Goal: Transaction & Acquisition: Purchase product/service

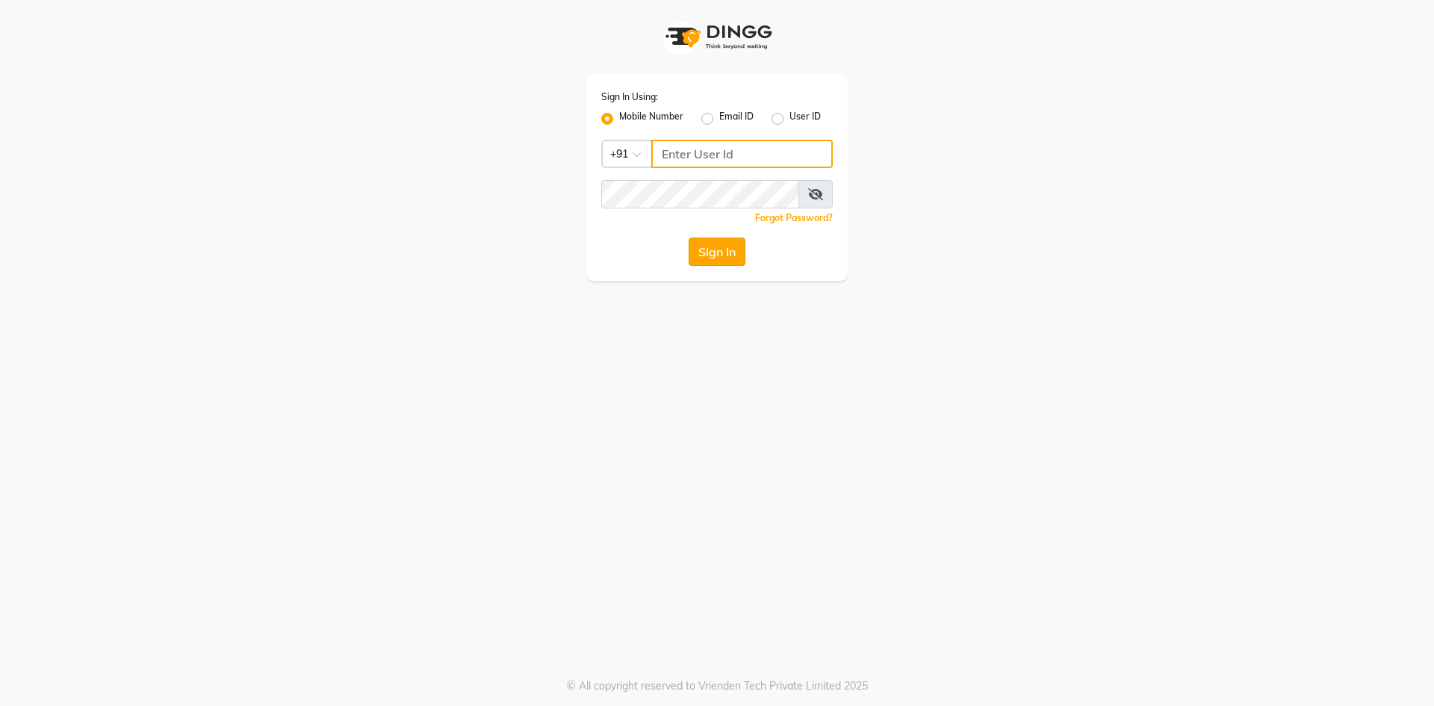
type input "9310550407"
click at [706, 258] on button "Sign In" at bounding box center [717, 252] width 57 height 28
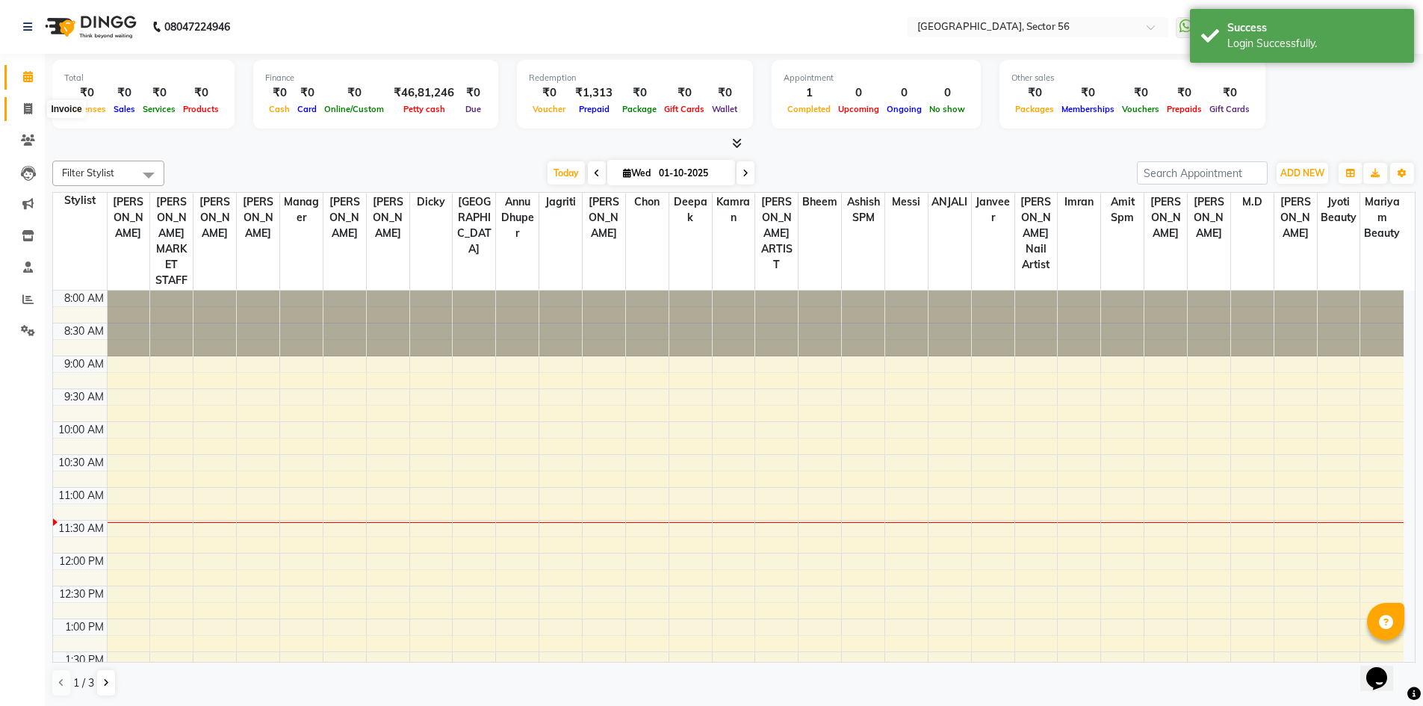
click at [26, 105] on icon at bounding box center [28, 108] width 8 height 11
select select "service"
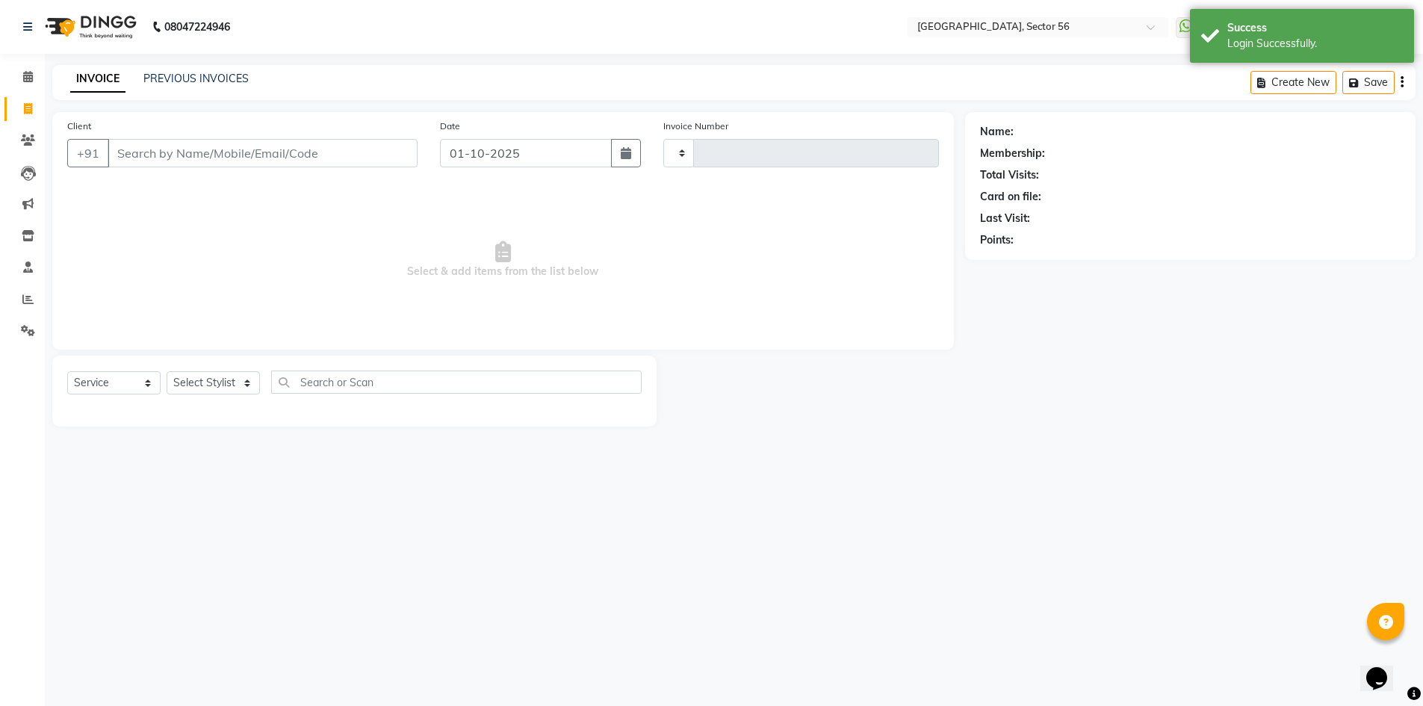
type input "7088"
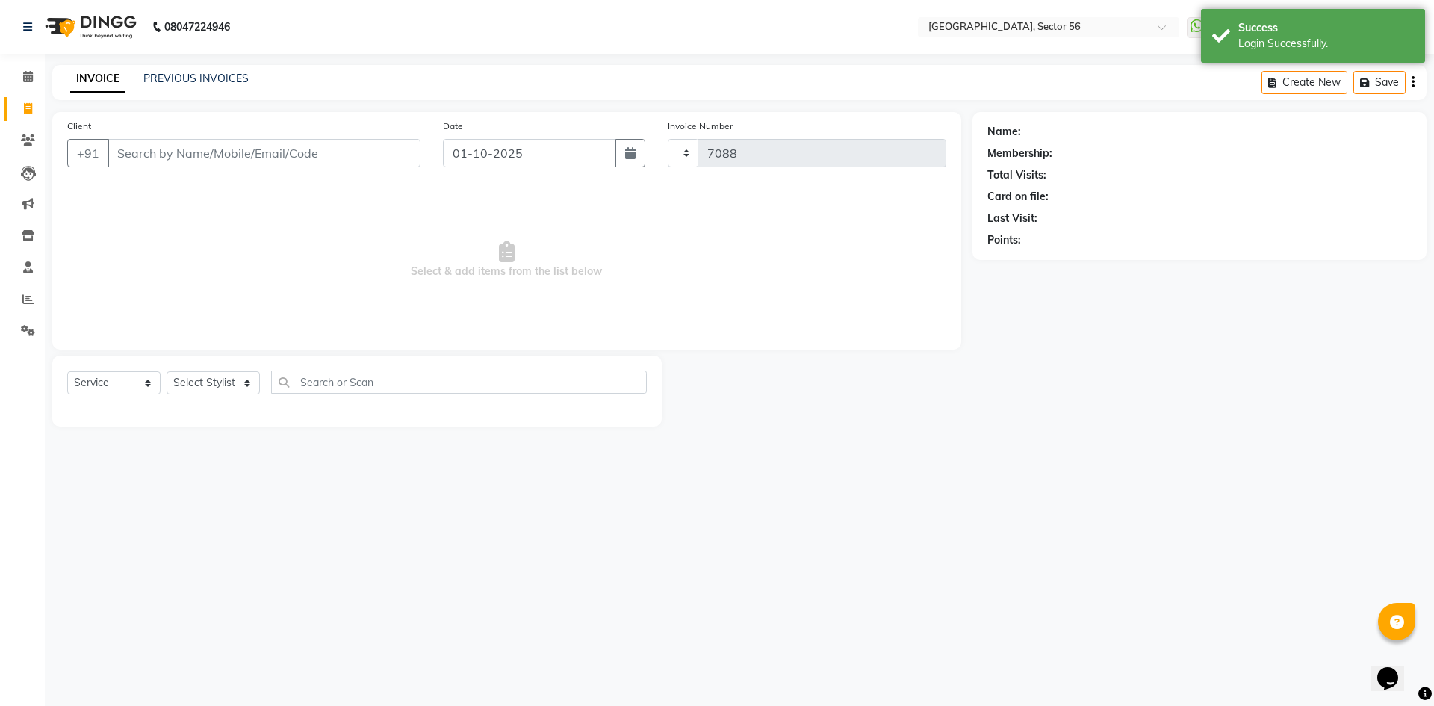
select select "5557"
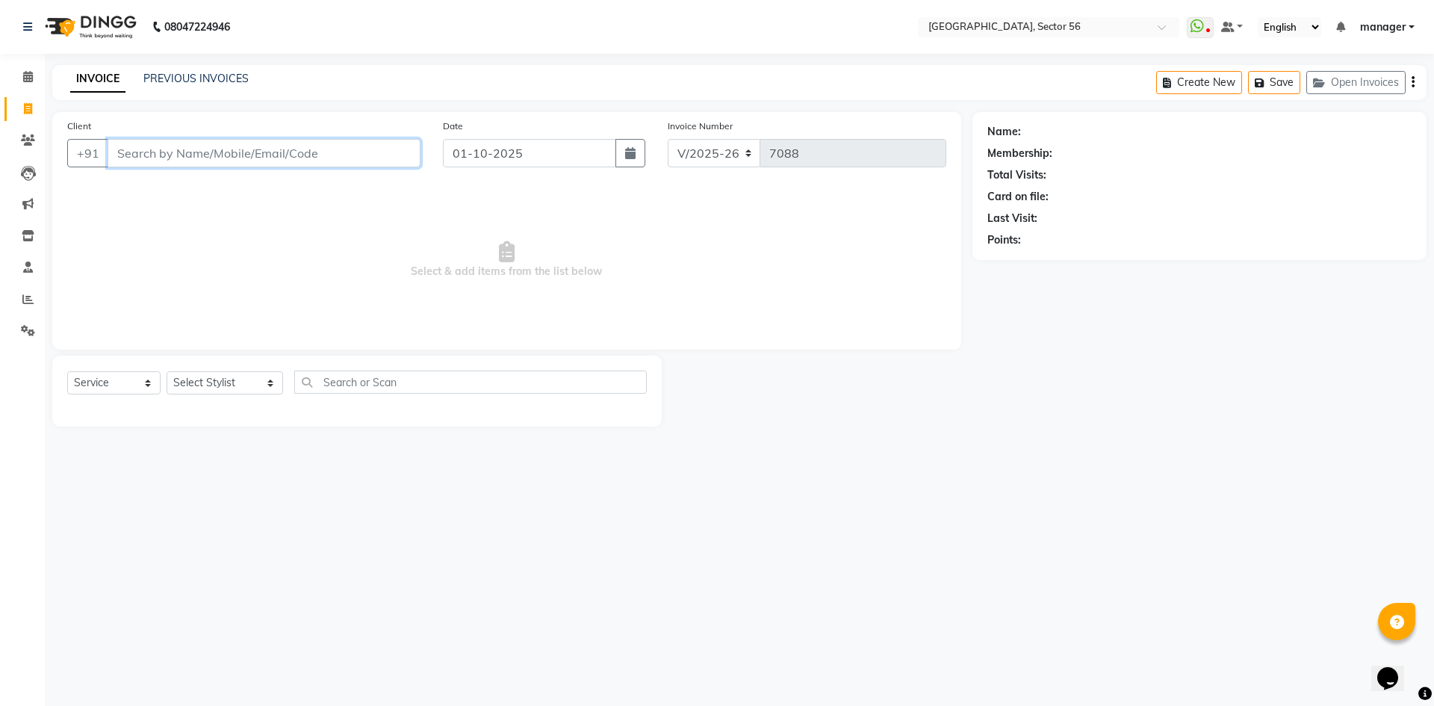
click at [182, 155] on input "Client" at bounding box center [264, 153] width 313 height 28
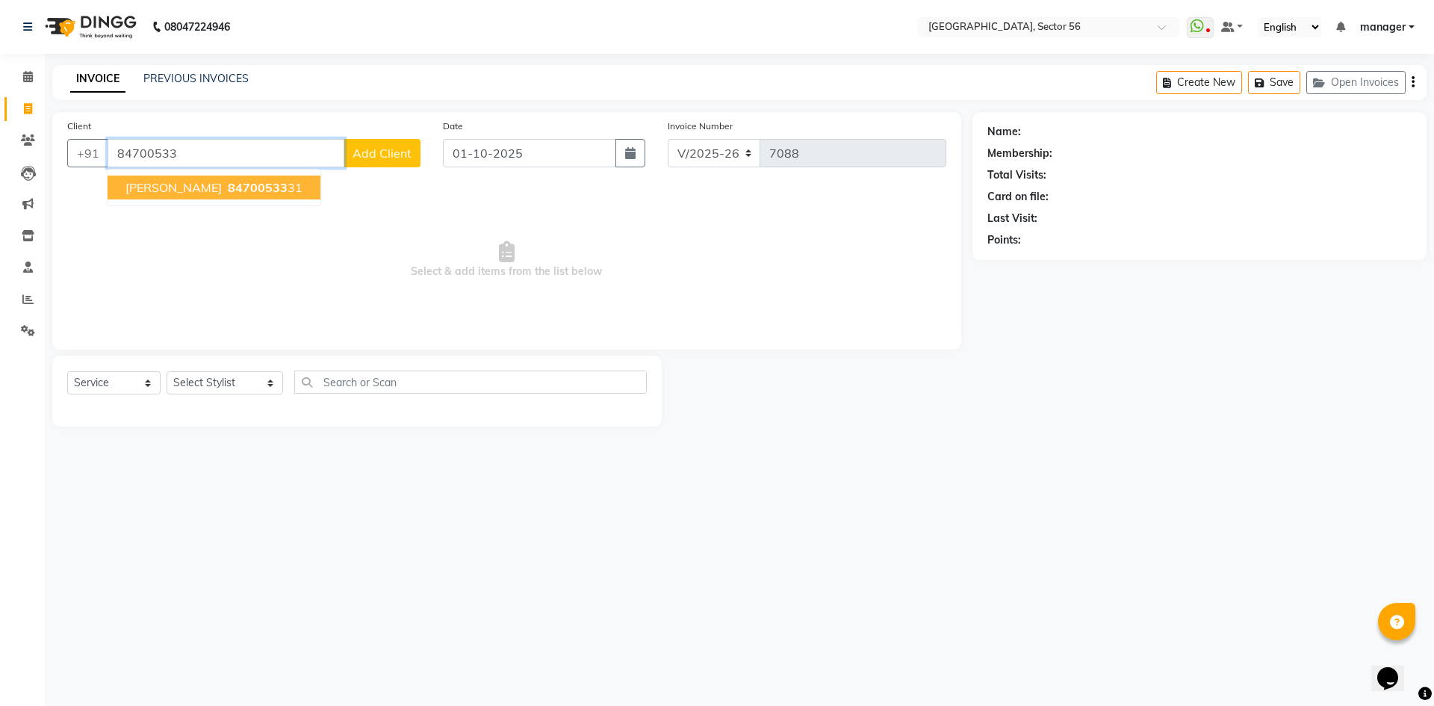
click at [217, 184] on span "Grishma Sharma" at bounding box center [174, 187] width 96 height 15
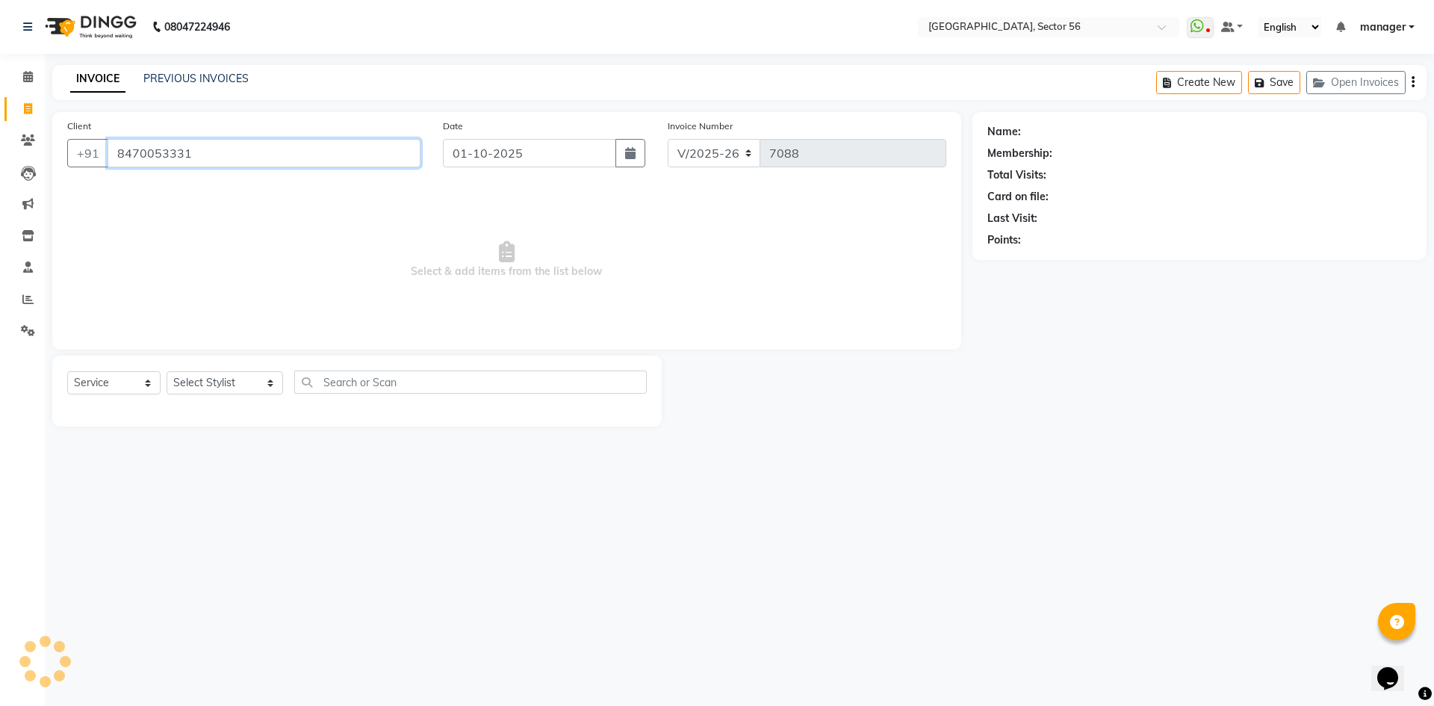
type input "8470053331"
click at [1040, 129] on link "Grishma Sharma" at bounding box center [1066, 132] width 84 height 16
click at [210, 150] on input "8470053331" at bounding box center [264, 153] width 313 height 28
click at [3, 369] on div "Calendar Invoice Clients Leads Marketing Inventory Staff Reports Settings Compl…" at bounding box center [101, 363] width 202 height 641
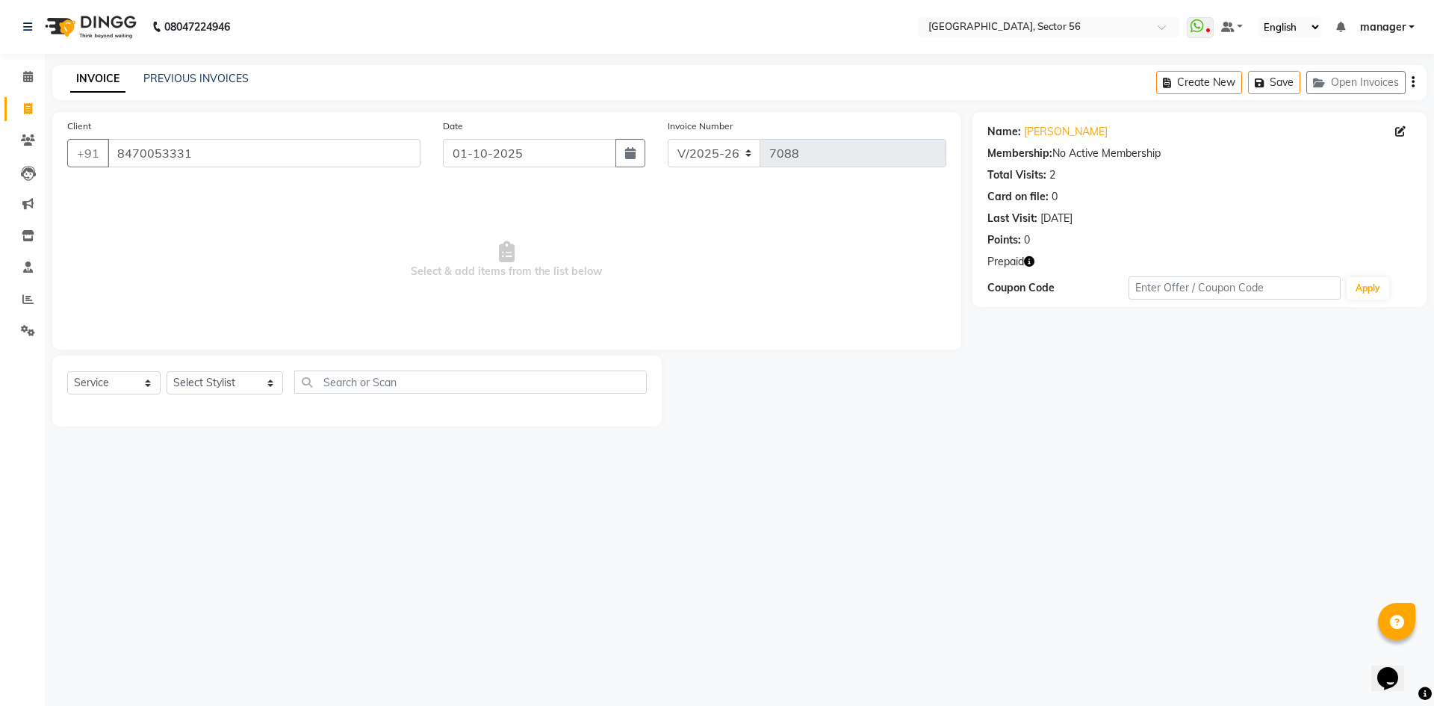
click at [0, 248] on li "Inventory" at bounding box center [22, 236] width 45 height 32
click at [198, 380] on select "Select Stylist ABHISHEKH THAPA abhishek thapa AKRAM KHAN MARKET STAFF amit amit…" at bounding box center [225, 382] width 117 height 23
select select "43528"
click at [167, 371] on select "Select Stylist ABHISHEKH THAPA abhishek thapa AKRAM KHAN MARKET STAFF amit amit…" at bounding box center [225, 382] width 117 height 23
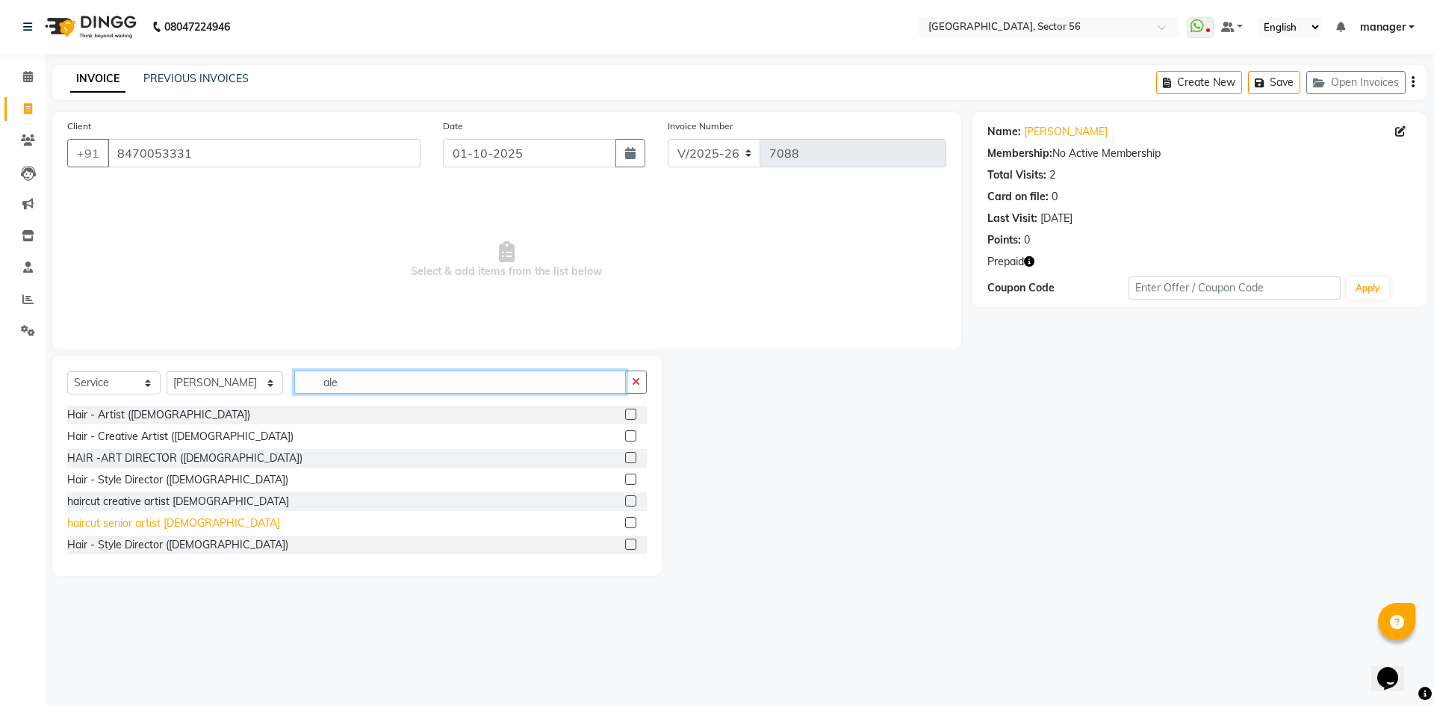
type input "ale"
drag, startPoint x: 146, startPoint y: 522, endPoint x: 152, endPoint y: 517, distance: 7.9
click at [147, 521] on div "haircut senior artist male" at bounding box center [173, 523] width 213 height 16
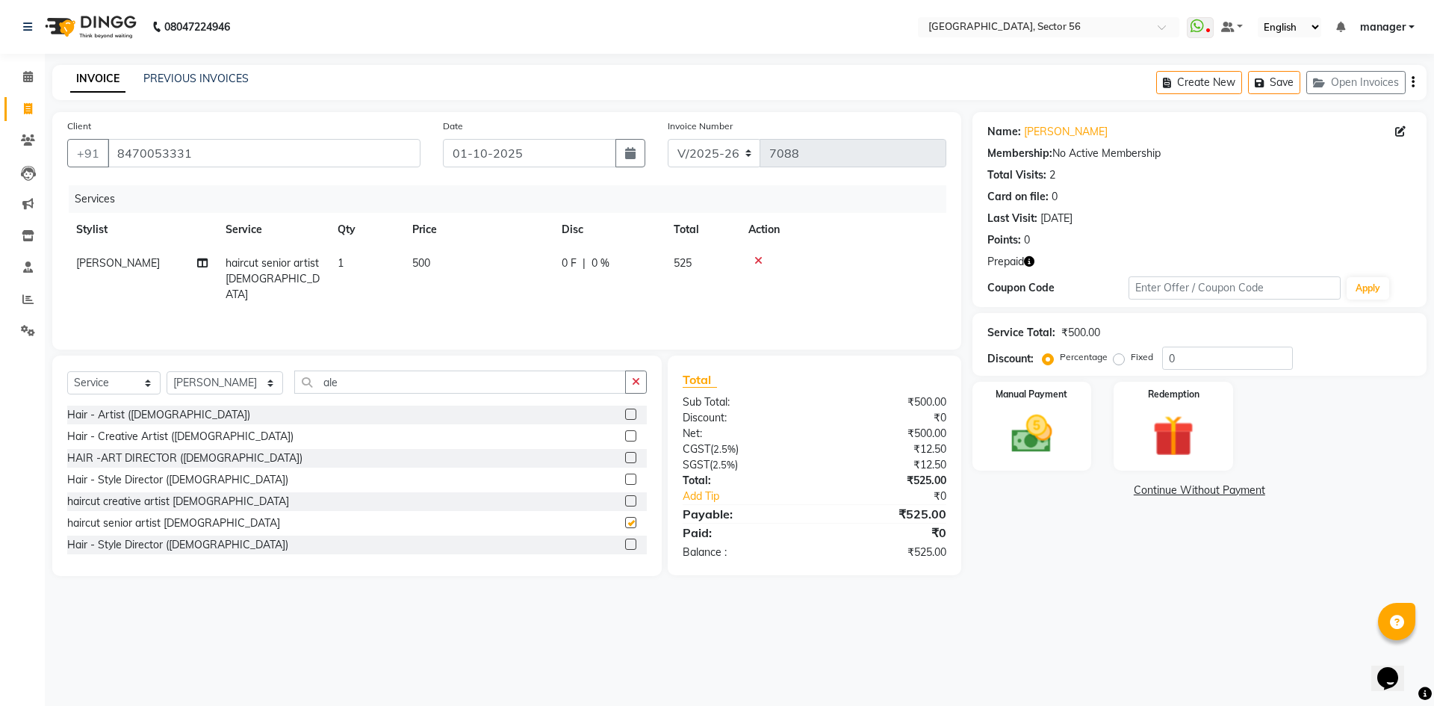
checkbox input "false"
drag, startPoint x: 281, startPoint y: 155, endPoint x: 42, endPoint y: 173, distance: 239.7
click at [42, 173] on div "Client +91 8470053331 Date 01-10-2025 Invoice Number V/2025 V/2025-26 7088 Serv…" at bounding box center [507, 344] width 932 height 464
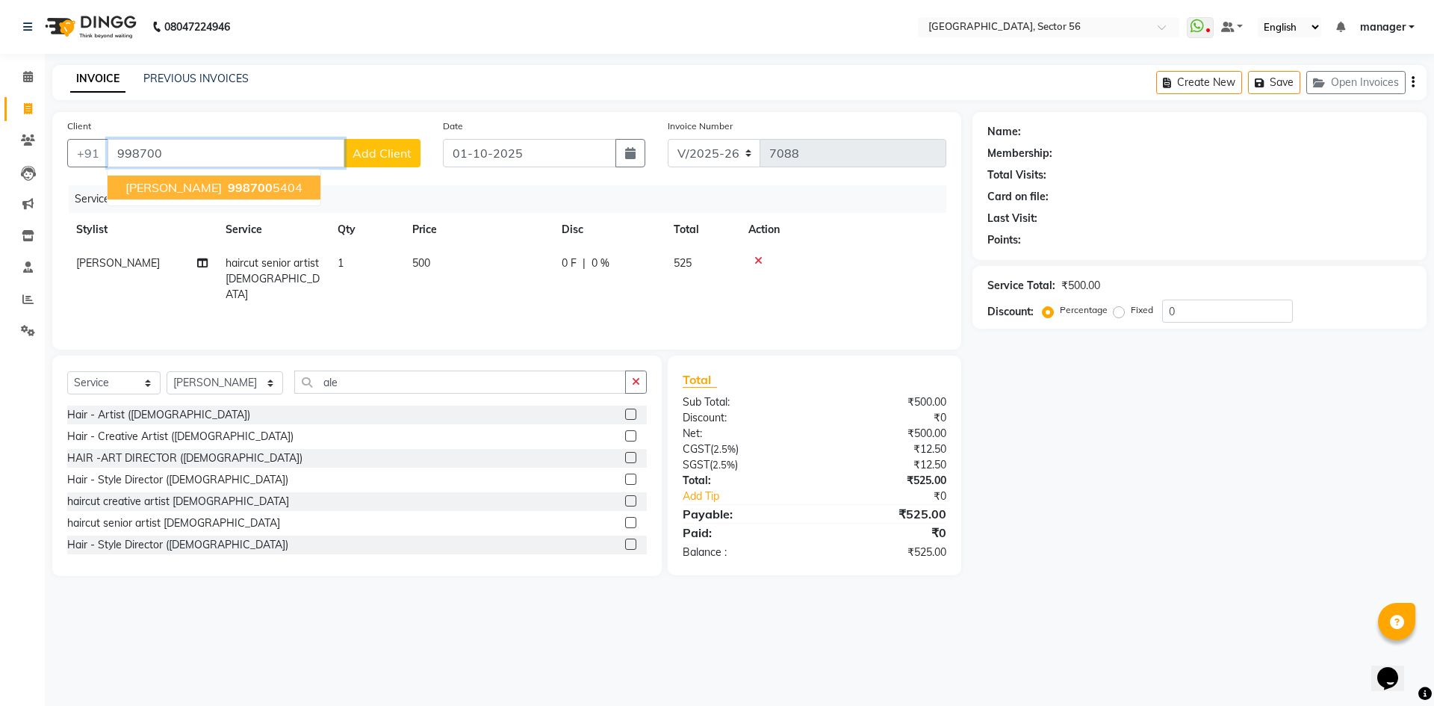
click at [225, 187] on ngb-highlight "998700 5404" at bounding box center [264, 187] width 78 height 15
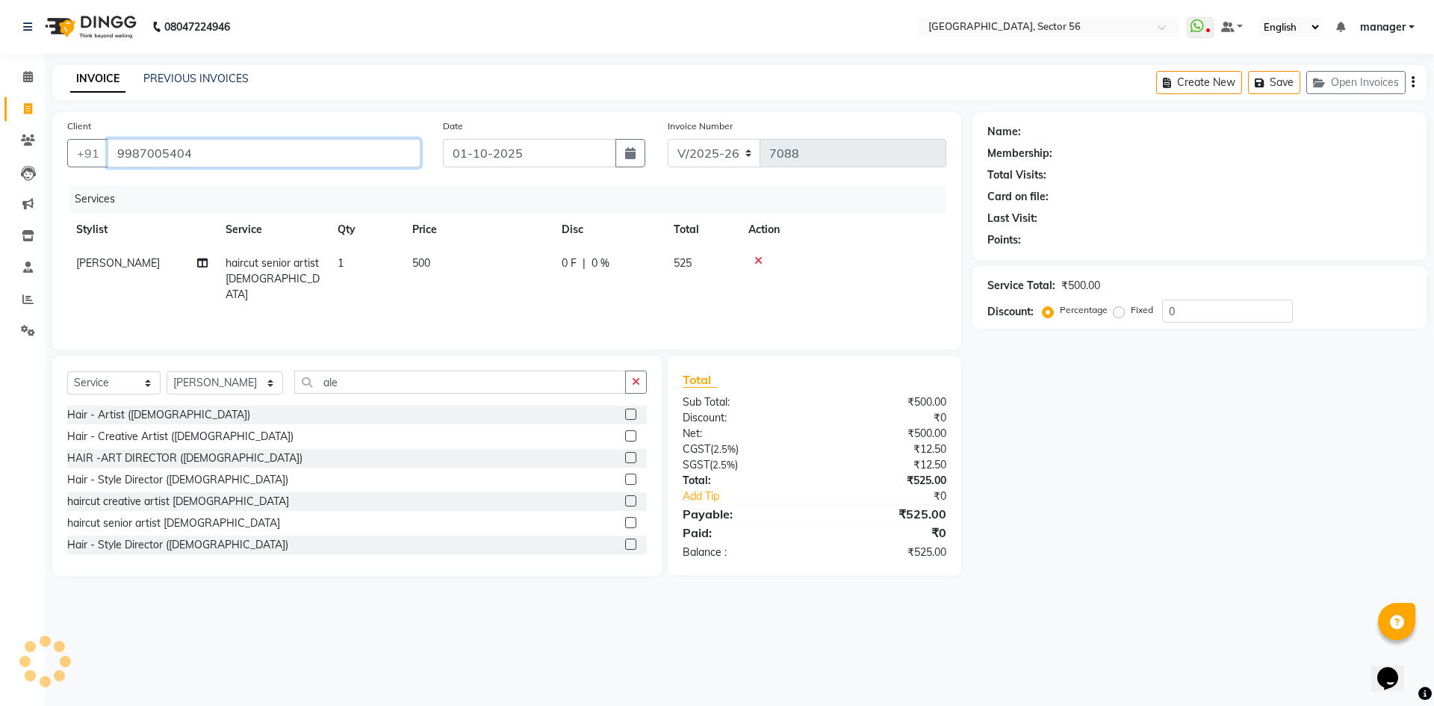
type input "9987005404"
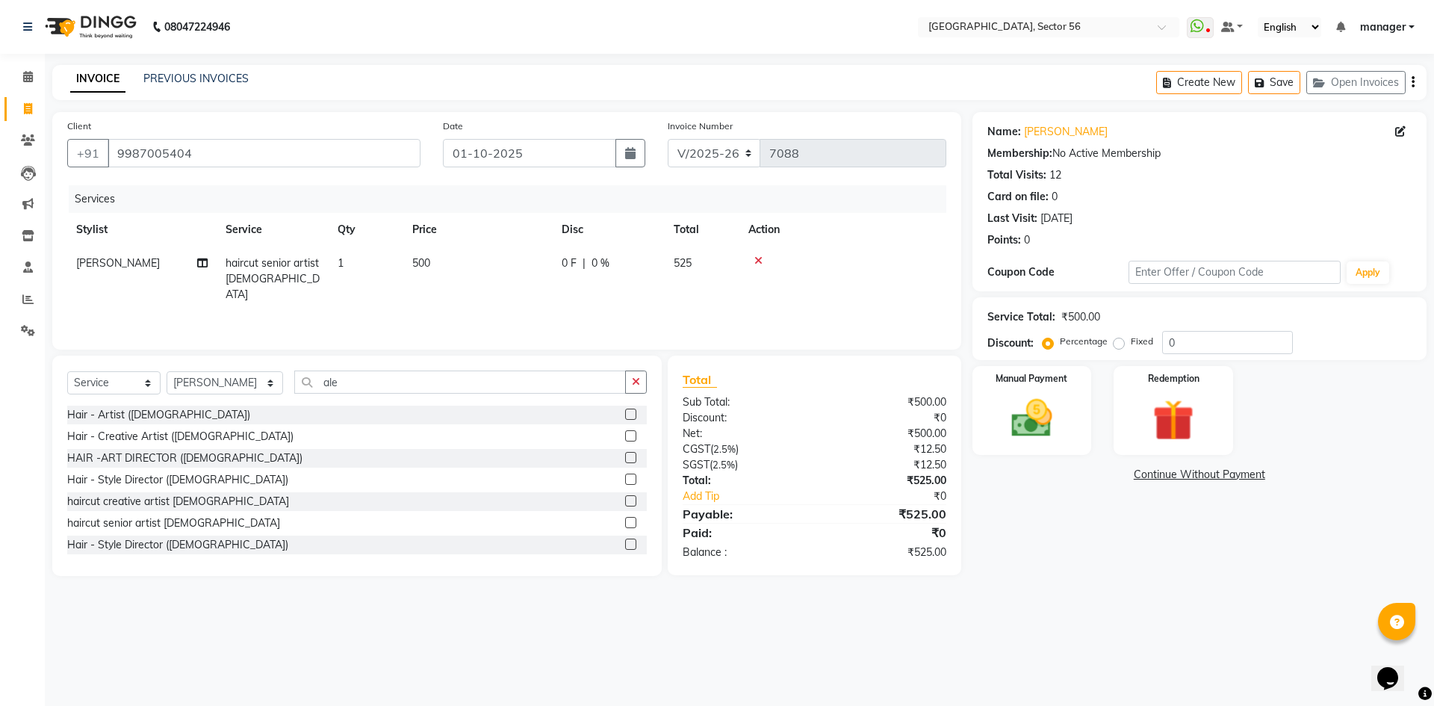
click at [469, 258] on td "500" at bounding box center [477, 279] width 149 height 65
select select "43528"
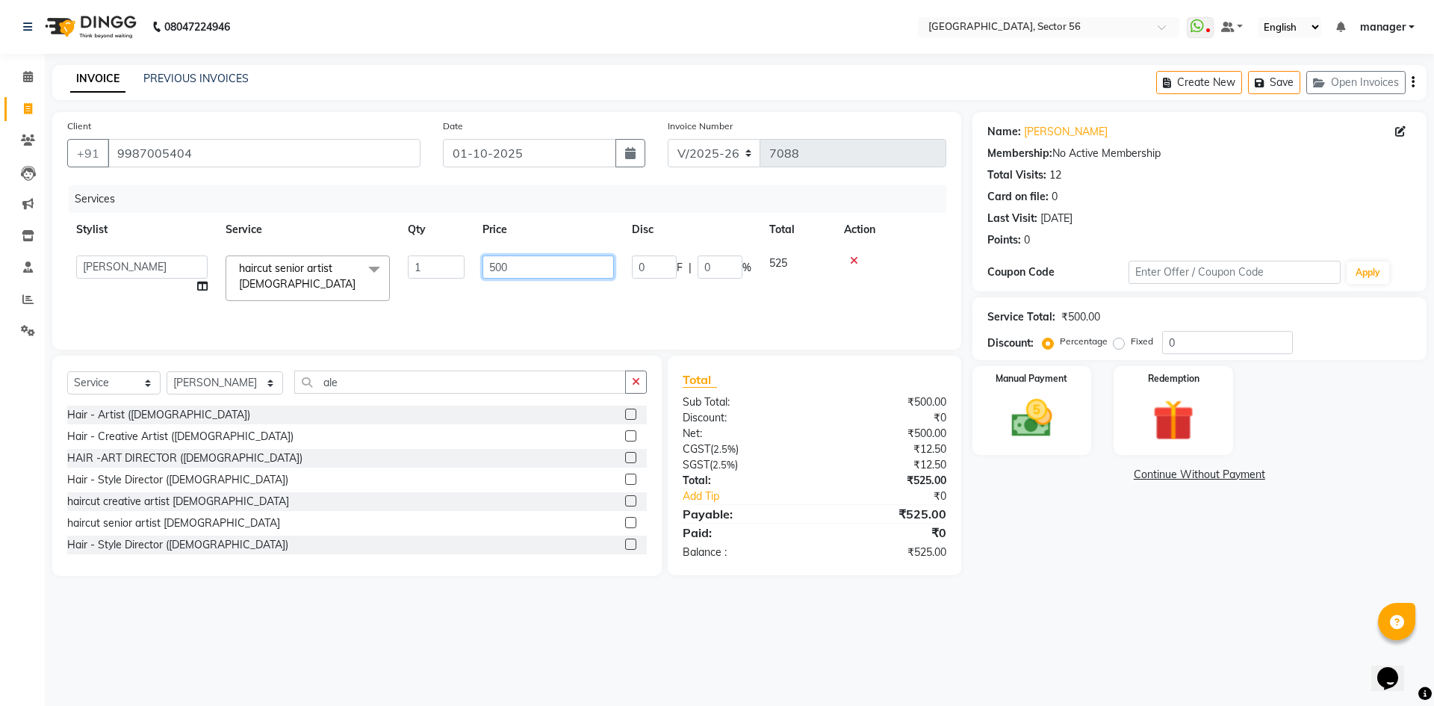
drag, startPoint x: 501, startPoint y: 264, endPoint x: 368, endPoint y: 277, distance: 133.6
click at [368, 277] on tr "ABHISHEKH THAPA abhishek thapa AKRAM KHAN MARKET STAFF amit amit spm Anamika Be…" at bounding box center [506, 279] width 879 height 64
type input "350"
click at [0, 424] on div "Calendar Invoice Clients Leads Marketing Inventory Staff Reports Settings Compl…" at bounding box center [101, 363] width 202 height 641
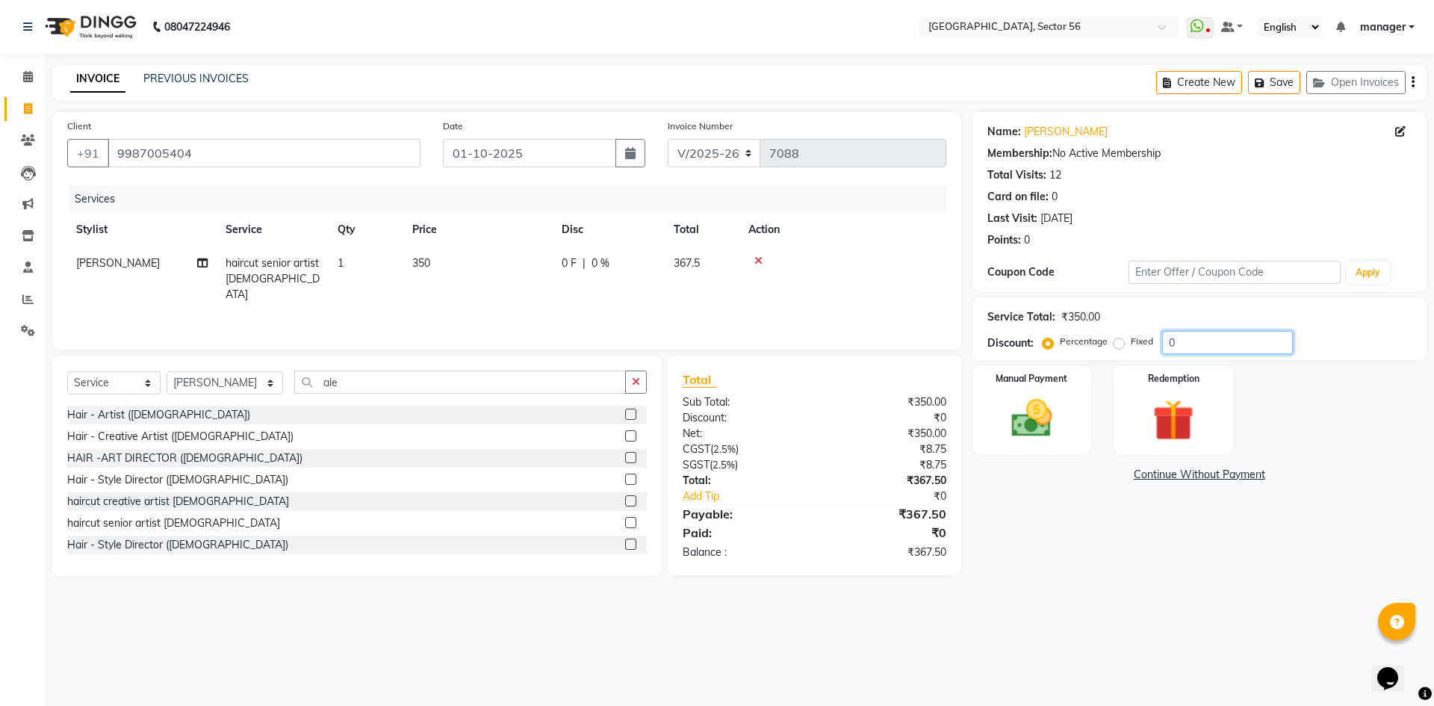
drag, startPoint x: 1177, startPoint y: 345, endPoint x: 1127, endPoint y: 346, distance: 50.1
click at [1127, 346] on div "Percentage Fixed 0" at bounding box center [1169, 342] width 247 height 23
type input "1"
type input "4.76"
click at [1029, 427] on img at bounding box center [1031, 418] width 69 height 49
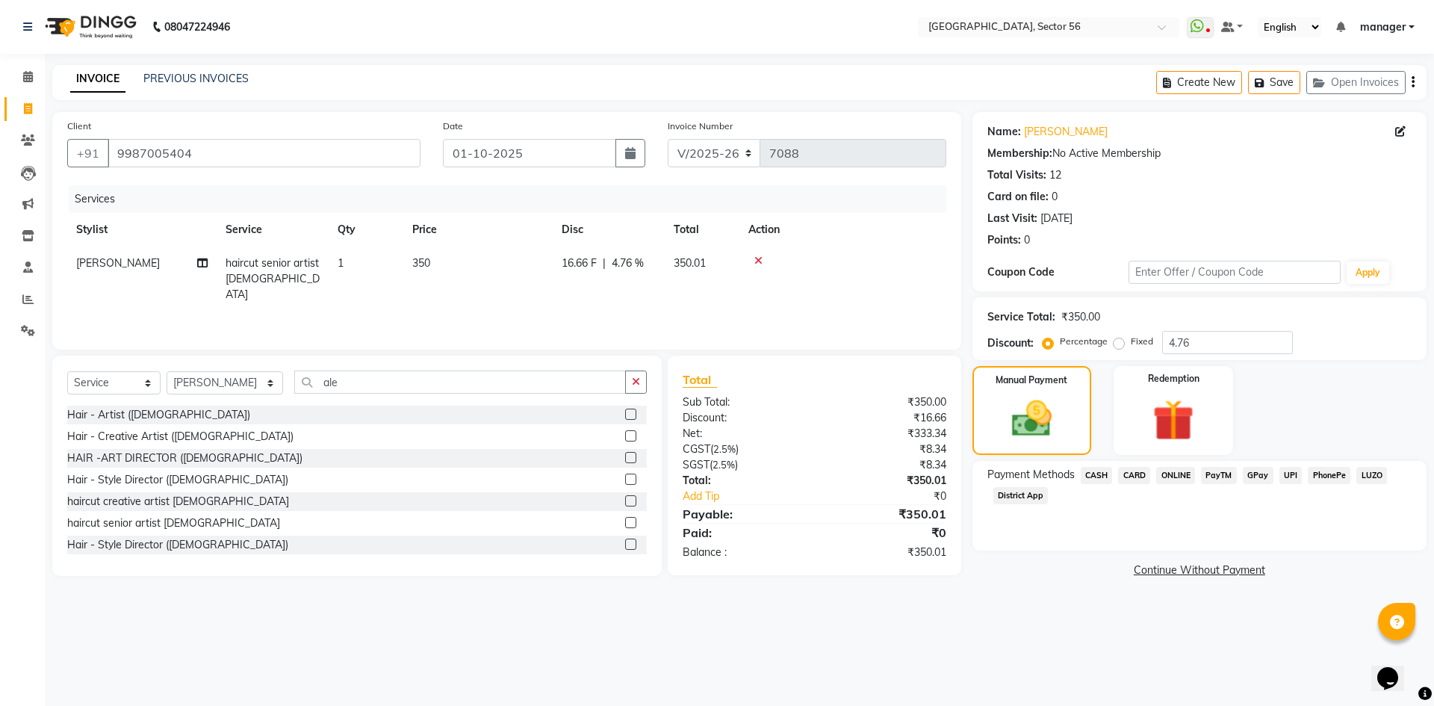
click at [478, 270] on td "350" at bounding box center [477, 279] width 149 height 65
select select "43528"
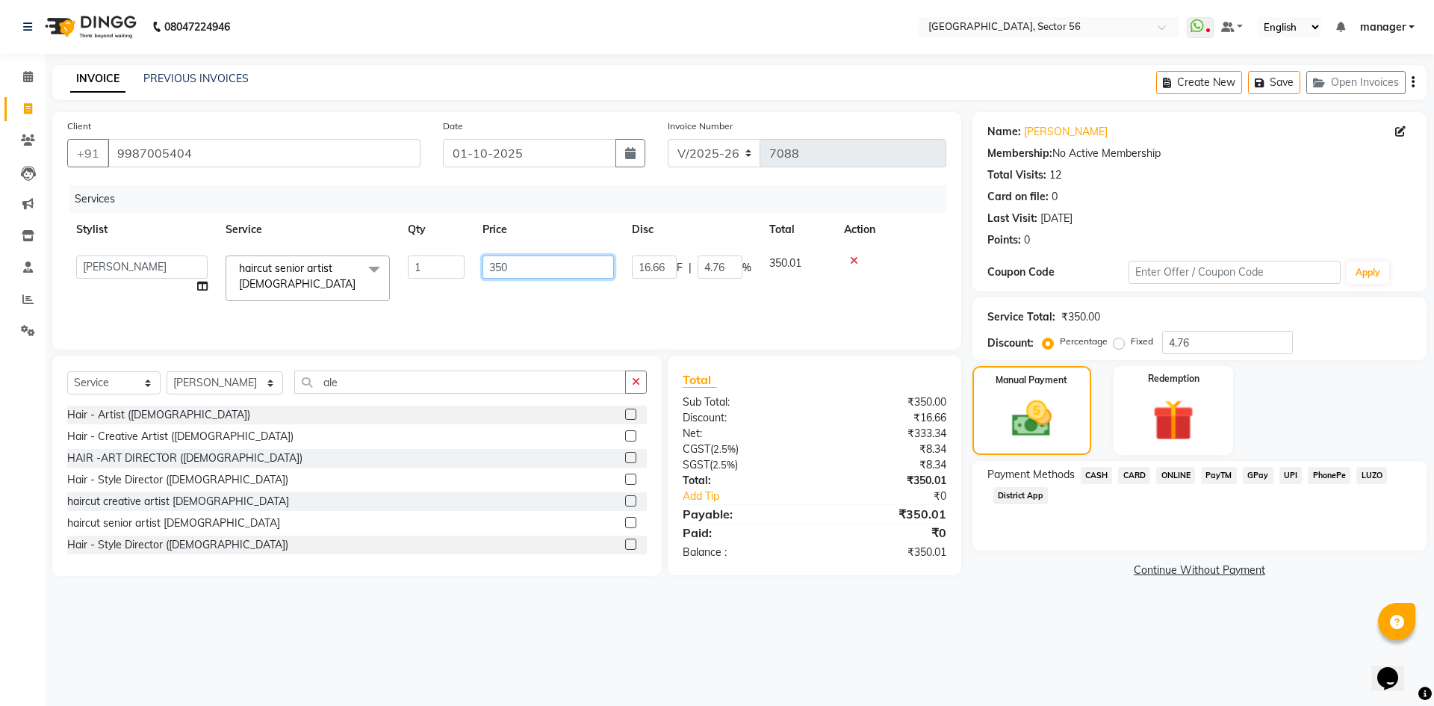
drag, startPoint x: 524, startPoint y: 269, endPoint x: 429, endPoint y: 274, distance: 95.0
click at [429, 274] on tr "ABHISHEKH THAPA abhishek thapa AKRAM KHAN MARKET STAFF amit amit spm Anamika Be…" at bounding box center [506, 279] width 879 height 64
type input "324"
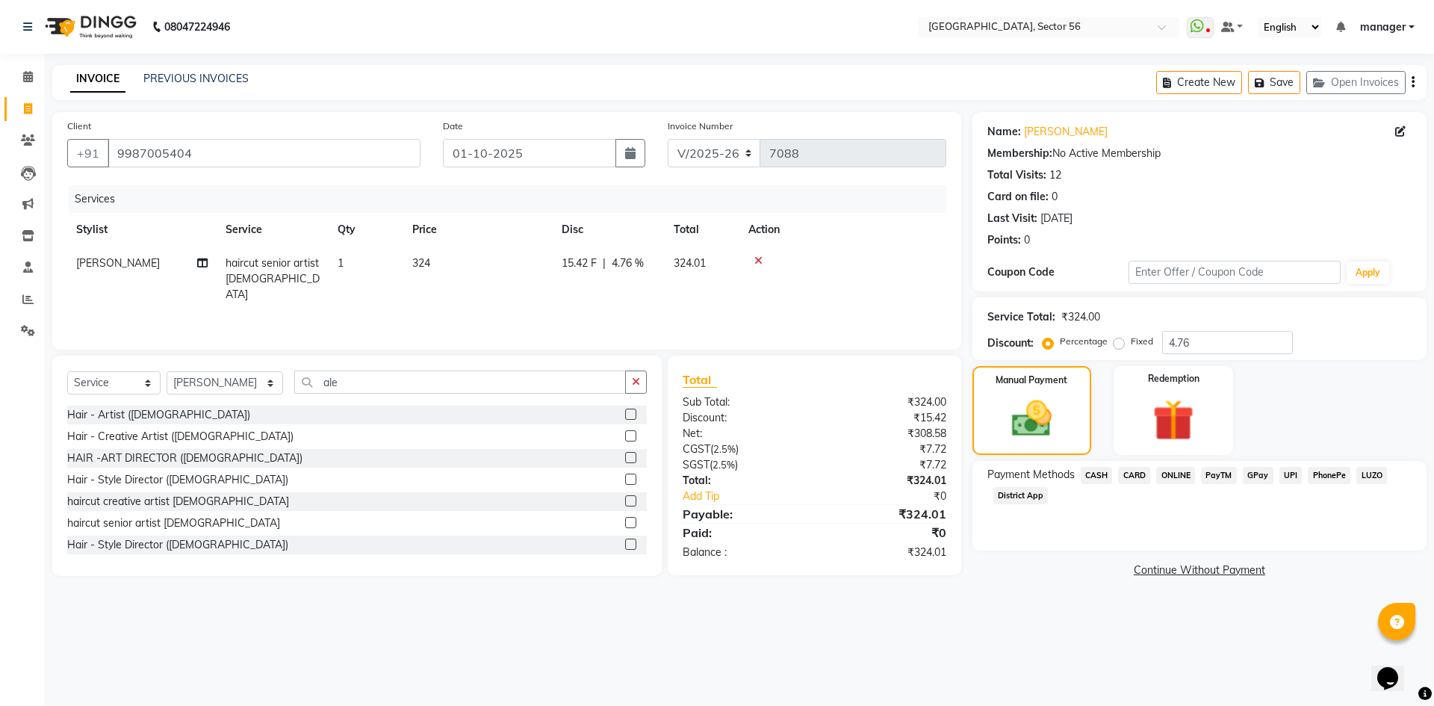
click at [0, 491] on div "Calendar Invoice Clients Leads Marketing Inventory Staff Reports Settings Compl…" at bounding box center [101, 363] width 202 height 641
drag, startPoint x: 1207, startPoint y: 339, endPoint x: 1065, endPoint y: 346, distance: 142.1
click at [1065, 346] on div "Percentage Fixed 4.76" at bounding box center [1169, 342] width 247 height 23
click at [0, 536] on div "Calendar Invoice Clients Leads Marketing Inventory Staff Reports Settings Compl…" at bounding box center [101, 363] width 202 height 641
click at [1129, 419] on div "Redemption" at bounding box center [1174, 411] width 124 height 92
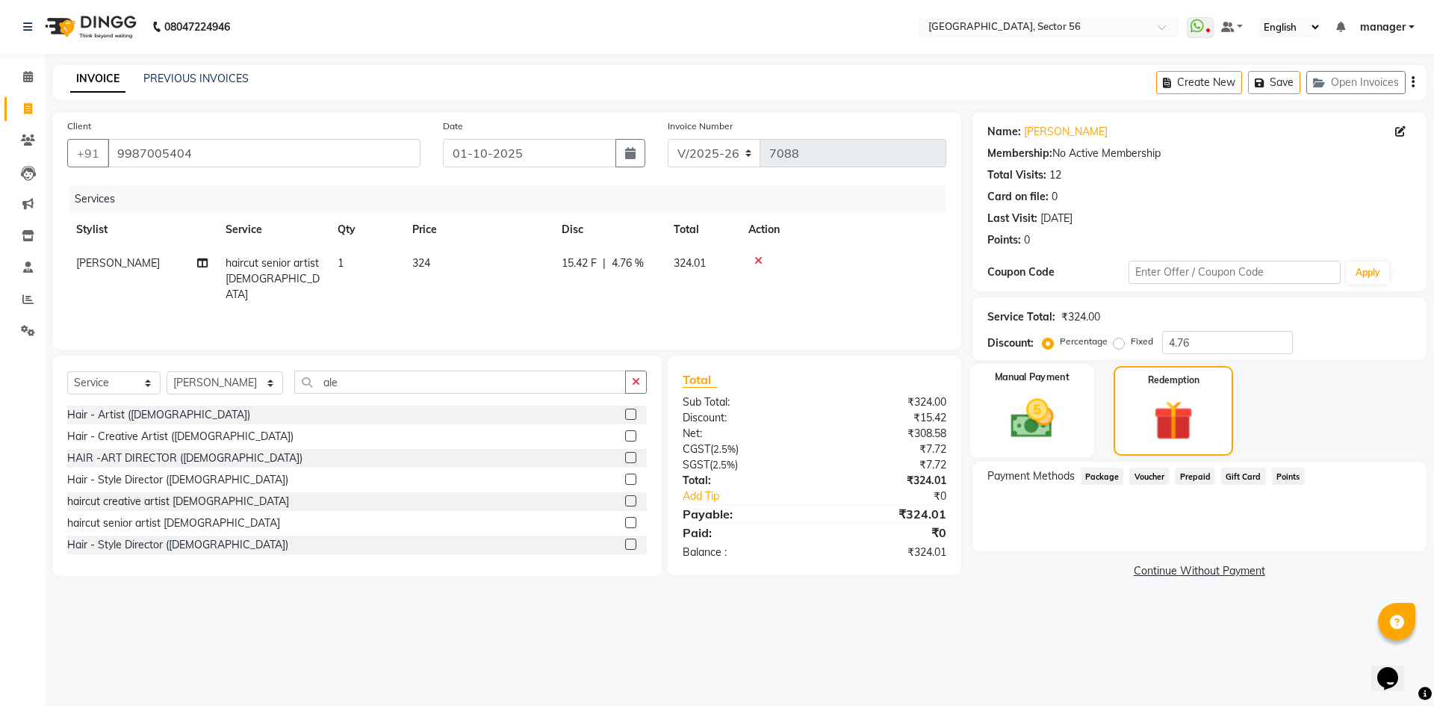
click at [1024, 415] on img at bounding box center [1031, 418] width 69 height 49
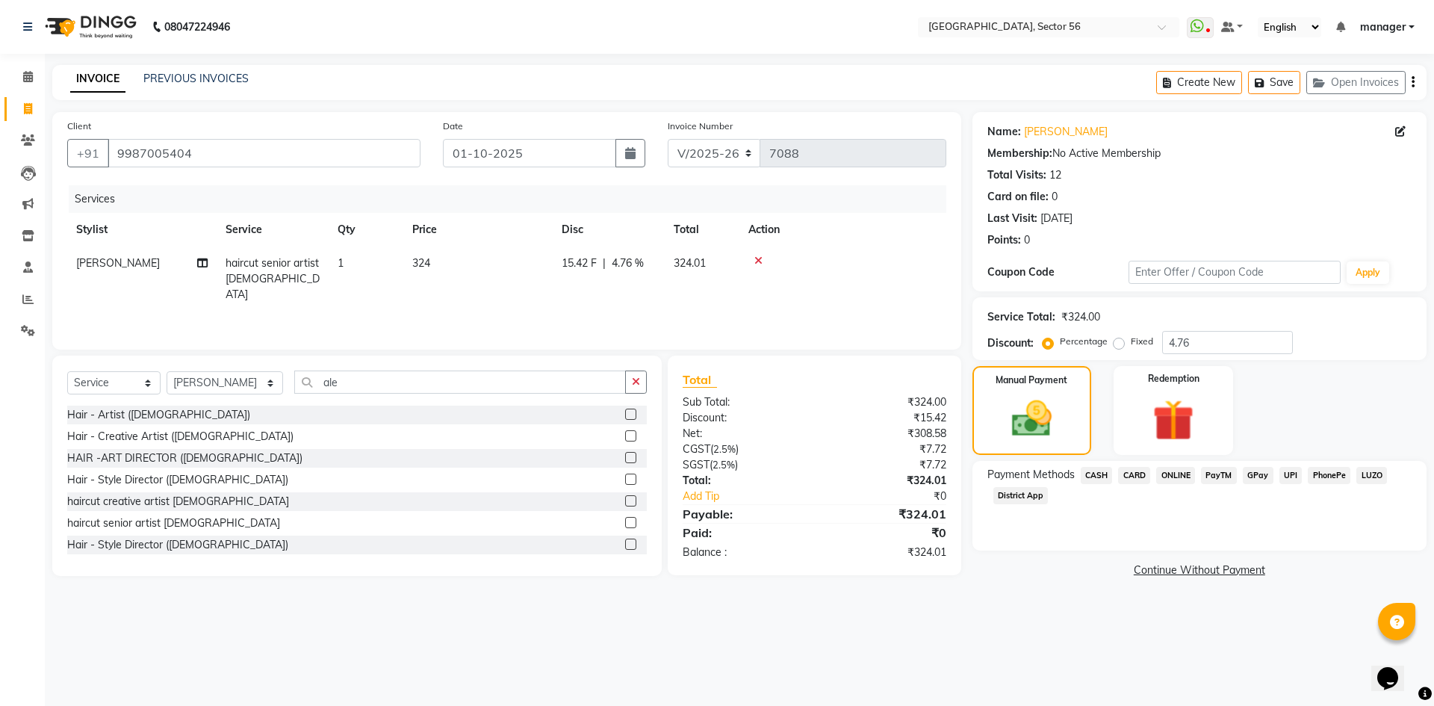
click at [1260, 474] on span "GPay" at bounding box center [1258, 475] width 31 height 17
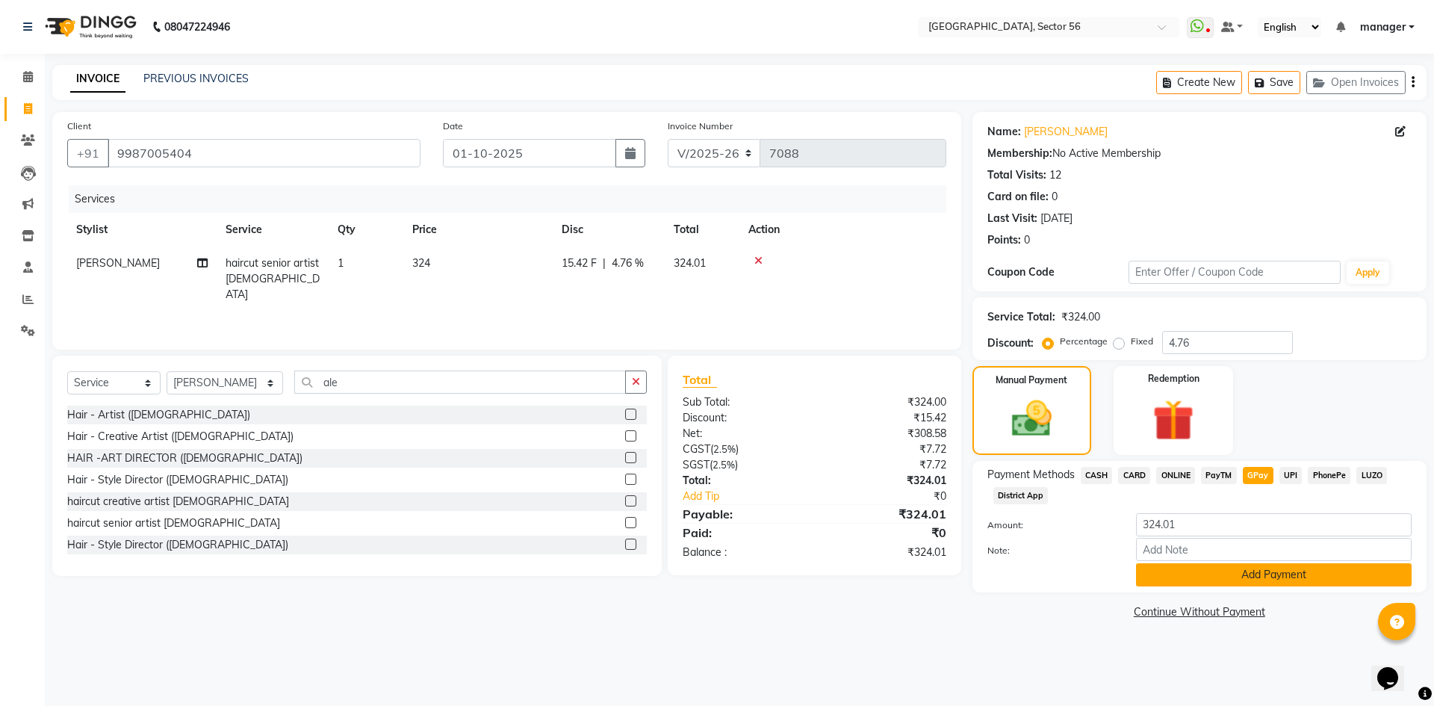
click at [1256, 575] on button "Add Payment" at bounding box center [1274, 574] width 276 height 23
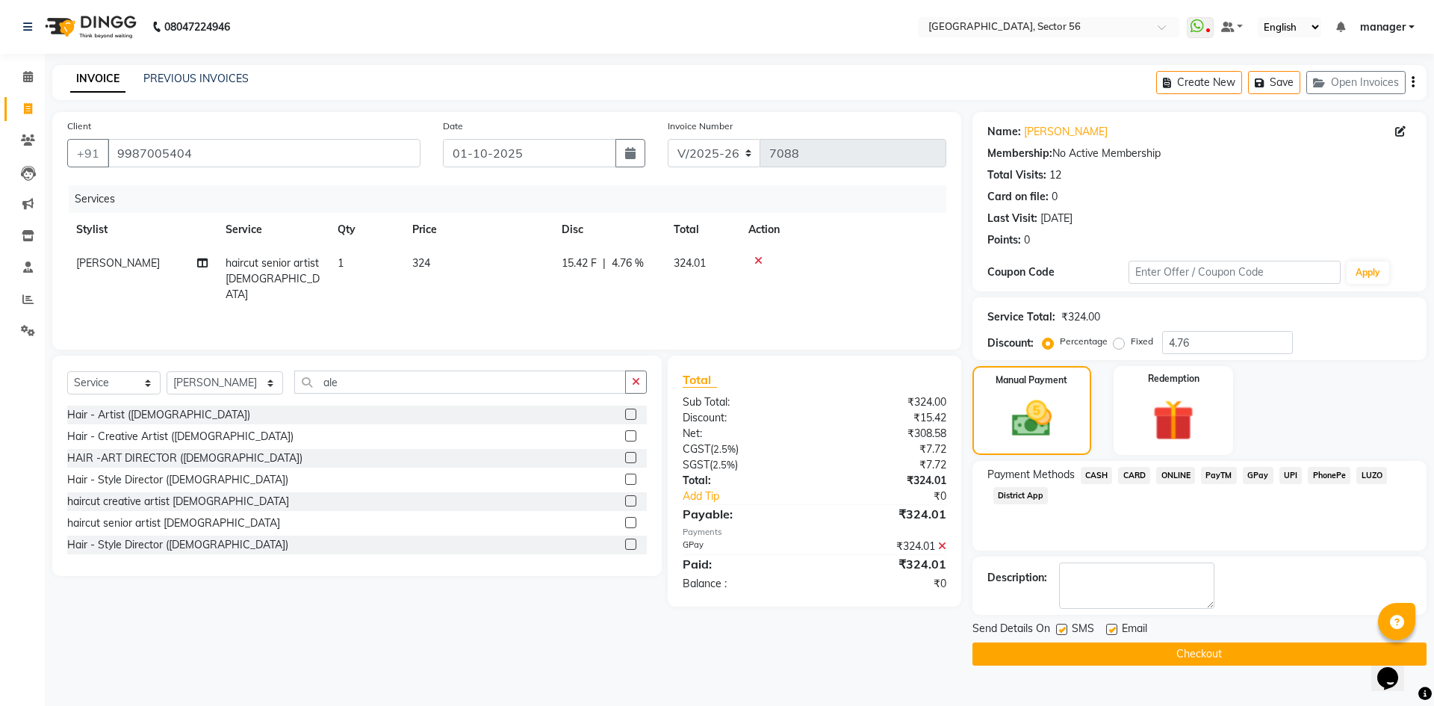
click at [1092, 657] on button "Checkout" at bounding box center [1200, 654] width 454 height 23
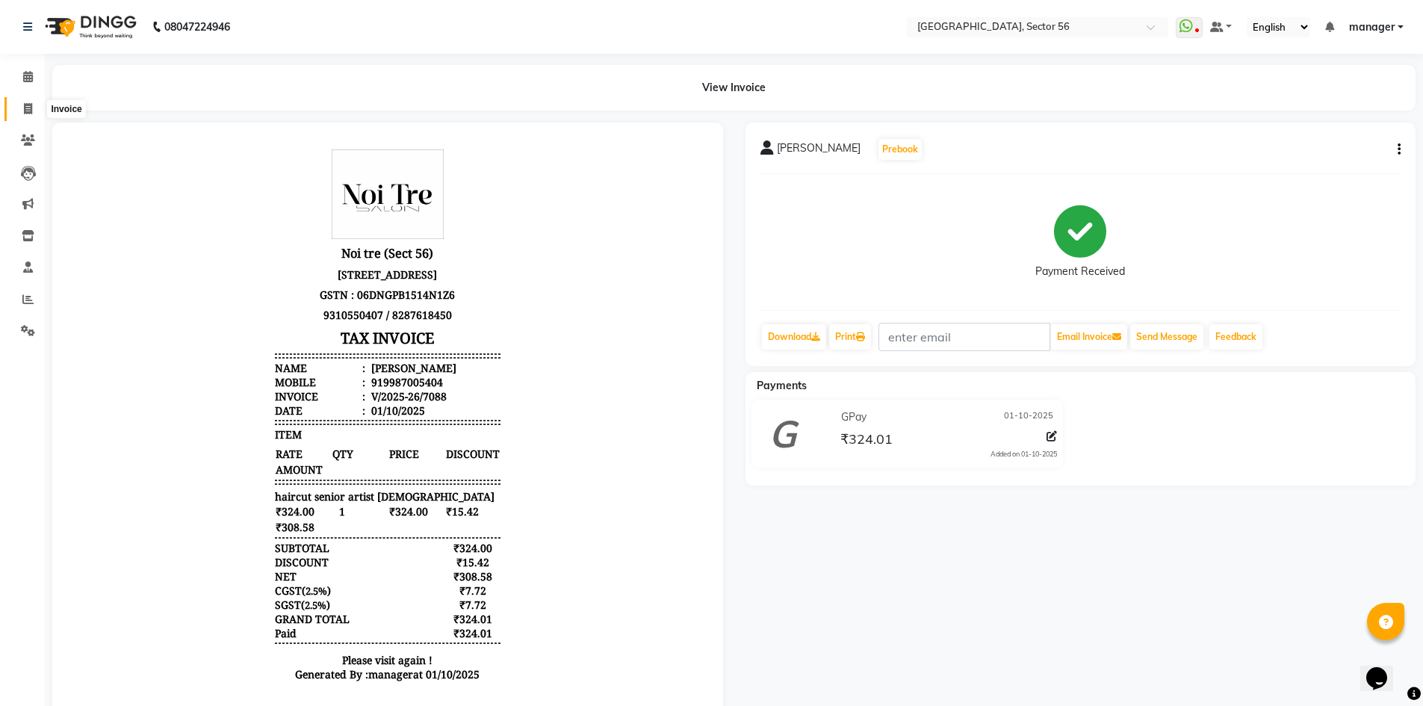
click at [26, 109] on icon at bounding box center [28, 108] width 8 height 11
select select "service"
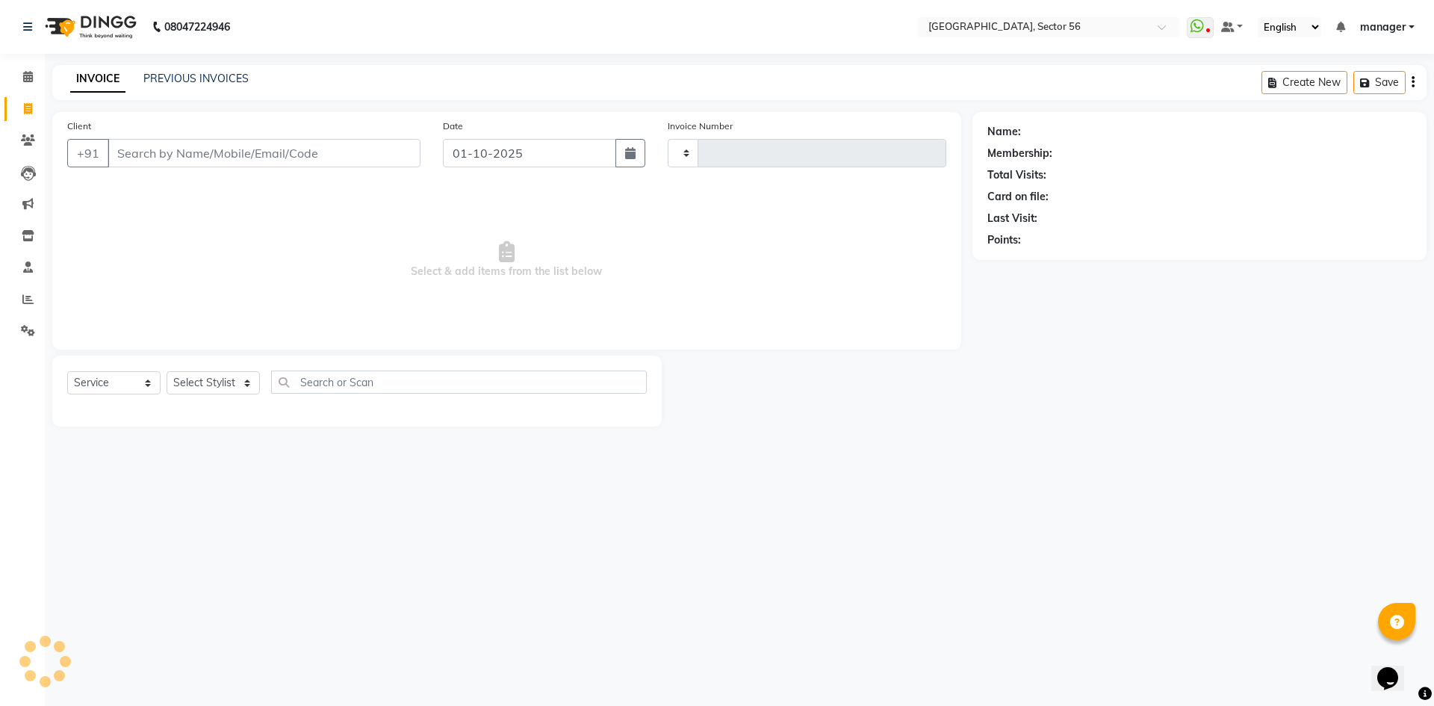
type input "7089"
select select "5557"
click at [226, 158] on input "Client" at bounding box center [264, 153] width 313 height 28
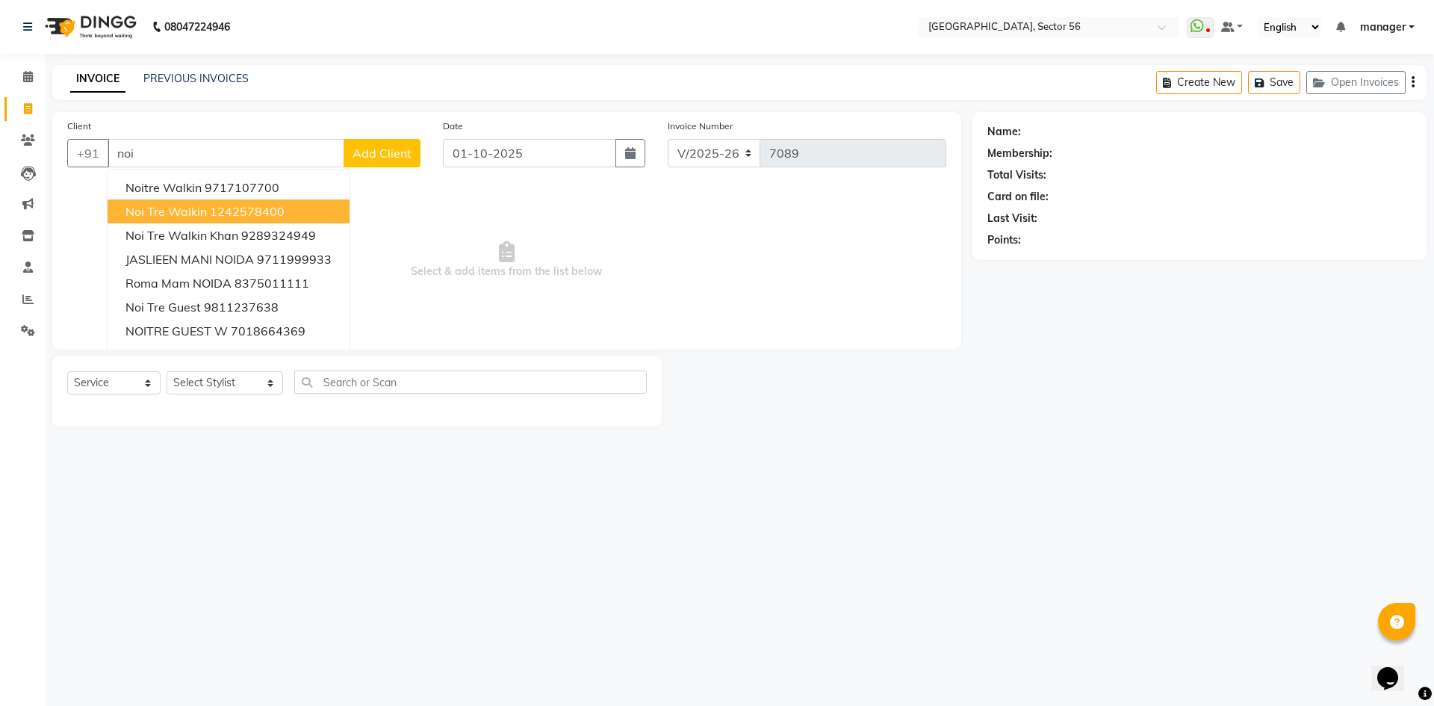
click at [188, 213] on span "Noi Tre Walkin" at bounding box center [166, 211] width 81 height 15
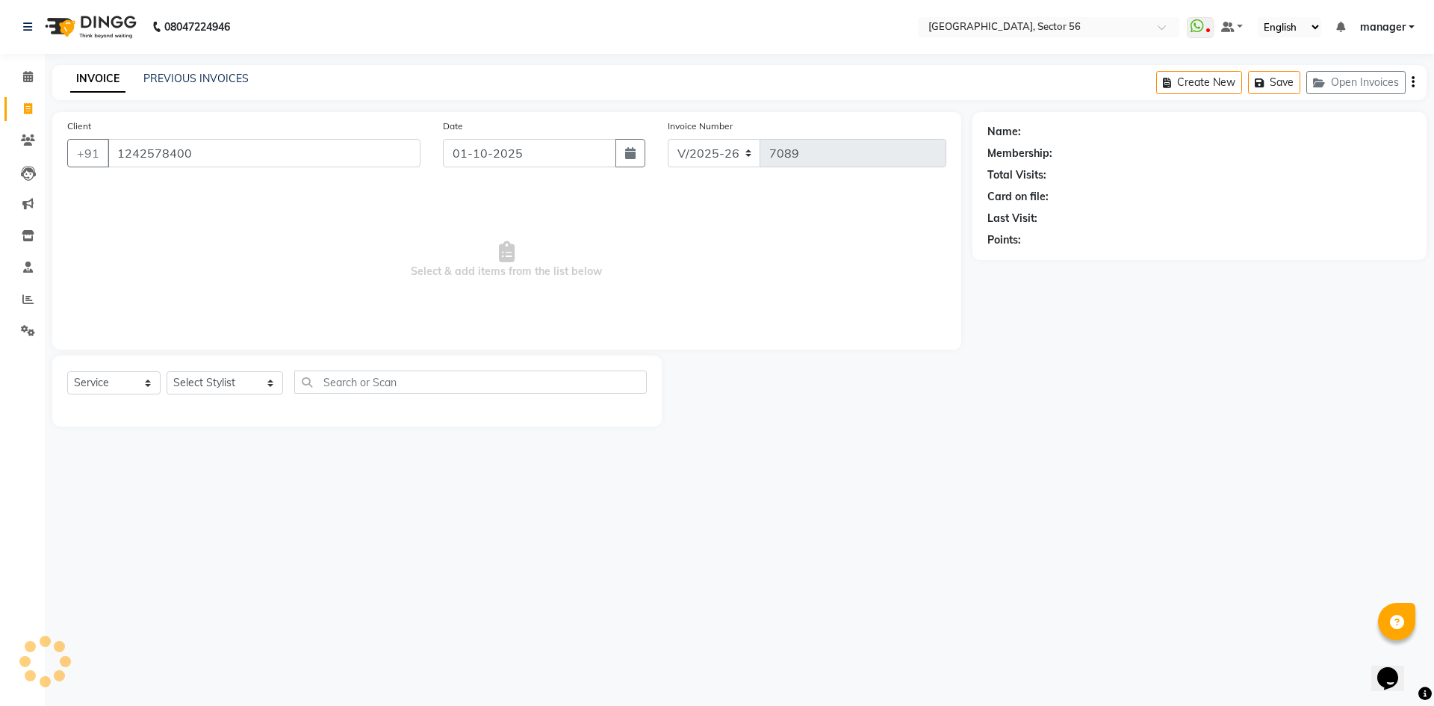
type input "1242578400"
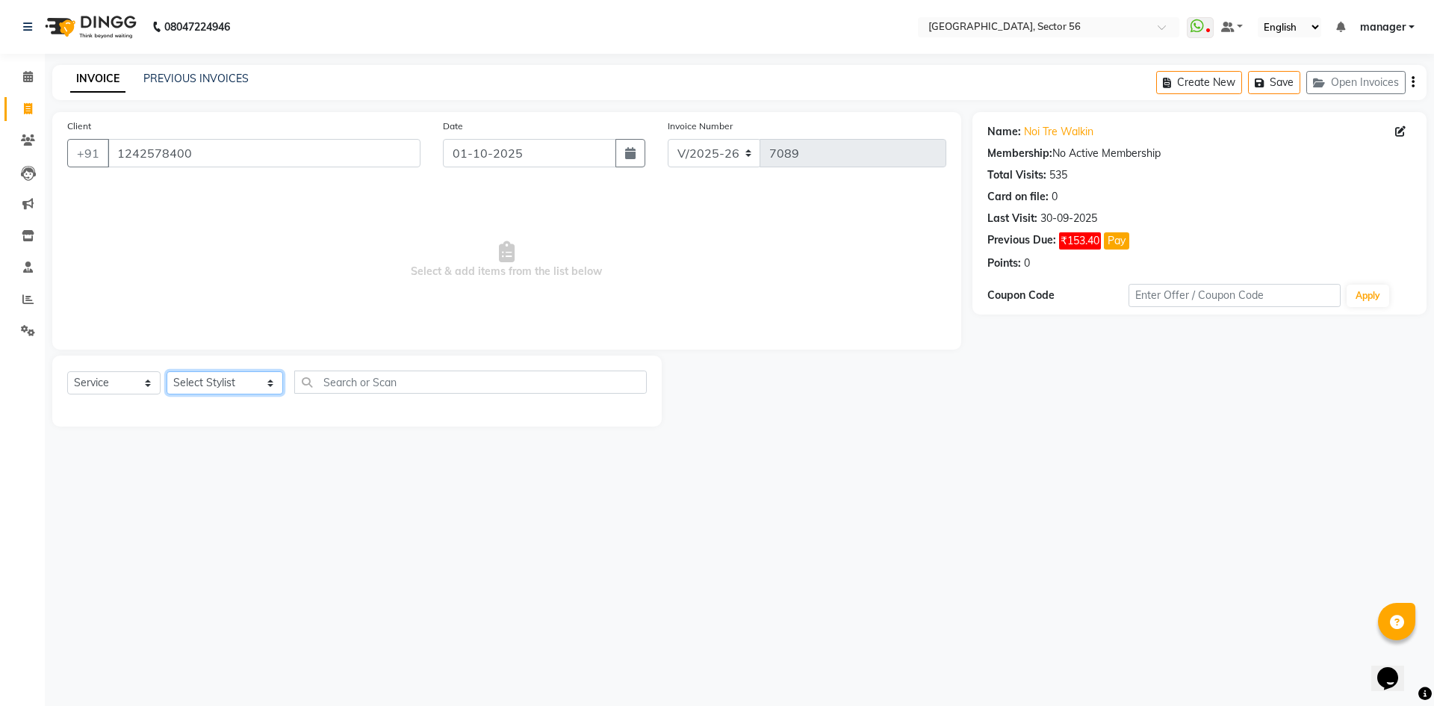
click at [221, 385] on select "Select Stylist ABHISHEKH THAPA abhishek thapa AKRAM KHAN MARKET STAFF amit amit…" at bounding box center [225, 382] width 117 height 23
select select "43516"
click at [167, 371] on select "Select Stylist ABHISHEKH THAPA abhishek thapa AKRAM KHAN MARKET STAFF amit amit…" at bounding box center [225, 382] width 117 height 23
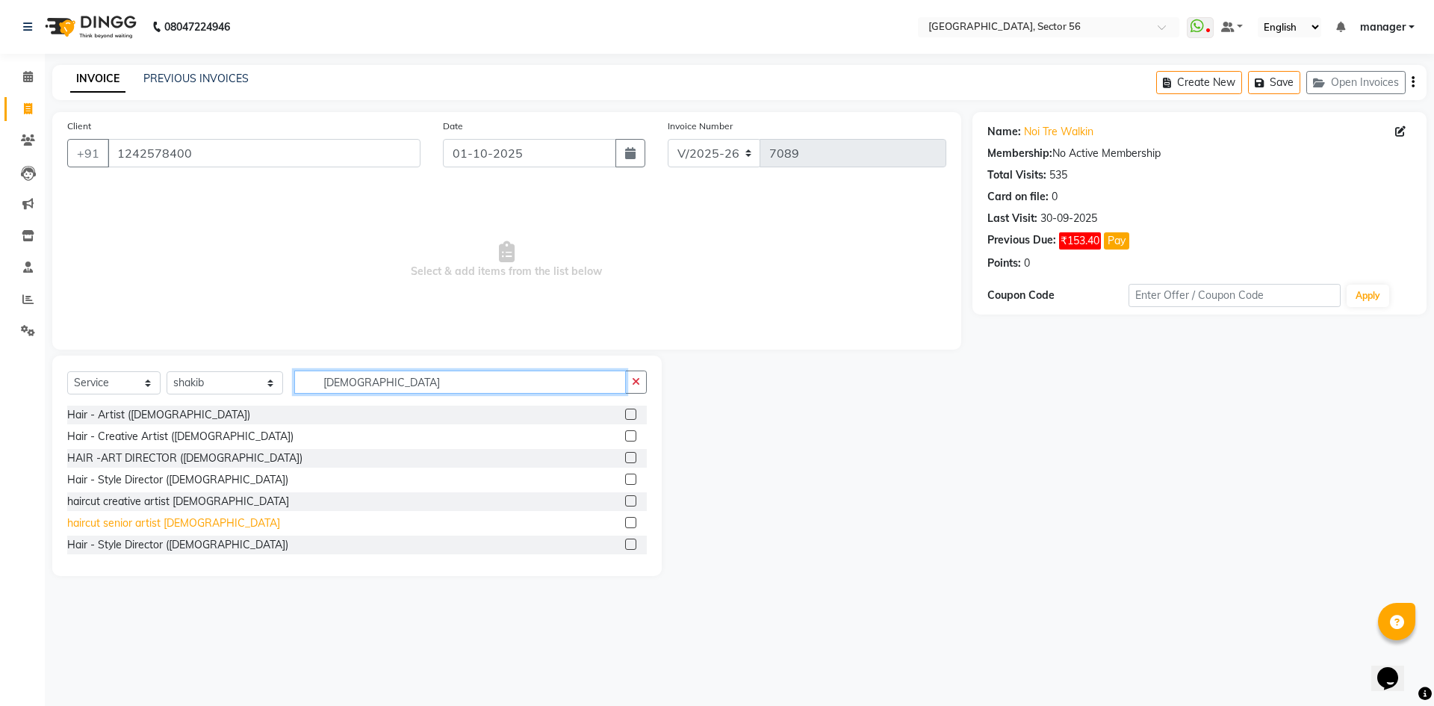
type input "male"
click at [154, 528] on div "haircut senior artist male" at bounding box center [173, 523] width 213 height 16
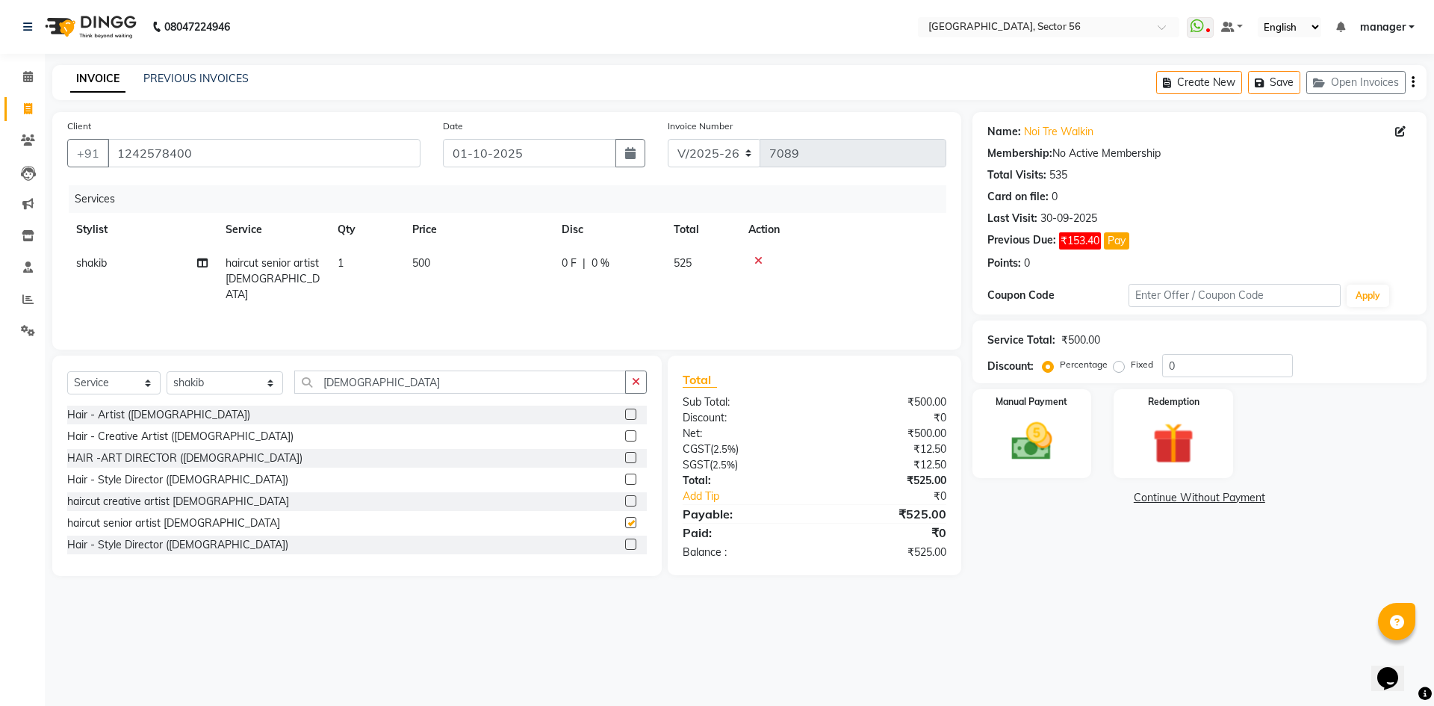
checkbox input "false"
click at [999, 450] on img at bounding box center [1031, 441] width 69 height 49
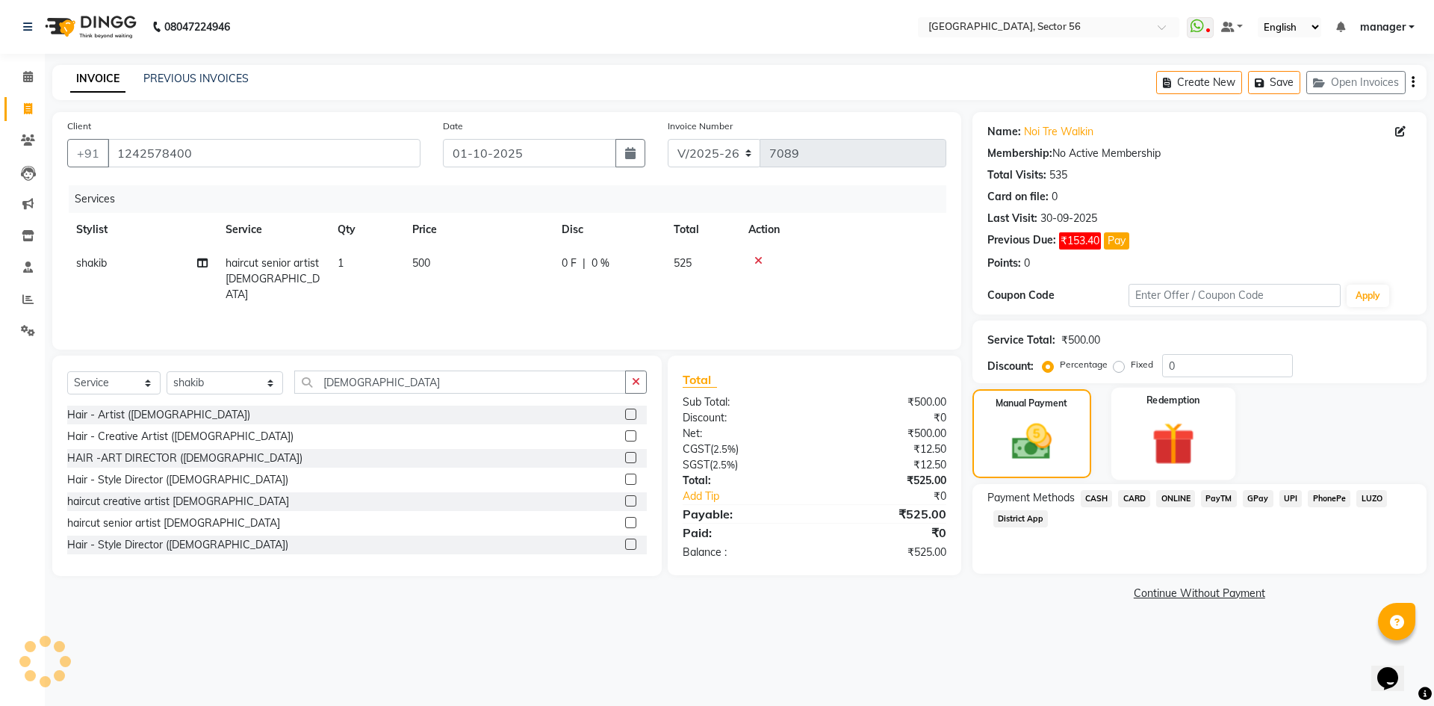
click at [1156, 436] on img at bounding box center [1173, 443] width 69 height 53
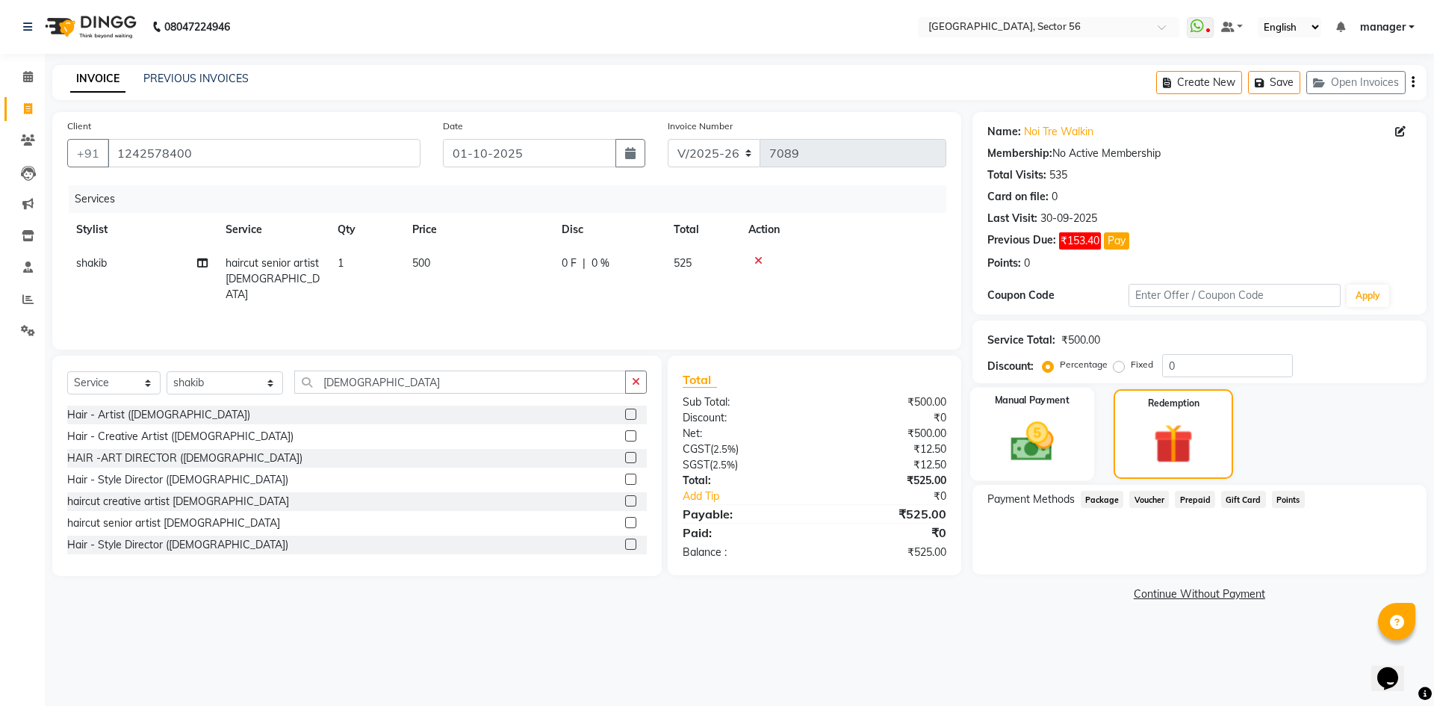
click at [1049, 432] on img at bounding box center [1031, 441] width 69 height 49
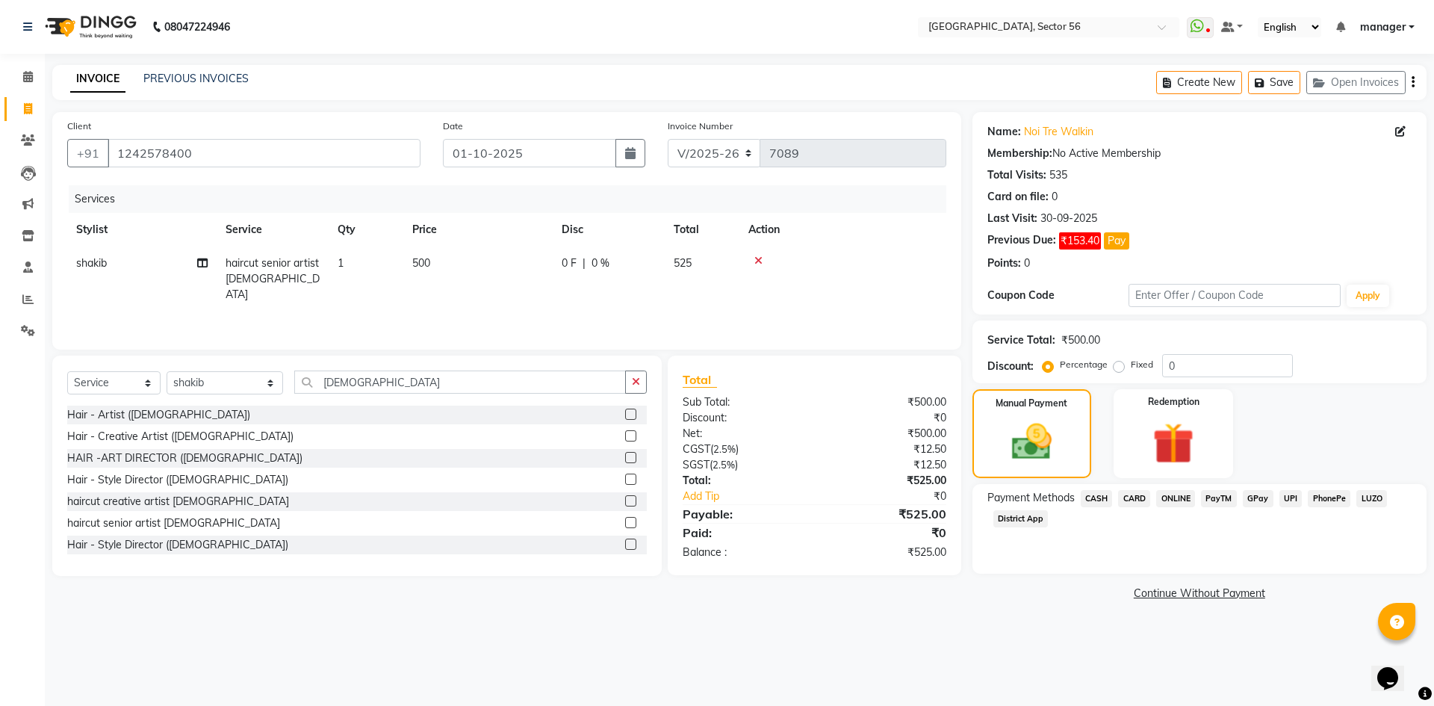
click at [1255, 496] on span "GPay" at bounding box center [1258, 498] width 31 height 17
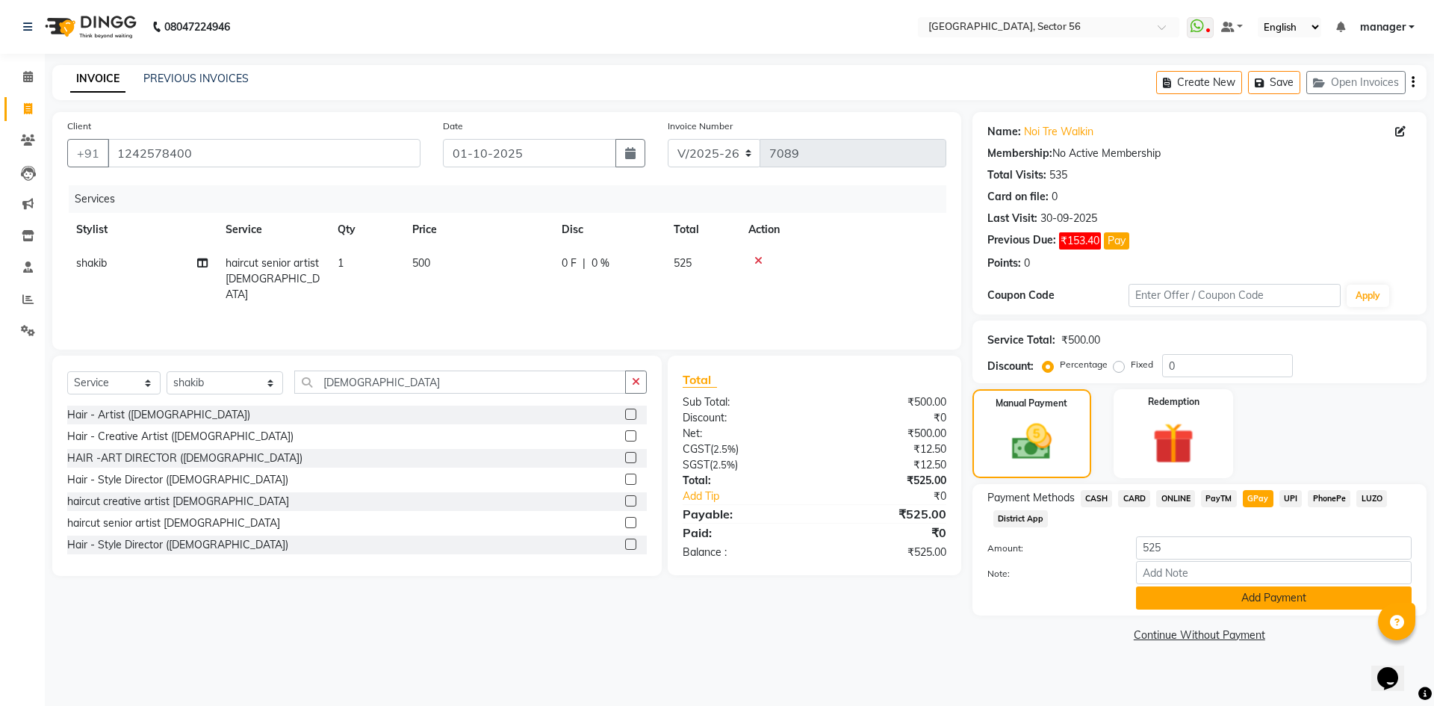
click at [1236, 596] on button "Add Payment" at bounding box center [1274, 597] width 276 height 23
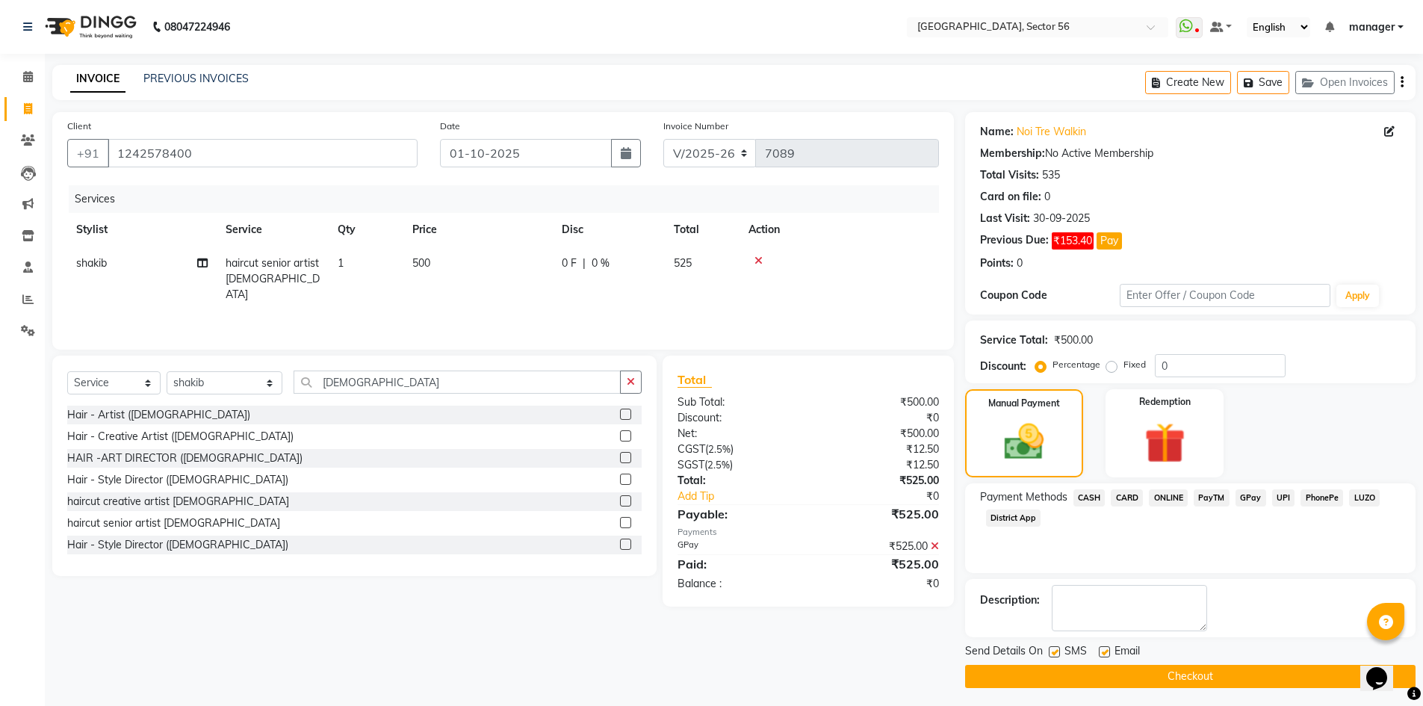
scroll to position [4, 0]
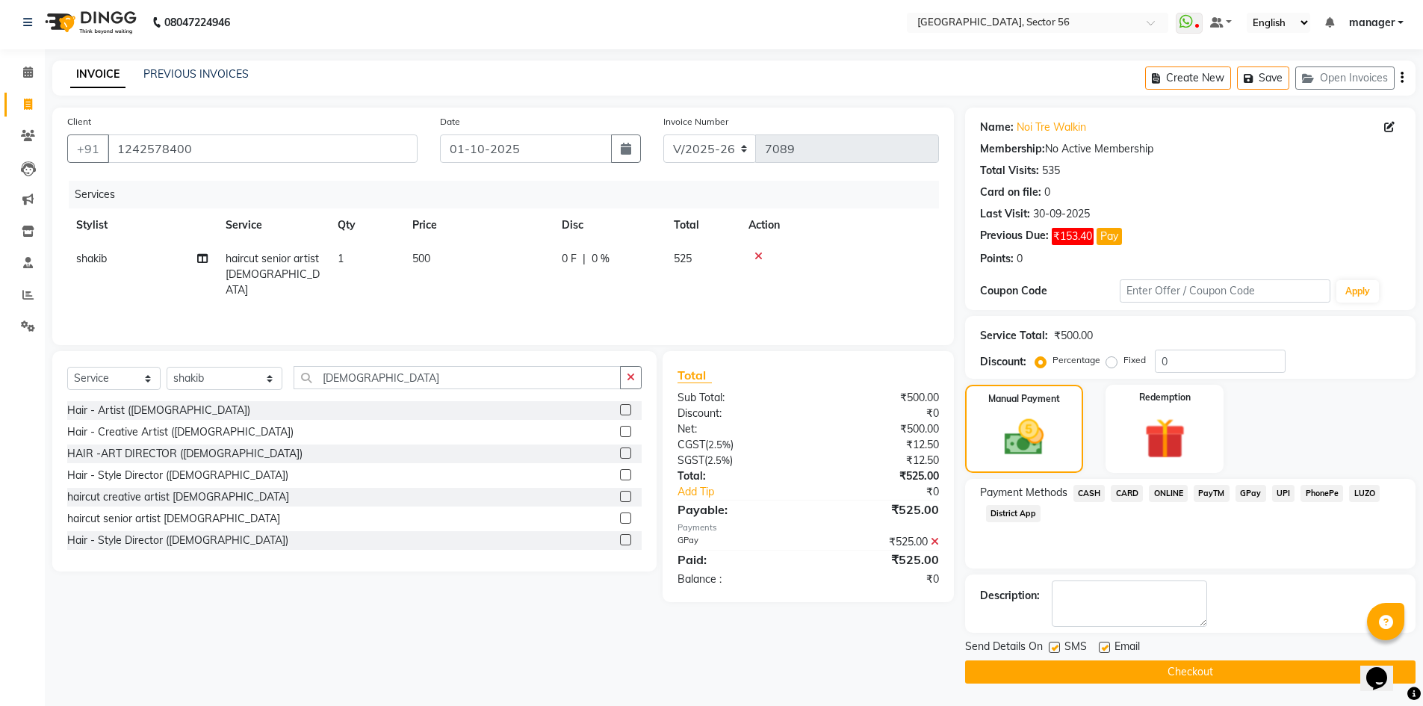
click at [935, 544] on icon at bounding box center [935, 541] width 8 height 10
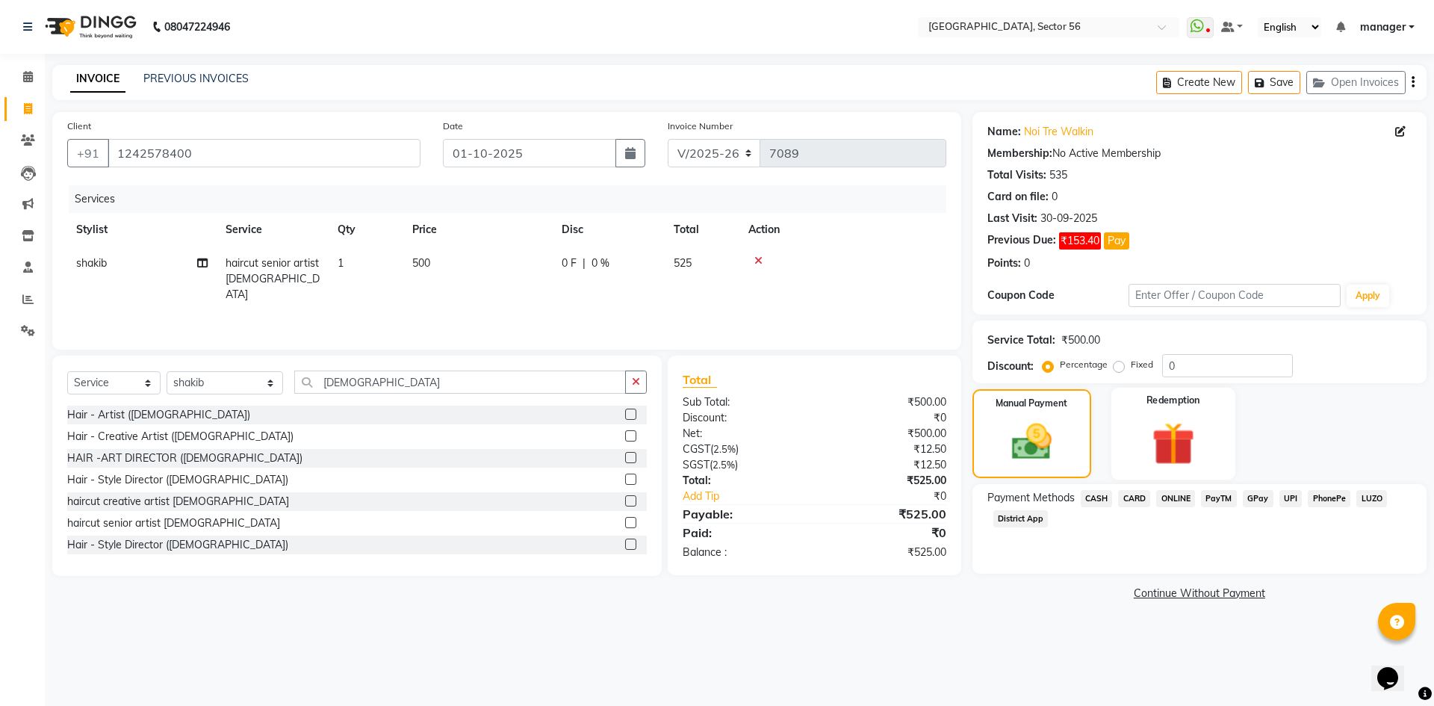
click at [1137, 440] on div "Redemption" at bounding box center [1174, 434] width 124 height 92
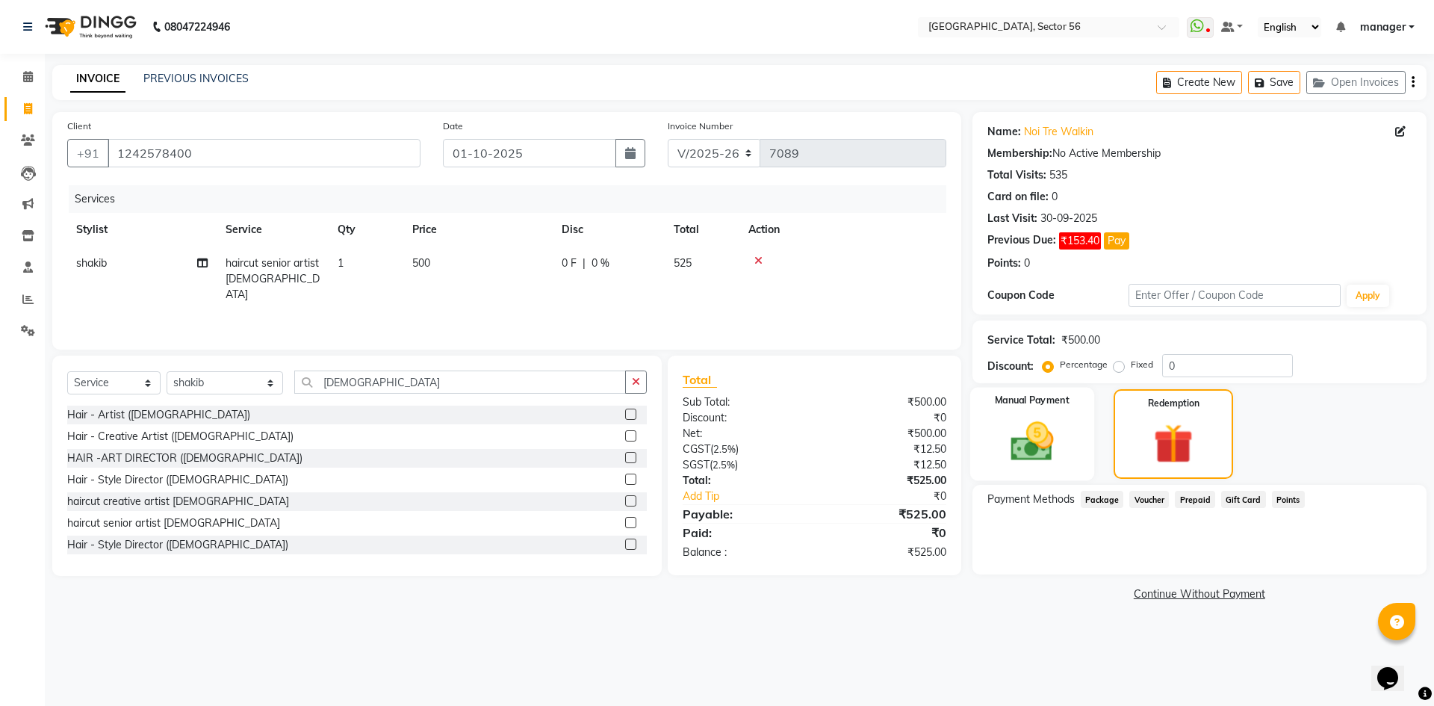
click at [1074, 436] on div "Manual Payment" at bounding box center [1032, 434] width 124 height 93
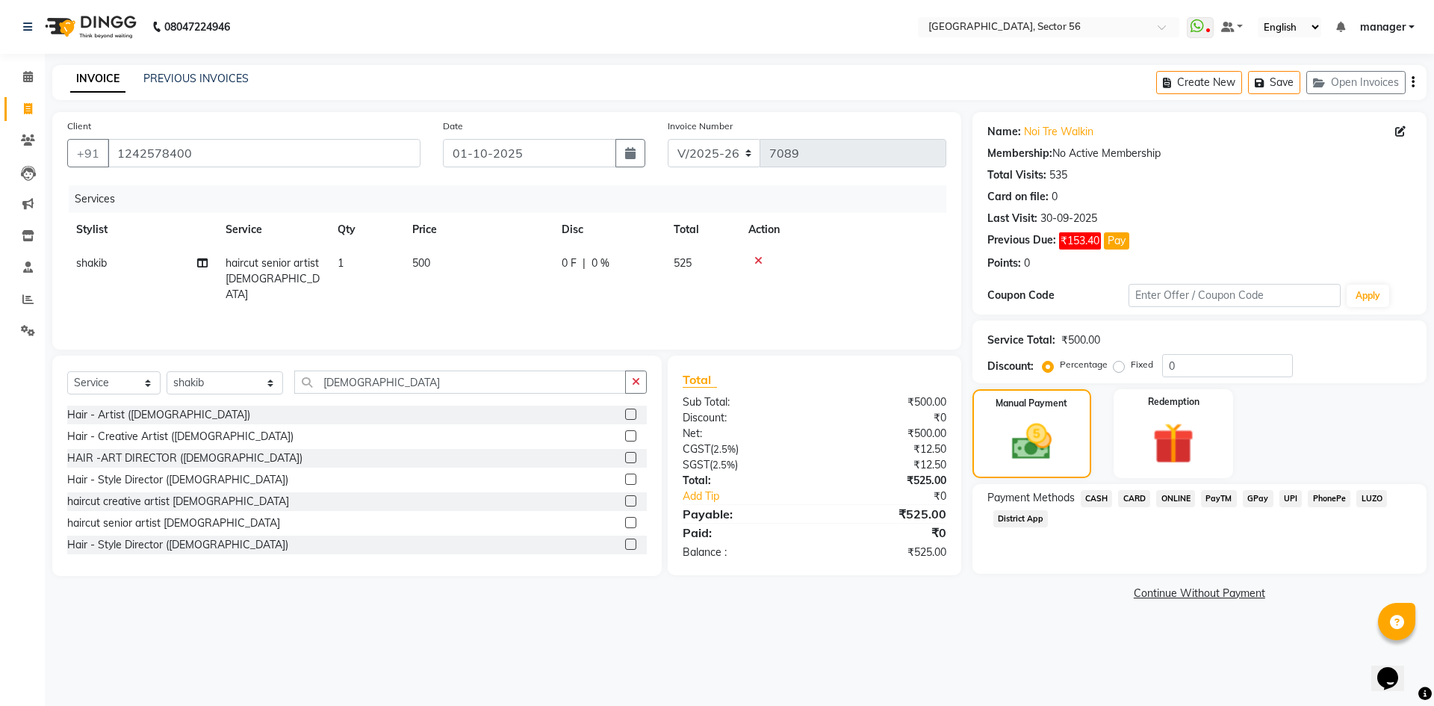
click at [1260, 502] on span "GPay" at bounding box center [1258, 498] width 31 height 17
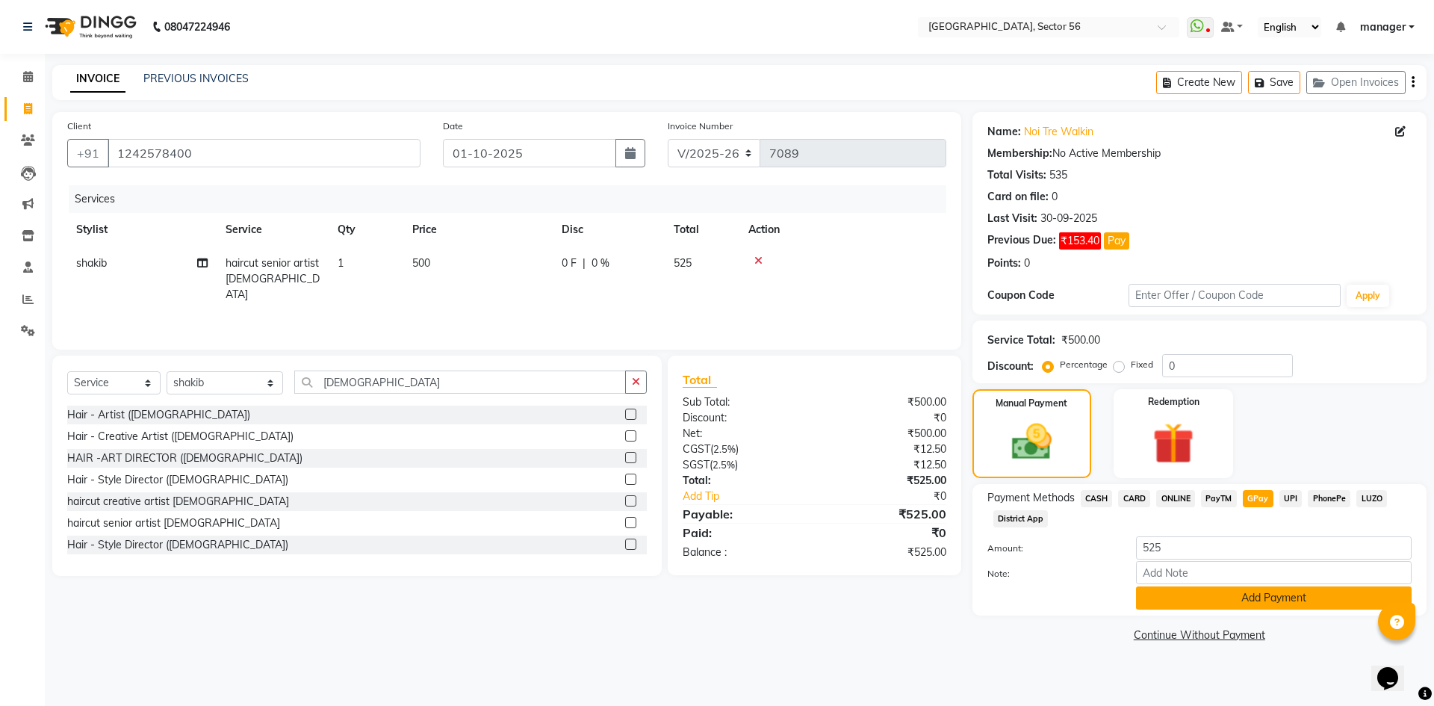
click at [1248, 597] on button "Add Payment" at bounding box center [1274, 597] width 276 height 23
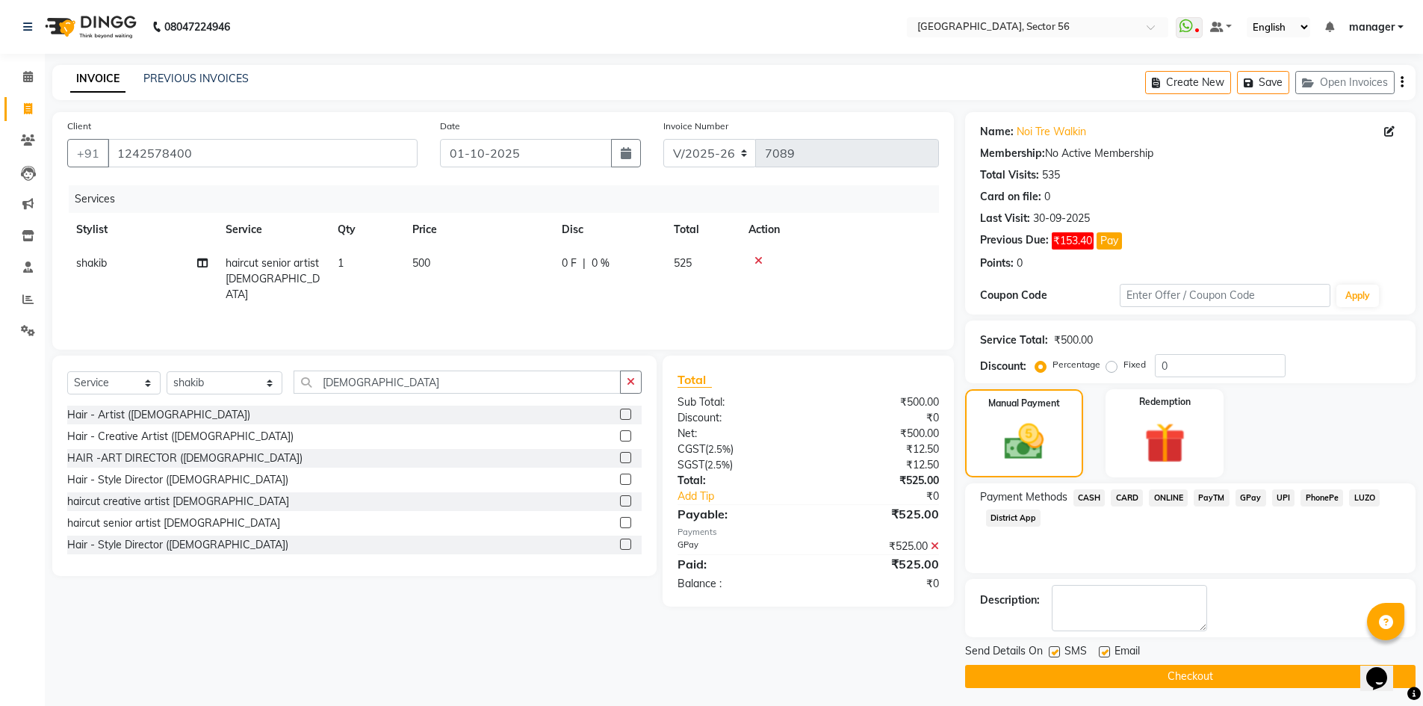
scroll to position [4, 0]
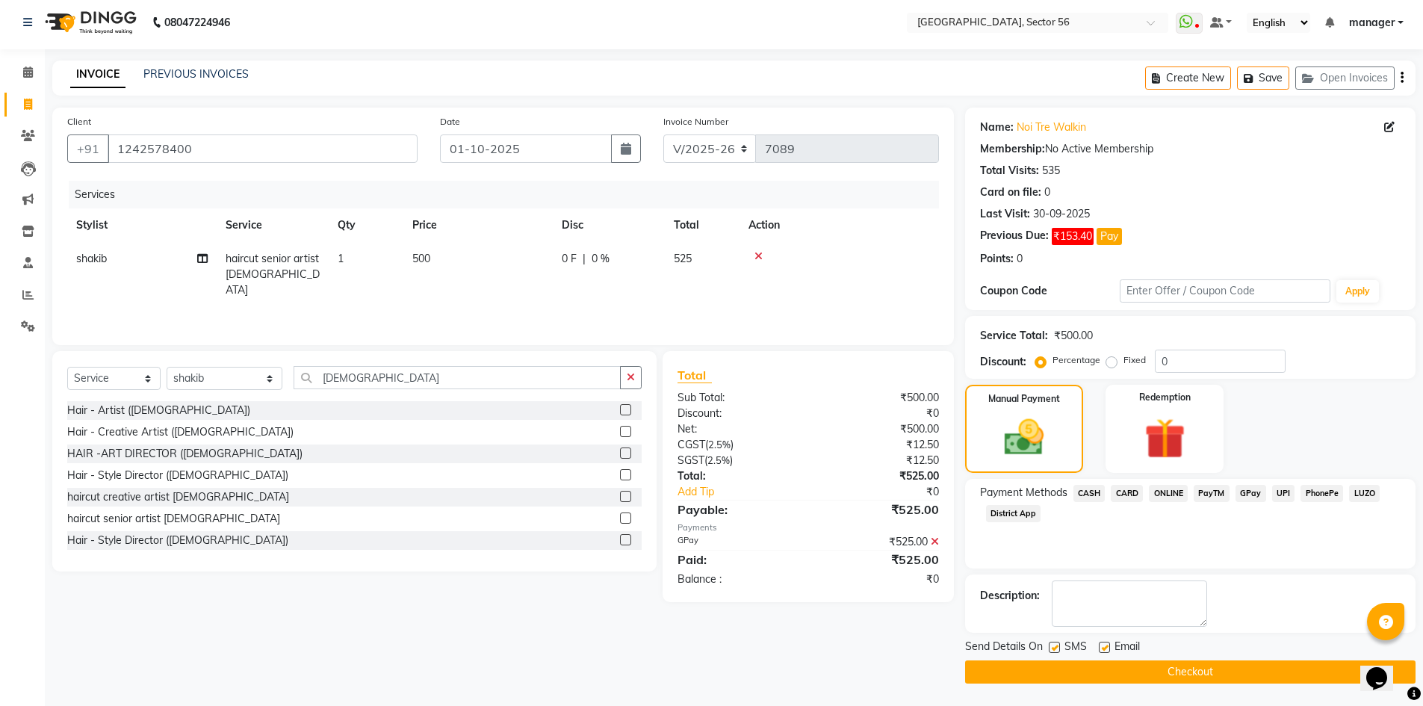
click at [933, 542] on icon at bounding box center [935, 541] width 8 height 10
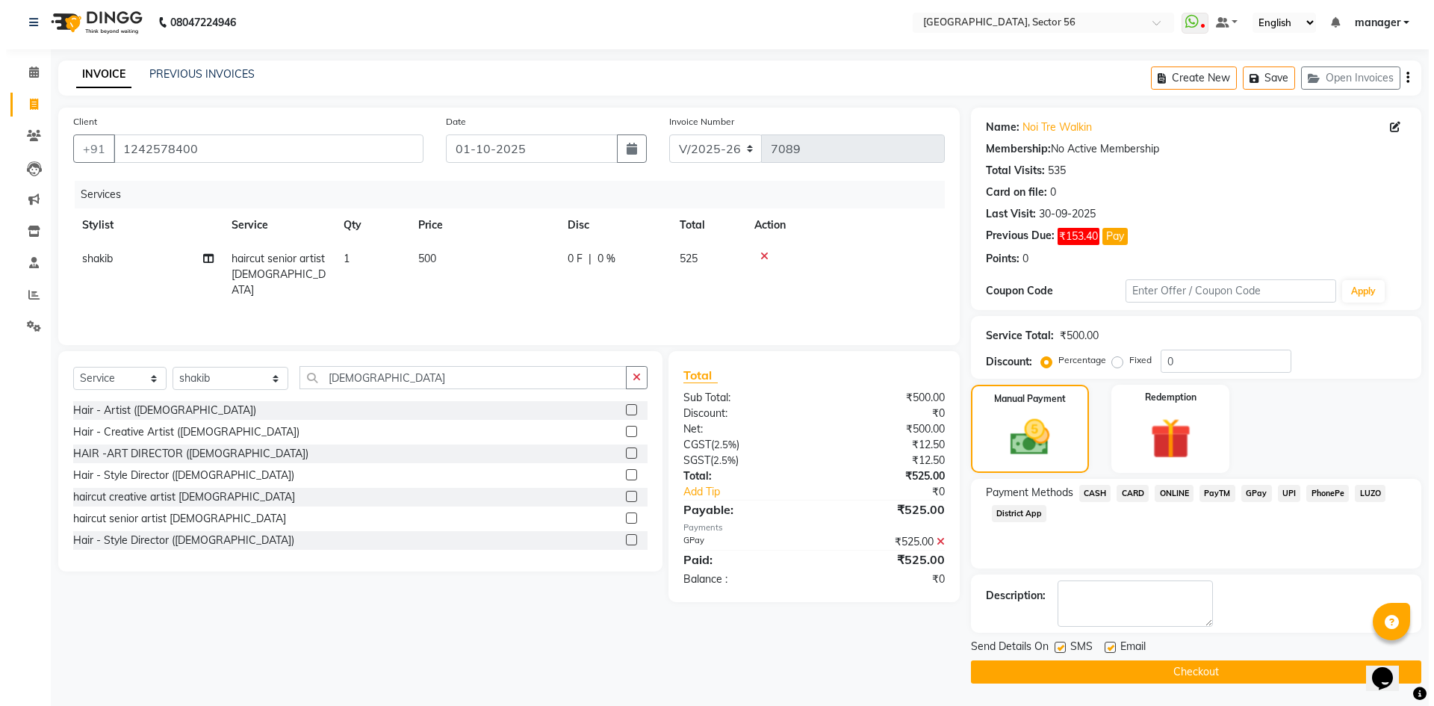
scroll to position [0, 0]
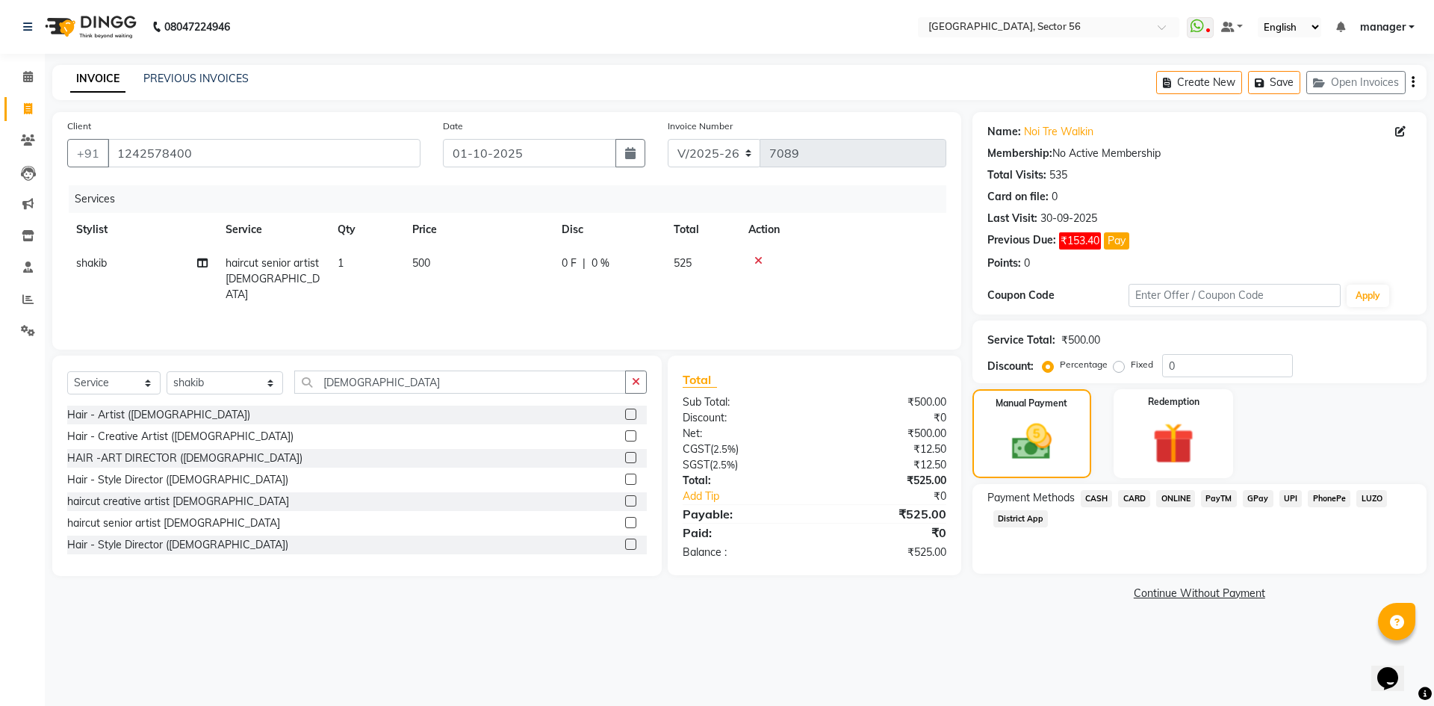
click at [1146, 493] on span "CARD" at bounding box center [1134, 498] width 32 height 17
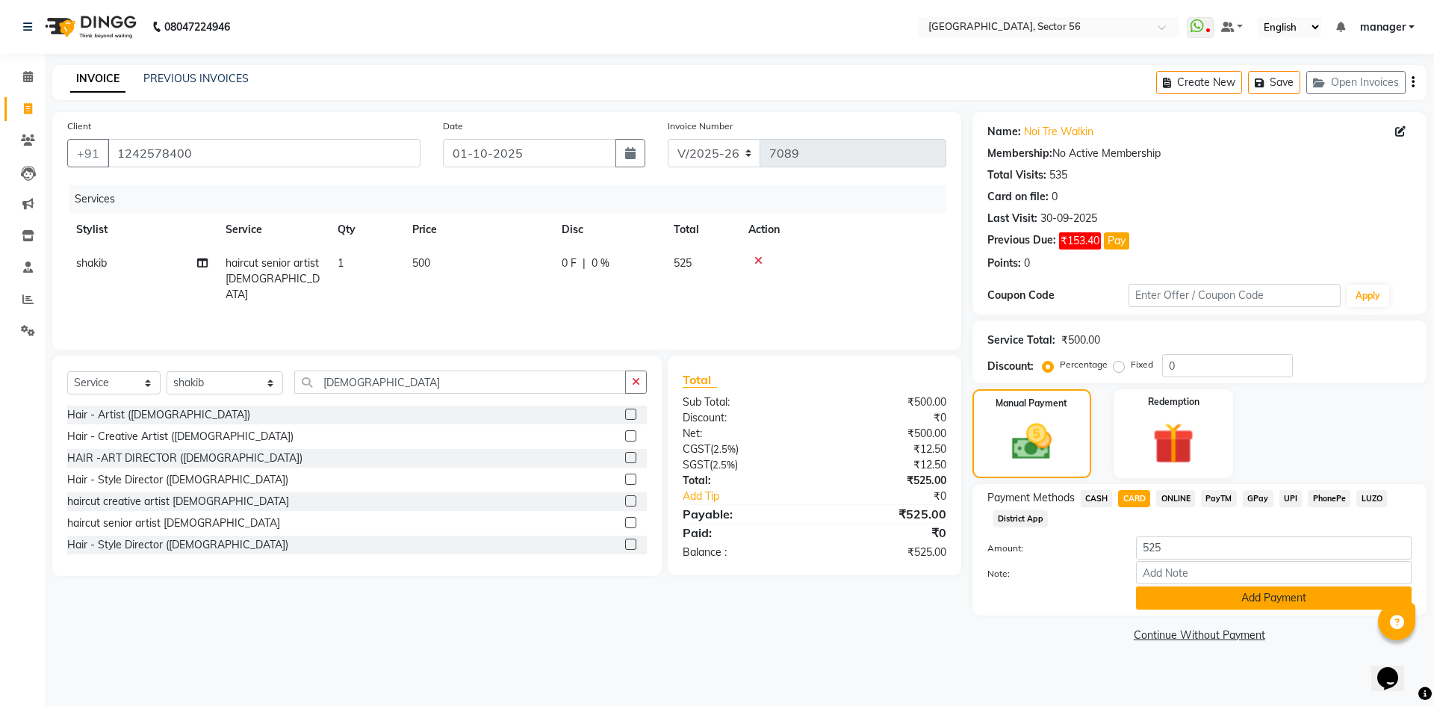
click at [1171, 597] on button "Add Payment" at bounding box center [1274, 597] width 276 height 23
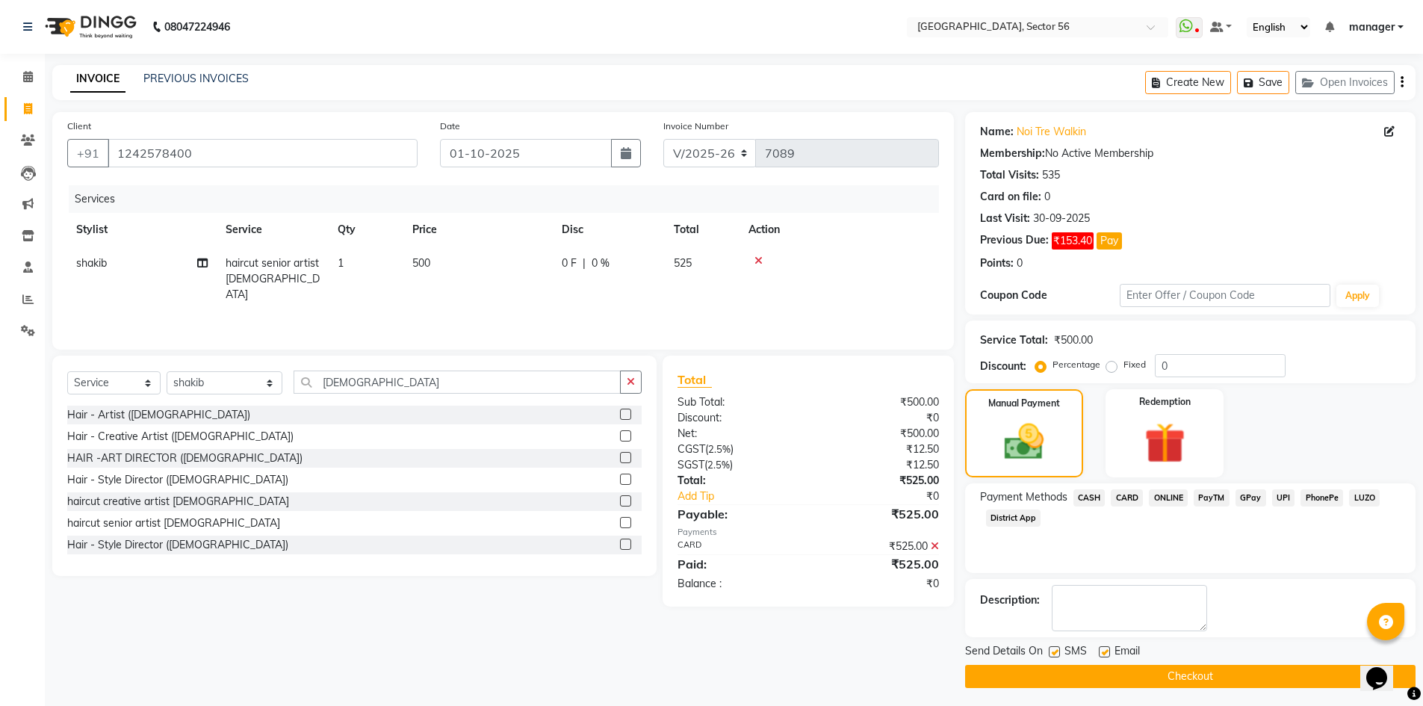
click at [1114, 673] on button "Checkout" at bounding box center [1190, 676] width 450 height 23
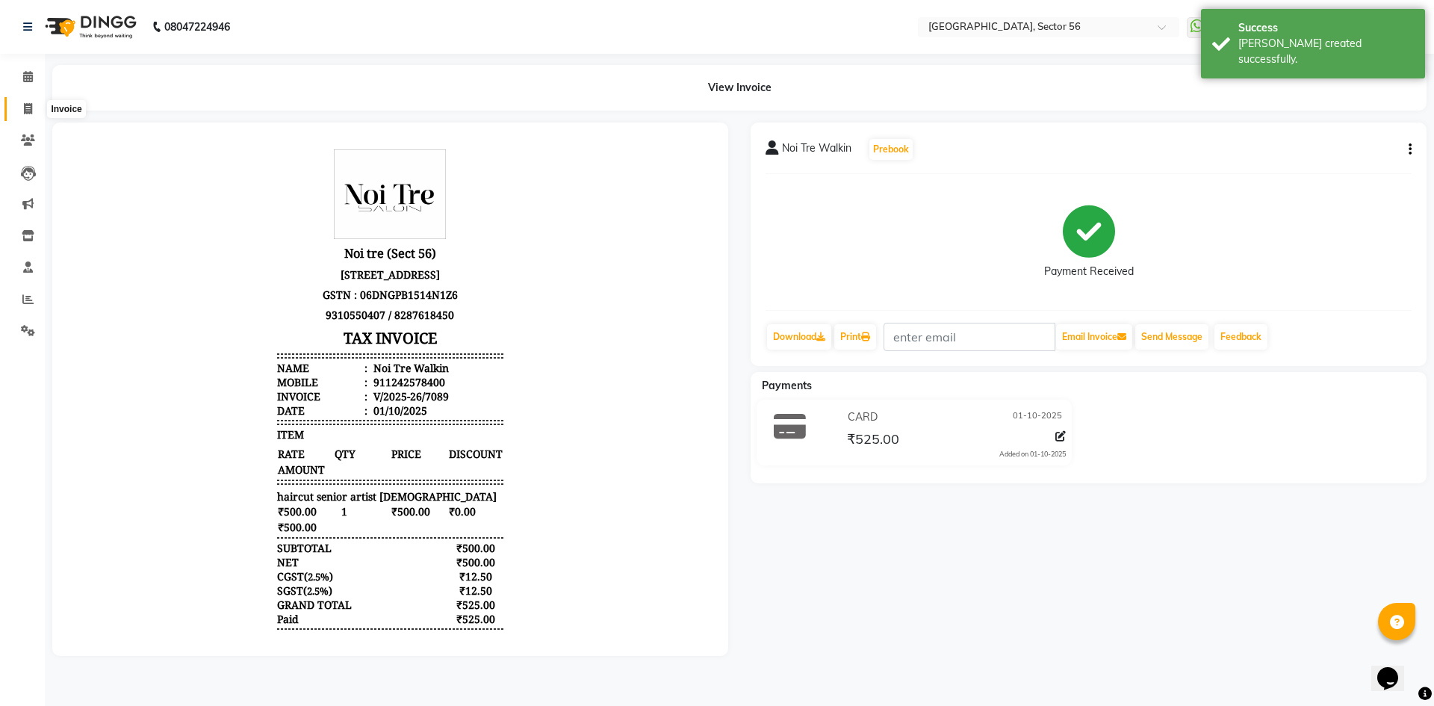
click at [29, 110] on icon at bounding box center [28, 108] width 8 height 11
select select "5557"
select select "service"
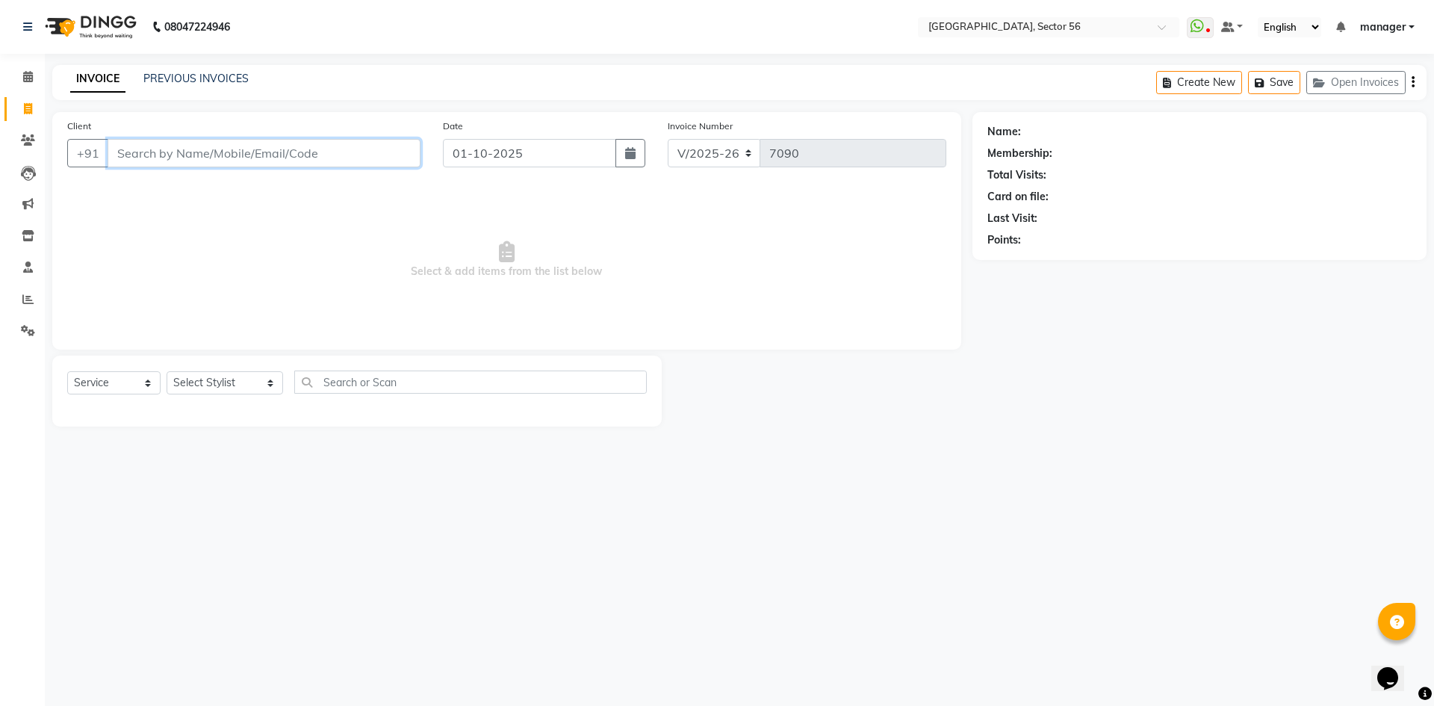
click at [150, 148] on input "Client" at bounding box center [264, 153] width 313 height 28
click at [309, 158] on input "Client" at bounding box center [264, 153] width 313 height 28
click at [235, 148] on input "Client" at bounding box center [264, 153] width 313 height 28
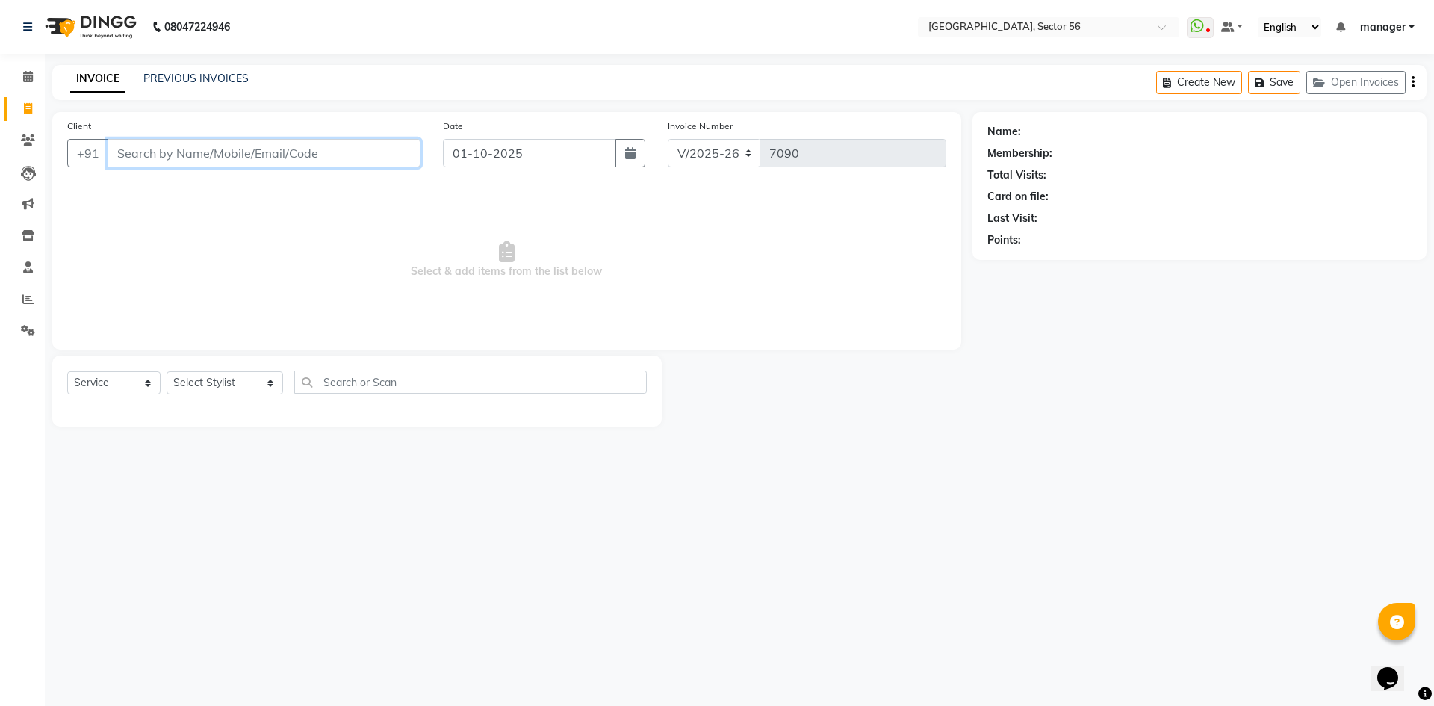
click at [235, 148] on input "Client" at bounding box center [264, 153] width 313 height 28
type input "9711114131"
click at [400, 152] on span "Add Client" at bounding box center [382, 153] width 59 height 15
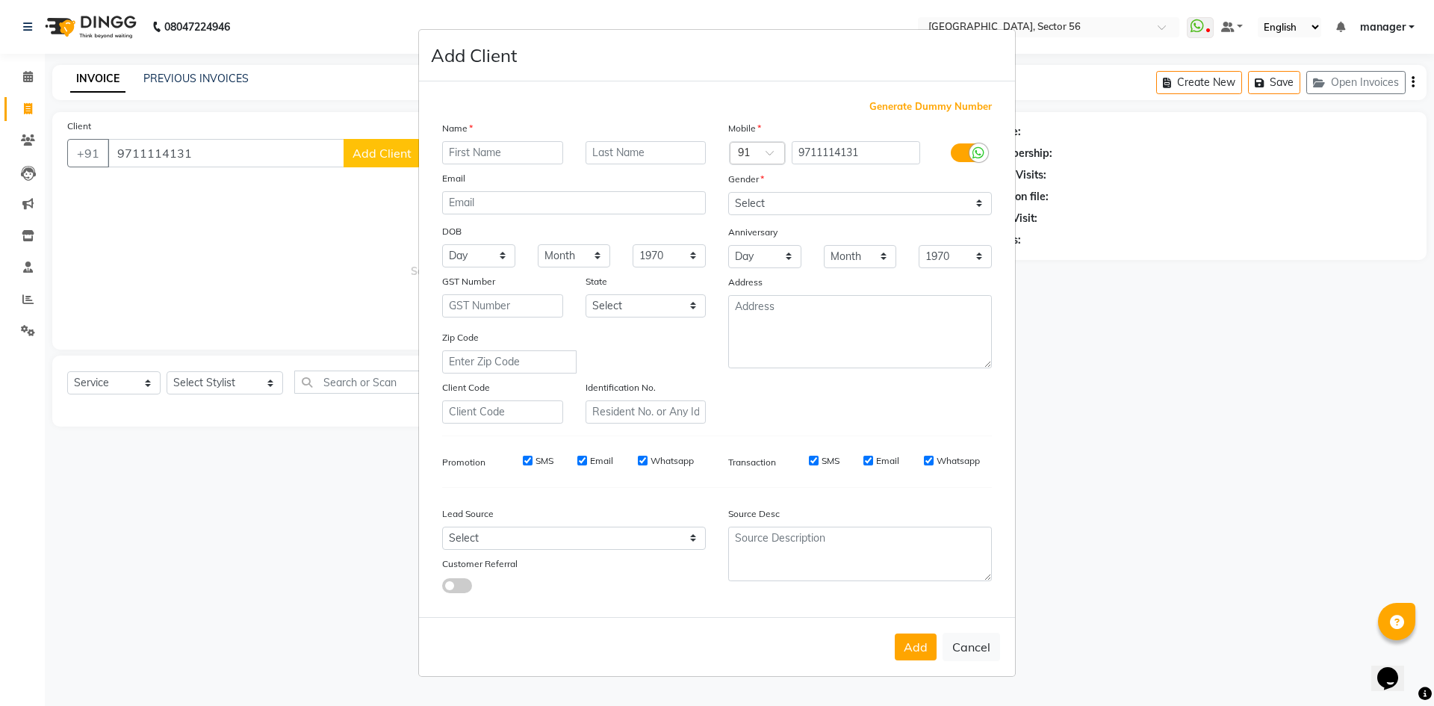
click at [488, 155] on input "text" at bounding box center [502, 152] width 121 height 23
type input "manish"
click at [754, 198] on select "Select Male Female Other Prefer Not To Say" at bounding box center [860, 203] width 264 height 23
select select "male"
click at [728, 192] on select "Select Male Female Other Prefer Not To Say" at bounding box center [860, 203] width 264 height 23
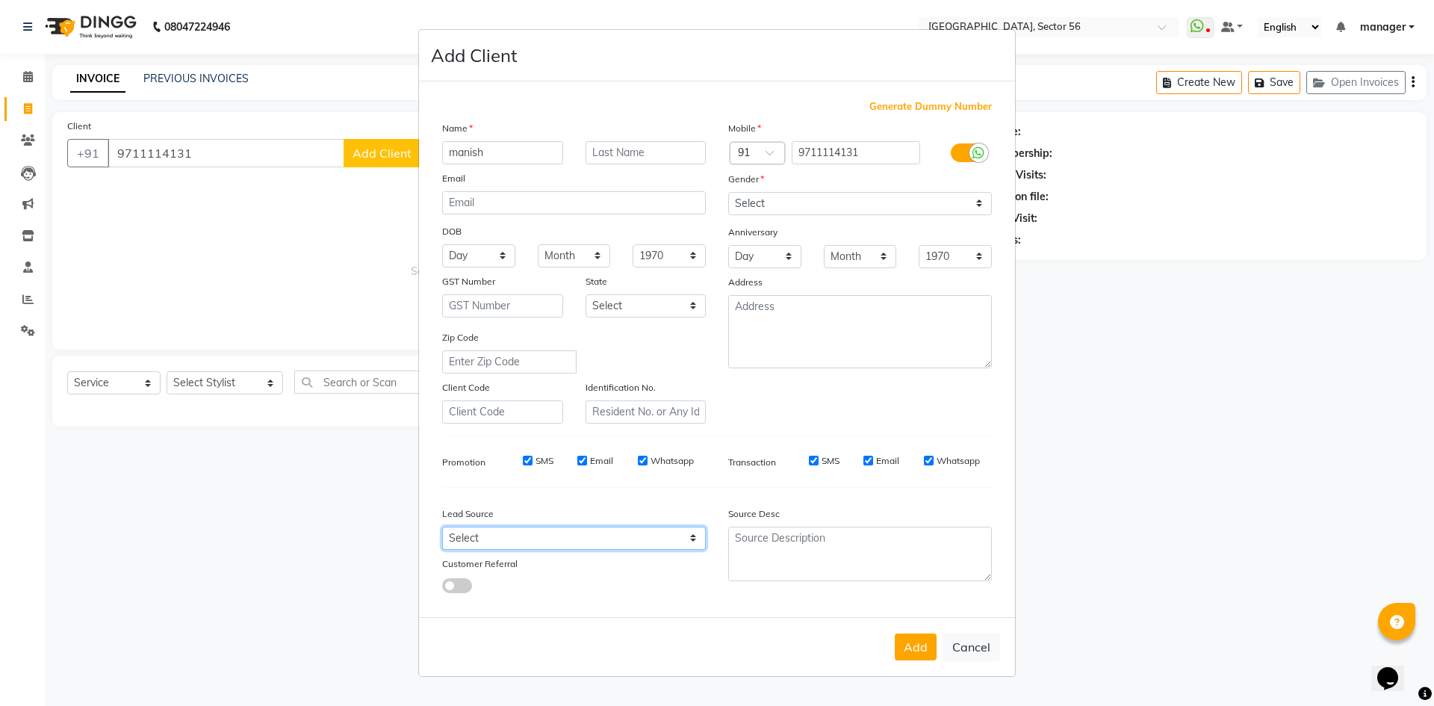
click at [466, 537] on select "Select Walk-in Referral Internet Friend Word of Mouth Advertisement Facebook Ju…" at bounding box center [574, 538] width 264 height 23
select select "35868"
click at [442, 527] on select "Select Walk-in Referral Internet Friend Word of Mouth Advertisement Facebook Ju…" at bounding box center [574, 538] width 264 height 23
click at [906, 645] on button "Add" at bounding box center [916, 647] width 42 height 27
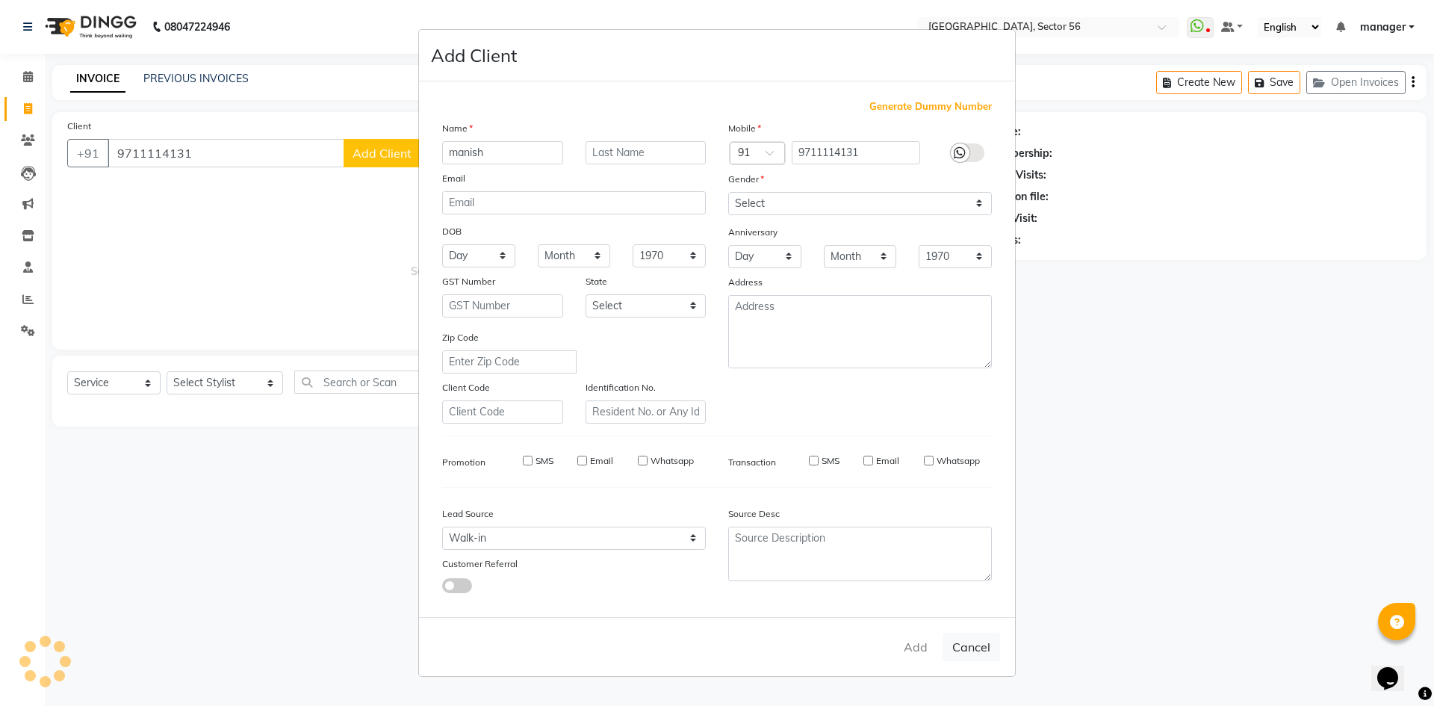
select select
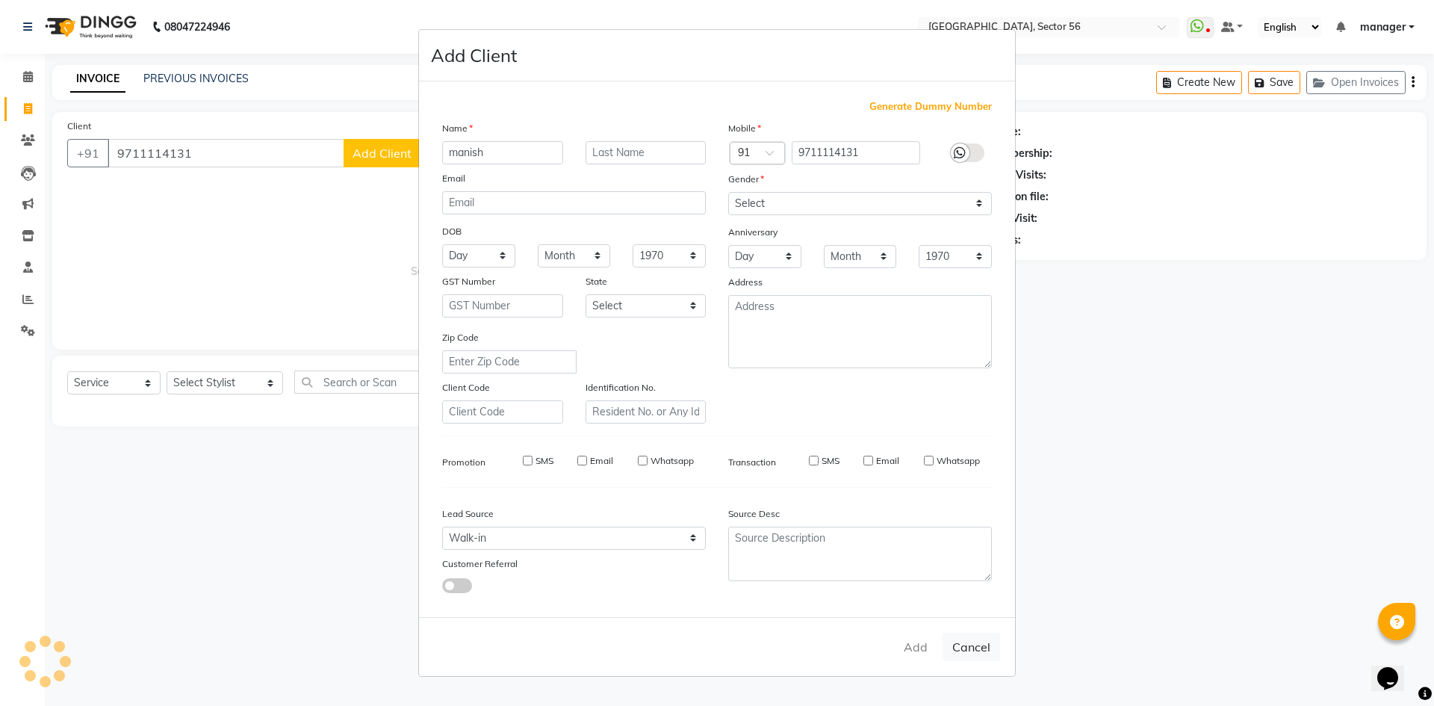
select select
checkbox input "false"
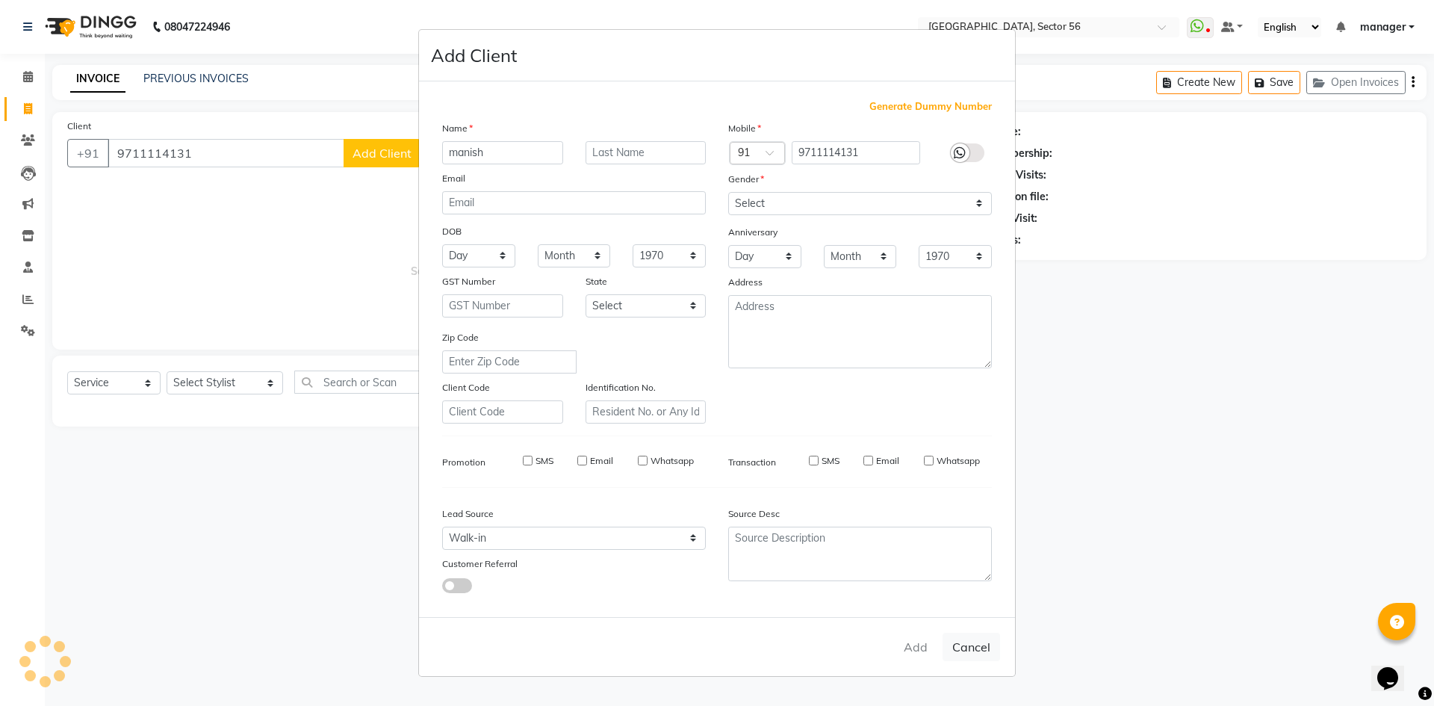
checkbox input "false"
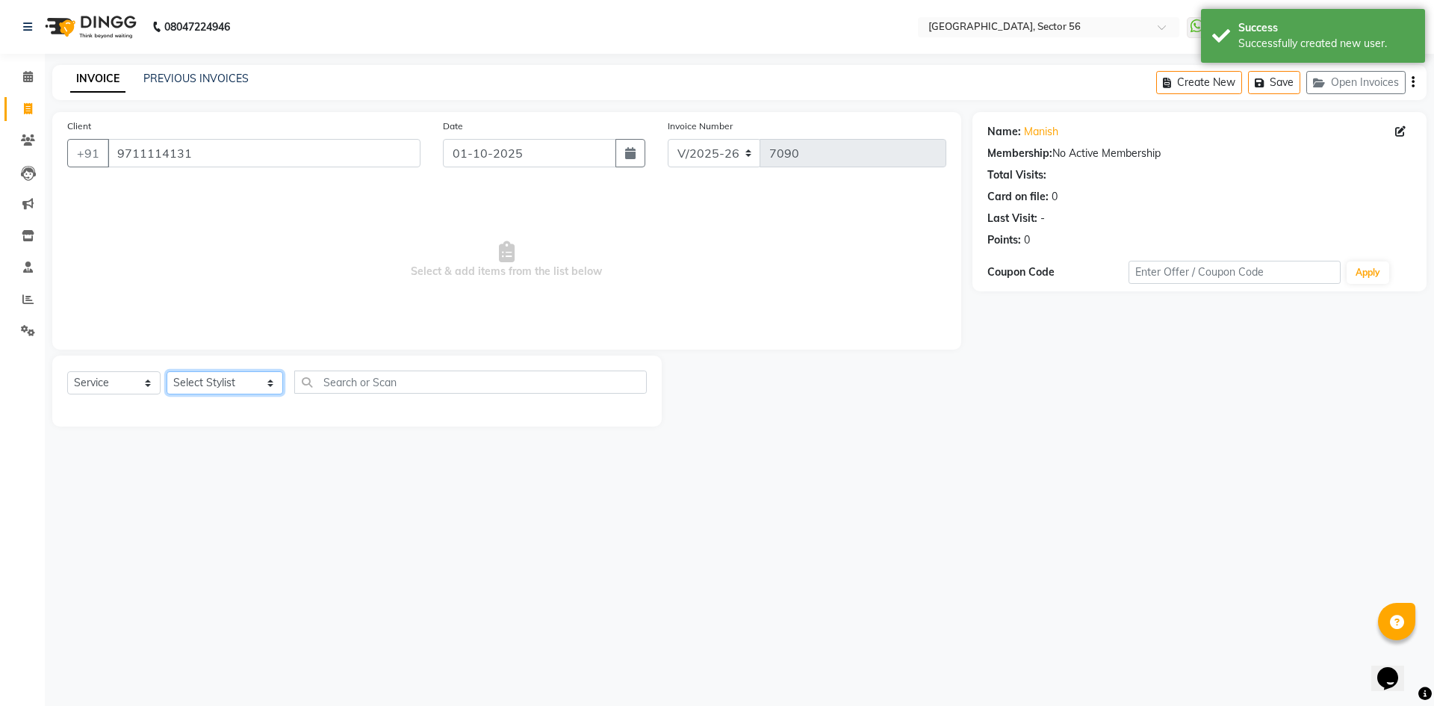
click at [209, 380] on select "Select Stylist ABHISHEKH THAPA abhishek thapa AKRAM KHAN MARKET STAFF amit amit…" at bounding box center [225, 382] width 117 height 23
click at [167, 371] on select "Select Stylist ABHISHEKH THAPA abhishek thapa AKRAM KHAN MARKET STAFF amit amit…" at bounding box center [225, 382] width 117 height 23
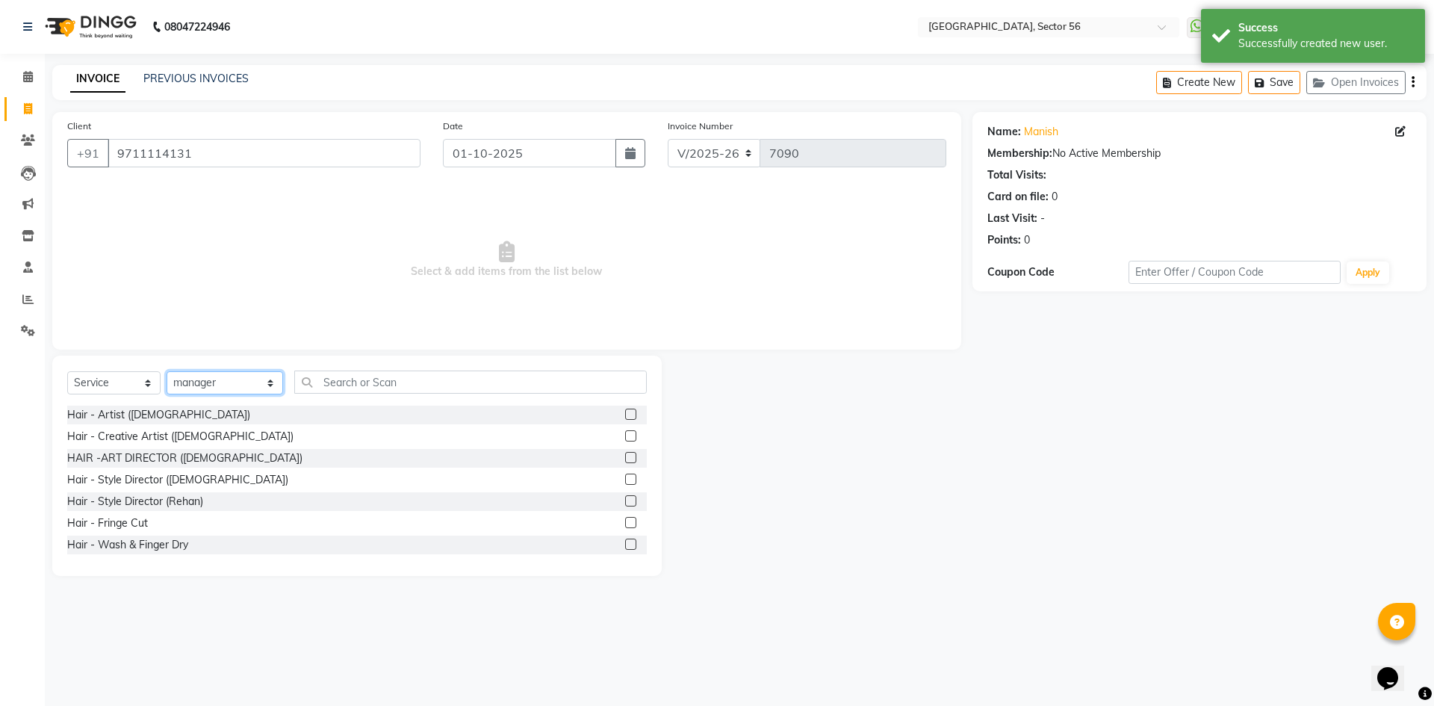
click at [242, 379] on select "Select Stylist ABHISHEKH THAPA abhishek thapa AKRAM KHAN MARKET STAFF amit amit…" at bounding box center [225, 382] width 117 height 23
select select "67273"
click at [167, 371] on select "Select Stylist ABHISHEKH THAPA abhishek thapa AKRAM KHAN MARKET STAFF amit amit…" at bounding box center [225, 382] width 117 height 23
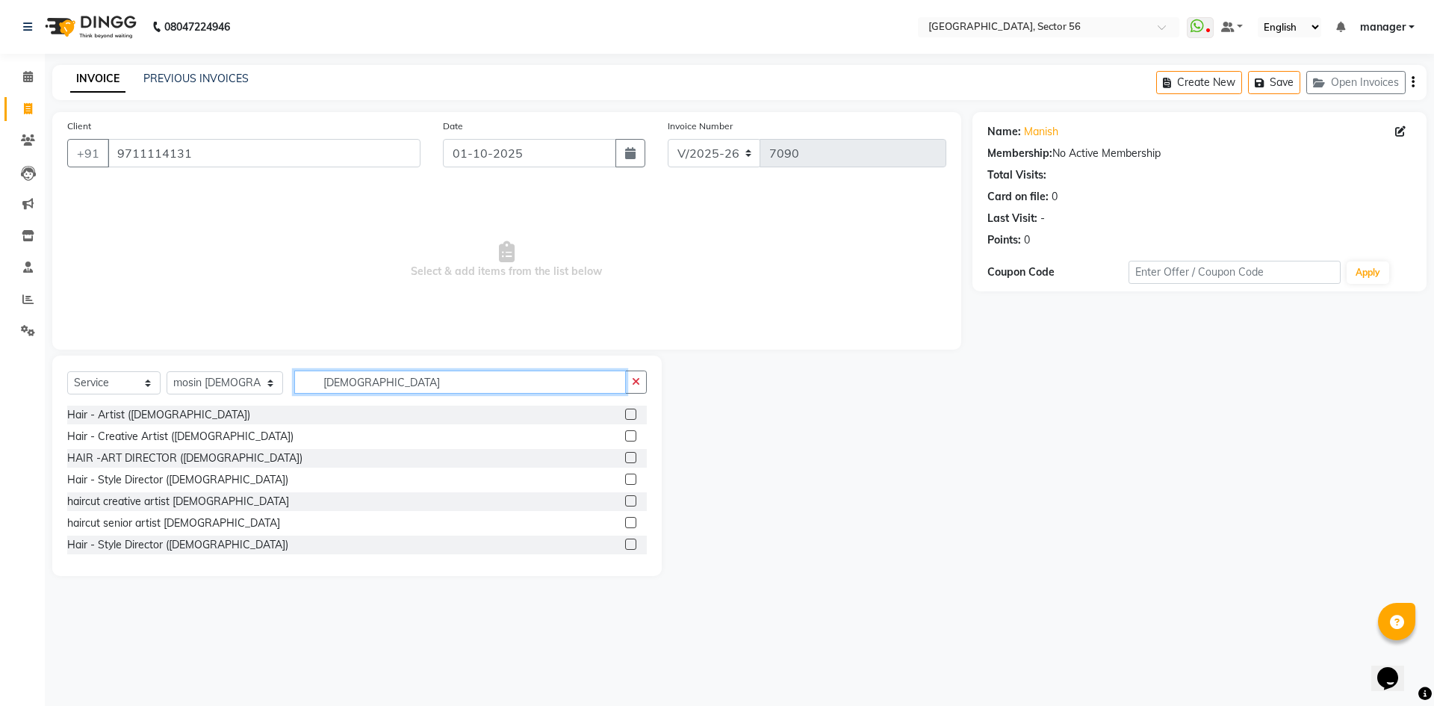
type input "male"
click at [148, 515] on div "haircut senior artist male" at bounding box center [357, 523] width 580 height 19
click at [151, 530] on div "haircut senior artist male" at bounding box center [173, 523] width 213 height 16
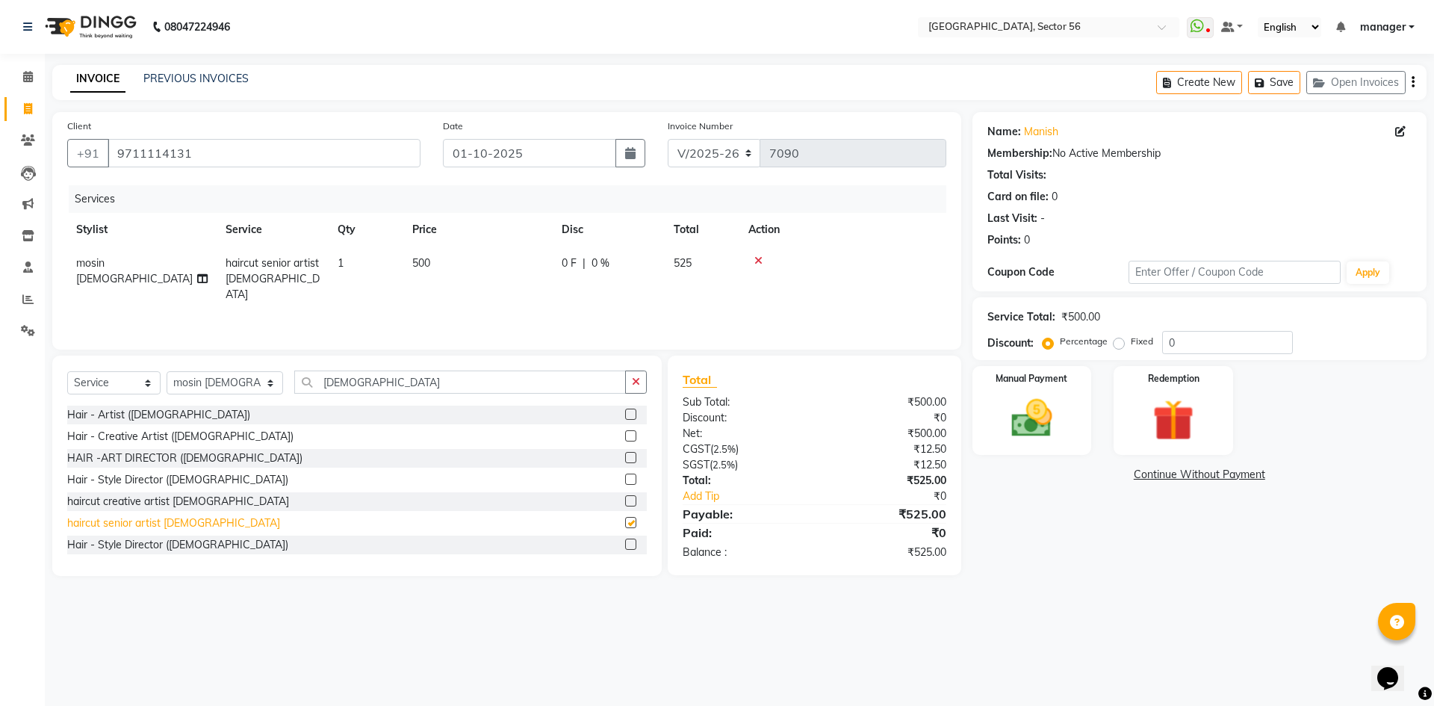
checkbox input "false"
click at [1060, 414] on img at bounding box center [1031, 418] width 69 height 49
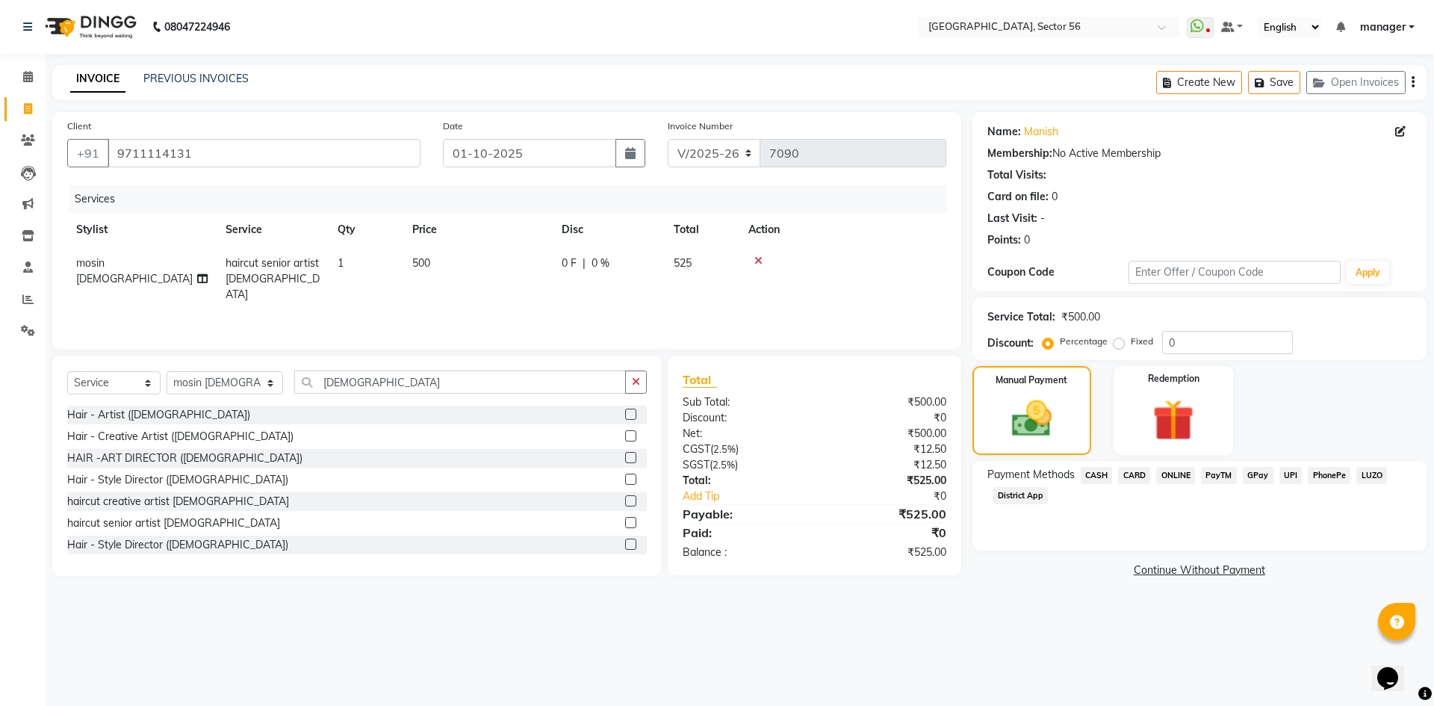
drag, startPoint x: 1132, startPoint y: 474, endPoint x: 1136, endPoint y: 481, distance: 7.7
click at [1132, 475] on span "CARD" at bounding box center [1134, 475] width 32 height 17
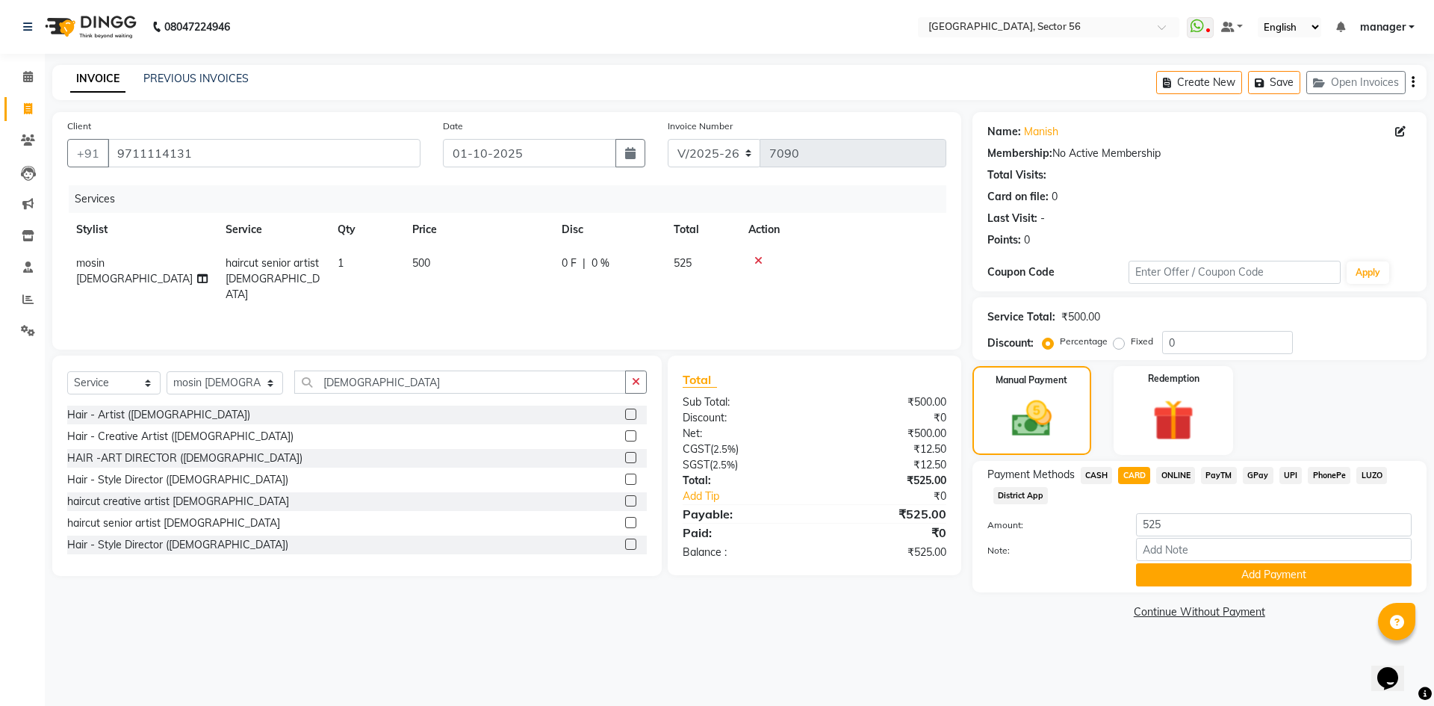
click at [1102, 473] on span "CASH" at bounding box center [1097, 475] width 32 height 17
click at [1138, 474] on span "CARD" at bounding box center [1134, 475] width 32 height 17
drag, startPoint x: 1257, startPoint y: 476, endPoint x: 1258, endPoint y: 548, distance: 72.5
click at [1257, 476] on span "GPay" at bounding box center [1258, 475] width 31 height 17
click at [1261, 570] on button "Add Payment" at bounding box center [1274, 574] width 276 height 23
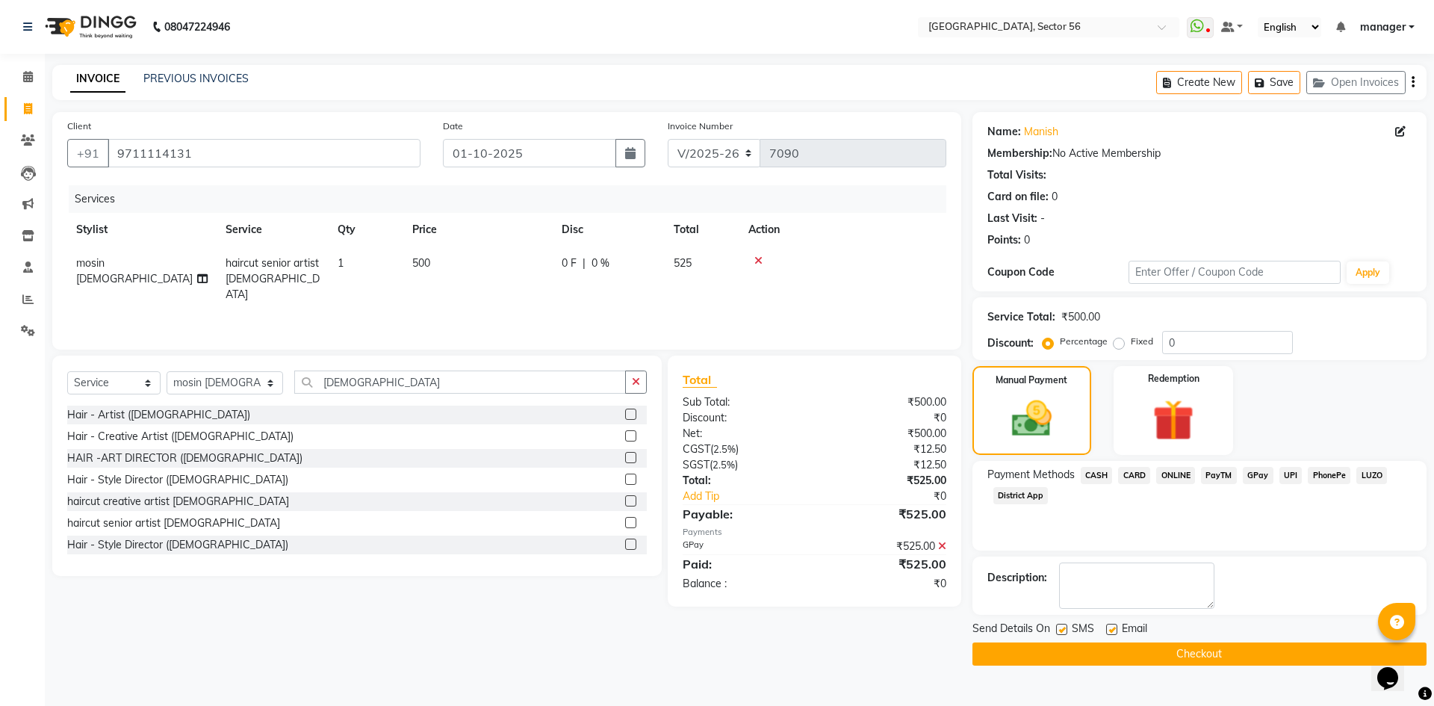
click at [1147, 646] on button "Checkout" at bounding box center [1200, 654] width 454 height 23
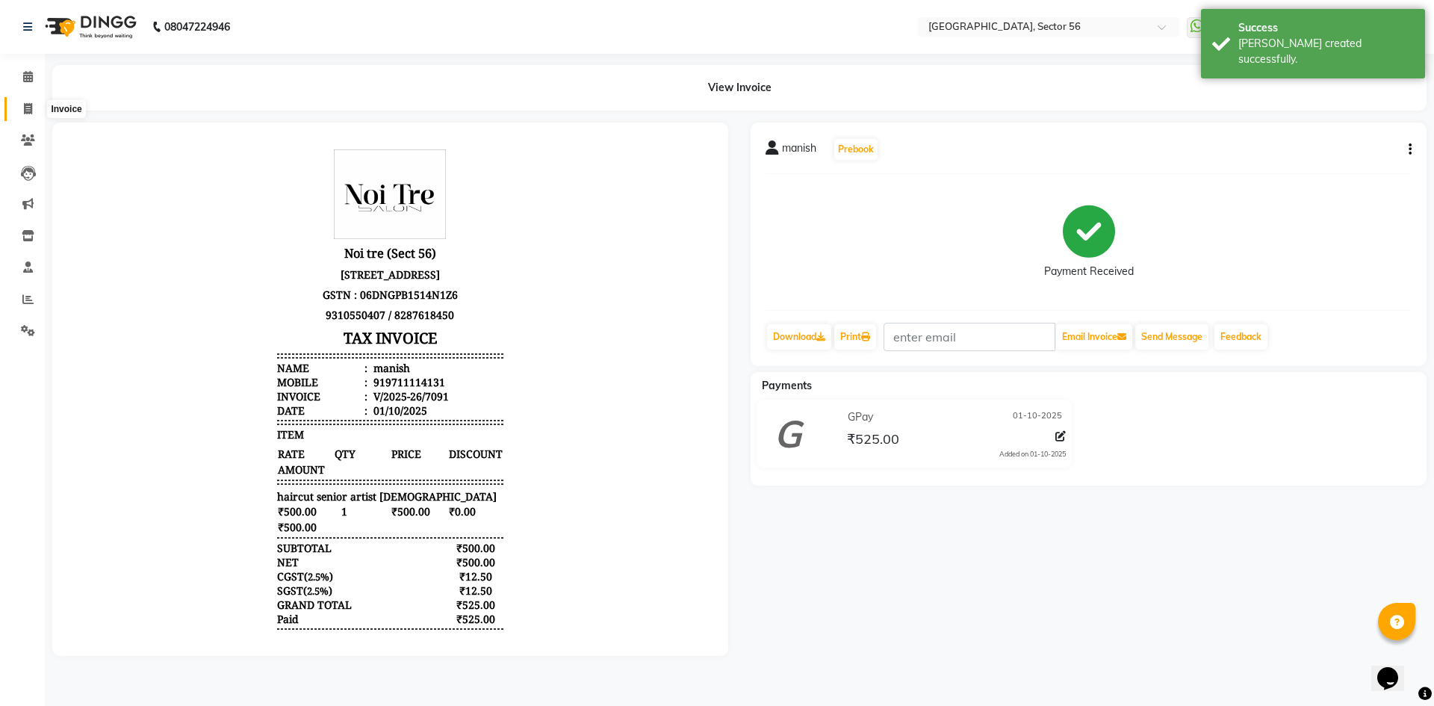
click at [30, 115] on span at bounding box center [28, 109] width 26 height 17
select select "service"
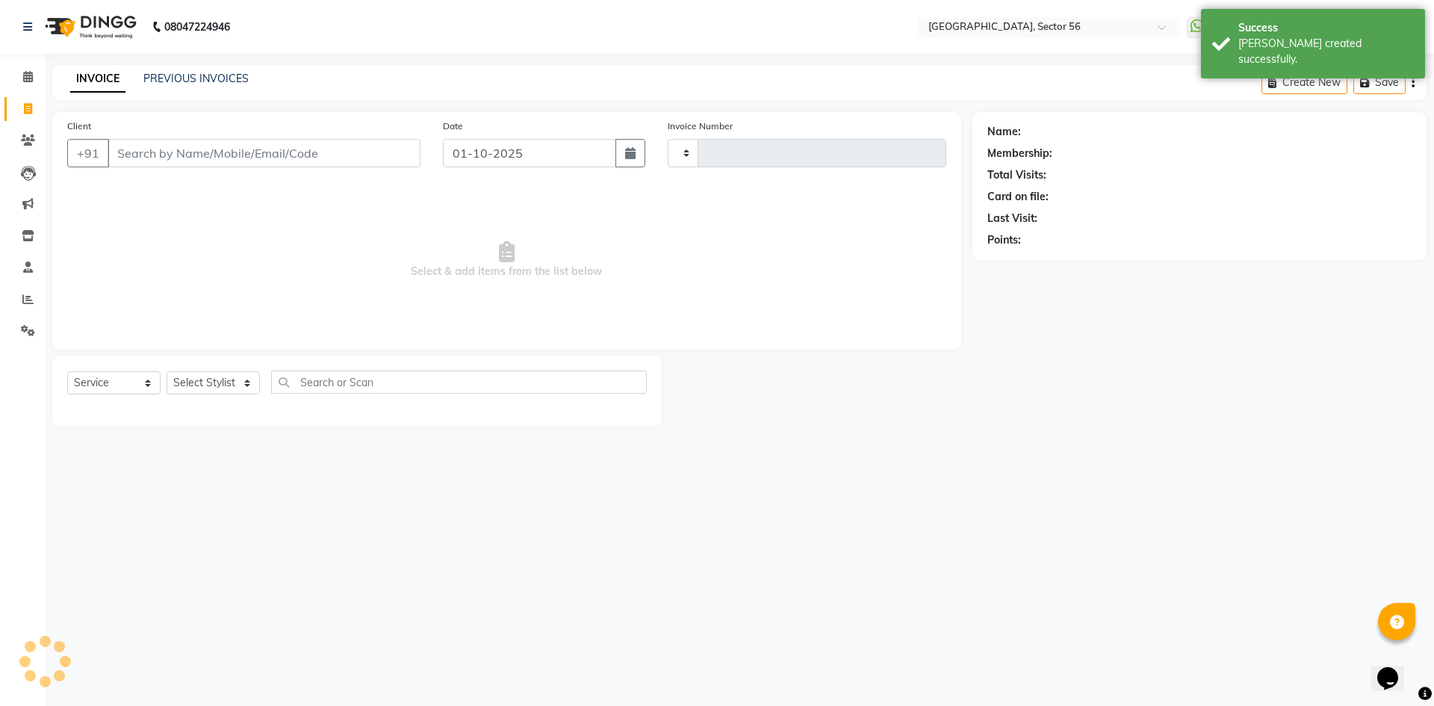
type input "7092"
select select "5557"
click at [188, 151] on input "Client" at bounding box center [264, 153] width 313 height 28
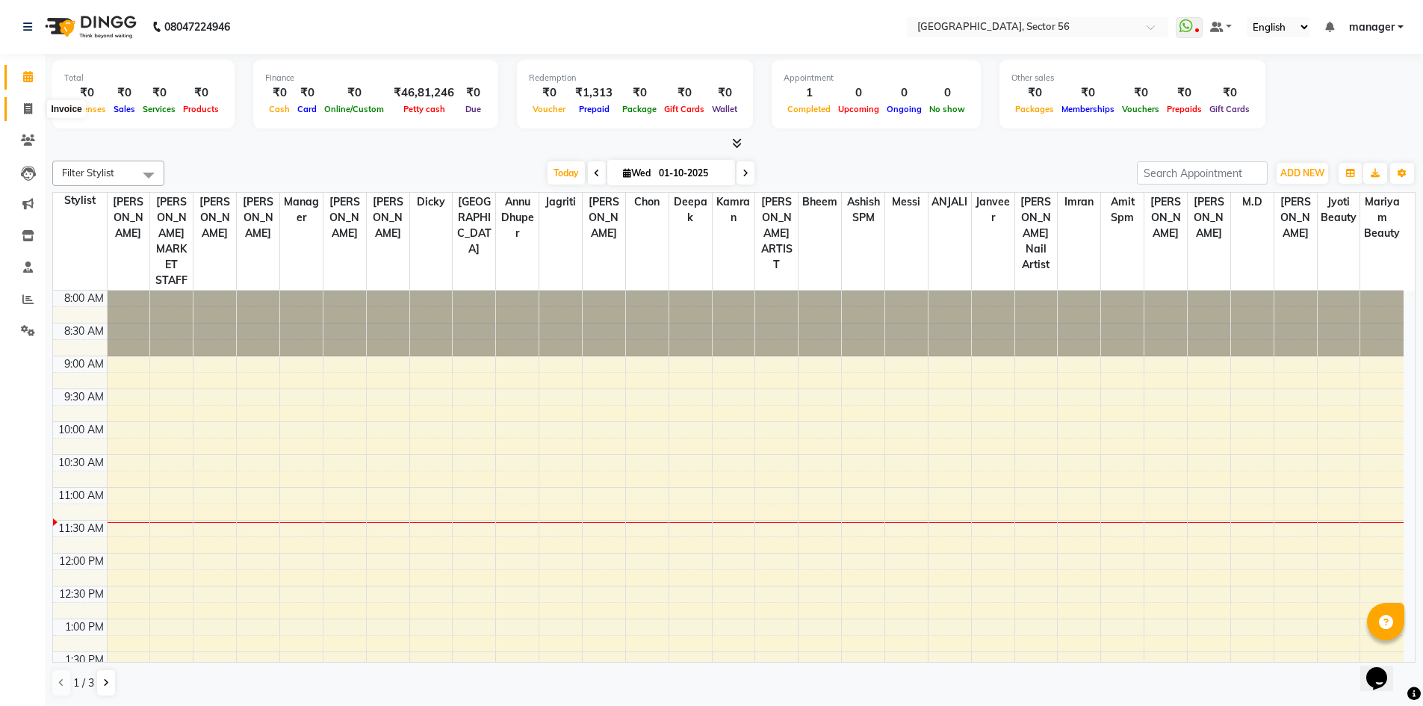
click at [32, 108] on icon at bounding box center [28, 108] width 8 height 11
select select "service"
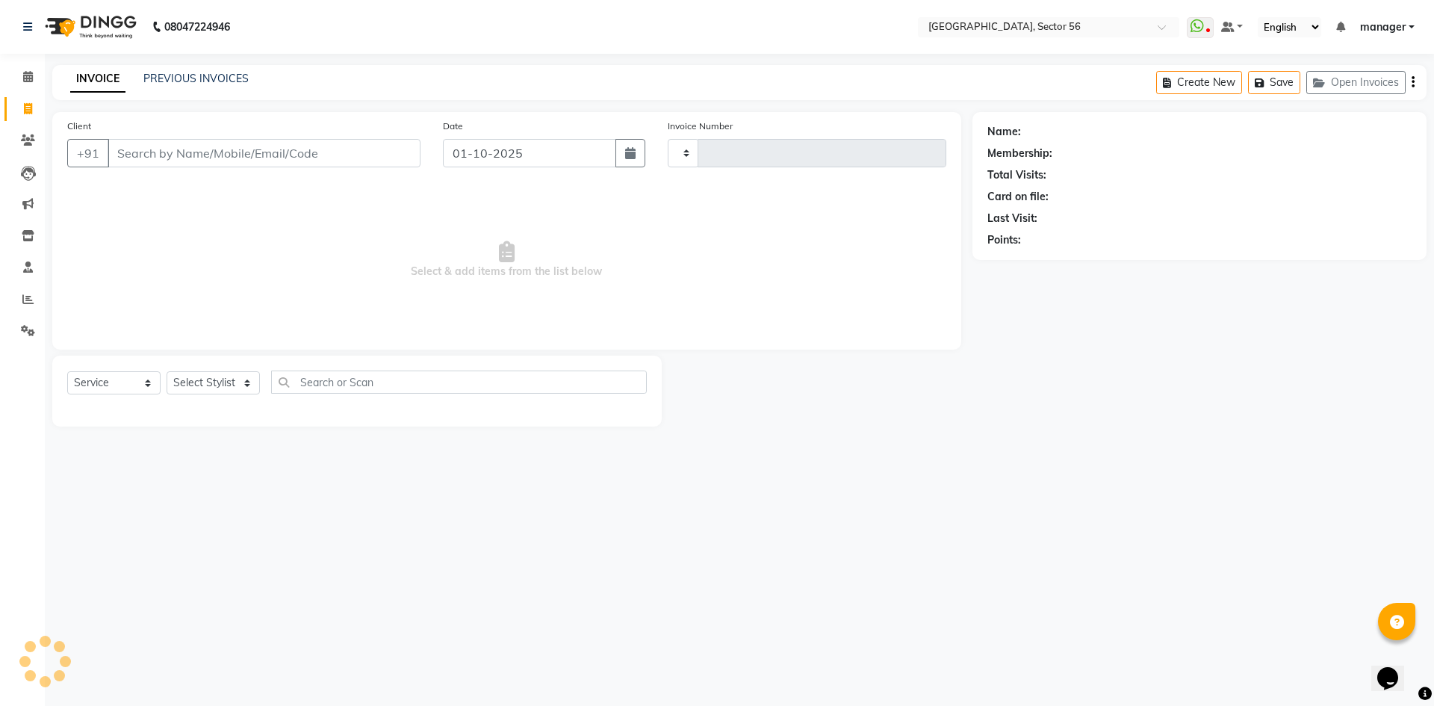
type input "7088"
select select "5557"
click at [171, 160] on input "Client" at bounding box center [264, 153] width 313 height 28
click at [276, 148] on input "Client" at bounding box center [264, 153] width 313 height 28
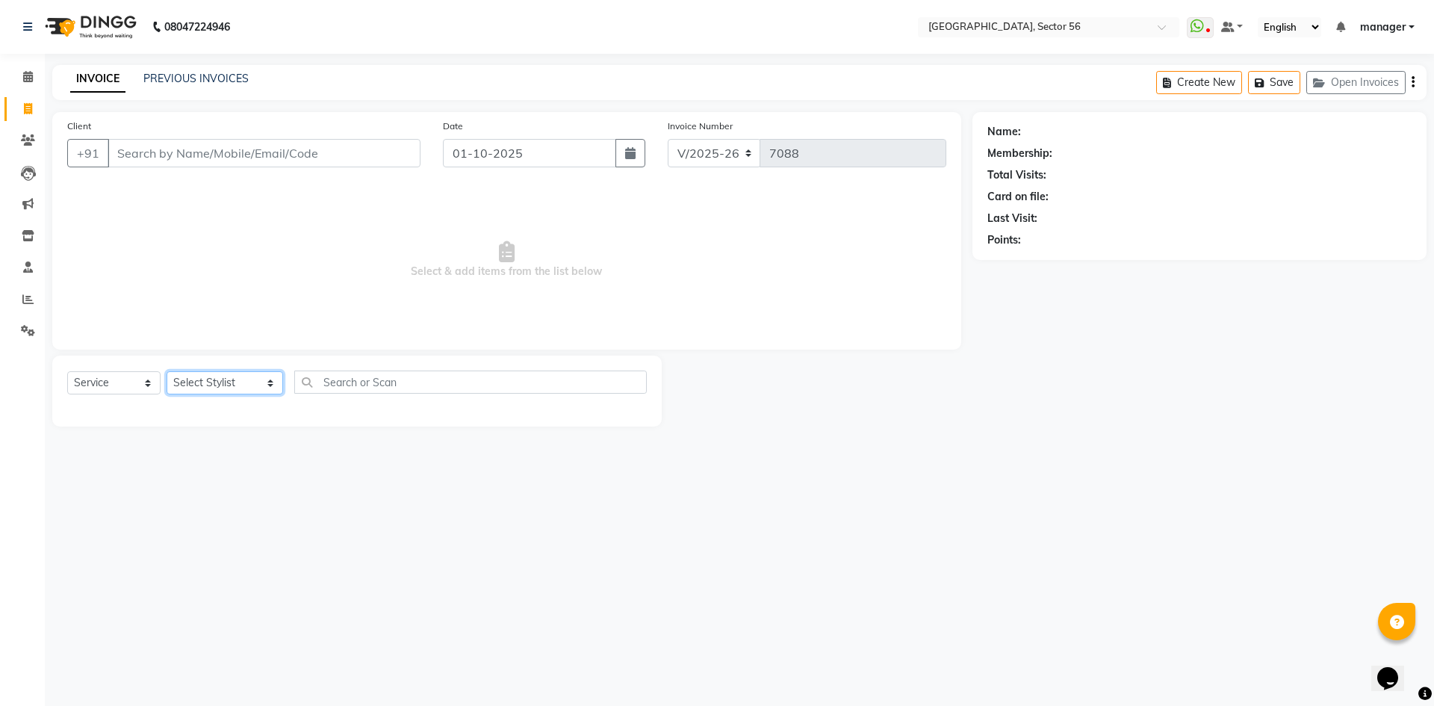
click at [202, 383] on select "Select Stylist [PERSON_NAME] [PERSON_NAME] [PERSON_NAME] MARKET STAFF amit amit…" at bounding box center [225, 382] width 117 height 23
drag, startPoint x: 0, startPoint y: 461, endPoint x: 63, endPoint y: 443, distance: 65.3
click at [0, 461] on div "Calendar Invoice Clients Leads Marketing Inventory Staff Reports Settings Compl…" at bounding box center [101, 363] width 202 height 641
click at [206, 391] on select "Select Stylist [PERSON_NAME] [PERSON_NAME] [PERSON_NAME] MARKET STAFF amit amit…" at bounding box center [225, 382] width 117 height 23
select select "43510"
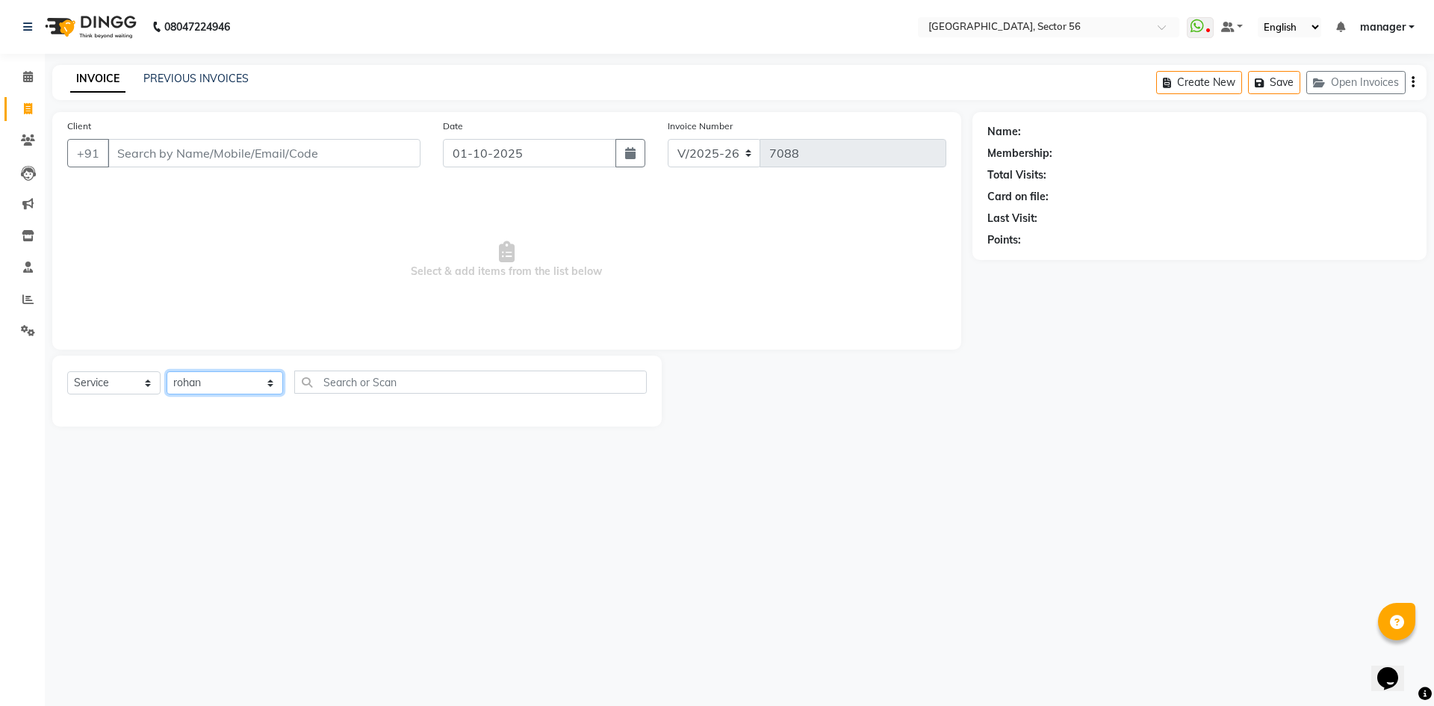
click at [167, 371] on select "Select Stylist [PERSON_NAME] [PERSON_NAME] [PERSON_NAME] MARKET STAFF amit amit…" at bounding box center [225, 382] width 117 height 23
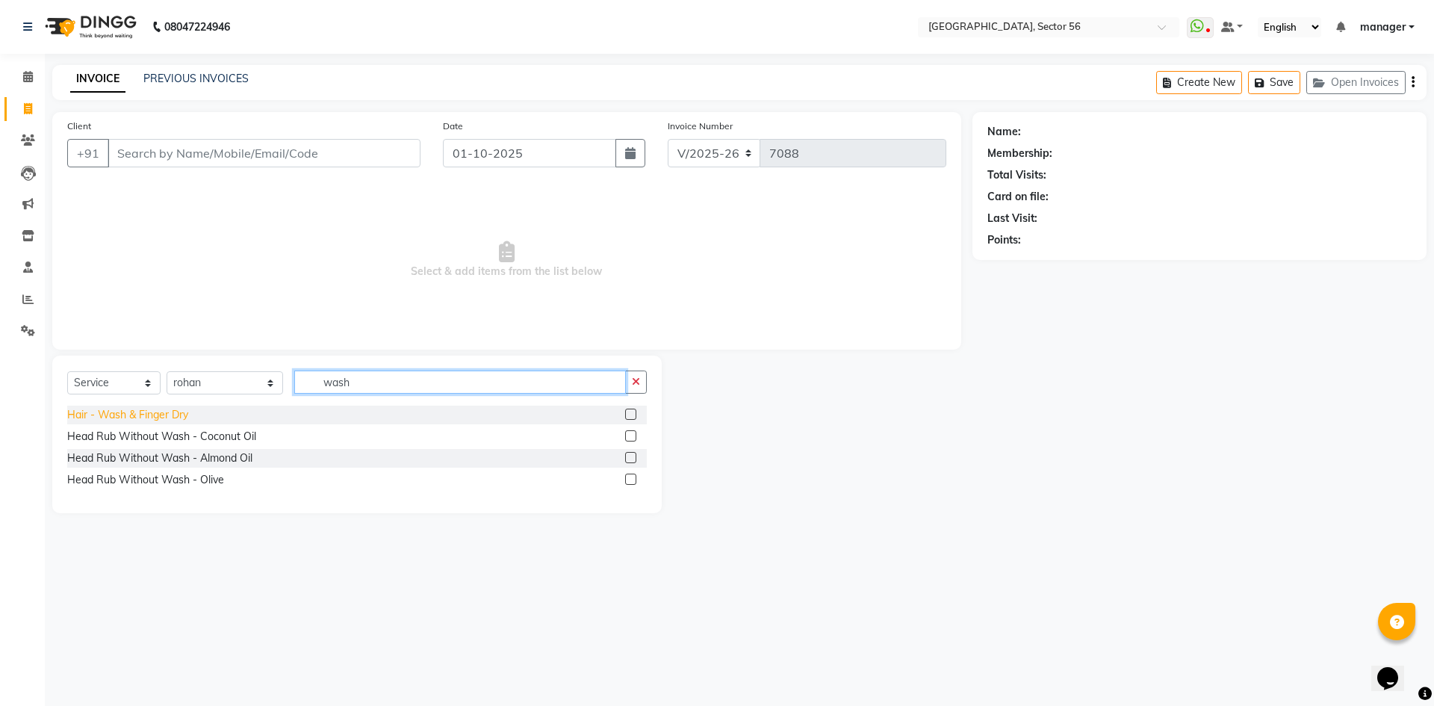
type input "wash"
drag, startPoint x: 163, startPoint y: 411, endPoint x: 151, endPoint y: 403, distance: 14.5
click at [162, 411] on div "Hair - Wash & Finger Dry" at bounding box center [127, 415] width 121 height 16
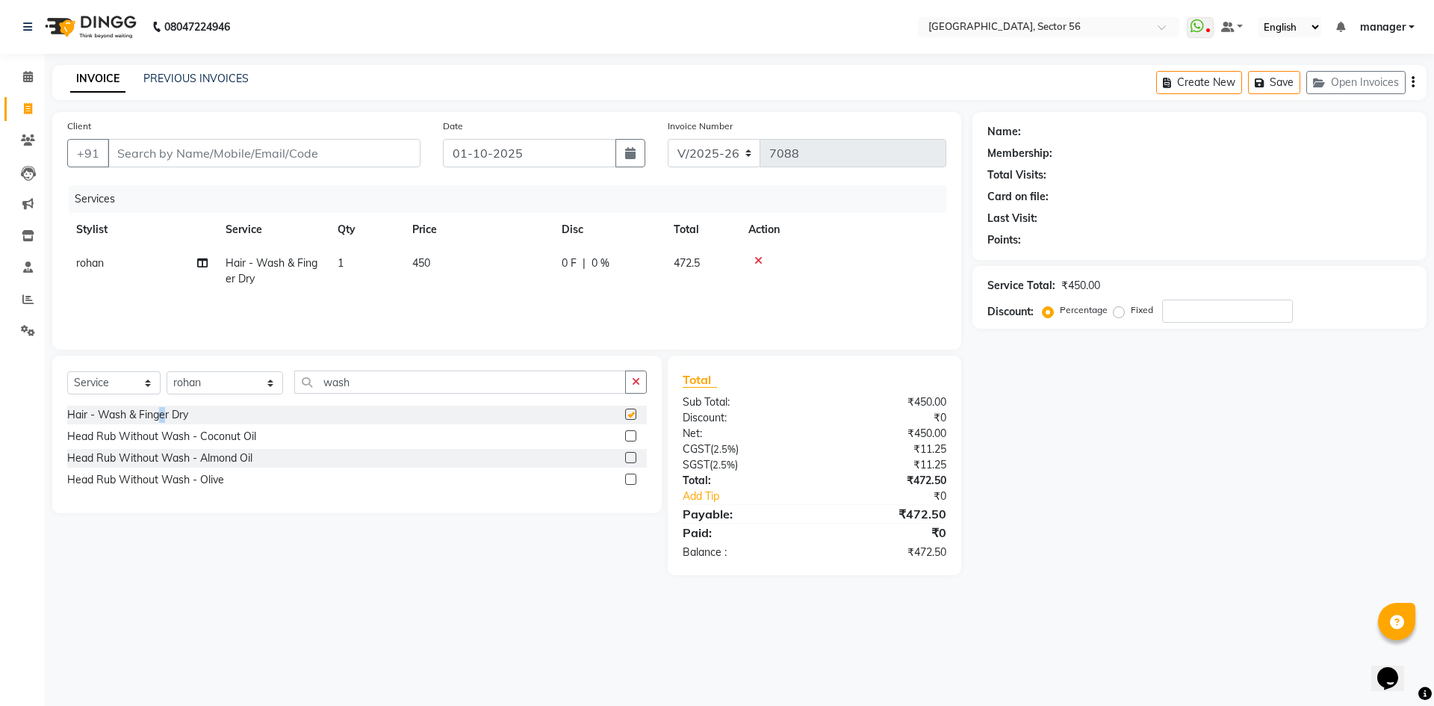
checkbox input "false"
click at [369, 149] on input "Client" at bounding box center [264, 153] width 313 height 28
type input "n"
type input "0"
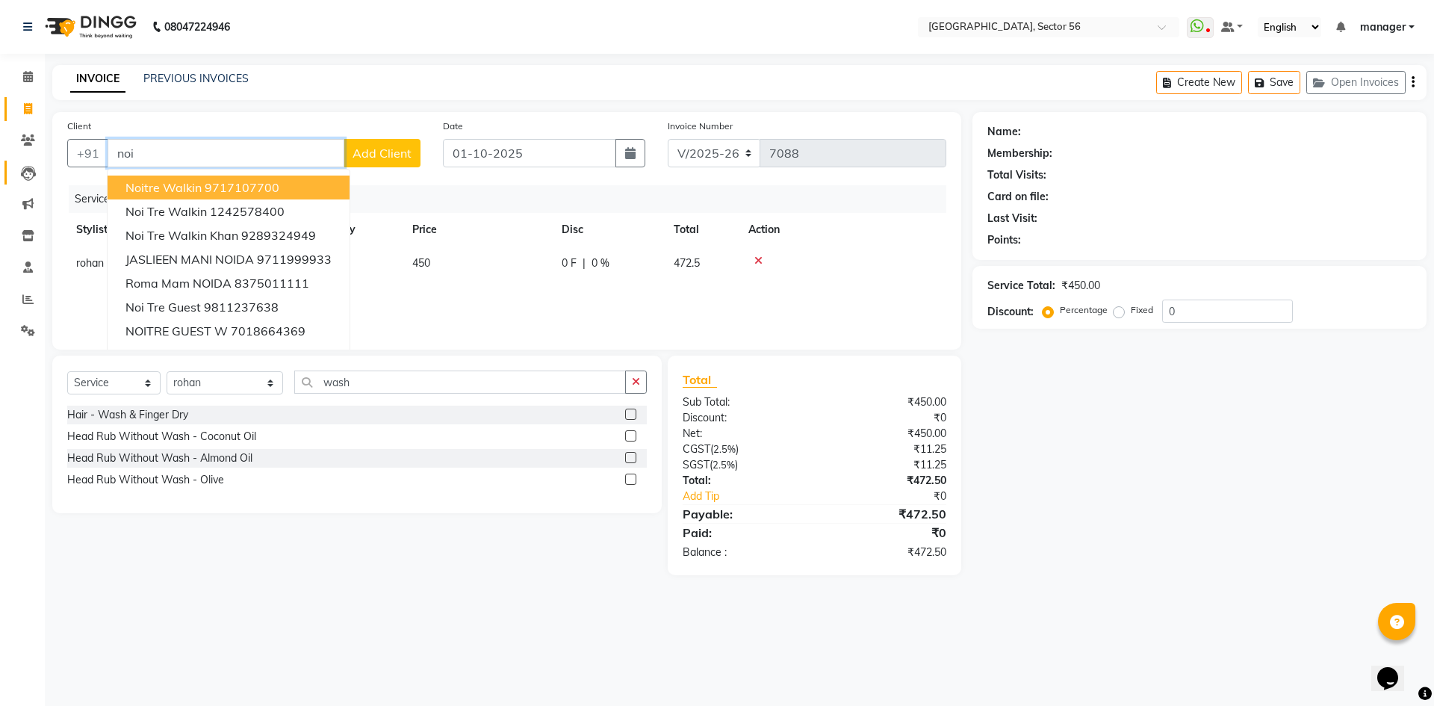
drag, startPoint x: 178, startPoint y: 165, endPoint x: 16, endPoint y: 180, distance: 162.1
click at [16, 180] on app-home "08047224946 Select Location × Noi Tre Salon, Sector 56 WhatsApp Status ✕ Status…" at bounding box center [717, 299] width 1434 height 598
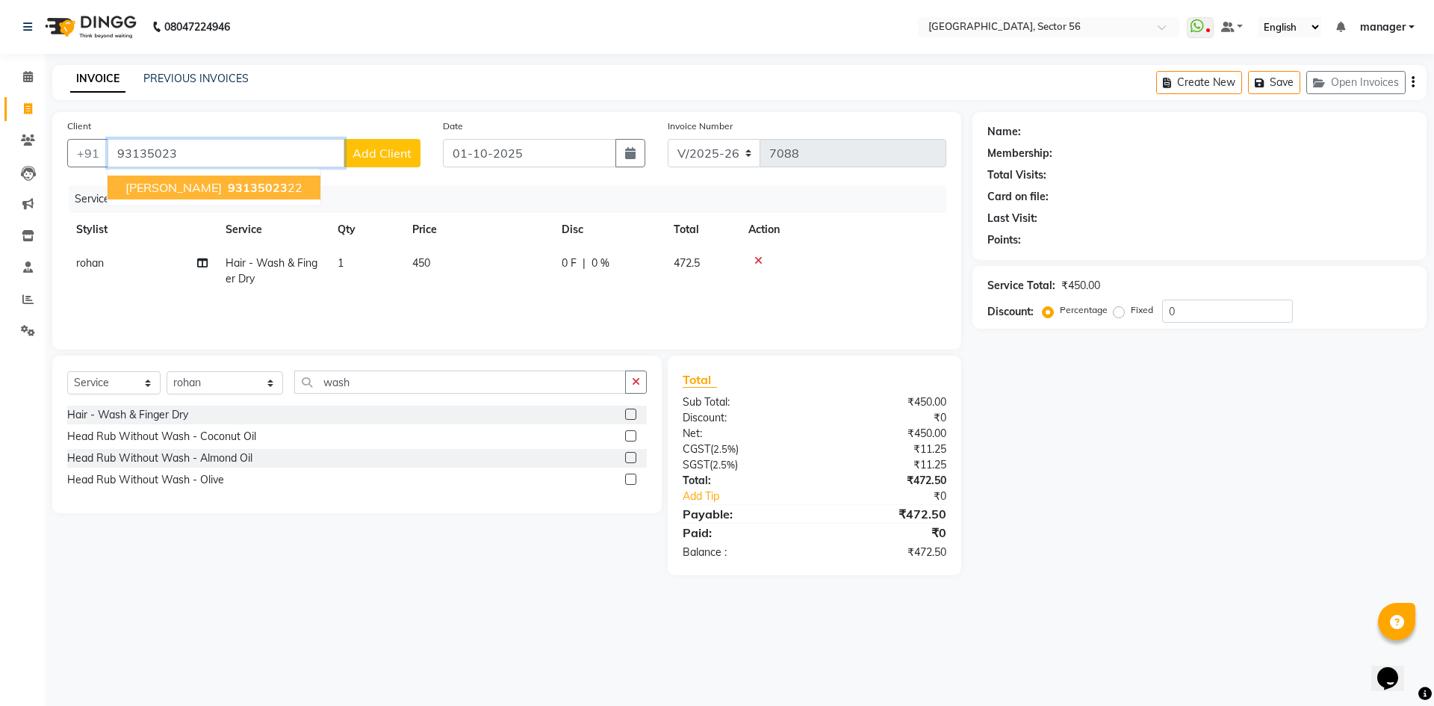
click at [248, 185] on button "anita 93135023 22" at bounding box center [214, 188] width 213 height 24
type input "9313502322"
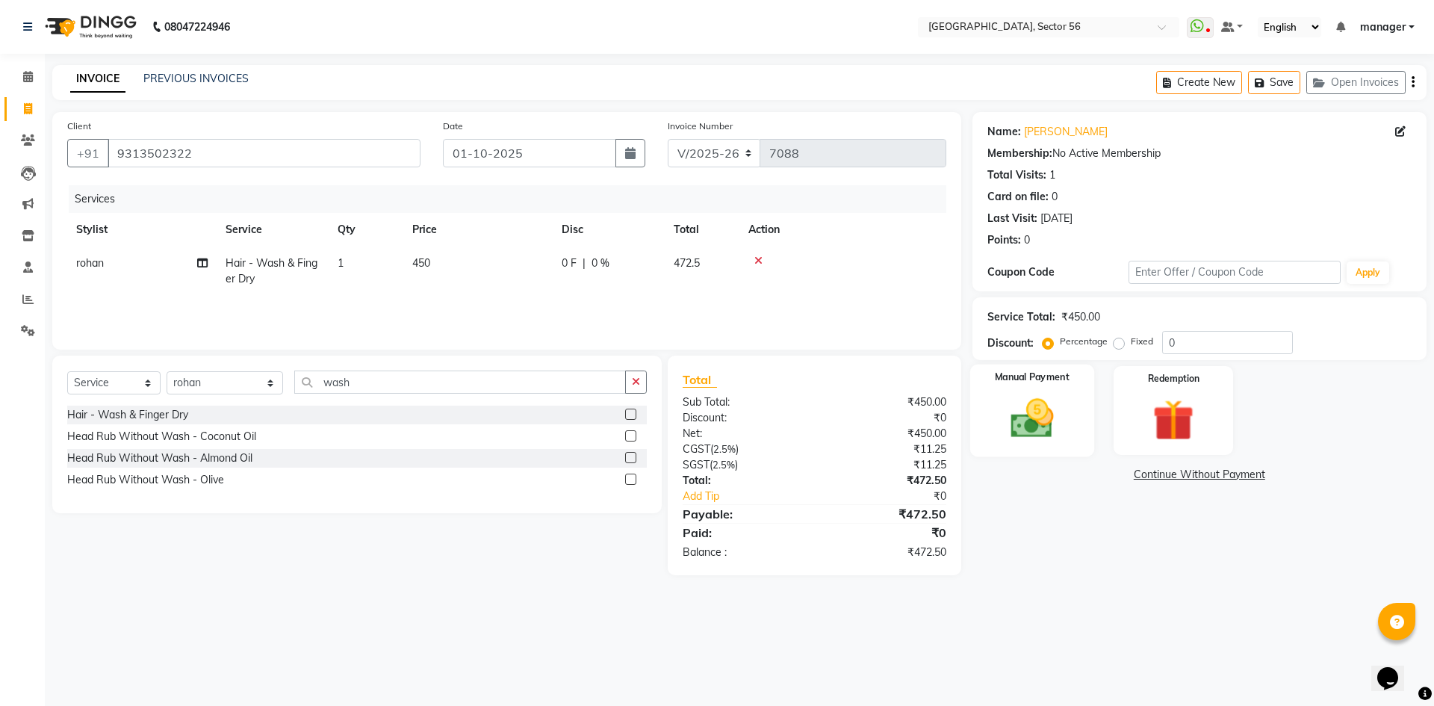
click at [1015, 415] on img at bounding box center [1031, 418] width 69 height 49
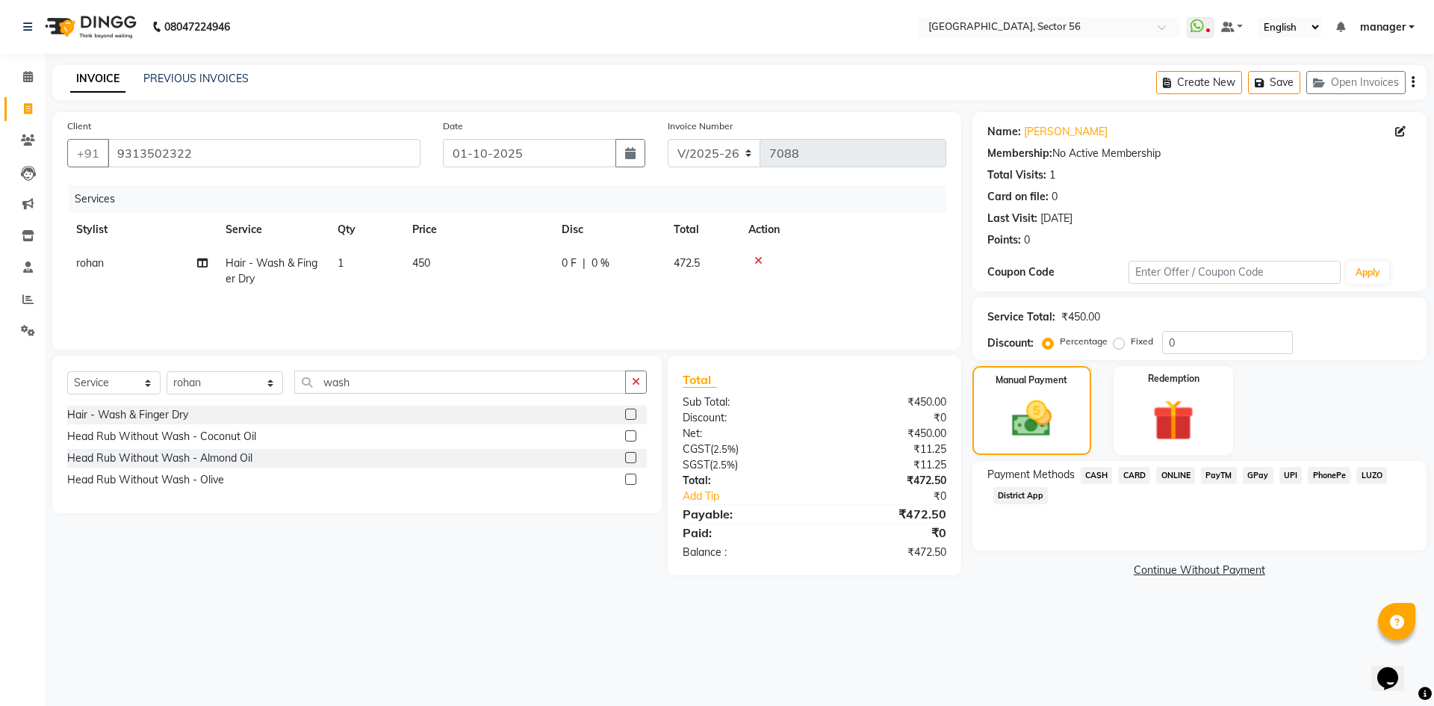
click at [1254, 472] on span "GPay" at bounding box center [1258, 475] width 31 height 17
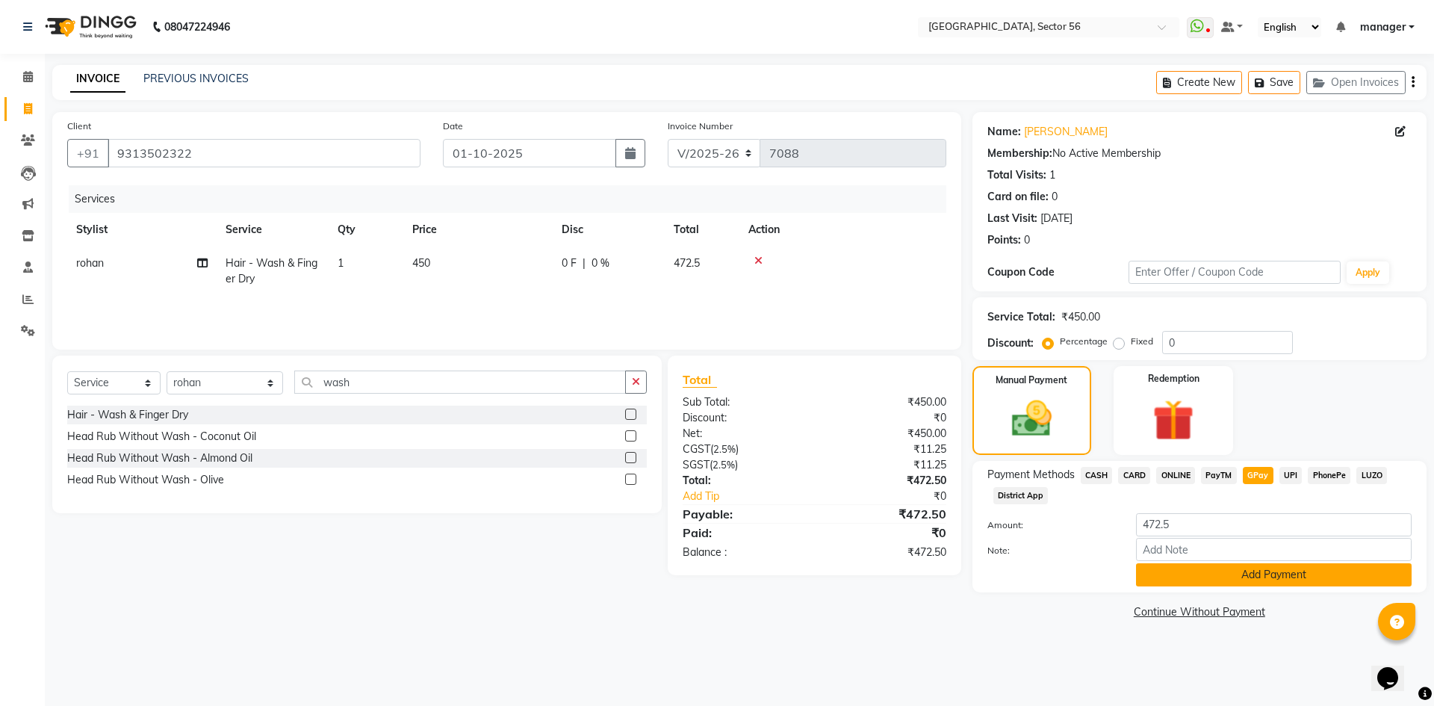
click at [1243, 574] on button "Add Payment" at bounding box center [1274, 574] width 276 height 23
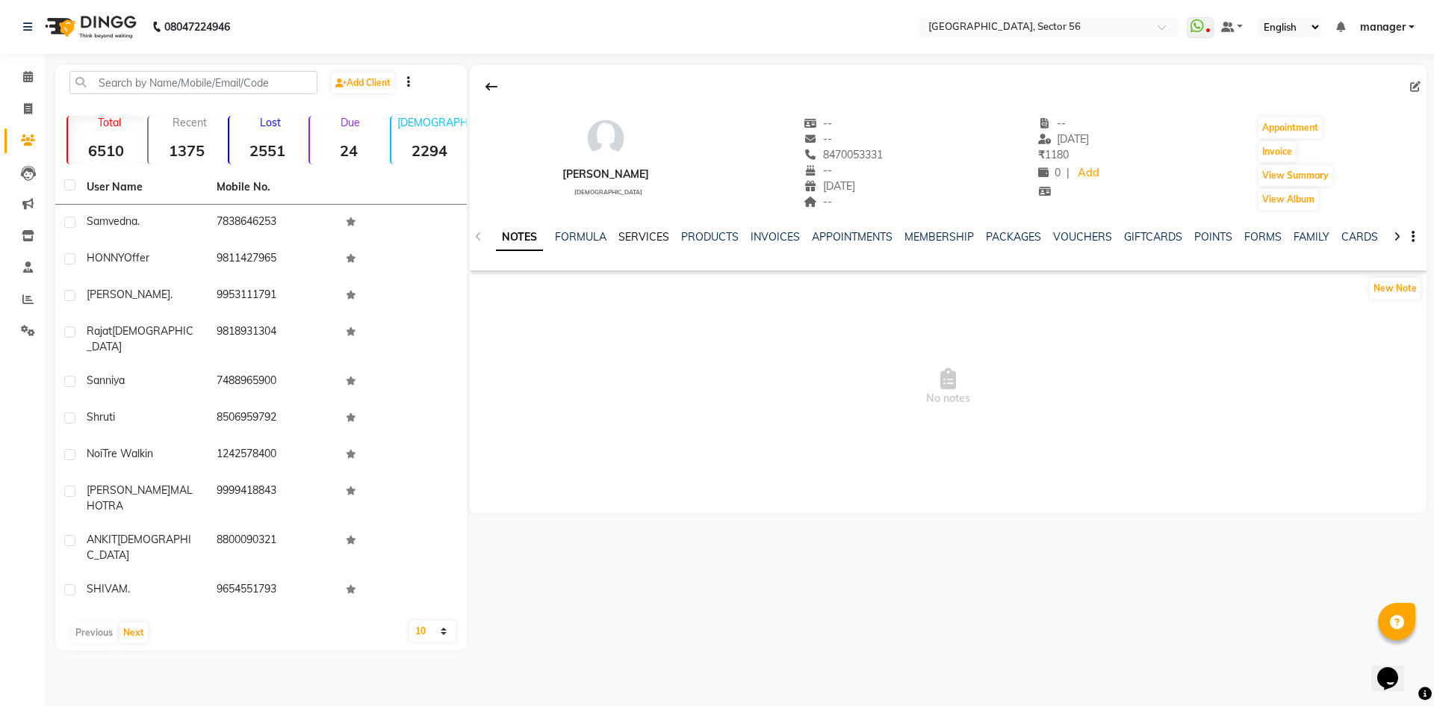
click at [642, 237] on link "SERVICES" at bounding box center [644, 236] width 51 height 13
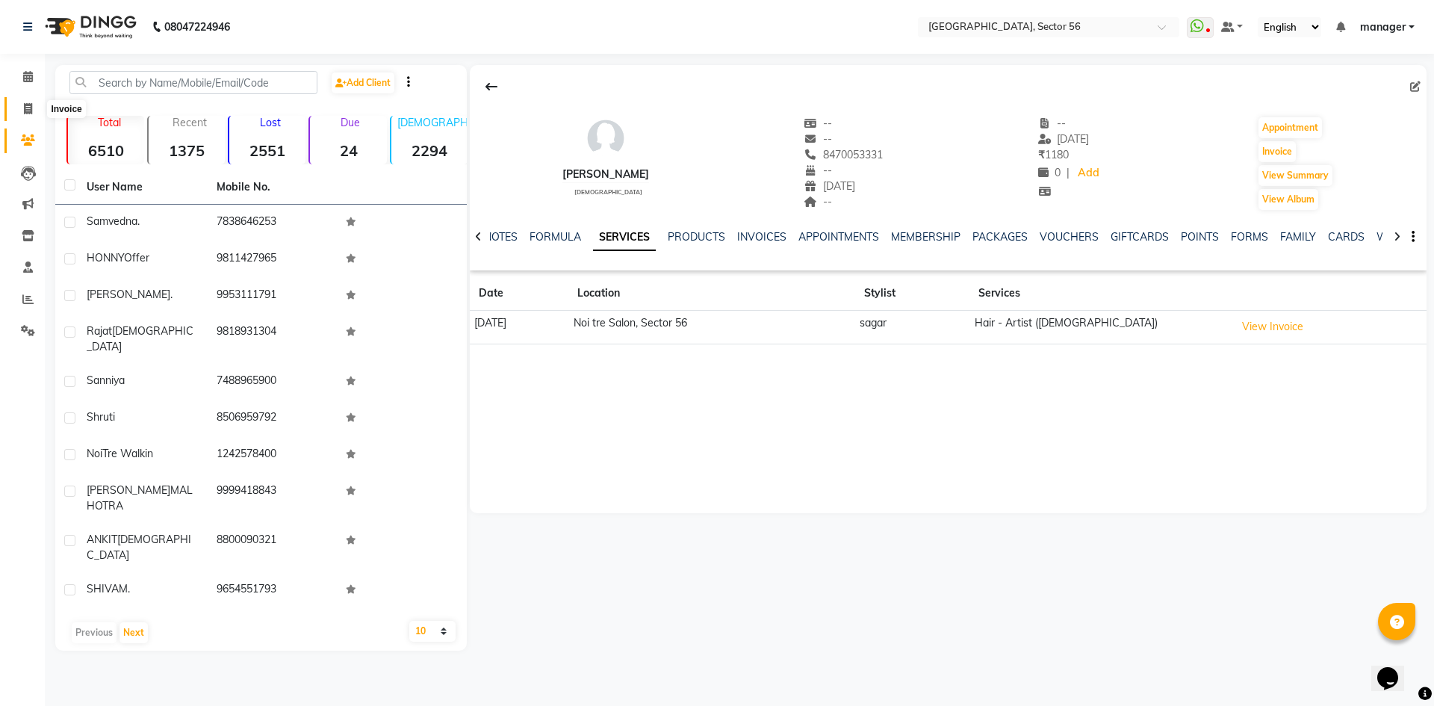
click at [28, 111] on icon at bounding box center [28, 108] width 8 height 11
select select "5557"
select select "service"
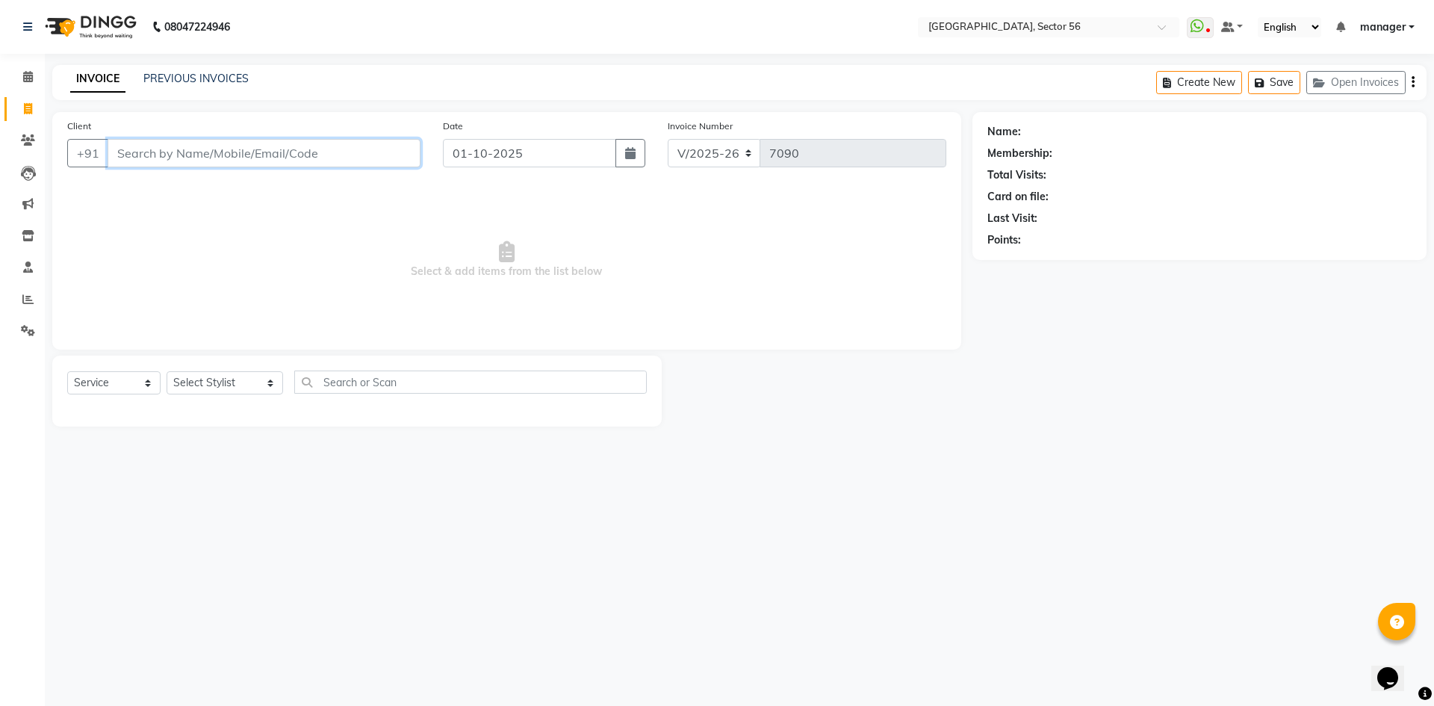
click at [267, 155] on input "Client" at bounding box center [264, 153] width 313 height 28
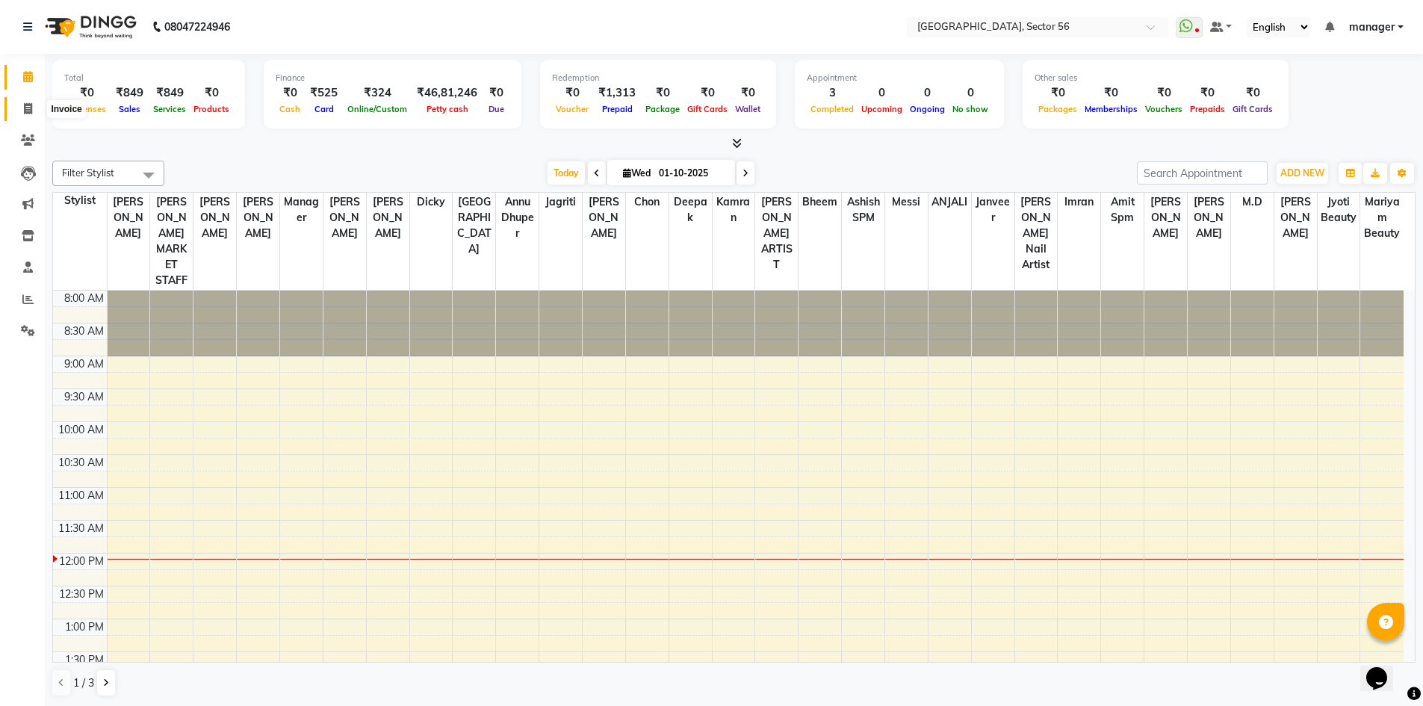
click at [28, 111] on icon at bounding box center [28, 108] width 8 height 11
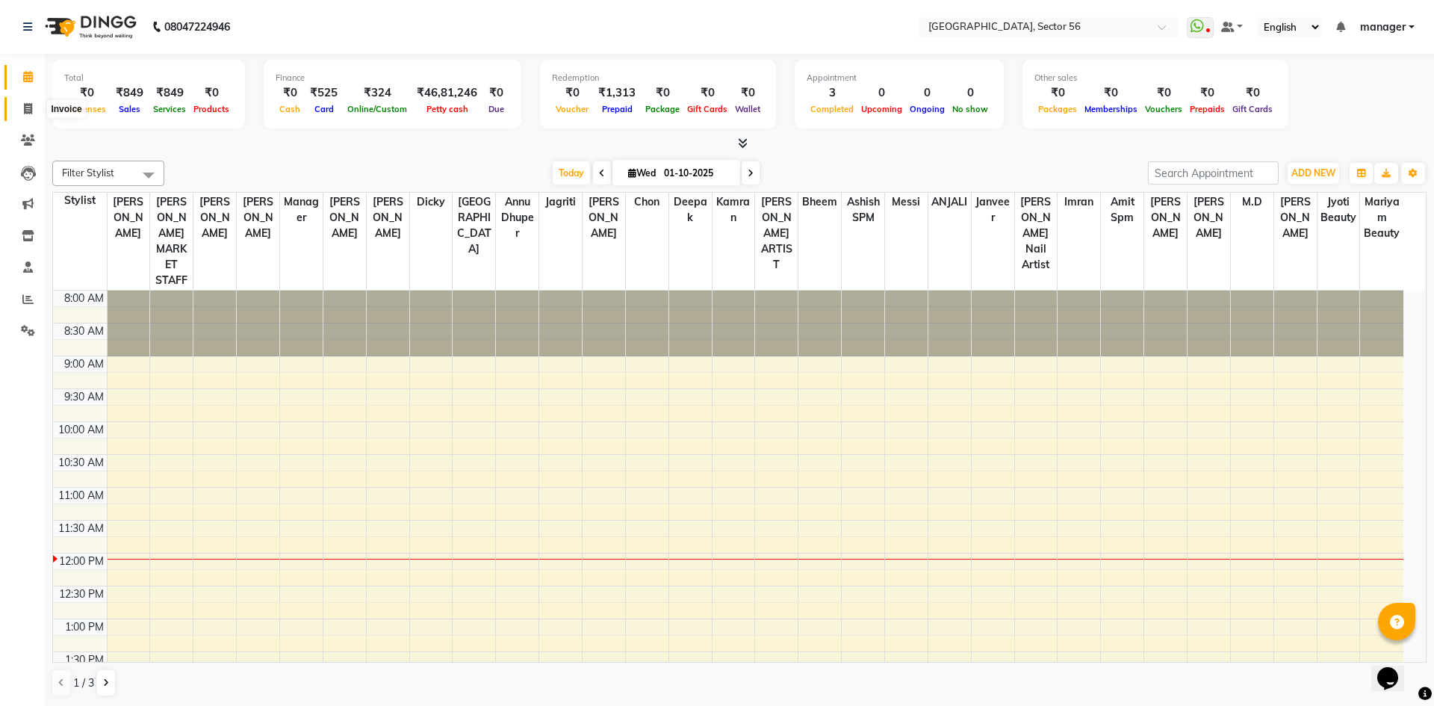
select select "5557"
select select "service"
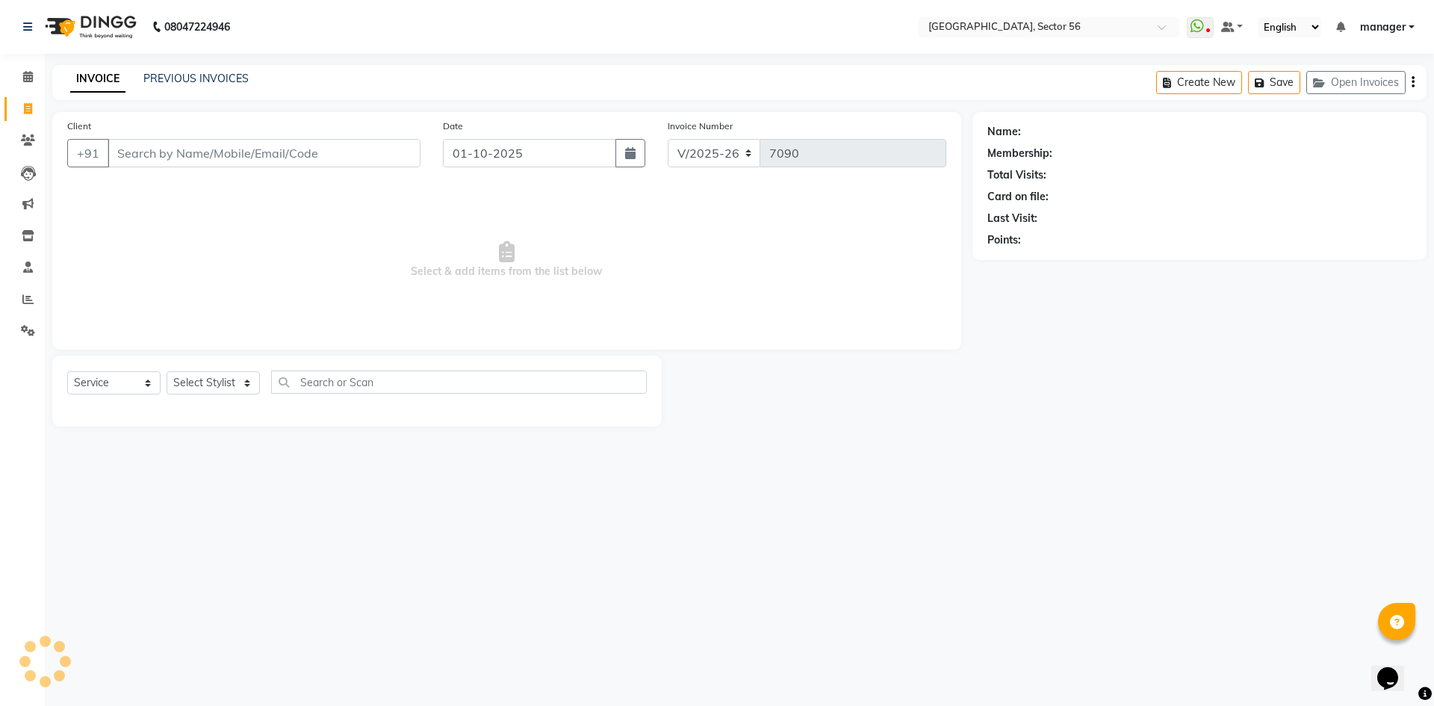
click at [176, 136] on div "Client +91" at bounding box center [244, 148] width 376 height 61
click at [176, 155] on input "Client" at bounding box center [264, 153] width 313 height 28
click at [203, 147] on input "Client" at bounding box center [264, 153] width 313 height 28
click at [205, 152] on input "Client" at bounding box center [264, 153] width 313 height 28
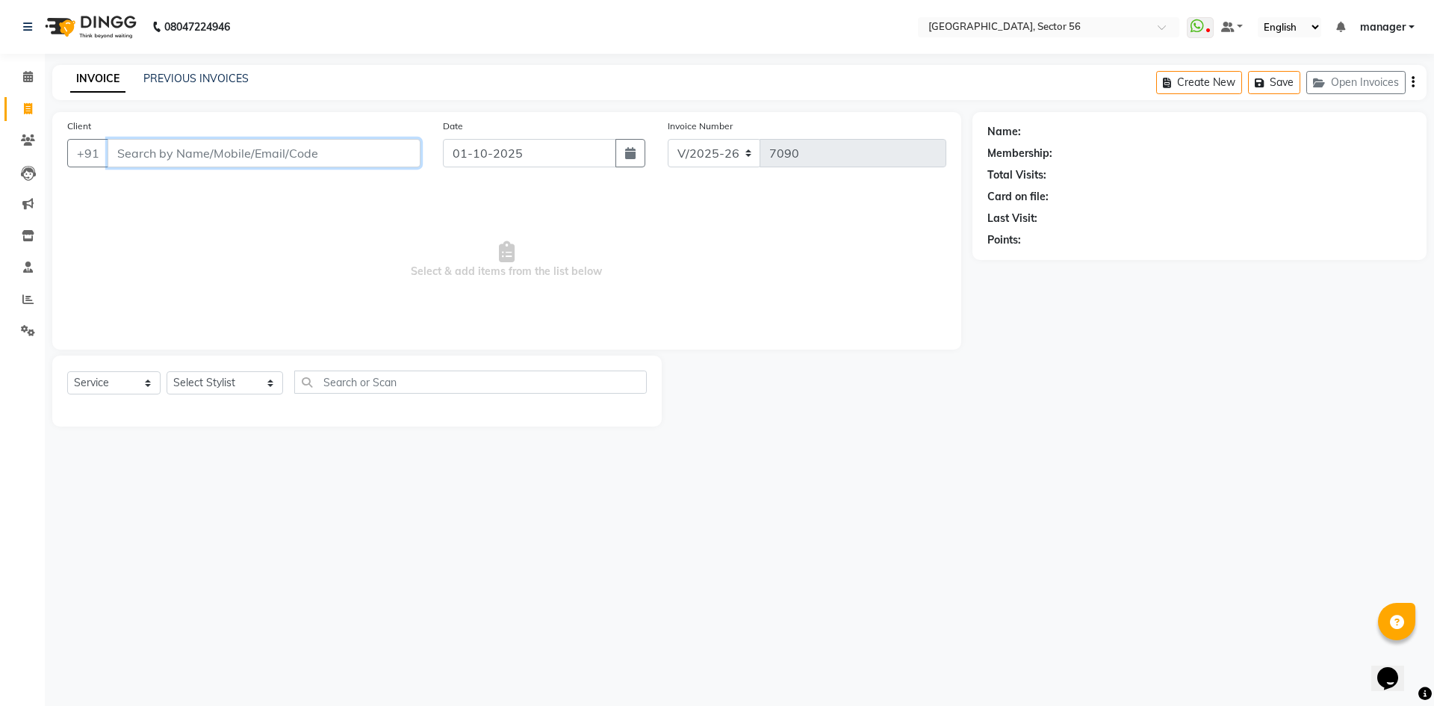
click at [205, 152] on input "Client" at bounding box center [264, 153] width 313 height 28
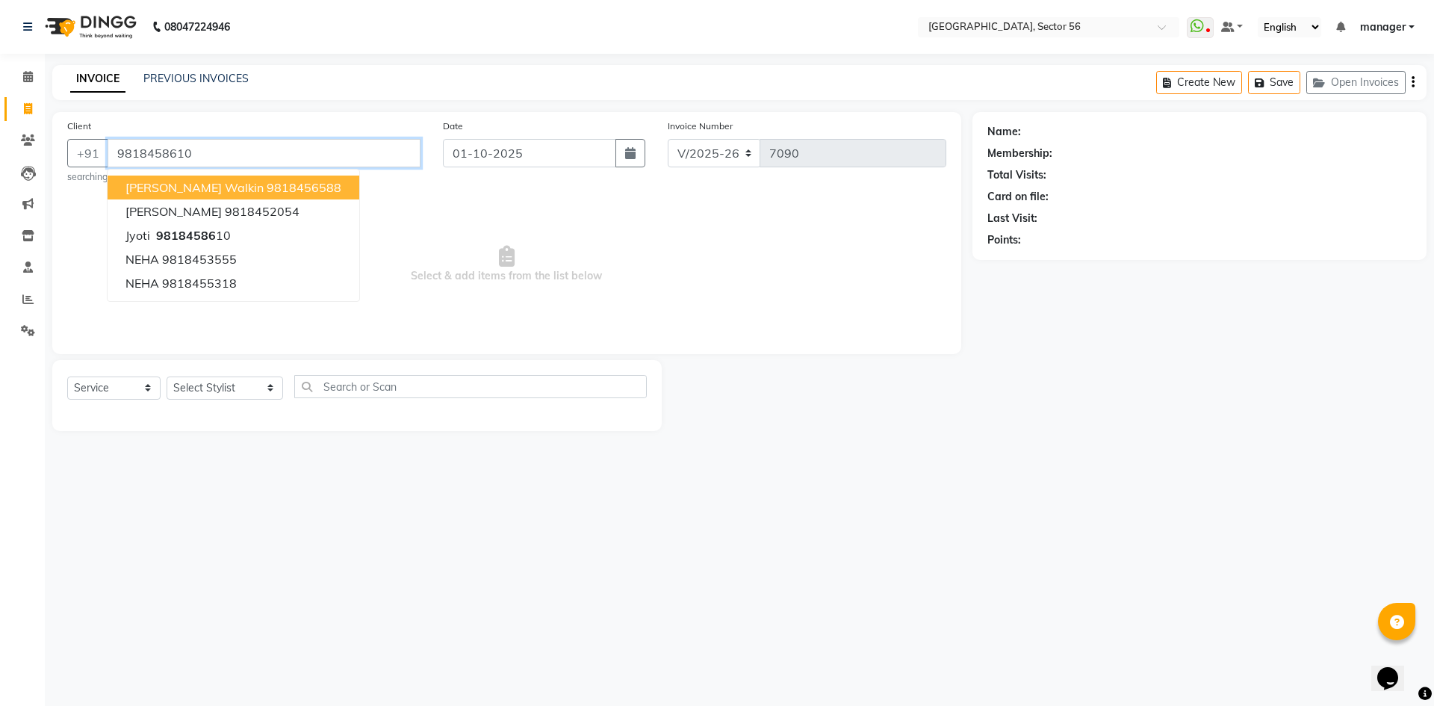
type input "9818458610"
click at [1027, 406] on div "Name: Jyoti Membership: No Active Membership Total Visits: 5 Card on file: 0 La…" at bounding box center [1205, 271] width 465 height 319
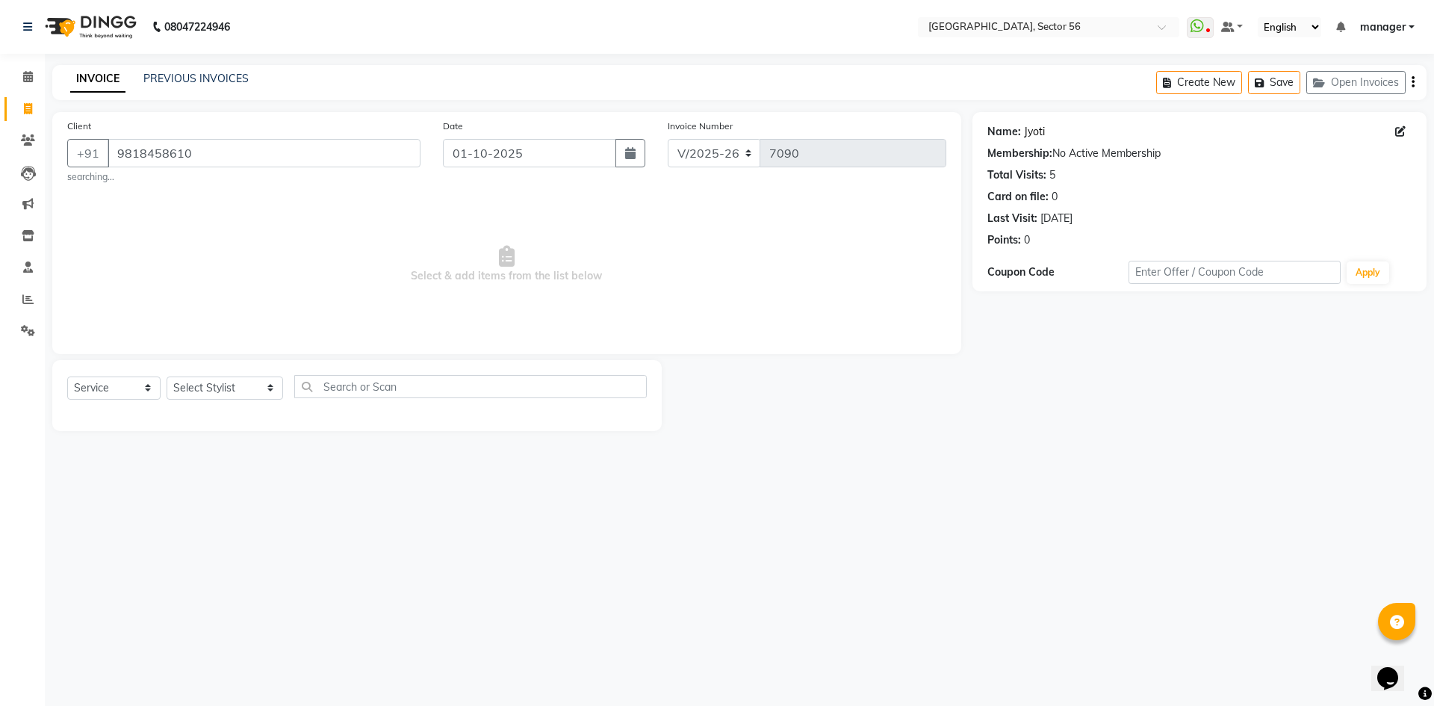
click at [1029, 131] on link "Jyoti" at bounding box center [1034, 132] width 21 height 16
click at [199, 393] on select "Select Stylist [PERSON_NAME] [PERSON_NAME] [PERSON_NAME] MARKET STAFF amit amit…" at bounding box center [225, 388] width 117 height 23
select select "86338"
click at [167, 377] on select "Select Stylist [PERSON_NAME] [PERSON_NAME] [PERSON_NAME] MARKET STAFF amit amit…" at bounding box center [225, 388] width 117 height 23
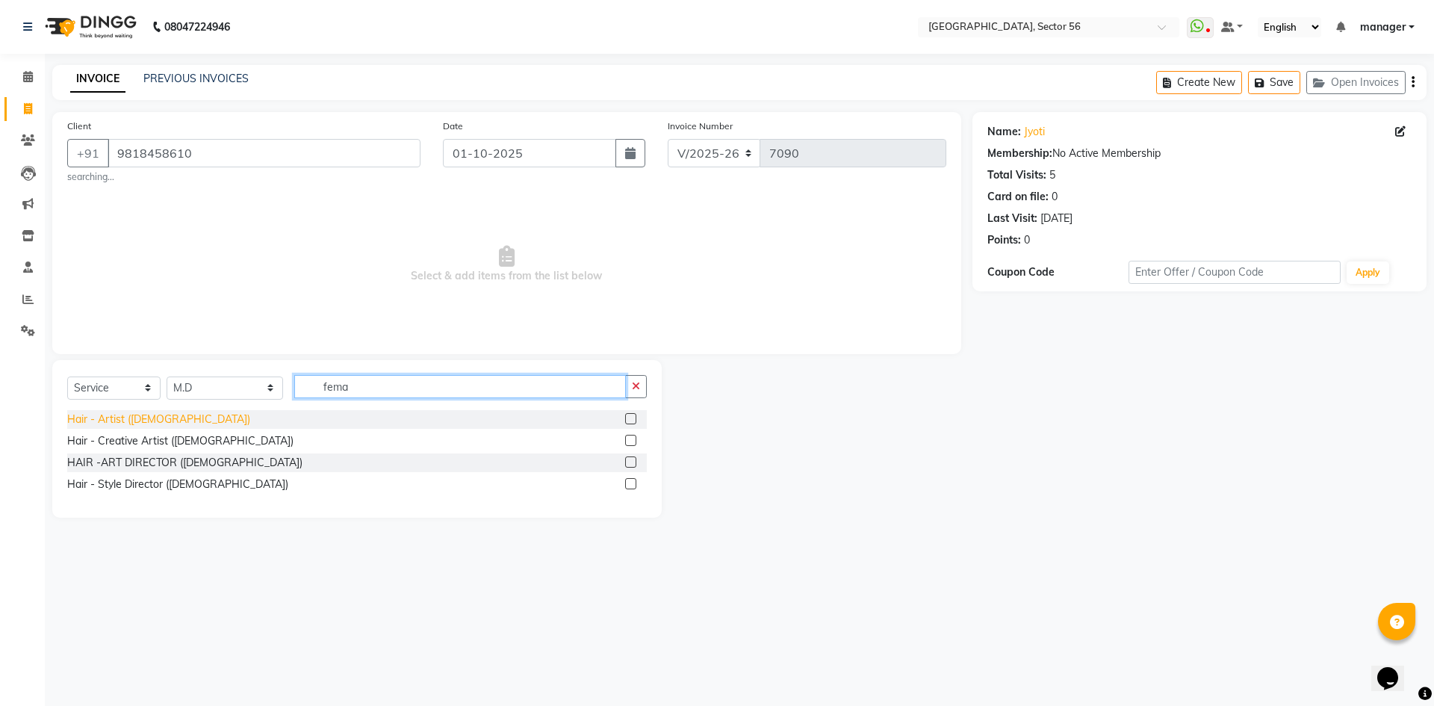
type input "fema"
click at [136, 416] on div "Hair - Artist ([DEMOGRAPHIC_DATA])" at bounding box center [158, 420] width 183 height 16
checkbox input "false"
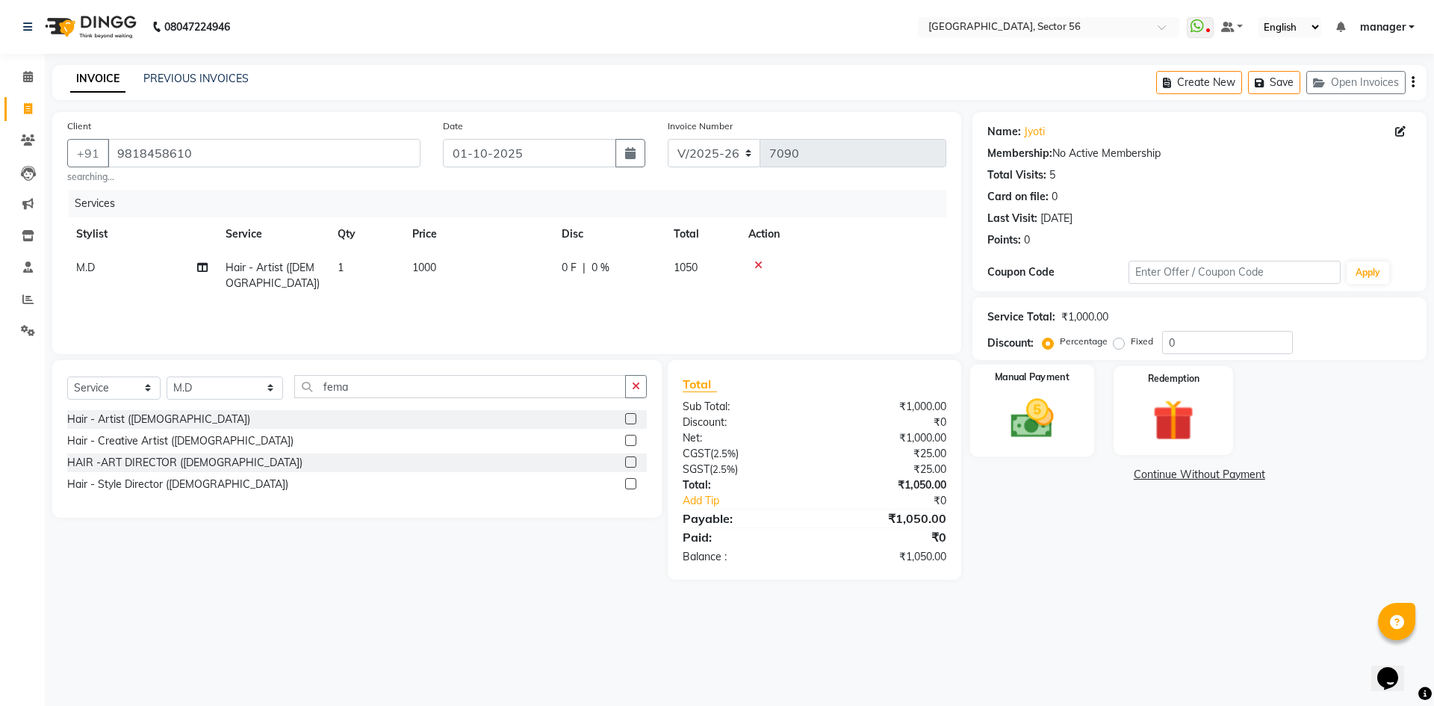
click at [1058, 418] on img at bounding box center [1031, 418] width 69 height 49
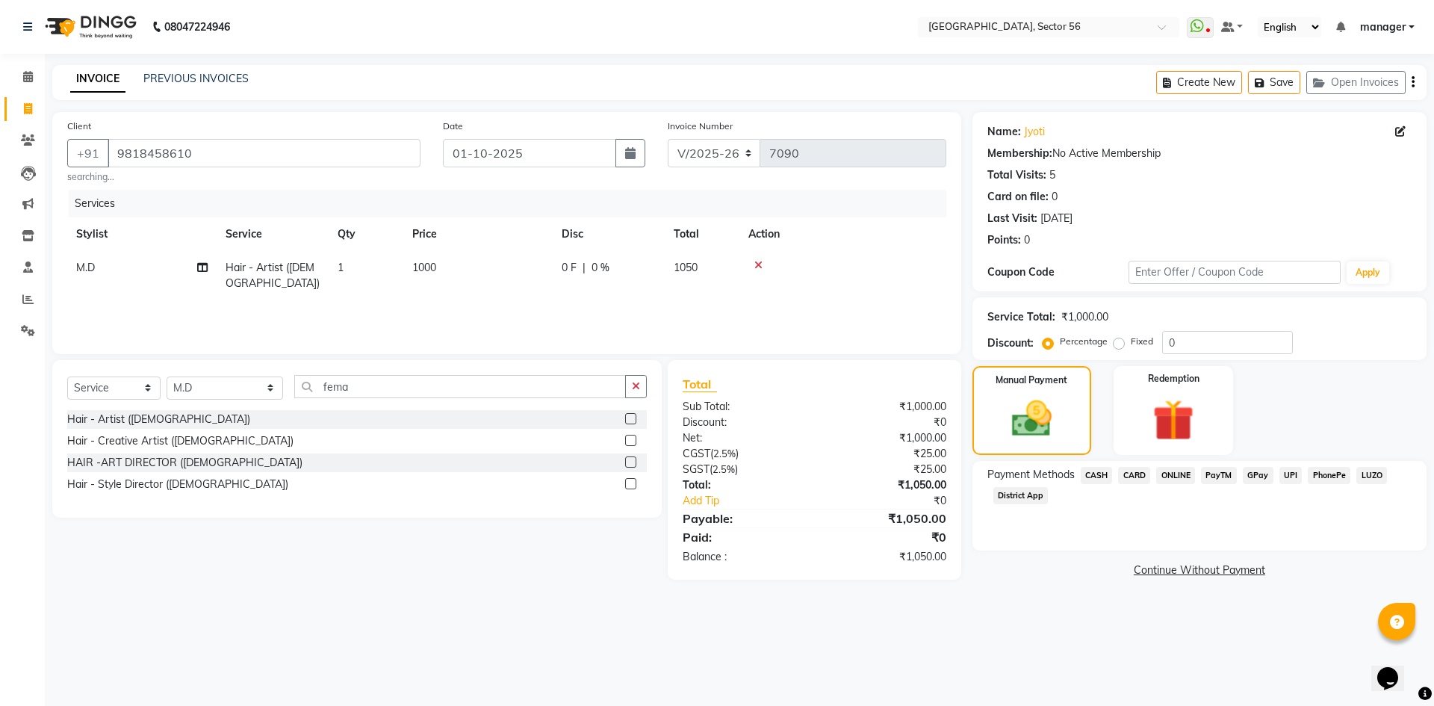
click at [1263, 474] on span "GPay" at bounding box center [1258, 475] width 31 height 17
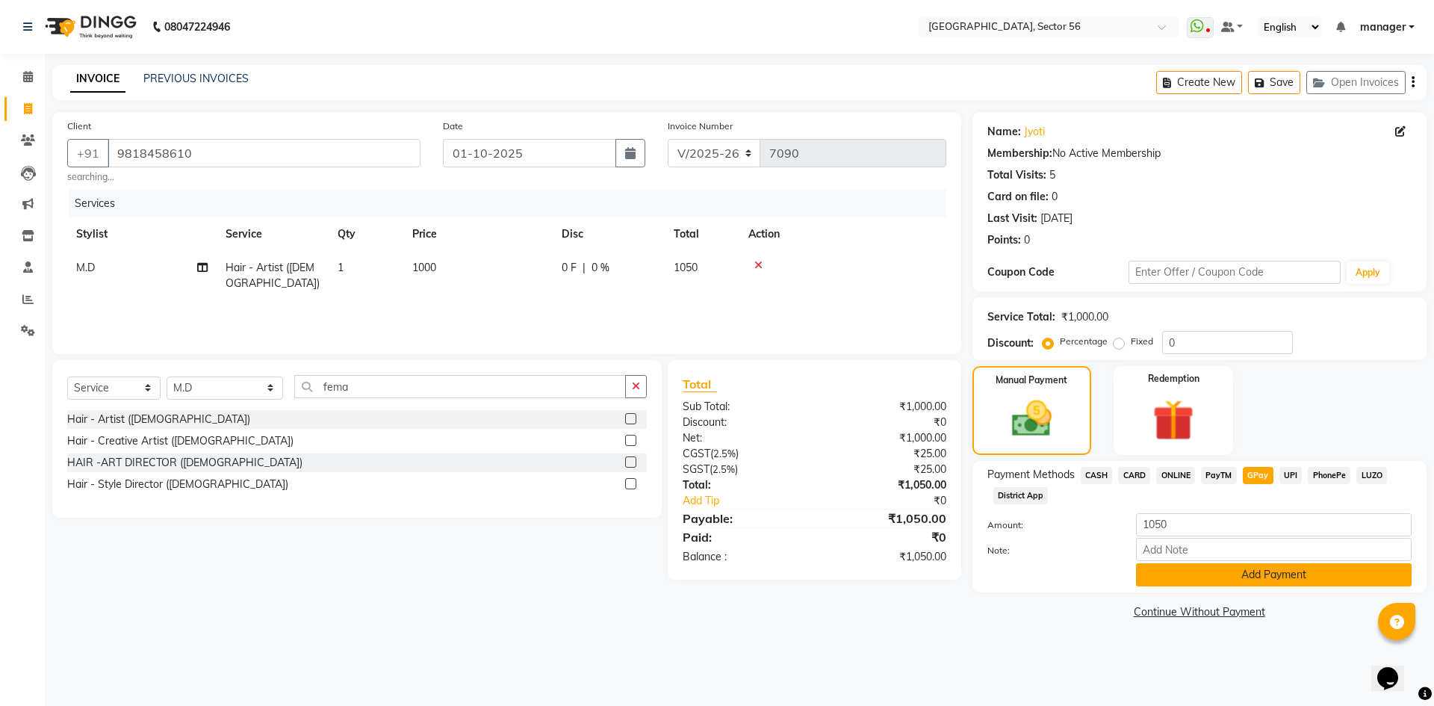
click at [1269, 570] on button "Add Payment" at bounding box center [1274, 574] width 276 height 23
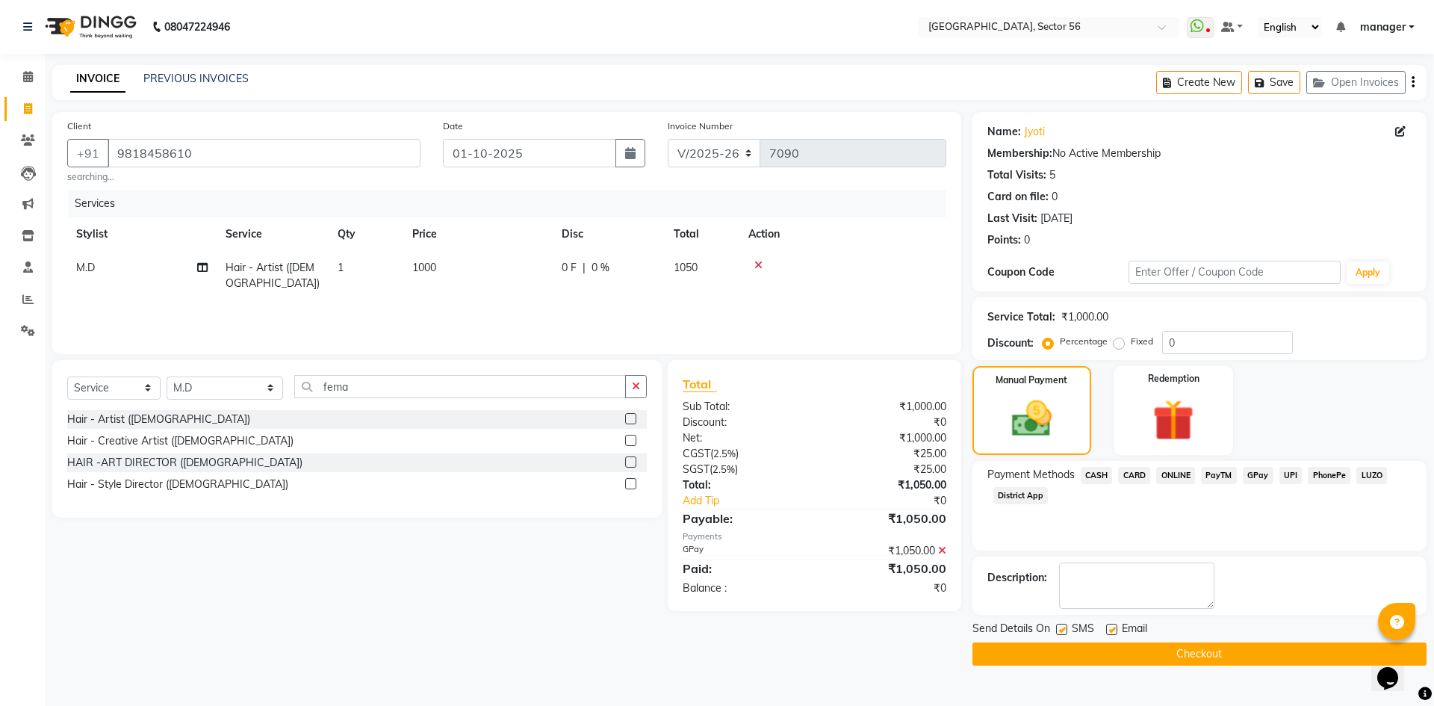
click at [1136, 654] on button "Checkout" at bounding box center [1200, 654] width 454 height 23
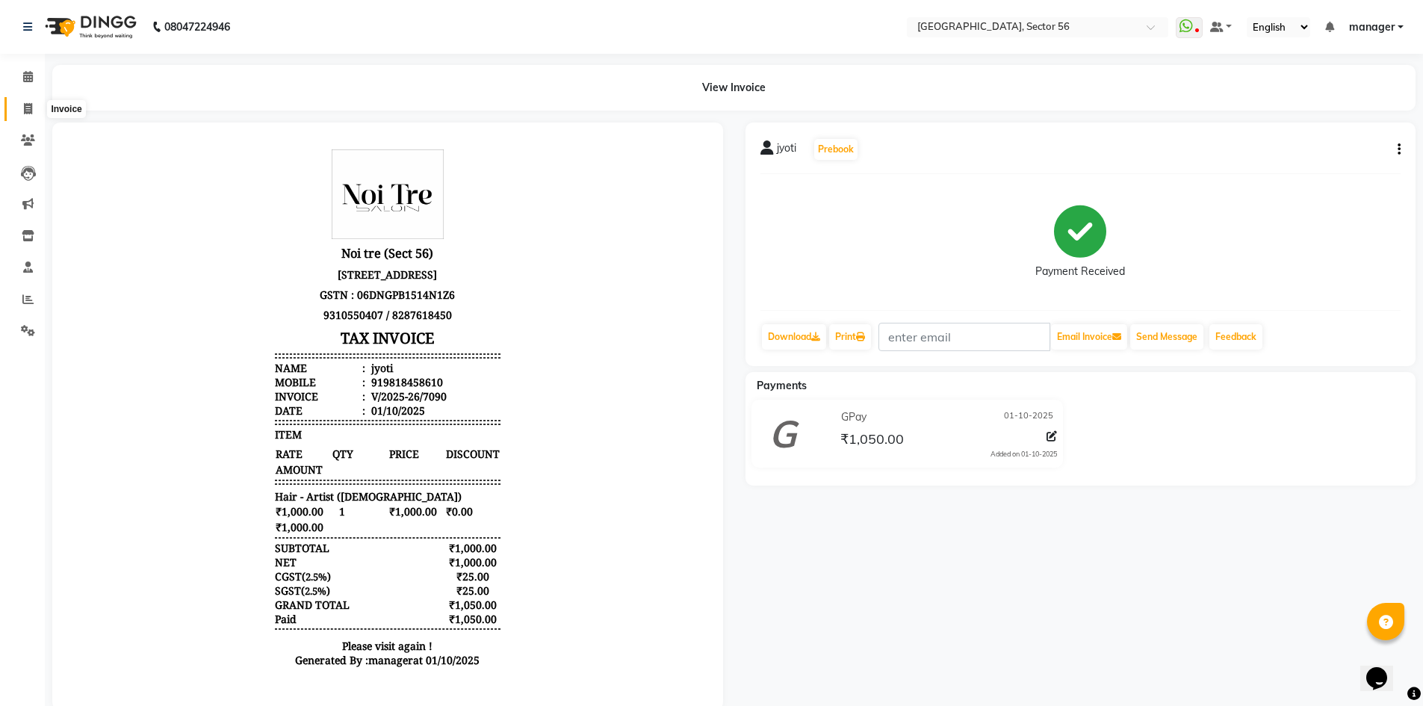
click at [25, 108] on icon at bounding box center [28, 108] width 8 height 11
select select "5557"
select select "service"
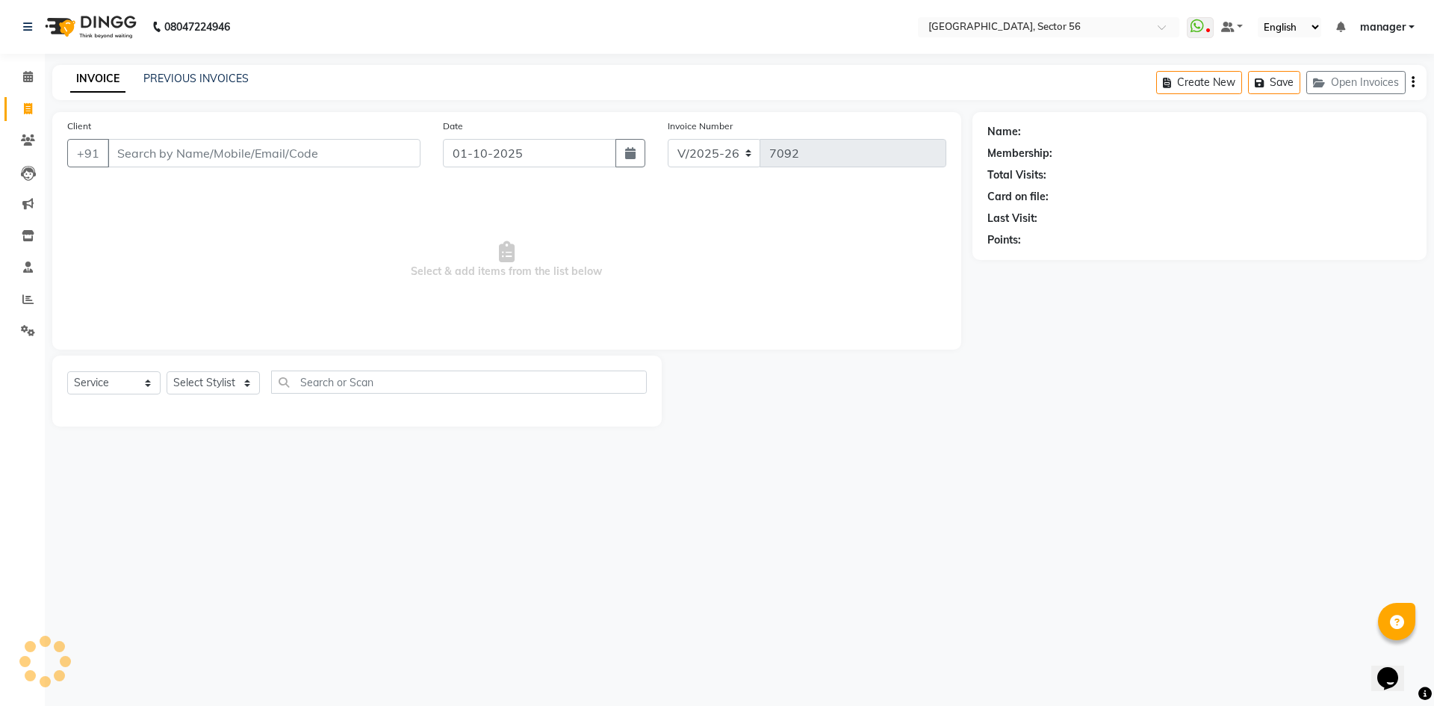
click at [291, 159] on input "Client" at bounding box center [264, 153] width 313 height 28
click at [303, 144] on input "Client" at bounding box center [264, 153] width 313 height 28
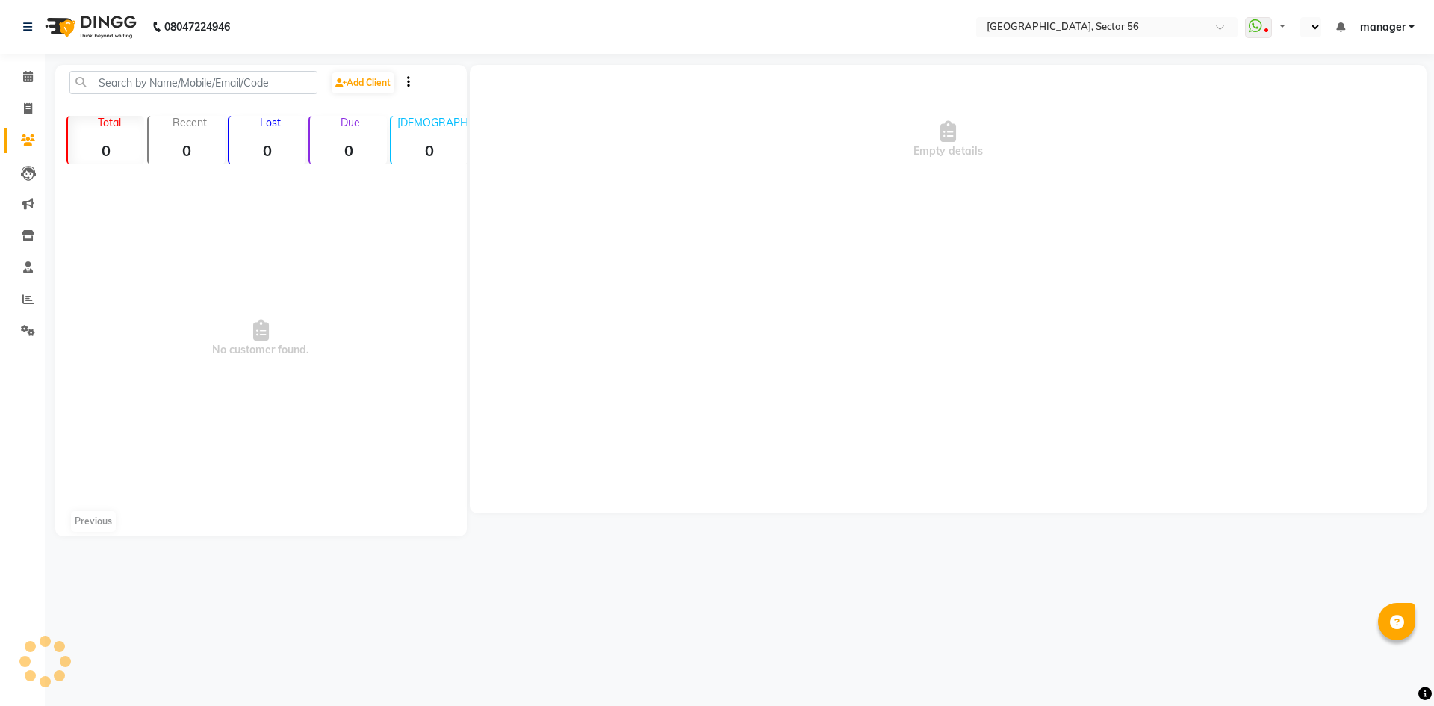
select select "en"
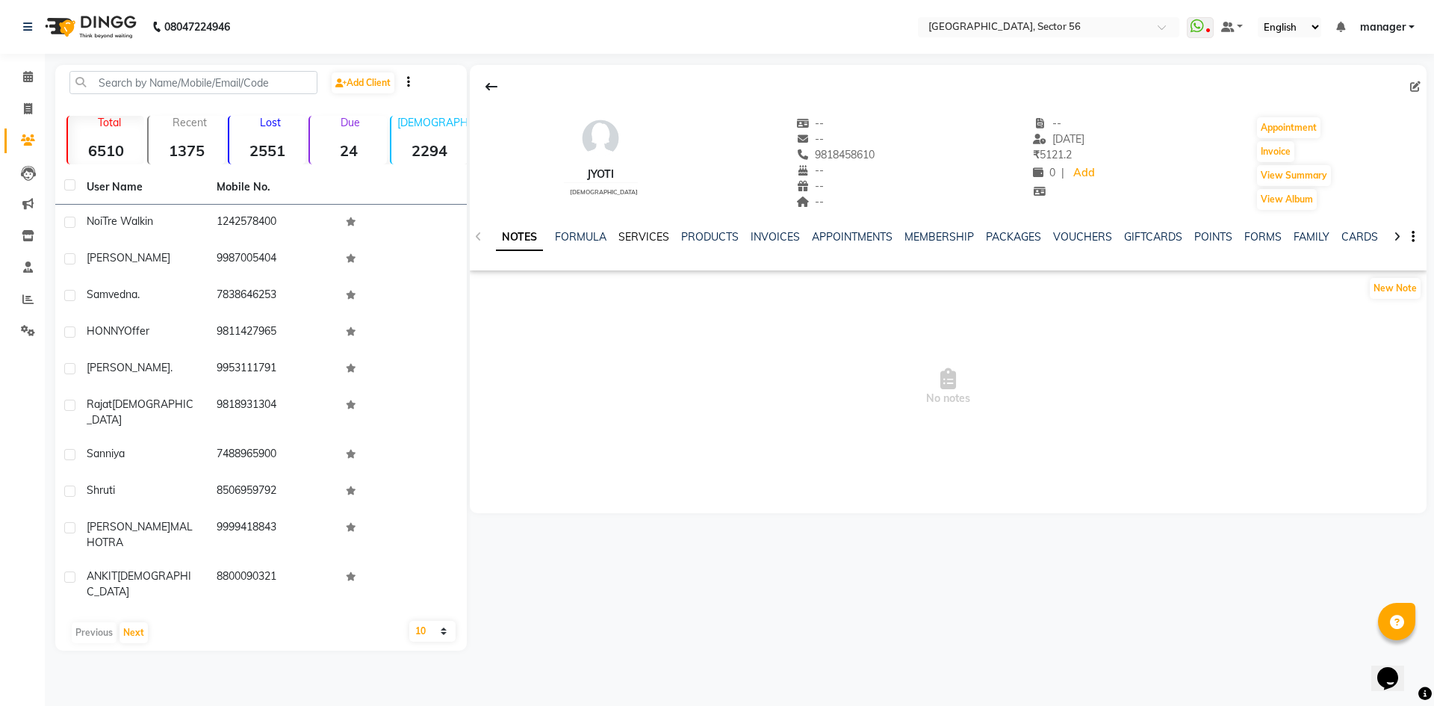
click at [660, 235] on link "SERVICES" at bounding box center [644, 236] width 51 height 13
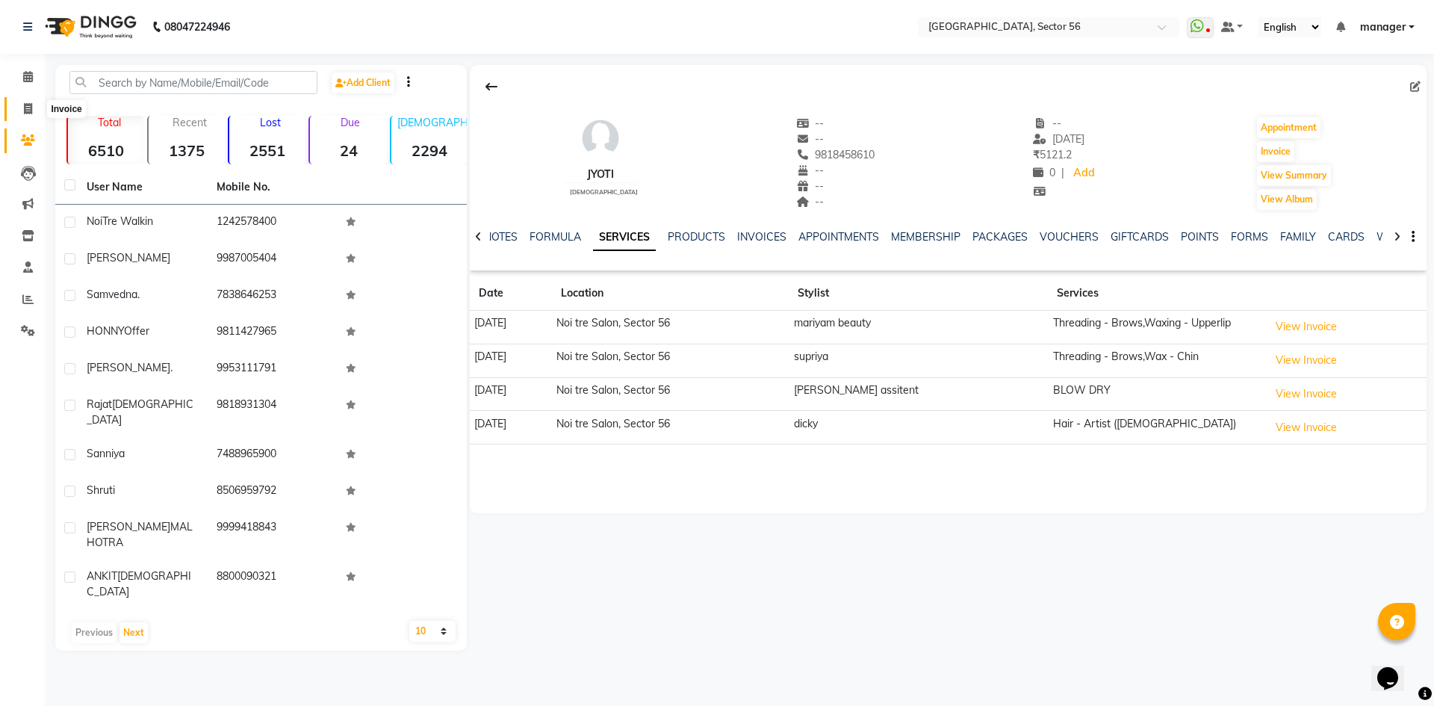
drag, startPoint x: 25, startPoint y: 111, endPoint x: 71, endPoint y: 117, distance: 45.9
click at [25, 111] on icon at bounding box center [28, 108] width 8 height 11
select select "service"
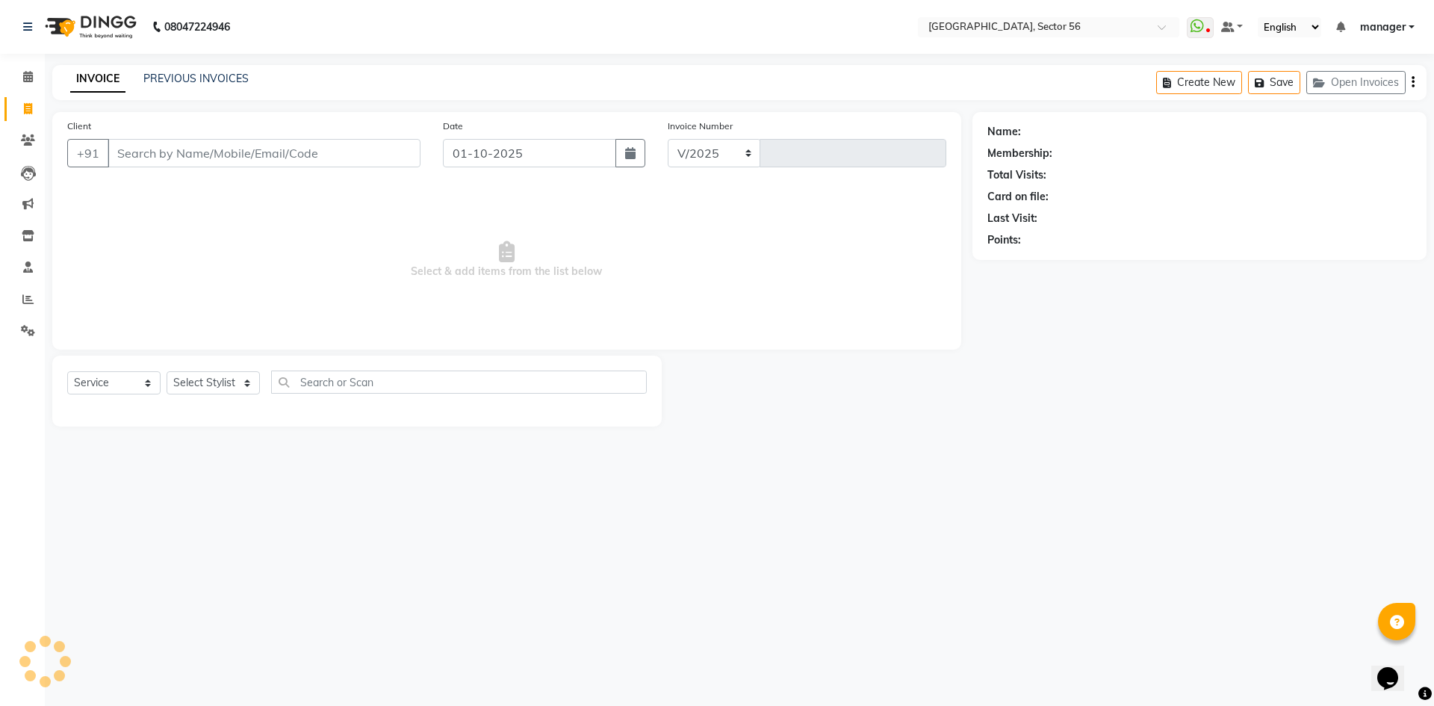
select select "5557"
type input "7092"
click at [341, 149] on input "Client" at bounding box center [264, 153] width 313 height 28
click at [231, 78] on link "PREVIOUS INVOICES" at bounding box center [195, 78] width 105 height 13
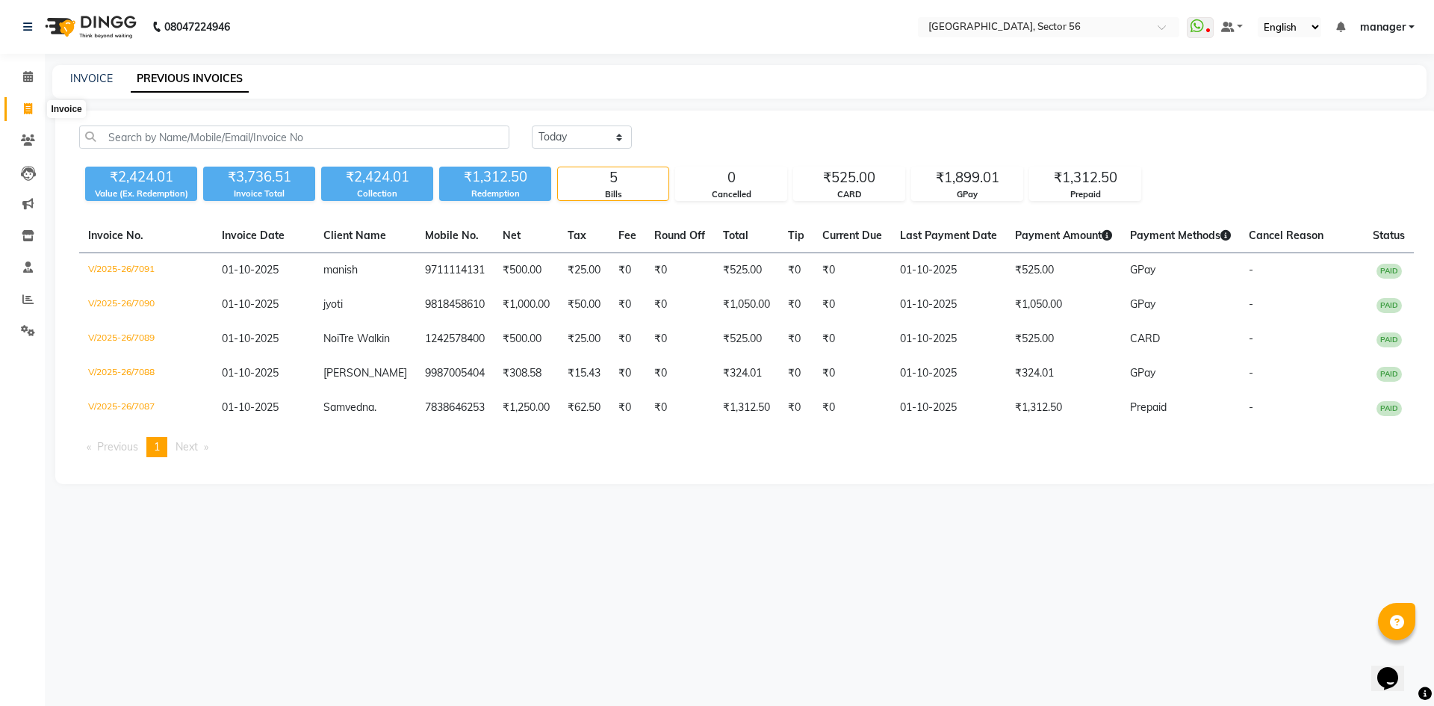
click at [27, 108] on icon at bounding box center [28, 108] width 8 height 11
select select "service"
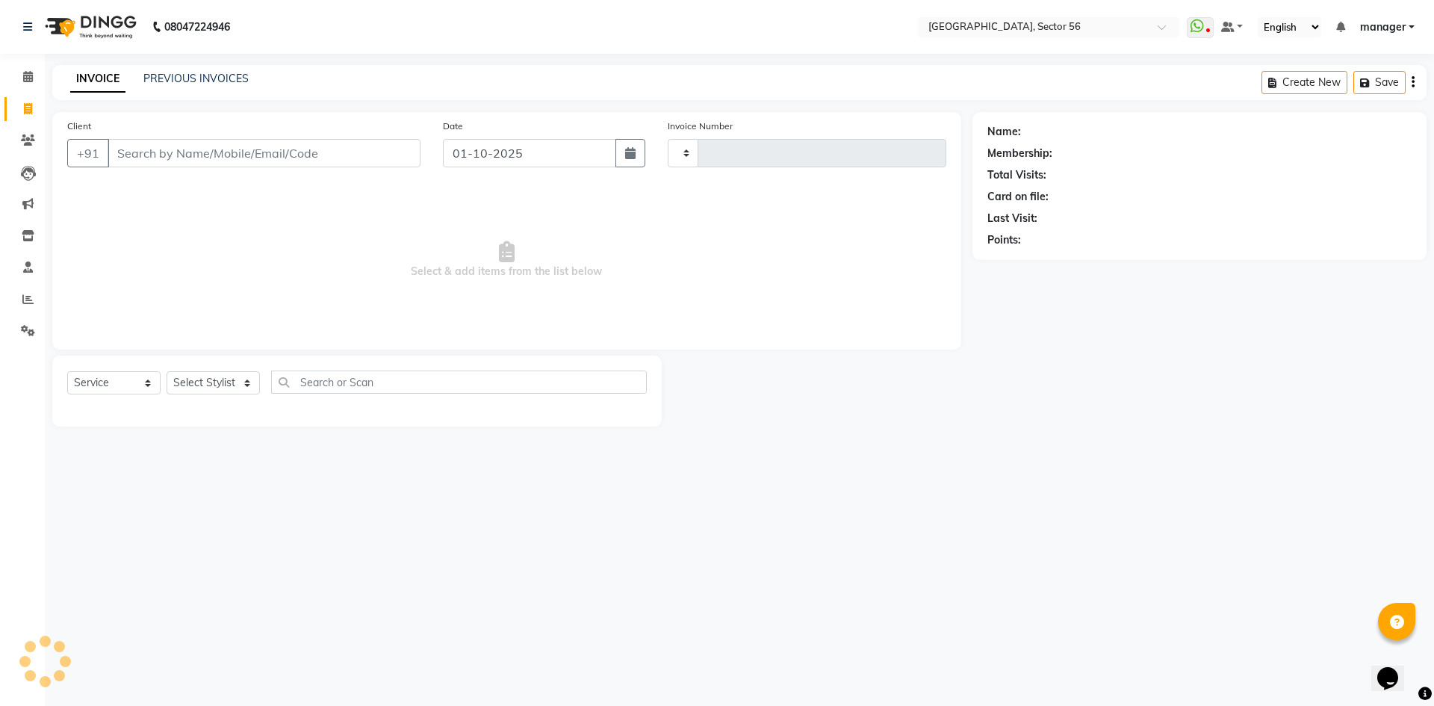
type input "7092"
select select "5557"
click at [287, 154] on input "Client" at bounding box center [264, 153] width 313 height 28
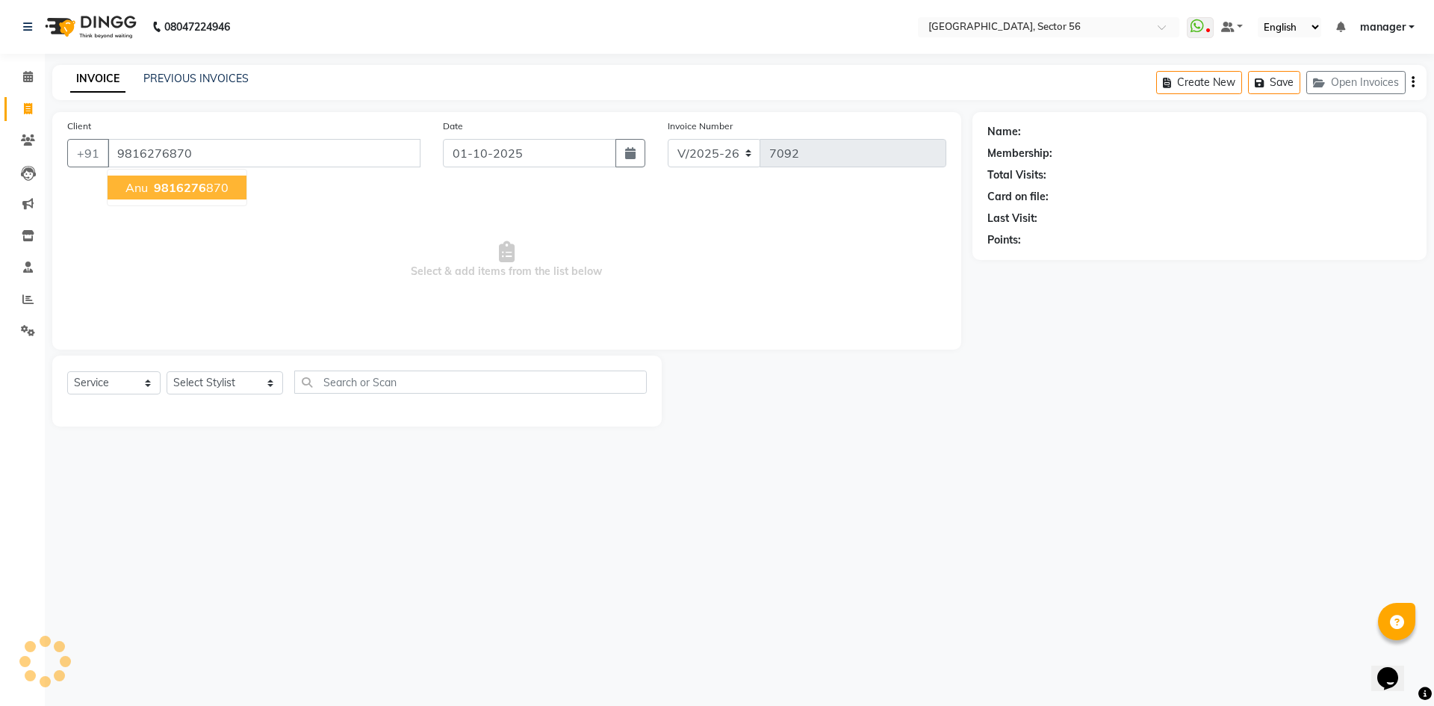
type input "9816276870"
click at [131, 188] on span "anu" at bounding box center [137, 187] width 22 height 15
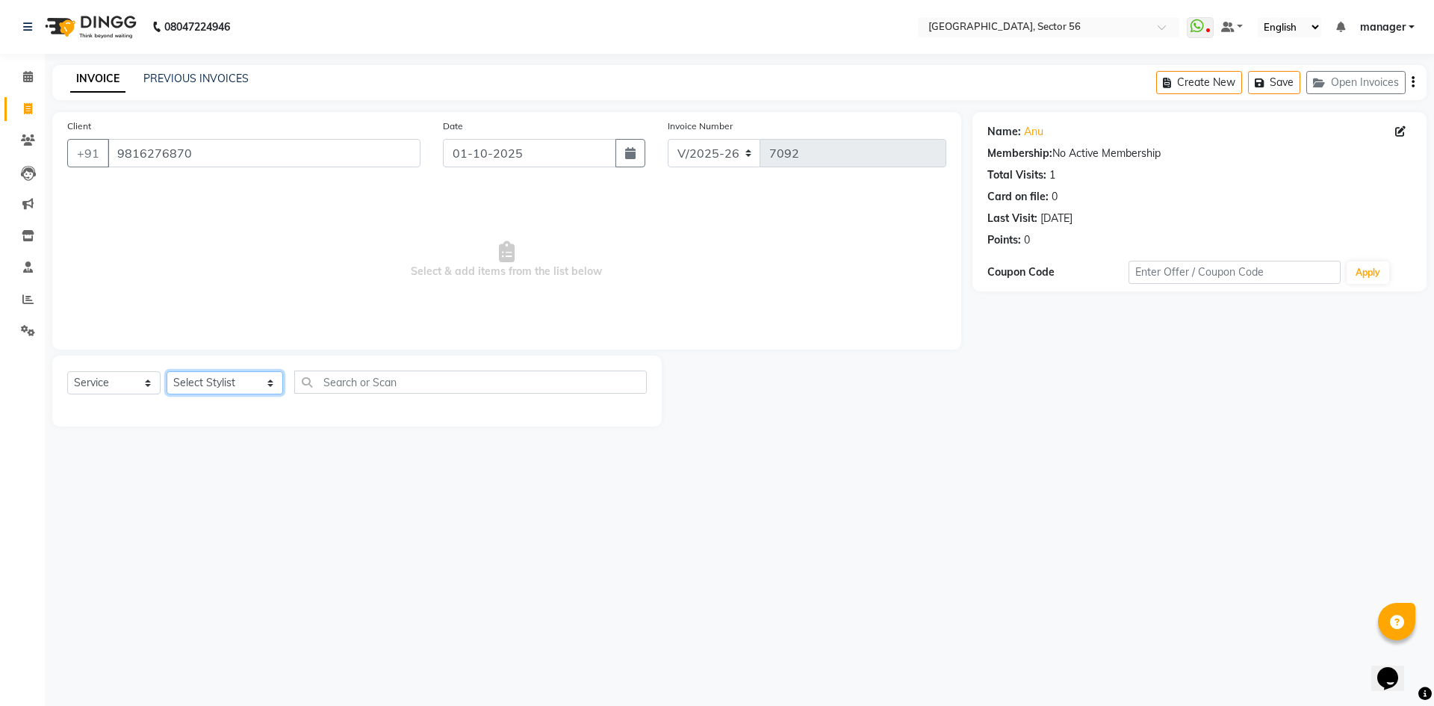
click at [224, 387] on select "Select Stylist [PERSON_NAME] [PERSON_NAME] [PERSON_NAME] MARKET STAFF amit amit…" at bounding box center [225, 382] width 117 height 23
select select "43509"
click at [167, 371] on select "Select Stylist [PERSON_NAME] [PERSON_NAME] [PERSON_NAME] MARKET STAFF amit amit…" at bounding box center [225, 382] width 117 height 23
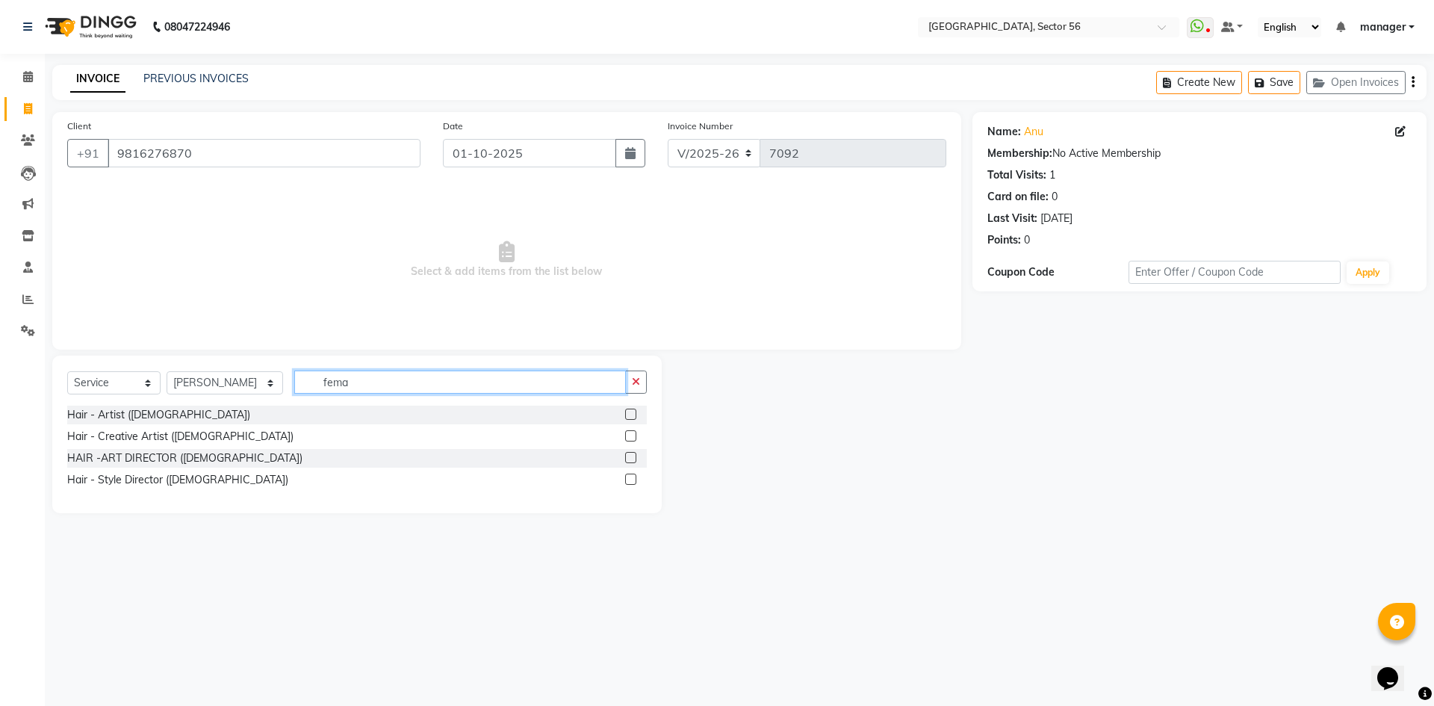
type input "fema"
click at [166, 471] on div "Hair - Style Director ([DEMOGRAPHIC_DATA])" at bounding box center [357, 480] width 580 height 19
drag, startPoint x: 188, startPoint y: 483, endPoint x: 426, endPoint y: 333, distance: 281.3
click at [188, 481] on div "Hair - Style Director ([DEMOGRAPHIC_DATA])" at bounding box center [177, 480] width 221 height 16
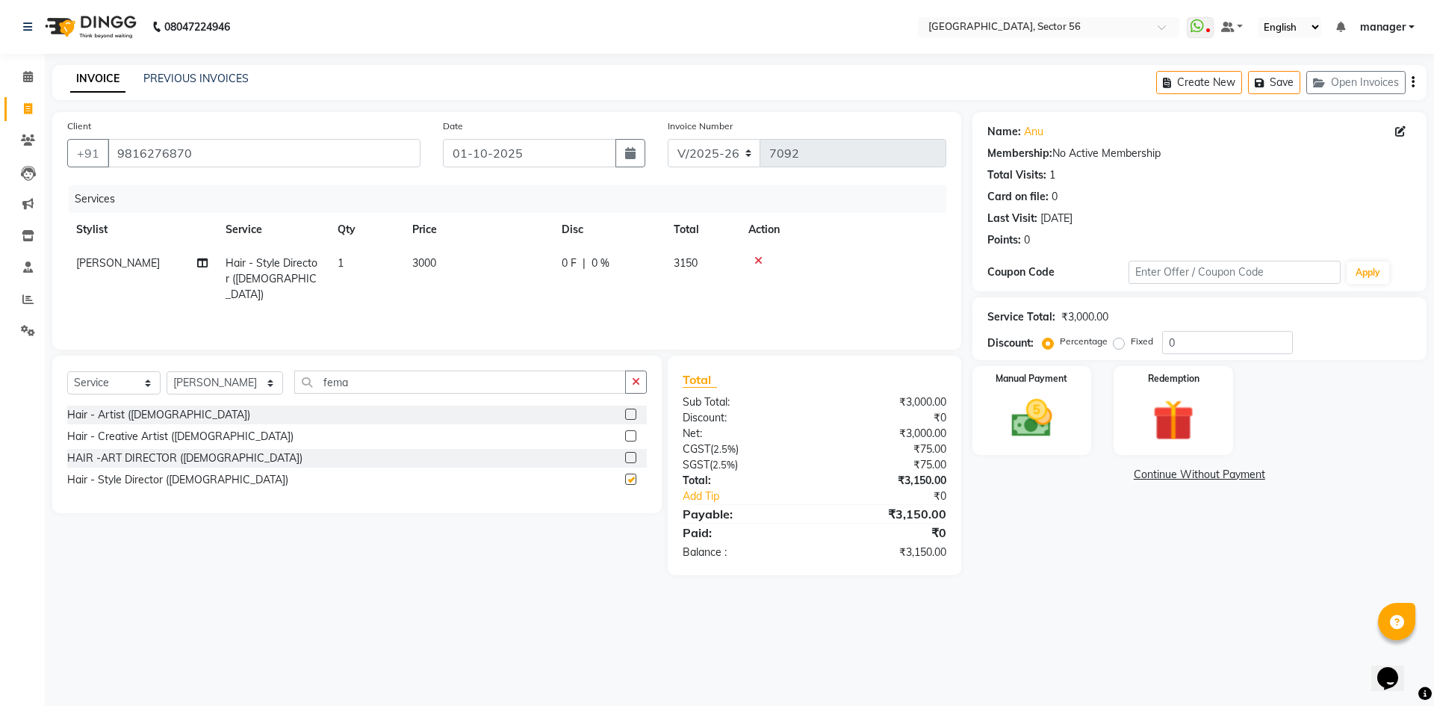
checkbox input "false"
click at [477, 256] on td "3000" at bounding box center [477, 279] width 149 height 65
select select "43509"
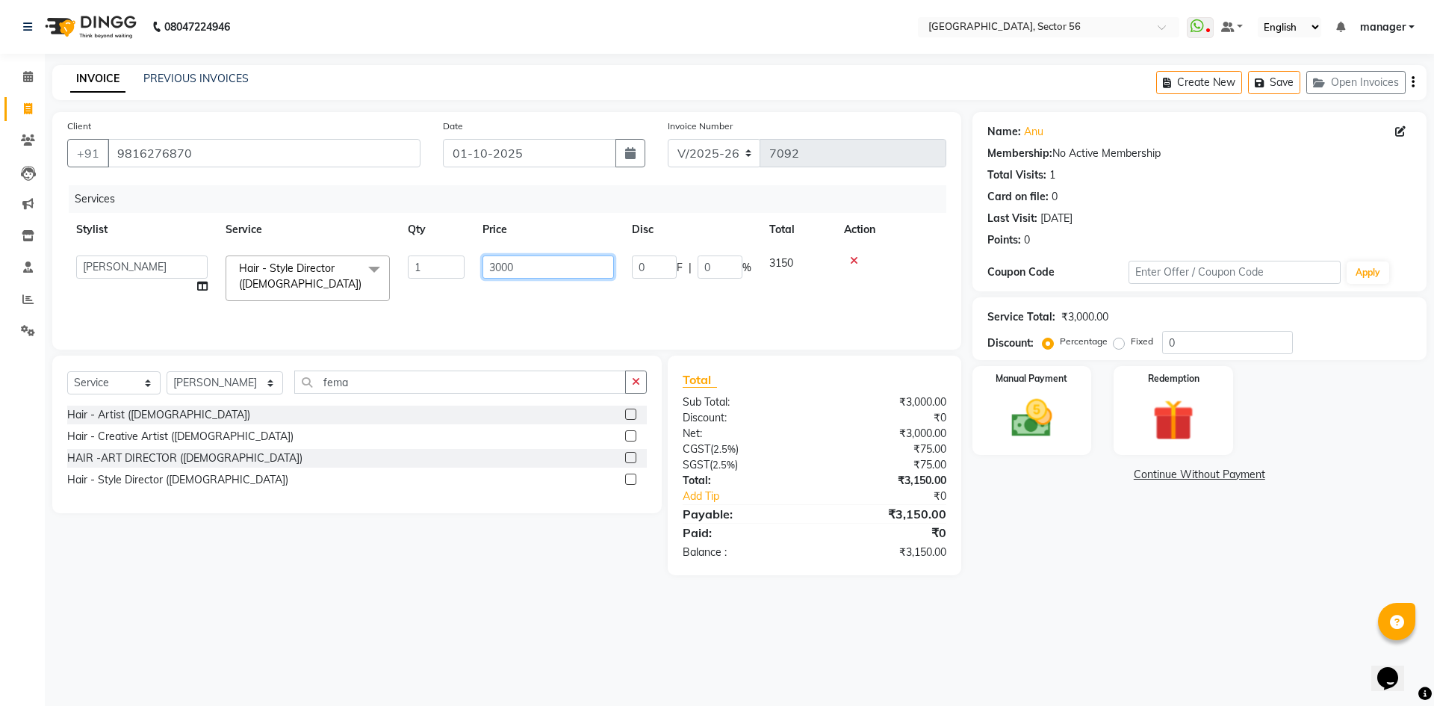
click at [433, 274] on tr "ABHISHEKH THAPA abhishek thapa AKRAM KHAN MARKET STAFF amit amit spm Anamika Be…" at bounding box center [506, 279] width 879 height 64
type input "1500"
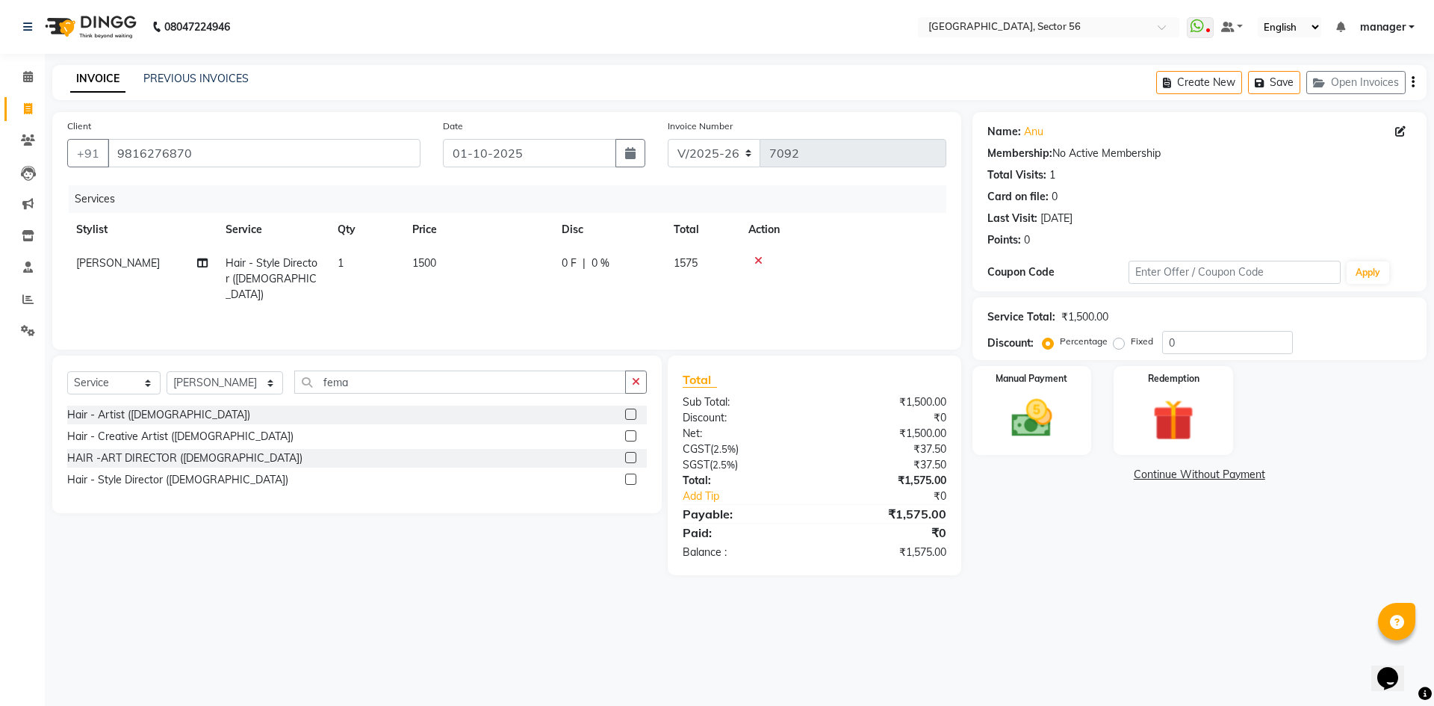
click at [0, 566] on div "Calendar Invoice Clients Leads Marketing Inventory Staff Reports Settings Compl…" at bounding box center [101, 363] width 202 height 641
click at [205, 155] on input "9816276870" at bounding box center [264, 153] width 313 height 28
click at [0, 410] on div "Calendar Invoice Clients Leads Marketing Inventory Staff Reports Settings Compl…" at bounding box center [101, 363] width 202 height 641
click at [1055, 424] on img at bounding box center [1031, 418] width 69 height 49
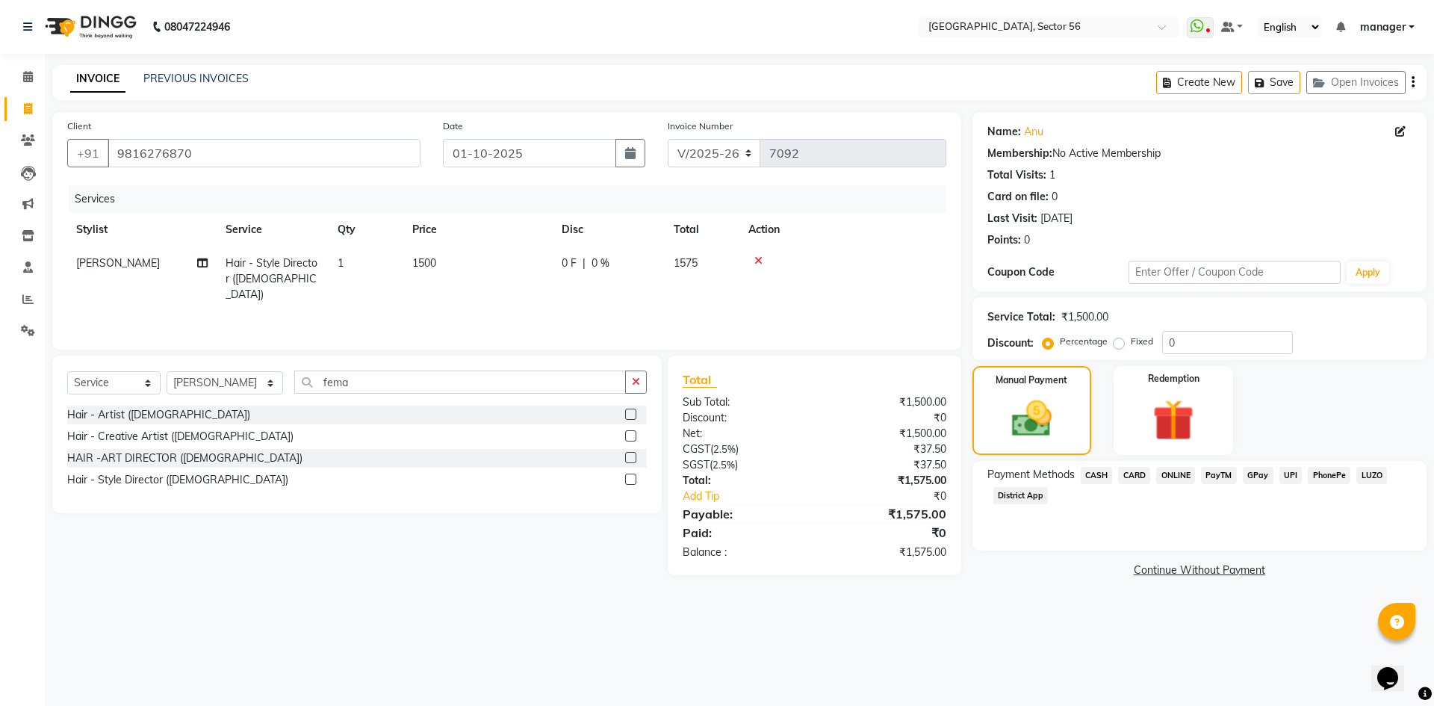
click at [1139, 473] on span "CARD" at bounding box center [1134, 475] width 32 height 17
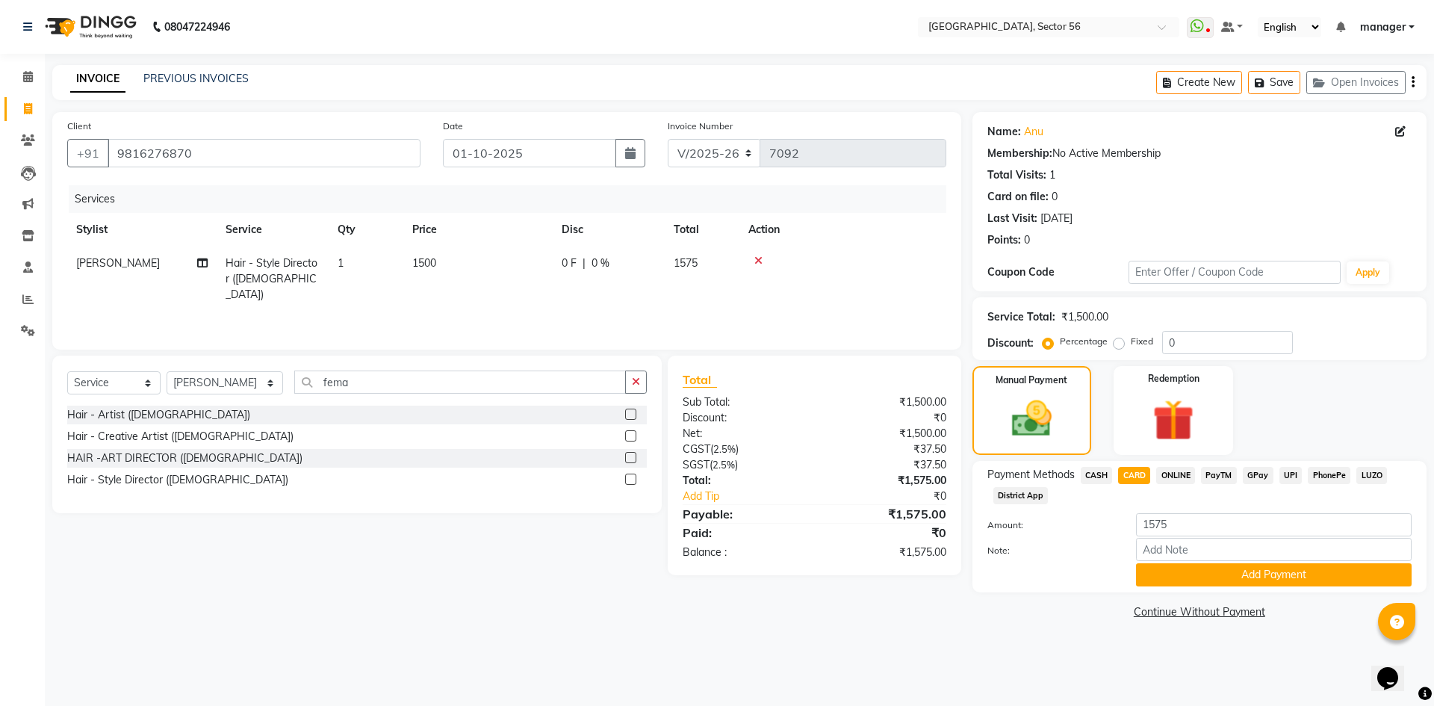
drag, startPoint x: 1195, startPoint y: 576, endPoint x: 1198, endPoint y: 619, distance: 43.5
click at [1194, 576] on button "Add Payment" at bounding box center [1274, 574] width 276 height 23
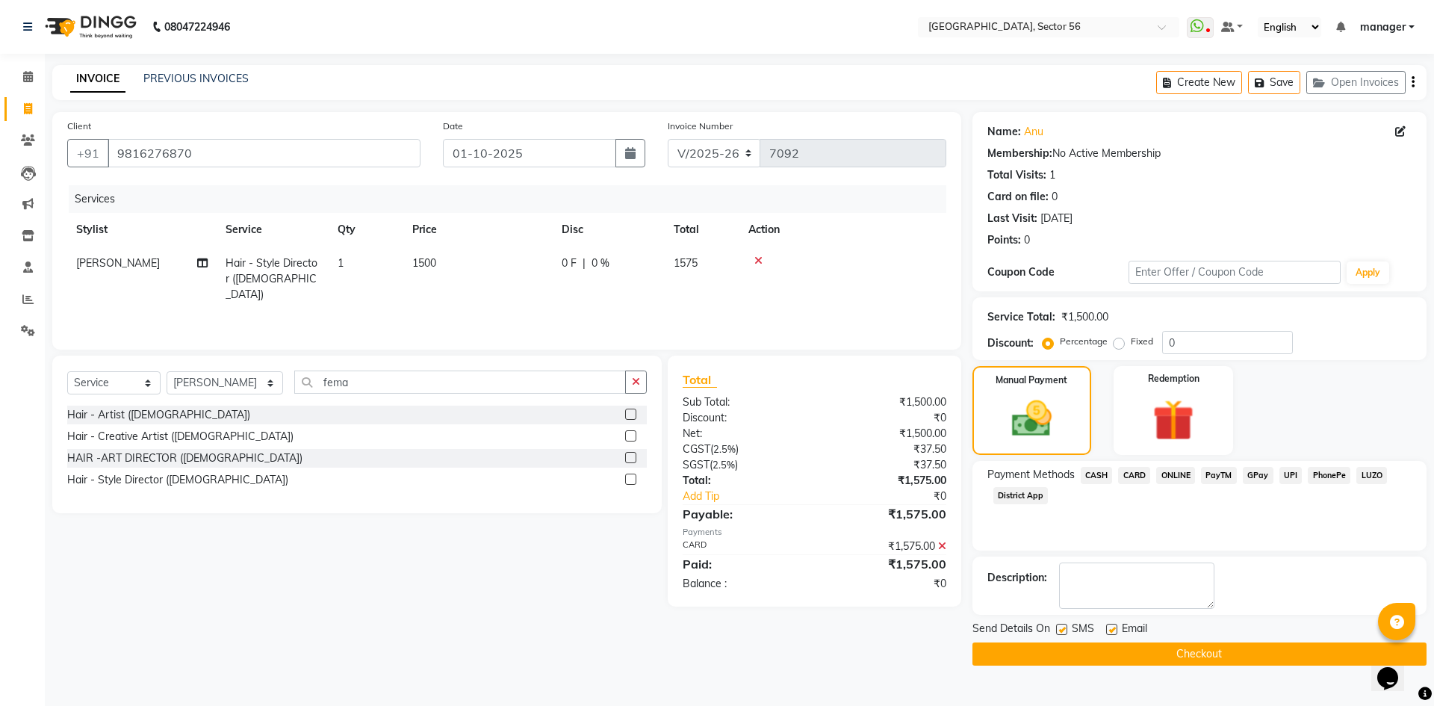
drag, startPoint x: 1186, startPoint y: 657, endPoint x: 1199, endPoint y: 657, distance: 13.4
click at [1186, 657] on button "Checkout" at bounding box center [1200, 654] width 454 height 23
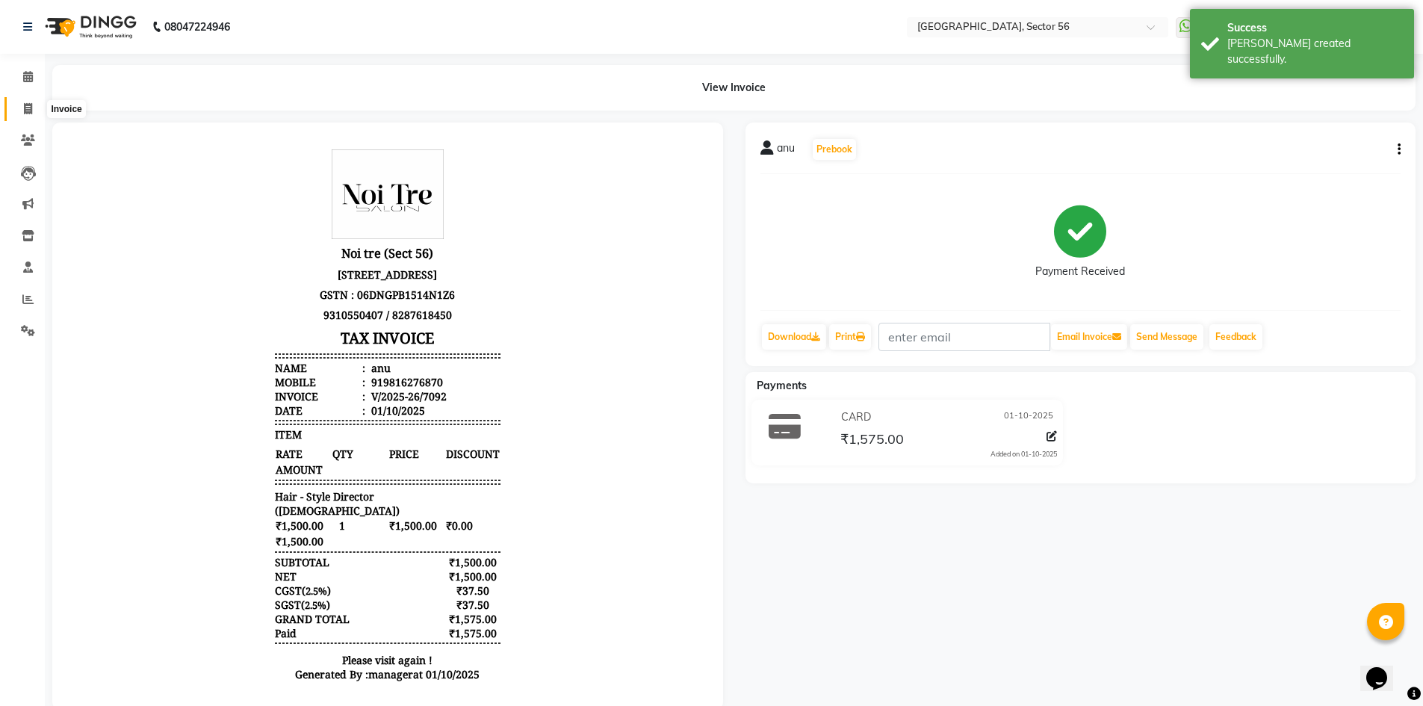
drag, startPoint x: 28, startPoint y: 109, endPoint x: 34, endPoint y: 113, distance: 7.7
click at [28, 109] on icon at bounding box center [28, 108] width 8 height 11
select select "service"
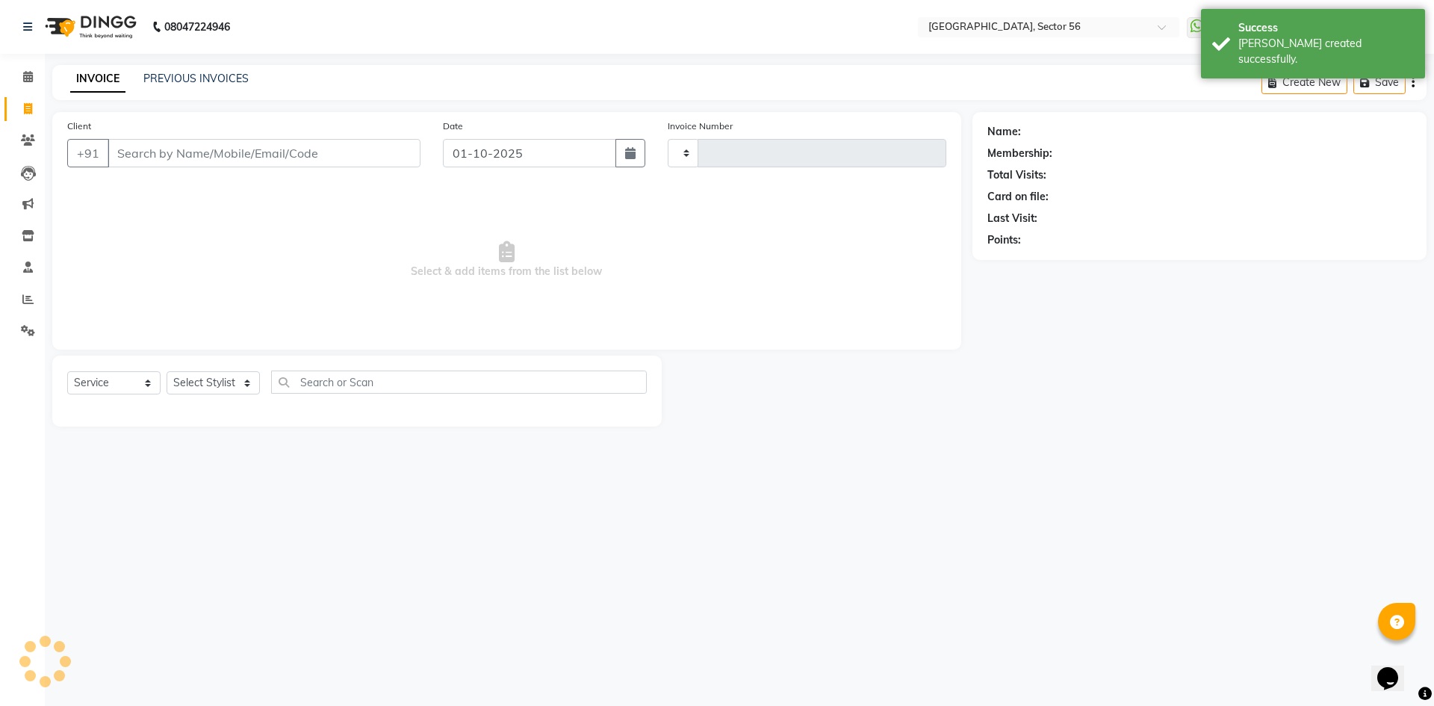
type input "7093"
select select "5557"
click at [158, 164] on input "Client" at bounding box center [264, 153] width 313 height 28
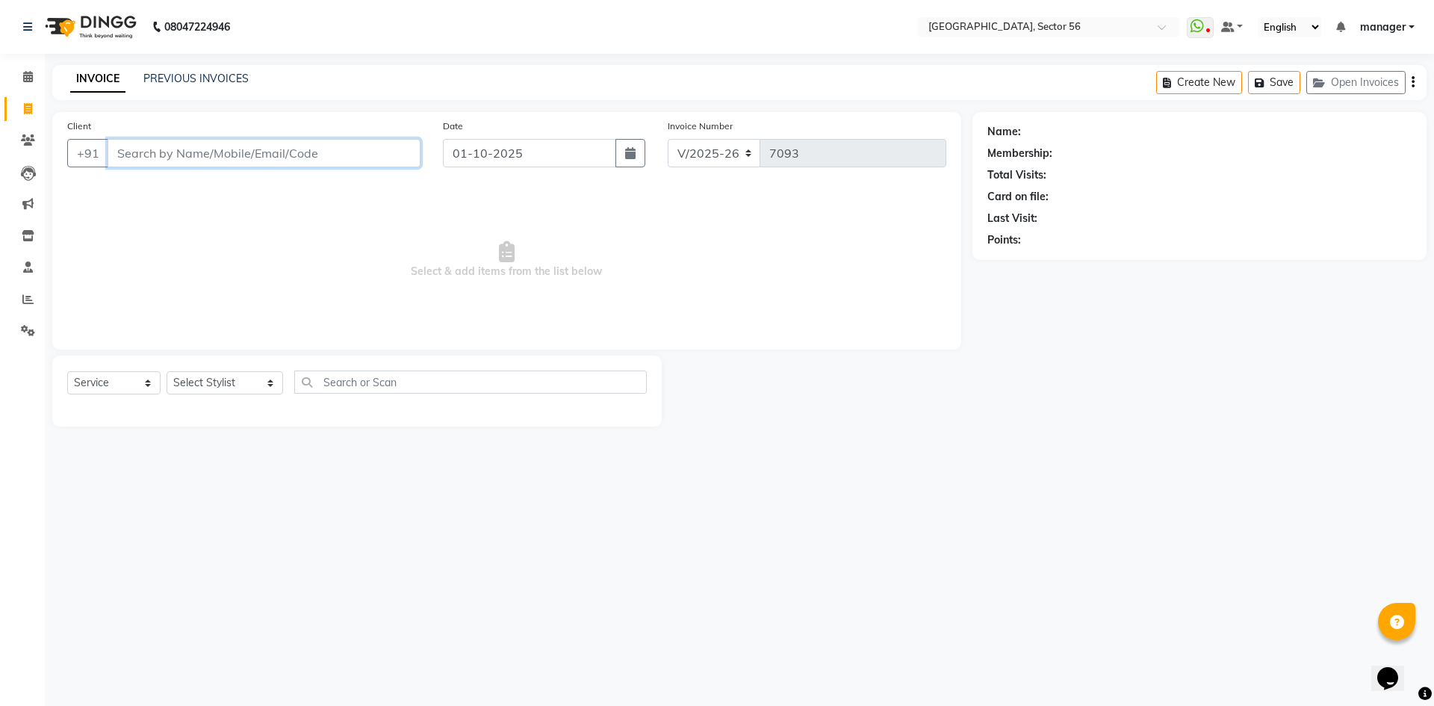
click at [179, 154] on input "Client" at bounding box center [264, 153] width 313 height 28
click at [248, 152] on input "Client" at bounding box center [264, 153] width 313 height 28
click at [185, 149] on input "Client" at bounding box center [264, 153] width 313 height 28
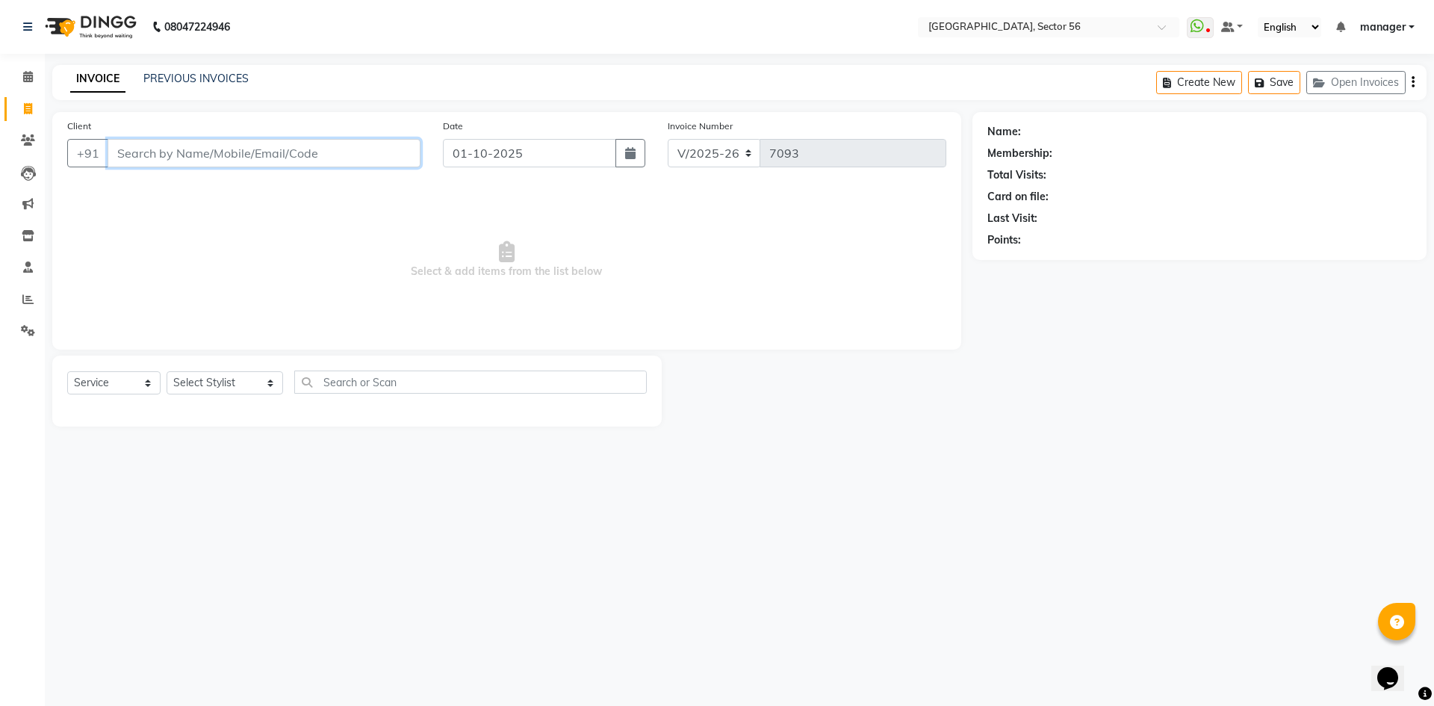
click at [312, 155] on input "Client" at bounding box center [264, 153] width 313 height 28
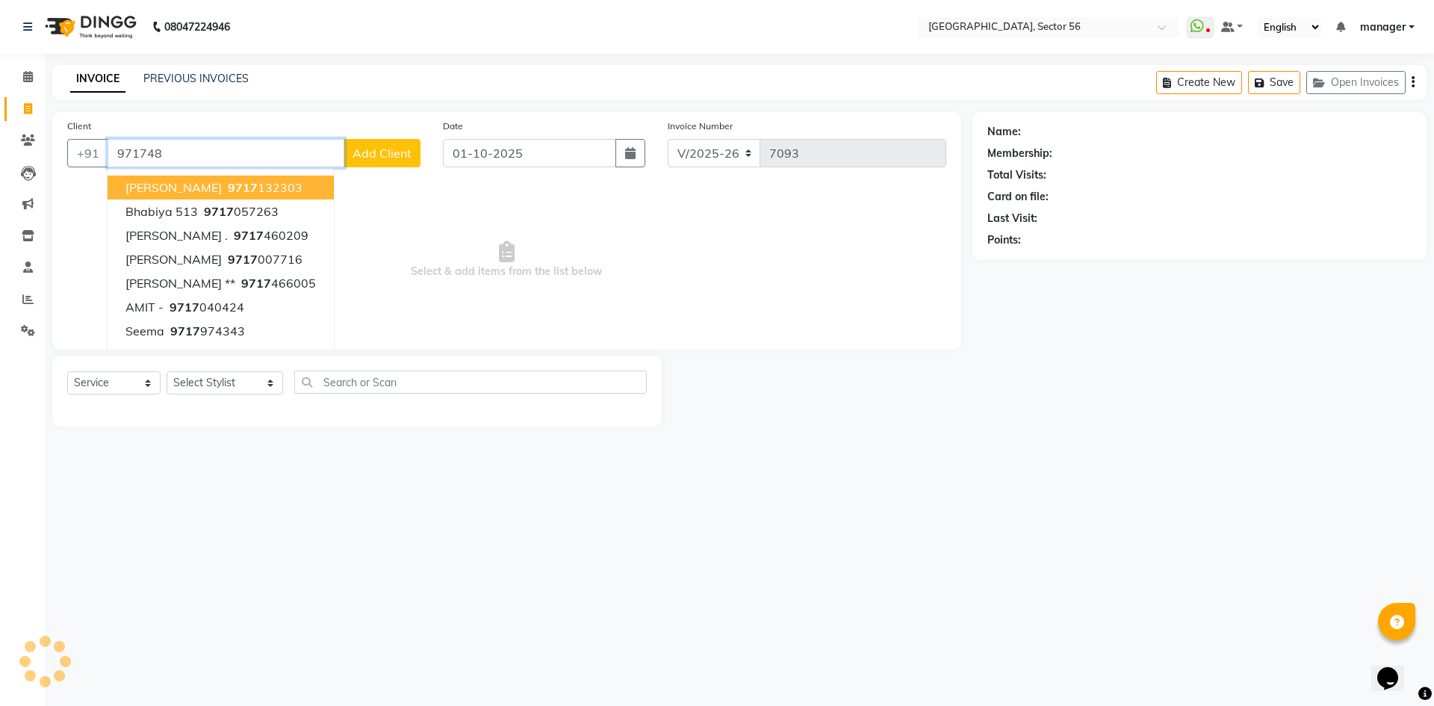
type input "9717488"
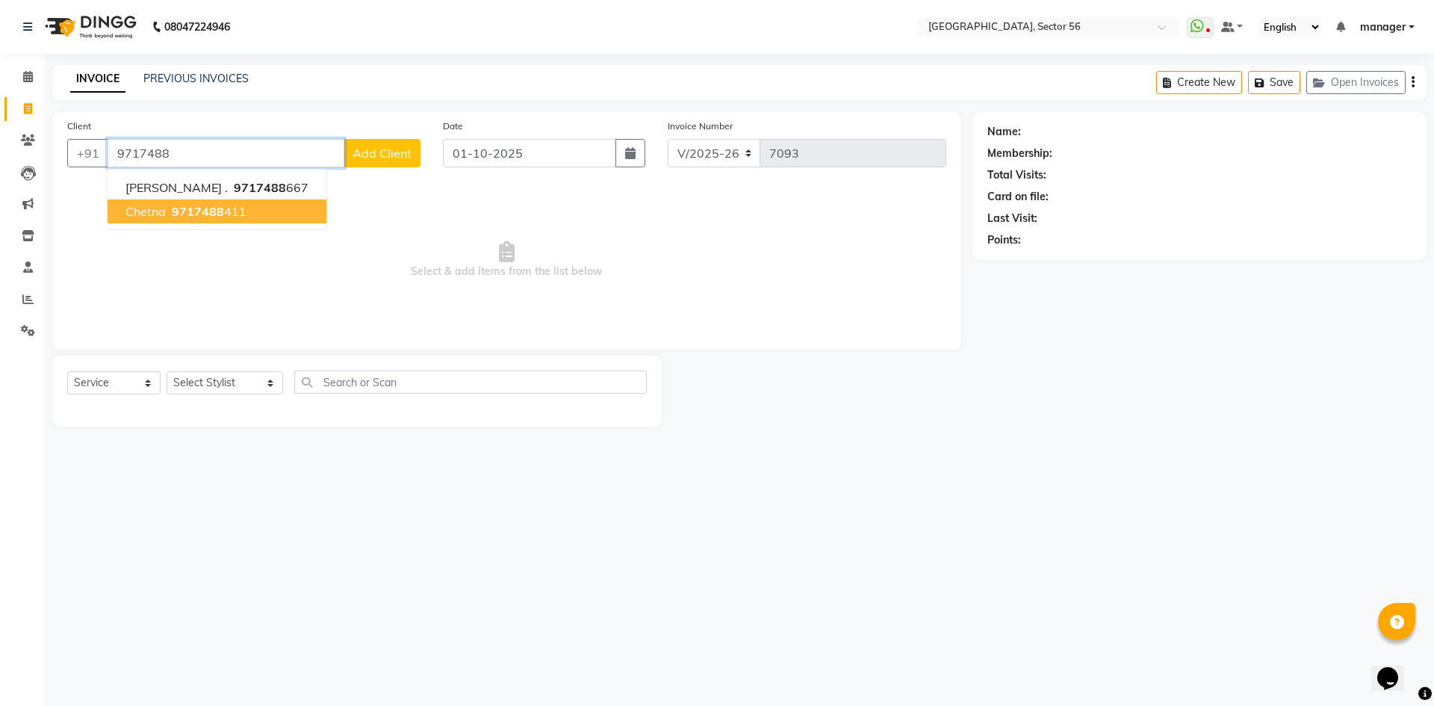
drag, startPoint x: 90, startPoint y: 154, endPoint x: 66, endPoint y: 155, distance: 23.2
click at [66, 155] on div "Client +91 9717488 Gunjan . 9717488 667 chetna 9717488 411 Add Client" at bounding box center [244, 148] width 376 height 61
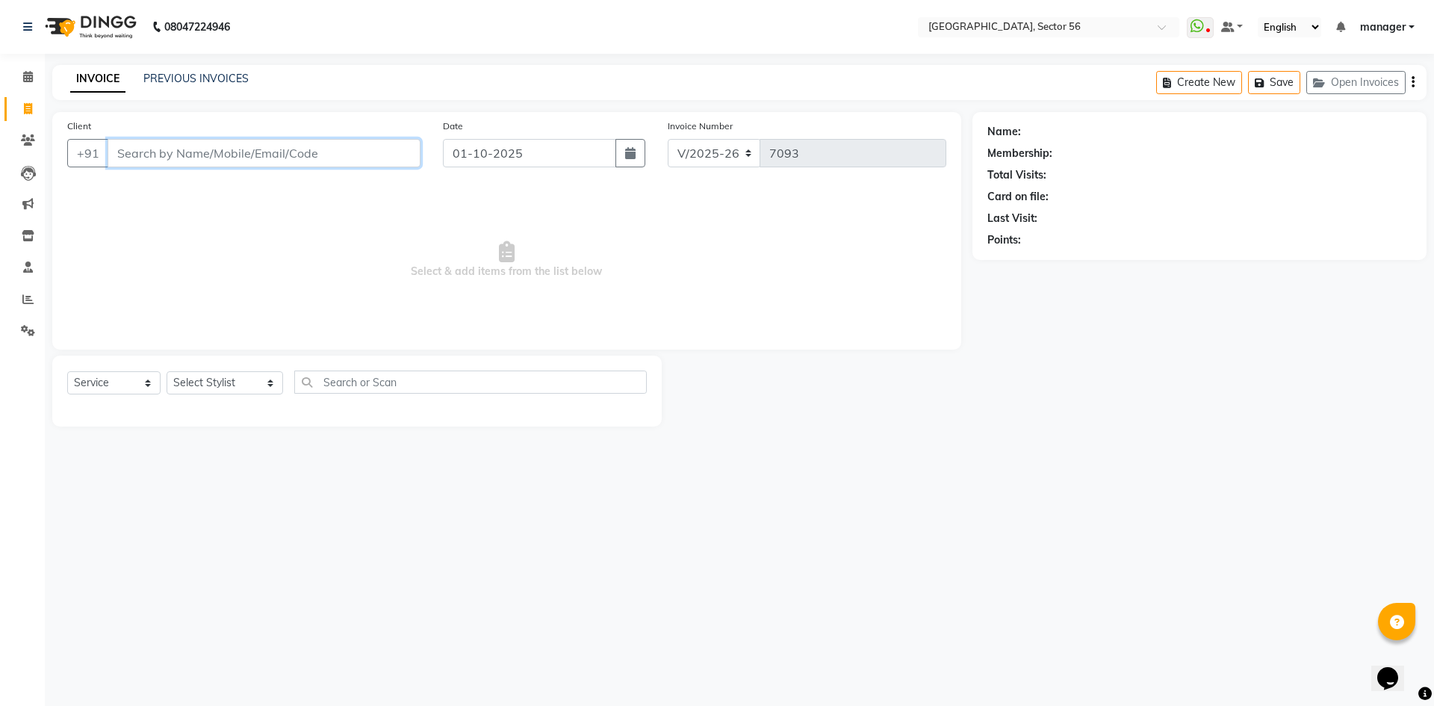
click at [168, 152] on input "Client" at bounding box center [264, 153] width 313 height 28
click at [159, 155] on input "Client" at bounding box center [264, 153] width 313 height 28
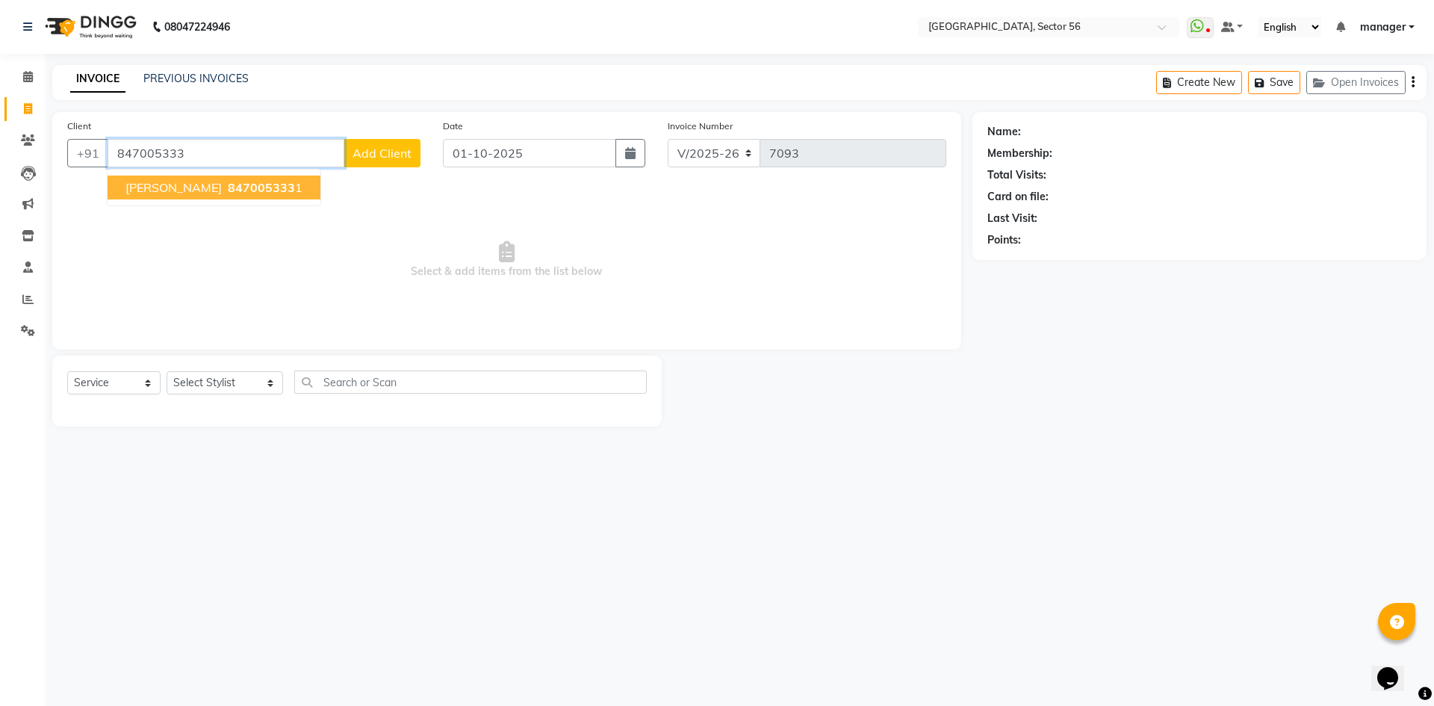
click at [190, 191] on span "Grishma Sharma" at bounding box center [174, 187] width 96 height 15
type input "8470053331"
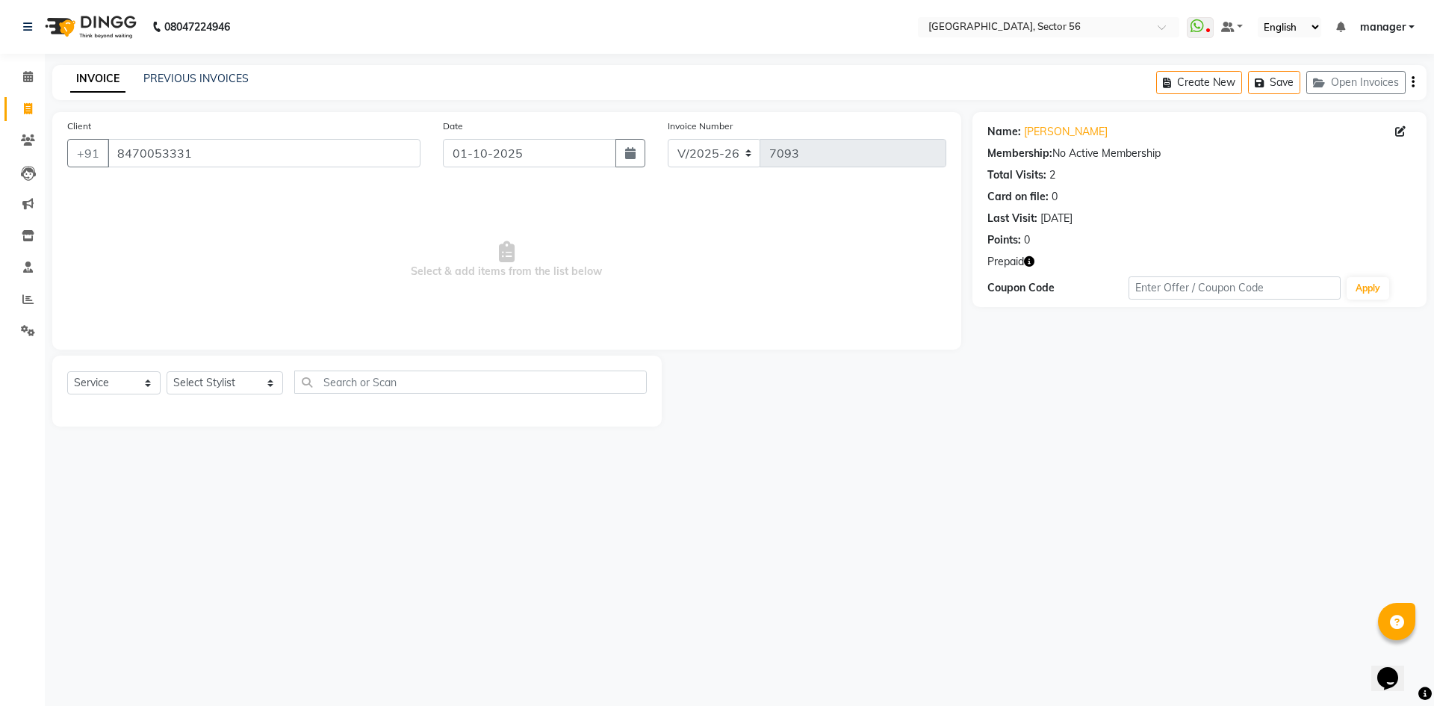
click at [1033, 262] on icon "button" at bounding box center [1029, 261] width 10 height 10
click at [1029, 463] on div "08047224946 Select Location × Noi Tre Salon, Sector 56 WhatsApp Status ✕ Status…" at bounding box center [717, 353] width 1434 height 706
click at [218, 150] on input "8470053331" at bounding box center [264, 153] width 313 height 28
click at [4, 464] on div "Calendar Invoice Clients Leads Marketing Inventory Staff Reports Settings Compl…" at bounding box center [101, 363] width 202 height 641
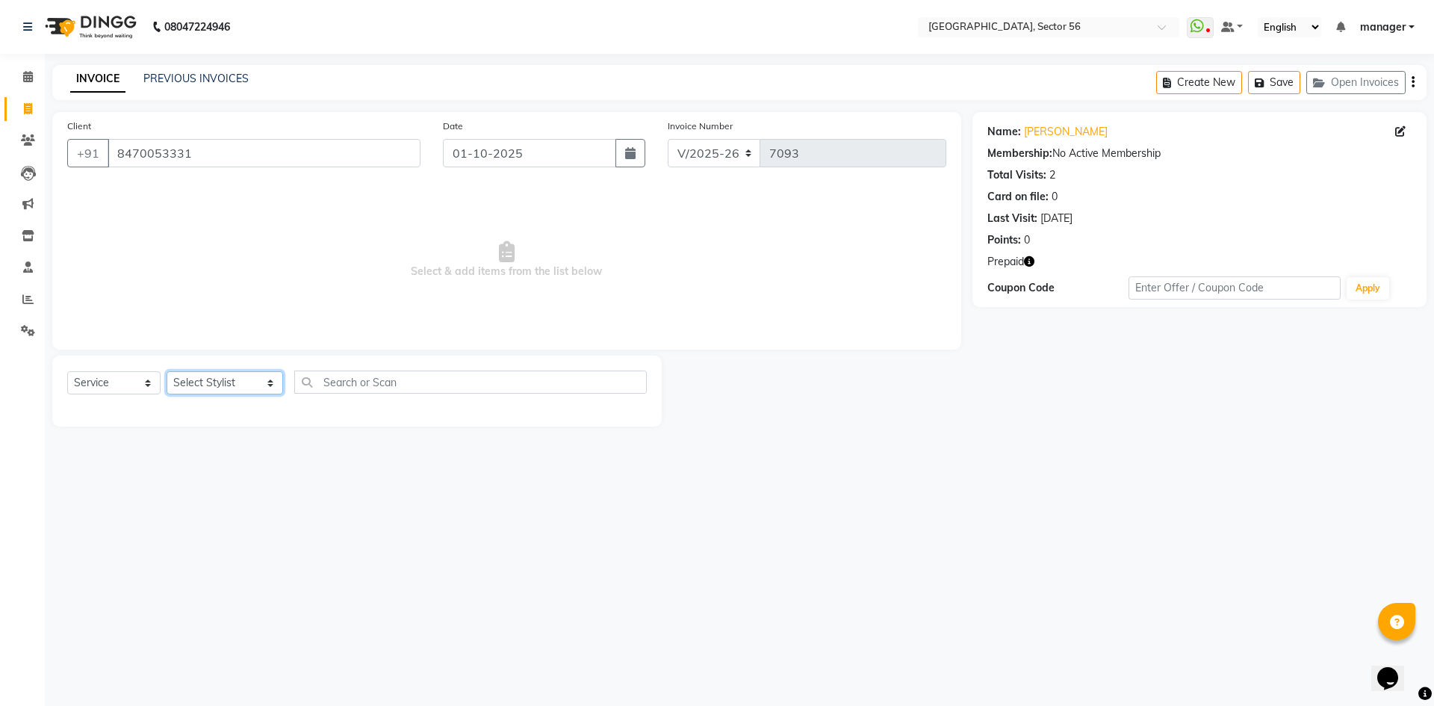
click at [204, 377] on select "Select Stylist [PERSON_NAME] [PERSON_NAME] [PERSON_NAME] MARKET STAFF amit amit…" at bounding box center [225, 382] width 117 height 23
select select "43510"
click at [167, 371] on select "Select Stylist [PERSON_NAME] [PERSON_NAME] [PERSON_NAME] MARKET STAFF amit amit…" at bounding box center [225, 382] width 117 height 23
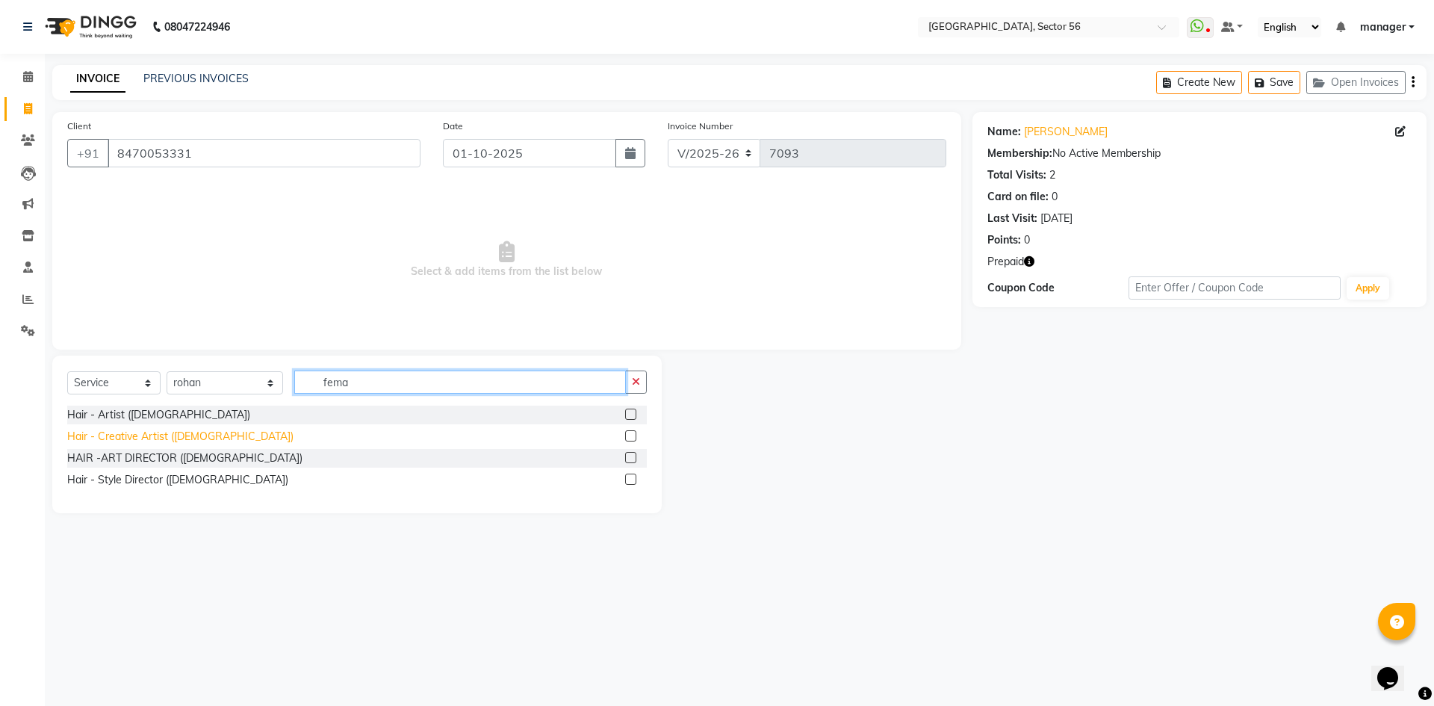
type input "fema"
click at [171, 434] on div "Hair - Creative Artist ([DEMOGRAPHIC_DATA])" at bounding box center [180, 437] width 226 height 16
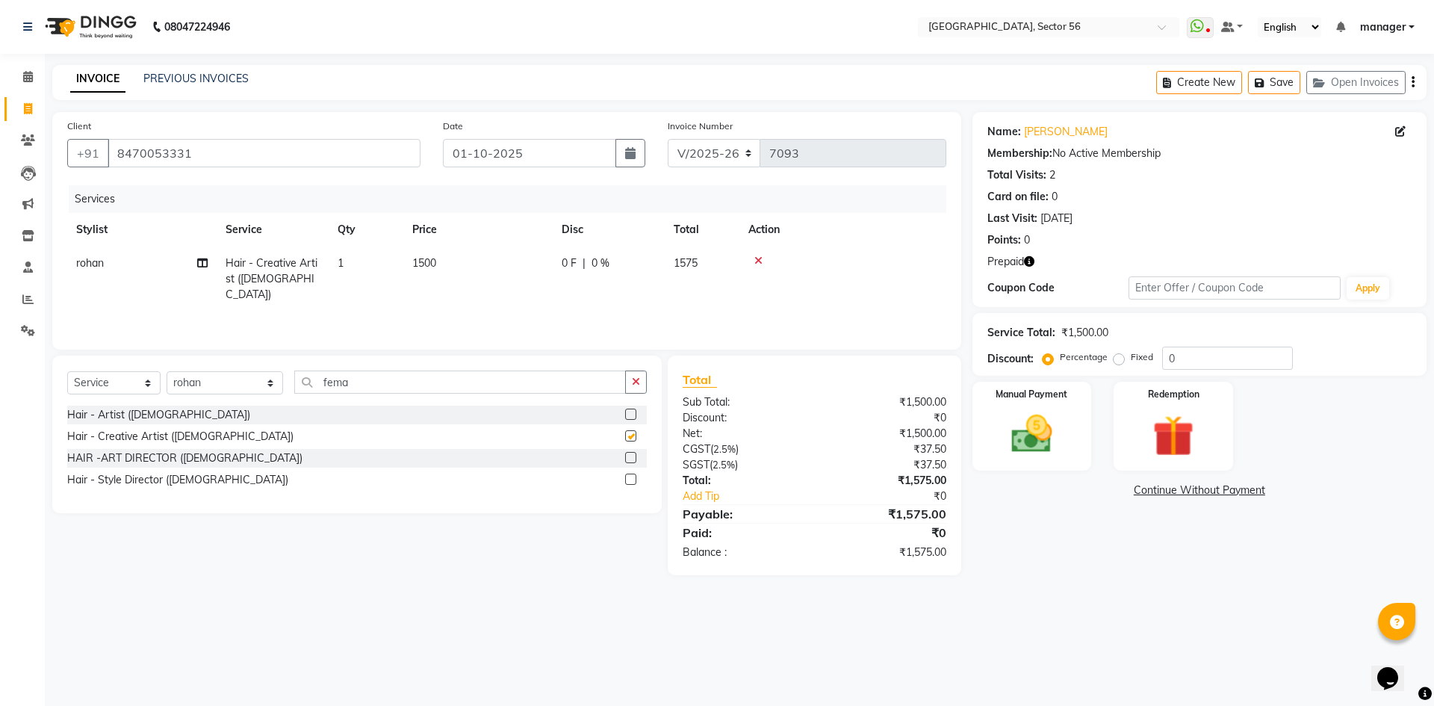
checkbox input "false"
click at [214, 153] on input "8470053331" at bounding box center [264, 153] width 313 height 28
click at [209, 155] on input "8470053331" at bounding box center [264, 153] width 313 height 28
click at [0, 435] on div "Calendar Invoice Clients Leads Marketing Inventory Staff Reports Settings Compl…" at bounding box center [101, 363] width 202 height 641
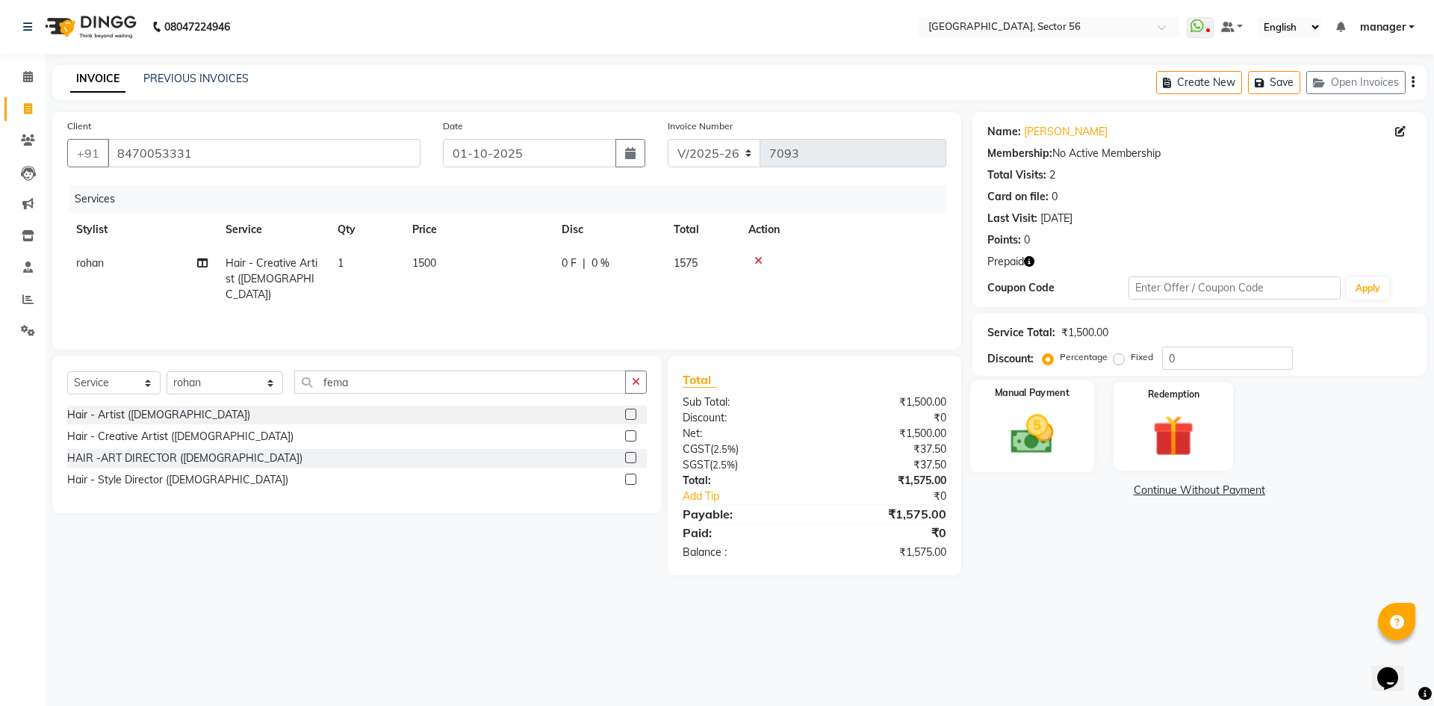
click at [1059, 442] on img at bounding box center [1031, 433] width 69 height 49
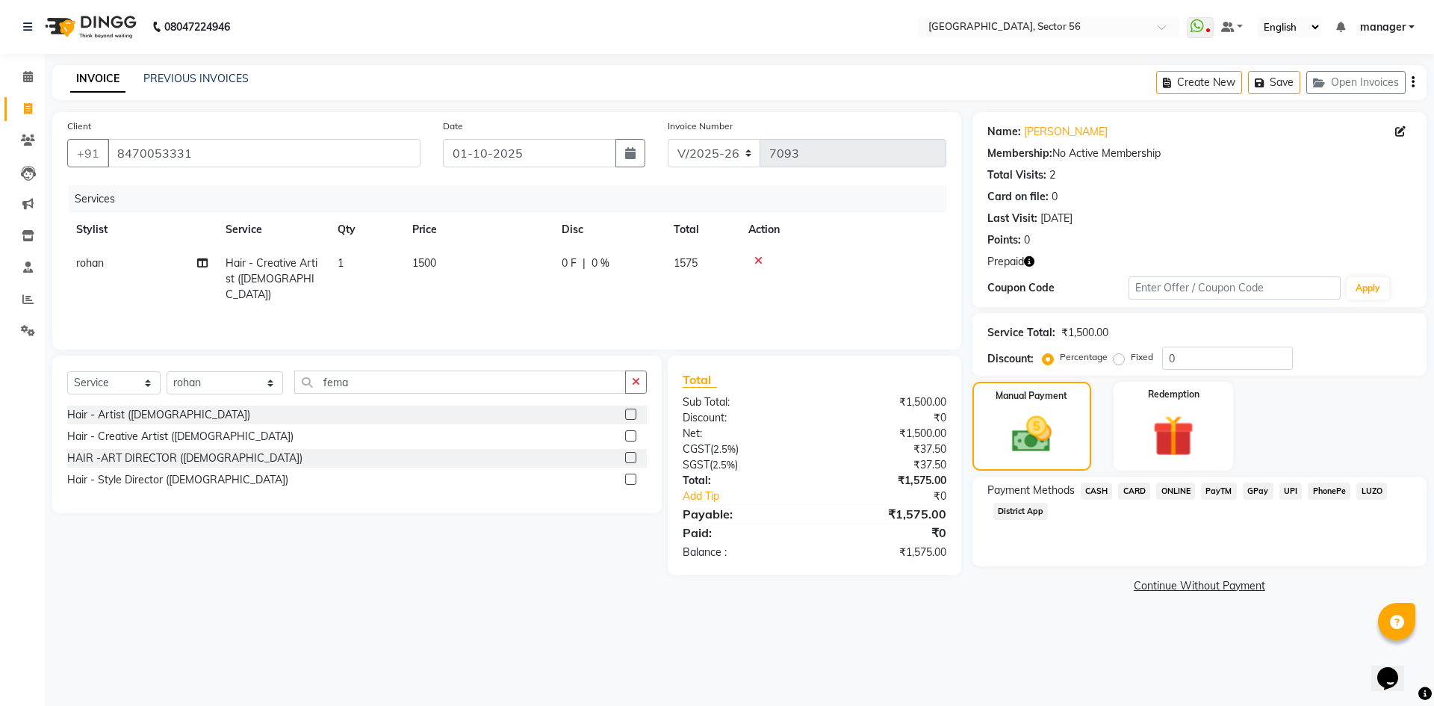
click at [1245, 489] on span "GPay" at bounding box center [1258, 491] width 31 height 17
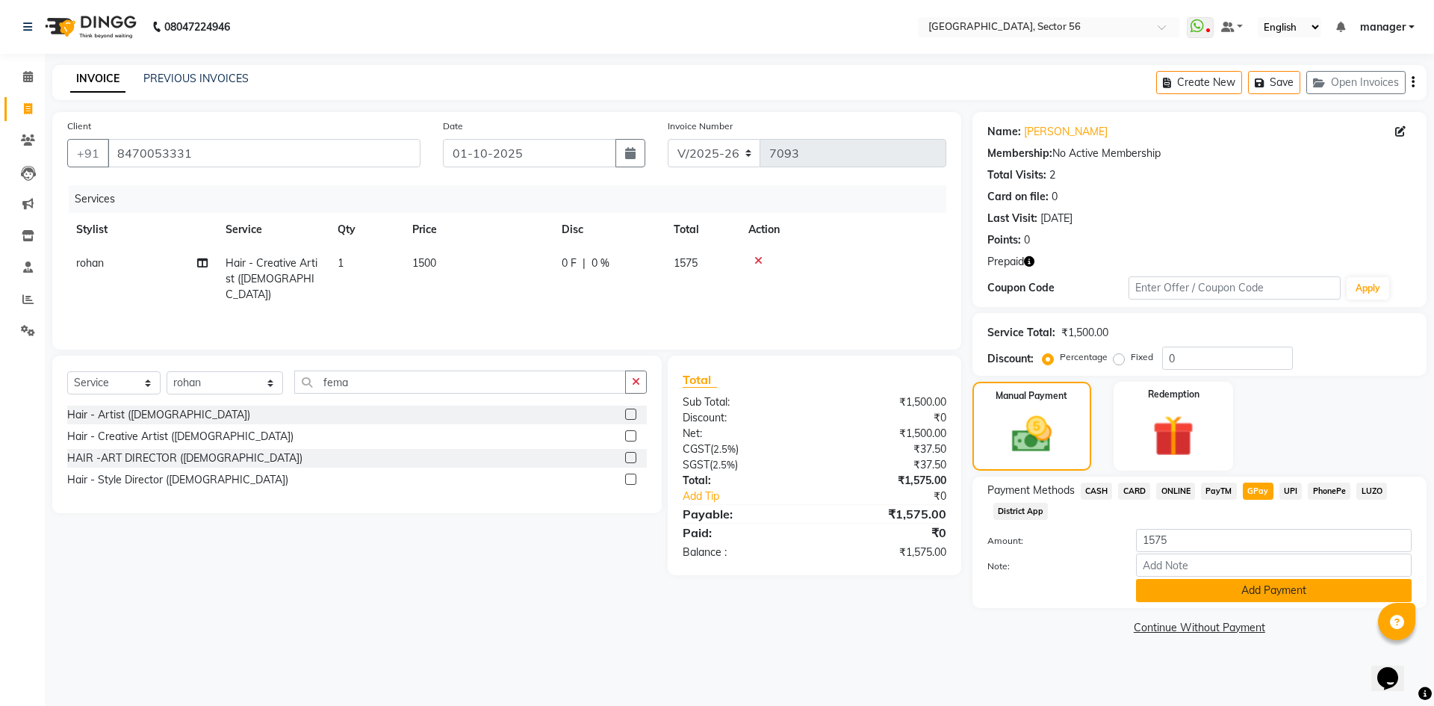
click at [1248, 586] on button "Add Payment" at bounding box center [1274, 590] width 276 height 23
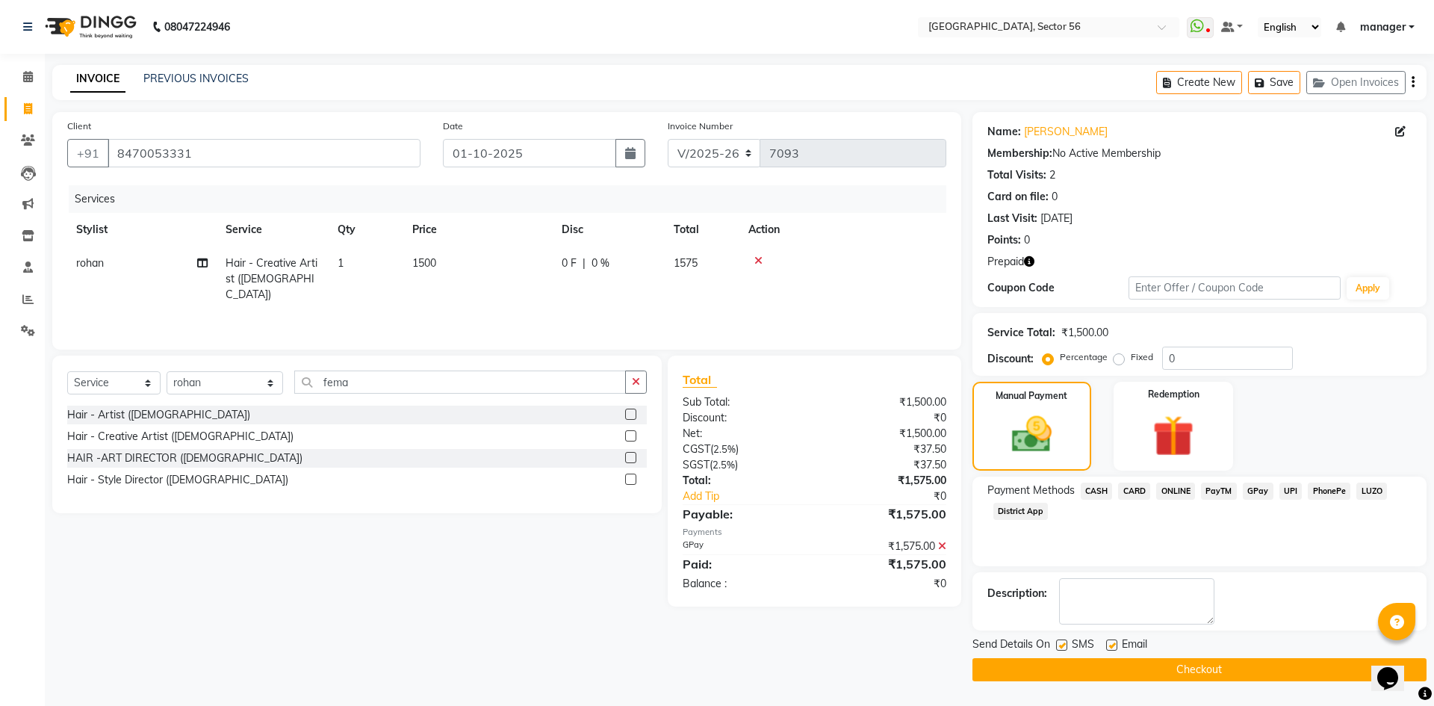
click at [947, 549] on div "₹1,575.00" at bounding box center [885, 547] width 143 height 16
click at [943, 543] on icon at bounding box center [942, 546] width 8 height 10
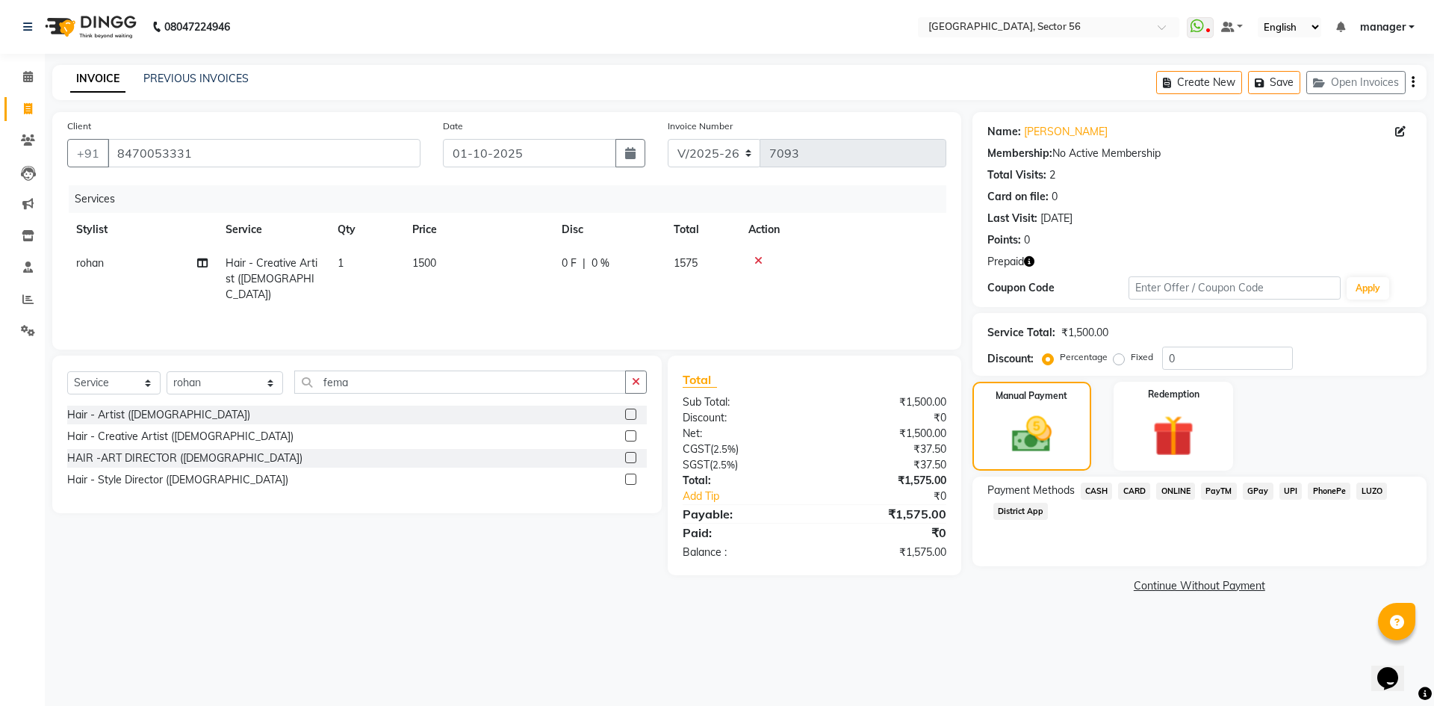
click at [1092, 488] on span "CASH" at bounding box center [1097, 491] width 32 height 17
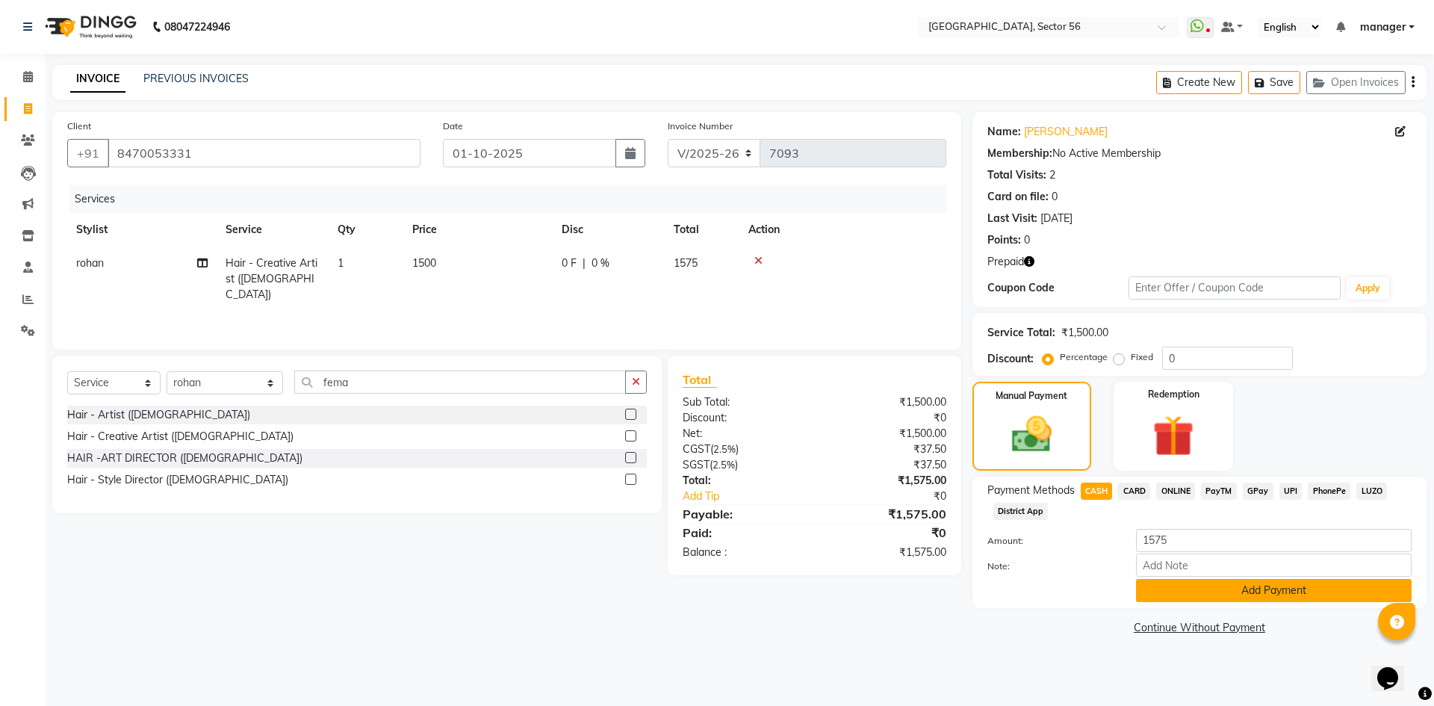
click at [1163, 601] on button "Add Payment" at bounding box center [1274, 590] width 276 height 23
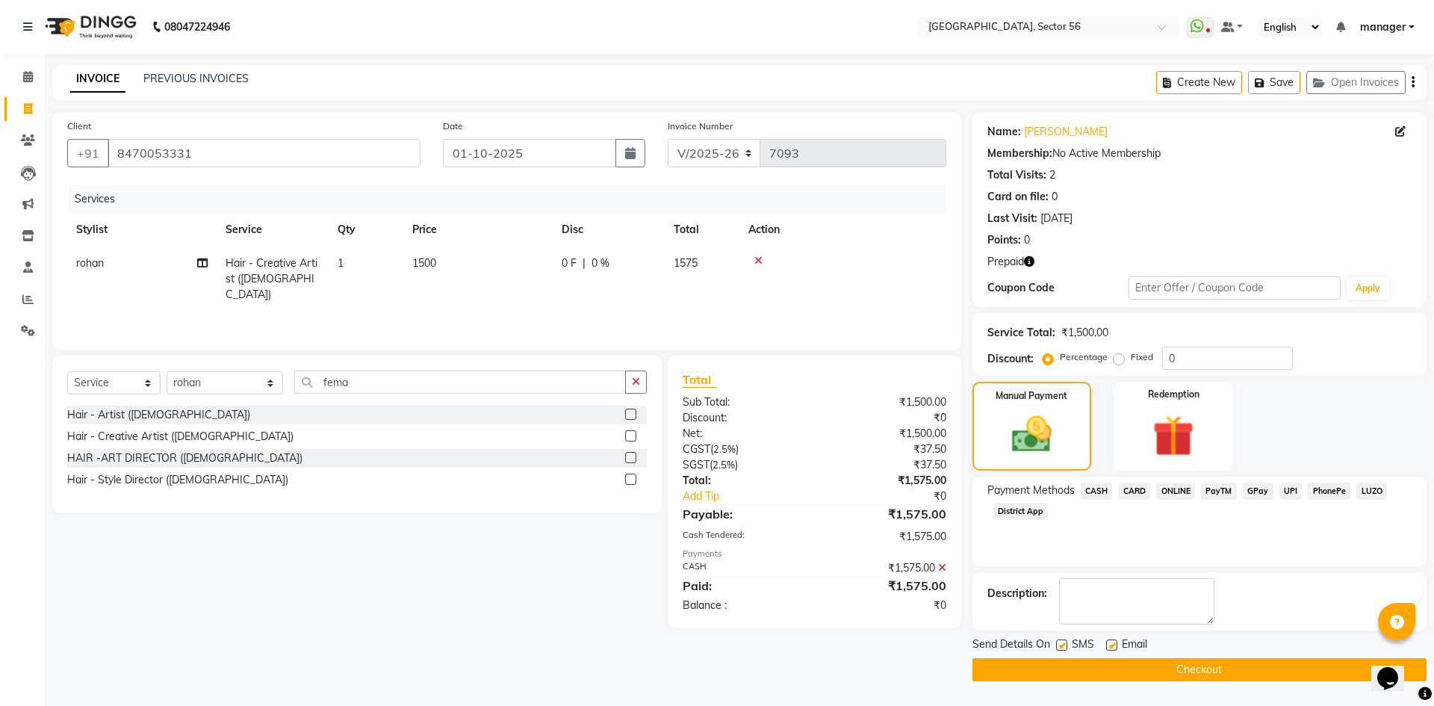
click at [1145, 669] on button "Checkout" at bounding box center [1200, 669] width 454 height 23
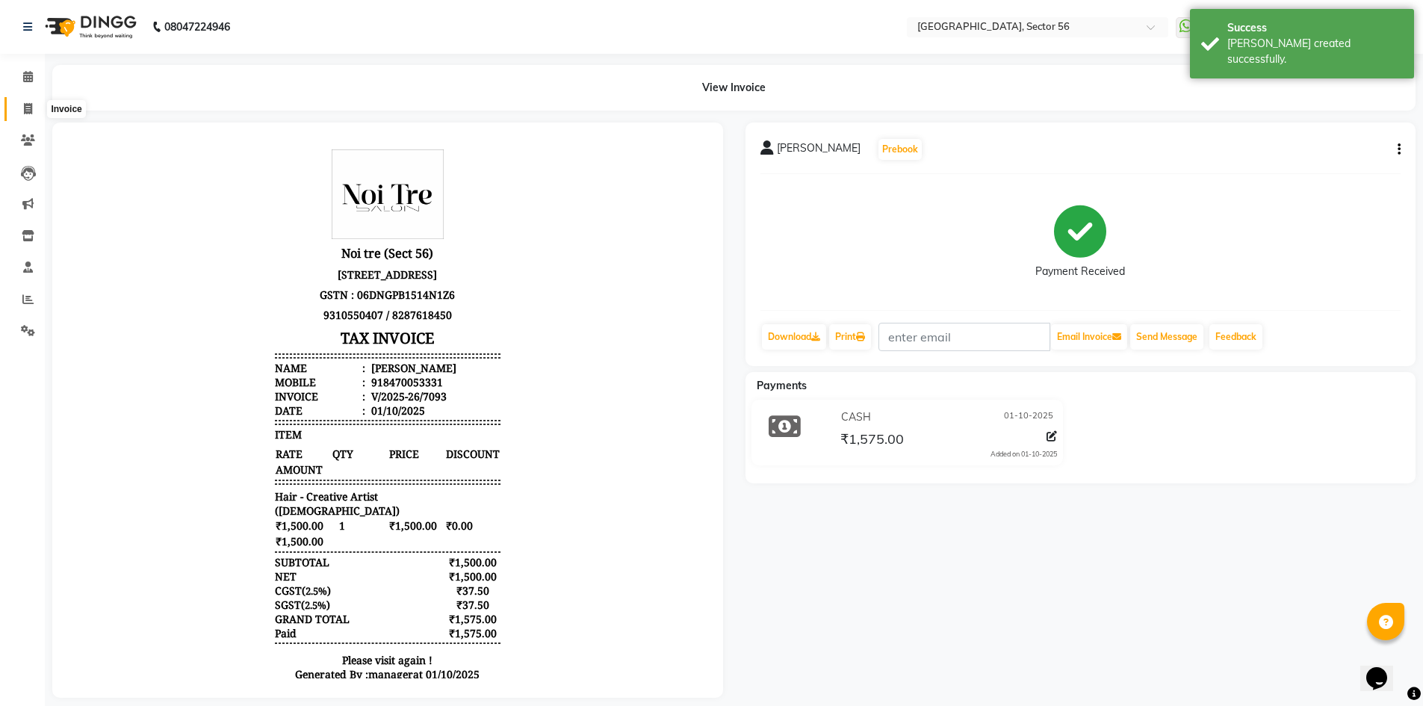
click at [29, 111] on icon at bounding box center [28, 108] width 8 height 11
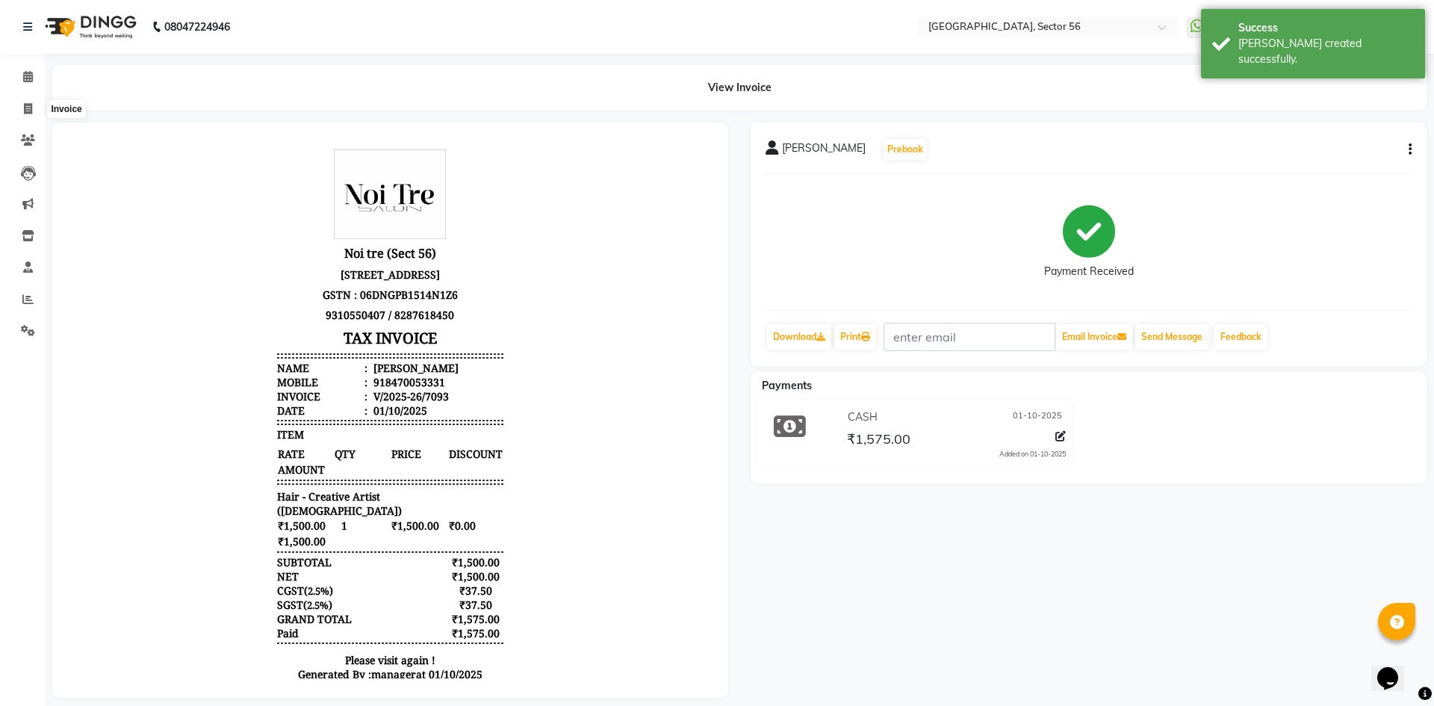
select select "service"
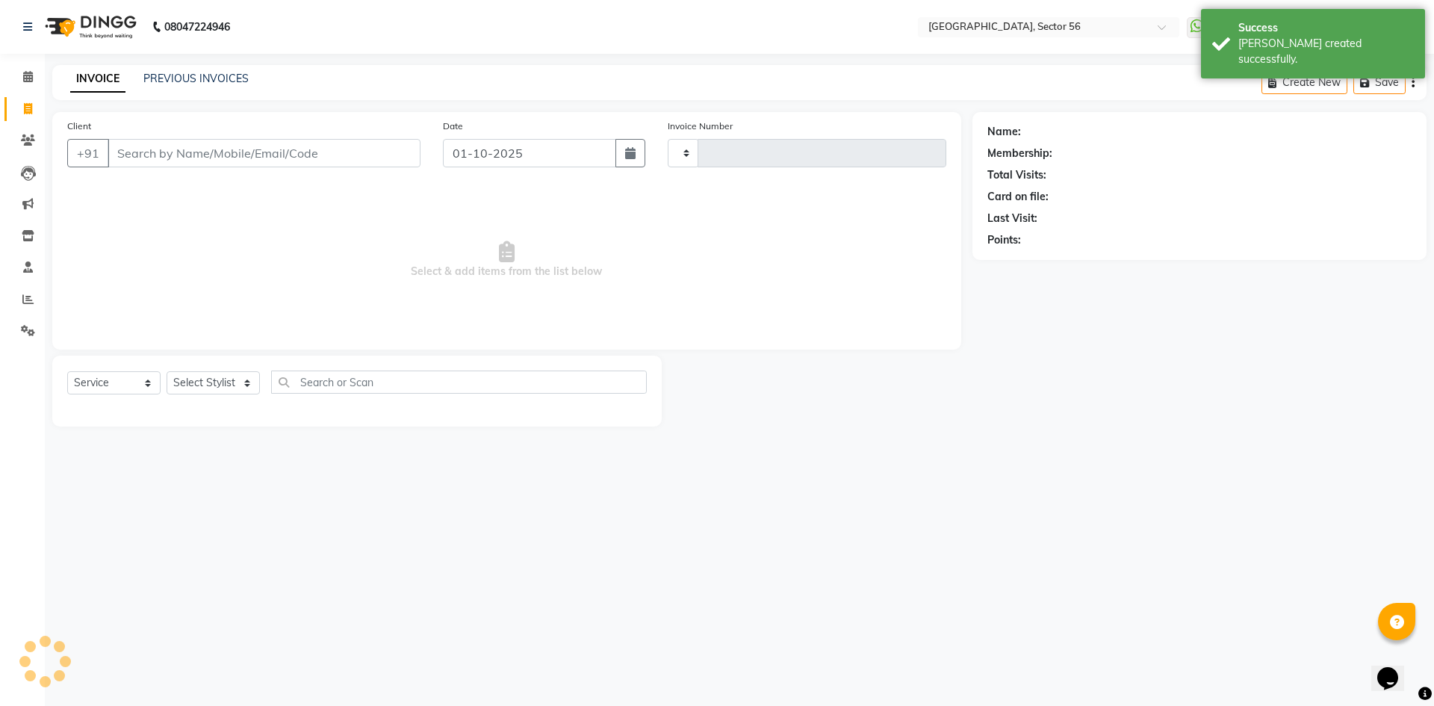
type input "7094"
select select "5557"
click at [282, 149] on input "Client" at bounding box center [264, 153] width 313 height 28
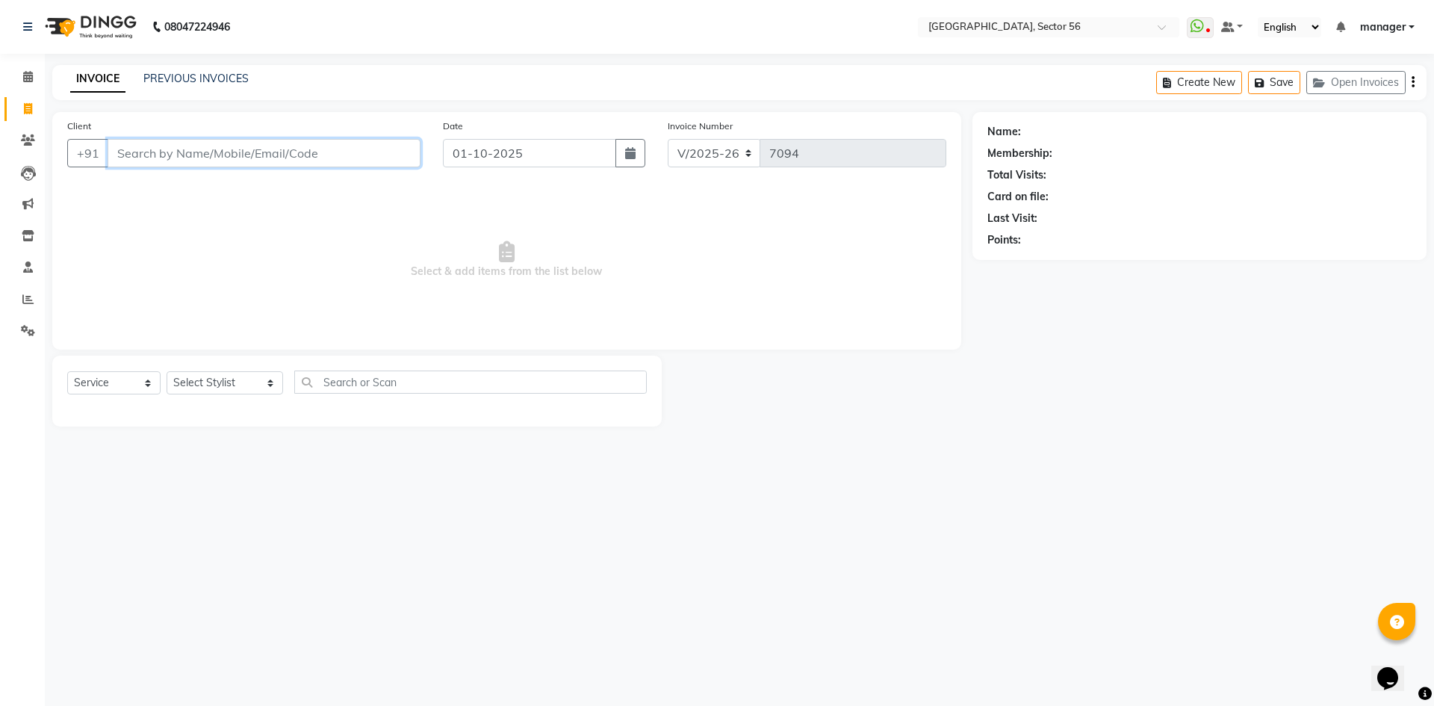
click at [258, 154] on input "Client" at bounding box center [264, 153] width 313 height 28
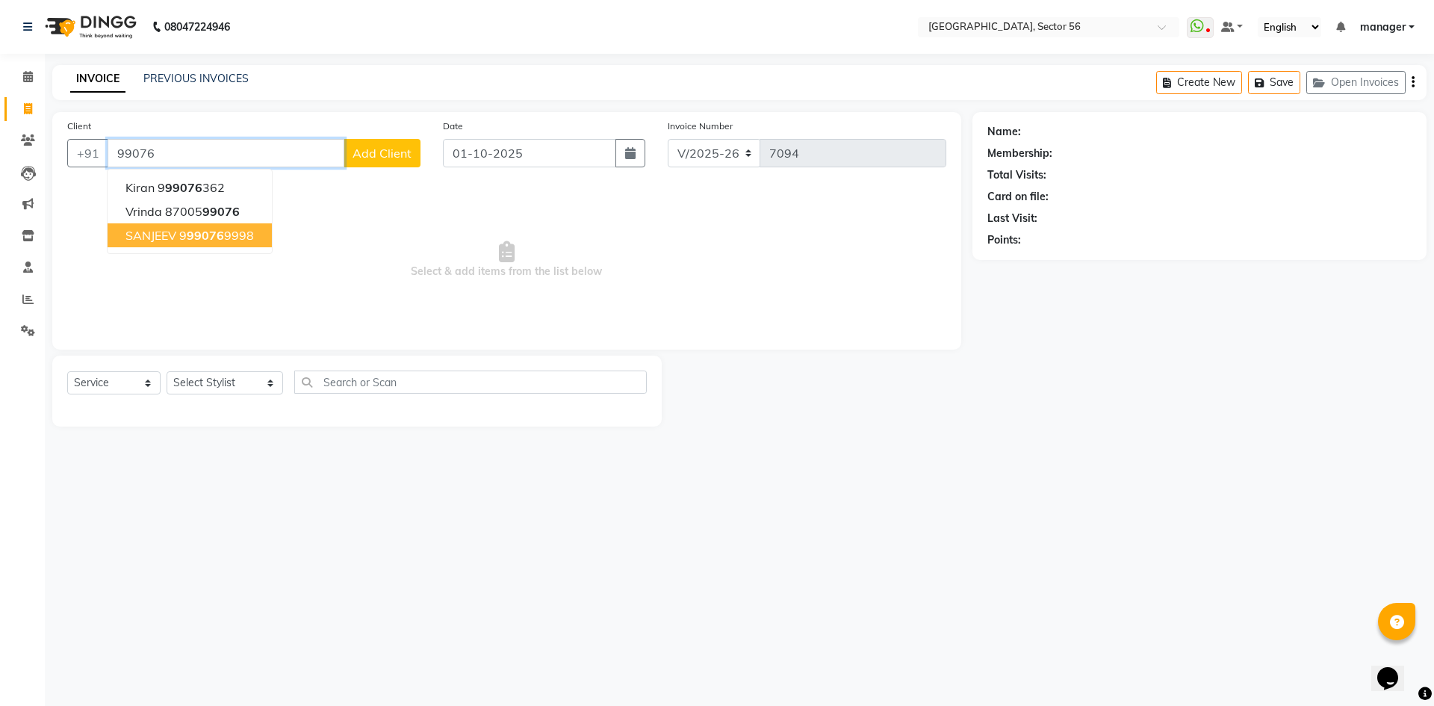
drag, startPoint x: 205, startPoint y: 227, endPoint x: 202, endPoint y: 236, distance: 9.7
click at [205, 227] on button "SANJEEV 9 99076 9998" at bounding box center [190, 235] width 164 height 24
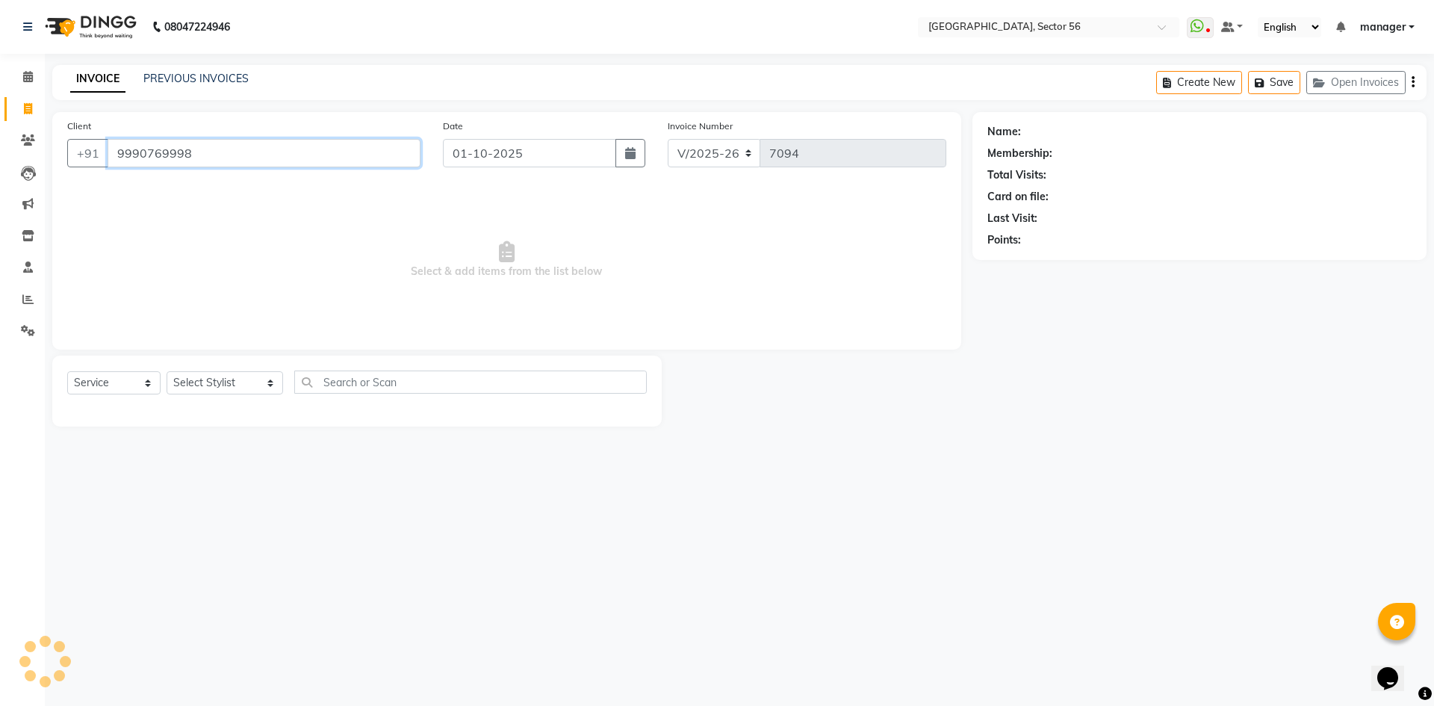
type input "9990769998"
click at [203, 377] on select "Select Stylist [PERSON_NAME] [PERSON_NAME] [PERSON_NAME] MARKET STAFF amit amit…" at bounding box center [225, 382] width 117 height 23
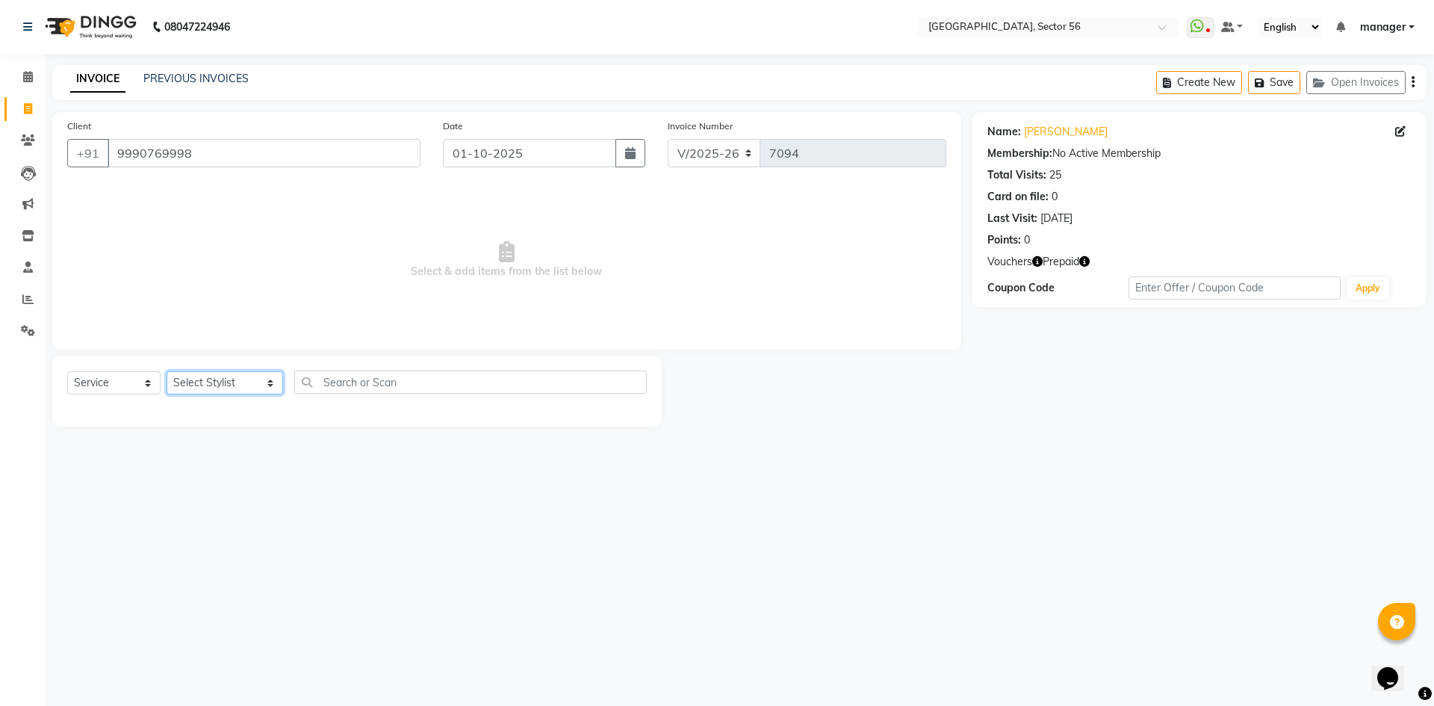
select select "43517"
click at [167, 371] on select "Select Stylist [PERSON_NAME] [PERSON_NAME] [PERSON_NAME] MARKET STAFF amit amit…" at bounding box center [225, 382] width 117 height 23
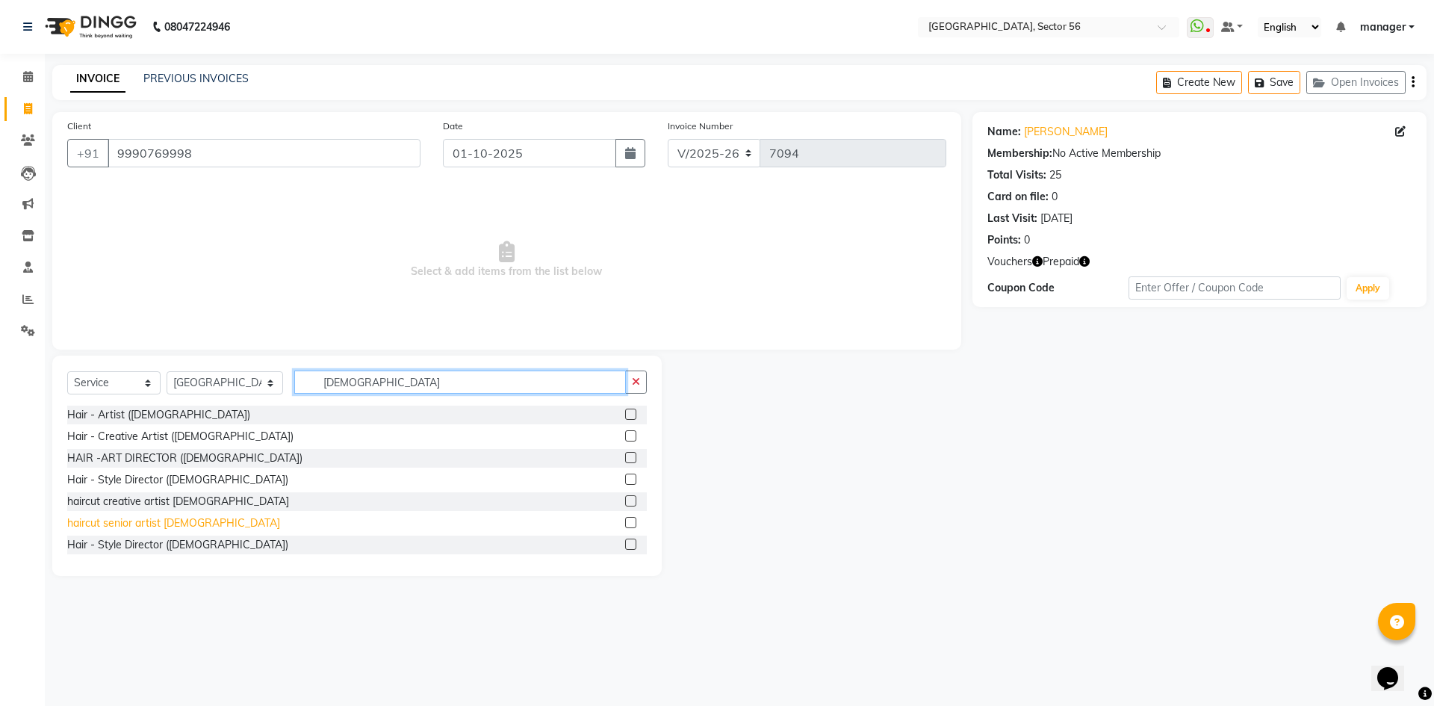
type input "[DEMOGRAPHIC_DATA]"
click at [158, 520] on div "haircut senior artist [DEMOGRAPHIC_DATA]" at bounding box center [173, 523] width 213 height 16
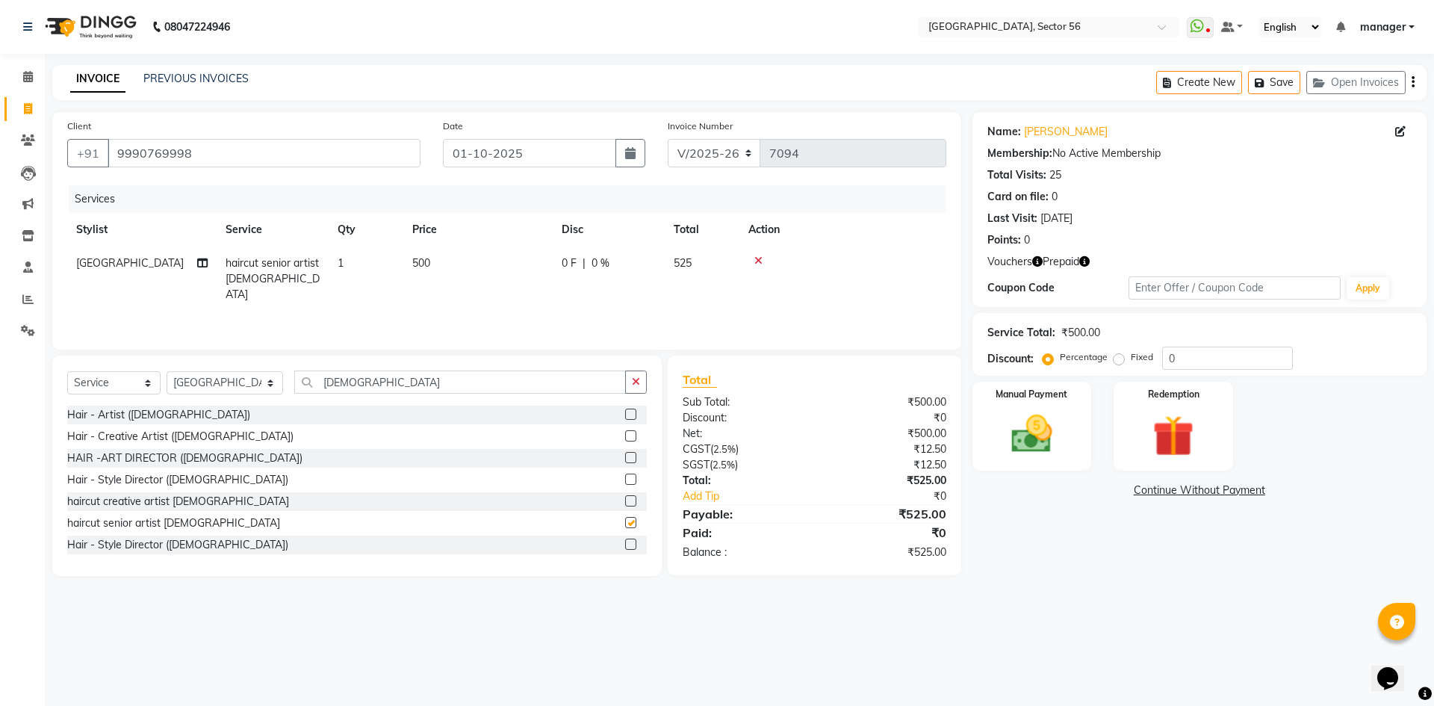
checkbox input "false"
click at [368, 263] on td "1" at bounding box center [366, 279] width 75 height 65
select select "43517"
click at [27, 425] on div "Calendar Invoice Clients Leads Marketing Inventory Staff Reports Settings Compl…" at bounding box center [101, 363] width 202 height 641
click at [1036, 258] on icon "button" at bounding box center [1037, 261] width 10 height 10
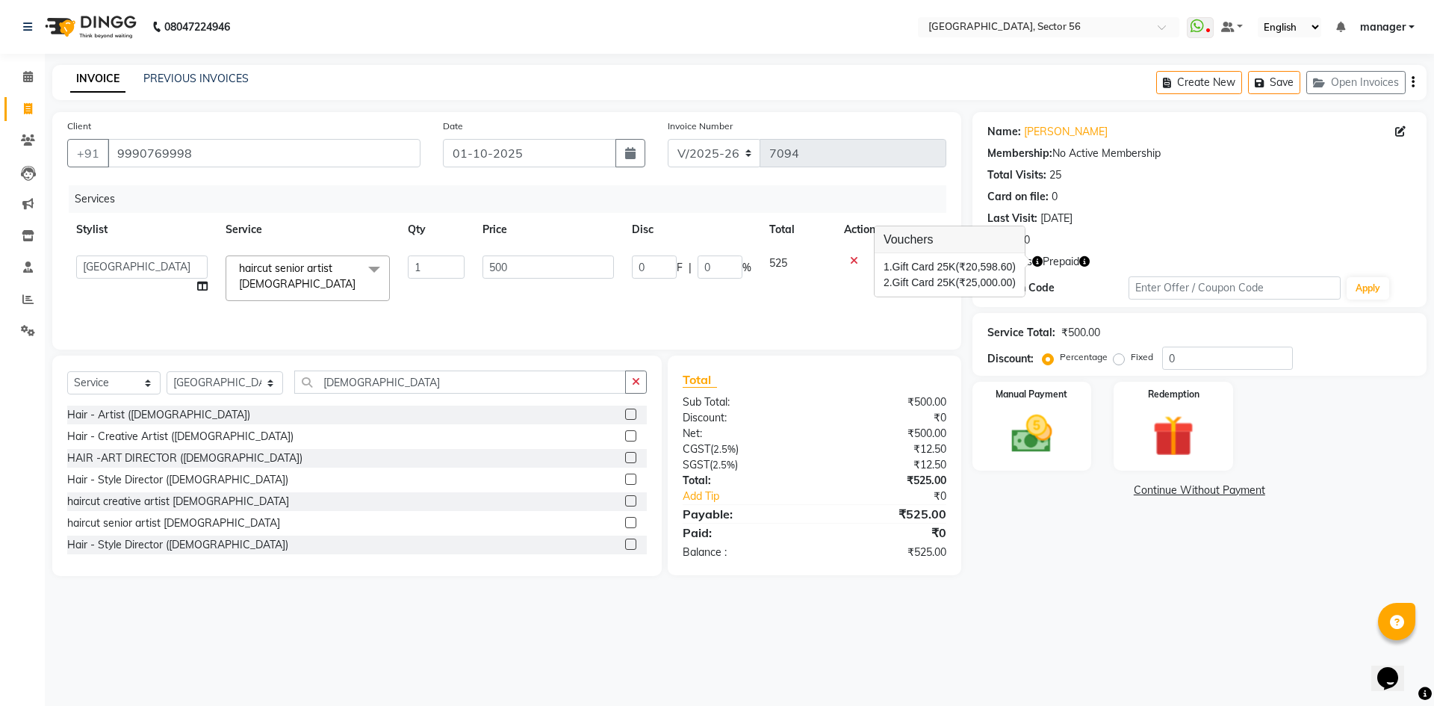
click at [1086, 261] on icon "button" at bounding box center [1085, 261] width 10 height 10
click at [974, 580] on main "INVOICE PREVIOUS INVOICES Create New Save Open Invoices Client +91 9990769998 D…" at bounding box center [740, 331] width 1390 height 533
click at [435, 273] on input "1" at bounding box center [436, 267] width 57 height 23
drag, startPoint x: 442, startPoint y: 271, endPoint x: 333, endPoint y: 279, distance: 109.4
click at [333, 279] on tr "[PERSON_NAME] [PERSON_NAME] [PERSON_NAME] MARKET STAFF amit amit spm [PERSON_NA…" at bounding box center [506, 279] width 879 height 64
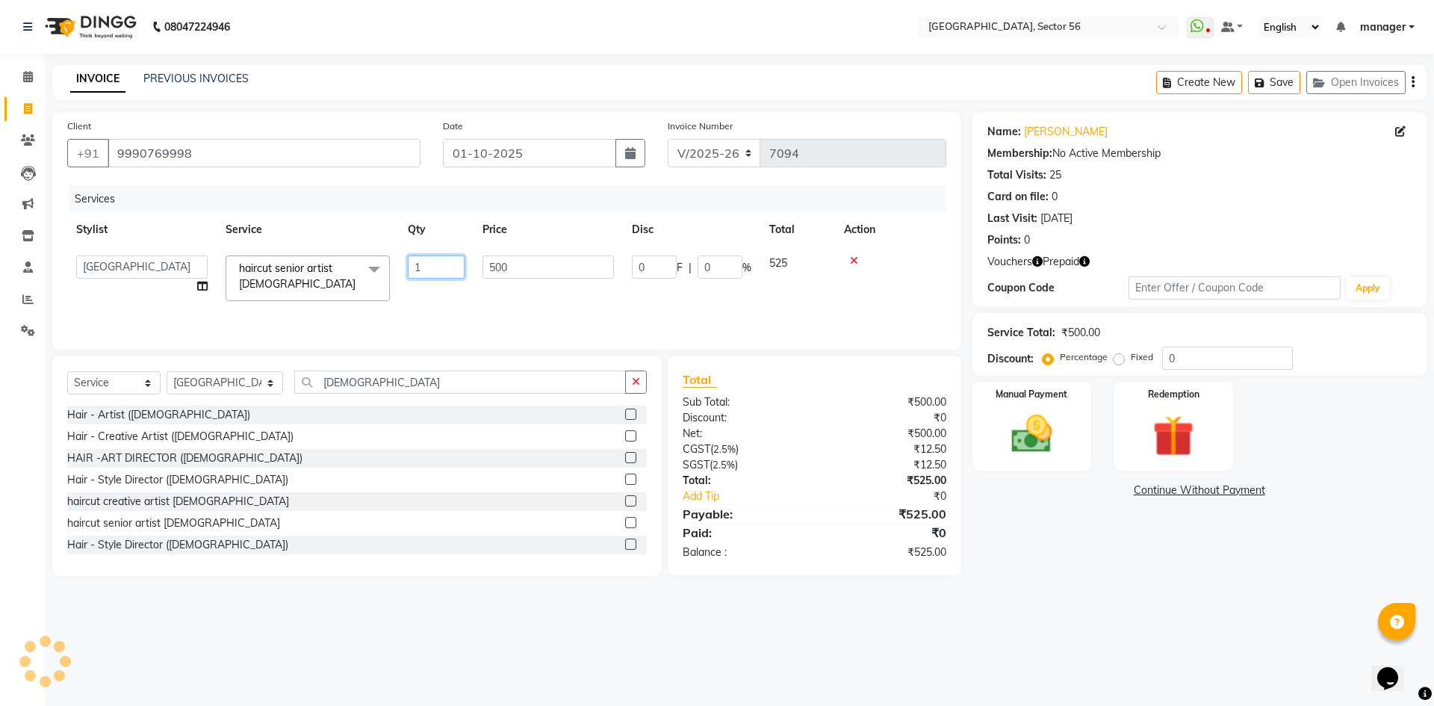
type input "3"
click at [0, 398] on div "Calendar Invoice Clients Leads Marketing Inventory Staff Reports Settings Compl…" at bounding box center [101, 363] width 202 height 641
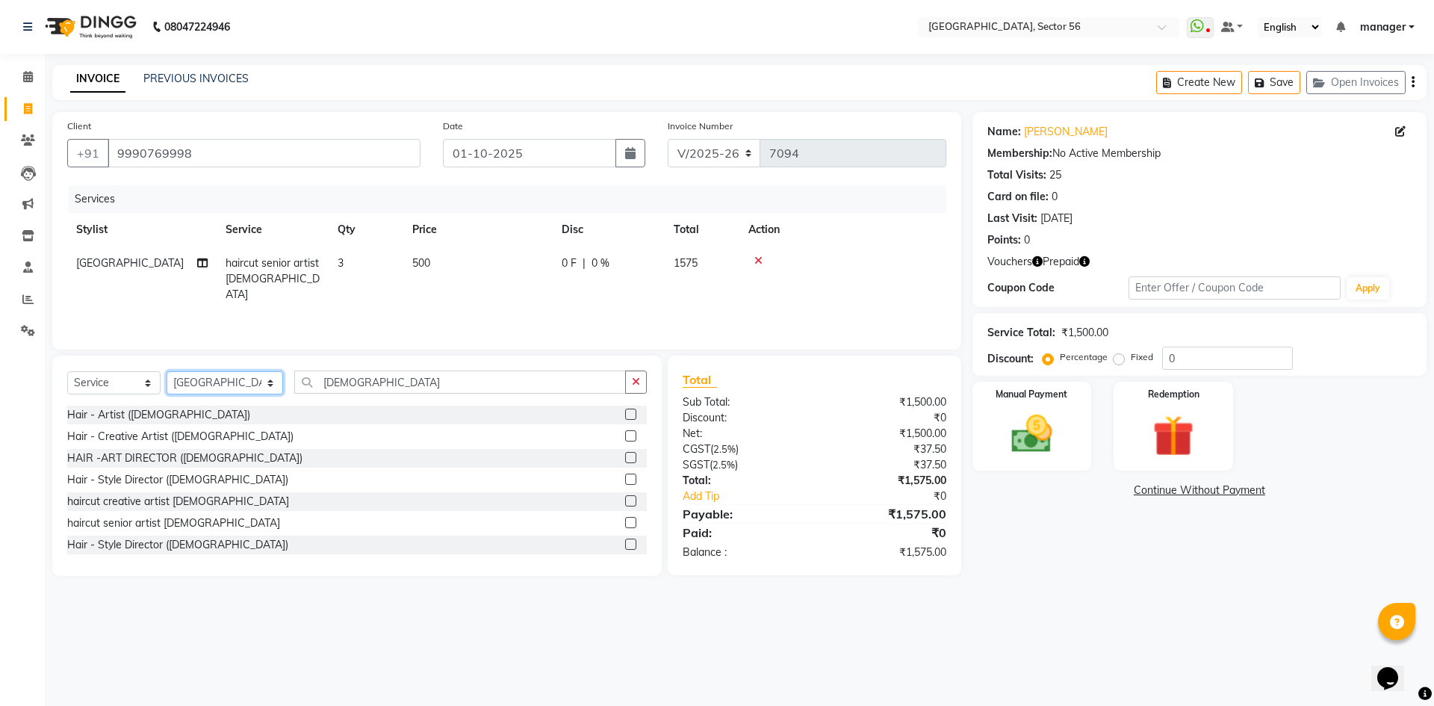
click at [213, 377] on select "Select Stylist [PERSON_NAME] [PERSON_NAME] [PERSON_NAME] MARKET STAFF amit amit…" at bounding box center [225, 382] width 117 height 23
select select "43524"
click at [167, 371] on select "Select Stylist [PERSON_NAME] [PERSON_NAME] [PERSON_NAME] MARKET STAFF amit amit…" at bounding box center [225, 382] width 117 height 23
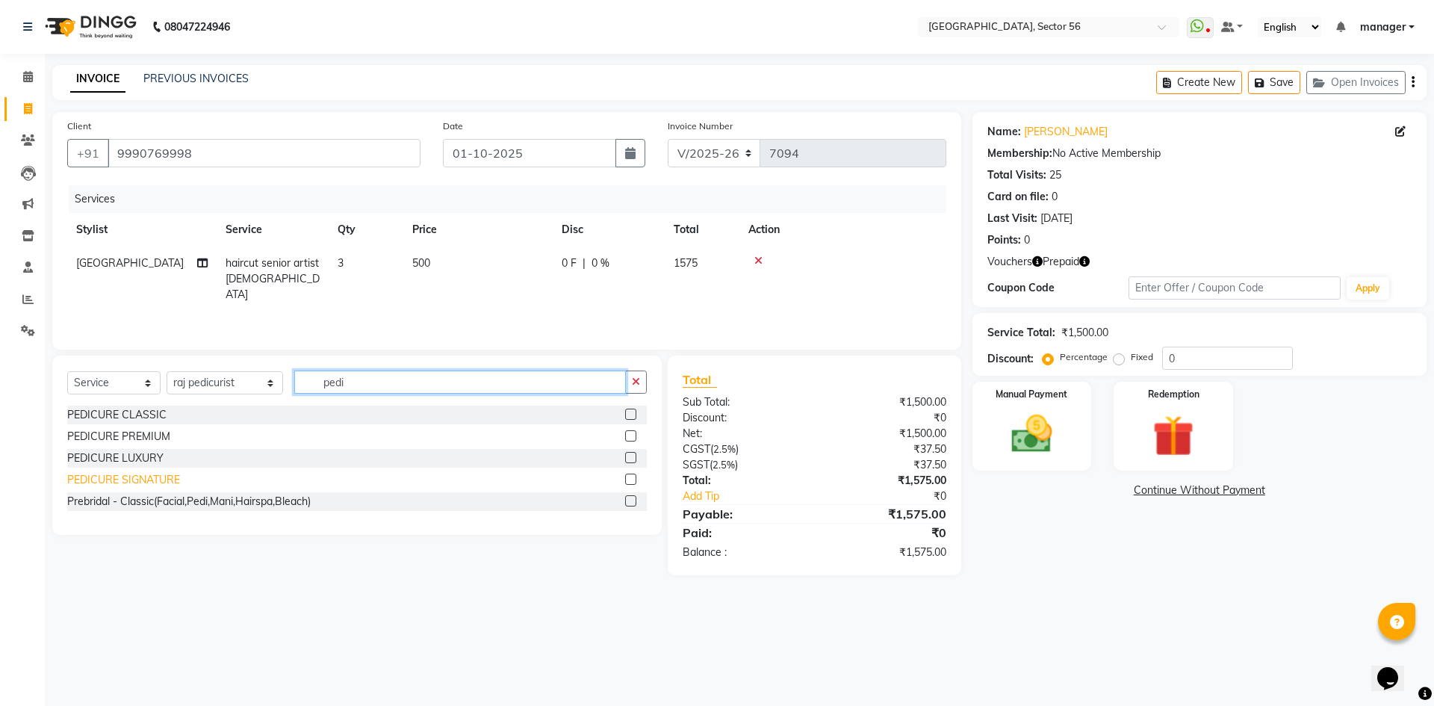
type input "pedi"
click at [135, 477] on div "PEDICURE SIGNATURE" at bounding box center [123, 480] width 113 height 16
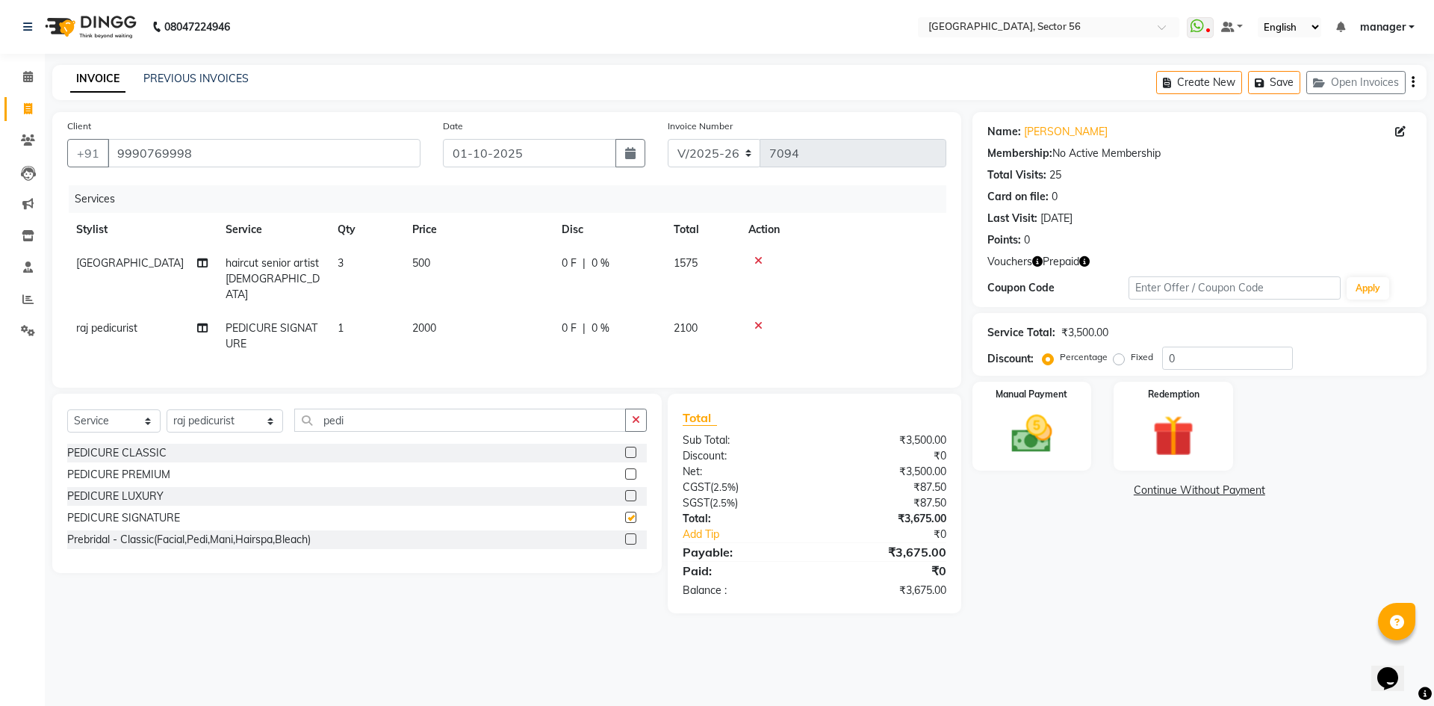
checkbox input "false"
click at [219, 415] on select "Select Stylist [PERSON_NAME] [PERSON_NAME] [PERSON_NAME] MARKET STAFF amit amit…" at bounding box center [225, 420] width 117 height 23
select select "43523"
click at [167, 409] on select "Select Stylist [PERSON_NAME] [PERSON_NAME] [PERSON_NAME] MARKET STAFF amit amit…" at bounding box center [225, 420] width 117 height 23
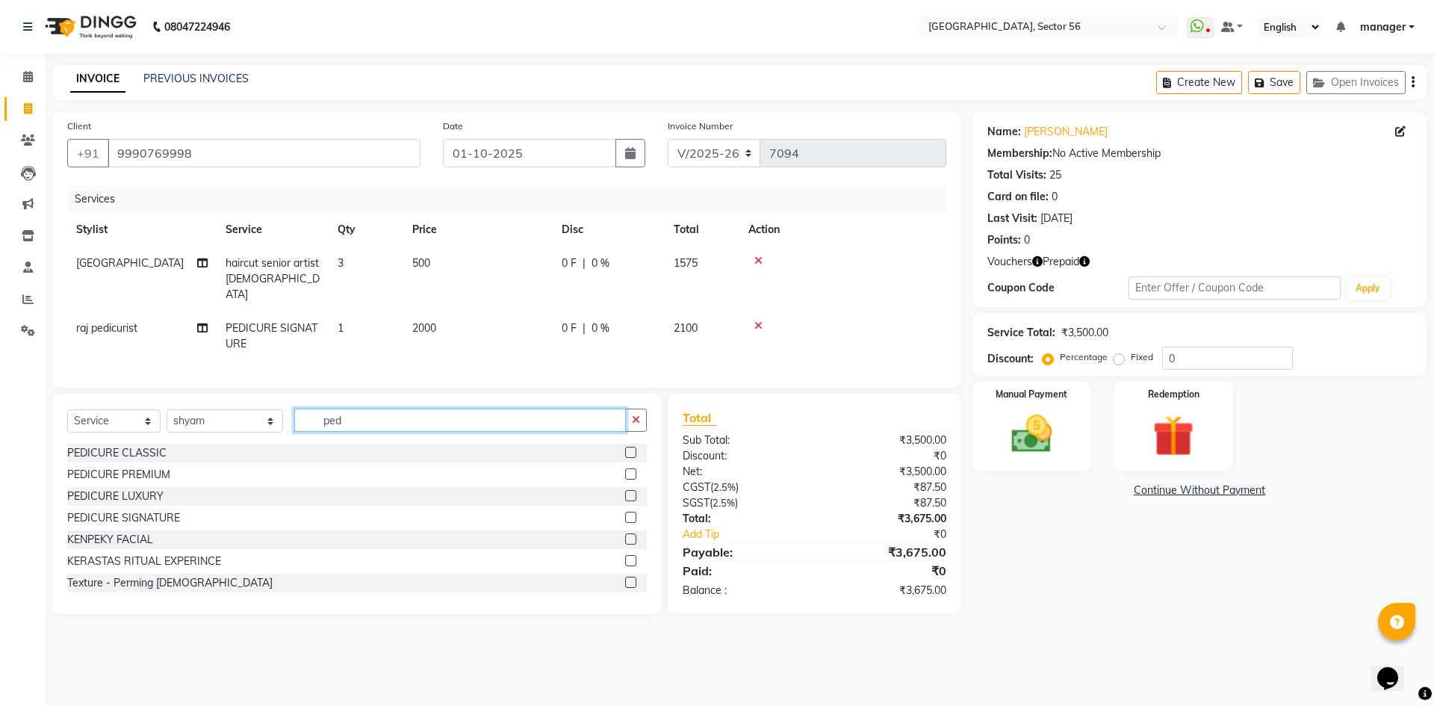
type input "pedi"
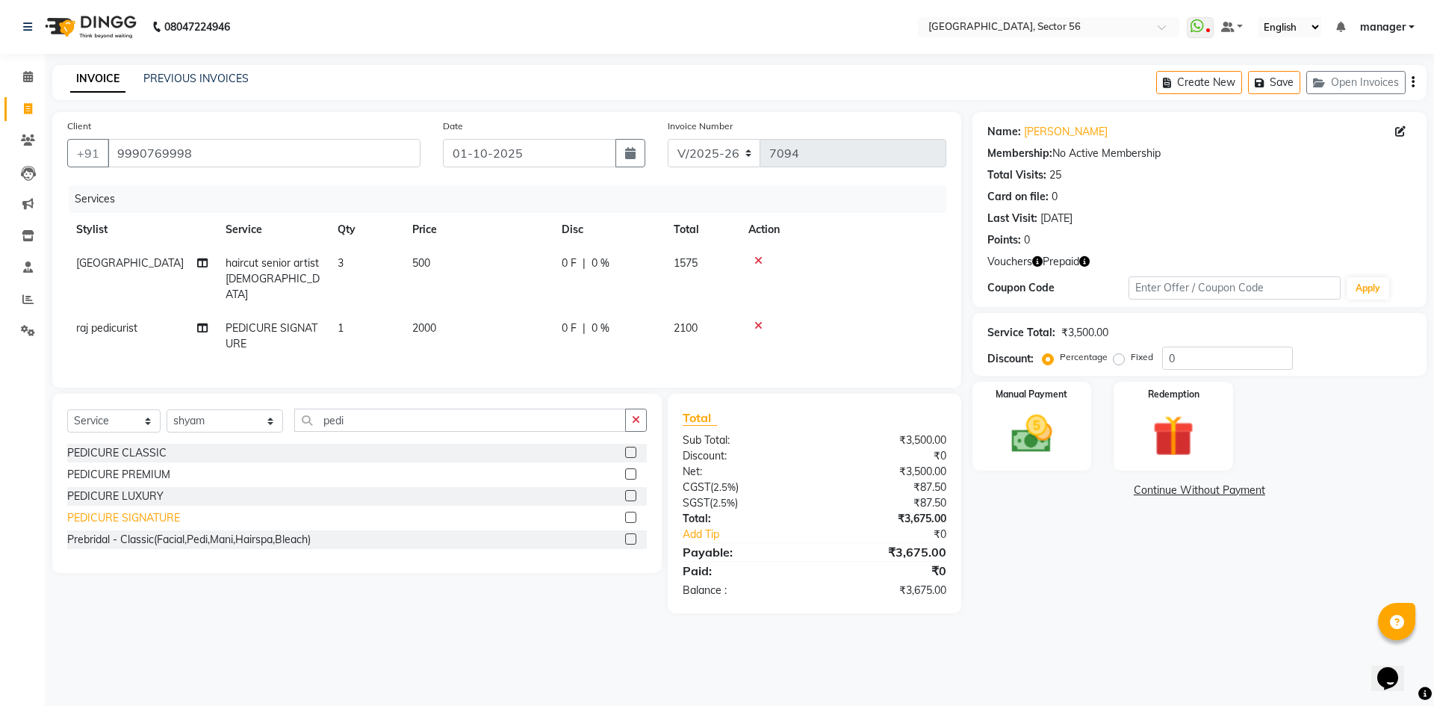
click at [155, 510] on div "PEDICURE SIGNATURE" at bounding box center [123, 518] width 113 height 16
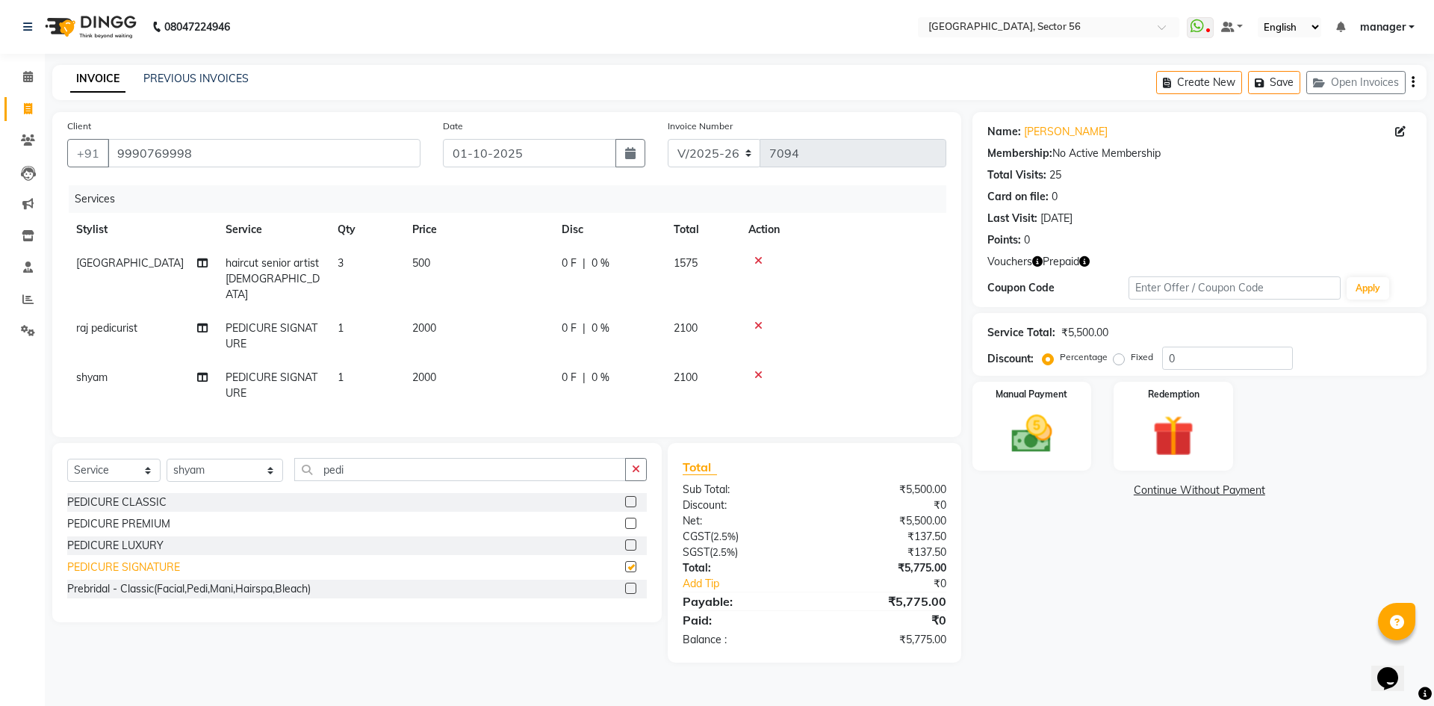
checkbox input "false"
click at [225, 467] on select "Select Stylist [PERSON_NAME] [PERSON_NAME] [PERSON_NAME] MARKET STAFF amit amit…" at bounding box center [225, 470] width 117 height 23
select select "43522"
click at [167, 459] on select "Select Stylist [PERSON_NAME] [PERSON_NAME] [PERSON_NAME] MARKET STAFF amit amit…" at bounding box center [225, 470] width 117 height 23
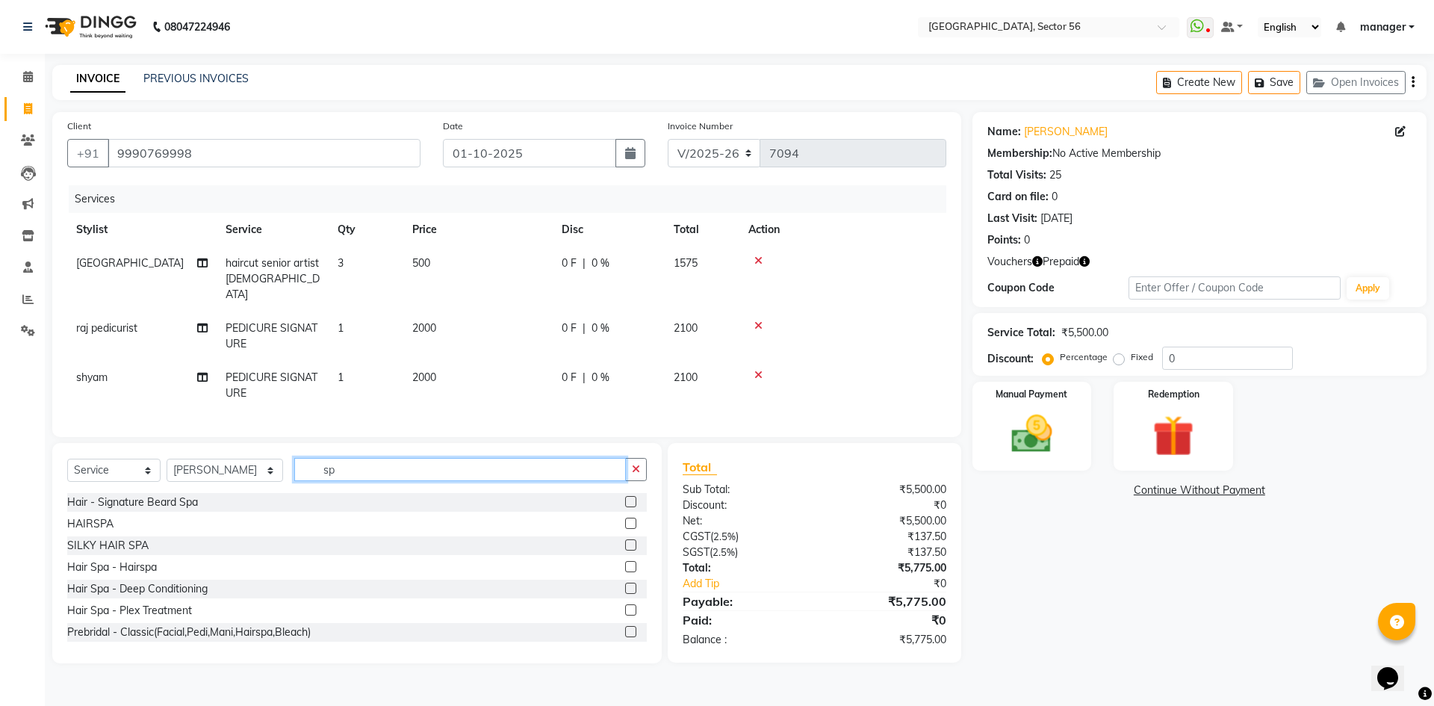
type input "s"
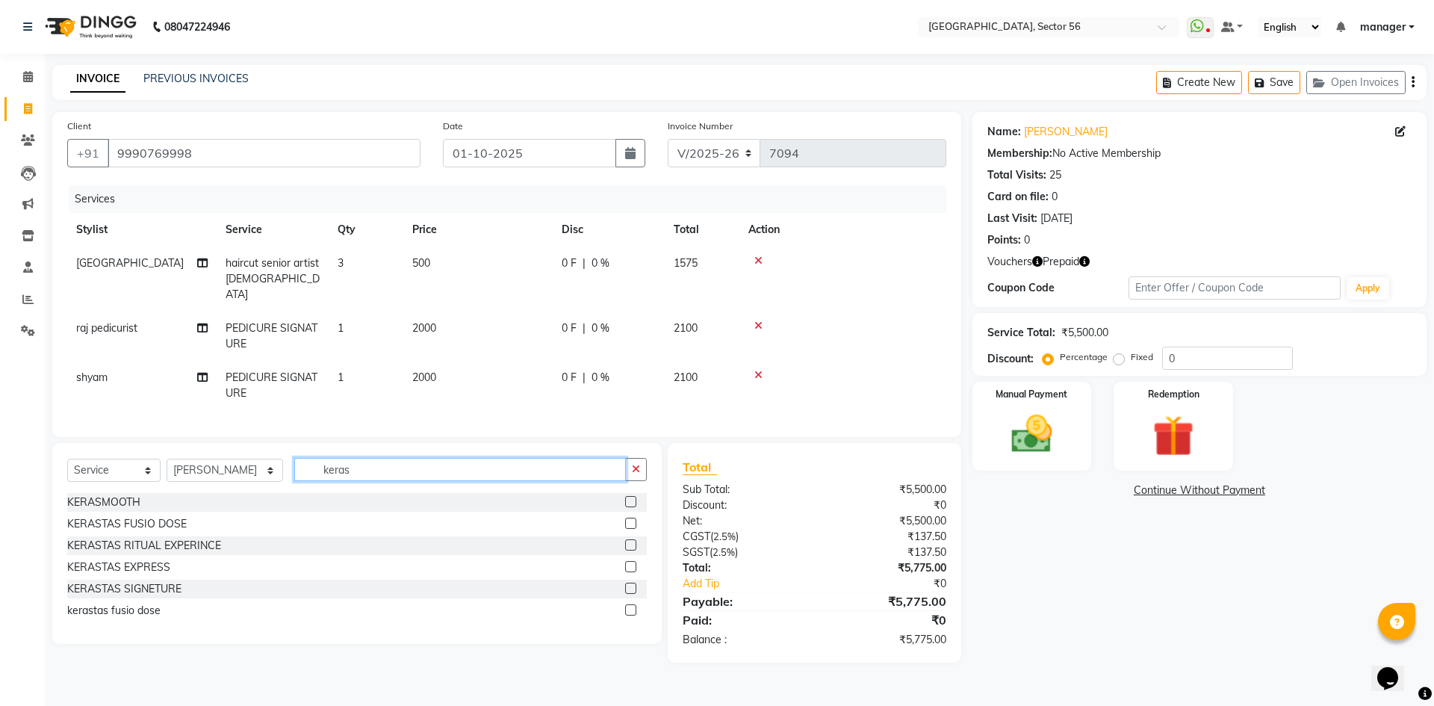
type input "keras"
click at [192, 468] on select "Select Stylist [PERSON_NAME] [PERSON_NAME] [PERSON_NAME] MARKET STAFF amit amit…" at bounding box center [225, 470] width 117 height 23
select select "43523"
click at [167, 459] on select "Select Stylist [PERSON_NAME] [PERSON_NAME] [PERSON_NAME] MARKET STAFF amit amit…" at bounding box center [225, 470] width 117 height 23
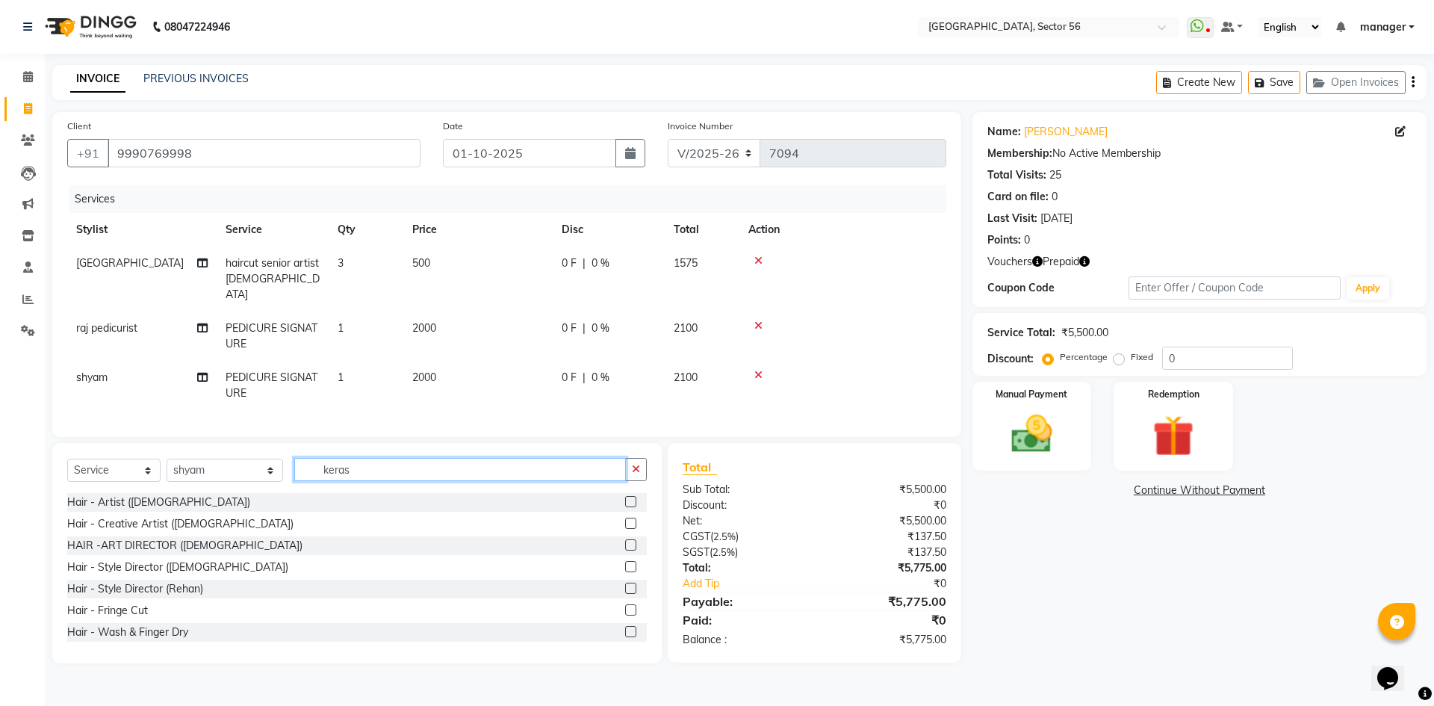
click at [233, 475] on div "Select Service Product Membership Package Voucher Prepaid Gift Card Select Styl…" at bounding box center [357, 475] width 580 height 35
type input "keras"
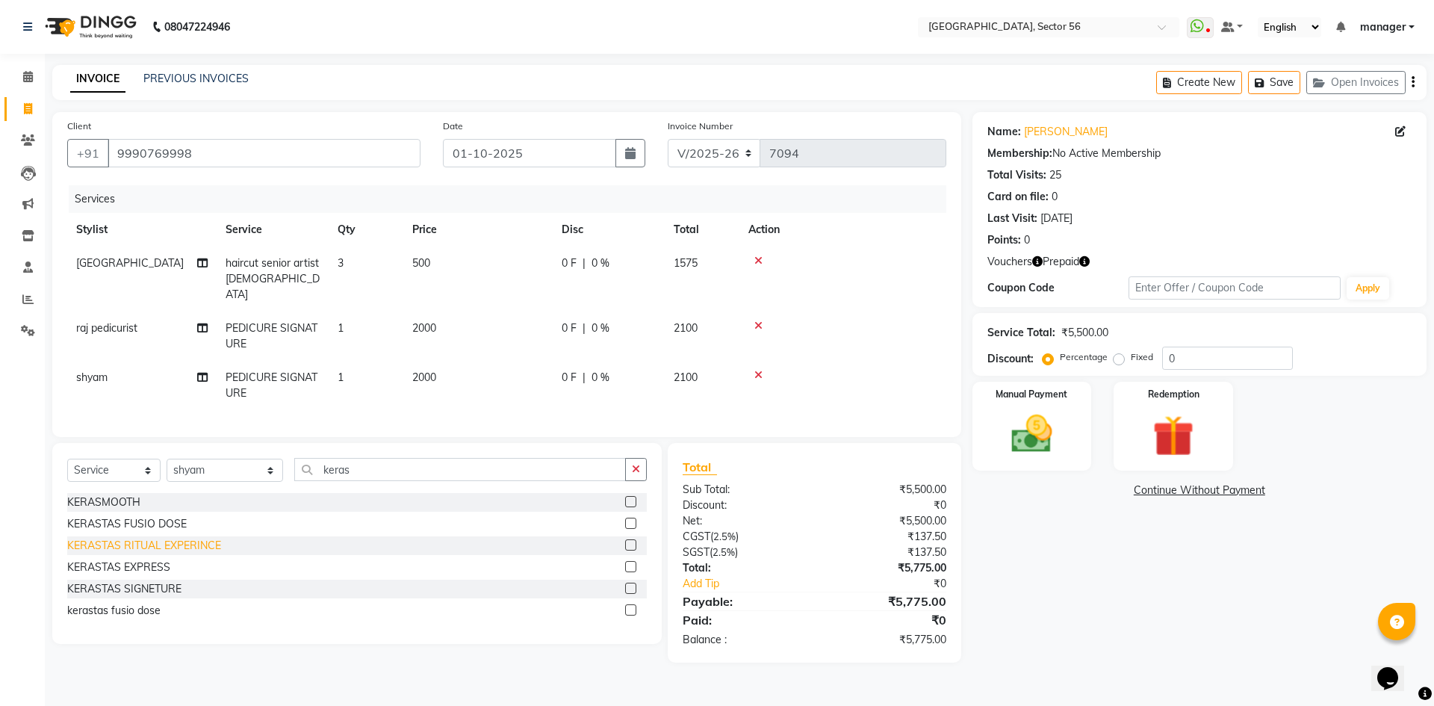
click at [170, 540] on div "KERASTAS RITUAL EXPERINCE" at bounding box center [144, 546] width 154 height 16
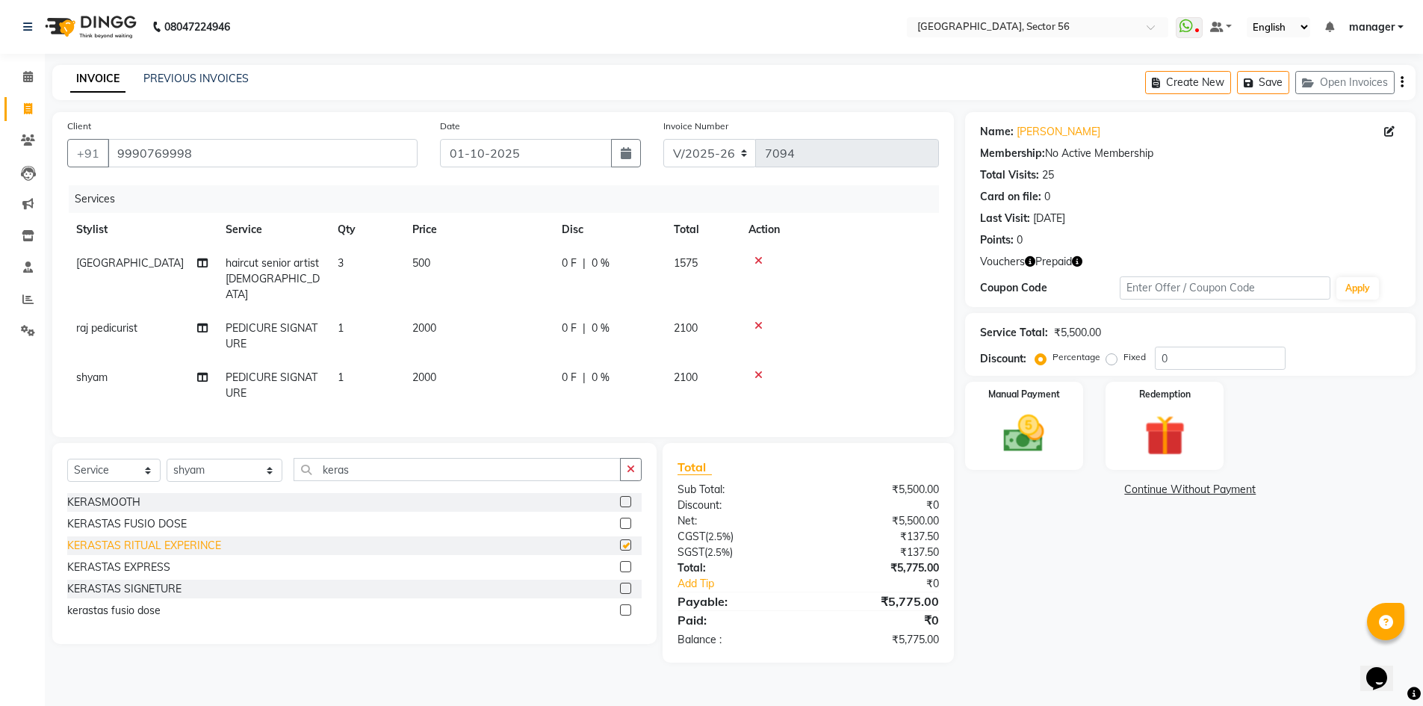
checkbox input "false"
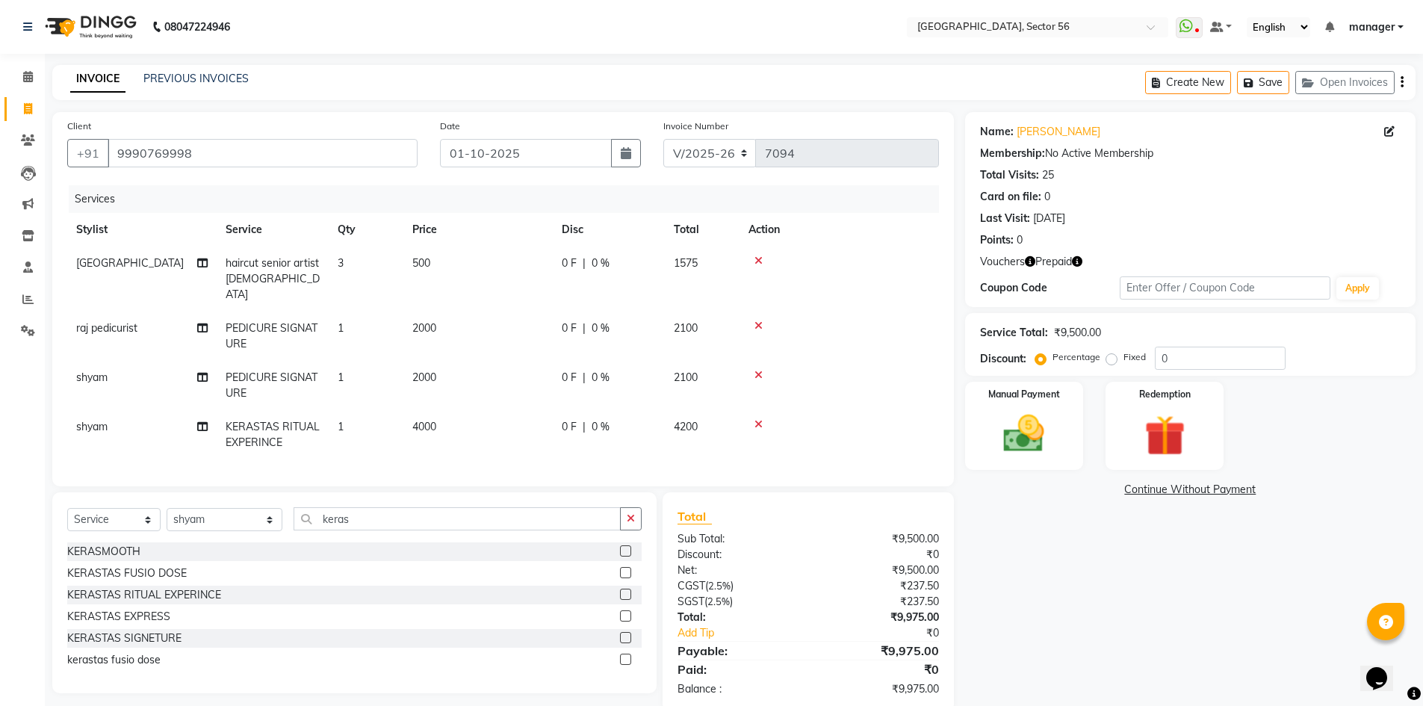
click at [471, 412] on td "4000" at bounding box center [477, 434] width 149 height 49
select select "43523"
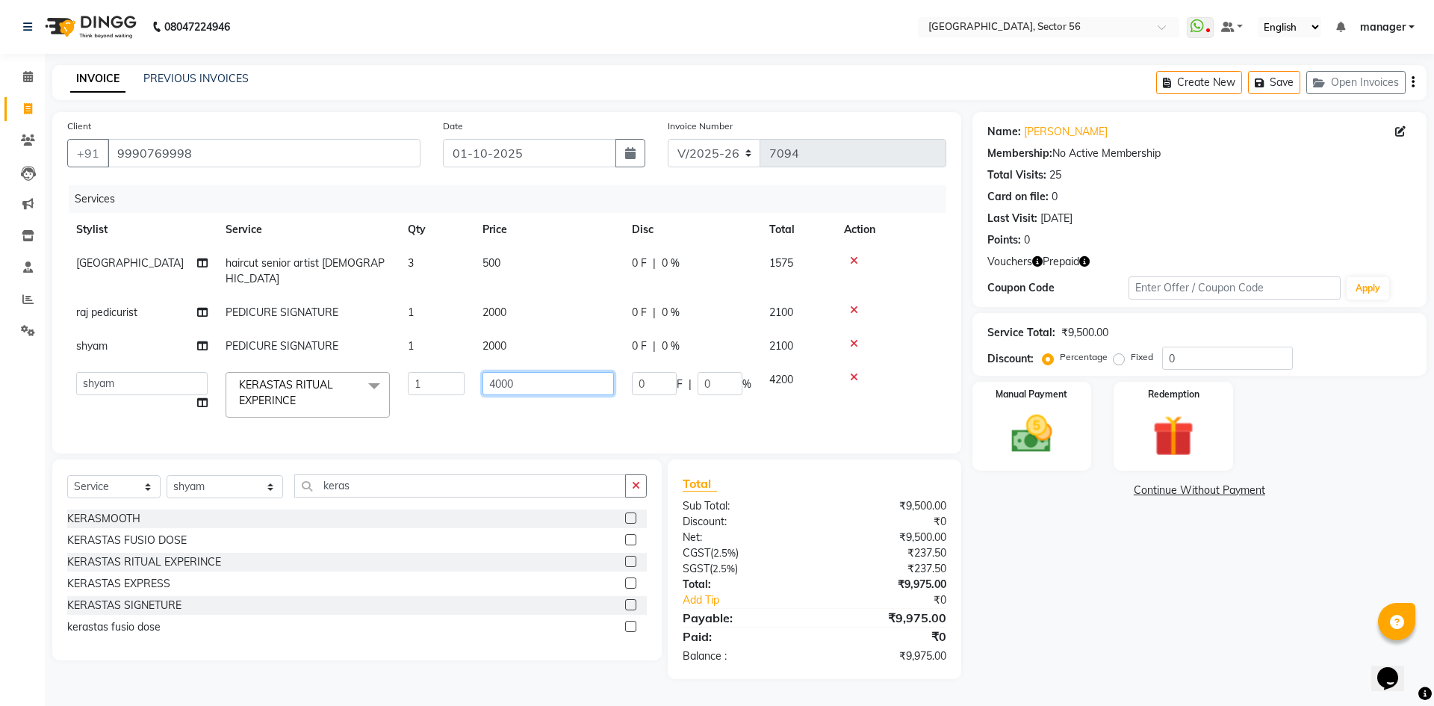
click at [377, 388] on tr "ABHISHEKH THAPA abhishek thapa AKRAM KHAN MARKET STAFF amit amit spm Anamika Be…" at bounding box center [506, 395] width 879 height 64
type input "4500"
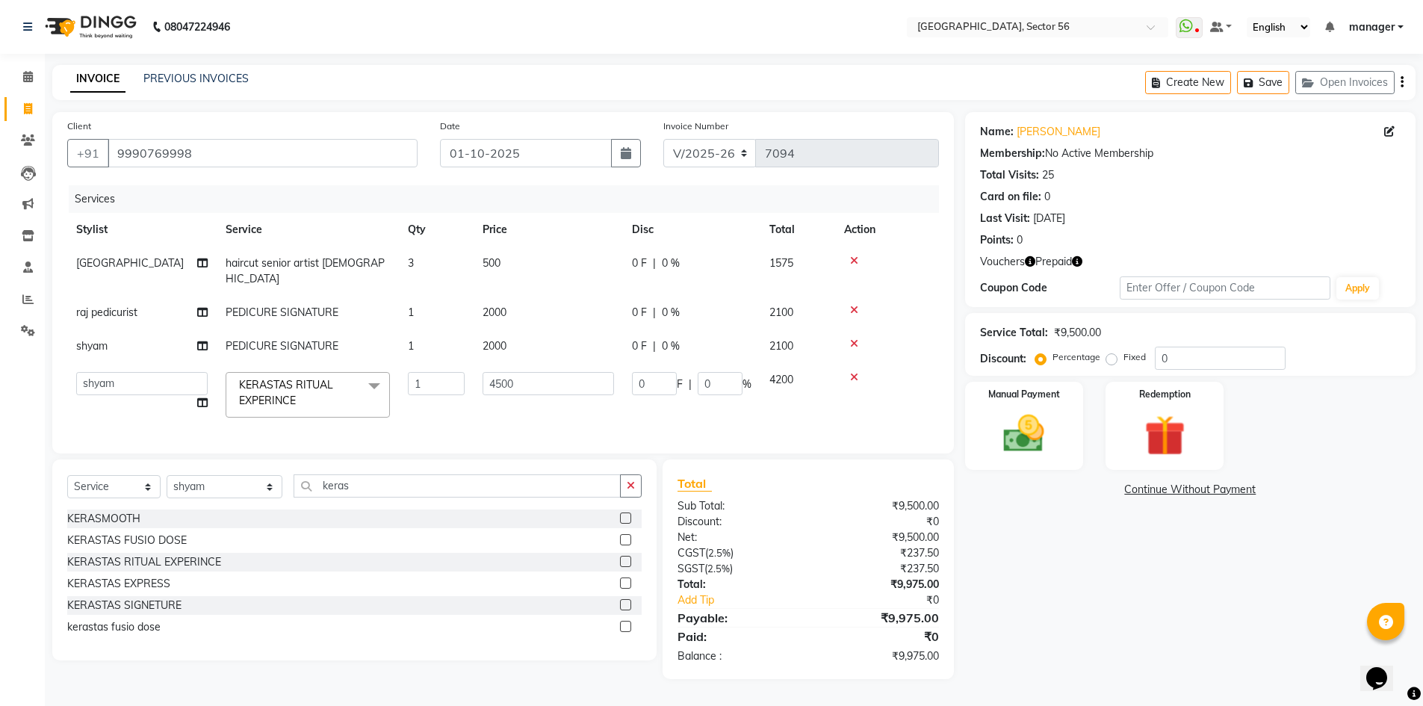
click at [10, 533] on div "Calendar Invoice Clients Leads Marketing Inventory Staff Reports Settings Compl…" at bounding box center [101, 363] width 202 height 641
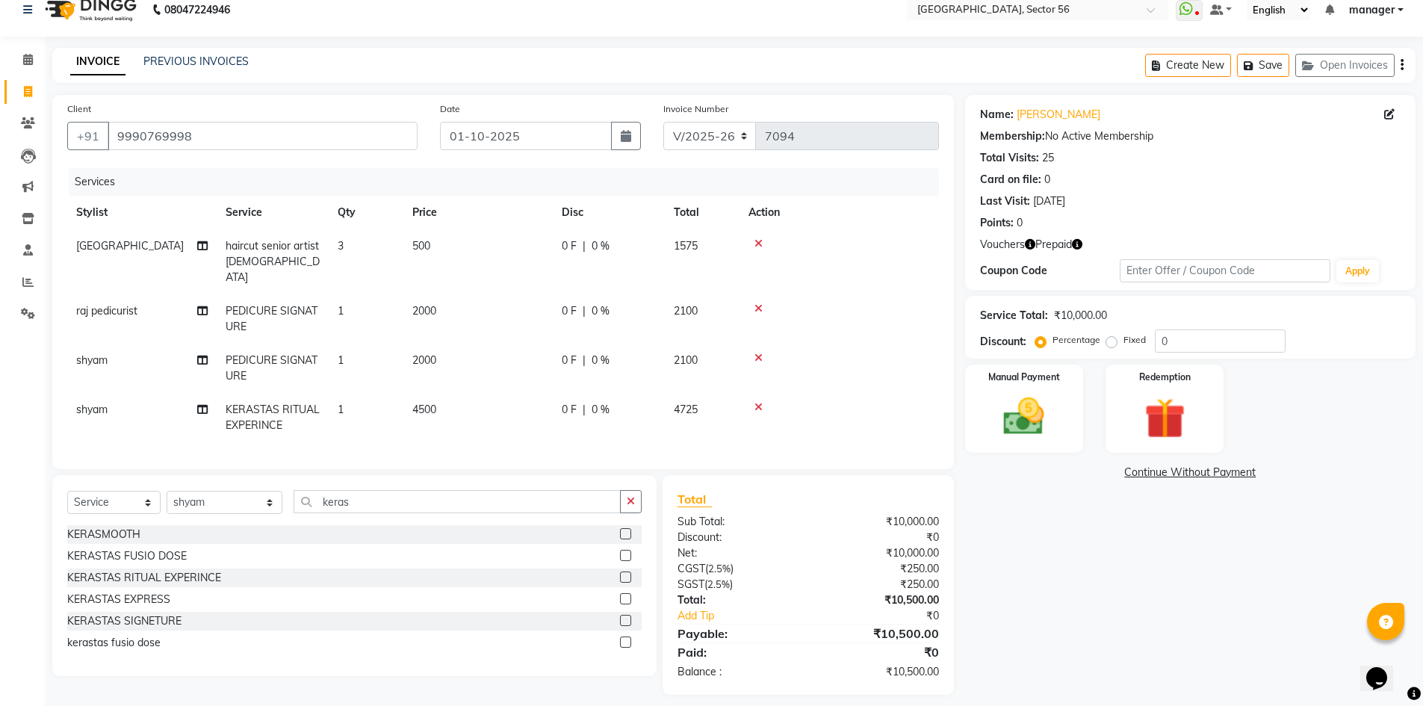
scroll to position [24, 0]
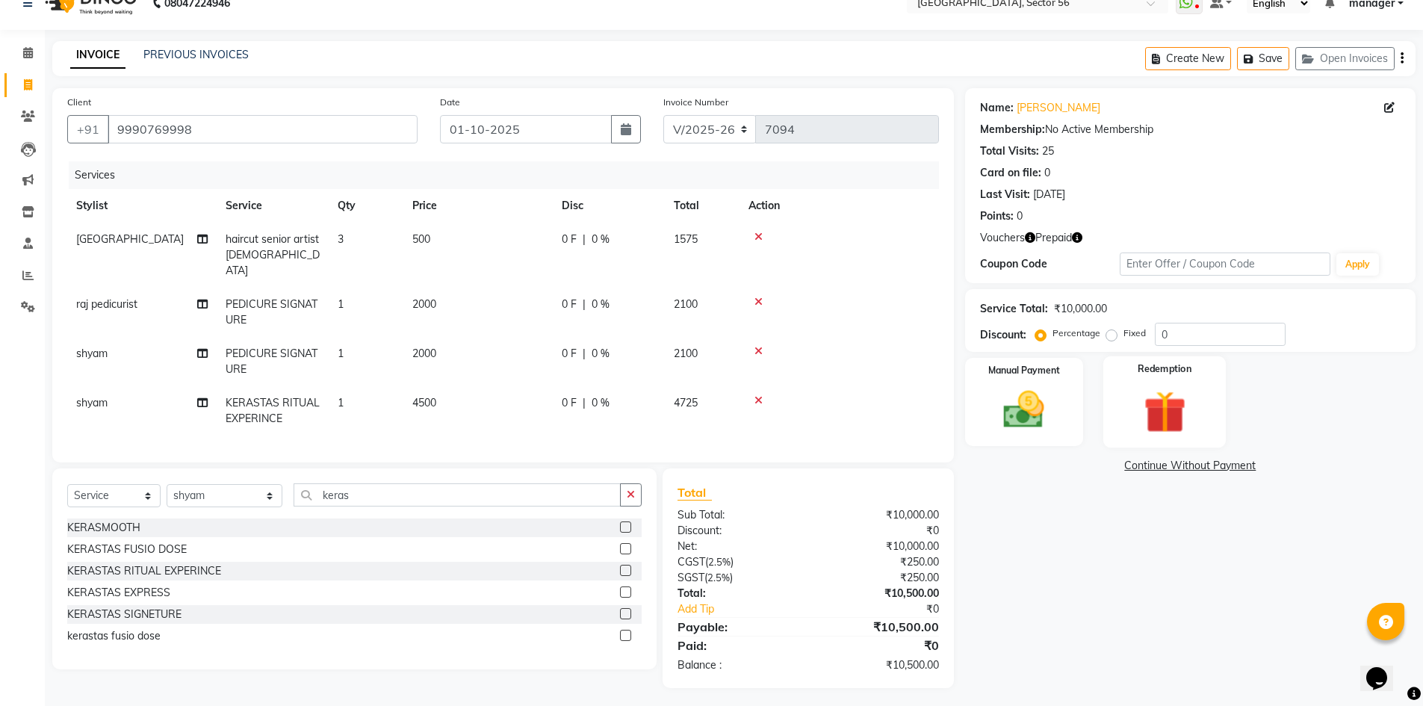
click at [1175, 406] on img at bounding box center [1164, 412] width 69 height 53
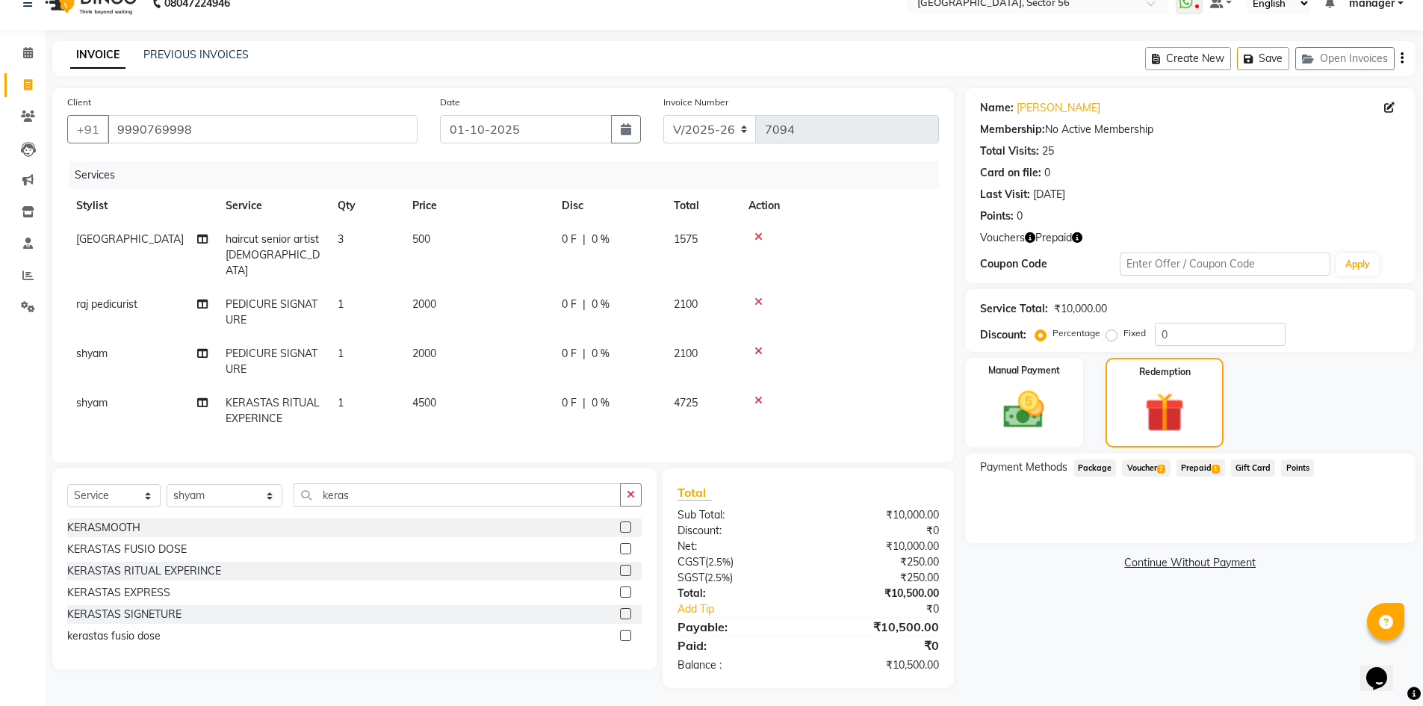
click at [1147, 471] on span "Voucher 2" at bounding box center [1146, 467] width 48 height 17
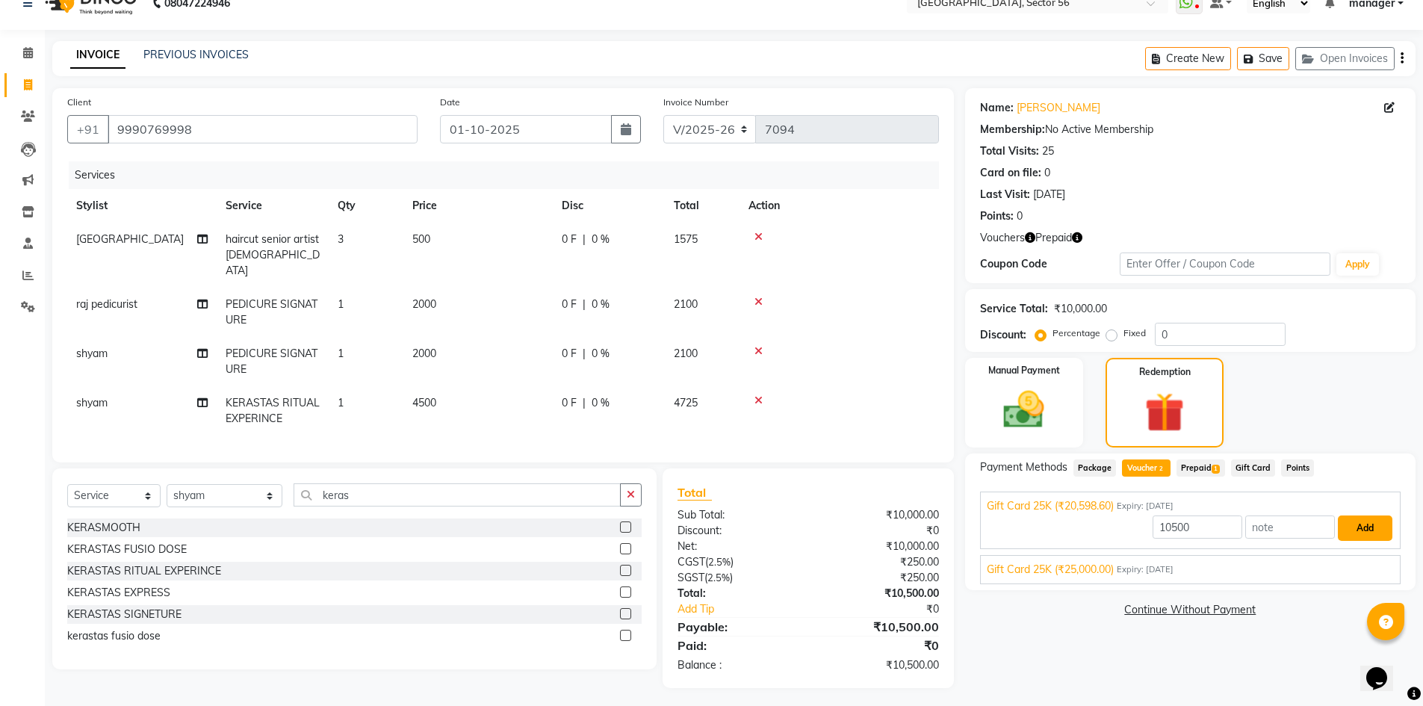
click at [1379, 523] on button "Add" at bounding box center [1365, 527] width 55 height 25
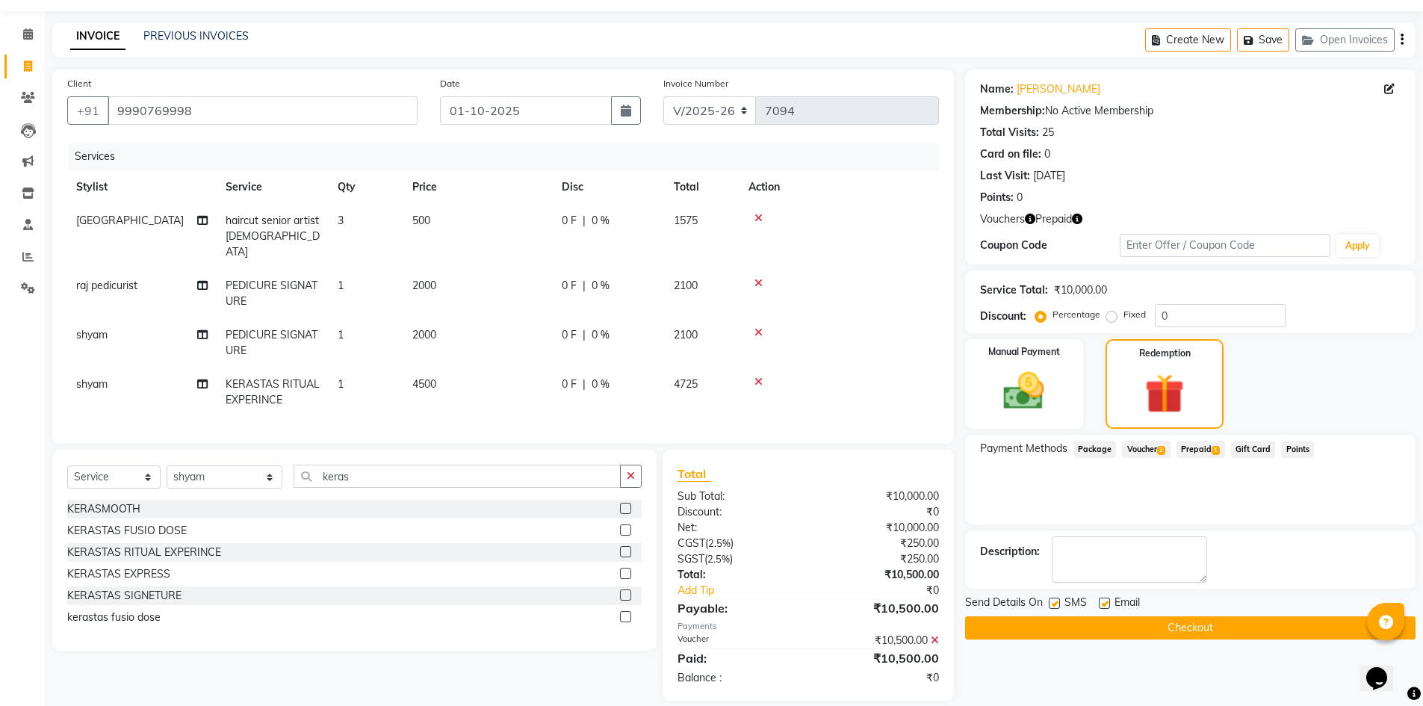
scroll to position [55, 0]
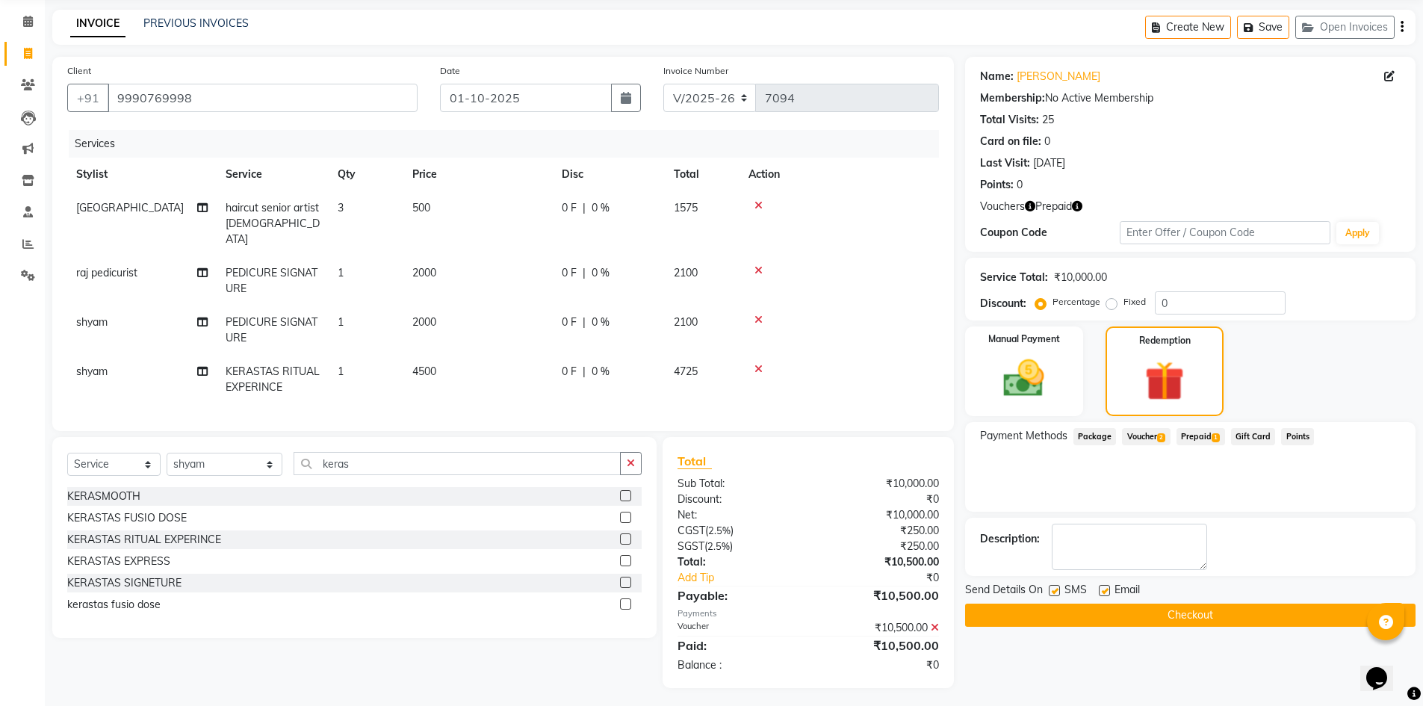
click at [1157, 613] on button "Checkout" at bounding box center [1190, 615] width 450 height 23
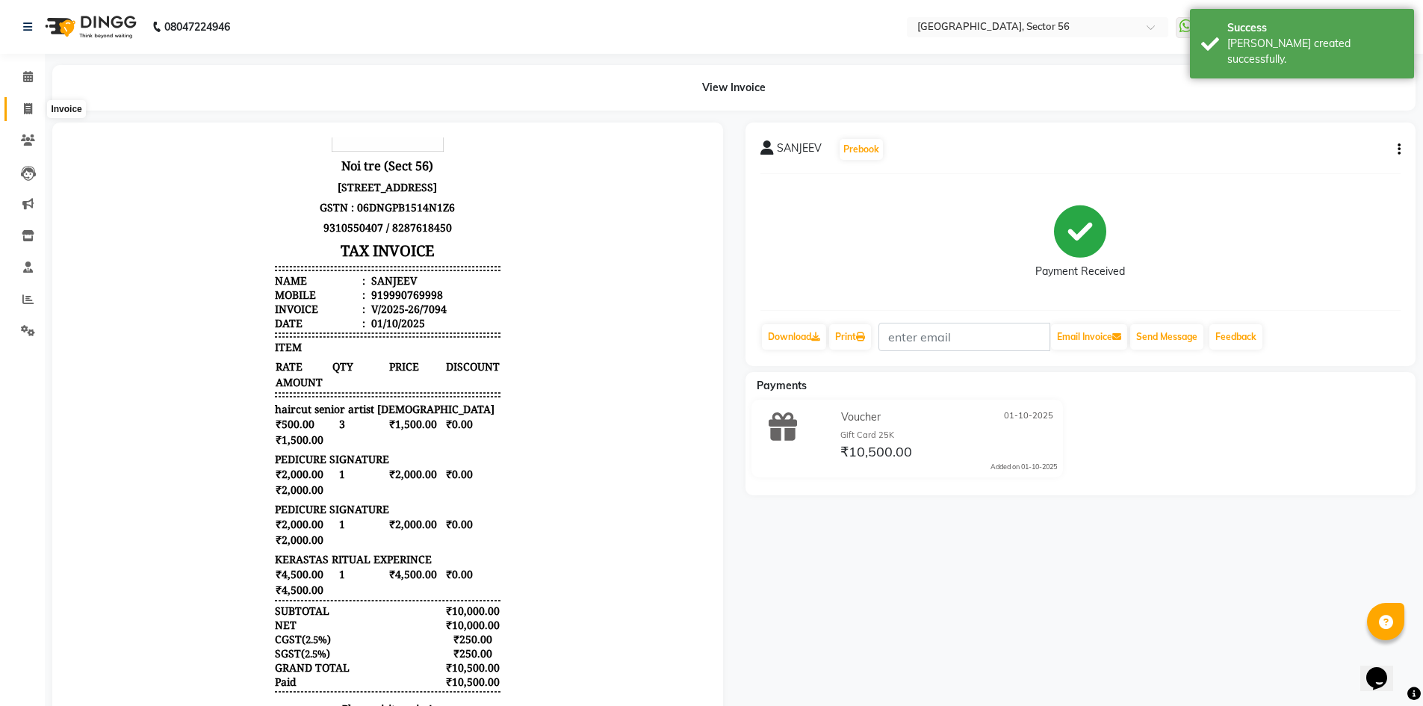
click at [31, 109] on icon at bounding box center [28, 108] width 8 height 11
select select "service"
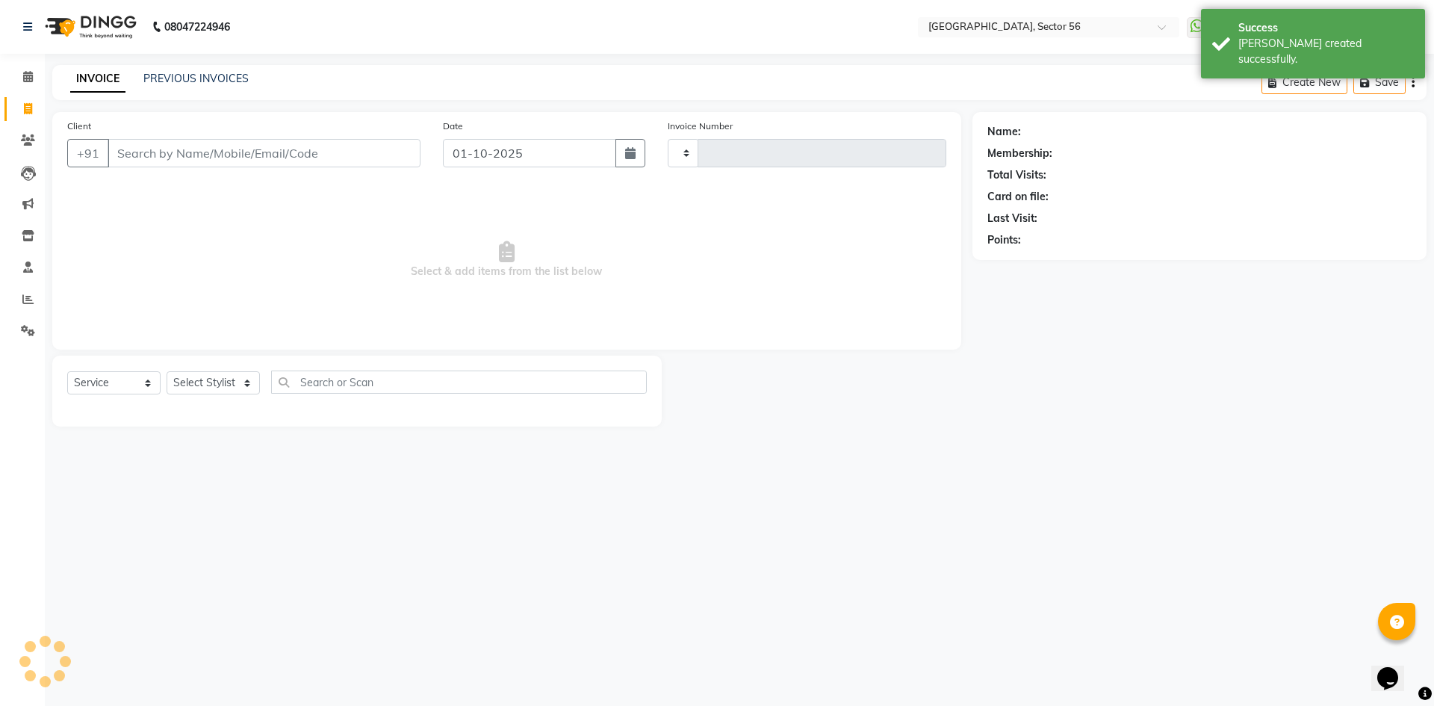
type input "7095"
select select "5557"
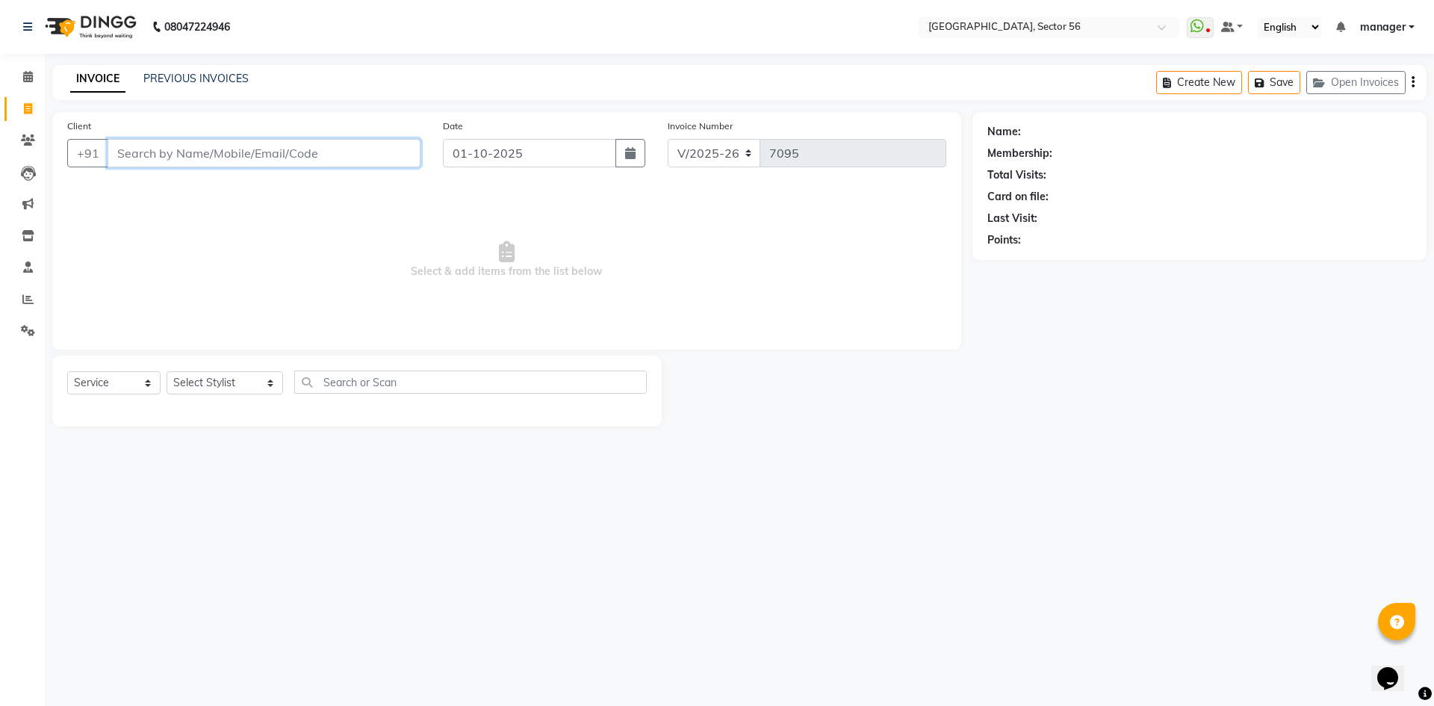
click at [303, 154] on input "Client" at bounding box center [264, 153] width 313 height 28
click at [224, 148] on input "Client" at bounding box center [264, 153] width 313 height 28
click at [208, 383] on select "Select Stylist [PERSON_NAME] [PERSON_NAME] [PERSON_NAME] MARKET STAFF amit amit…" at bounding box center [225, 382] width 117 height 23
select select "43522"
click at [167, 371] on select "Select Stylist [PERSON_NAME] [PERSON_NAME] [PERSON_NAME] MARKET STAFF amit amit…" at bounding box center [225, 382] width 117 height 23
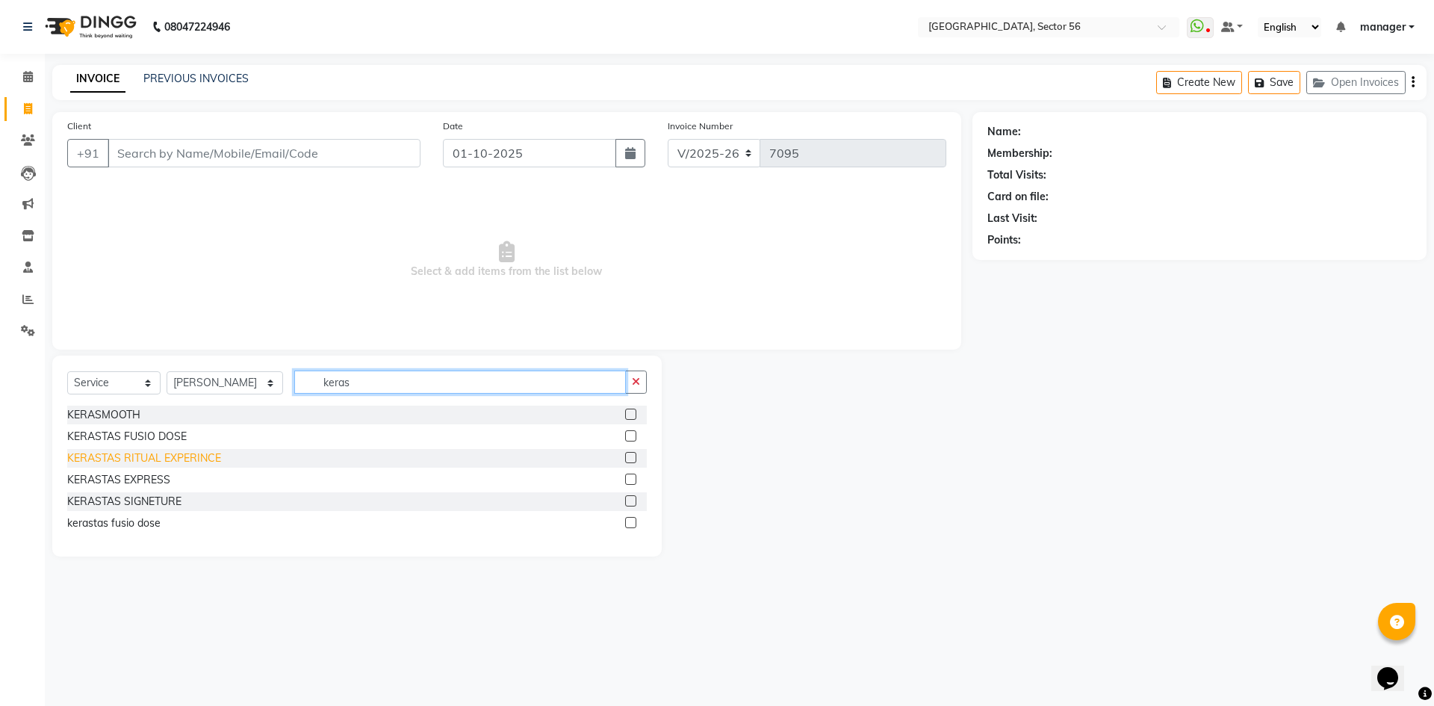
type input "keras"
click at [188, 457] on div "KERASTAS RITUAL EXPERINCE" at bounding box center [144, 458] width 154 height 16
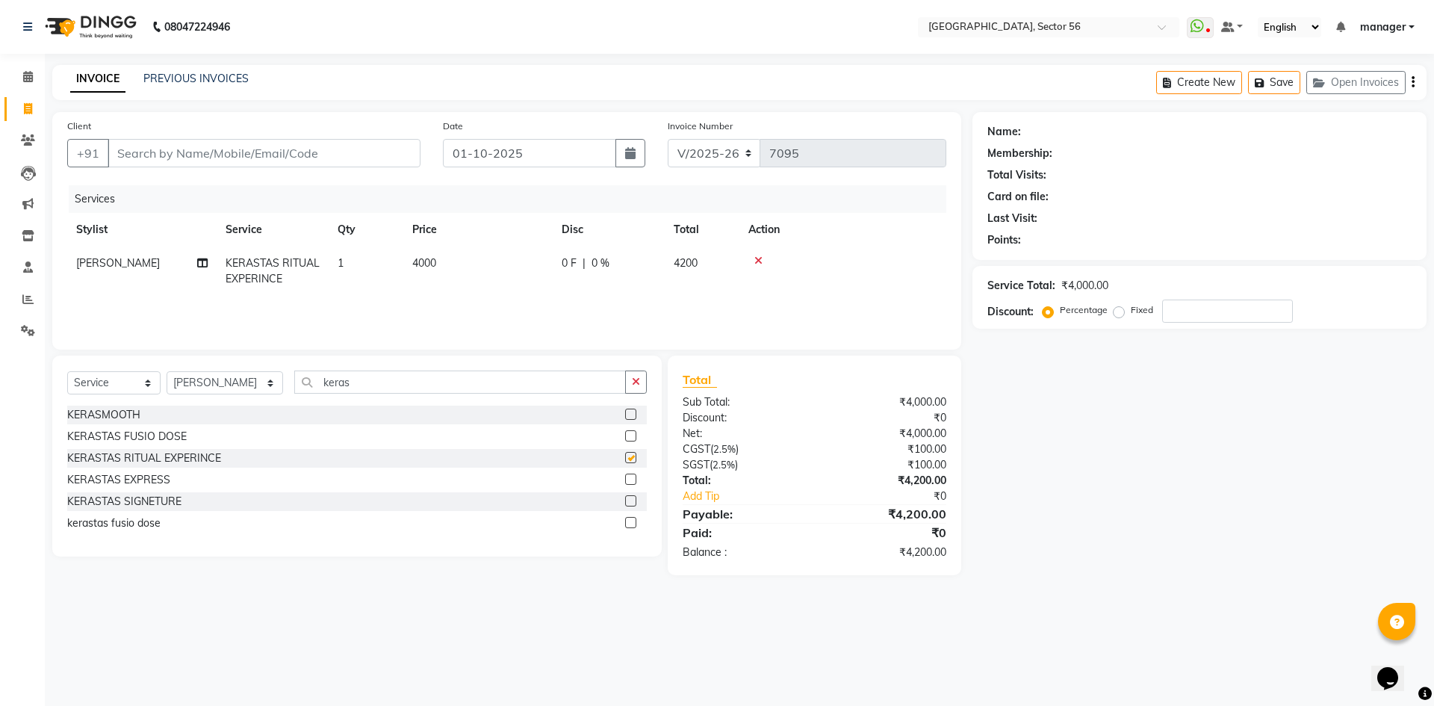
checkbox input "false"
click at [248, 391] on div "Select Service Product Membership Package Voucher Prepaid Gift Card Select Styl…" at bounding box center [357, 388] width 580 height 35
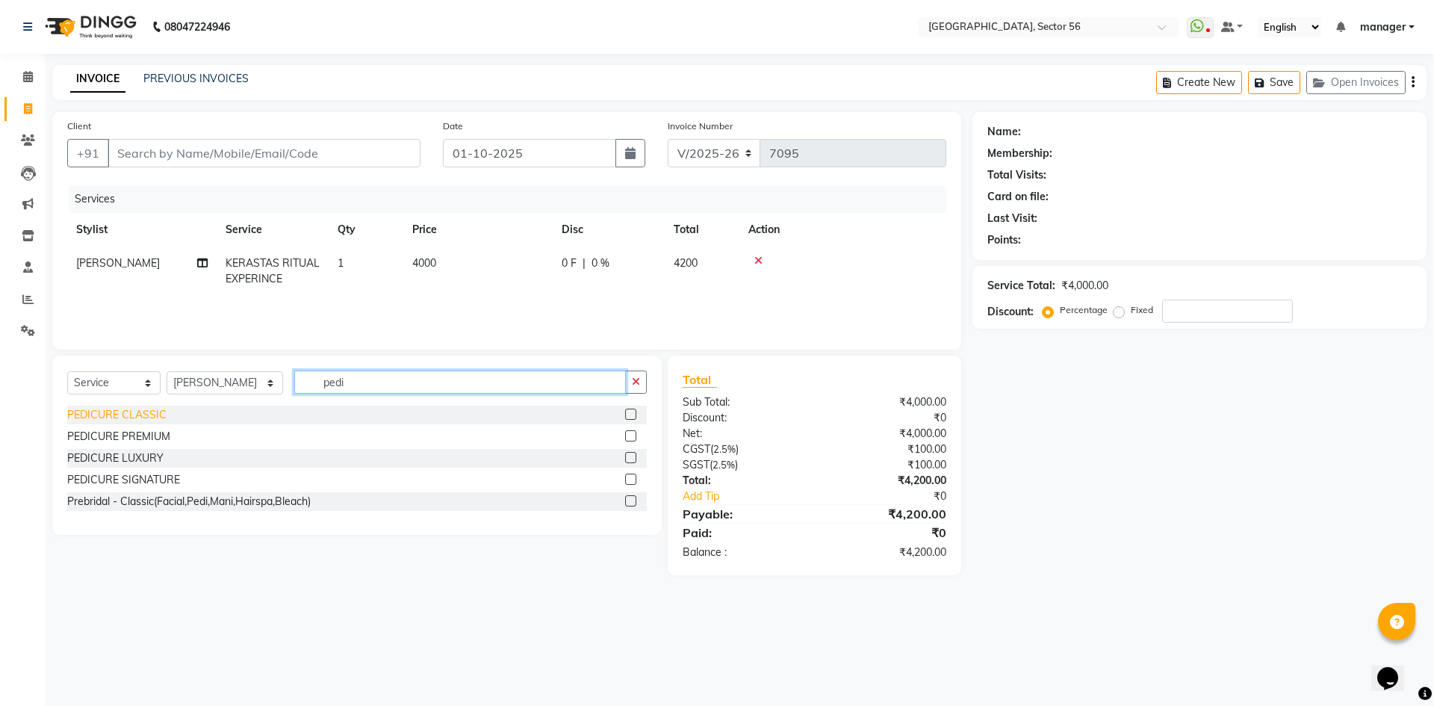
type input "pedi"
click at [150, 421] on div "PEDICURE CLASSIC" at bounding box center [116, 415] width 99 height 16
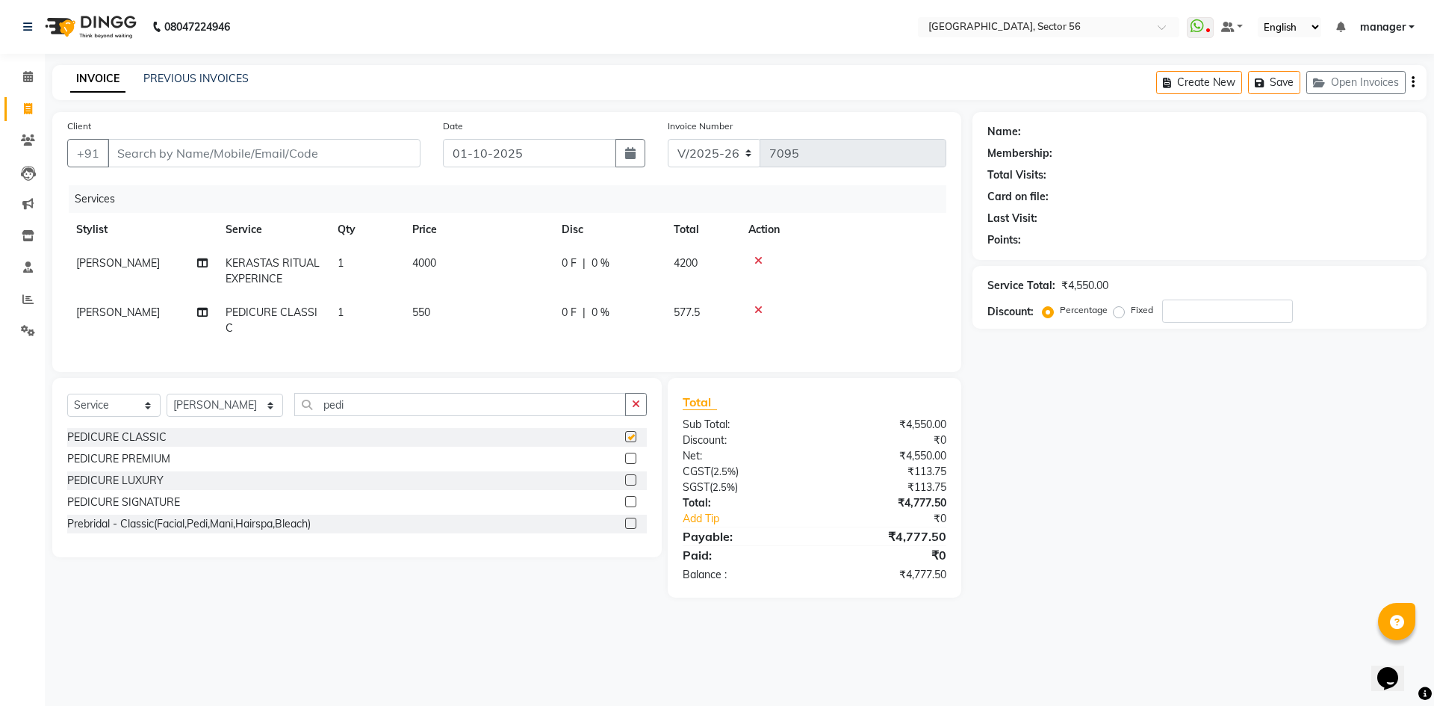
checkbox input "false"
click at [465, 270] on td "4000" at bounding box center [477, 271] width 149 height 49
select select "43522"
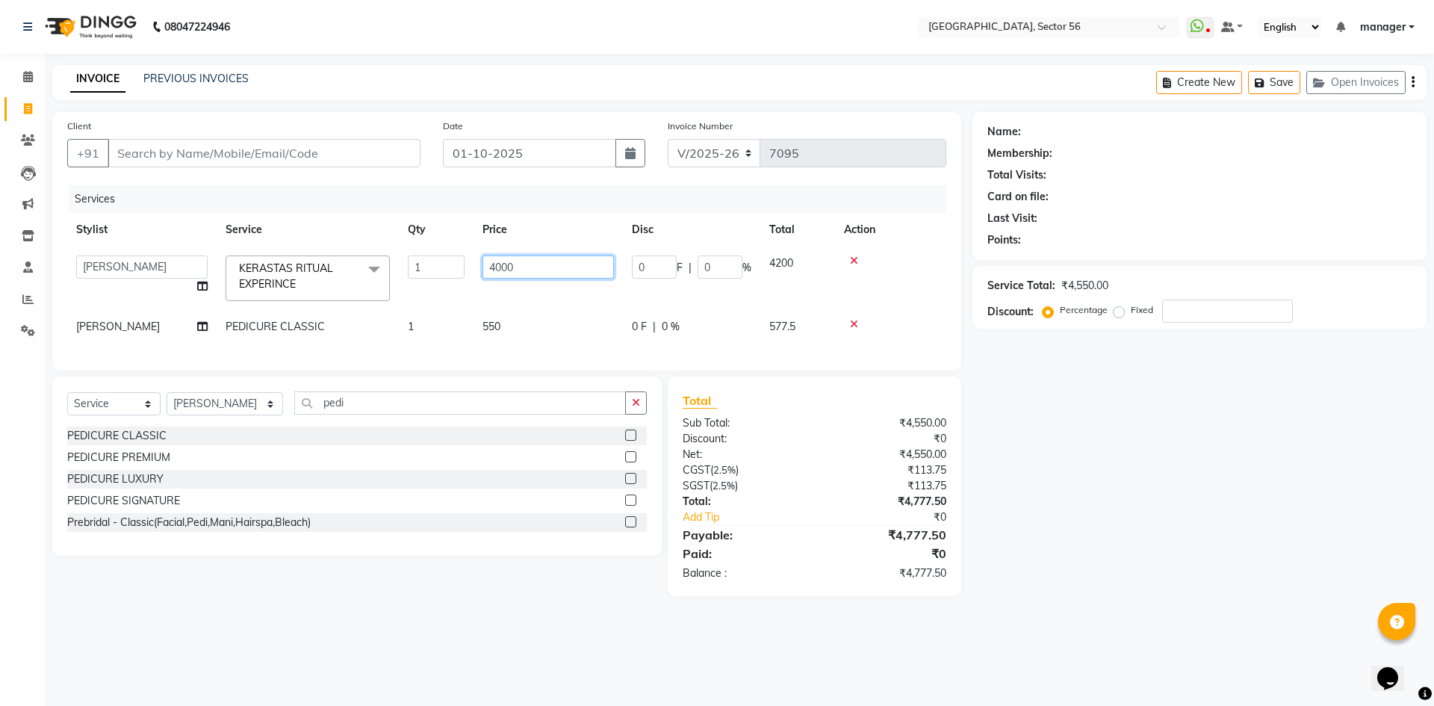
drag, startPoint x: 531, startPoint y: 262, endPoint x: 457, endPoint y: 268, distance: 74.2
click at [457, 268] on tr "ABHISHEKH THAPA abhishek thapa AKRAM KHAN MARKET STAFF amit amit spm Anamika Be…" at bounding box center [506, 279] width 879 height 64
type input "3500"
click at [0, 415] on div "Calendar Invoice Clients Leads Marketing Inventory Staff Reports Settings Compl…" at bounding box center [101, 363] width 202 height 641
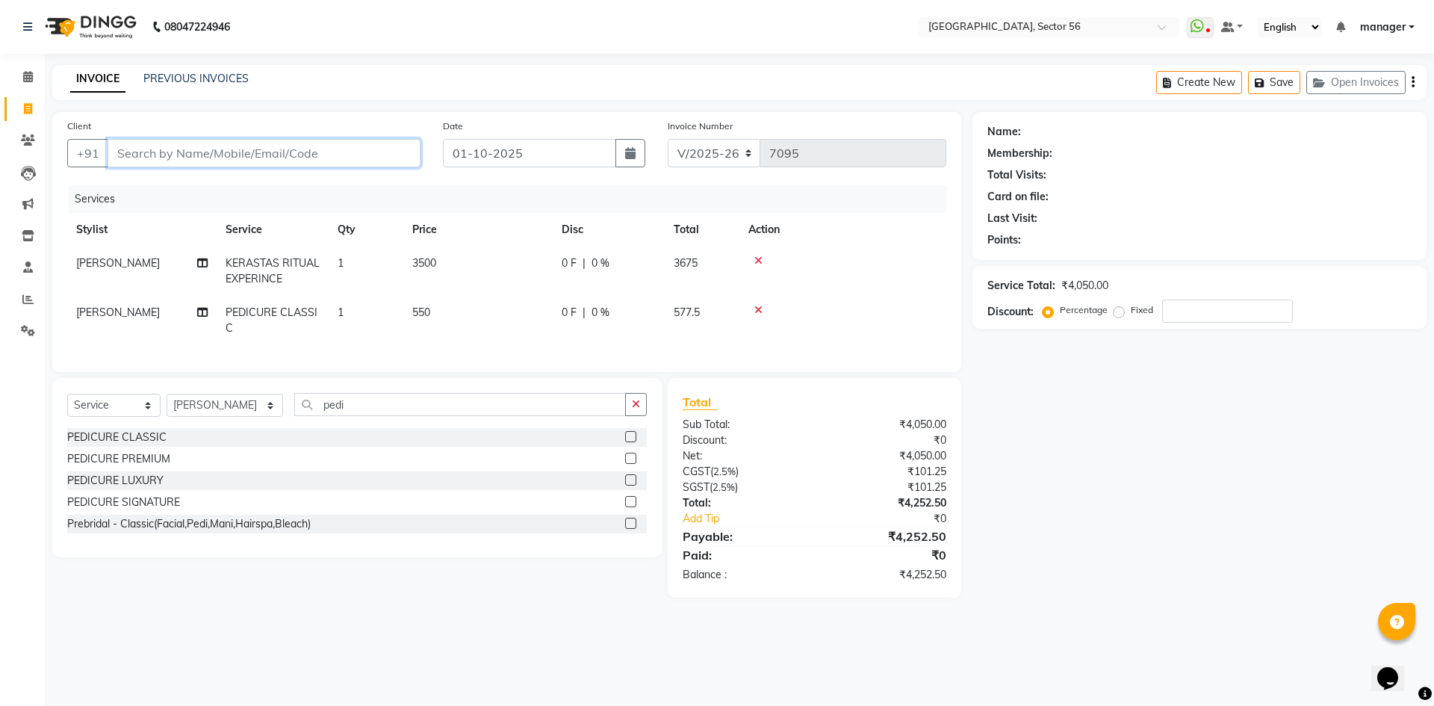
click at [306, 152] on input "Client" at bounding box center [264, 153] width 313 height 28
type input "9"
type input "0"
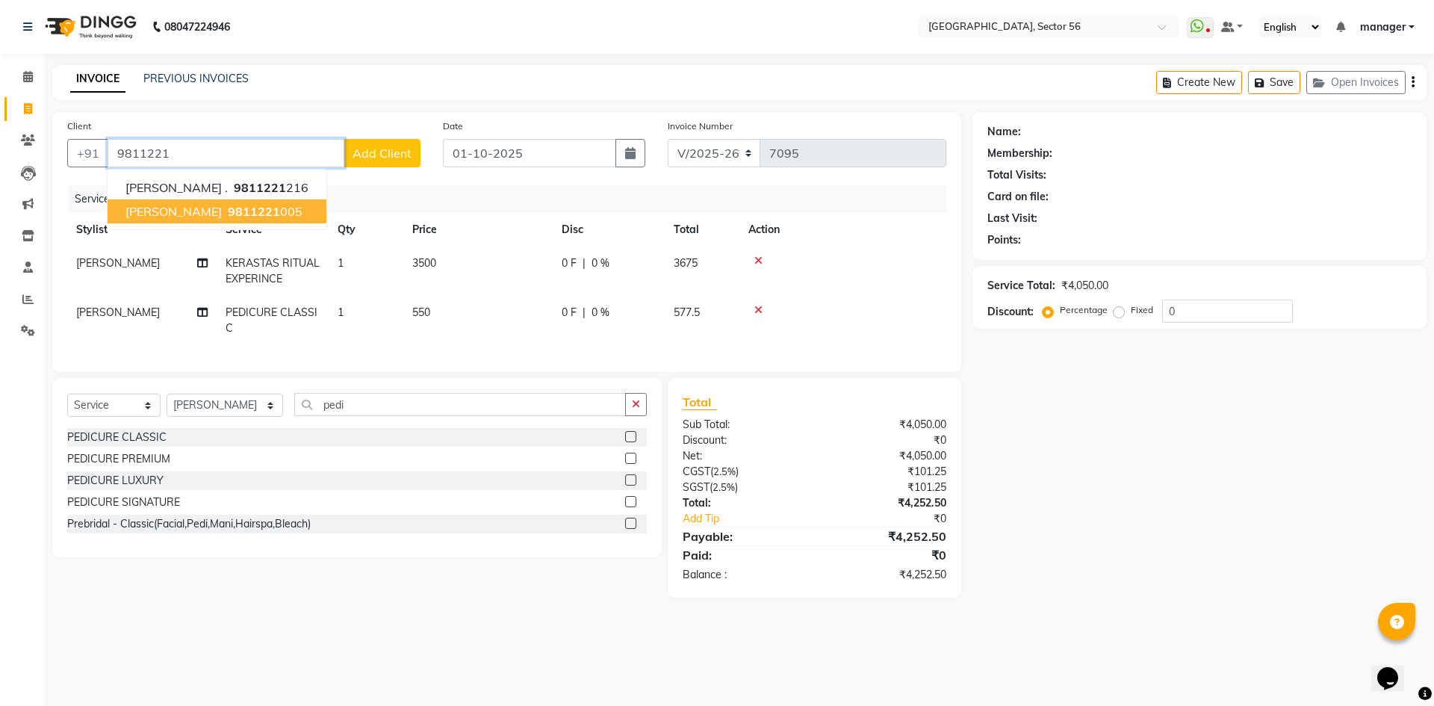
click at [228, 211] on span "9811221" at bounding box center [254, 211] width 52 height 15
type input "9811221005"
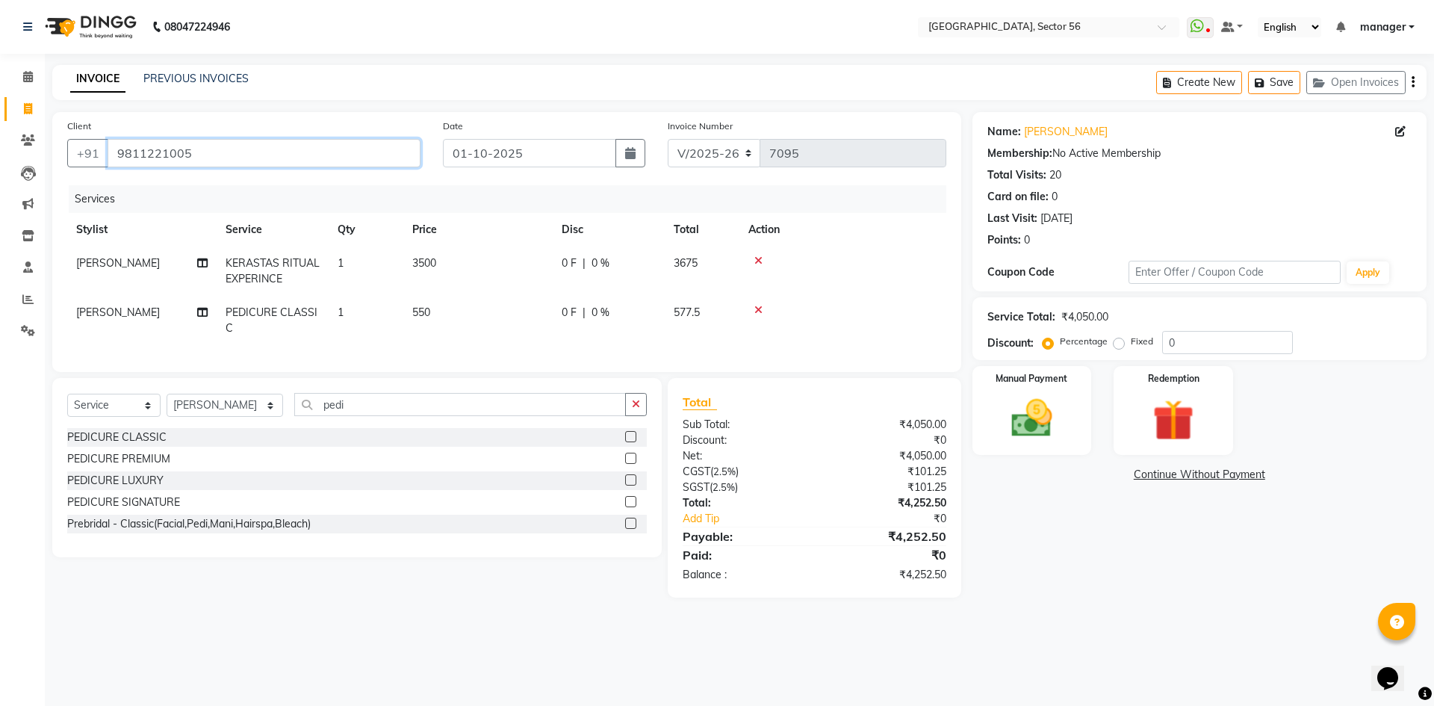
click at [240, 156] on input "9811221005" at bounding box center [264, 153] width 313 height 28
click at [240, 155] on input "9811221005" at bounding box center [264, 153] width 313 height 28
drag, startPoint x: 240, startPoint y: 155, endPoint x: 0, endPoint y: 480, distance: 403.9
click at [0, 480] on div "Calendar Invoice Clients Leads Marketing Inventory Staff Reports Settings Compl…" at bounding box center [101, 363] width 202 height 641
click at [1059, 416] on img at bounding box center [1031, 418] width 69 height 49
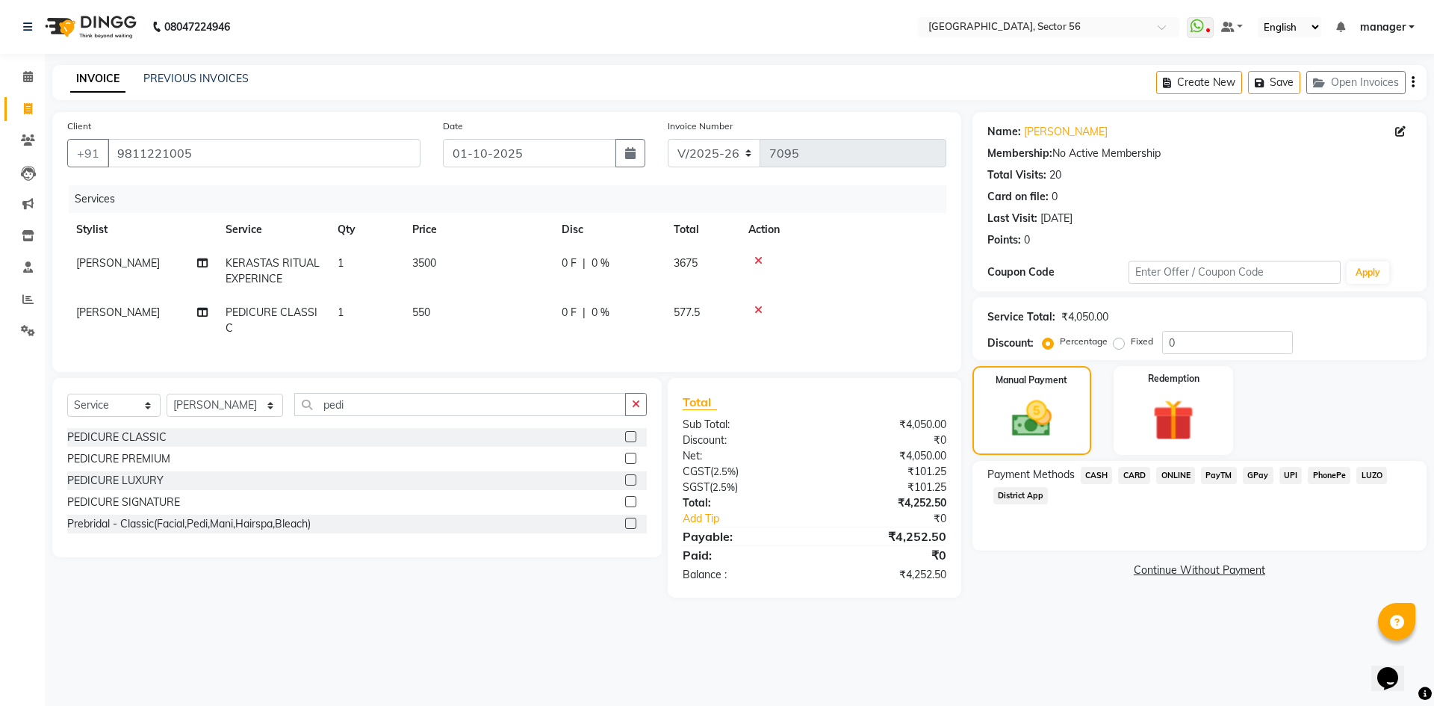
click at [1129, 473] on span "CARD" at bounding box center [1134, 475] width 32 height 17
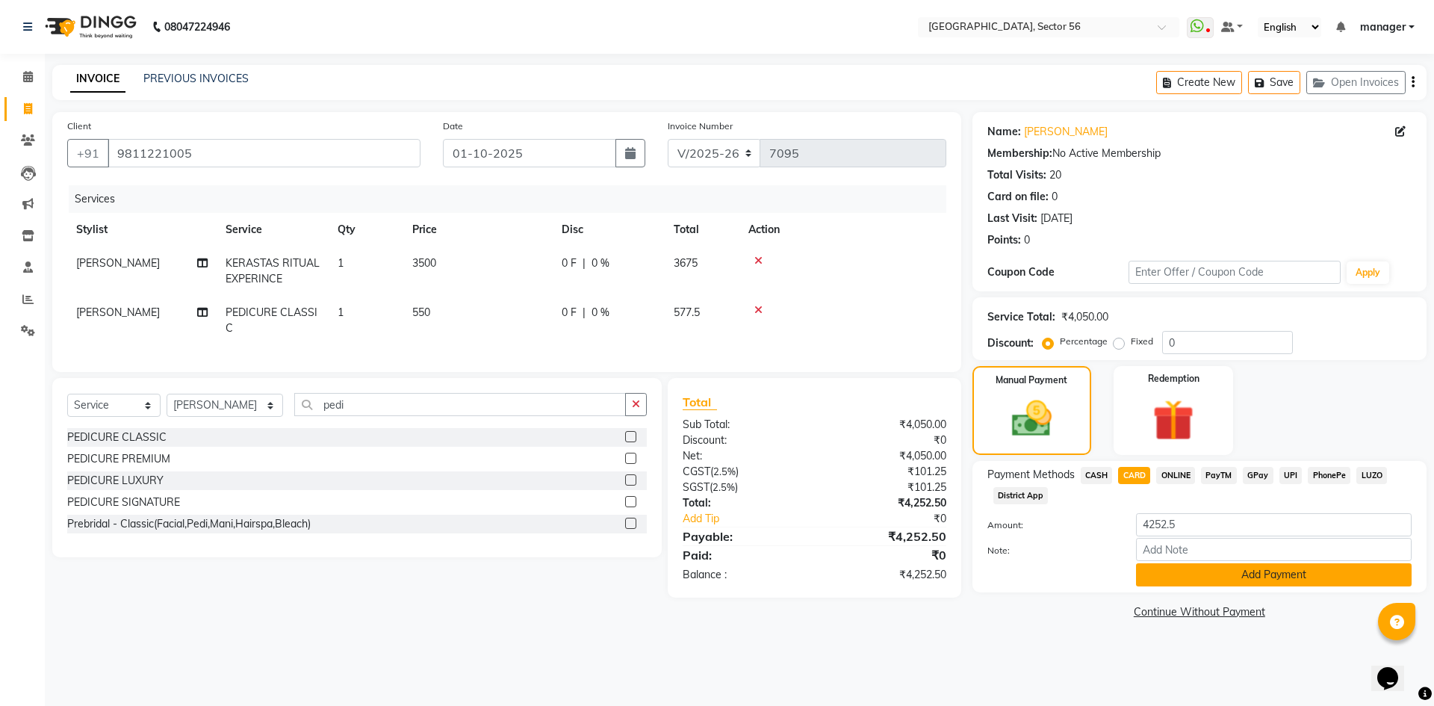
click at [1171, 571] on button "Add Payment" at bounding box center [1274, 574] width 276 height 23
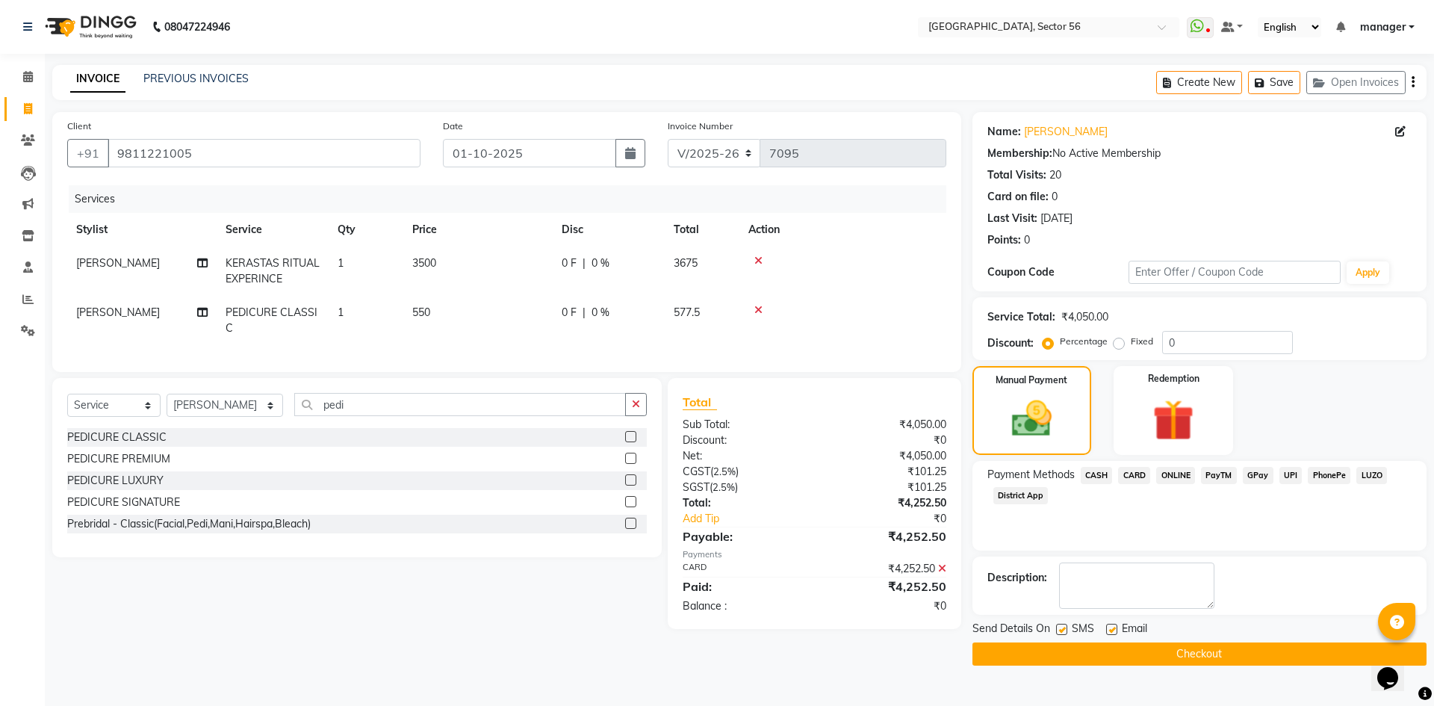
click at [1146, 657] on button "Checkout" at bounding box center [1200, 654] width 454 height 23
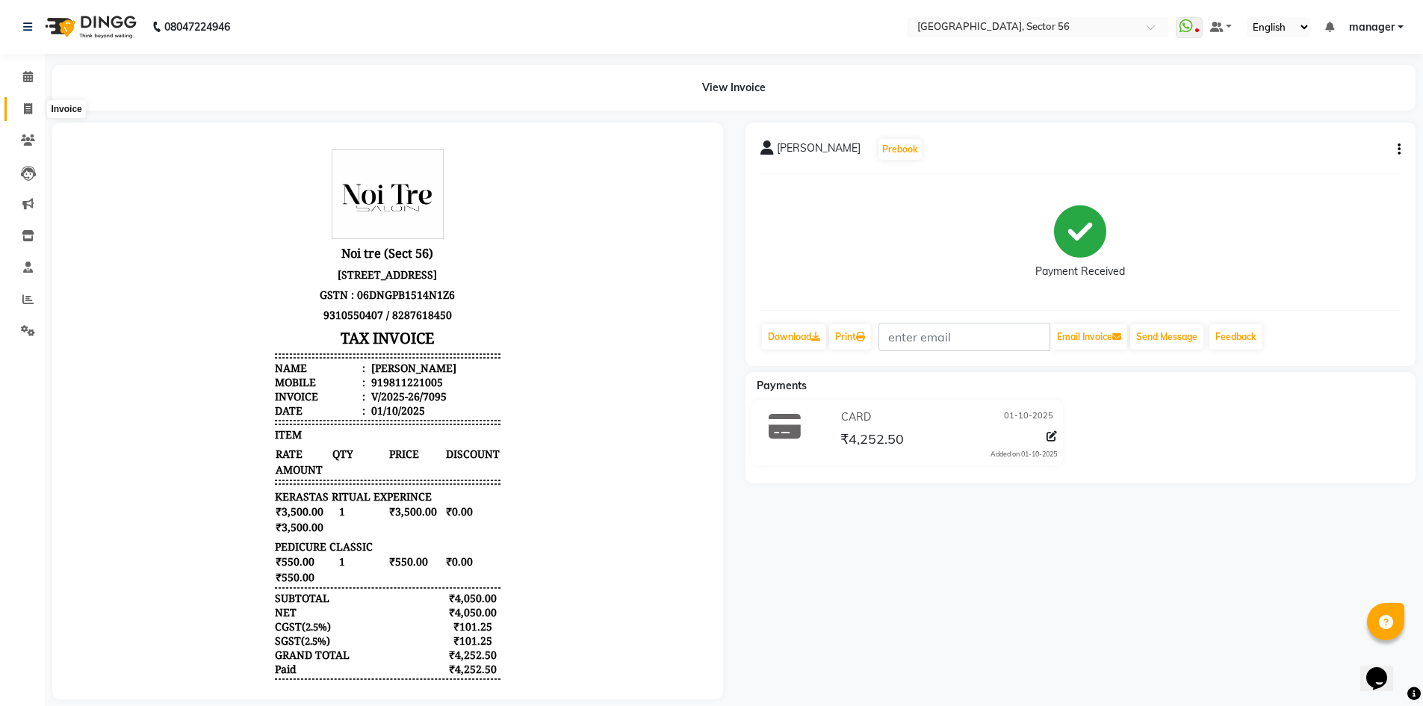
click at [25, 111] on icon at bounding box center [28, 108] width 8 height 11
select select "service"
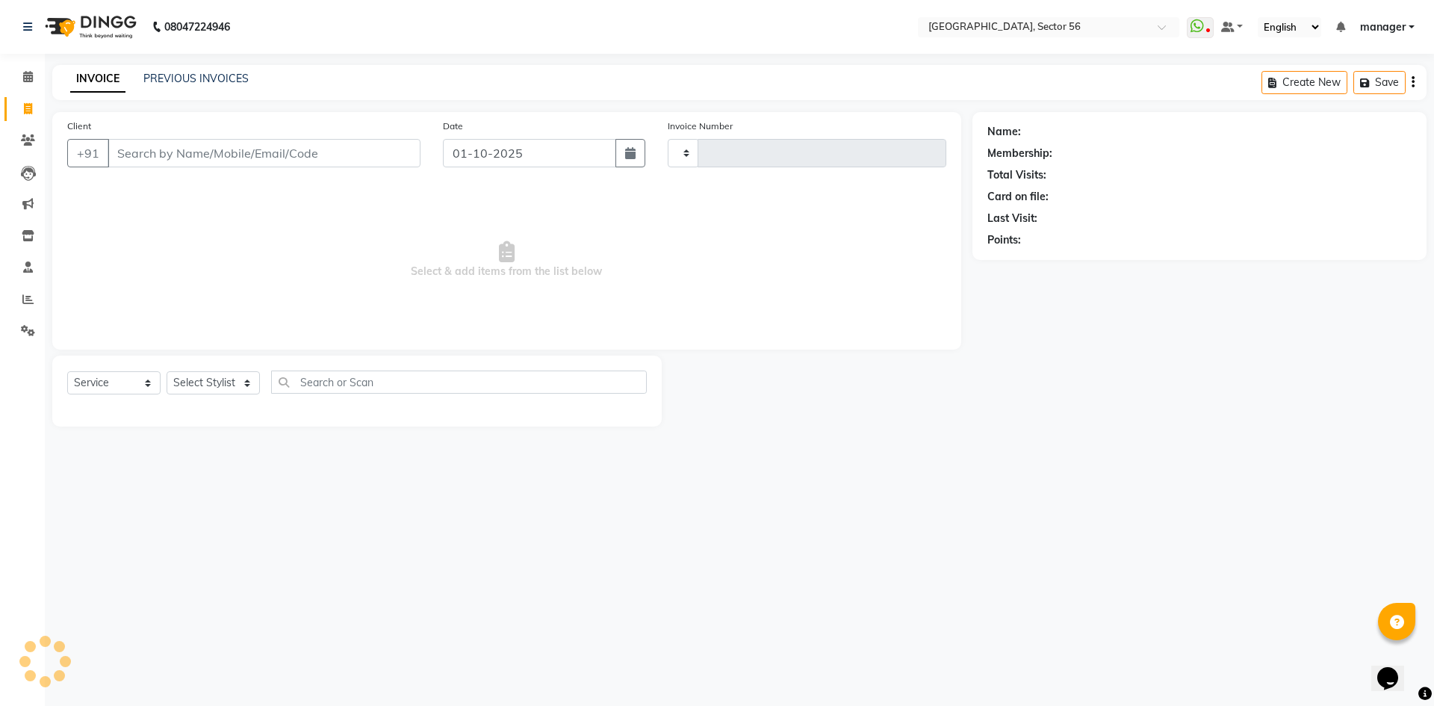
type input "7096"
select select "5557"
click at [226, 156] on input "Client" at bounding box center [264, 153] width 313 height 28
click at [191, 76] on link "PREVIOUS INVOICES" at bounding box center [195, 78] width 105 height 13
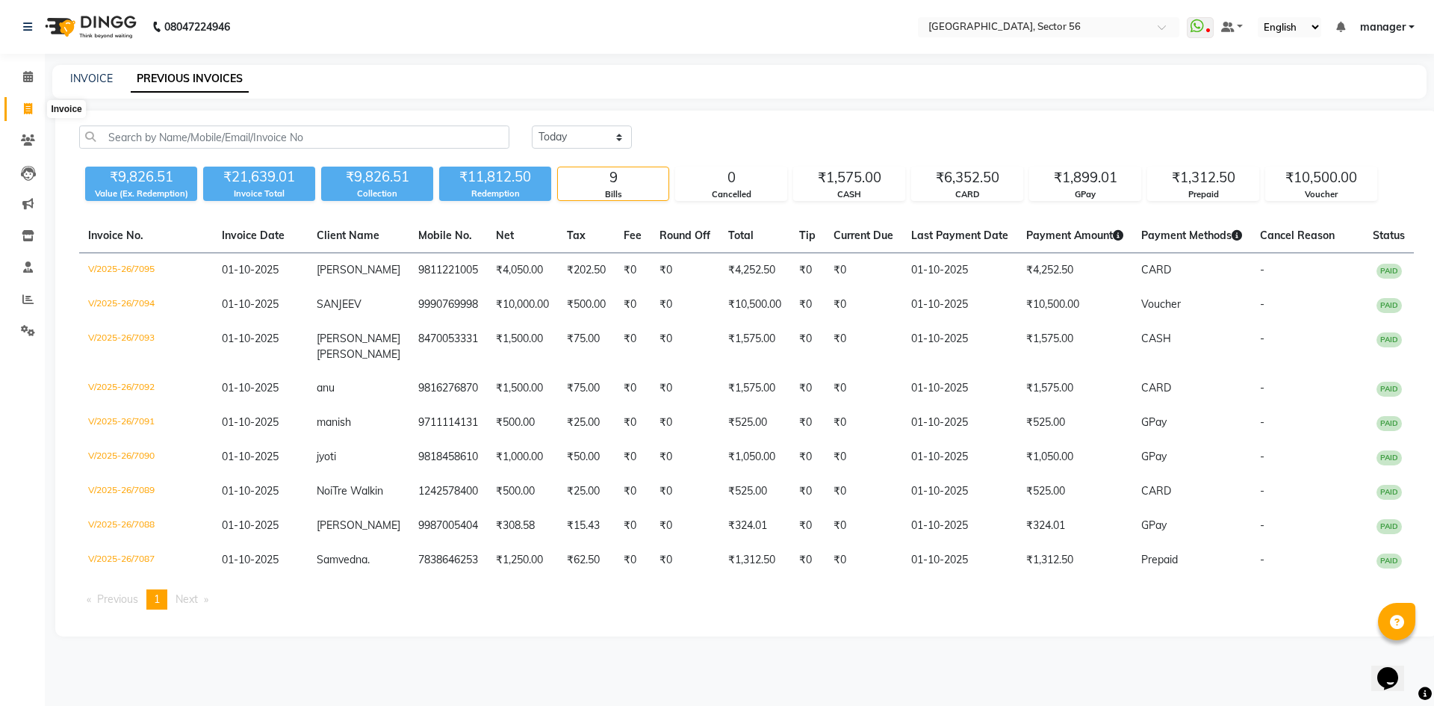
click at [28, 110] on icon at bounding box center [28, 108] width 8 height 11
select select "5557"
select select "service"
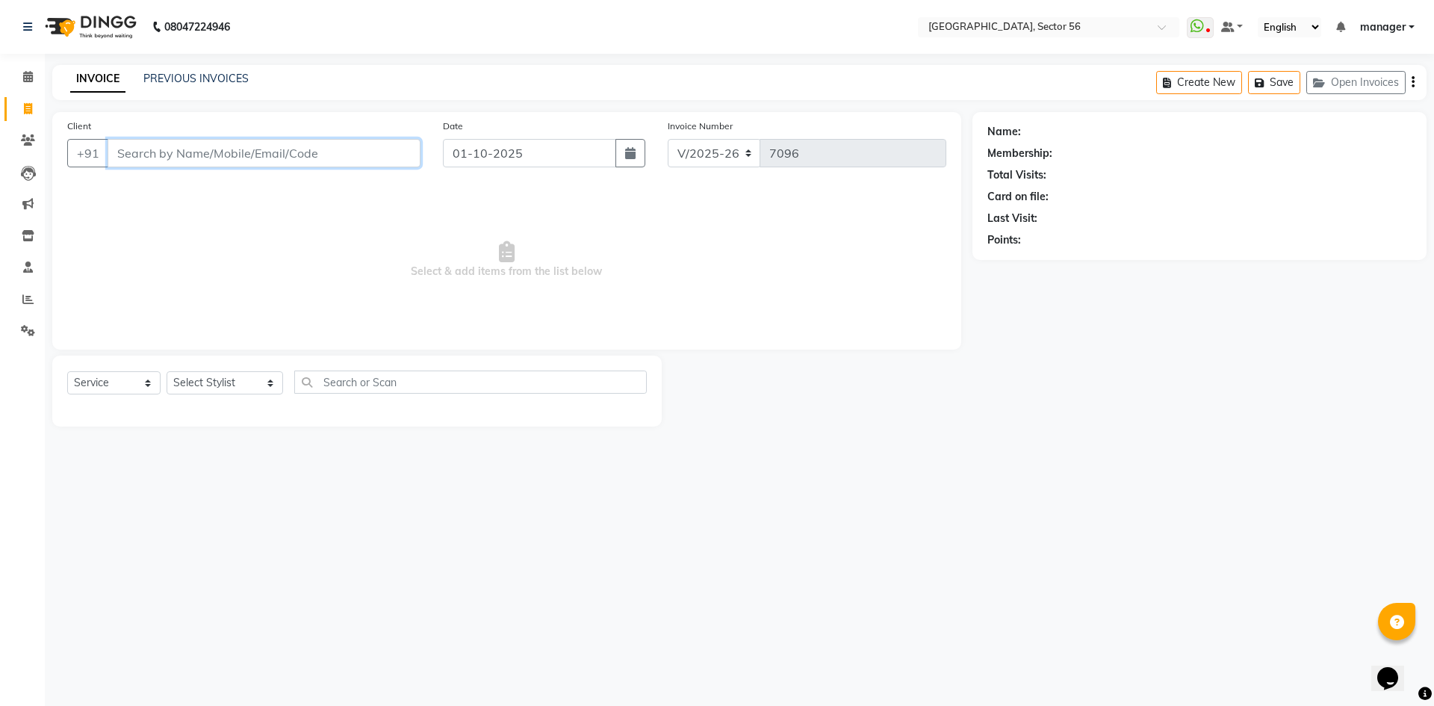
click at [335, 152] on input "Client" at bounding box center [264, 153] width 313 height 28
click at [305, 155] on input "Client" at bounding box center [264, 153] width 313 height 28
click at [231, 153] on input "Client" at bounding box center [264, 153] width 313 height 28
drag, startPoint x: 207, startPoint y: 158, endPoint x: 0, endPoint y: 173, distance: 207.5
click at [0, 173] on app-home "08047224946 Select Location × Noi Tre Salon, Sector 56 WhatsApp Status ✕ Status…" at bounding box center [717, 224] width 1434 height 449
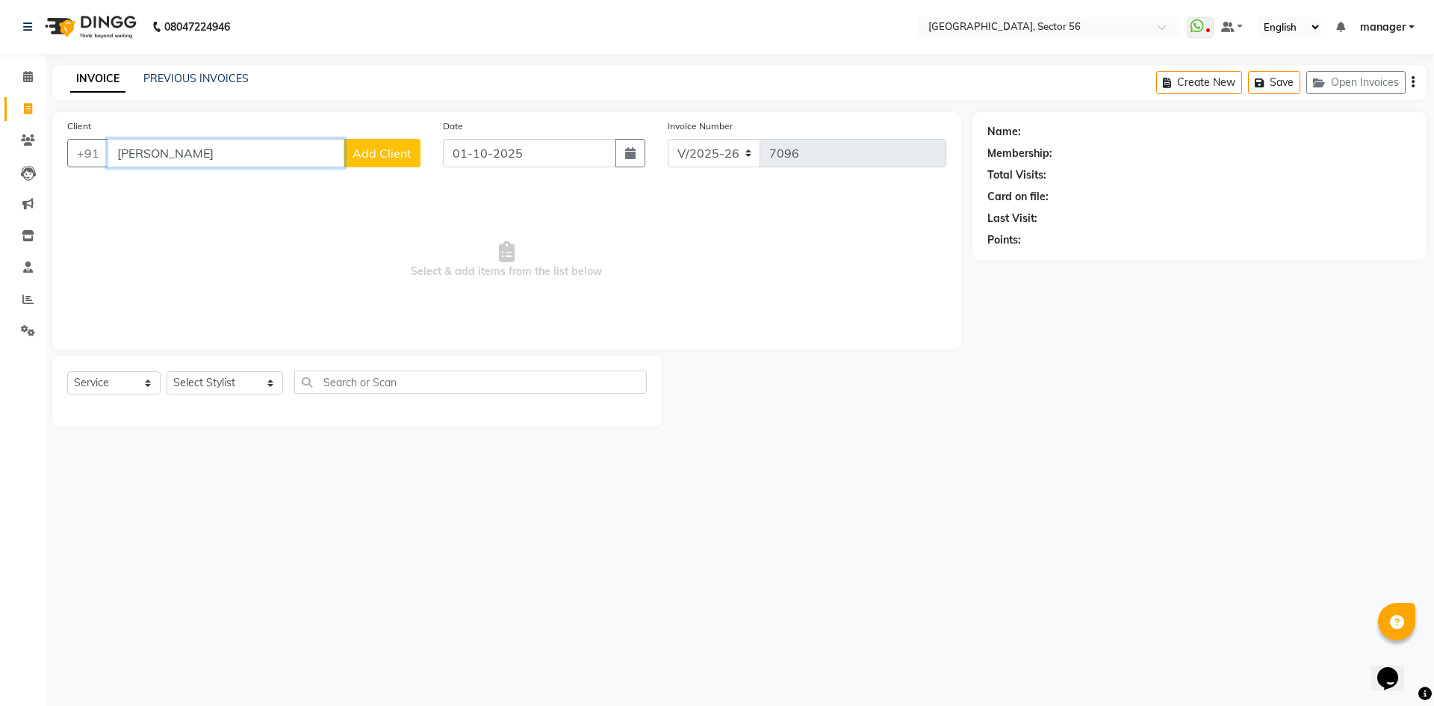
click at [182, 158] on input "ram lal" at bounding box center [226, 153] width 237 height 28
drag, startPoint x: 182, startPoint y: 158, endPoint x: 0, endPoint y: 181, distance: 183.8
click at [0, 181] on app-home "08047224946 Select Location × Noi Tre Salon, Sector 56 WhatsApp Status ✕ Status…" at bounding box center [717, 224] width 1434 height 449
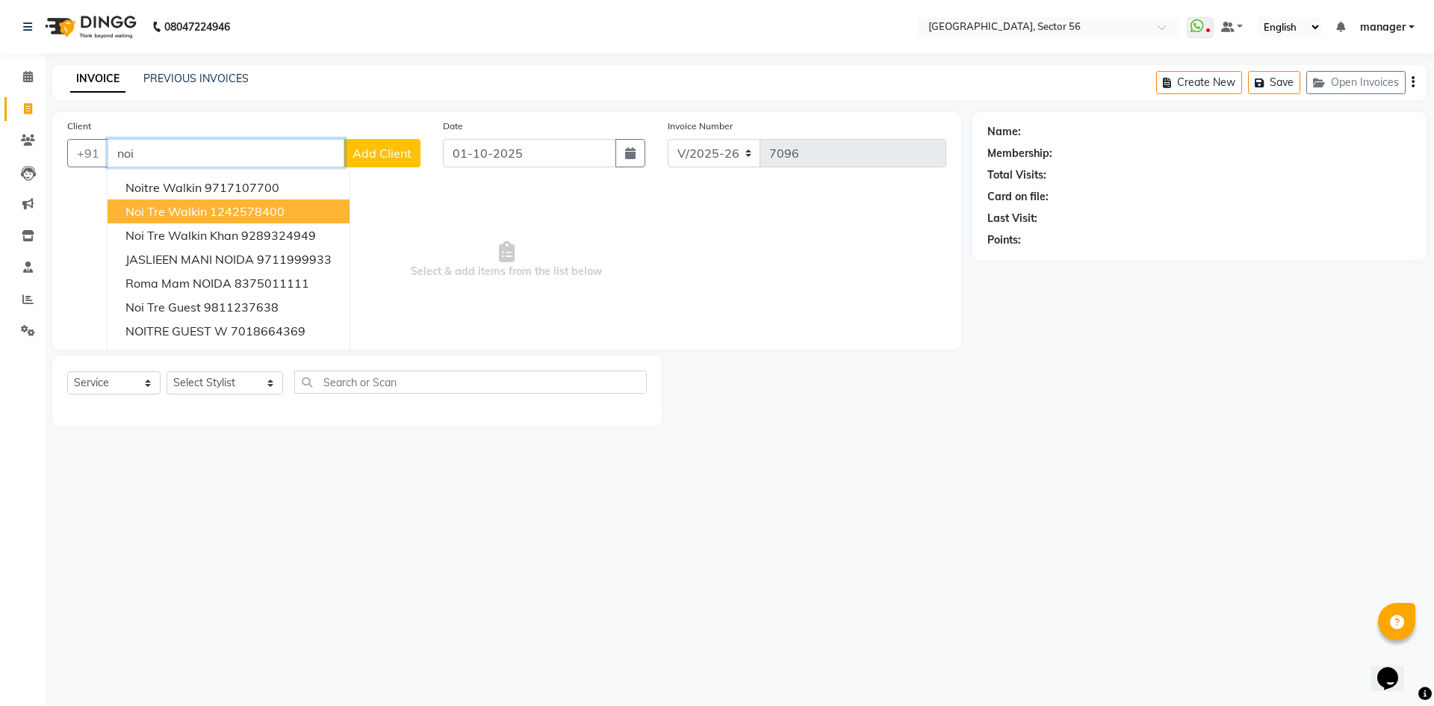
click at [201, 215] on span "Noi Tre Walkin" at bounding box center [166, 211] width 81 height 15
type input "1242578400"
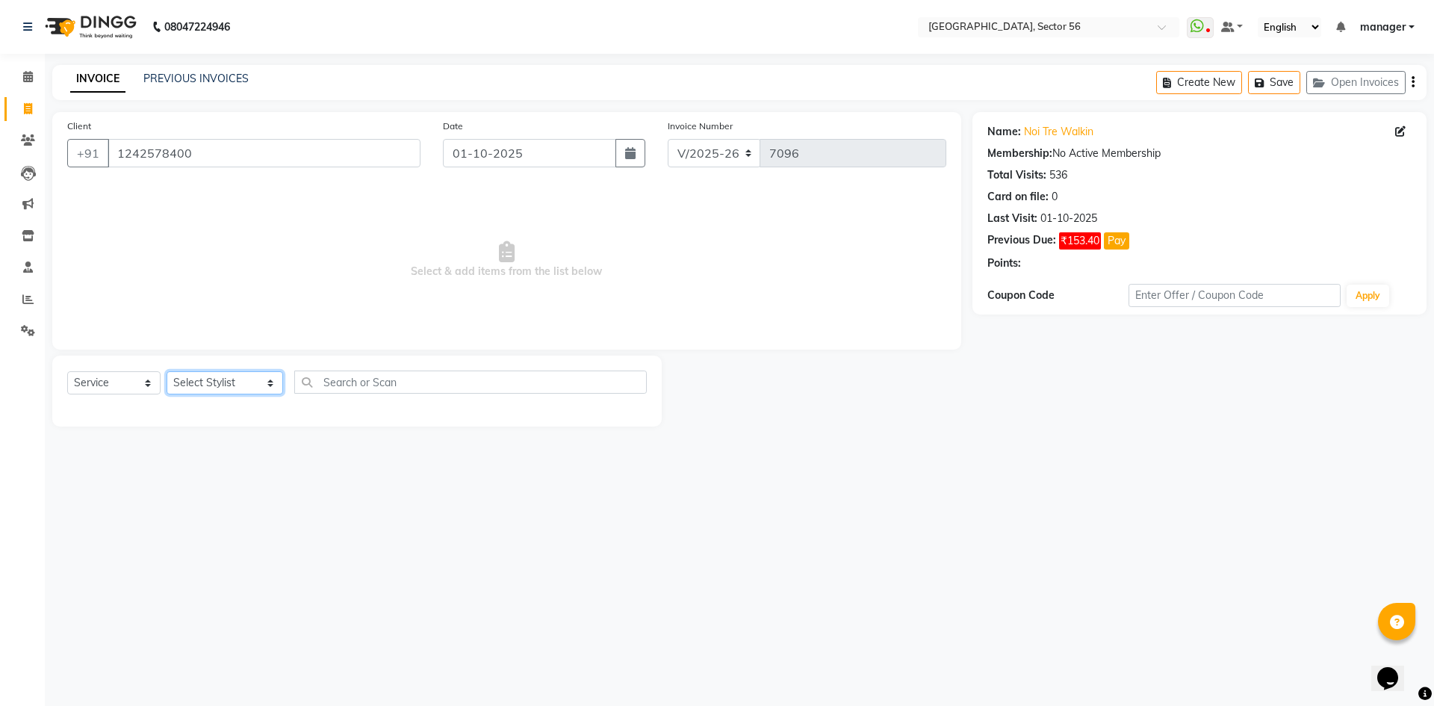
click at [216, 385] on select "Select Stylist [PERSON_NAME] [PERSON_NAME] [PERSON_NAME] MARKET STAFF amit amit…" at bounding box center [225, 382] width 117 height 23
select select "67273"
click at [167, 371] on select "Select Stylist [PERSON_NAME] [PERSON_NAME] [PERSON_NAME] MARKET STAFF amit amit…" at bounding box center [225, 382] width 117 height 23
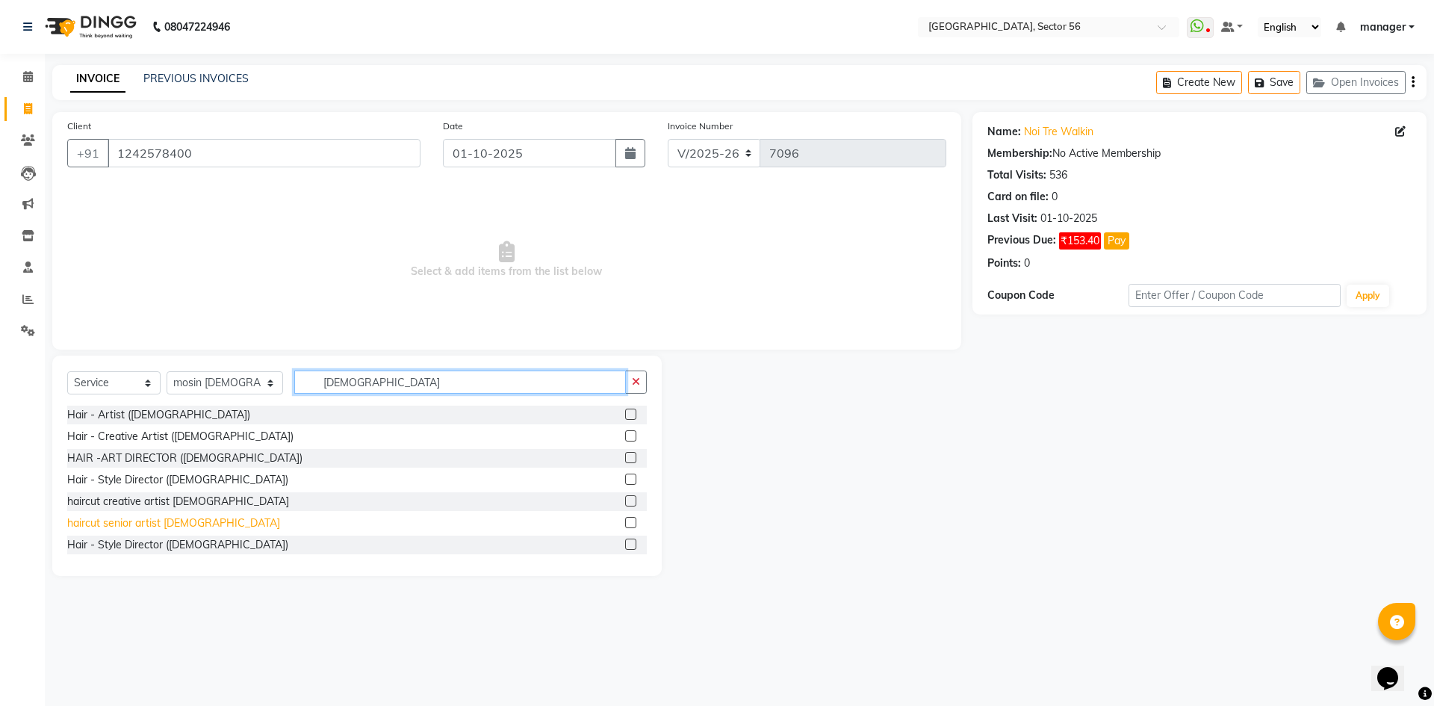
type input "[DEMOGRAPHIC_DATA]"
click at [143, 526] on div "haircut senior artist [DEMOGRAPHIC_DATA]" at bounding box center [173, 523] width 213 height 16
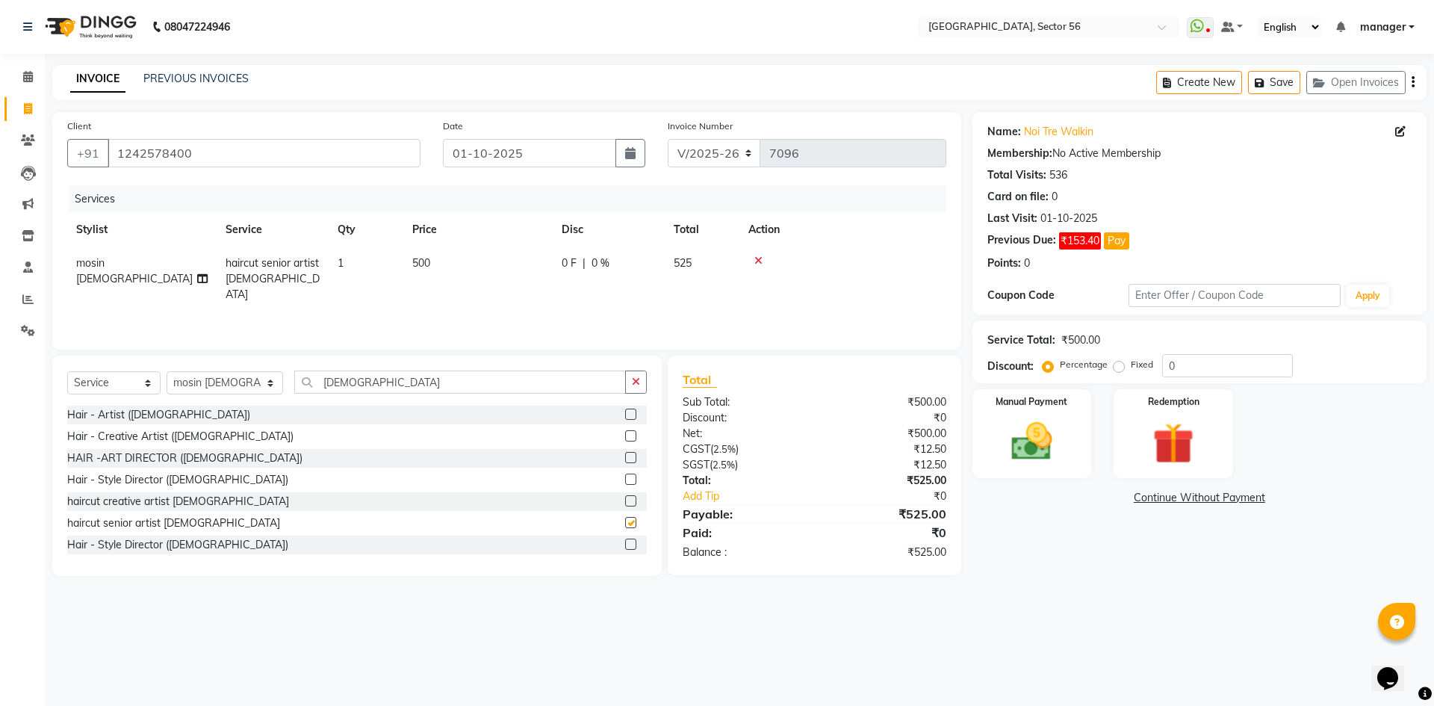
checkbox input "false"
drag, startPoint x: 391, startPoint y: 392, endPoint x: 310, endPoint y: 397, distance: 81.6
click at [310, 397] on div "Select Service Product Membership Package Voucher Prepaid Gift Card Select Styl…" at bounding box center [357, 388] width 580 height 35
drag, startPoint x: 368, startPoint y: 383, endPoint x: 295, endPoint y: 387, distance: 73.4
click at [295, 387] on input "[DEMOGRAPHIC_DATA]" at bounding box center [460, 382] width 332 height 23
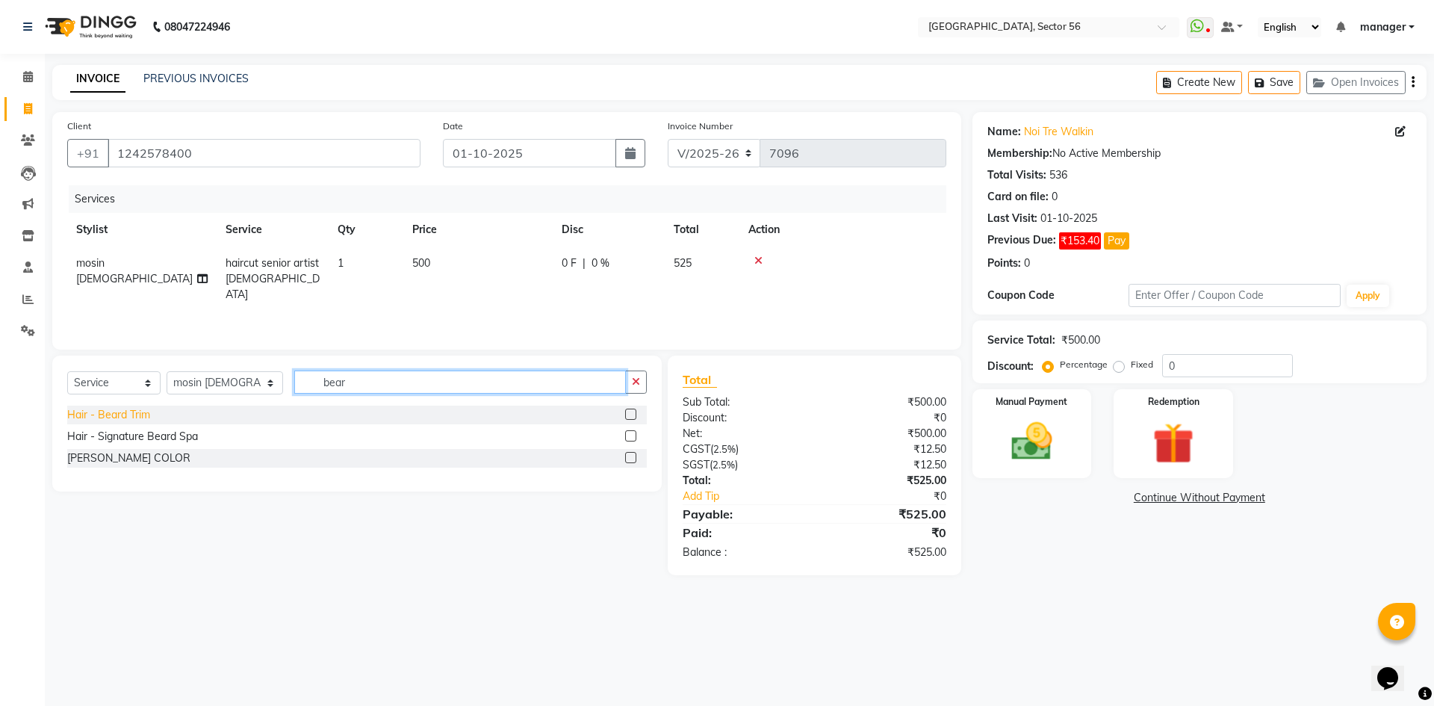
type input "bear"
click at [134, 413] on div "Hair - Beard Trim" at bounding box center [108, 415] width 83 height 16
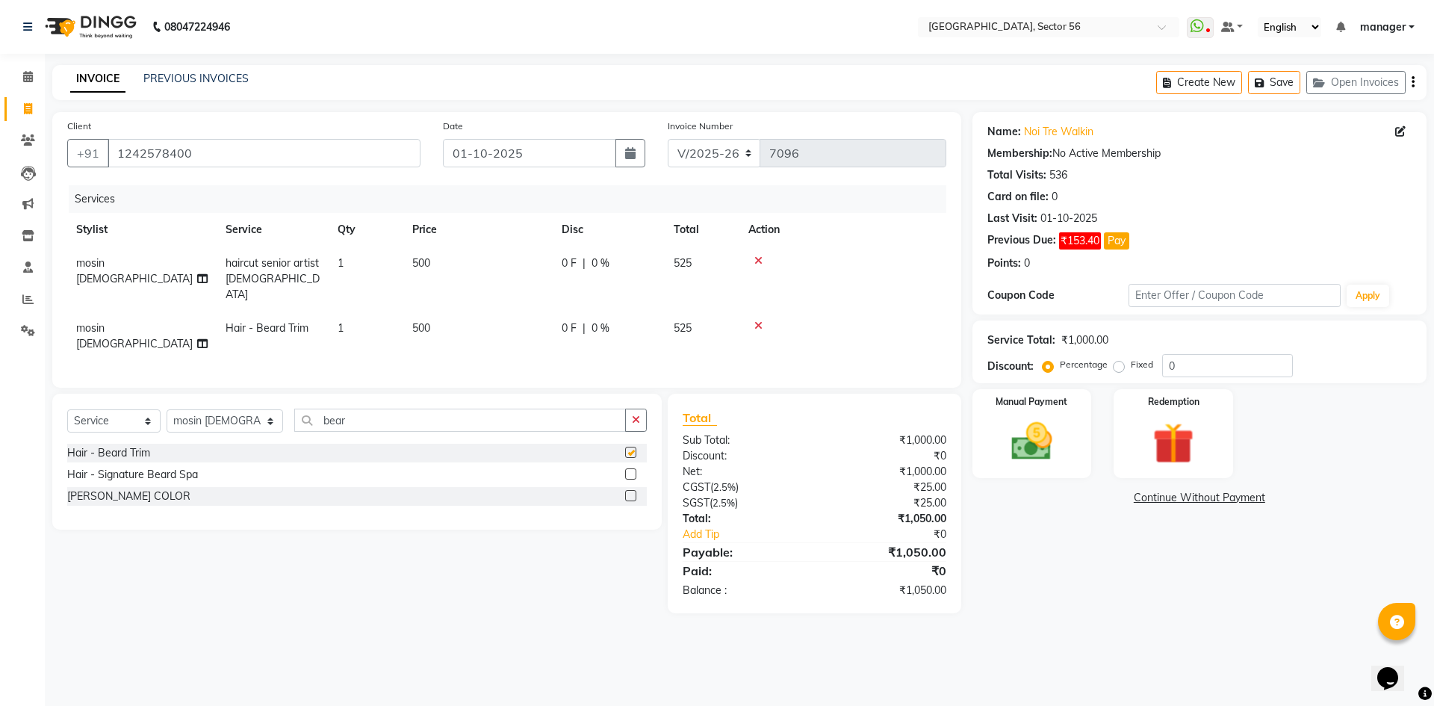
checkbox input "false"
drag, startPoint x: 474, startPoint y: 314, endPoint x: 515, endPoint y: 318, distance: 40.5
click at [480, 316] on td "500" at bounding box center [477, 336] width 149 height 49
select select "67273"
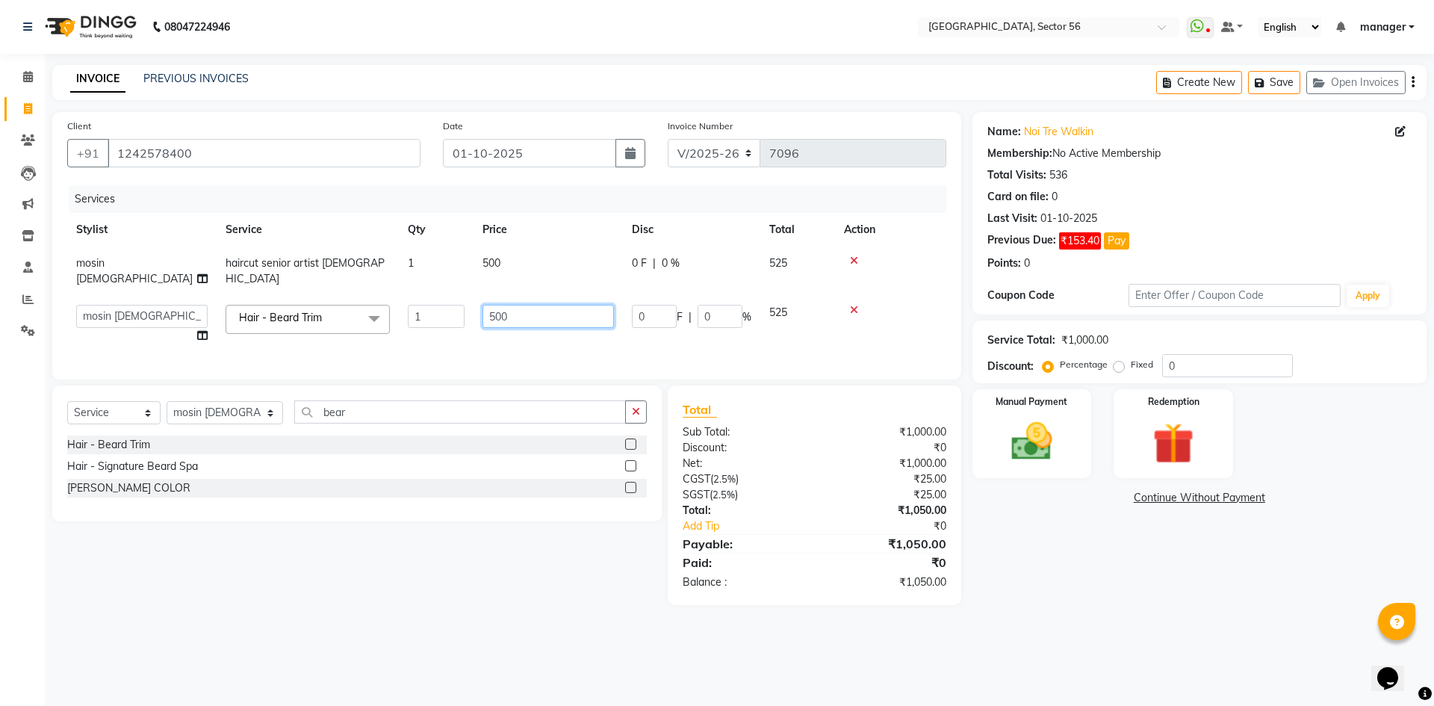
drag, startPoint x: 466, startPoint y: 306, endPoint x: 448, endPoint y: 307, distance: 18.0
click at [448, 307] on tr "[PERSON_NAME] [PERSON_NAME] [PERSON_NAME] MARKET STAFF amit amit spm [PERSON_NA…" at bounding box center [506, 324] width 879 height 57
type input "350"
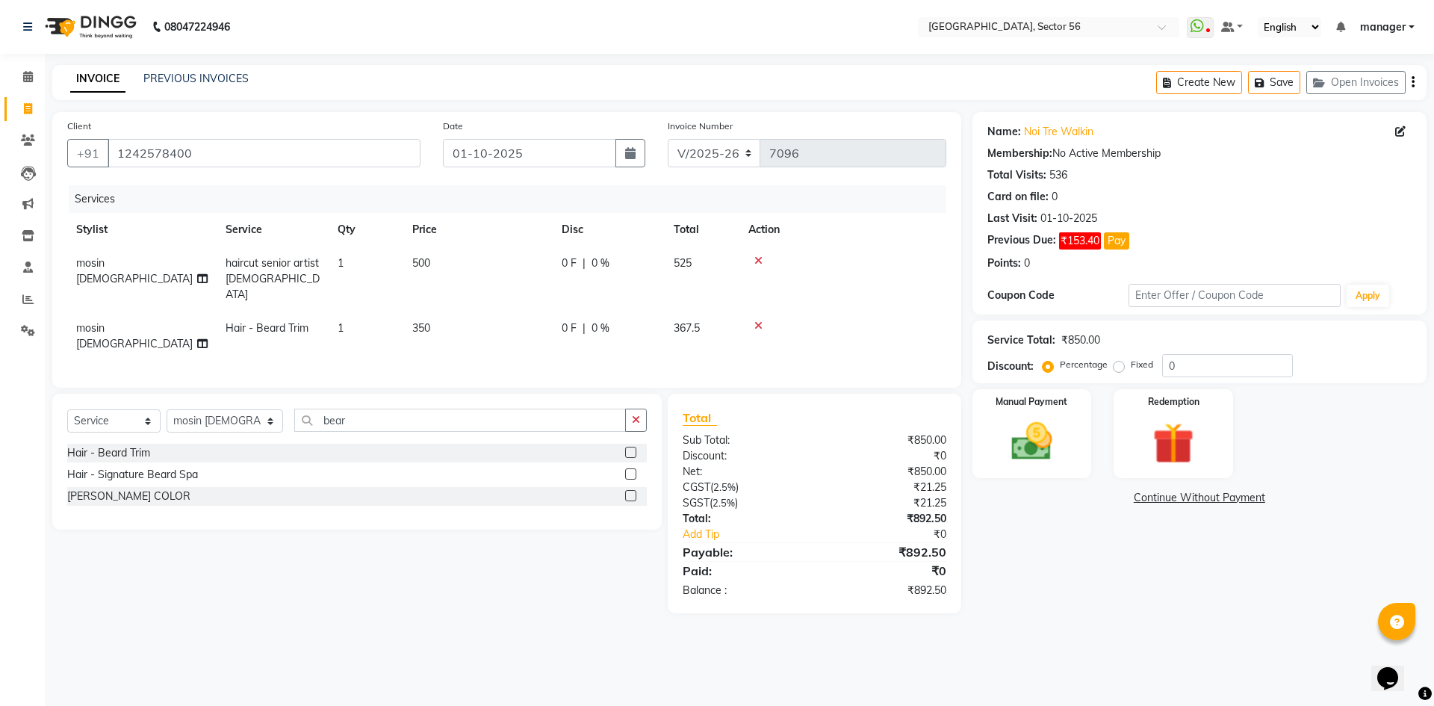
click at [0, 536] on div "Calendar Invoice Clients Leads Marketing Inventory Staff Reports Settings Compl…" at bounding box center [101, 363] width 202 height 641
click at [1021, 439] on img at bounding box center [1031, 441] width 69 height 49
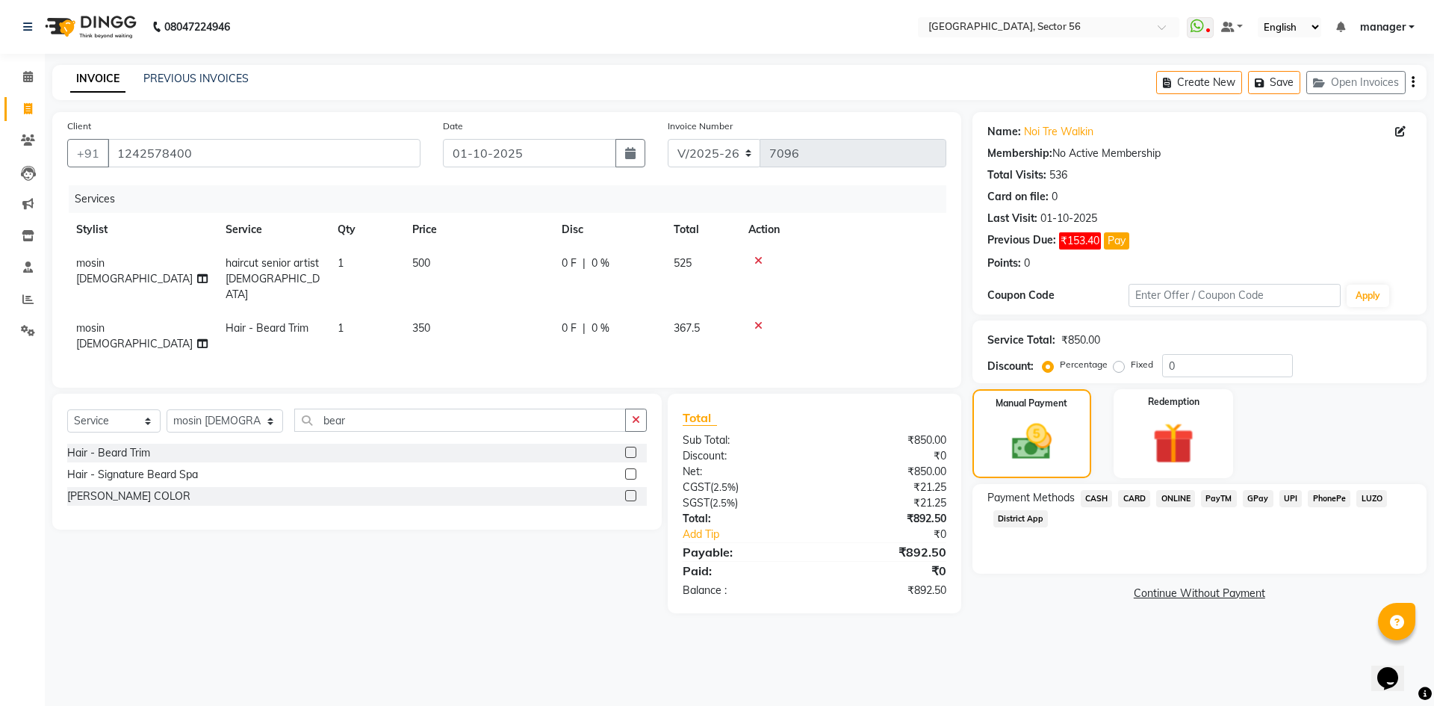
click at [1256, 499] on span "GPay" at bounding box center [1258, 498] width 31 height 17
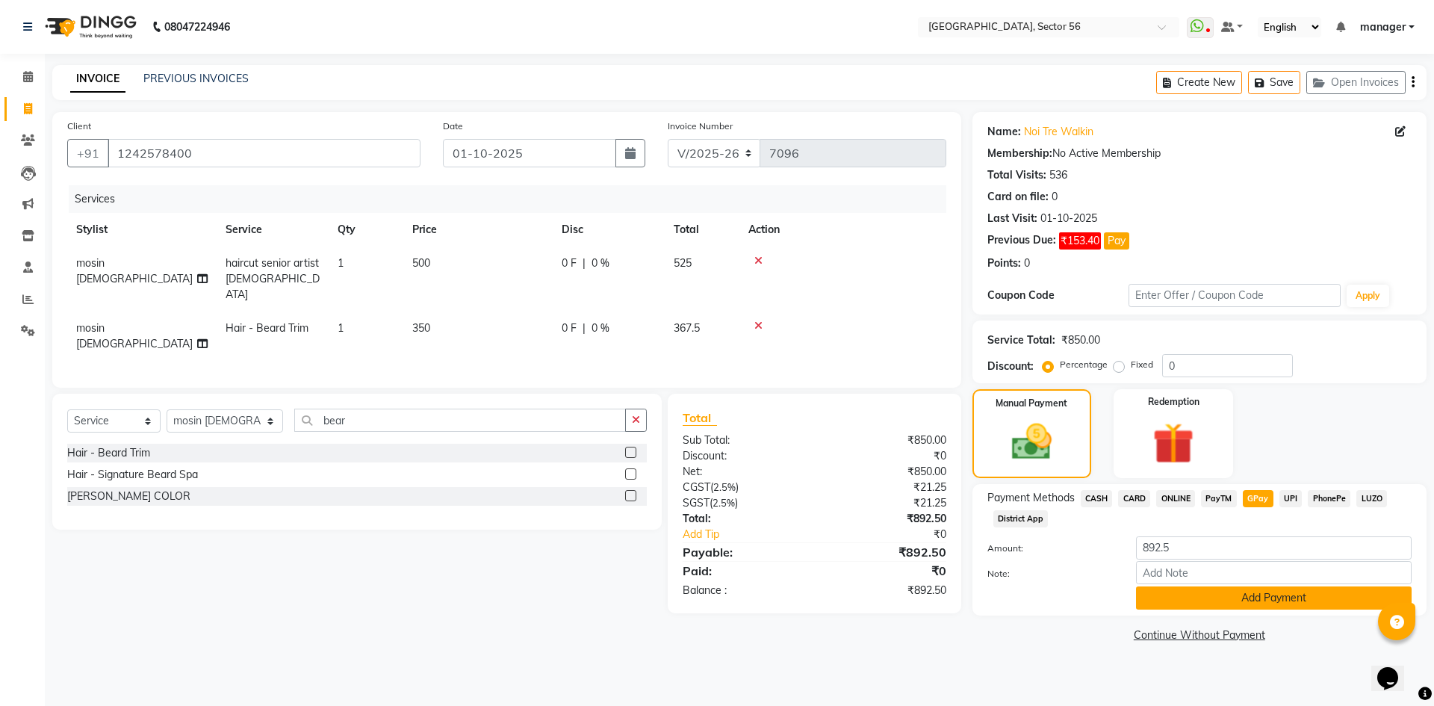
click at [1246, 598] on button "Add Payment" at bounding box center [1274, 597] width 276 height 23
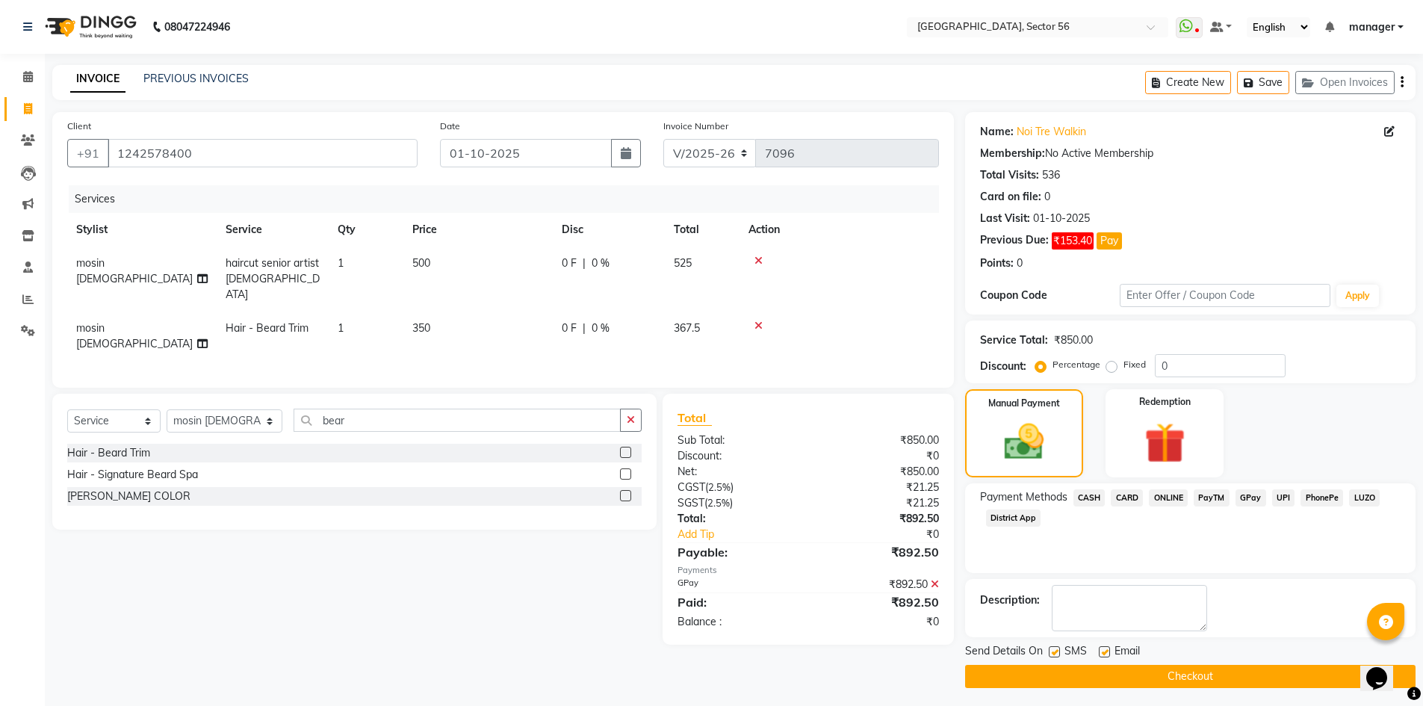
click at [1266, 670] on button "Checkout" at bounding box center [1190, 676] width 450 height 23
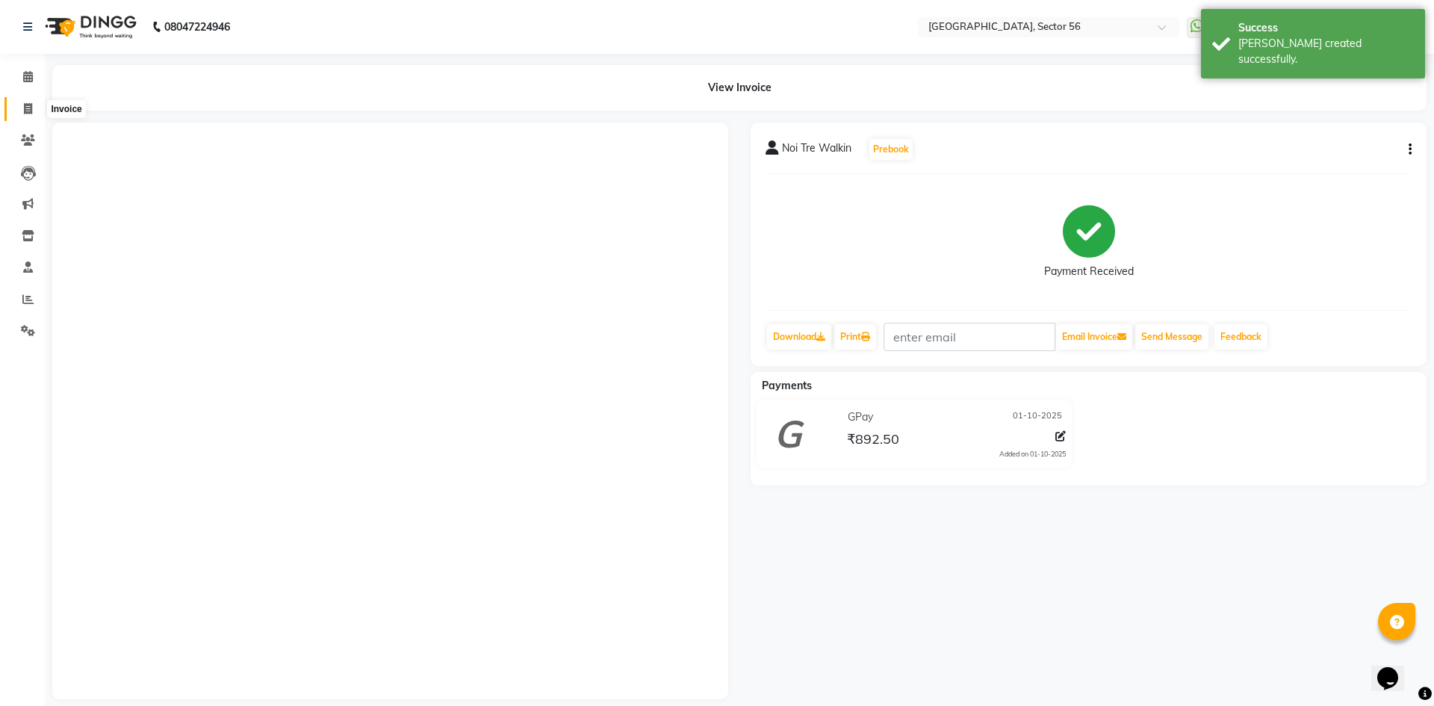
click at [29, 110] on icon at bounding box center [28, 108] width 8 height 11
select select "5557"
select select "service"
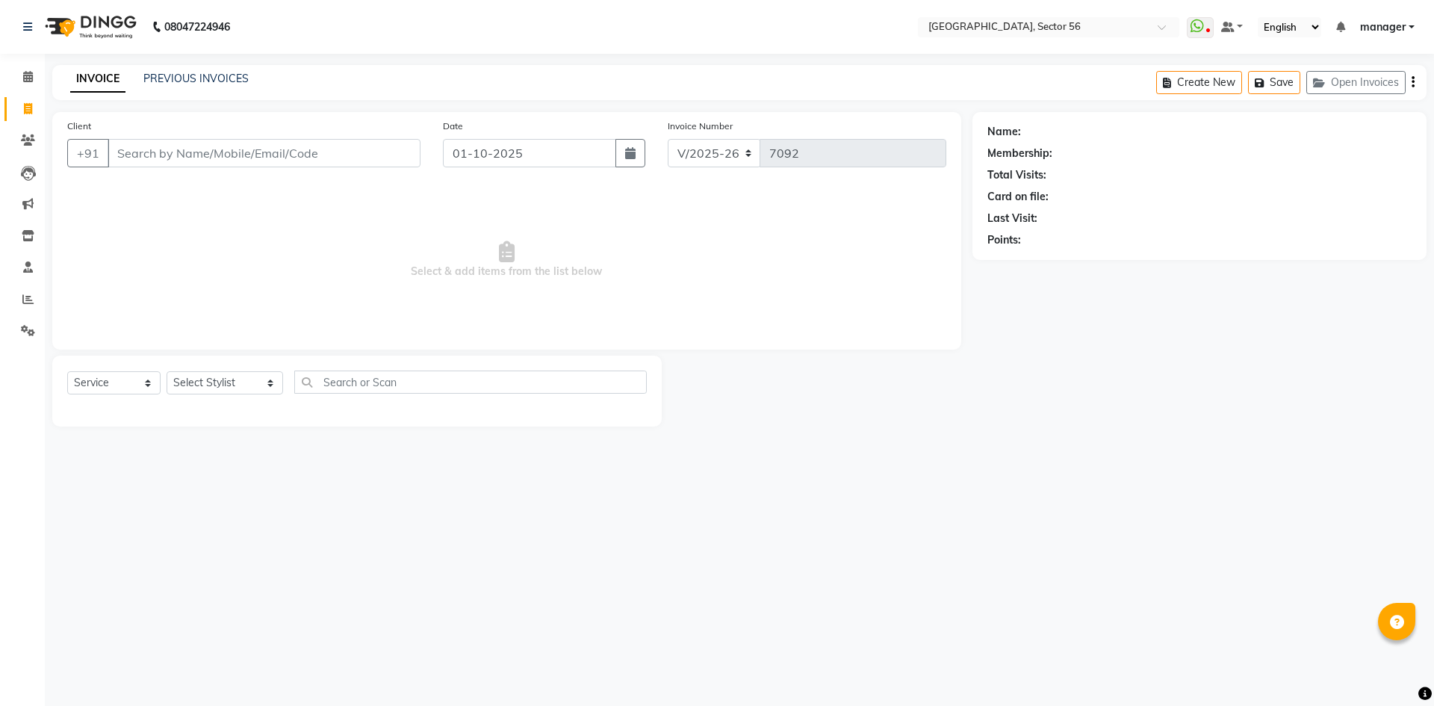
select select "5557"
select select "service"
click at [236, 75] on link "PREVIOUS INVOICES" at bounding box center [195, 78] width 105 height 13
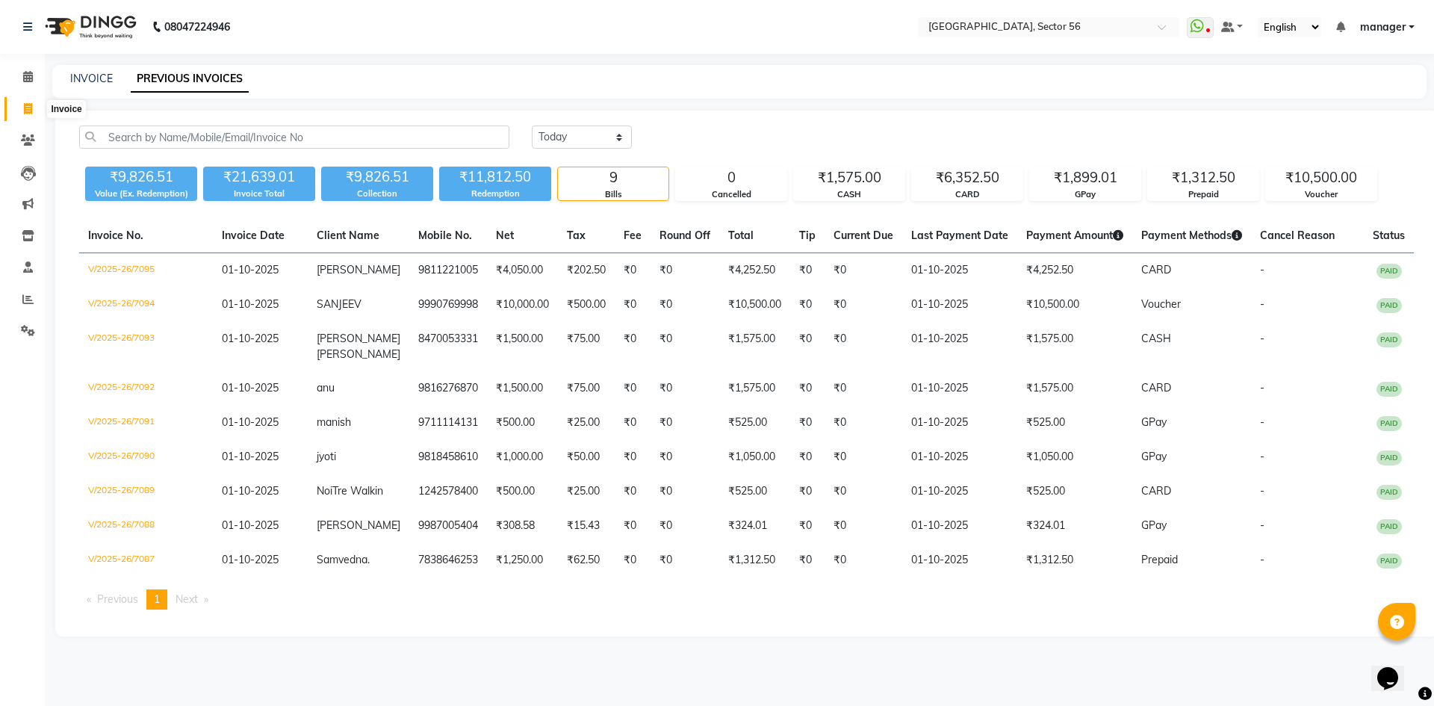
drag, startPoint x: 29, startPoint y: 111, endPoint x: 80, endPoint y: 108, distance: 50.9
click at [29, 111] on icon at bounding box center [28, 108] width 8 height 11
select select "service"
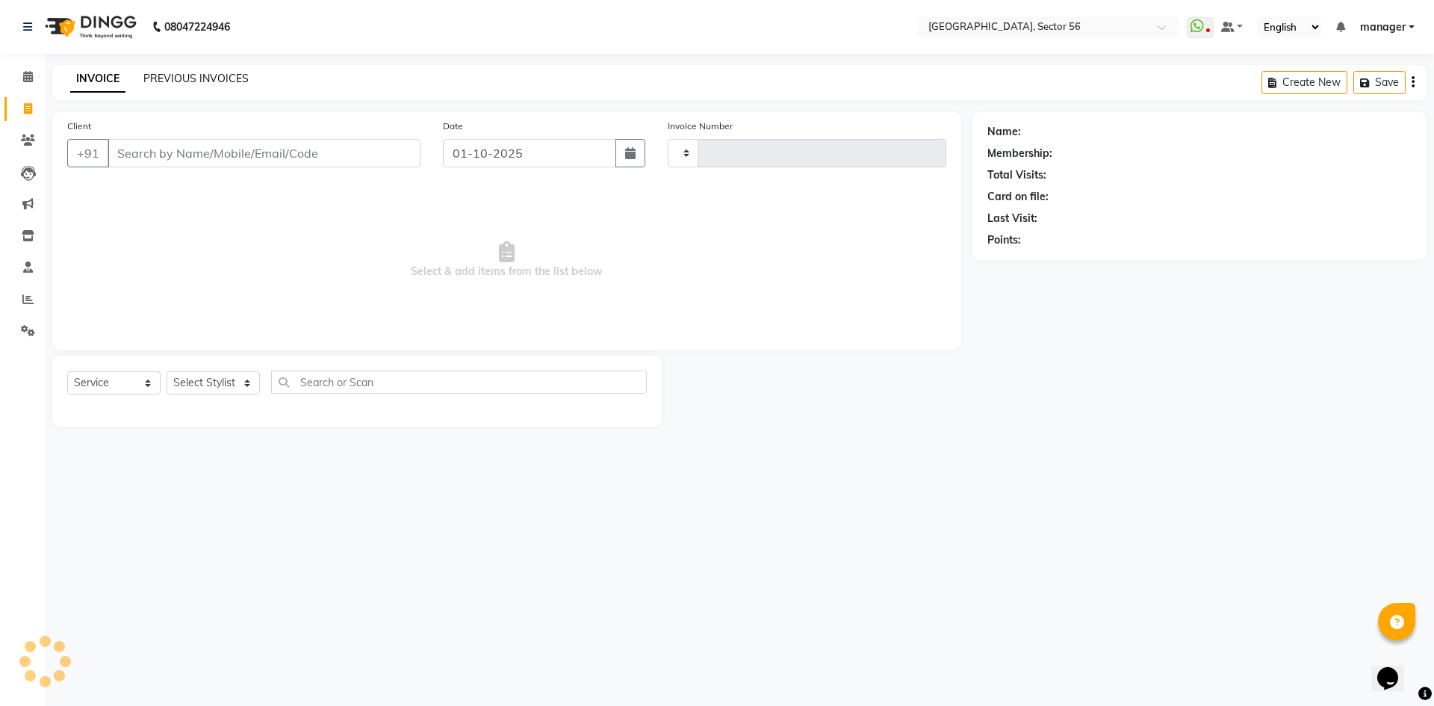
type input "7099"
select select "5557"
click at [214, 82] on link "PREVIOUS INVOICES" at bounding box center [195, 78] width 105 height 13
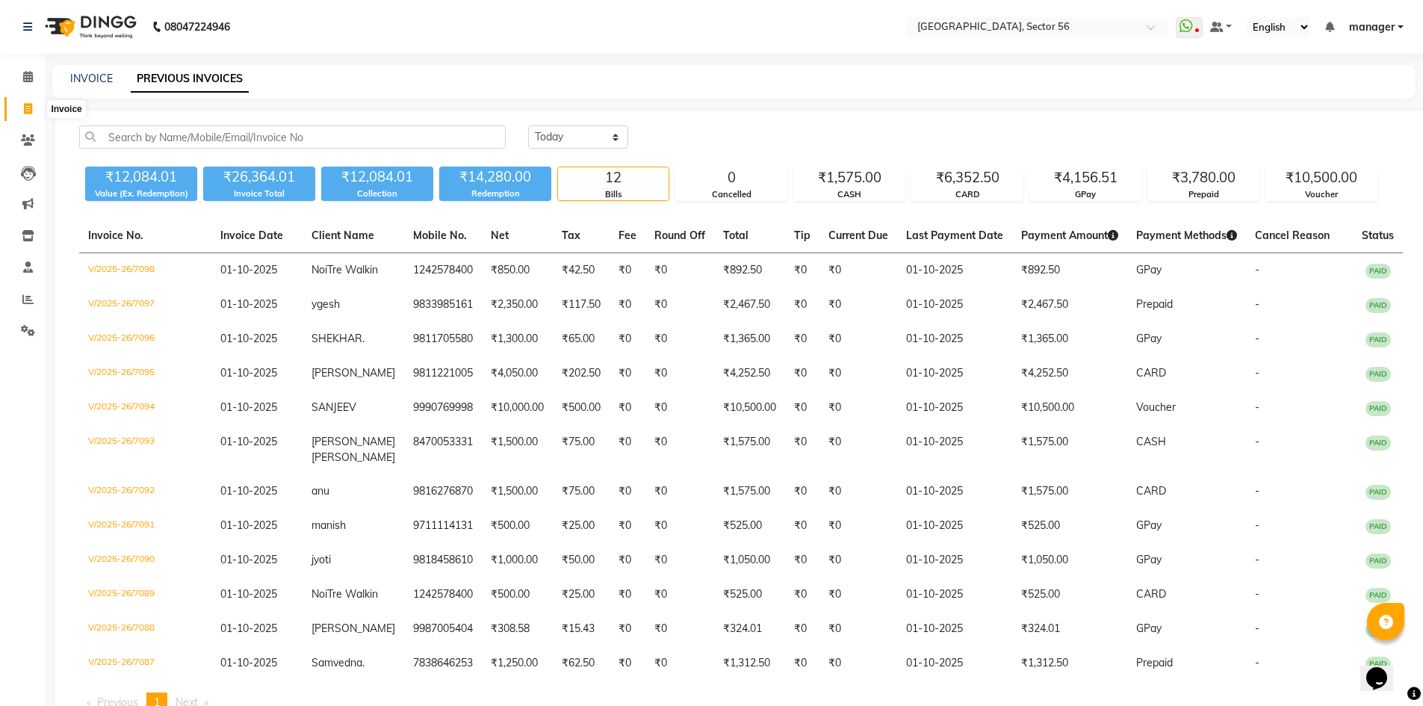
click at [30, 111] on icon at bounding box center [28, 108] width 8 height 11
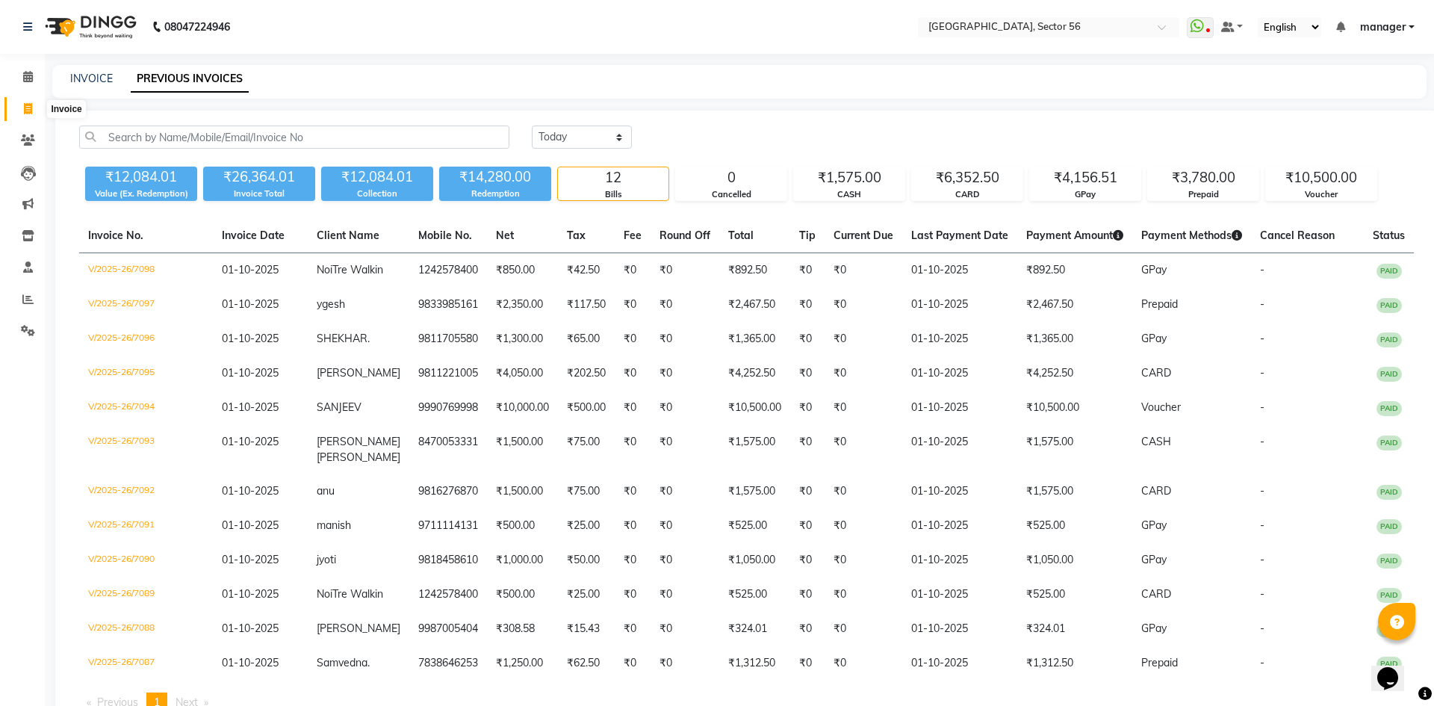
select select "5557"
select select "service"
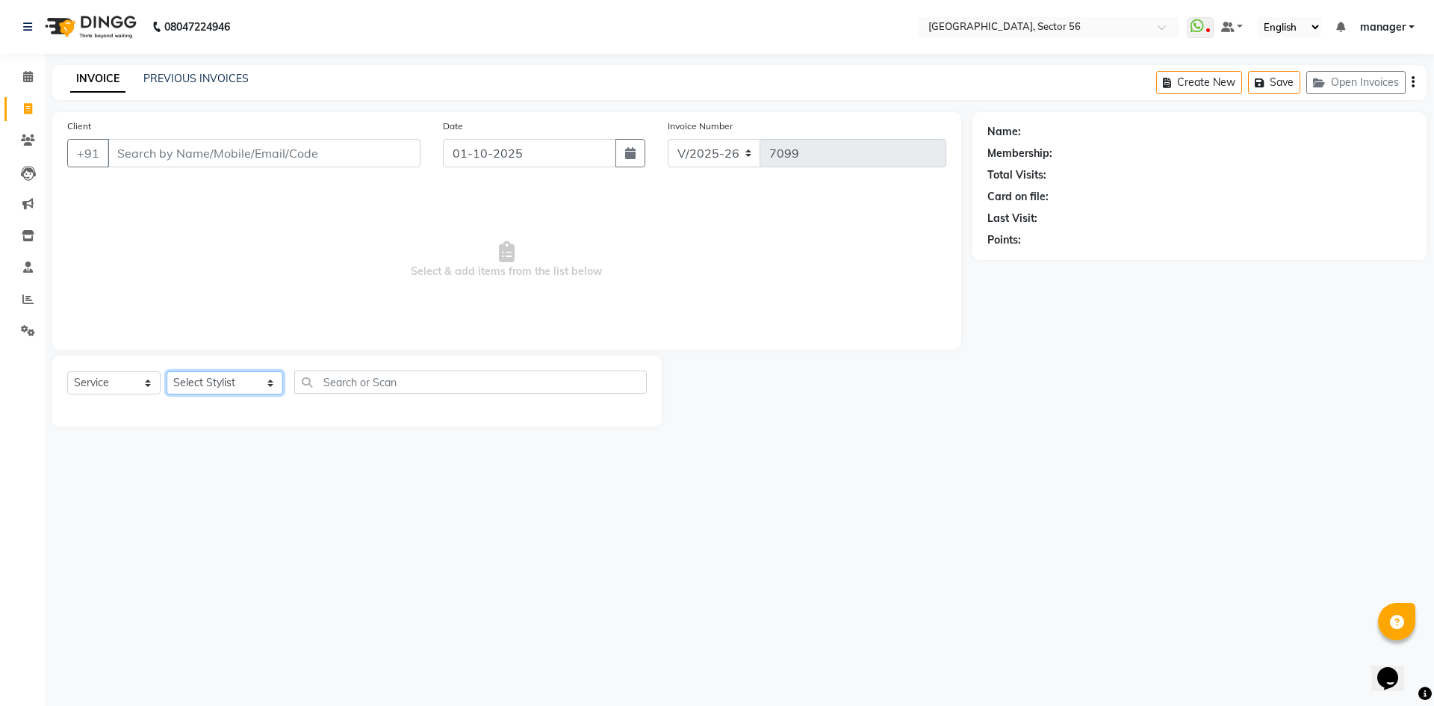
click at [194, 380] on select "Select Stylist [PERSON_NAME] [PERSON_NAME] [PERSON_NAME] MARKET STAFF amit amit…" at bounding box center [225, 382] width 117 height 23
select select "43517"
click at [167, 371] on select "Select Stylist [PERSON_NAME] [PERSON_NAME] [PERSON_NAME] MARKET STAFF amit amit…" at bounding box center [225, 382] width 117 height 23
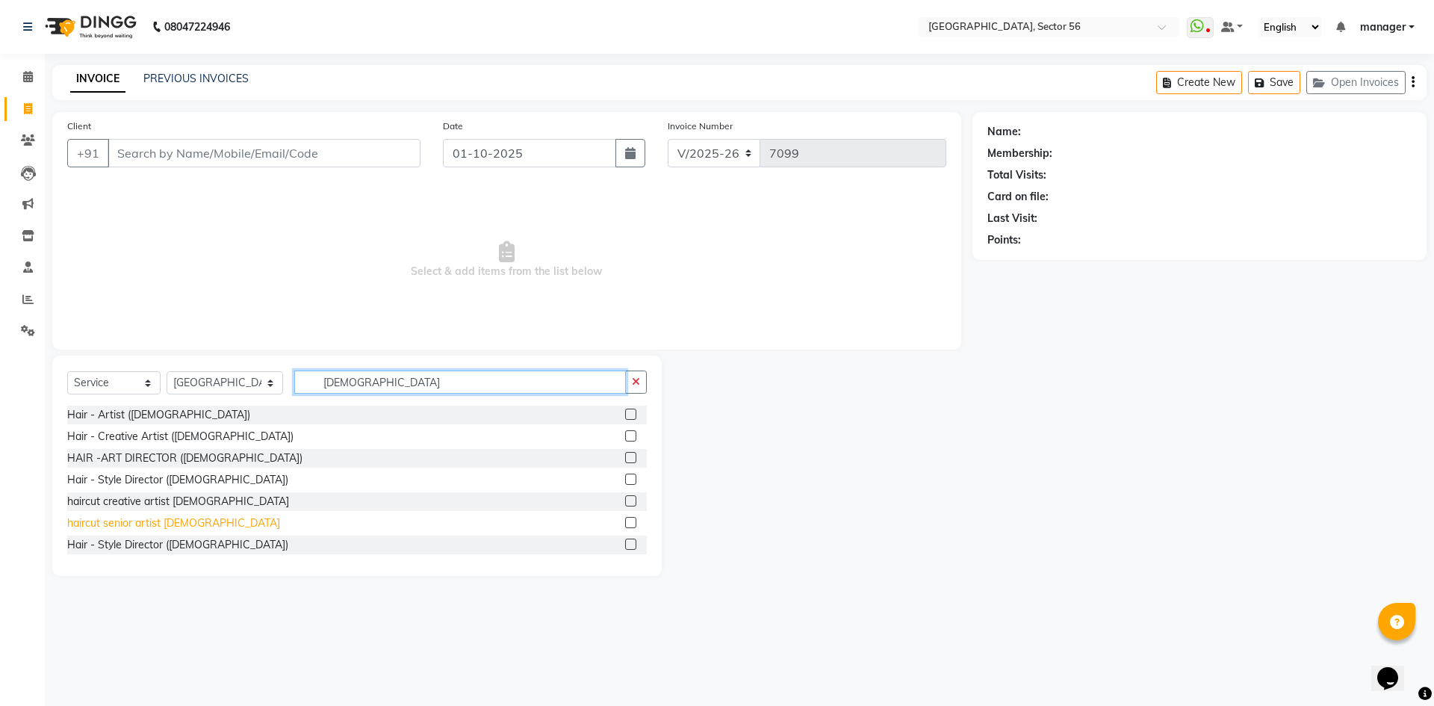
type input "[DEMOGRAPHIC_DATA]"
drag, startPoint x: 123, startPoint y: 521, endPoint x: 353, endPoint y: 431, distance: 246.3
click at [124, 521] on div "haircut senior artist [DEMOGRAPHIC_DATA]" at bounding box center [173, 523] width 213 height 16
checkbox input "false"
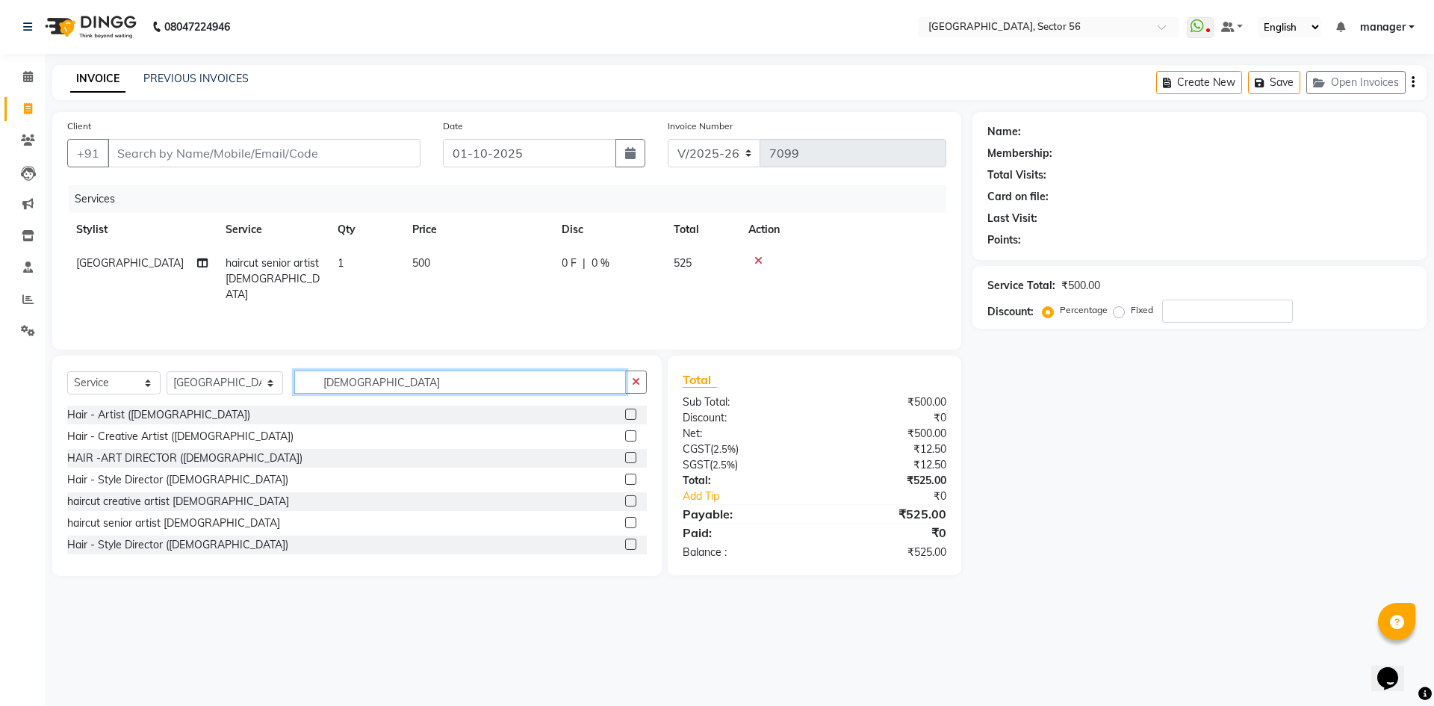
click at [234, 396] on div "Select Service Product Membership Package Voucher Prepaid Gift Card Select Styl…" at bounding box center [357, 388] width 580 height 35
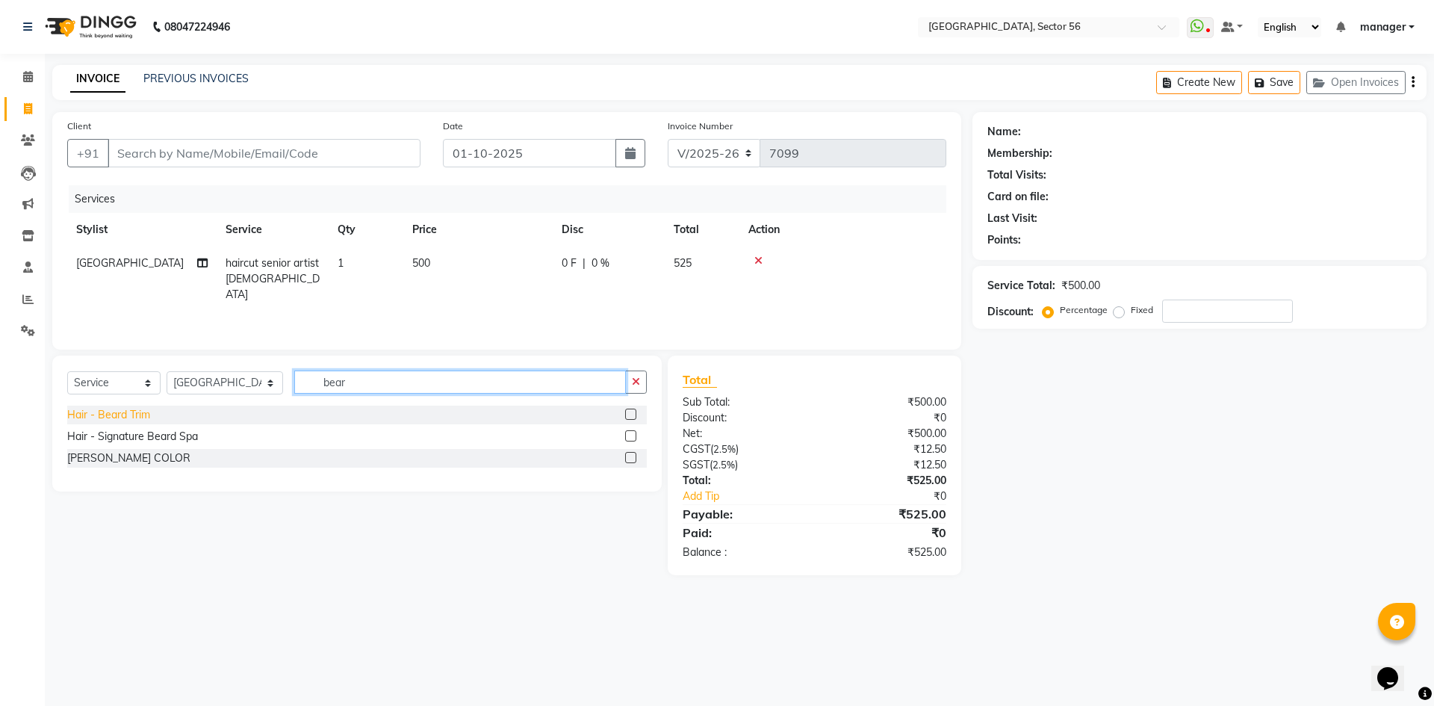
type input "bear"
click at [126, 418] on div "Hair - Beard Trim" at bounding box center [108, 415] width 83 height 16
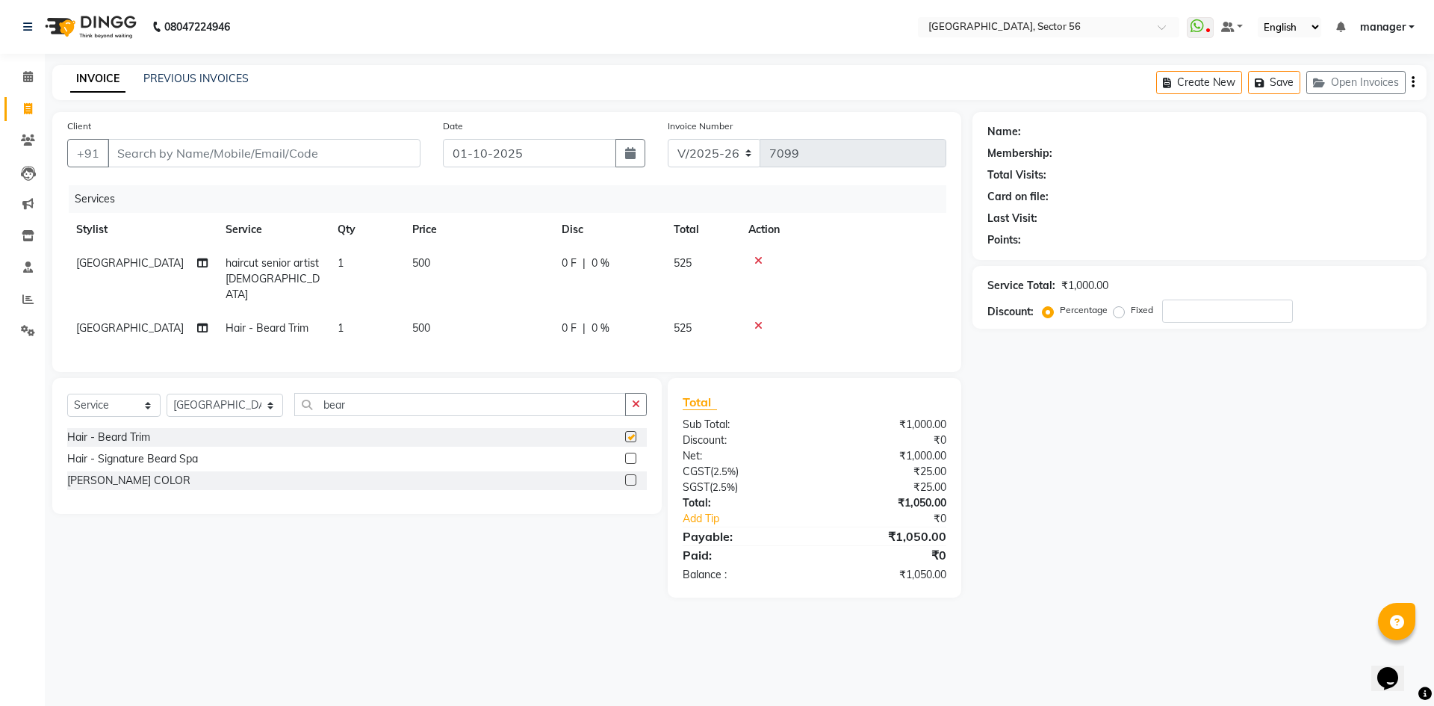
checkbox input "false"
click at [202, 401] on select "Select Stylist [PERSON_NAME] [PERSON_NAME] [PERSON_NAME] MARKET STAFF amit amit…" at bounding box center [225, 405] width 117 height 23
click at [202, 400] on select "Select Stylist [PERSON_NAME] [PERSON_NAME] [PERSON_NAME] MARKET STAFF amit amit…" at bounding box center [225, 405] width 117 height 23
select select "37864"
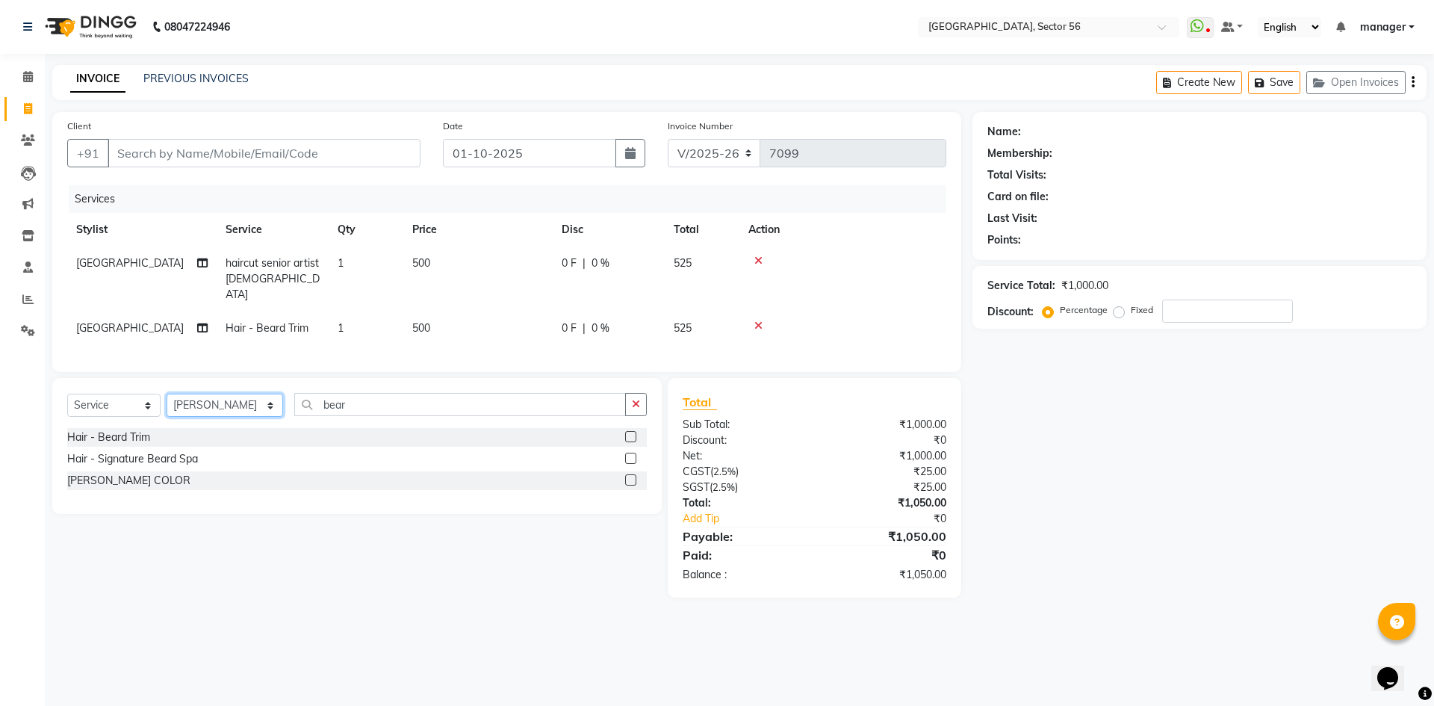
click at [167, 394] on select "Select Stylist [PERSON_NAME] [PERSON_NAME] [PERSON_NAME] MARKET STAFF amit amit…" at bounding box center [225, 405] width 117 height 23
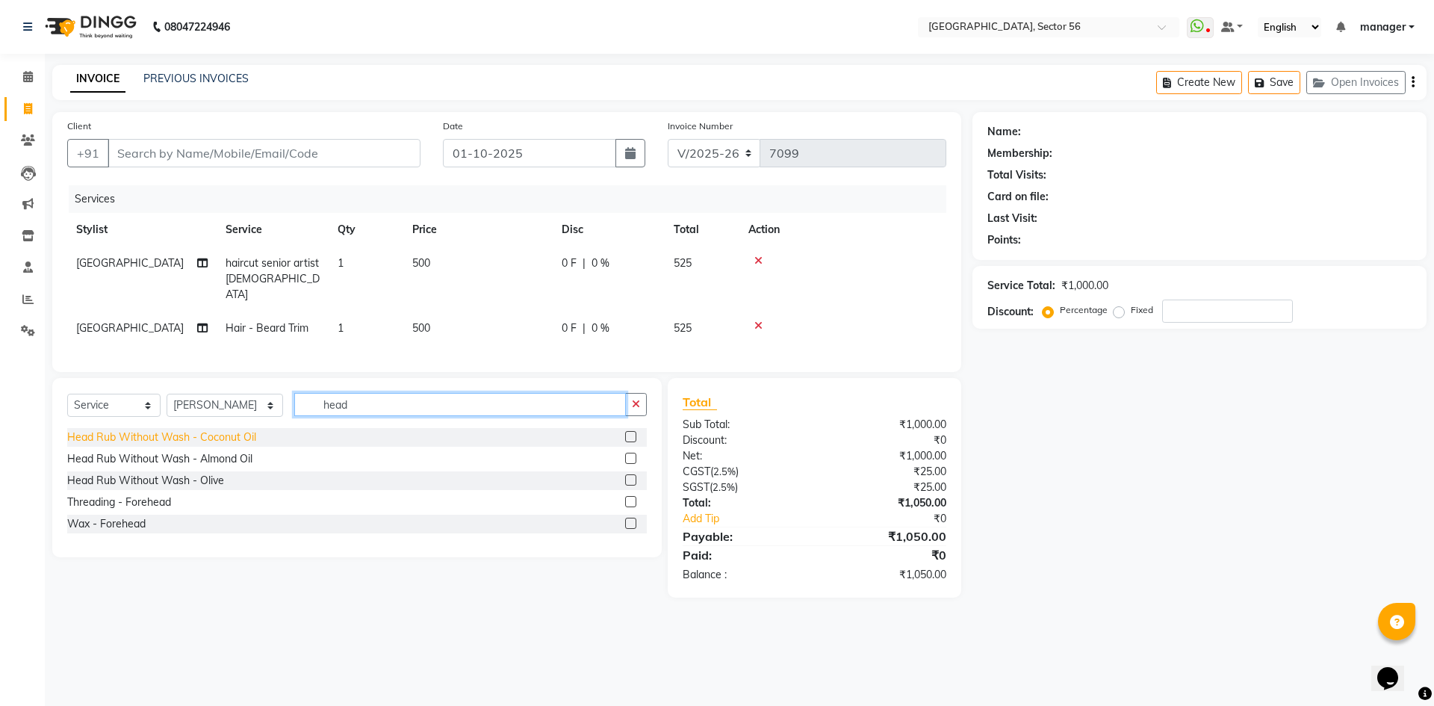
type input "head"
click at [204, 430] on div "Head Rub Without Wash - Coconut Oil" at bounding box center [161, 438] width 189 height 16
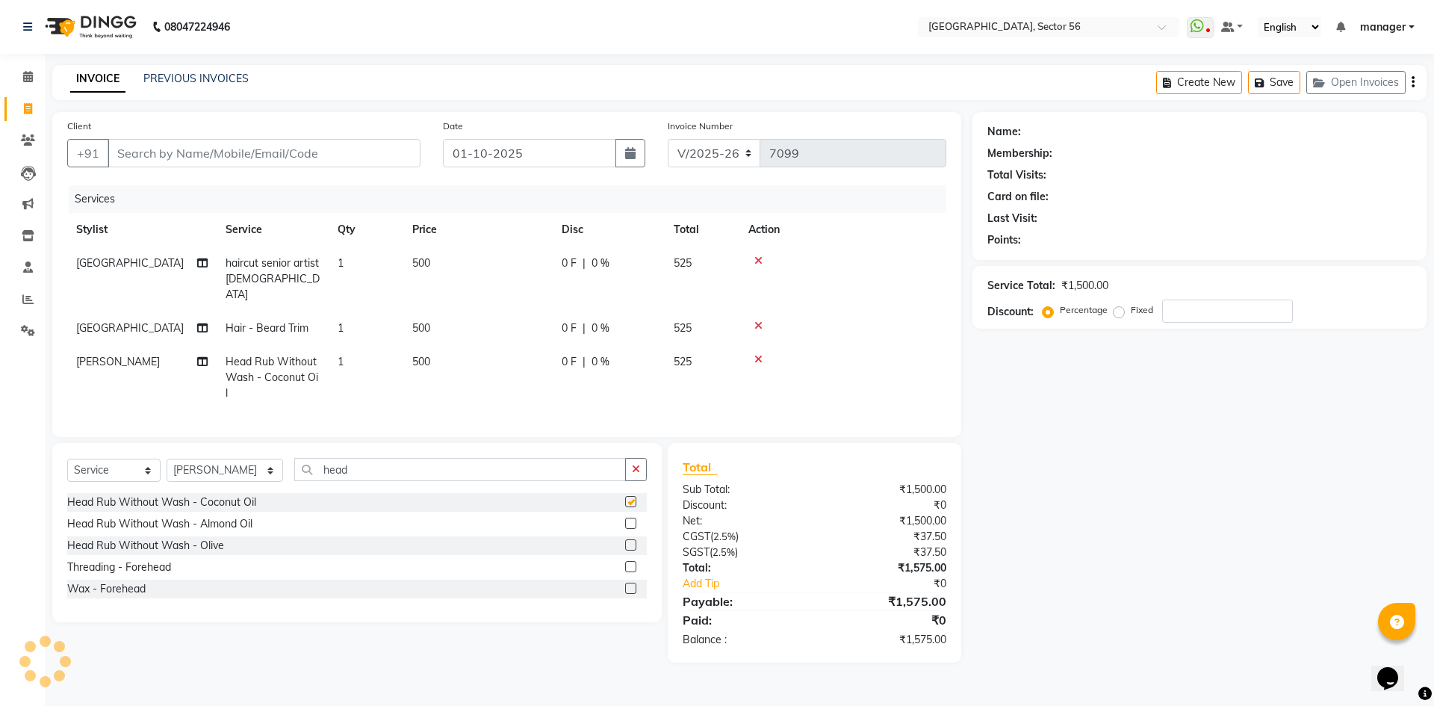
checkbox input "false"
click at [428, 321] on span "500" at bounding box center [421, 327] width 18 height 13
select select "43517"
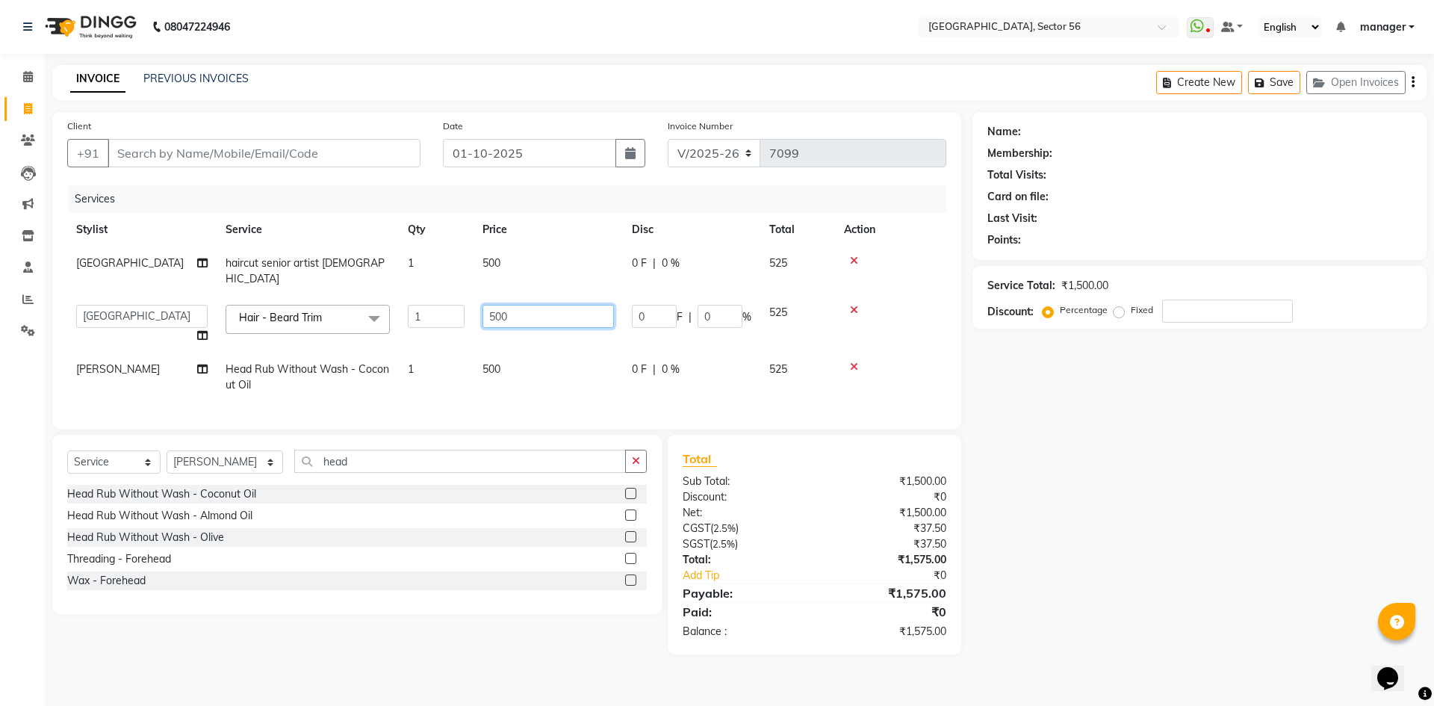
drag, startPoint x: 517, startPoint y: 309, endPoint x: 419, endPoint y: 317, distance: 98.2
click at [419, 317] on tr "ABHISHEKH THAPA abhishek thapa AKRAM KHAN MARKET STAFF amit amit spm Anamika Be…" at bounding box center [506, 324] width 879 height 57
type input "350"
click at [0, 482] on div "Calendar Invoice Clients Leads Marketing Inventory Staff Reports Settings Compl…" at bounding box center [101, 363] width 202 height 641
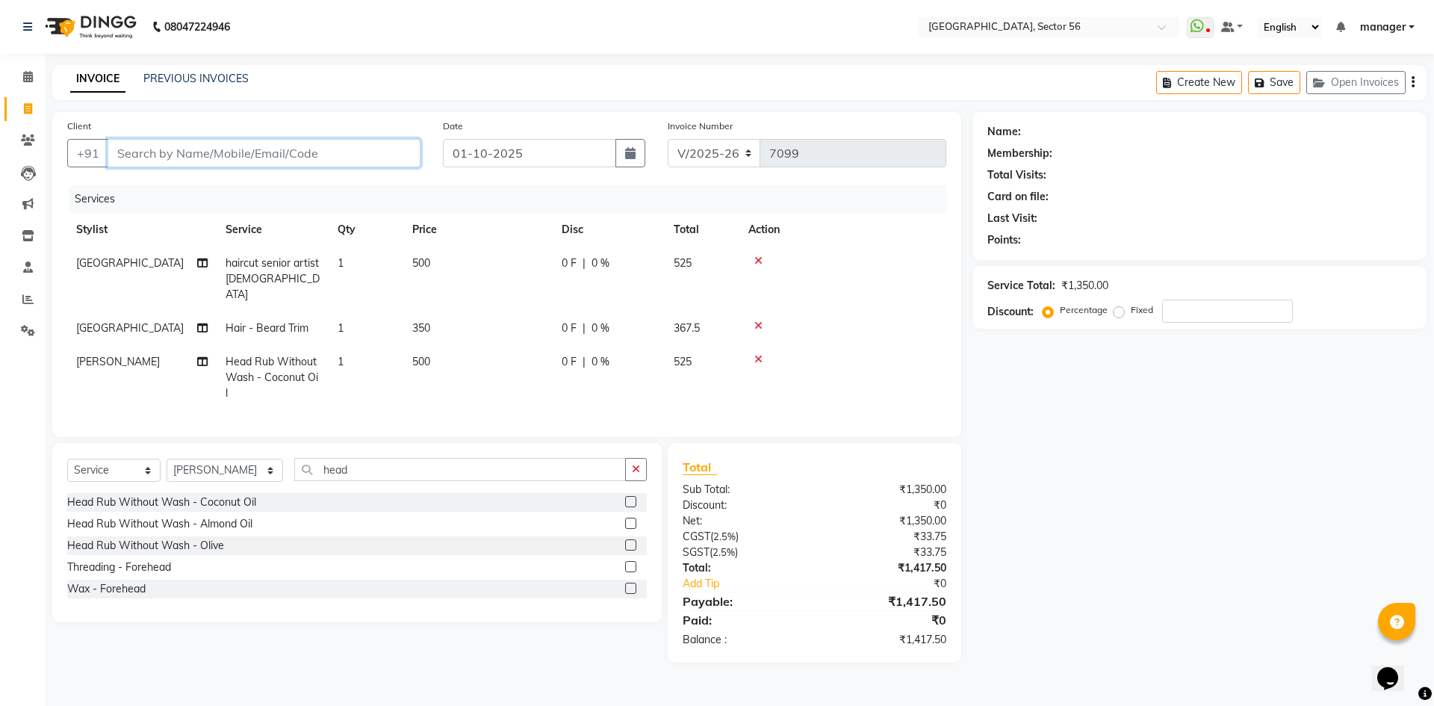
click at [233, 153] on input "Client" at bounding box center [264, 153] width 313 height 28
click at [603, 321] on span "0 %" at bounding box center [601, 329] width 18 height 16
select select "43517"
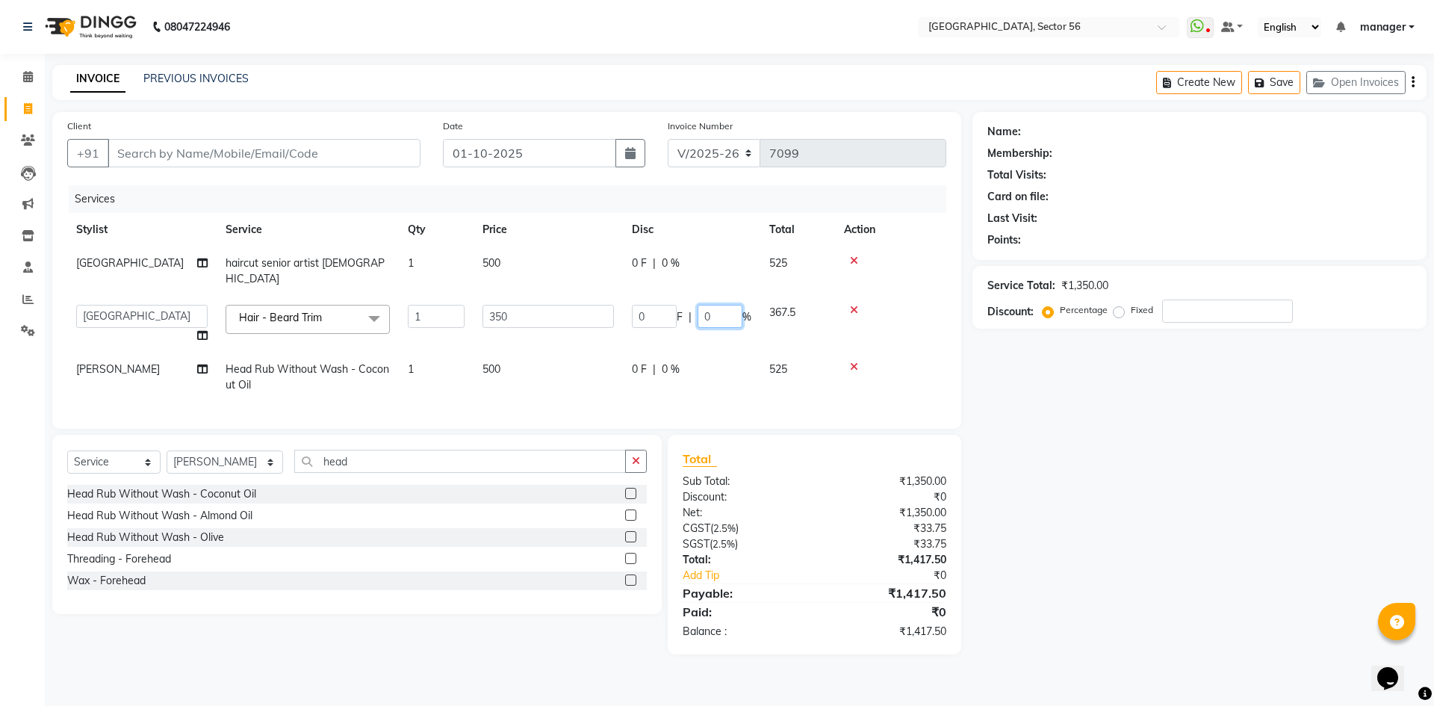
drag, startPoint x: 718, startPoint y: 302, endPoint x: 654, endPoint y: 306, distance: 64.4
click at [654, 306] on div "0 F | 0 %" at bounding box center [692, 316] width 120 height 23
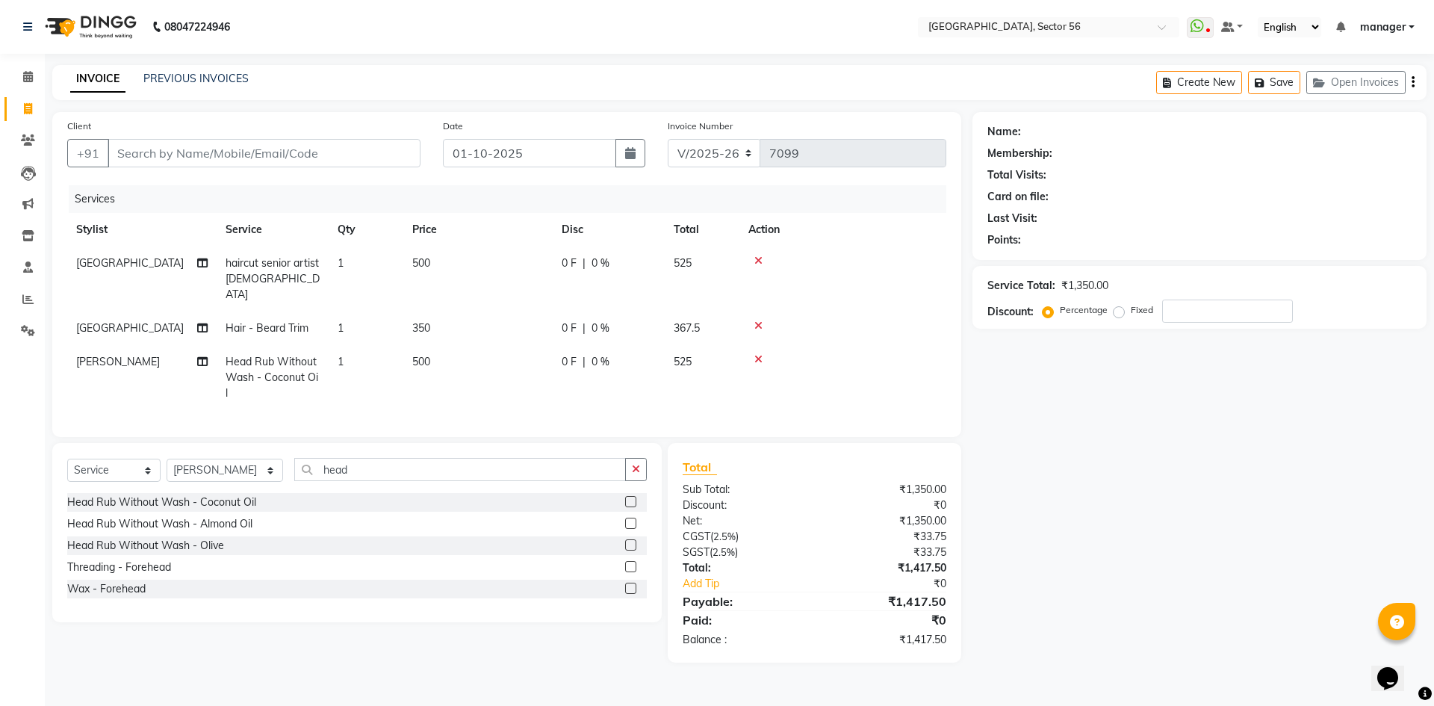
drag, startPoint x: 587, startPoint y: 309, endPoint x: 600, endPoint y: 315, distance: 13.7
click at [589, 321] on div "0 F | 0 %" at bounding box center [609, 329] width 94 height 16
select select "43517"
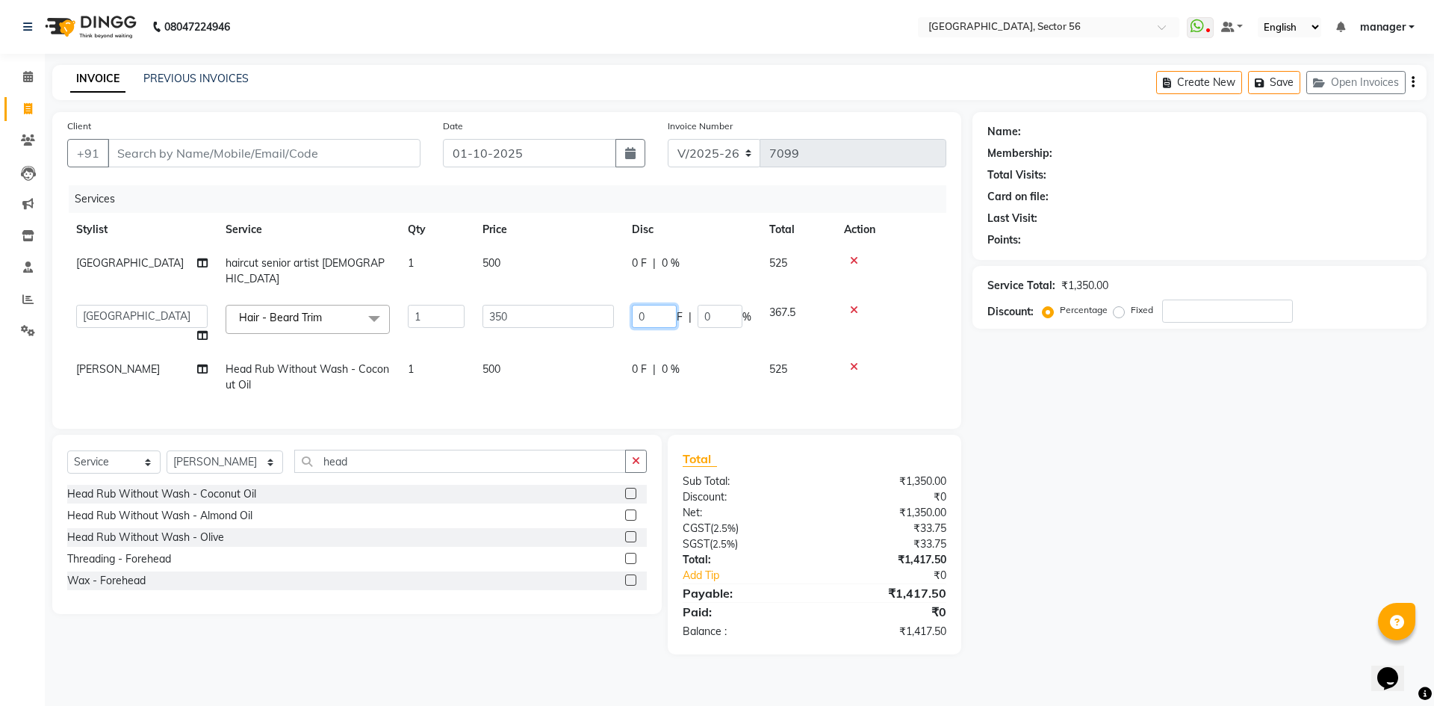
drag, startPoint x: 651, startPoint y: 298, endPoint x: 596, endPoint y: 305, distance: 55.7
click at [596, 305] on tr "ABHISHEKH THAPA abhishek thapa AKRAM KHAN MARKET STAFF amit amit spm Anamika Be…" at bounding box center [506, 324] width 879 height 57
type input "20"
click at [0, 440] on div "Calendar Invoice Clients Leads Marketing Inventory Staff Reports Settings Compl…" at bounding box center [101, 363] width 202 height 641
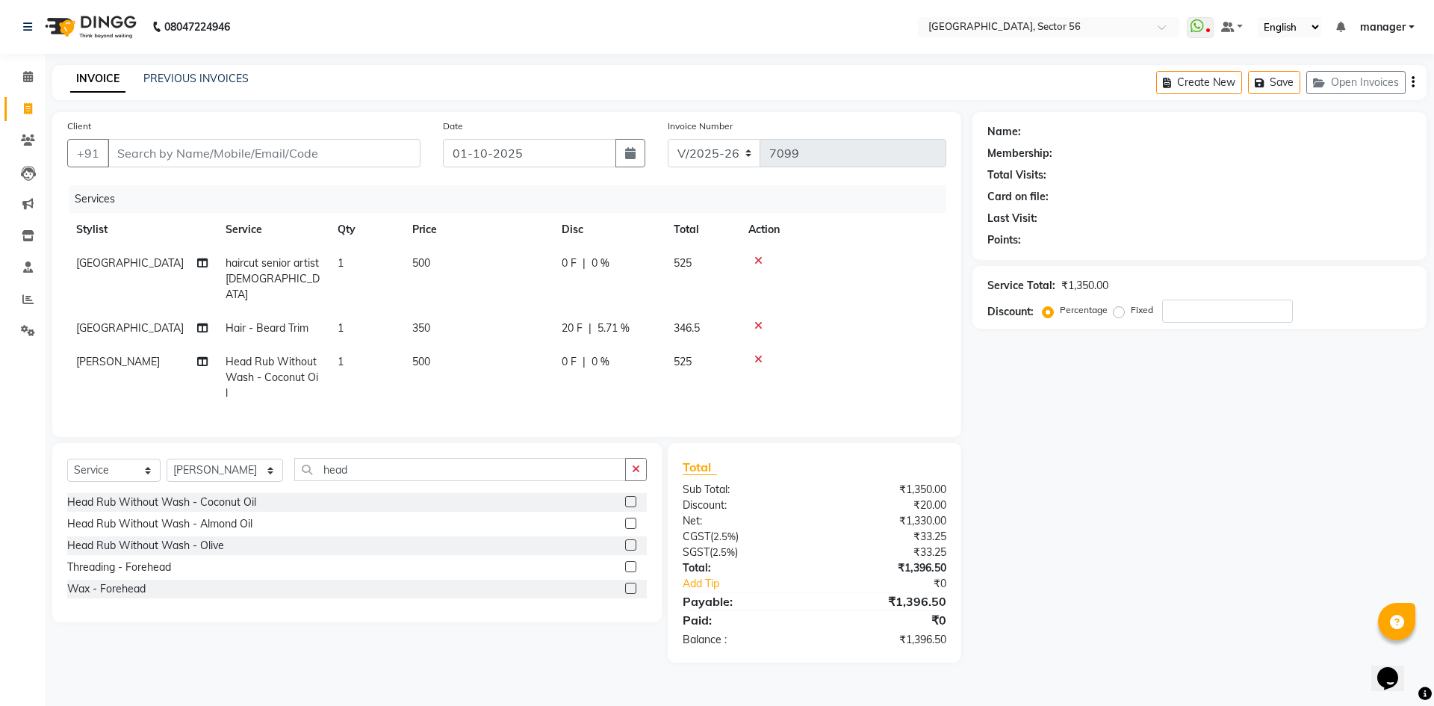
drag, startPoint x: 593, startPoint y: 321, endPoint x: 601, endPoint y: 323, distance: 8.5
click at [593, 321] on td "20 F | 5.71 %" at bounding box center [609, 329] width 112 height 34
select select "43517"
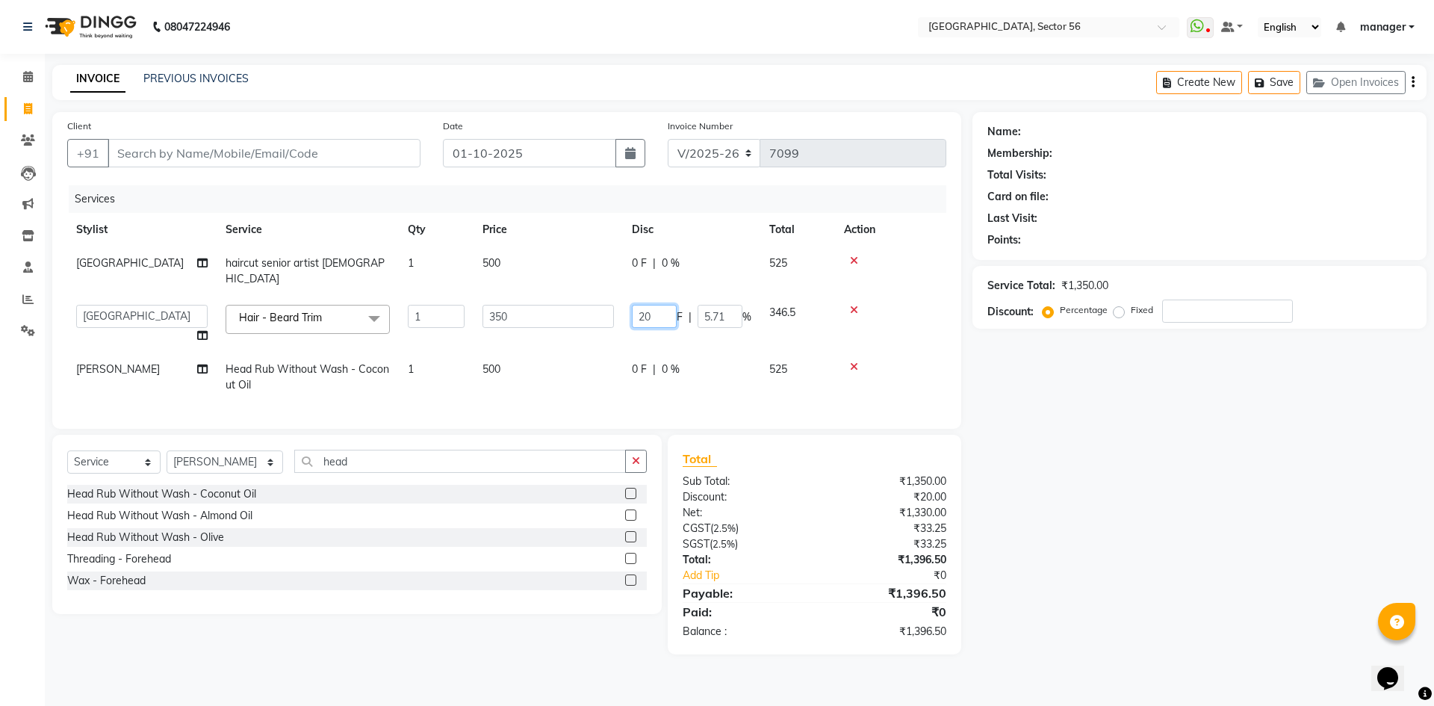
click at [666, 311] on input "20" at bounding box center [654, 316] width 45 height 23
type input "2"
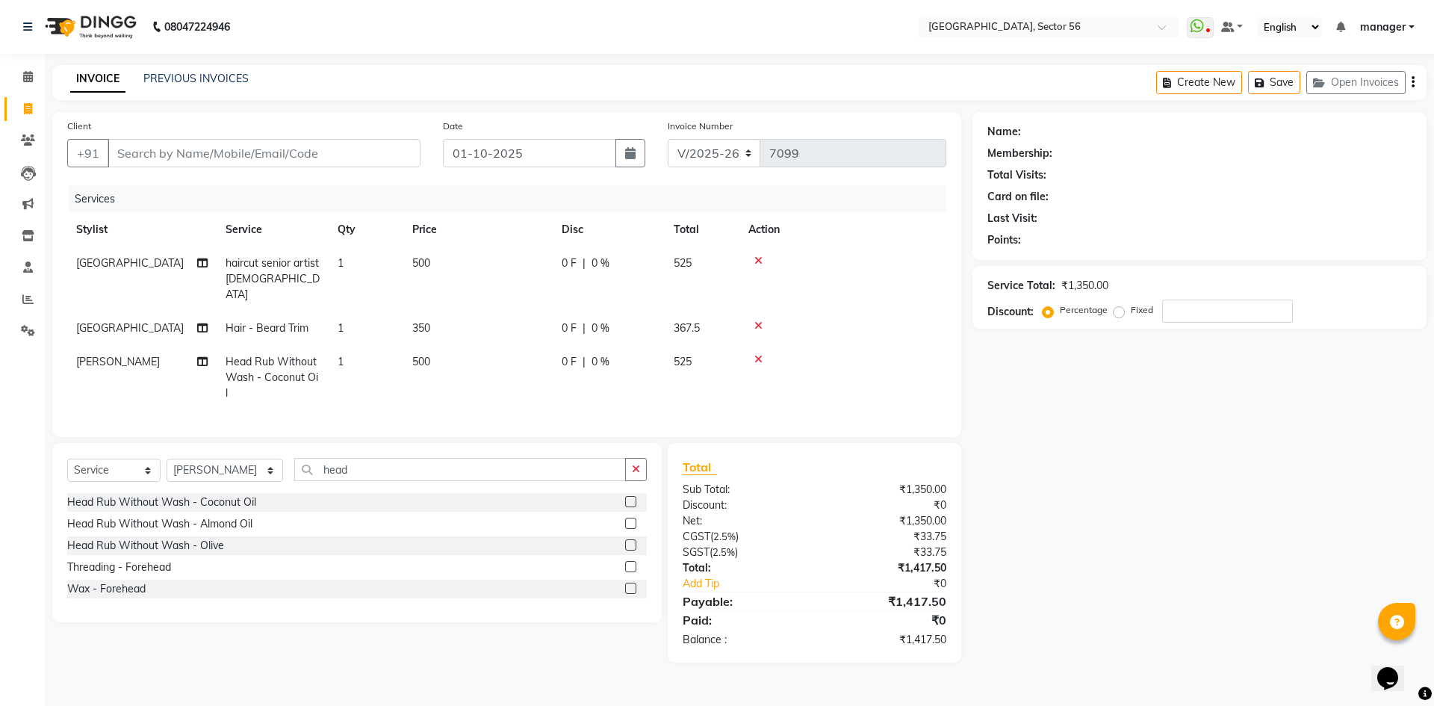
click at [651, 354] on div "0 F | 0 %" at bounding box center [609, 362] width 94 height 16
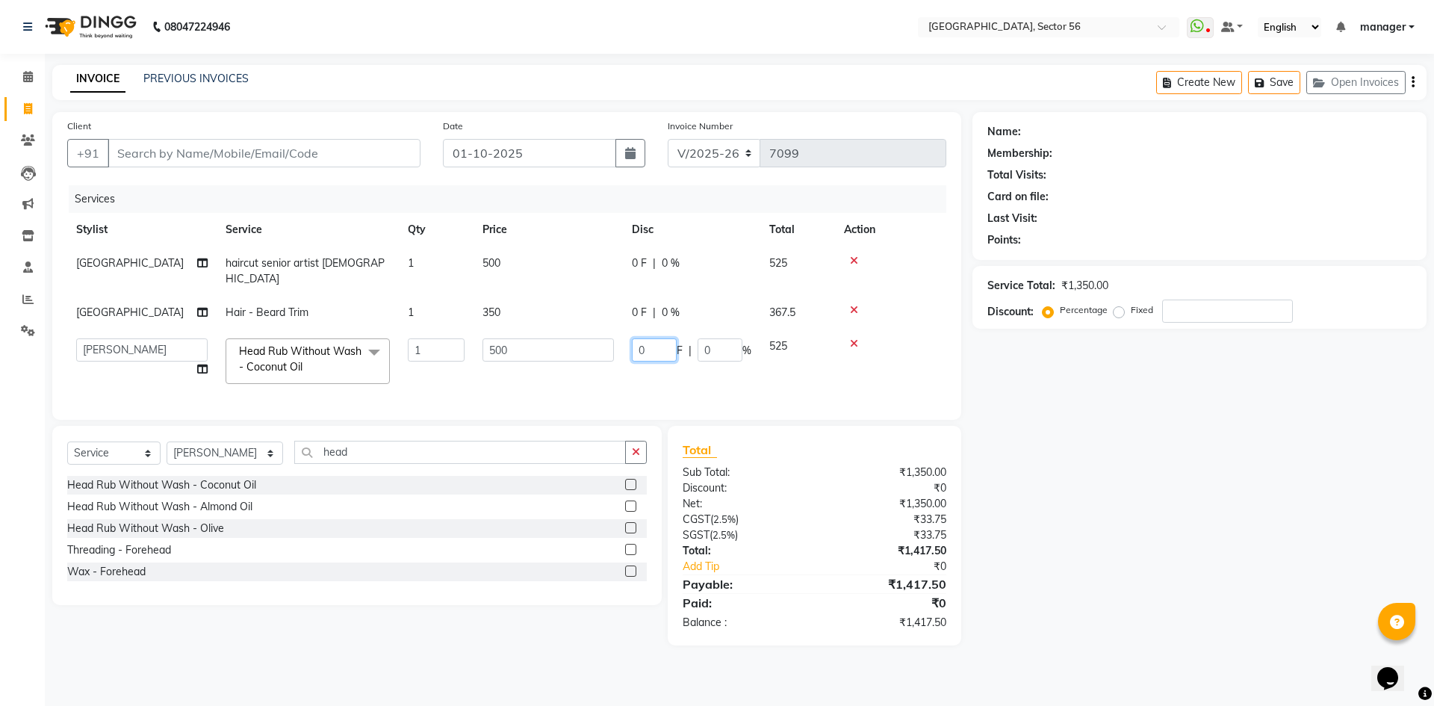
drag, startPoint x: 653, startPoint y: 335, endPoint x: 574, endPoint y: 341, distance: 79.4
click at [574, 341] on tr "ABHISHEKH THAPA abhishek thapa AKRAM KHAN MARKET STAFF amit amit spm Anamika Be…" at bounding box center [506, 361] width 879 height 64
type input "20"
click at [0, 610] on div "Calendar Invoice Clients Leads Marketing Inventory Staff Reports Settings Compl…" at bounding box center [101, 363] width 202 height 641
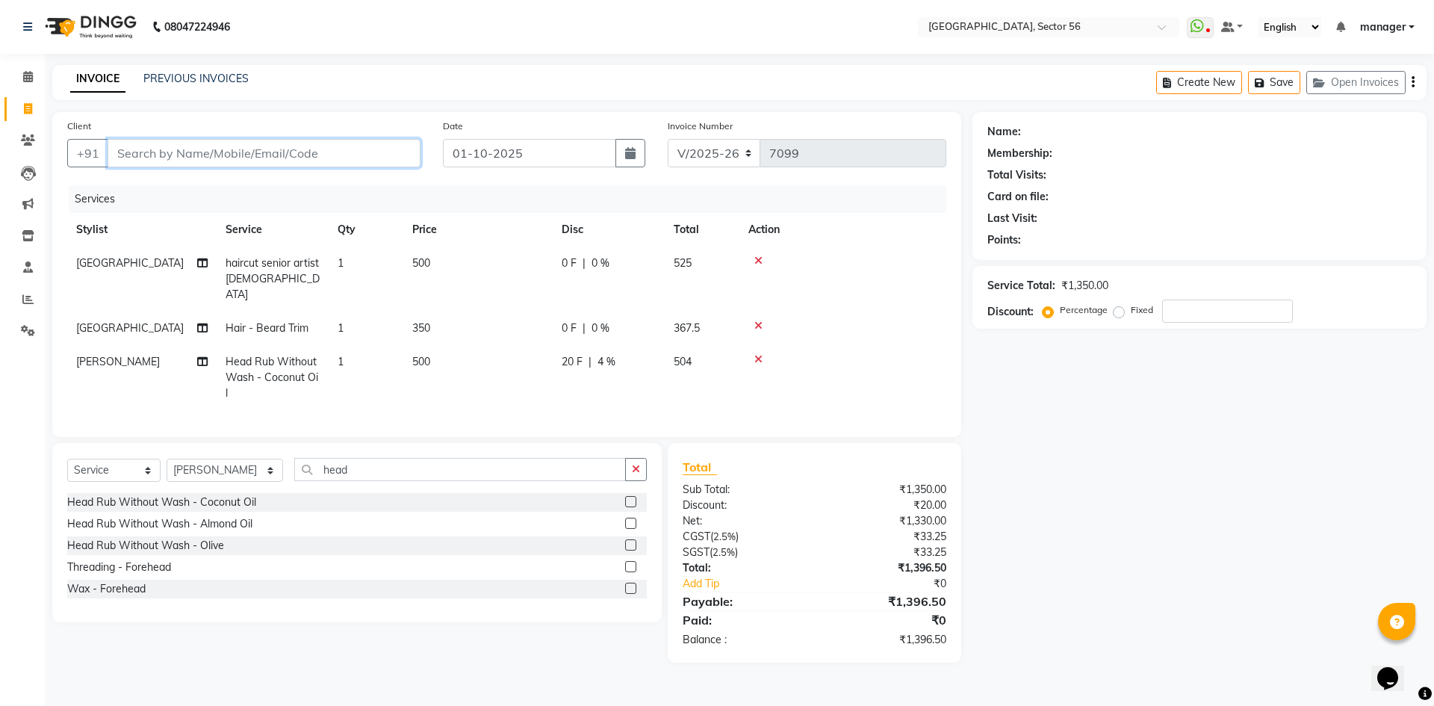
click at [196, 152] on input "Client" at bounding box center [264, 153] width 313 height 28
type input "9"
type input "0"
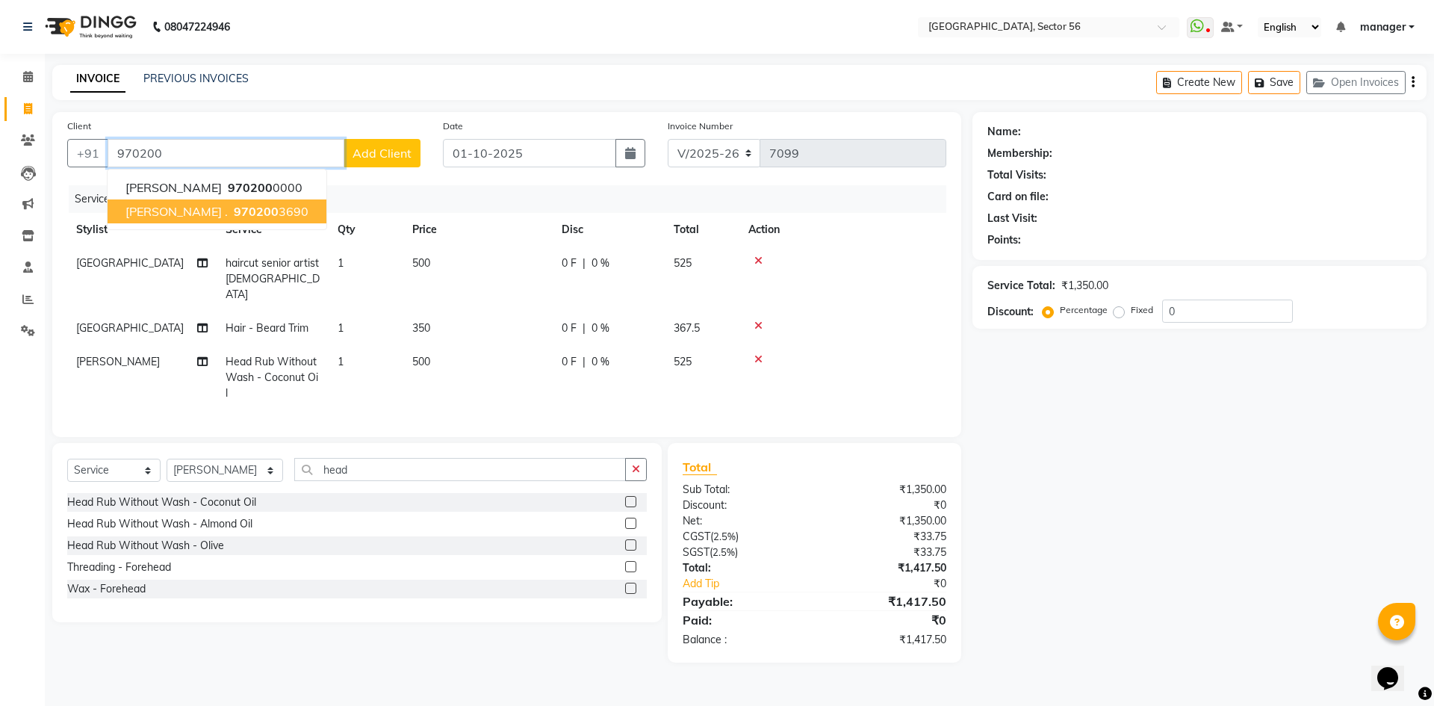
click at [150, 210] on span "ABHISHEKH ." at bounding box center [177, 211] width 102 height 15
type input "9702003690"
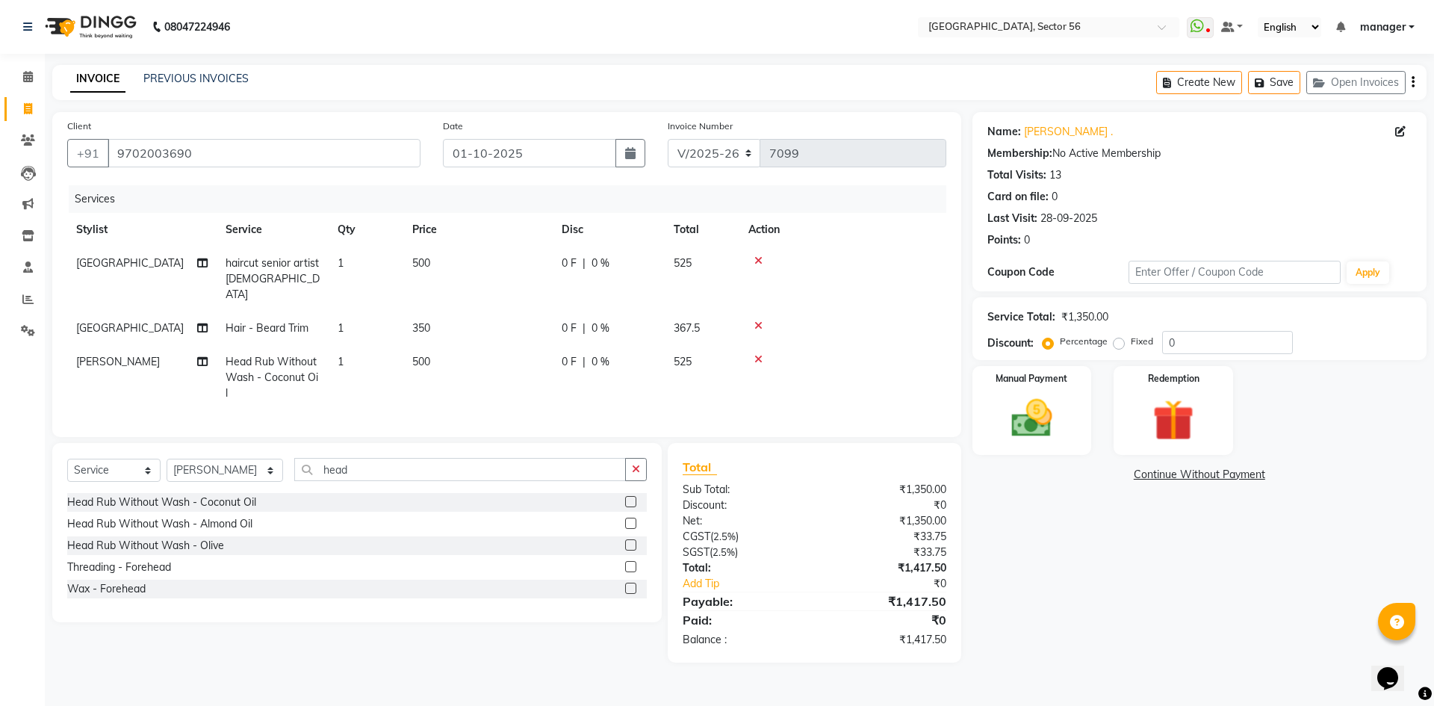
click at [592, 354] on span "0 %" at bounding box center [601, 362] width 18 height 16
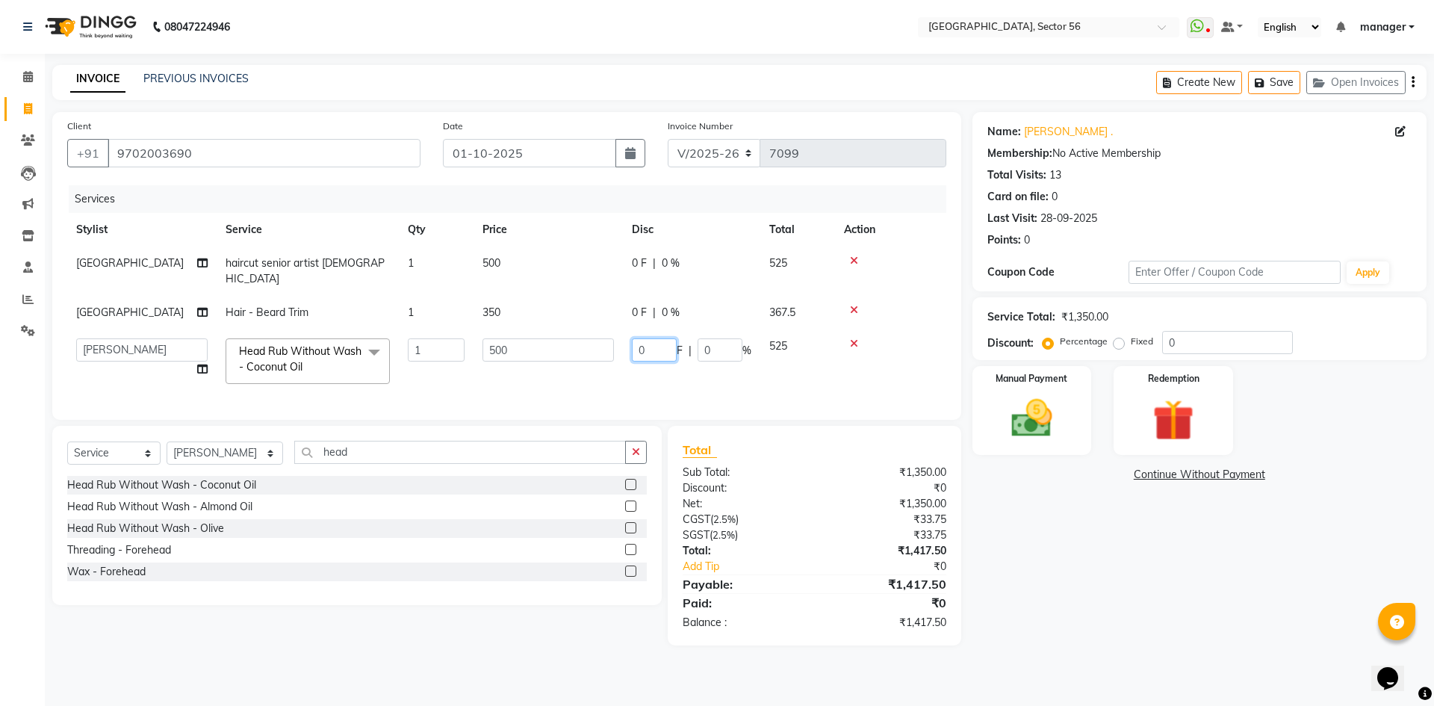
drag, startPoint x: 648, startPoint y: 336, endPoint x: 609, endPoint y: 338, distance: 38.9
click at [609, 338] on tr "ABHISHEKH THAPA abhishek thapa AKRAM KHAN MARKET STAFF amit amit spm Anamika Be…" at bounding box center [506, 361] width 879 height 64
type input "20"
click at [0, 589] on div "Calendar Invoice Clients Leads Marketing Inventory Staff Reports Settings Compl…" at bounding box center [101, 363] width 202 height 641
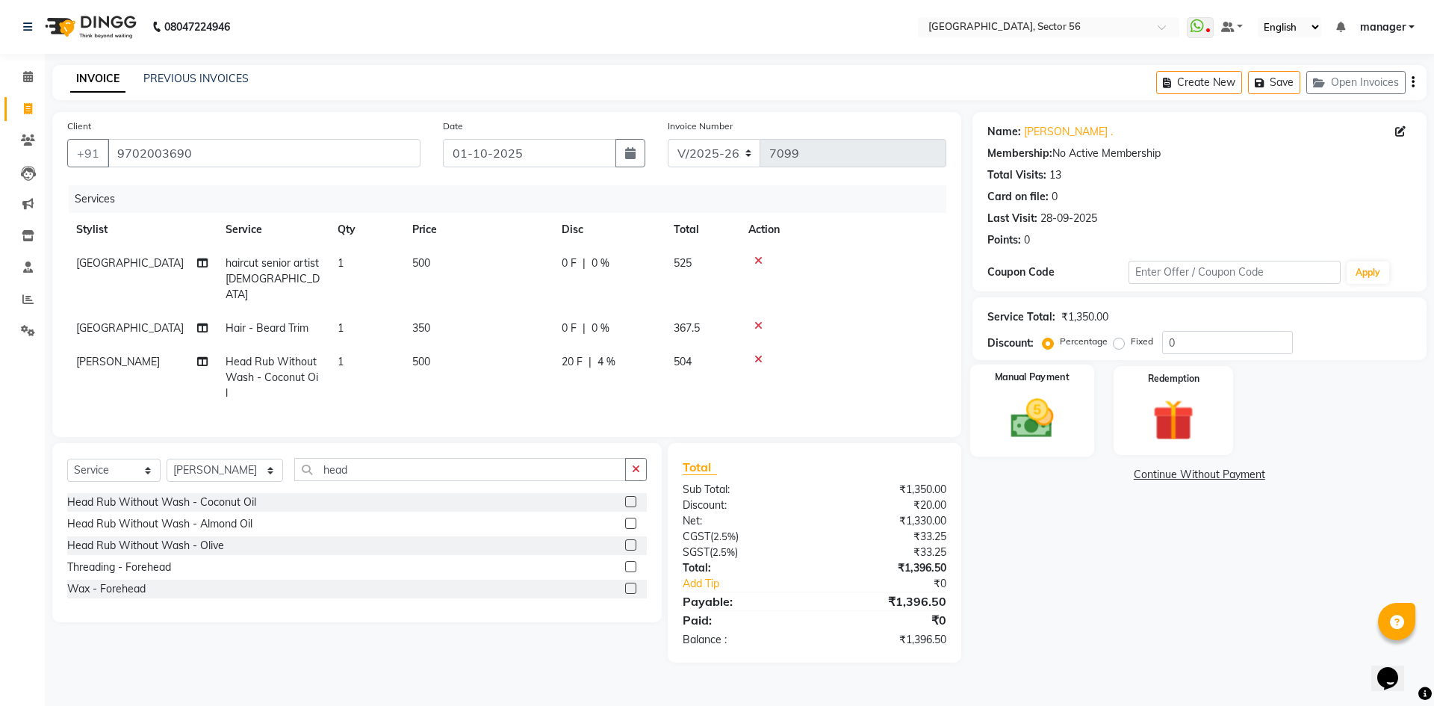
click at [1060, 409] on img at bounding box center [1031, 418] width 69 height 49
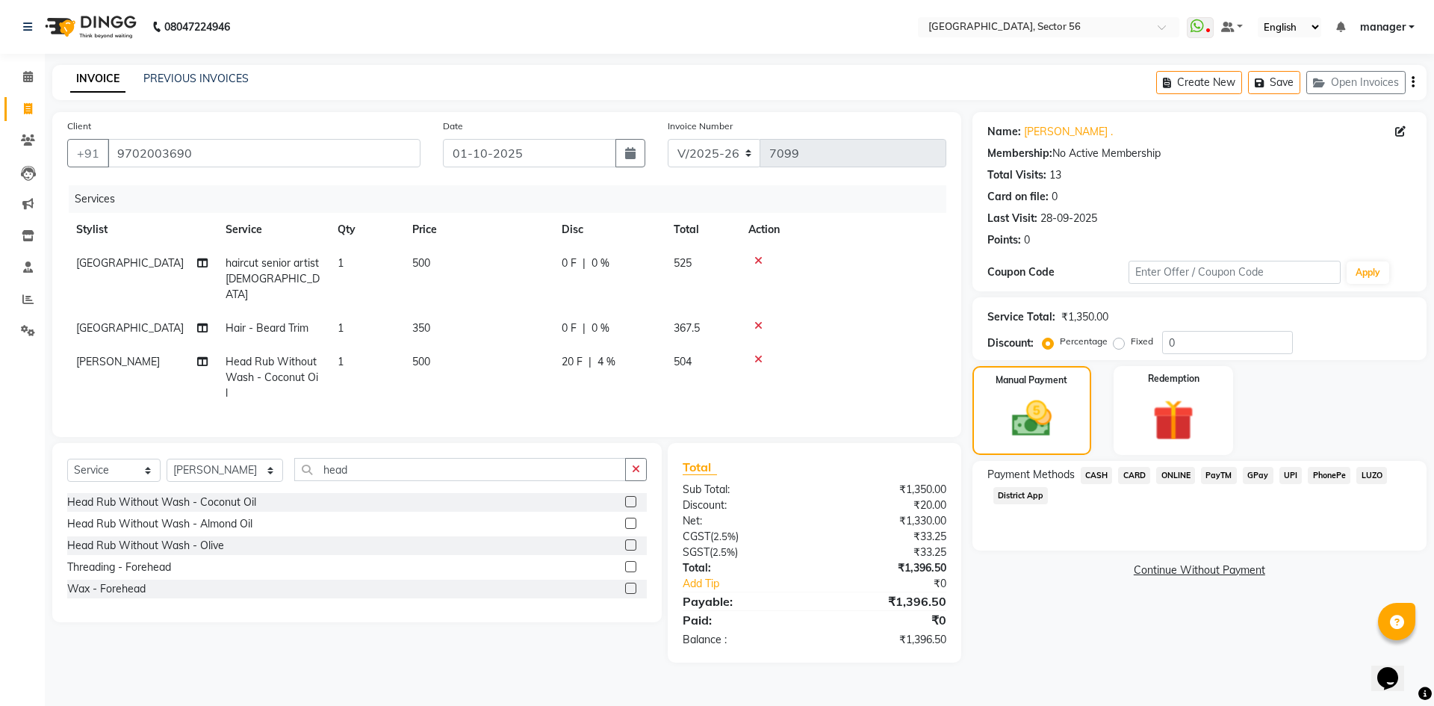
click at [1260, 475] on span "GPay" at bounding box center [1258, 475] width 31 height 17
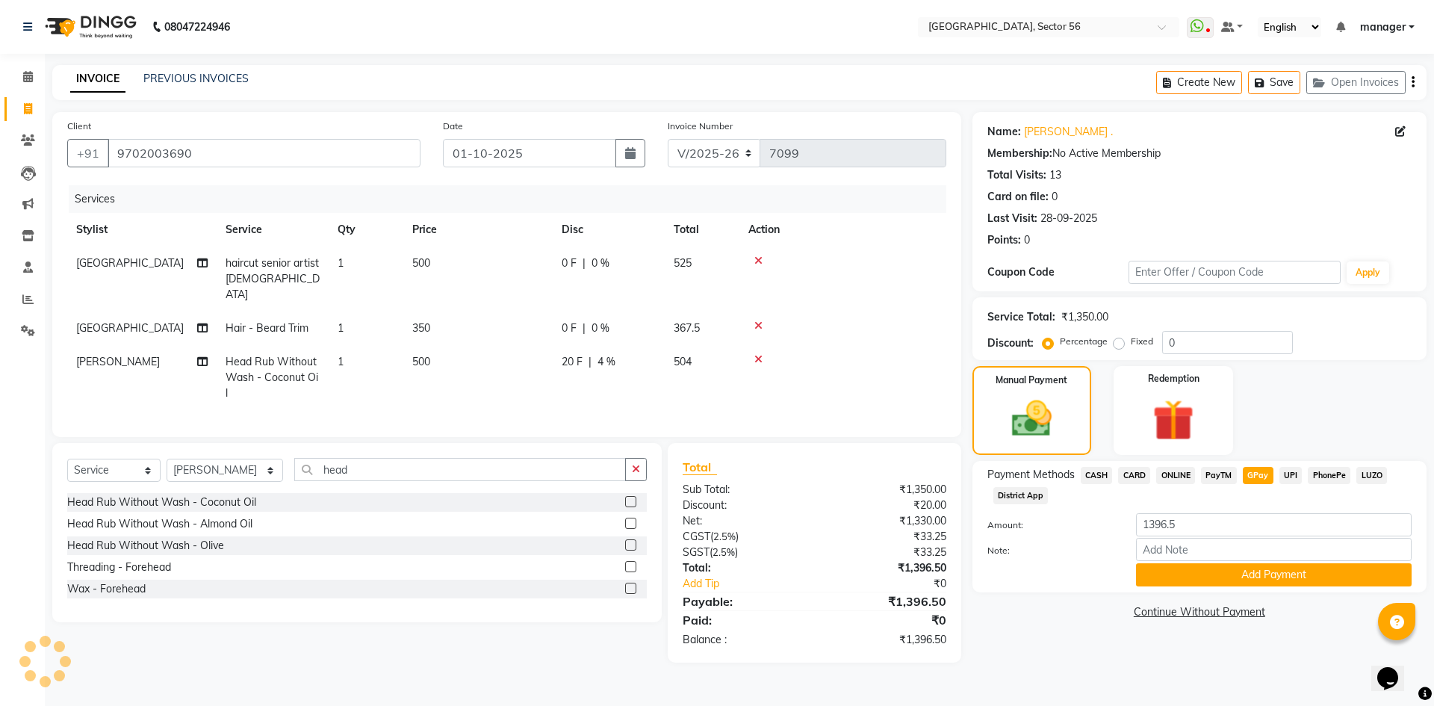
click at [1133, 476] on span "CARD" at bounding box center [1134, 475] width 32 height 17
click at [1199, 570] on button "Add Payment" at bounding box center [1274, 574] width 276 height 23
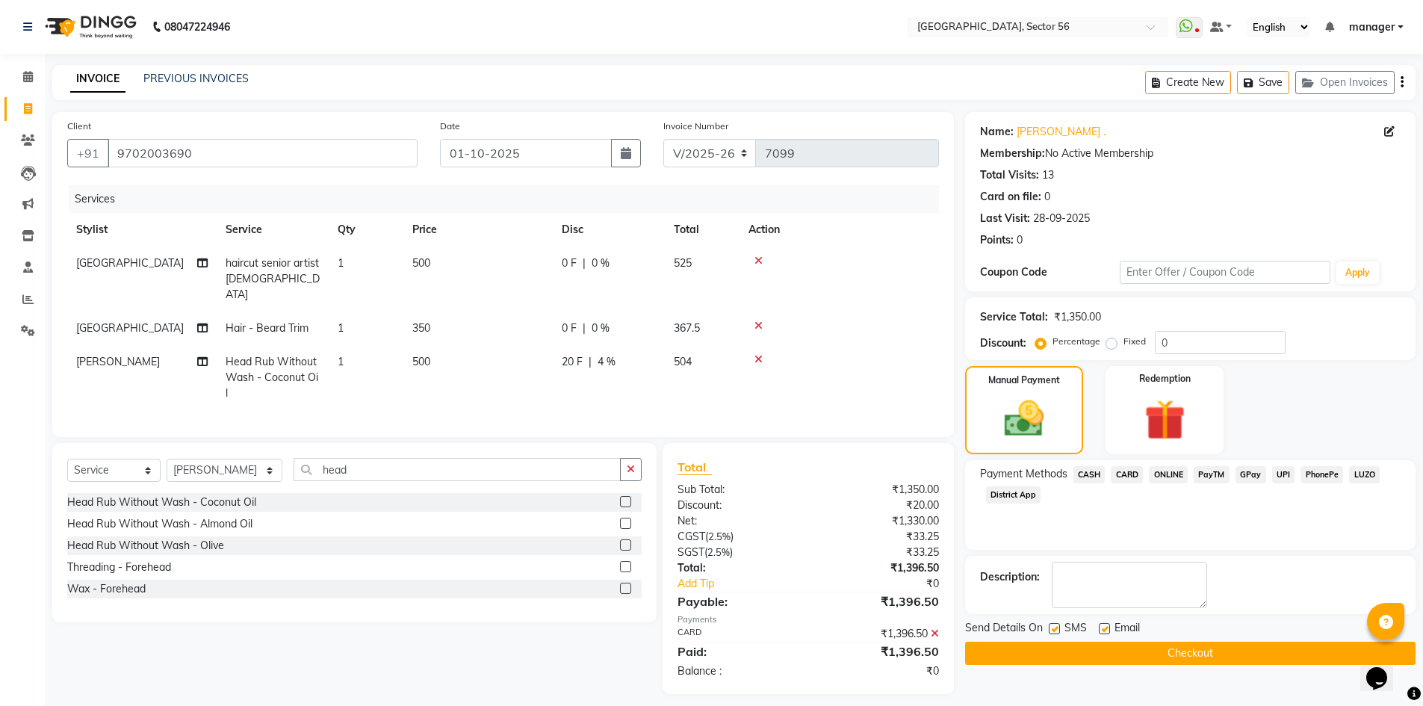
scroll to position [6, 0]
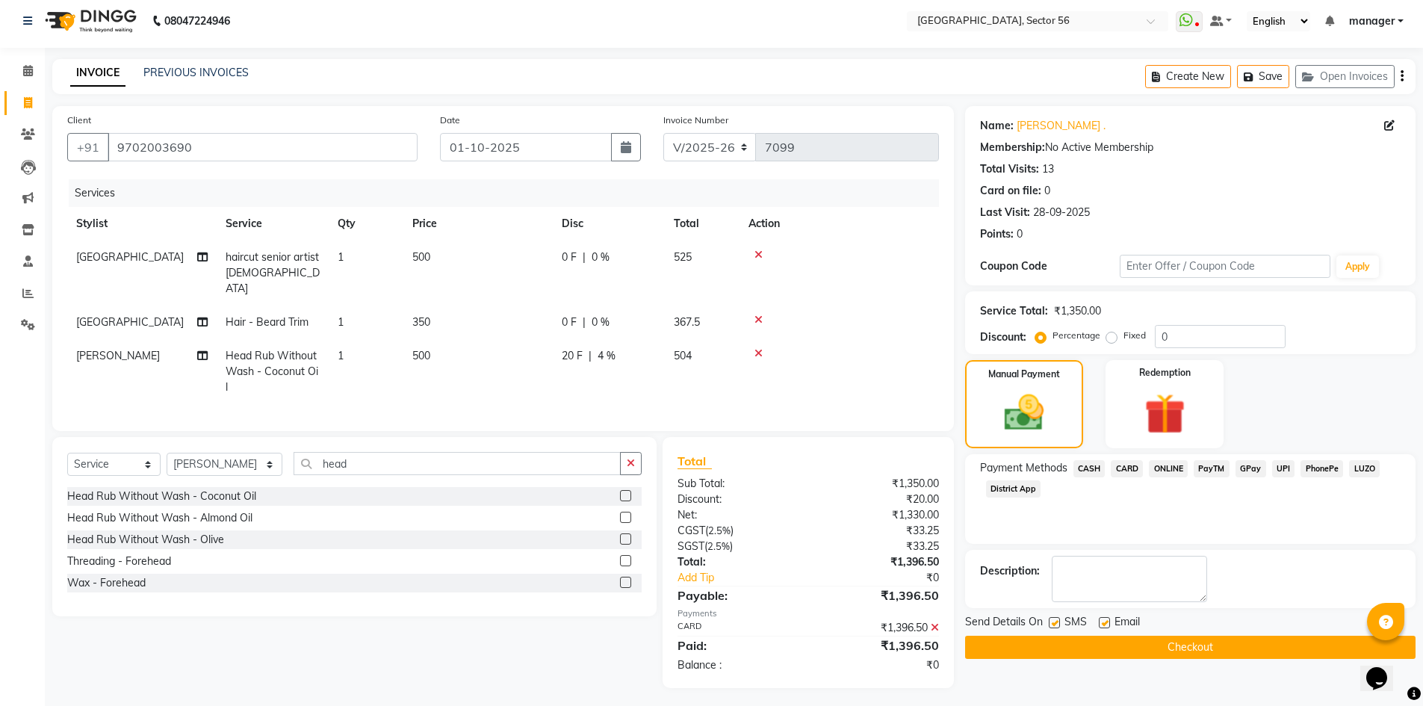
click at [1170, 647] on button "Checkout" at bounding box center [1190, 647] width 450 height 23
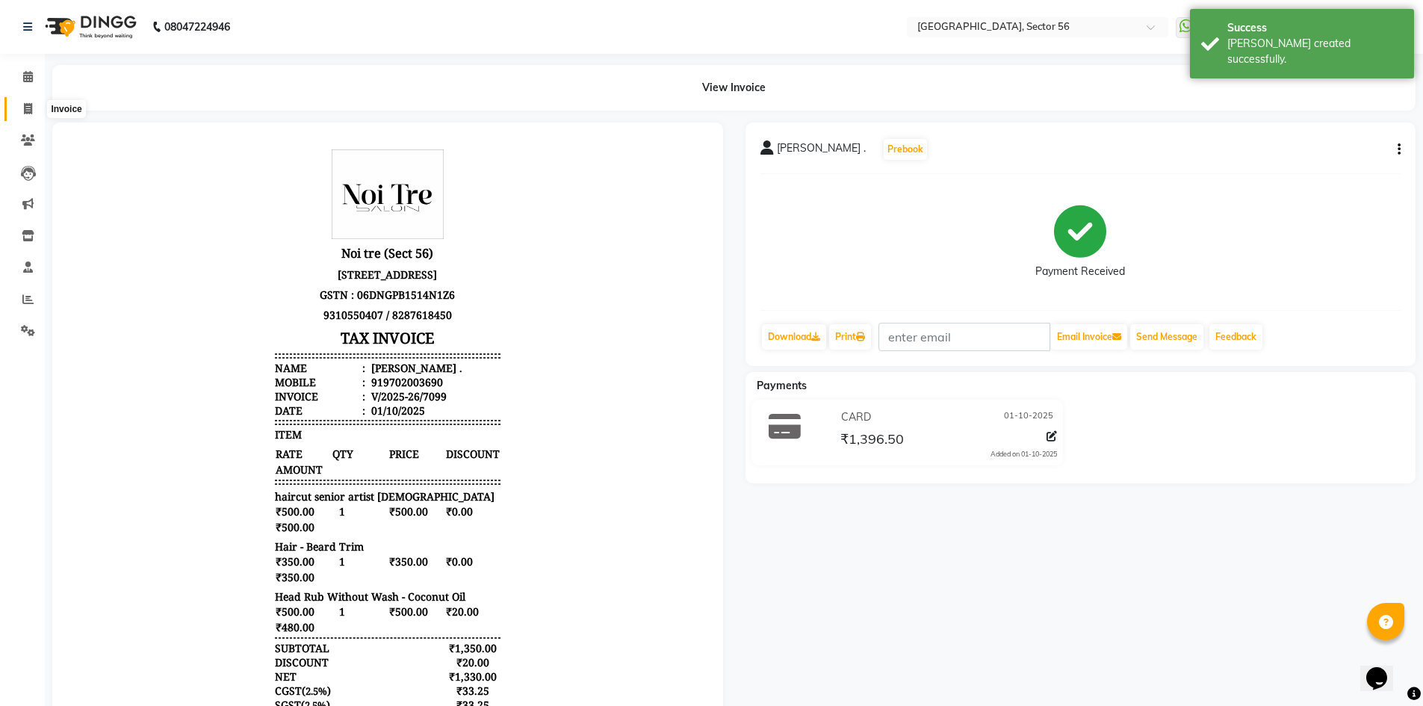
click at [31, 105] on icon at bounding box center [28, 108] width 8 height 11
select select "service"
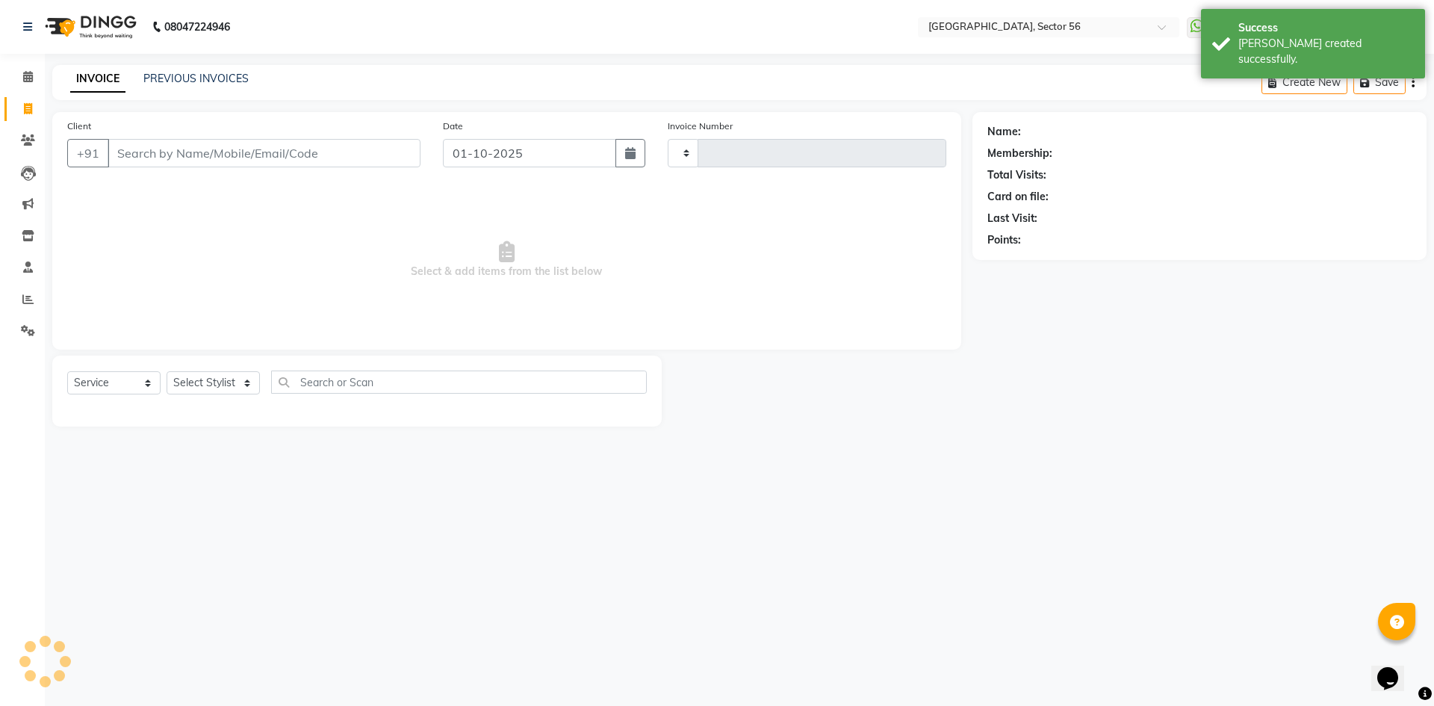
type input "7100"
select select "5557"
click at [220, 149] on input "Client" at bounding box center [264, 153] width 313 height 28
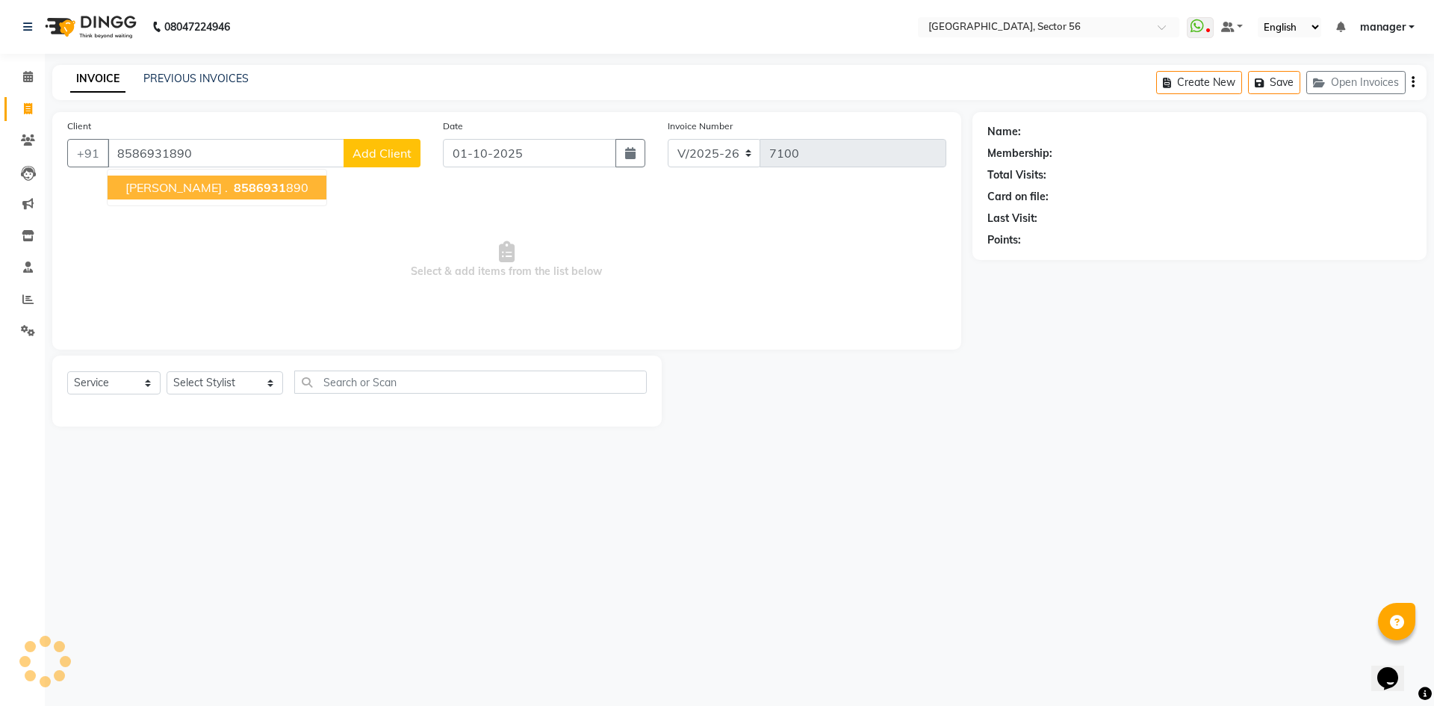
type input "8586931890"
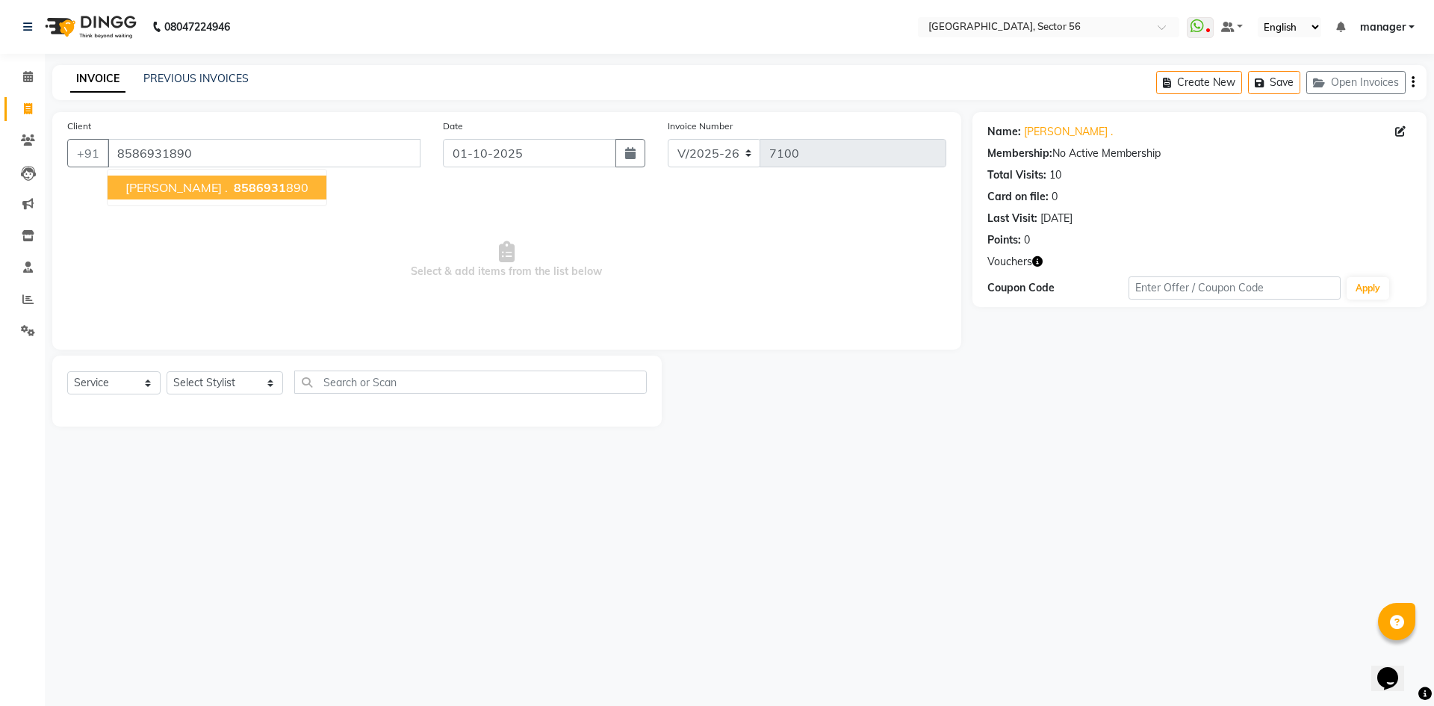
click at [234, 185] on span "8586931" at bounding box center [260, 187] width 52 height 15
click at [1039, 260] on icon "button" at bounding box center [1037, 261] width 10 height 10
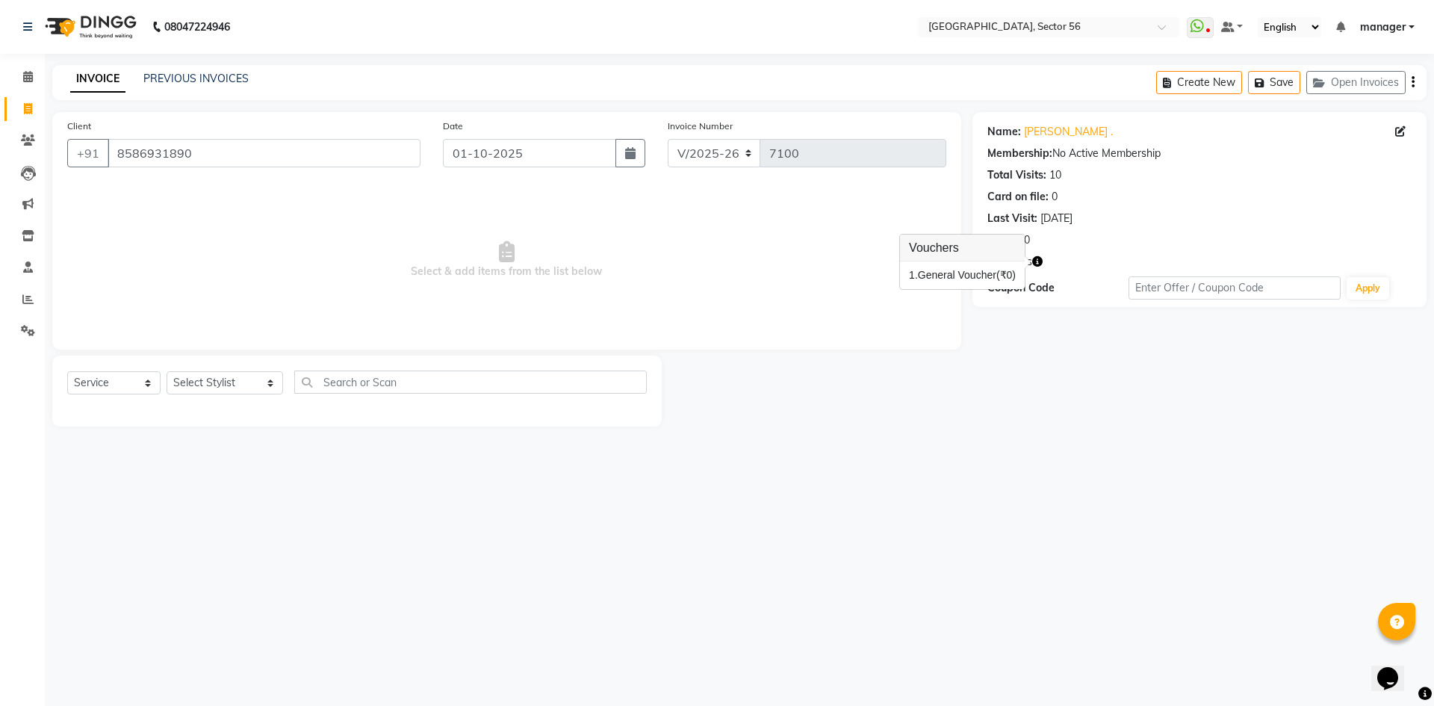
click at [1033, 415] on div "Name: Jasjit . Membership: No Active Membership Total Visits: 10 Card on file: …" at bounding box center [1205, 269] width 465 height 315
click at [1032, 134] on link "Jasjit ." at bounding box center [1068, 132] width 89 height 16
click at [225, 150] on input "8586931890" at bounding box center [264, 153] width 313 height 28
click at [212, 382] on select "Select Stylist ABHISHEKH THAPA abhishek thapa AKRAM KHAN MARKET STAFF amit amit…" at bounding box center [225, 382] width 117 height 23
select select "43510"
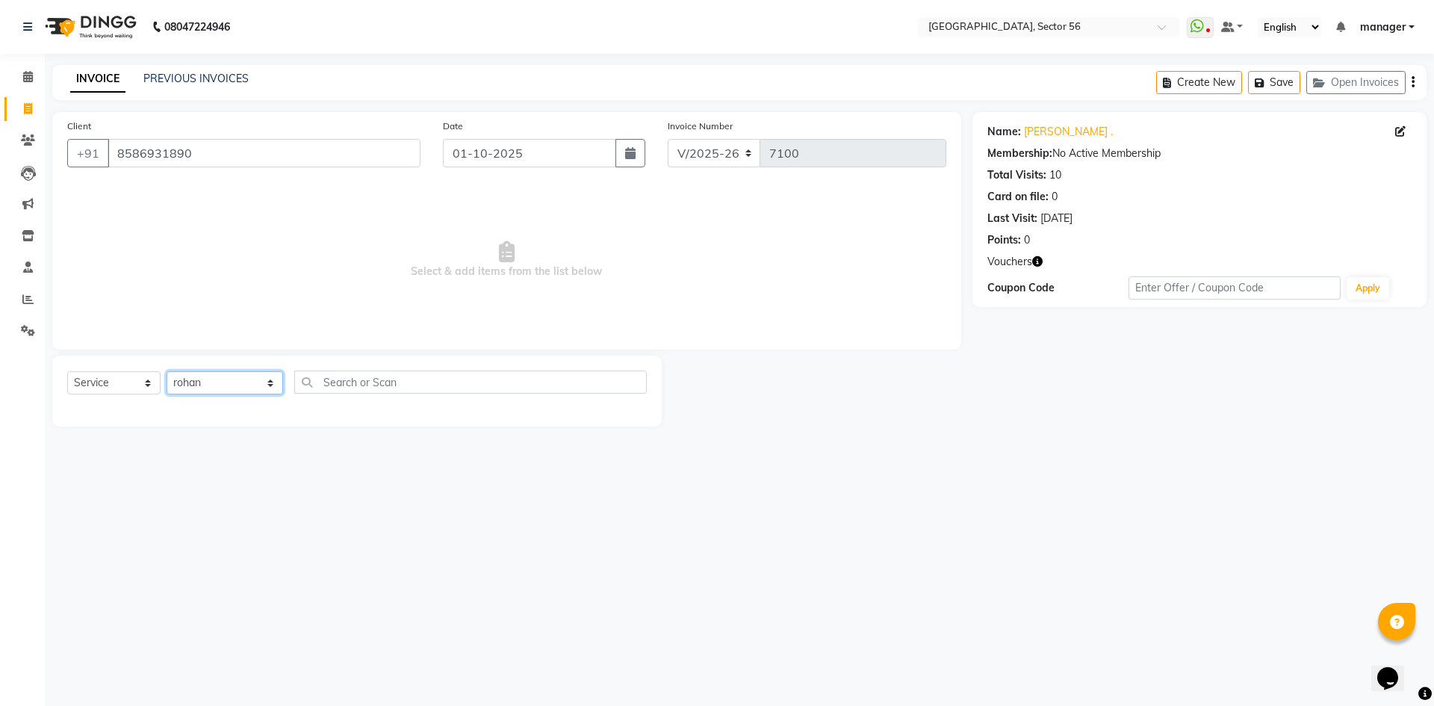
click at [167, 371] on select "Select Stylist ABHISHEKH THAPA abhishek thapa AKRAM KHAN MARKET STAFF amit amit…" at bounding box center [225, 382] width 117 height 23
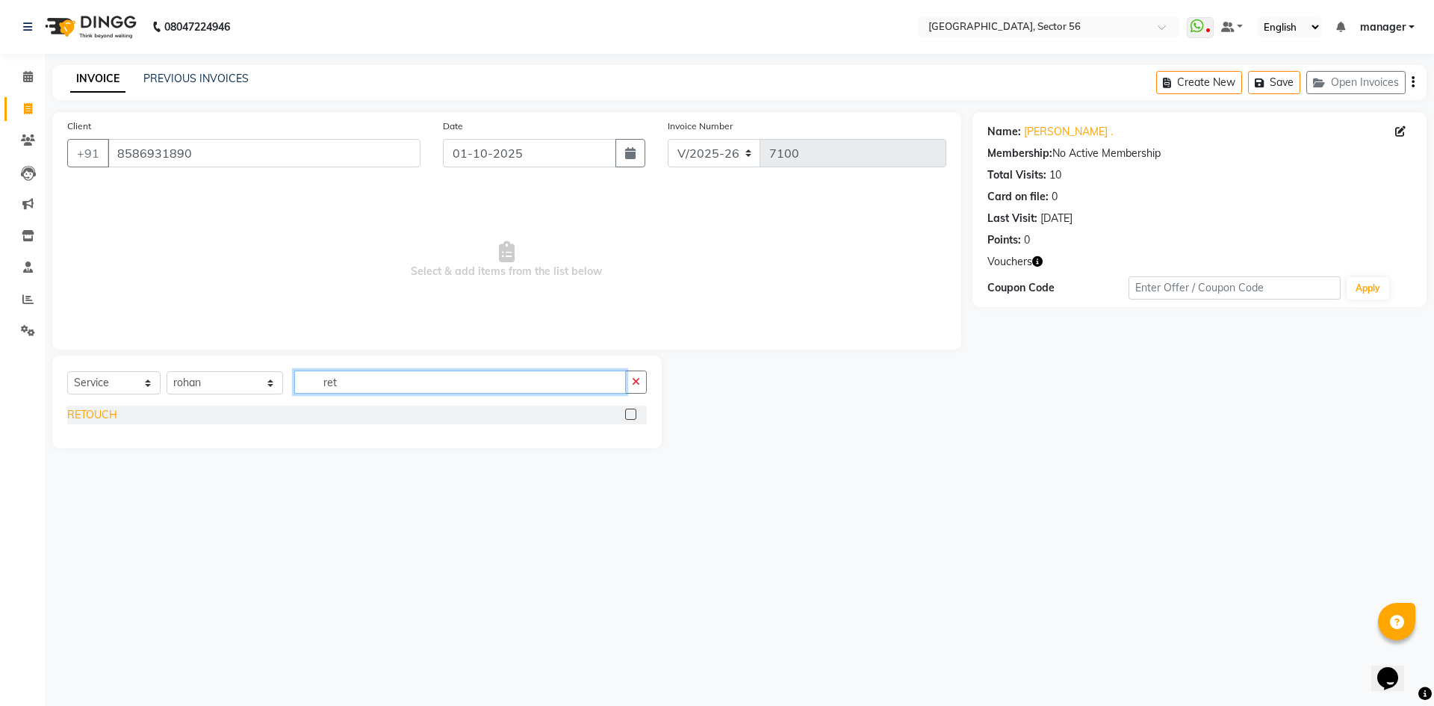
type input "ret"
click at [87, 415] on div "RETOUCH" at bounding box center [92, 415] width 50 height 16
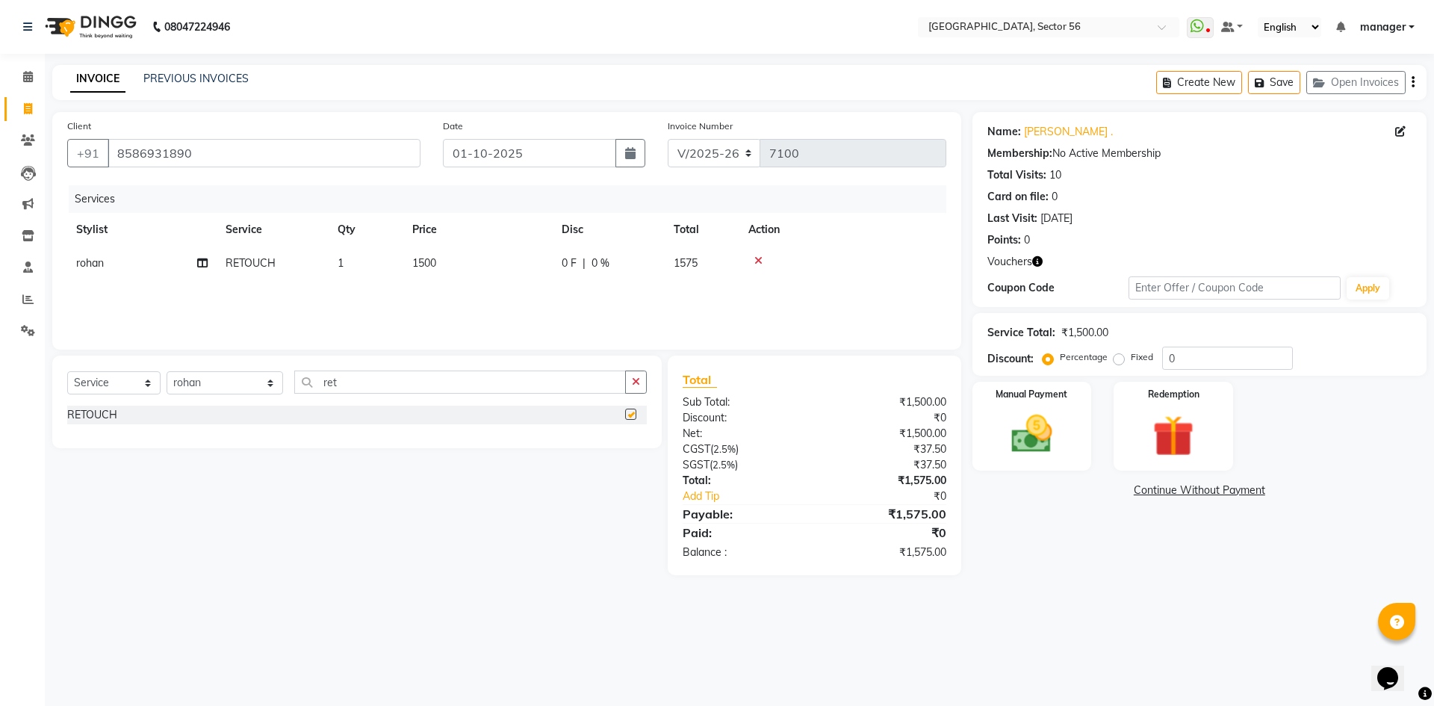
checkbox input "false"
click at [1046, 421] on img at bounding box center [1031, 433] width 69 height 49
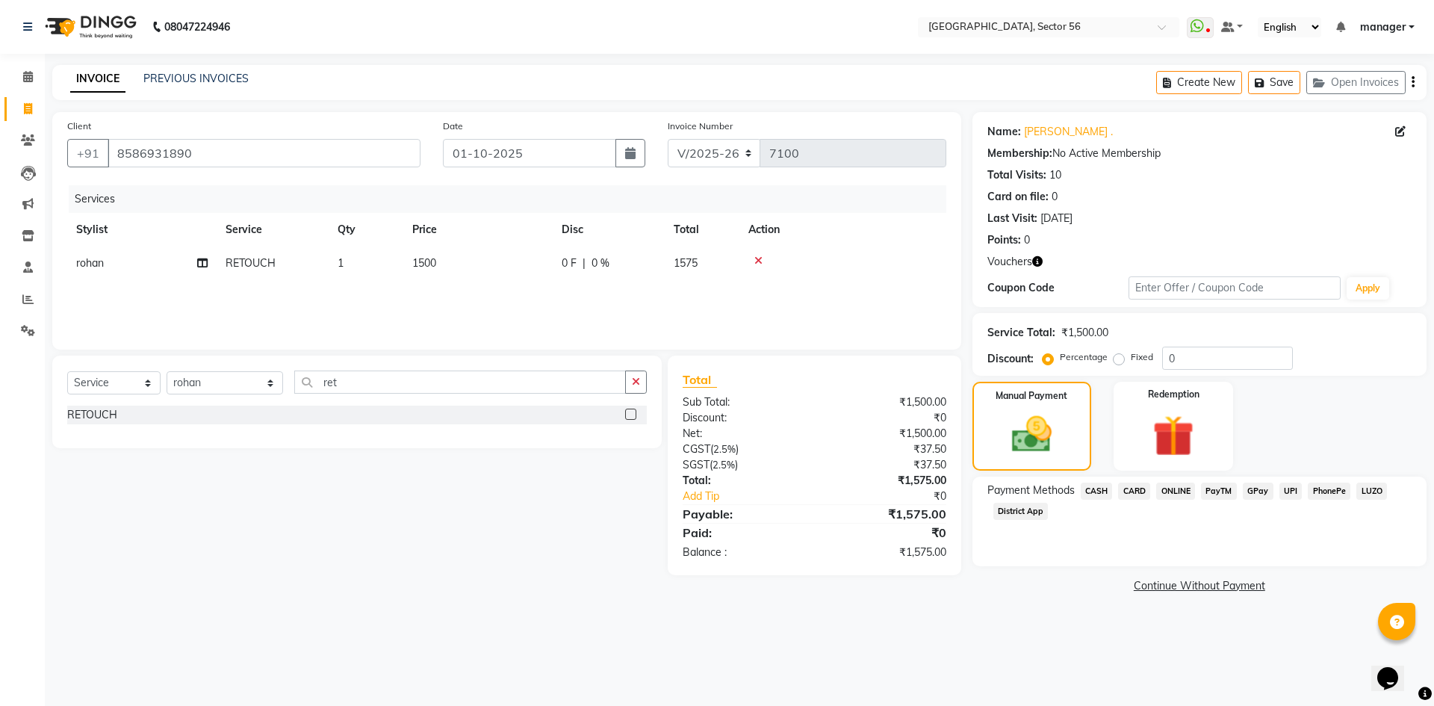
click at [1139, 487] on span "CARD" at bounding box center [1134, 491] width 32 height 17
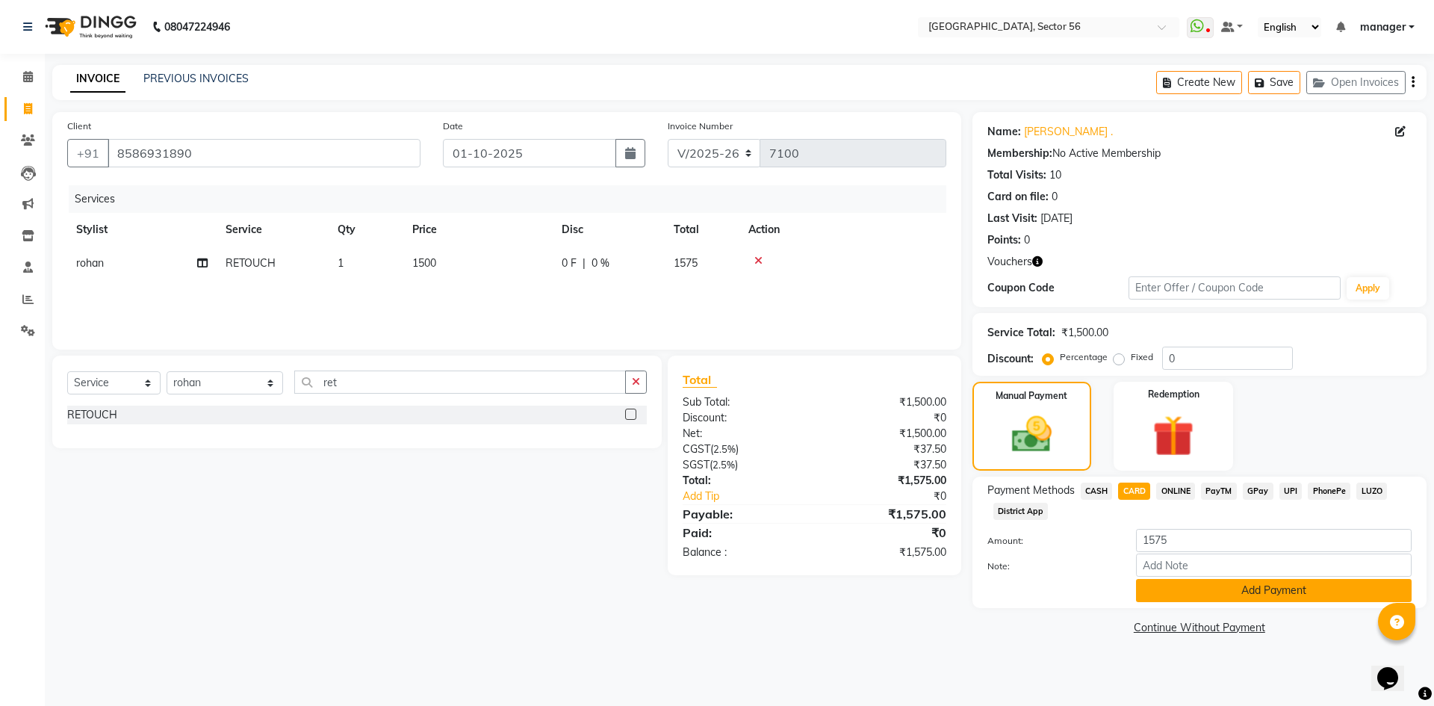
click at [1172, 584] on button "Add Payment" at bounding box center [1274, 590] width 276 height 23
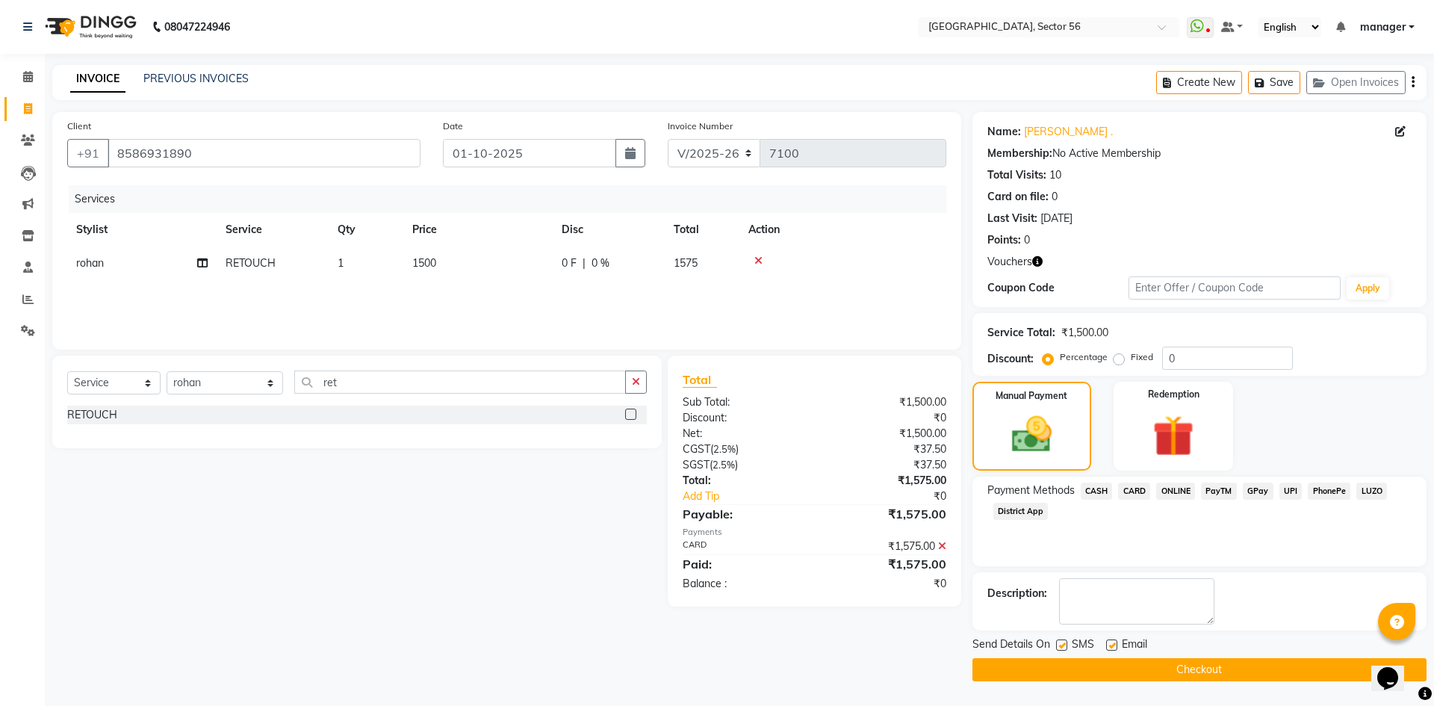
click at [1125, 672] on button "Checkout" at bounding box center [1200, 669] width 454 height 23
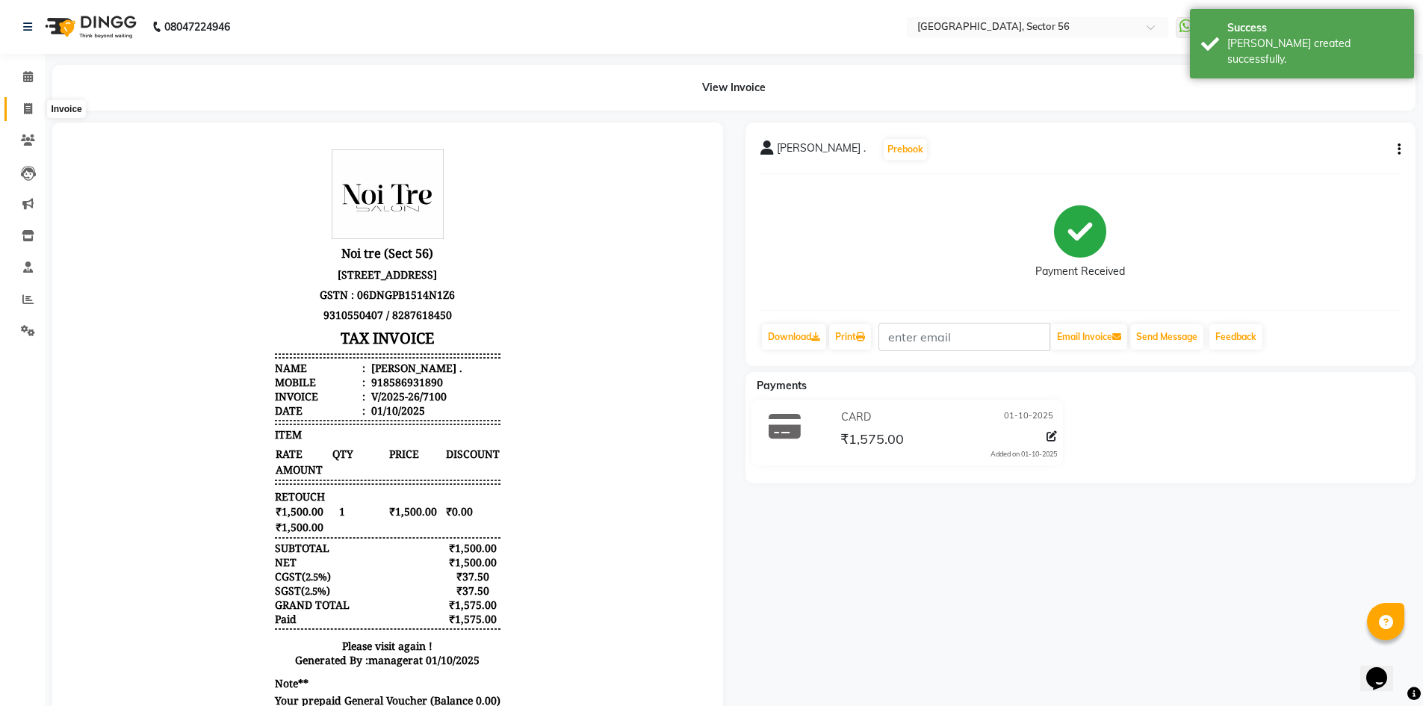
click at [31, 111] on icon at bounding box center [28, 108] width 8 height 11
select select "service"
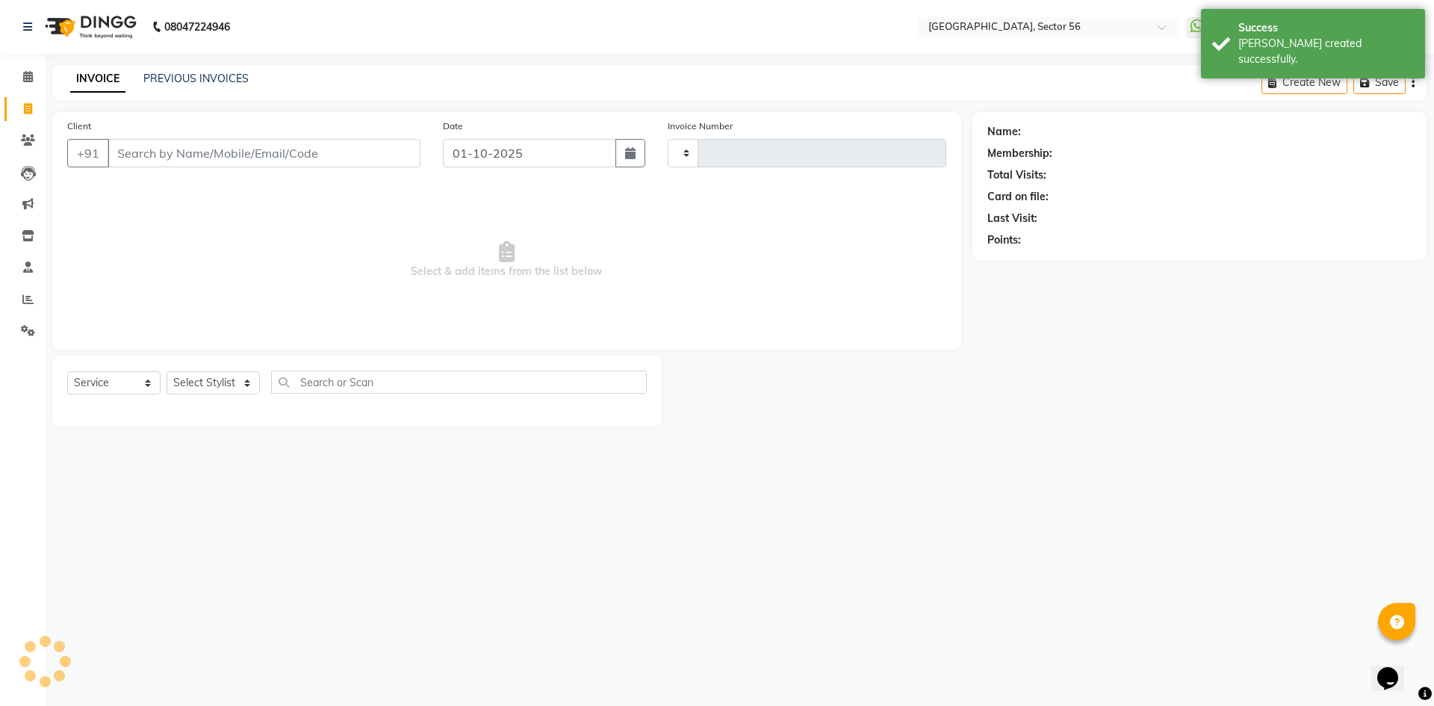
type input "7101"
select select "5557"
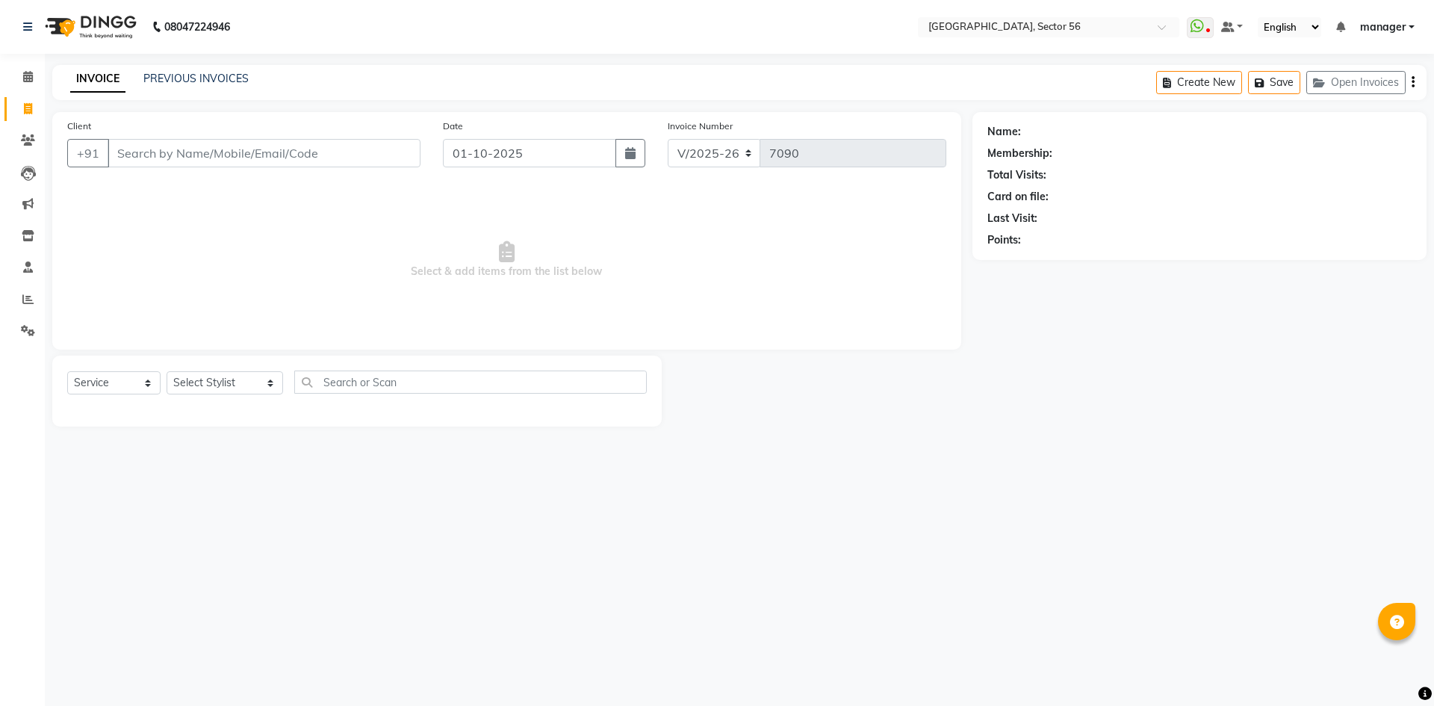
select select "5557"
select select "service"
click at [143, 148] on input "Client" at bounding box center [264, 153] width 313 height 28
click at [178, 148] on input "Client" at bounding box center [264, 153] width 313 height 28
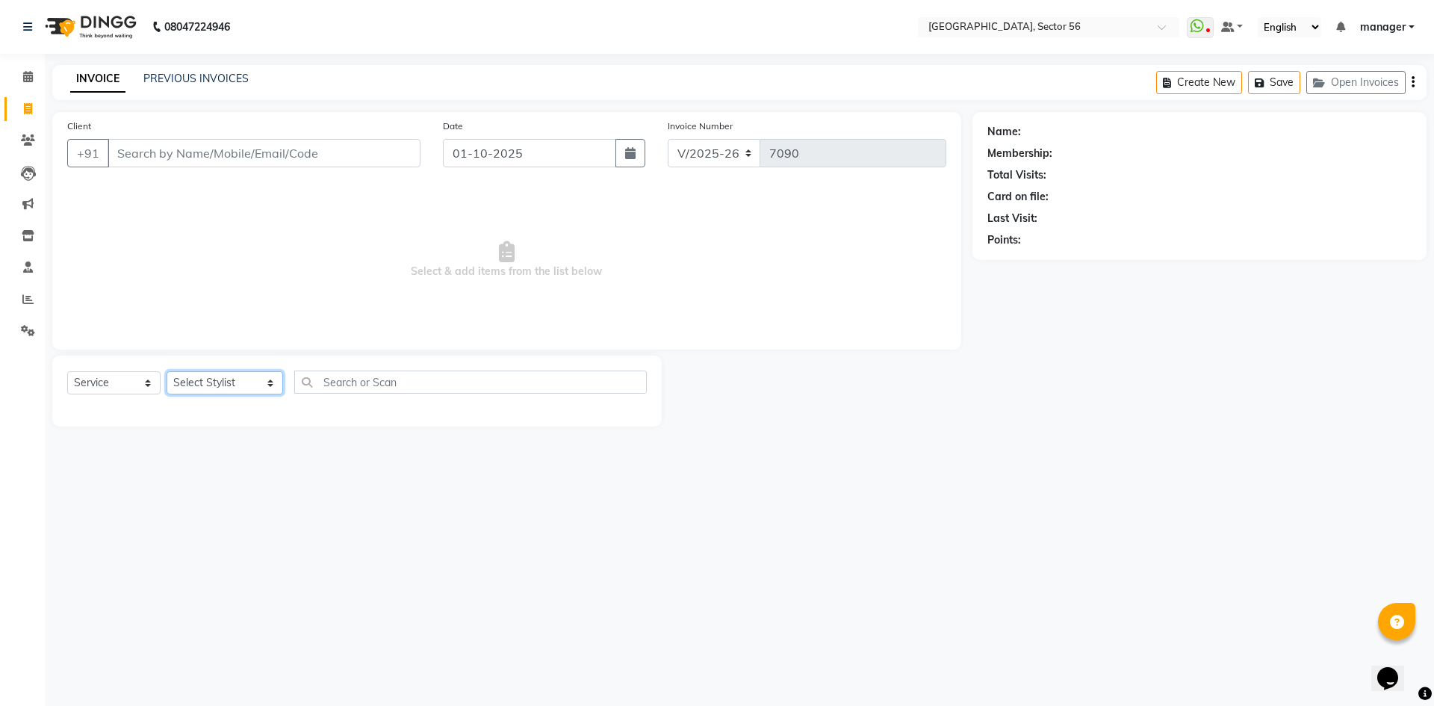
click at [194, 386] on select "Select Stylist [PERSON_NAME] [PERSON_NAME] [PERSON_NAME] MARKET STAFF amit amit…" at bounding box center [225, 382] width 117 height 23
select select "76748"
click at [167, 371] on select "Select Stylist [PERSON_NAME] [PERSON_NAME] [PERSON_NAME] MARKET STAFF amit amit…" at bounding box center [225, 382] width 117 height 23
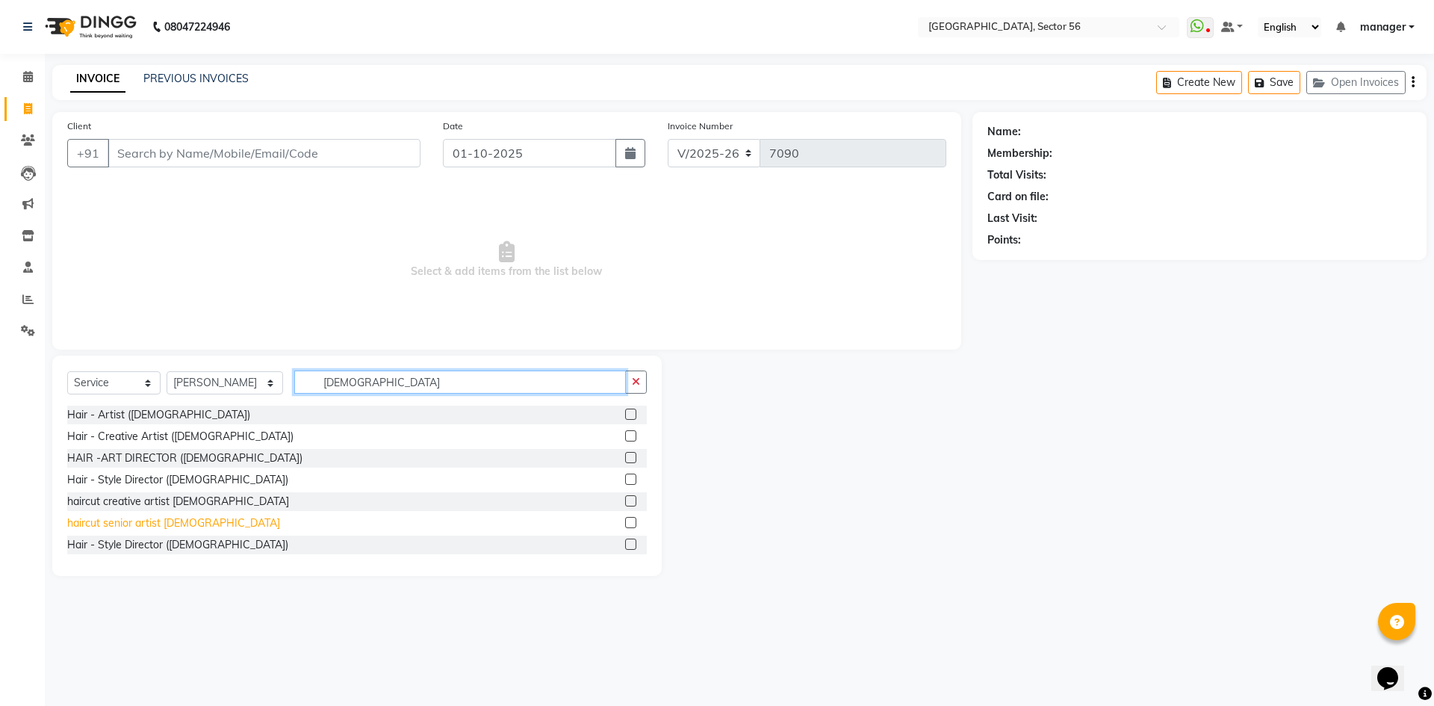
type input "[DEMOGRAPHIC_DATA]"
click at [126, 524] on div "haircut senior artist [DEMOGRAPHIC_DATA]" at bounding box center [173, 523] width 213 height 16
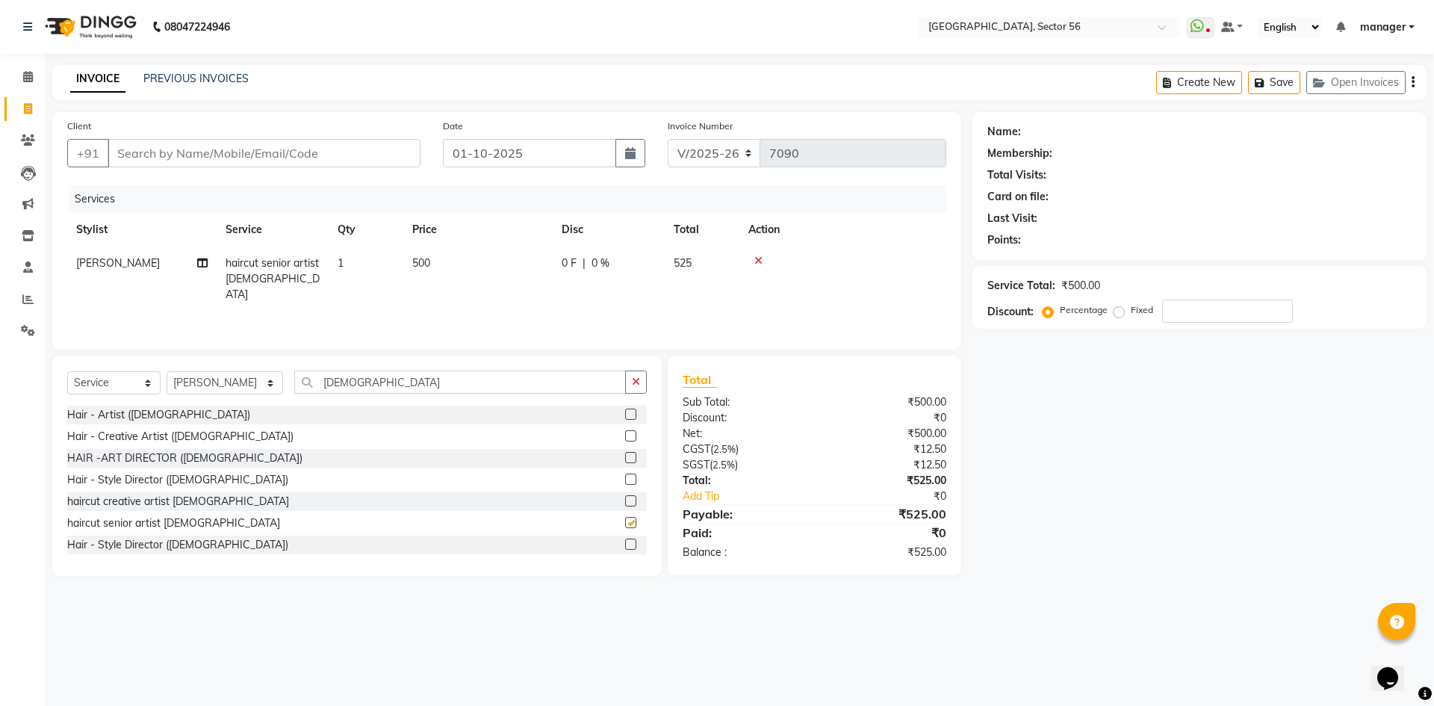
checkbox input "false"
click at [384, 375] on input "[DEMOGRAPHIC_DATA]" at bounding box center [460, 382] width 332 height 23
drag, startPoint x: 386, startPoint y: 374, endPoint x: 192, endPoint y: 392, distance: 195.1
click at [192, 392] on div "Select Service Product Membership Package Voucher Prepaid Gift Card Select Styl…" at bounding box center [357, 388] width 580 height 35
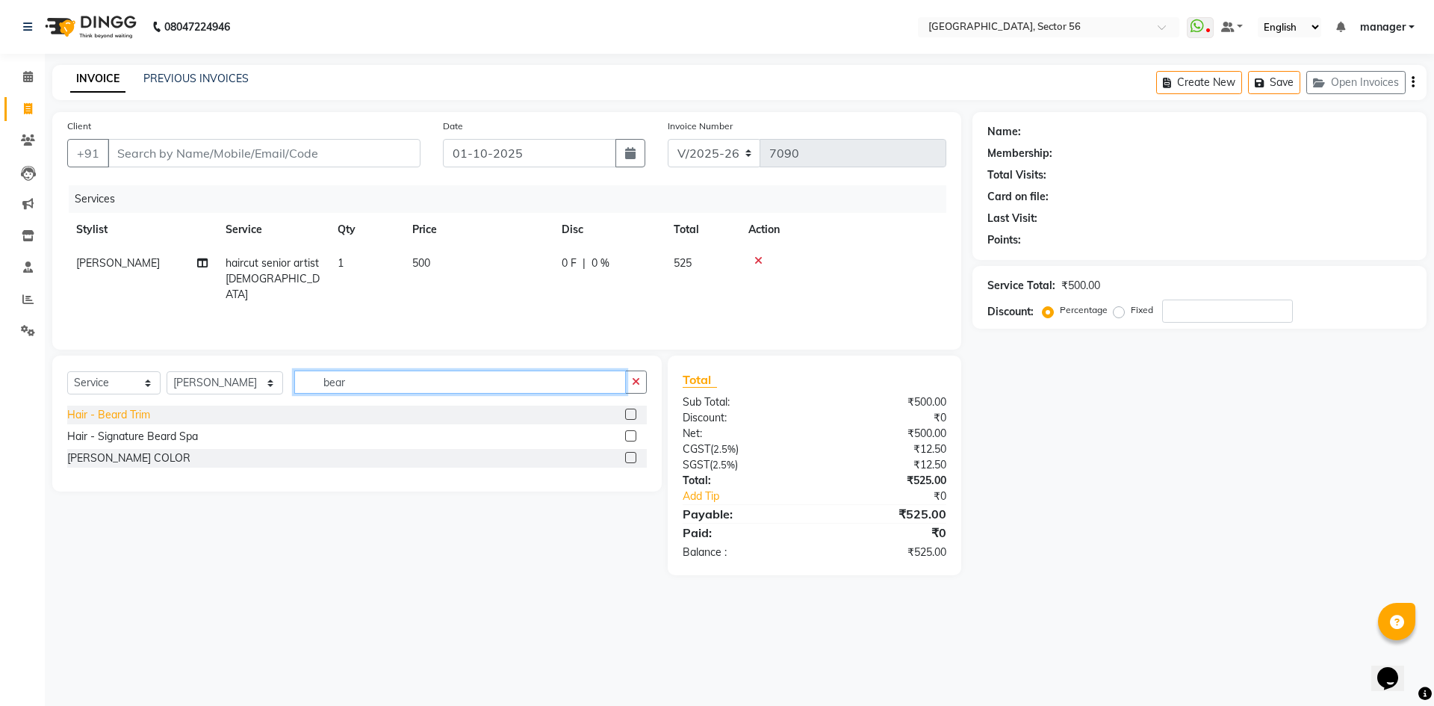
type input "bear"
click at [132, 410] on div "Hair - Beard Trim" at bounding box center [108, 415] width 83 height 16
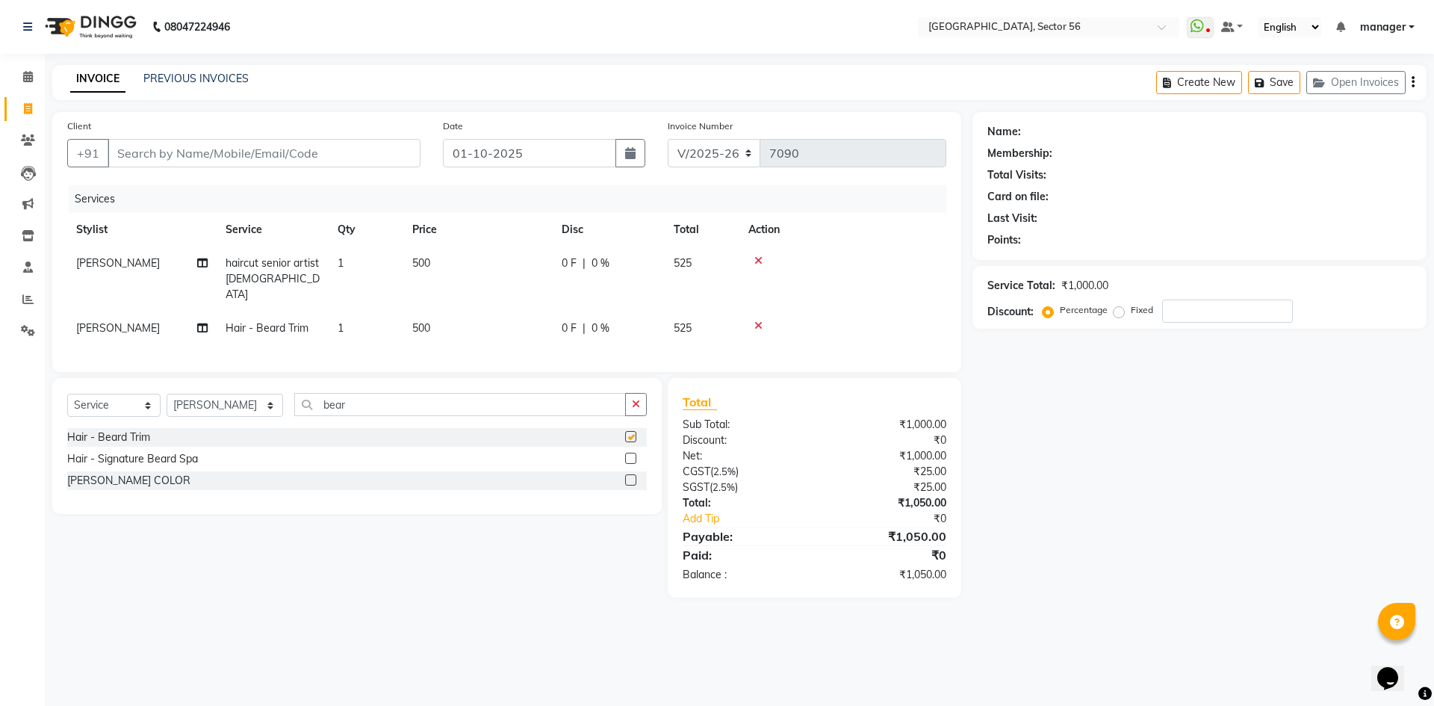
checkbox input "false"
click at [427, 321] on span "500" at bounding box center [421, 327] width 18 height 13
select select "76748"
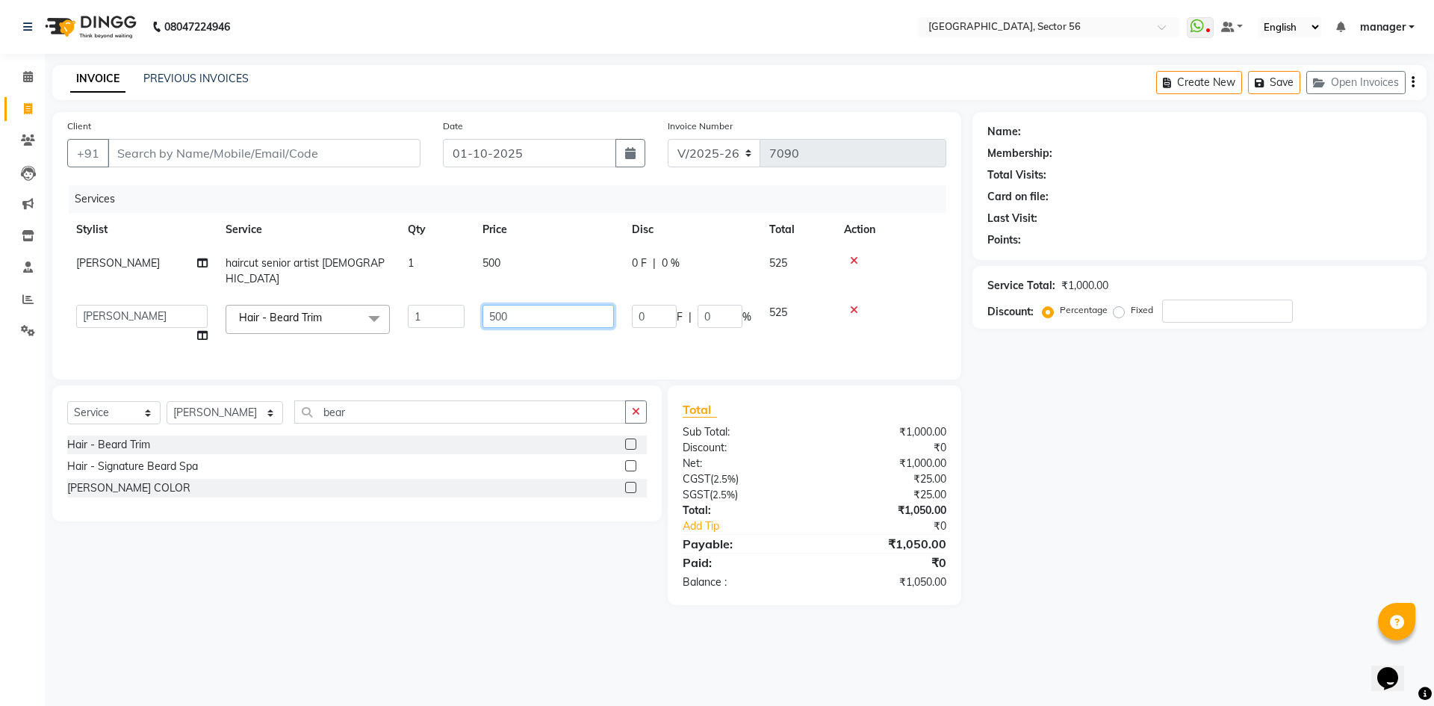
click at [480, 300] on td "500" at bounding box center [548, 324] width 149 height 57
type input "450"
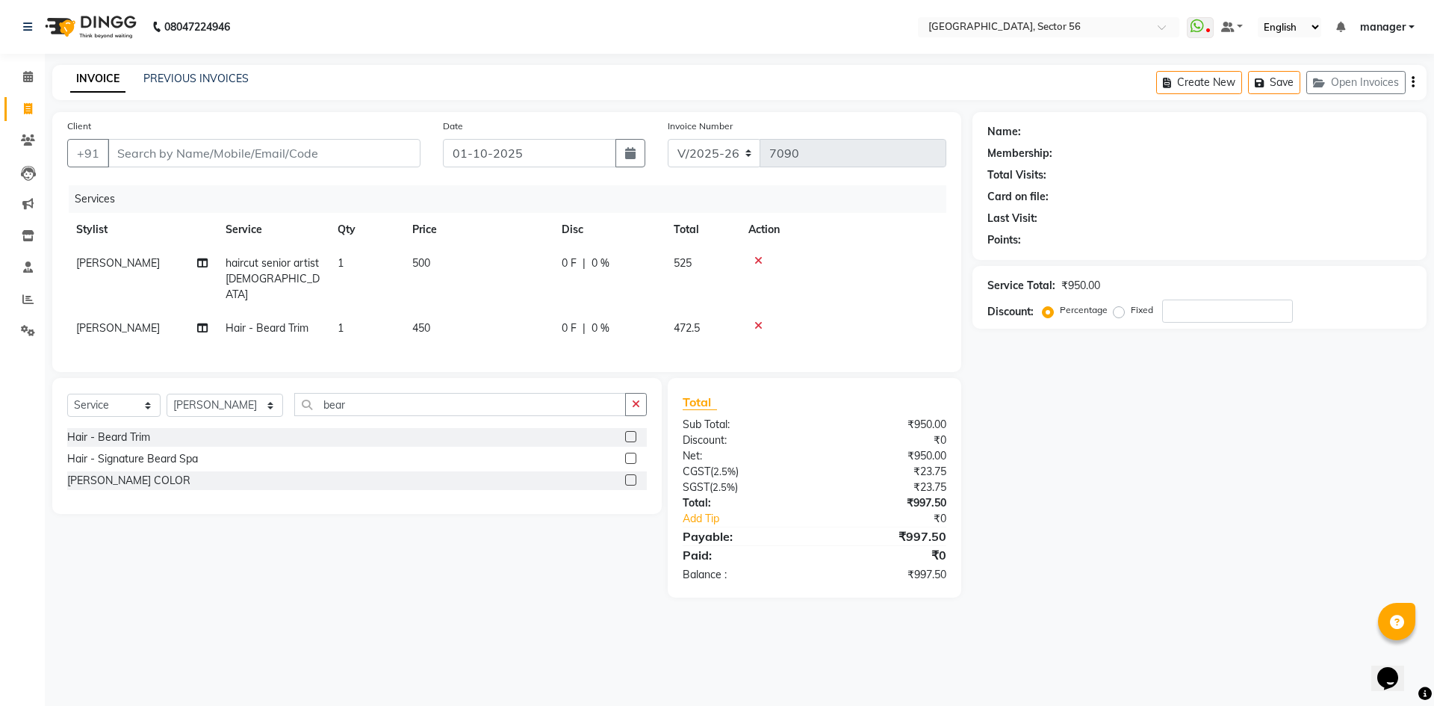
click at [502, 250] on td "500" at bounding box center [477, 279] width 149 height 65
select select "76748"
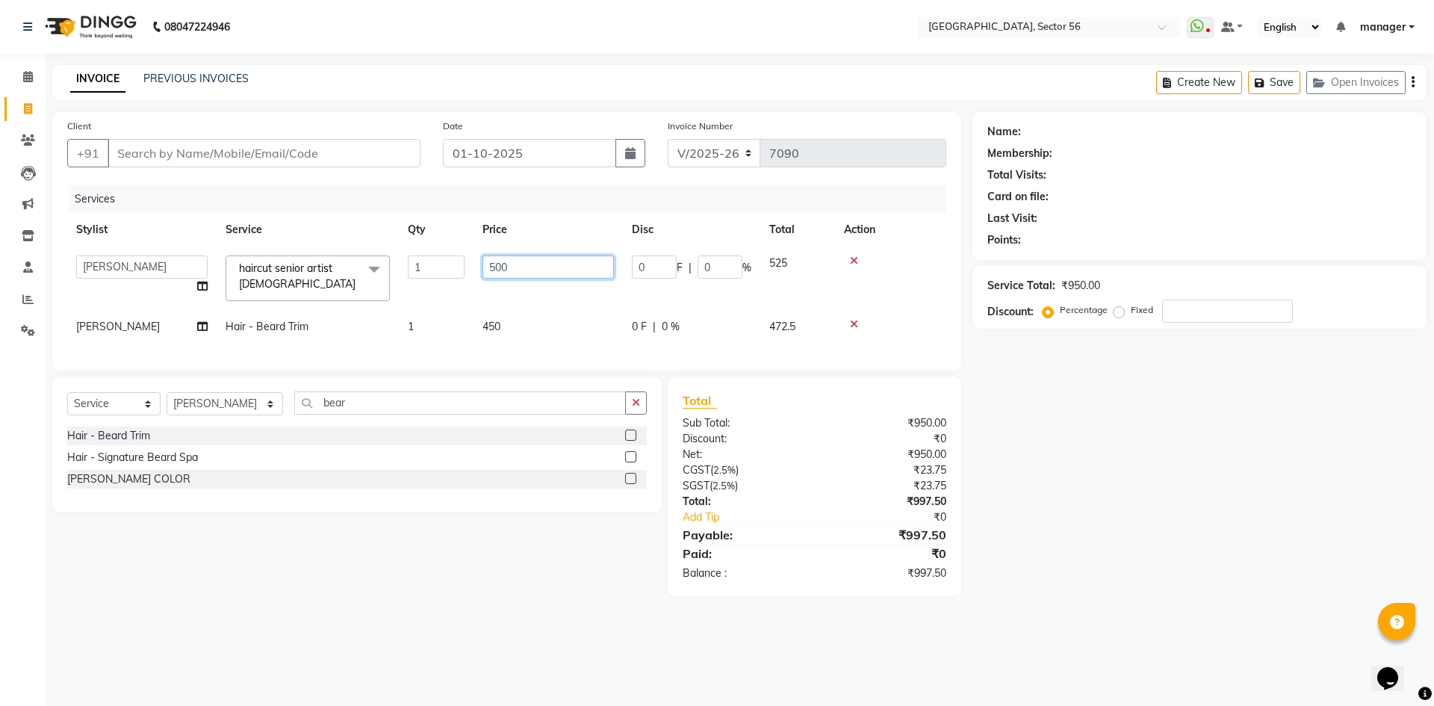
drag, startPoint x: 518, startPoint y: 261, endPoint x: 329, endPoint y: 279, distance: 189.9
click at [329, 279] on tr "[PERSON_NAME] [PERSON_NAME] [PERSON_NAME] MARKET STAFF amit amit spm [PERSON_NA…" at bounding box center [506, 279] width 879 height 64
type input "850"
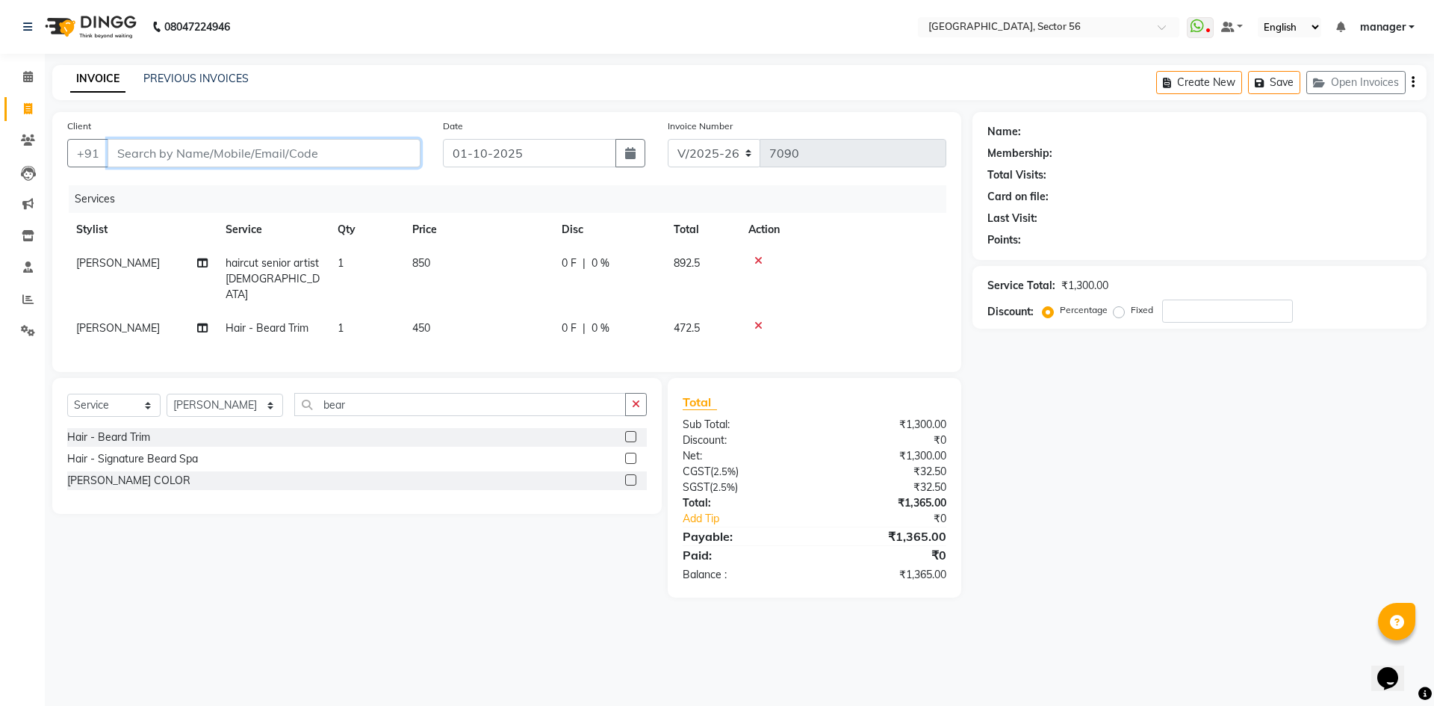
click at [171, 155] on input "Client" at bounding box center [264, 153] width 313 height 28
type input "9"
type input "0"
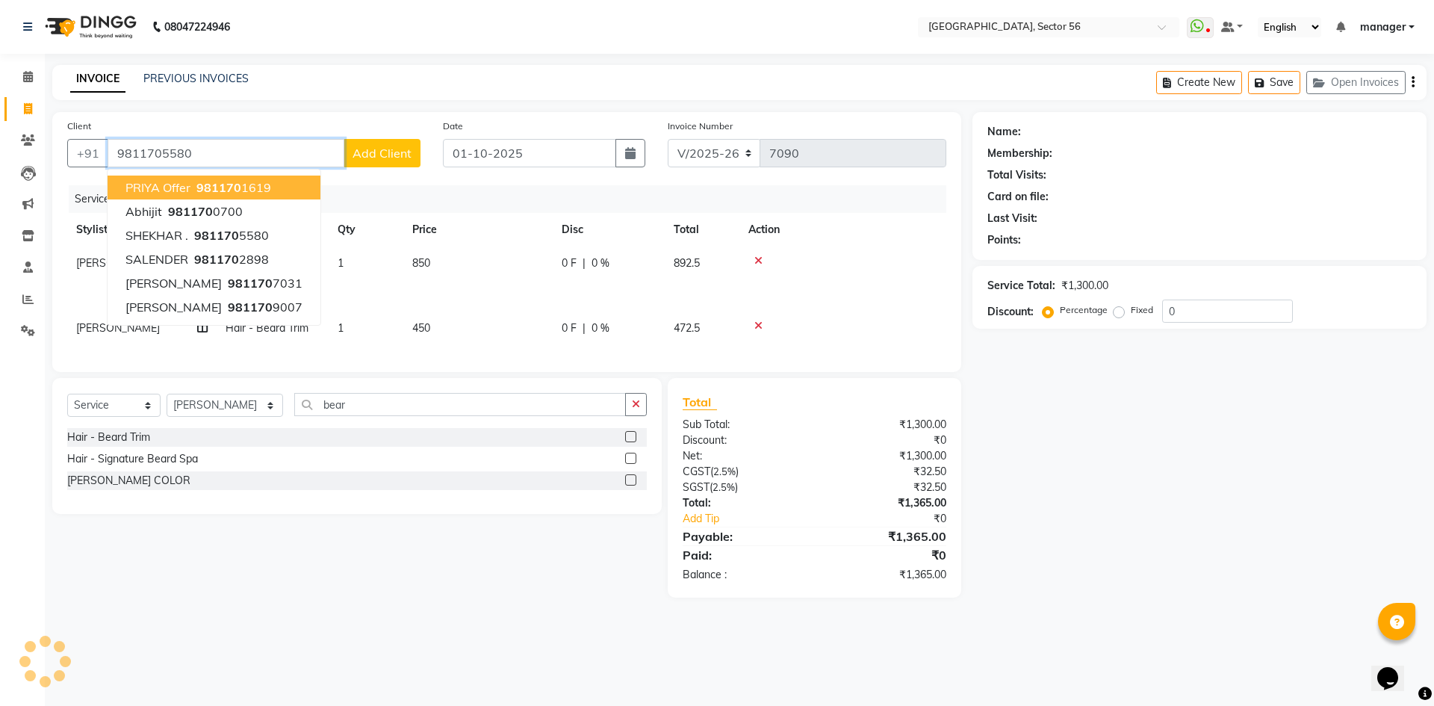
type input "9811705580"
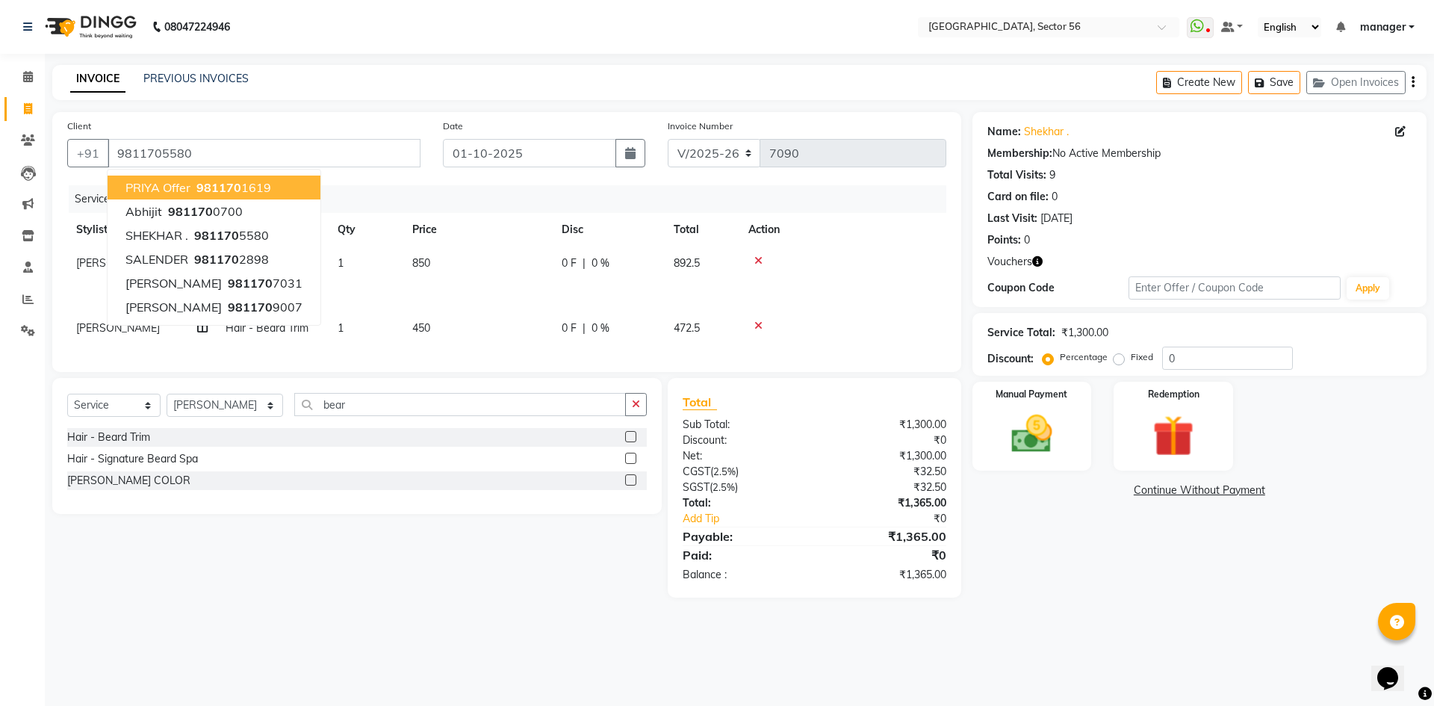
click at [1136, 568] on div "Name: [PERSON_NAME] . Membership: No Active Membership Total Visits: 9 Card on …" at bounding box center [1205, 355] width 465 height 486
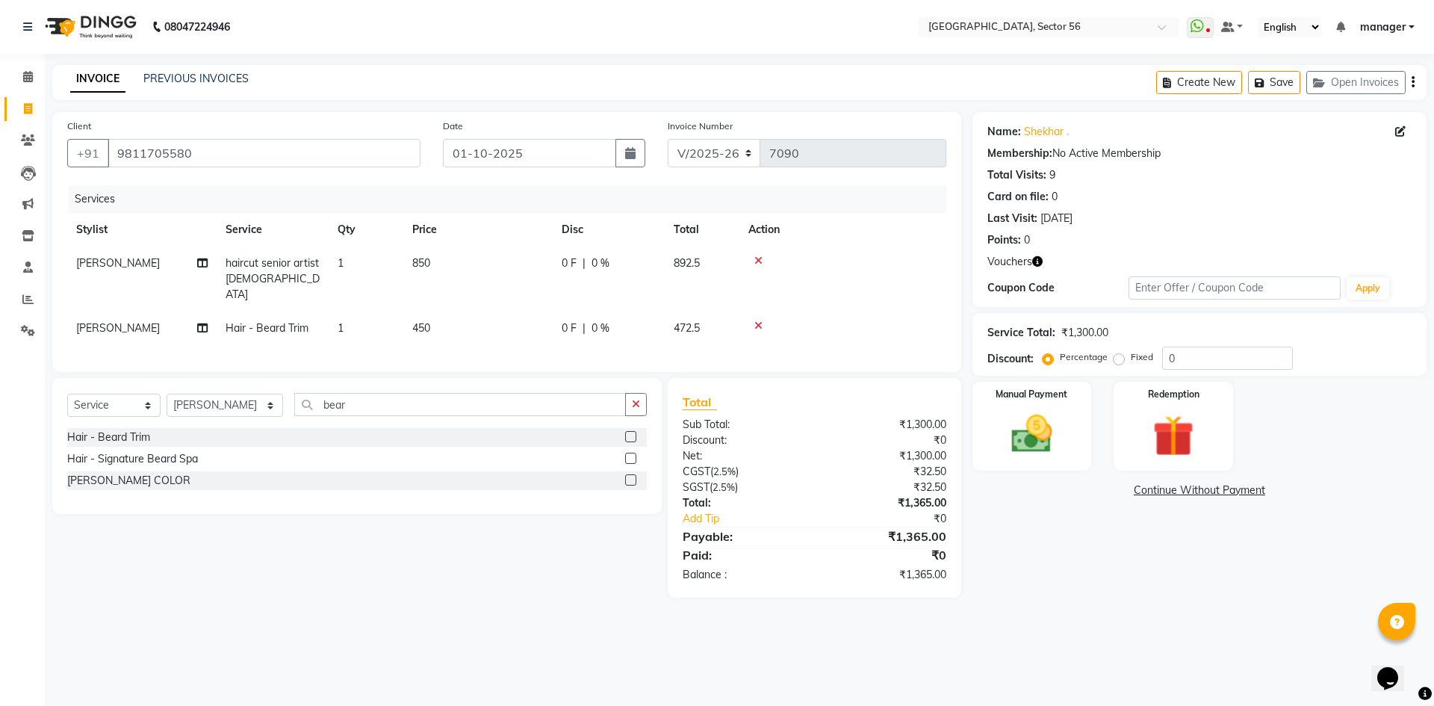
click at [1041, 257] on icon "button" at bounding box center [1037, 261] width 10 height 10
click at [1046, 568] on div "Name: [PERSON_NAME] . Membership: No Active Membership Total Visits: 9 Card on …" at bounding box center [1205, 355] width 465 height 486
click at [1192, 428] on img at bounding box center [1173, 435] width 69 height 53
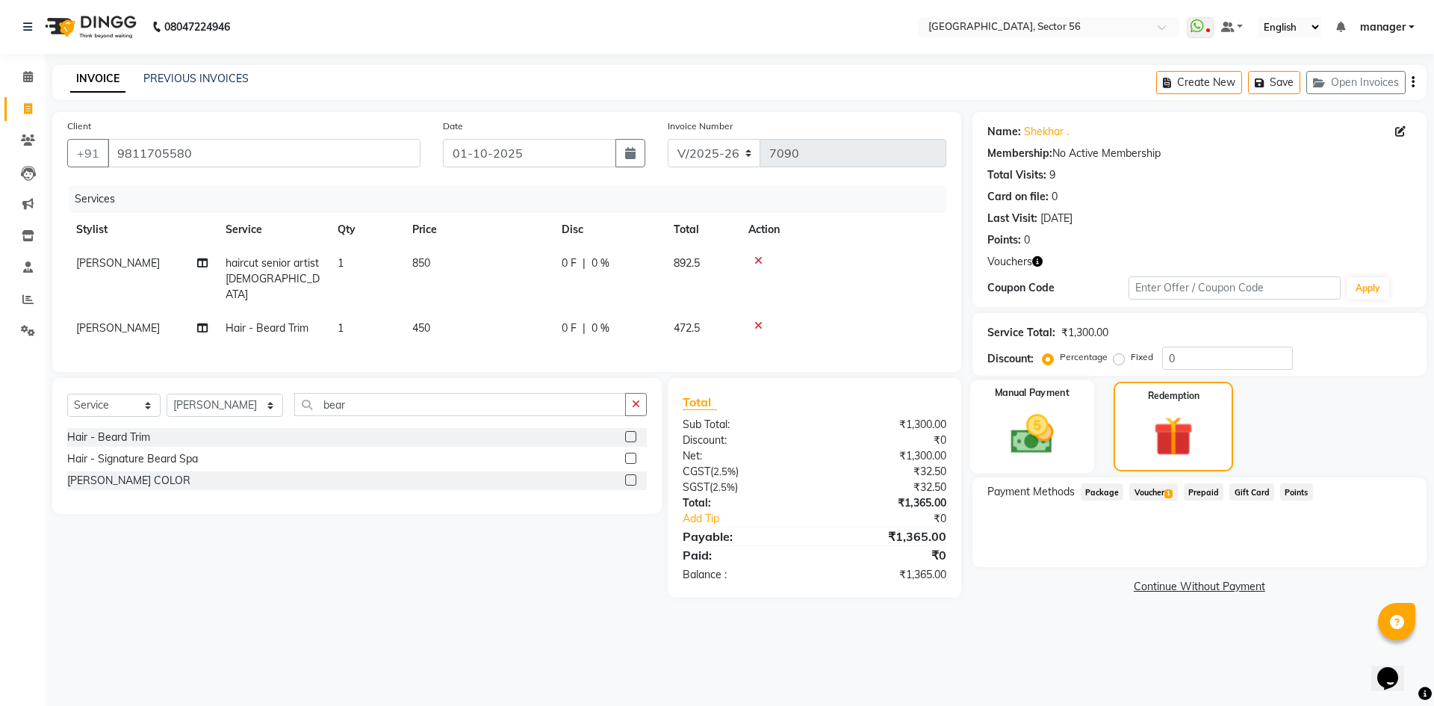
click at [1039, 432] on img at bounding box center [1031, 433] width 69 height 49
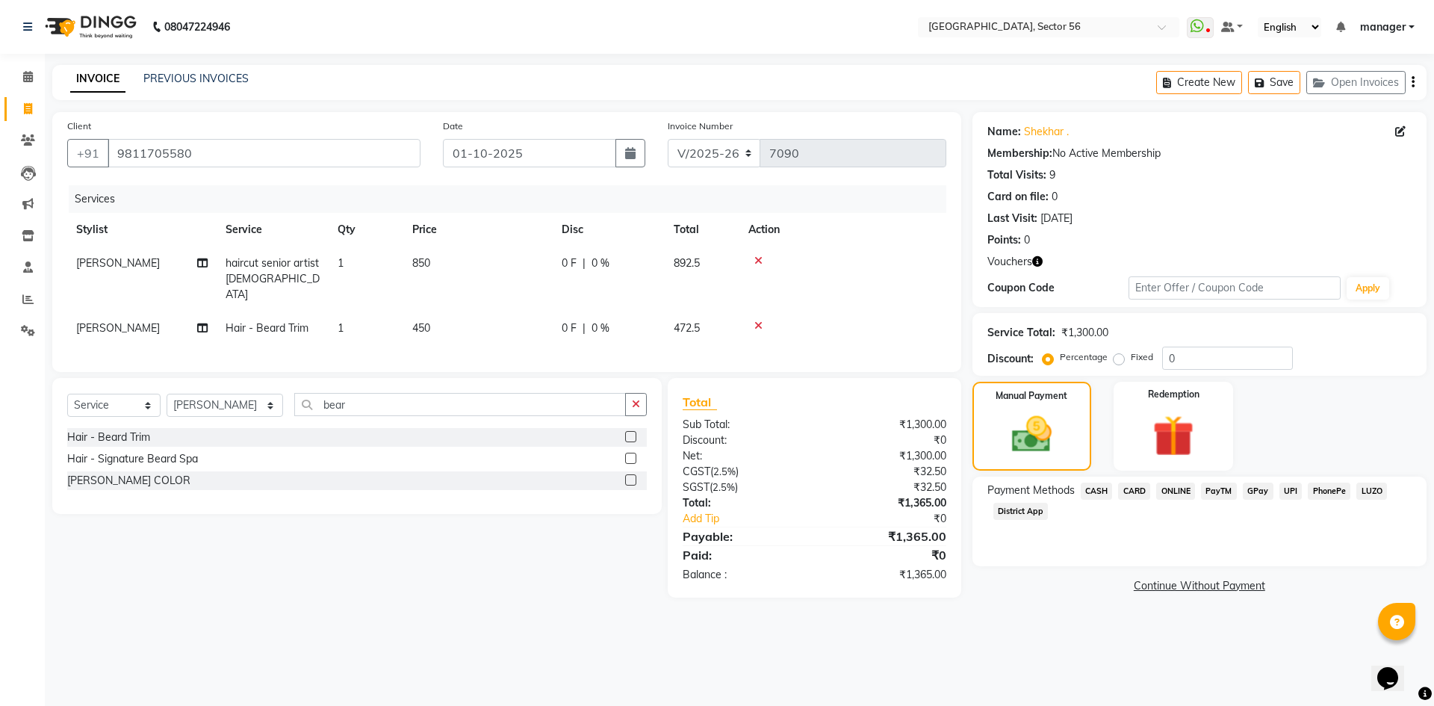
click at [1263, 494] on span "GPay" at bounding box center [1258, 491] width 31 height 17
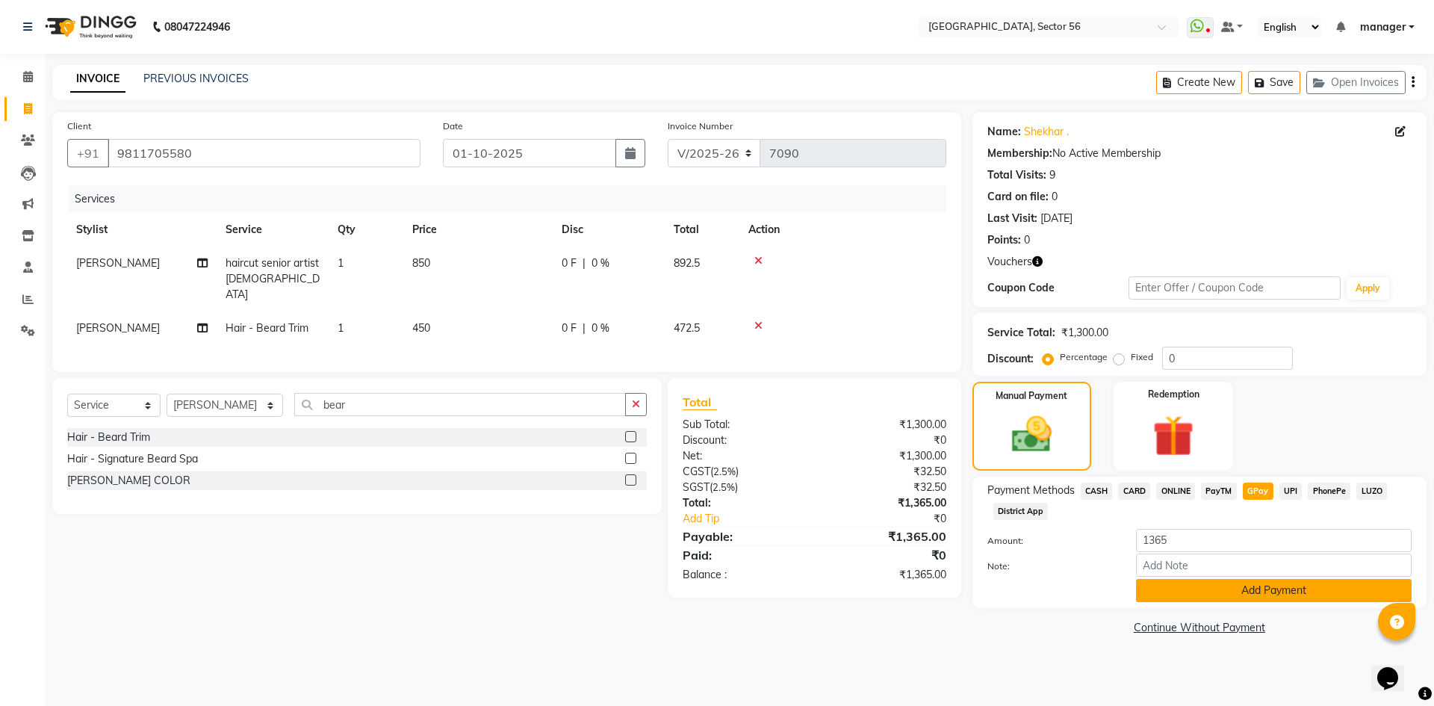
click at [1264, 601] on button "Add Payment" at bounding box center [1274, 590] width 276 height 23
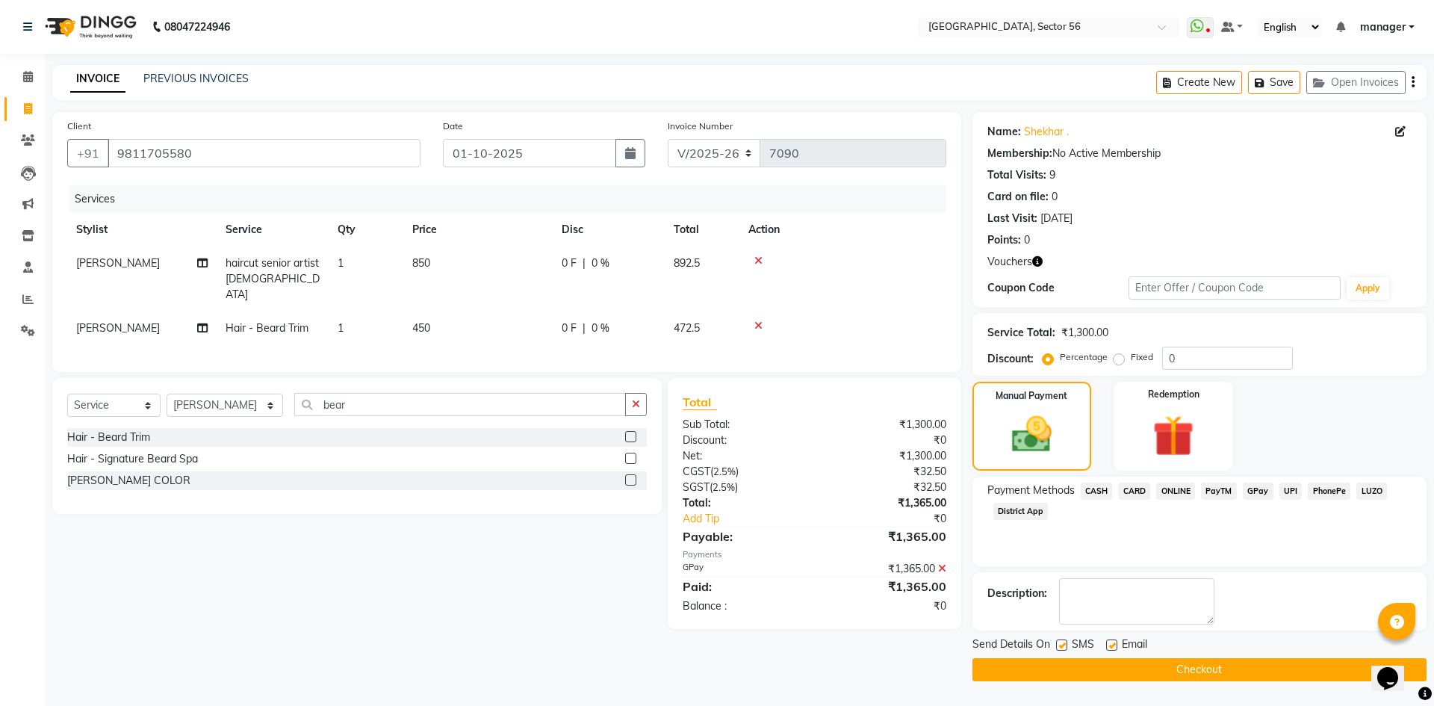
click at [1024, 669] on button "Checkout" at bounding box center [1200, 669] width 454 height 23
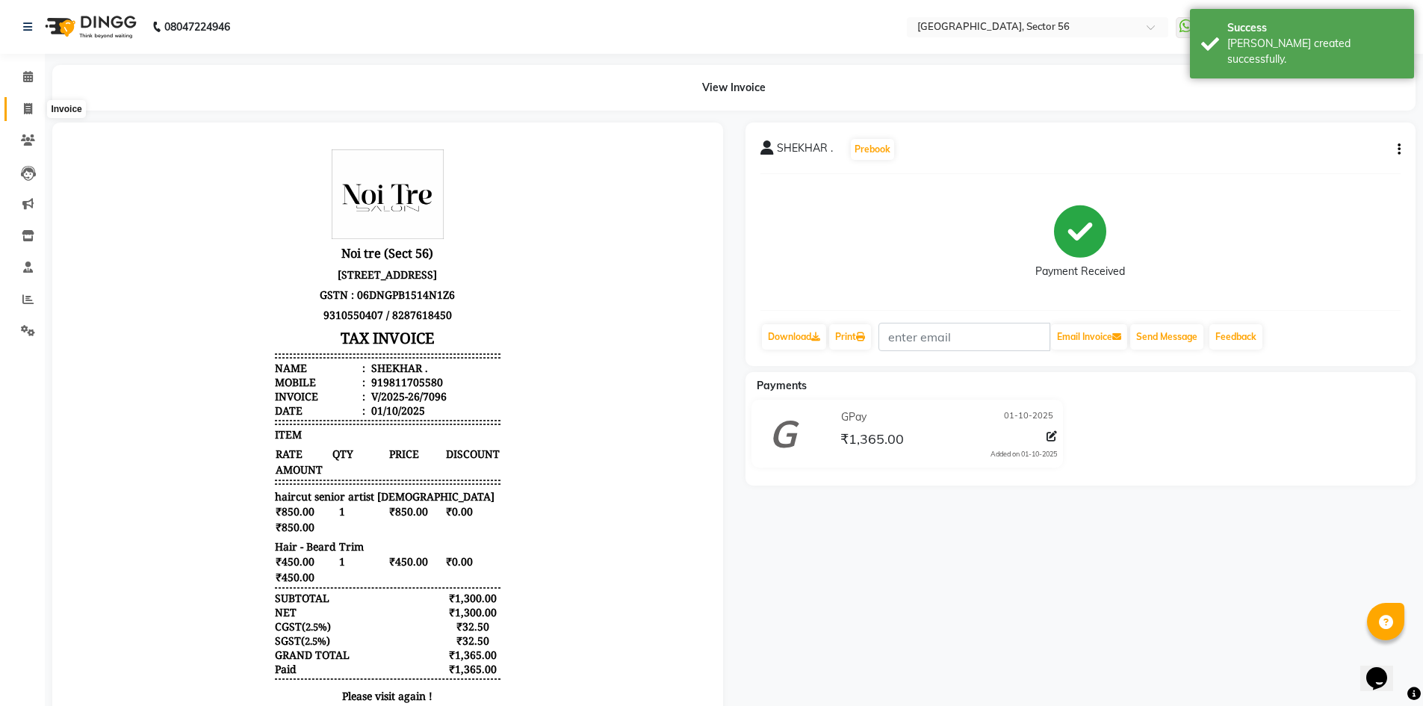
click at [22, 109] on span at bounding box center [28, 109] width 26 height 17
select select "service"
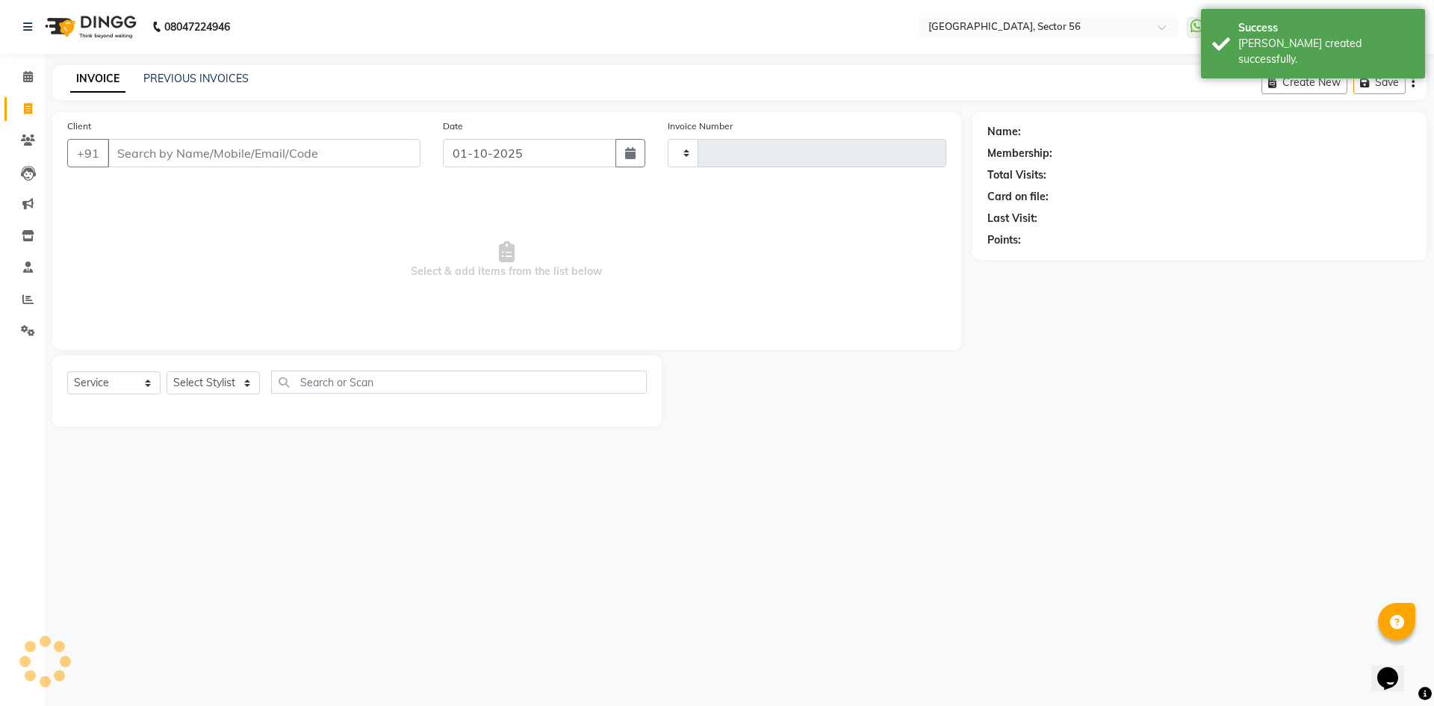
type input "7097"
select select "5557"
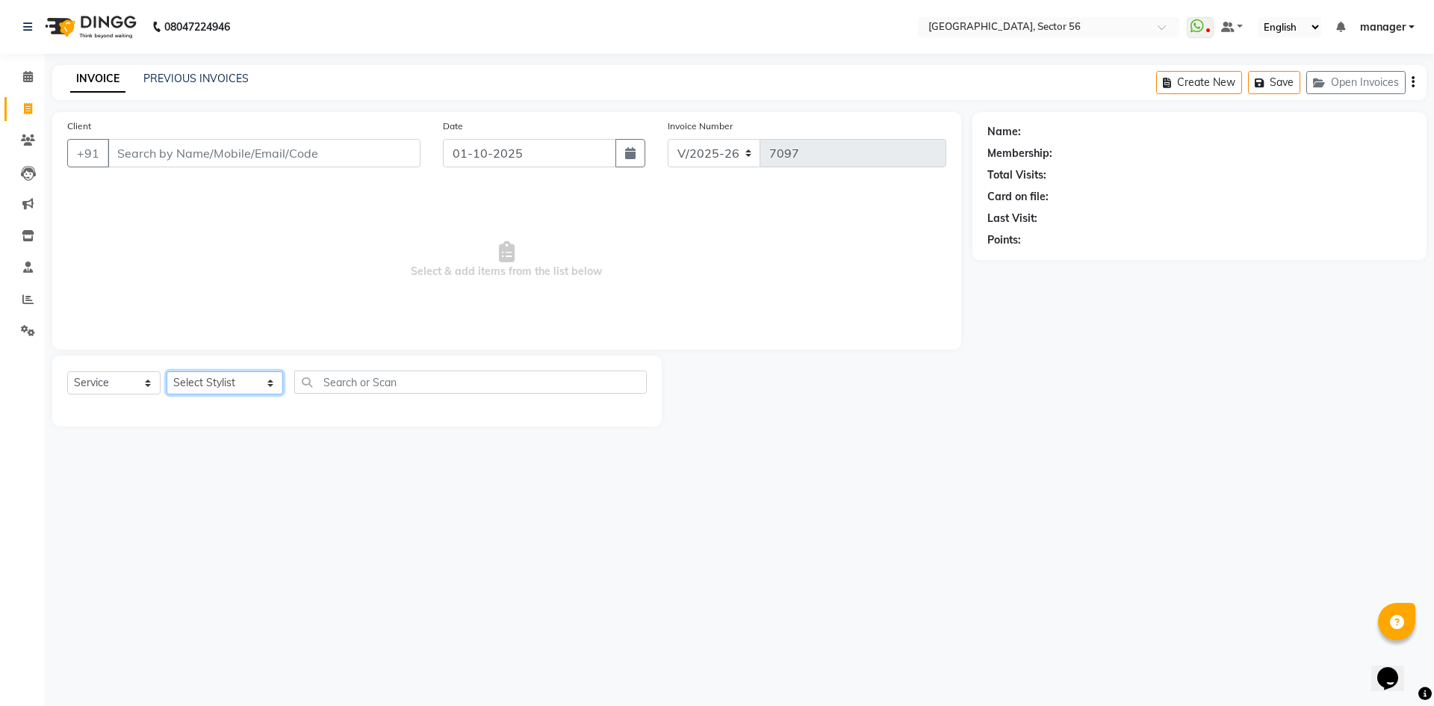
click at [211, 385] on select "Select Stylist [PERSON_NAME] [PERSON_NAME] [PERSON_NAME] MARKET STAFF amit amit…" at bounding box center [225, 382] width 117 height 23
select select "43516"
click at [167, 371] on select "Select Stylist [PERSON_NAME] [PERSON_NAME] [PERSON_NAME] MARKET STAFF amit amit…" at bounding box center [225, 382] width 117 height 23
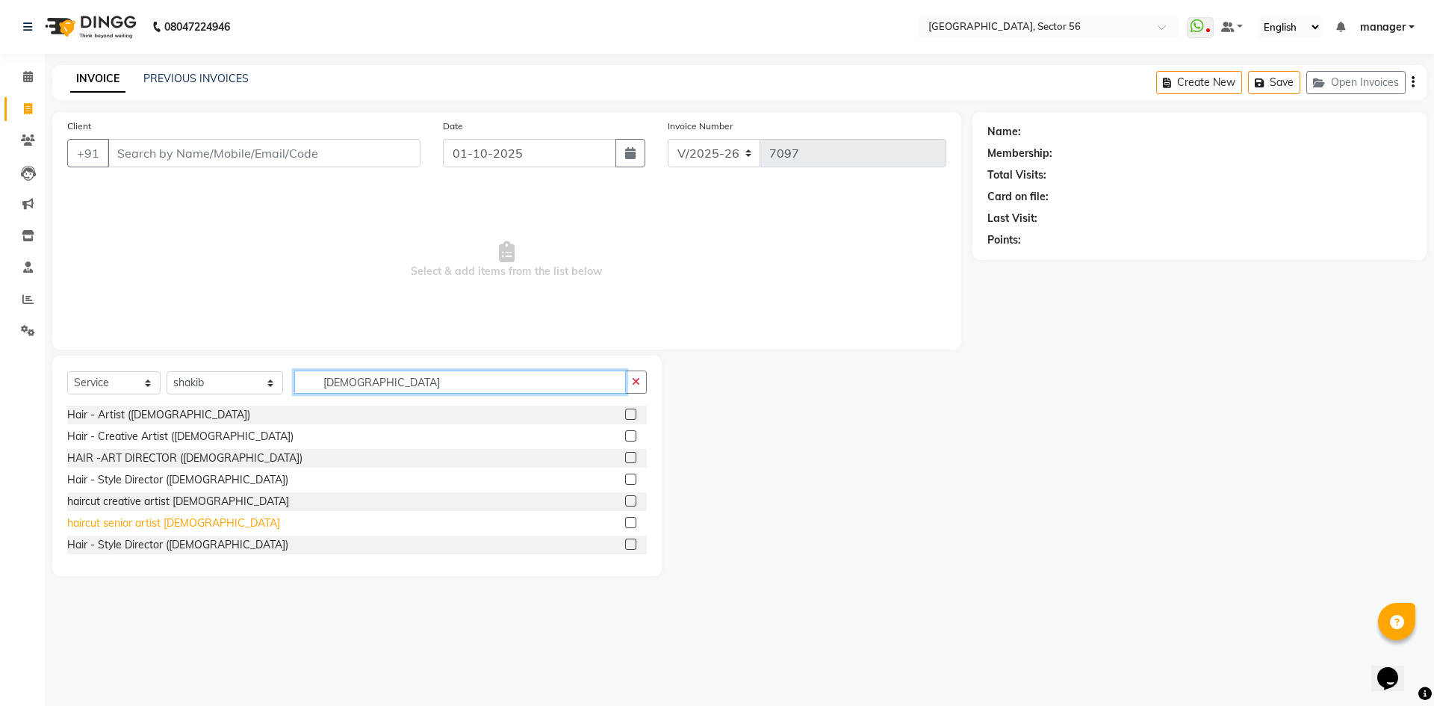
type input "[DEMOGRAPHIC_DATA]"
click at [170, 521] on div "haircut senior artist [DEMOGRAPHIC_DATA]" at bounding box center [173, 523] width 213 height 16
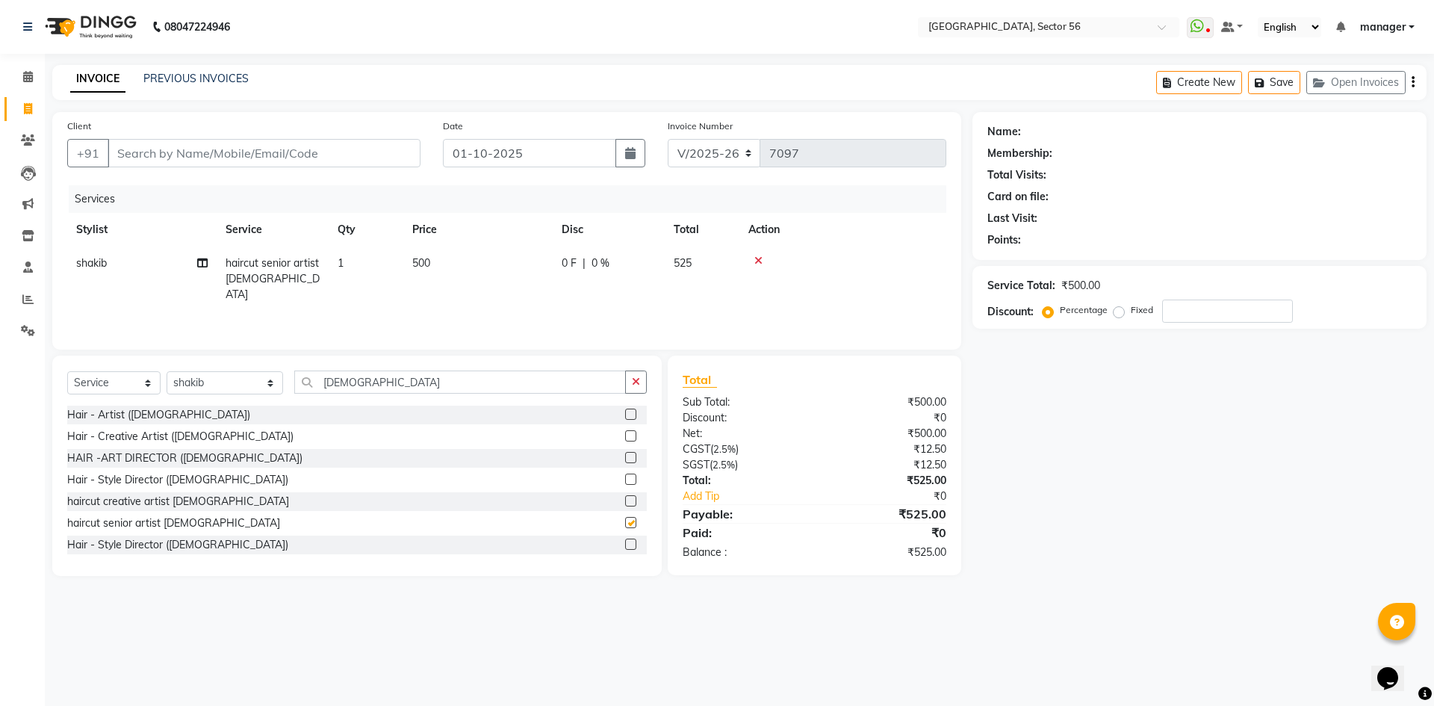
checkbox input "false"
drag, startPoint x: 375, startPoint y: 386, endPoint x: 317, endPoint y: 385, distance: 58.3
click at [317, 385] on input "[DEMOGRAPHIC_DATA]" at bounding box center [460, 382] width 332 height 23
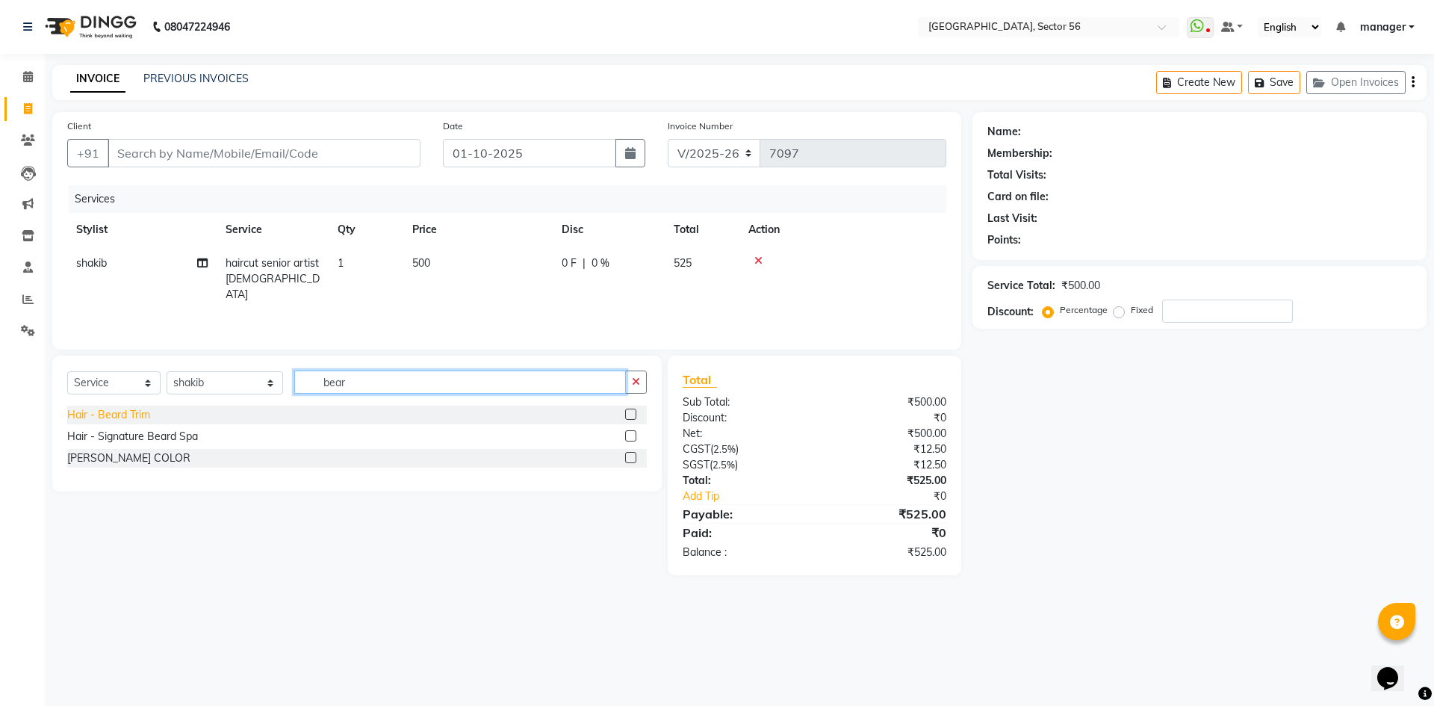
type input "bear"
click at [122, 412] on div "Hair - Beard Trim" at bounding box center [108, 415] width 83 height 16
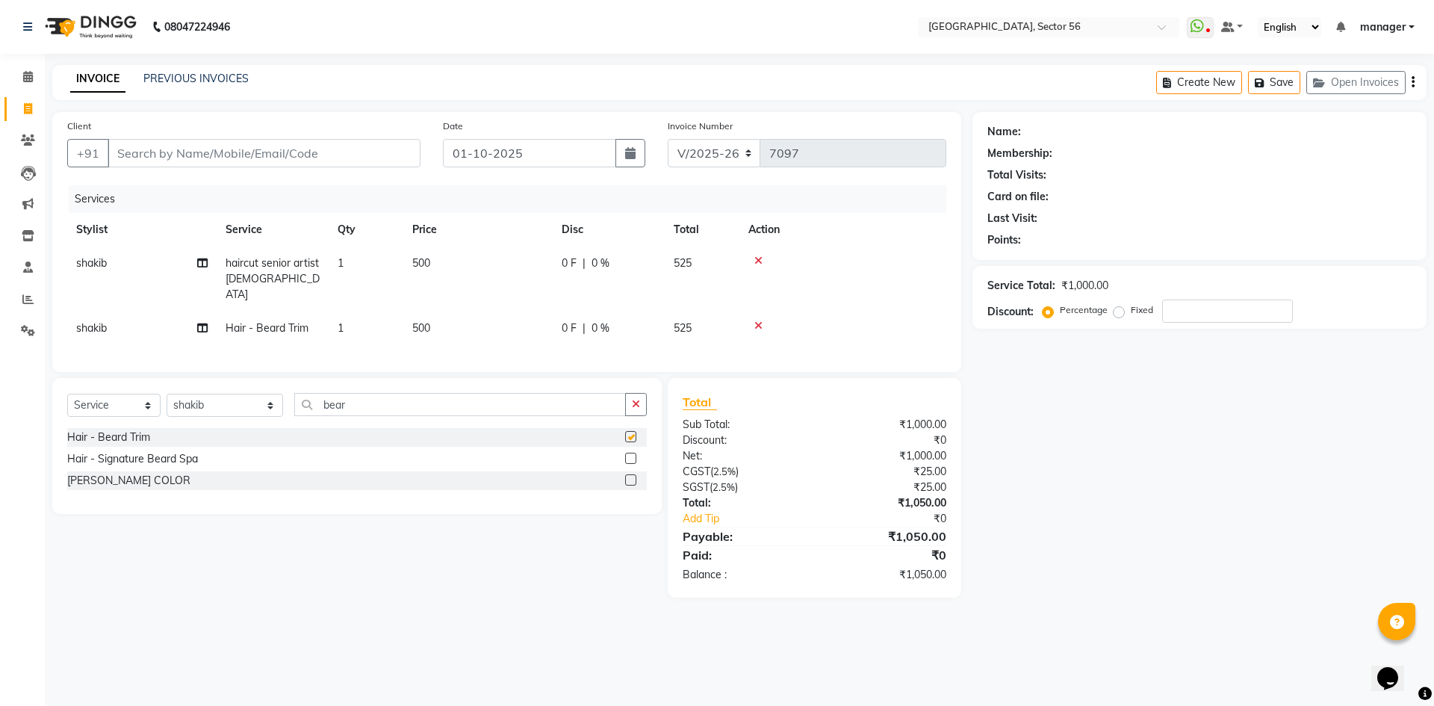
checkbox input "false"
drag, startPoint x: 366, startPoint y: 403, endPoint x: 260, endPoint y: 412, distance: 106.5
click at [260, 412] on div "Select Service Product Membership Package Voucher Prepaid Gift Card Select Styl…" at bounding box center [357, 410] width 580 height 35
type input "ret"
click at [107, 433] on div "RETOUCH" at bounding box center [92, 438] width 50 height 16
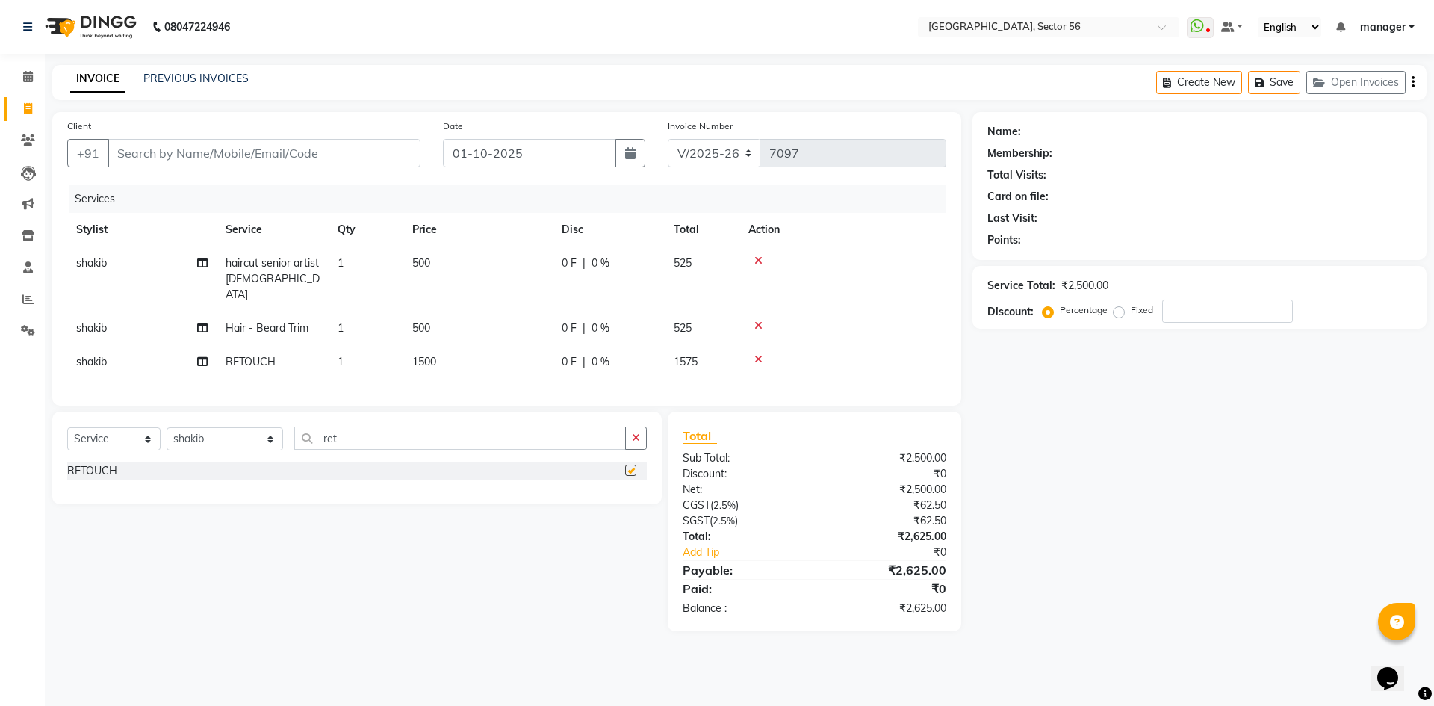
checkbox input "false"
click at [445, 312] on td "500" at bounding box center [477, 329] width 149 height 34
select select "43516"
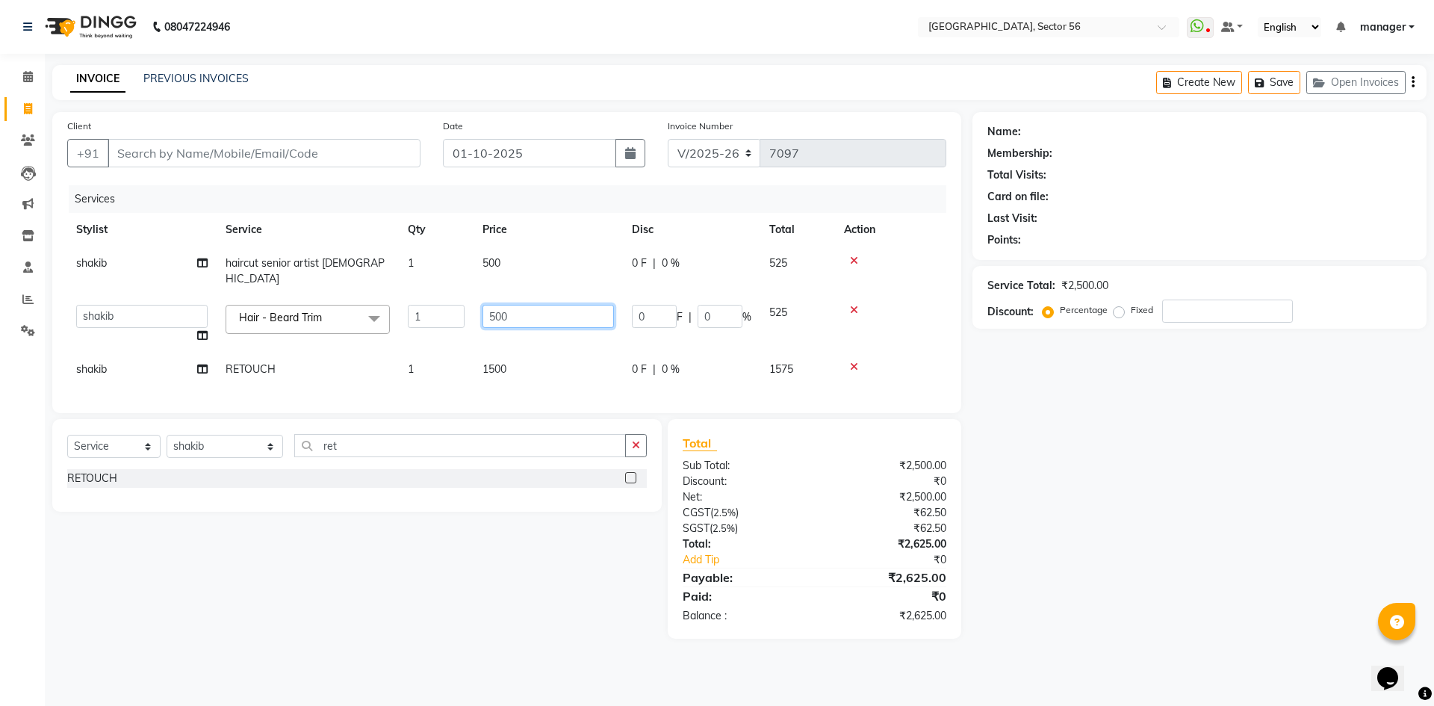
drag, startPoint x: 513, startPoint y: 303, endPoint x: 454, endPoint y: 308, distance: 58.4
click at [454, 308] on tr "[PERSON_NAME] [PERSON_NAME] [PERSON_NAME] MARKET STAFF amit amit spm [PERSON_NA…" at bounding box center [506, 324] width 879 height 57
type input "350"
click at [0, 626] on div "Calendar Invoice Clients Leads Marketing Inventory Staff Reports Settings Compl…" at bounding box center [101, 363] width 202 height 641
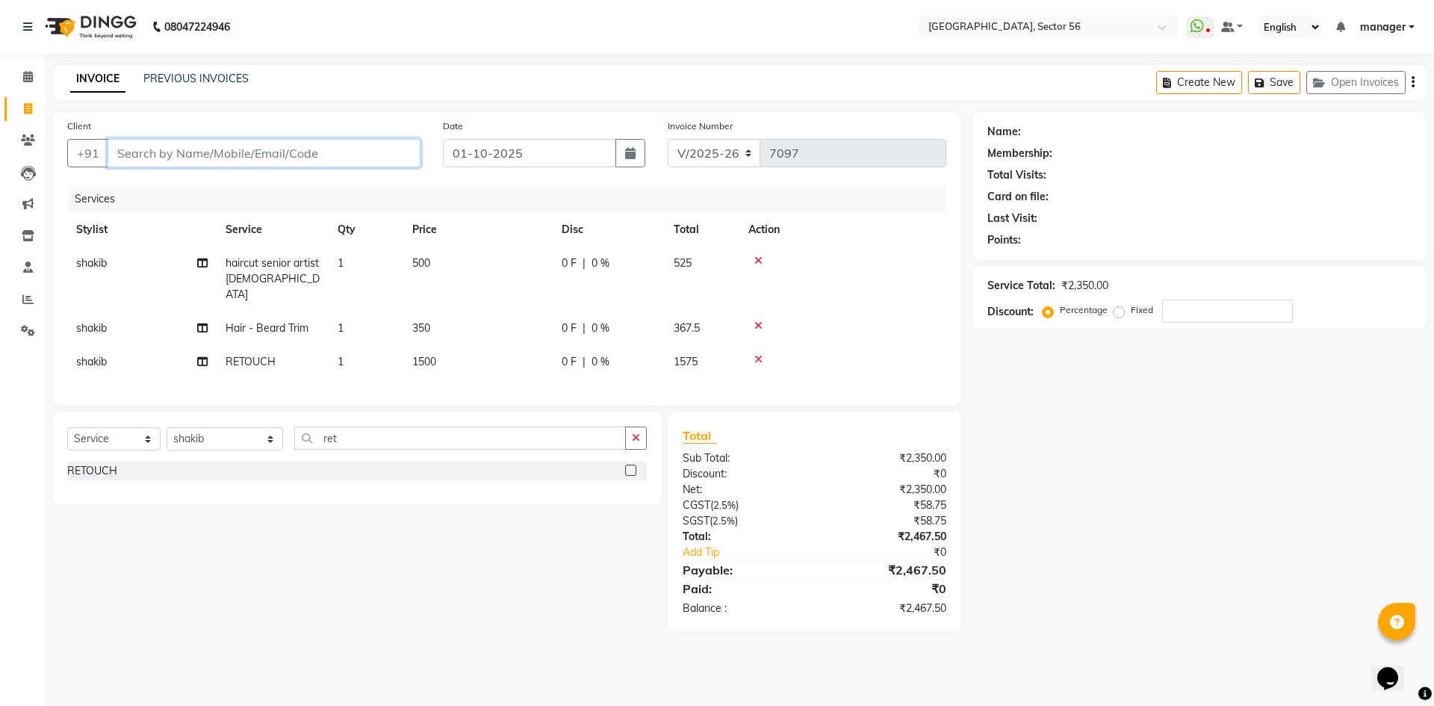
click at [283, 149] on input "Client" at bounding box center [264, 153] width 313 height 28
type input "9"
type input "0"
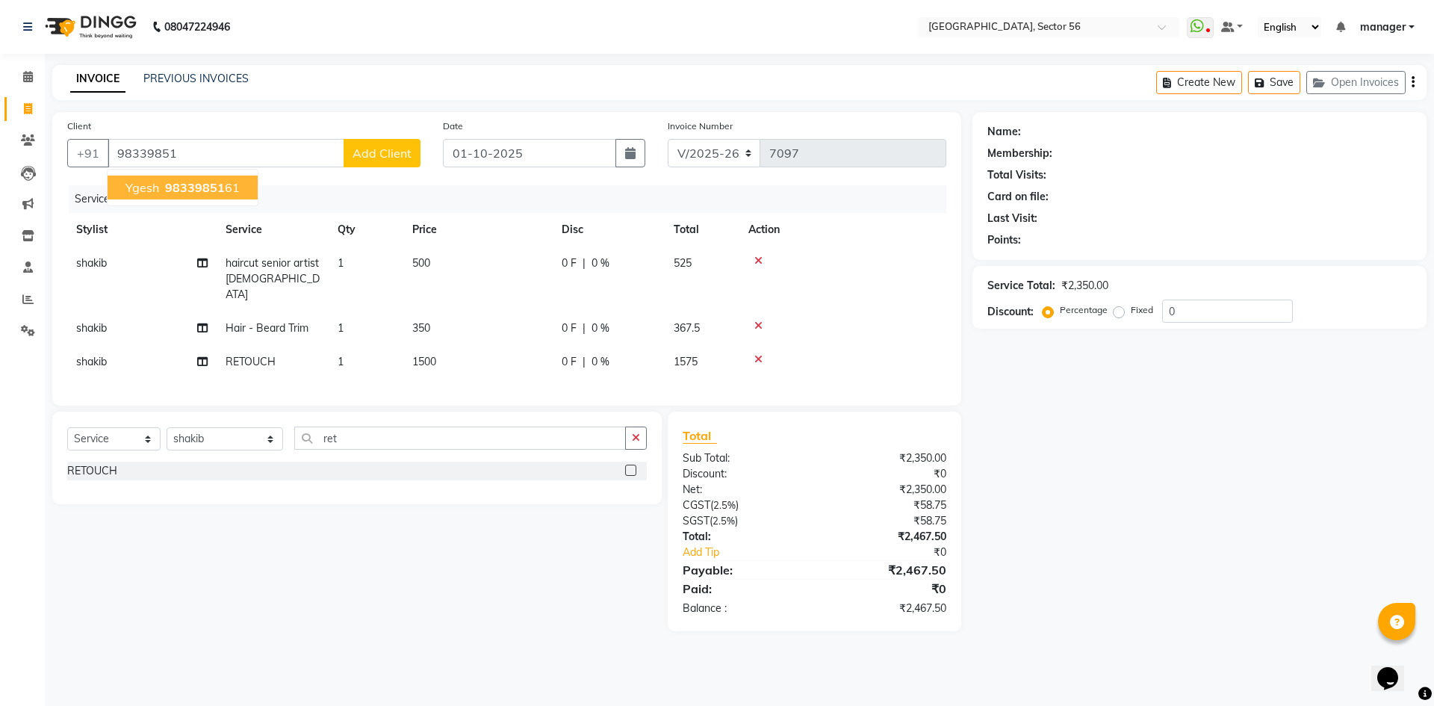
click at [116, 206] on div "Services" at bounding box center [513, 199] width 889 height 28
click at [131, 181] on div "Client [PHONE_NUMBER] Add Client Date [DATE] Invoice Number V/2025 V/[PHONE_NUM…" at bounding box center [506, 259] width 909 height 294
click at [220, 137] on div "Client [PHONE_NUMBER] Add Client" at bounding box center [244, 148] width 376 height 61
click at [207, 159] on input "98339851" at bounding box center [226, 153] width 237 height 28
click at [146, 192] on span "ygesh" at bounding box center [143, 187] width 34 height 15
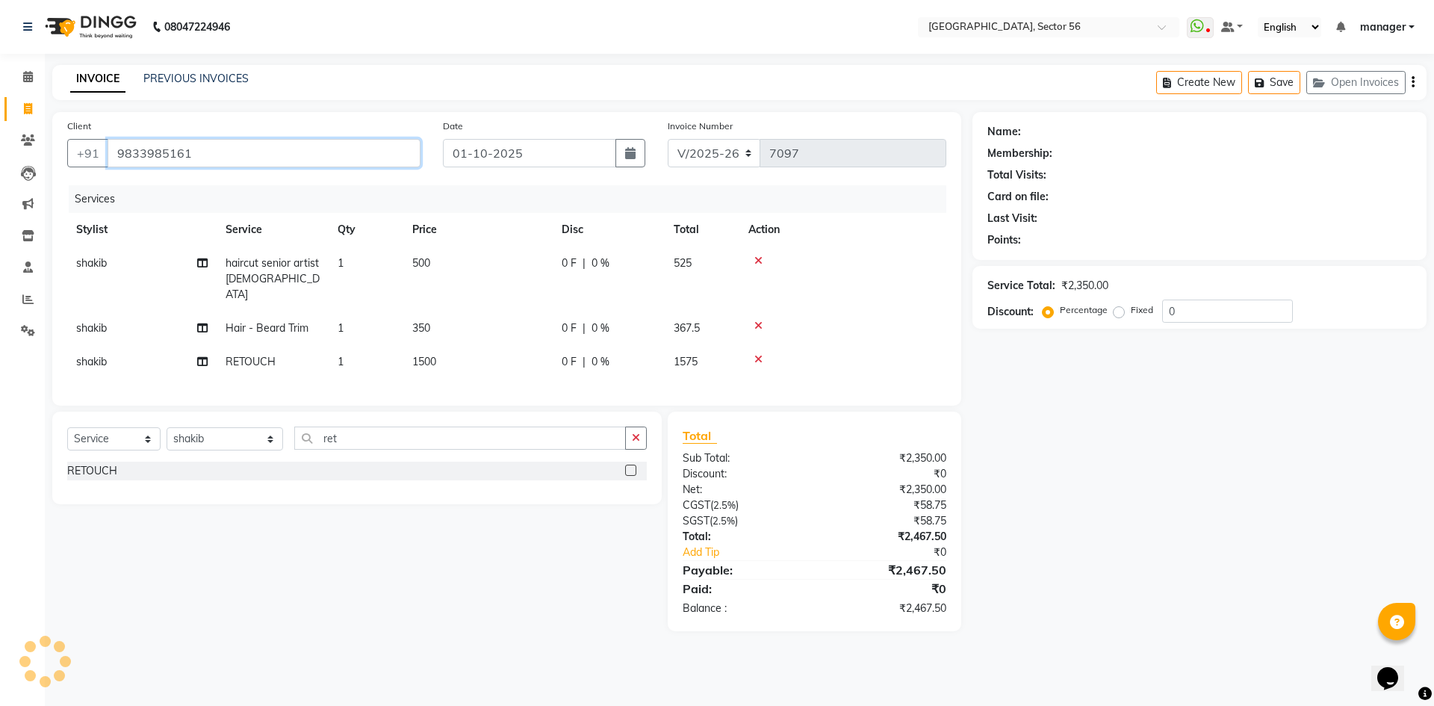
type input "9833985161"
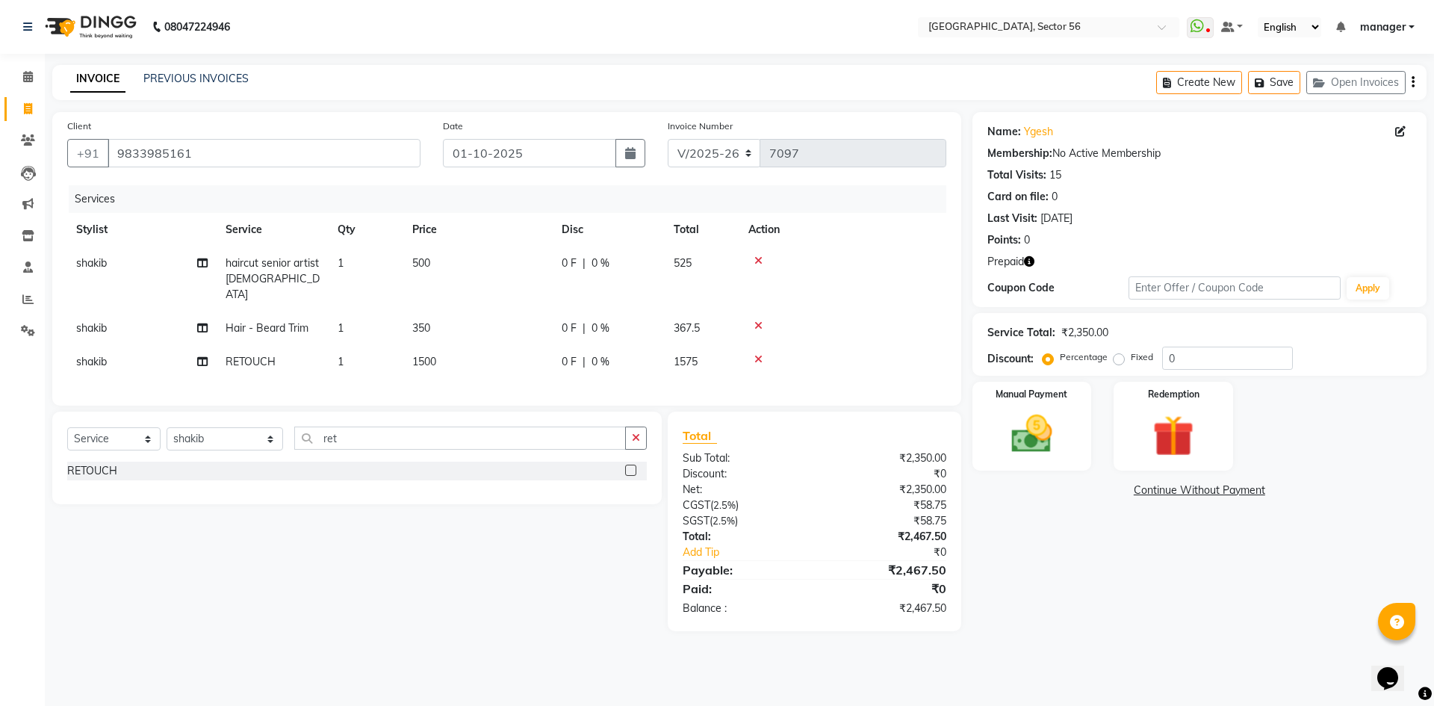
click at [1031, 261] on icon "button" at bounding box center [1029, 261] width 10 height 10
click at [327, 158] on input "9833985161" at bounding box center [264, 153] width 313 height 28
click at [0, 546] on div "Calendar Invoice Clients Leads Marketing Inventory Staff Reports Settings Compl…" at bounding box center [101, 363] width 202 height 641
click at [1154, 435] on img at bounding box center [1173, 435] width 69 height 53
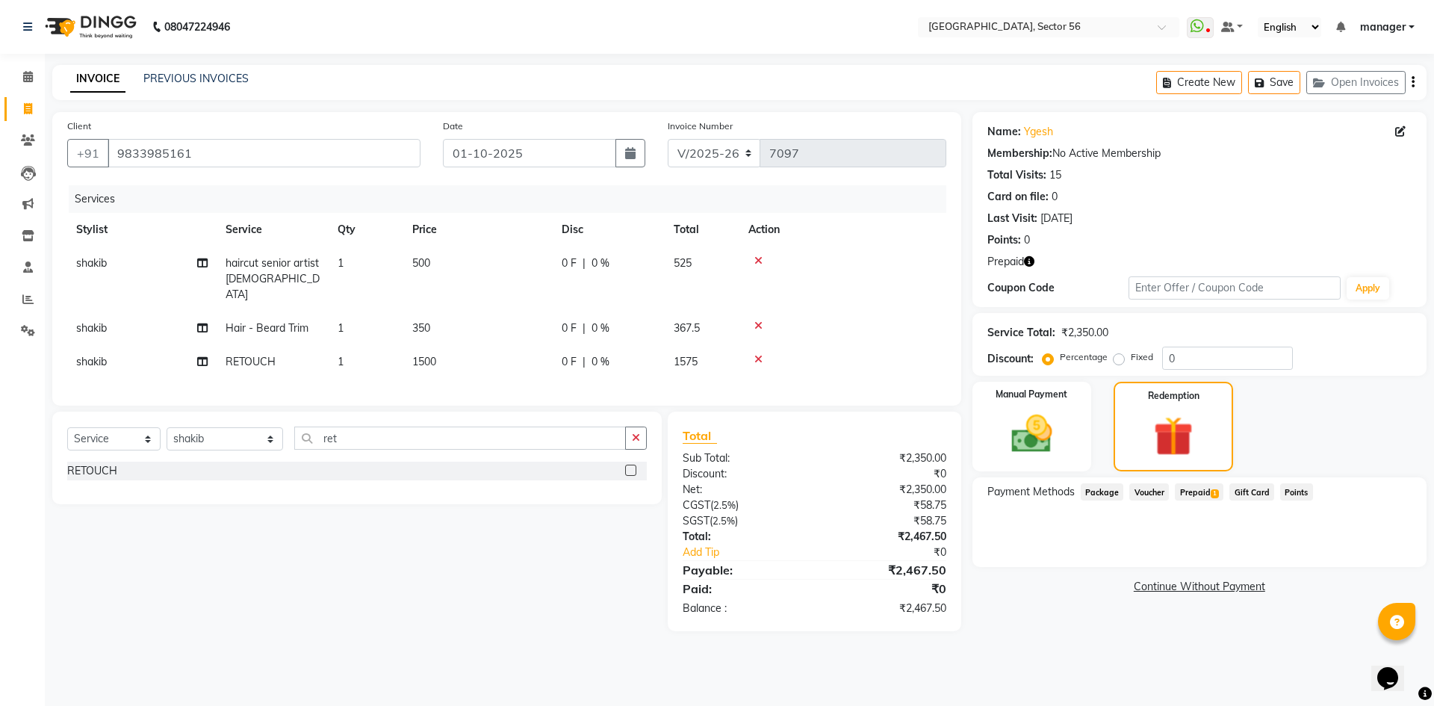
click at [1206, 490] on span "Prepaid 1" at bounding box center [1199, 491] width 49 height 17
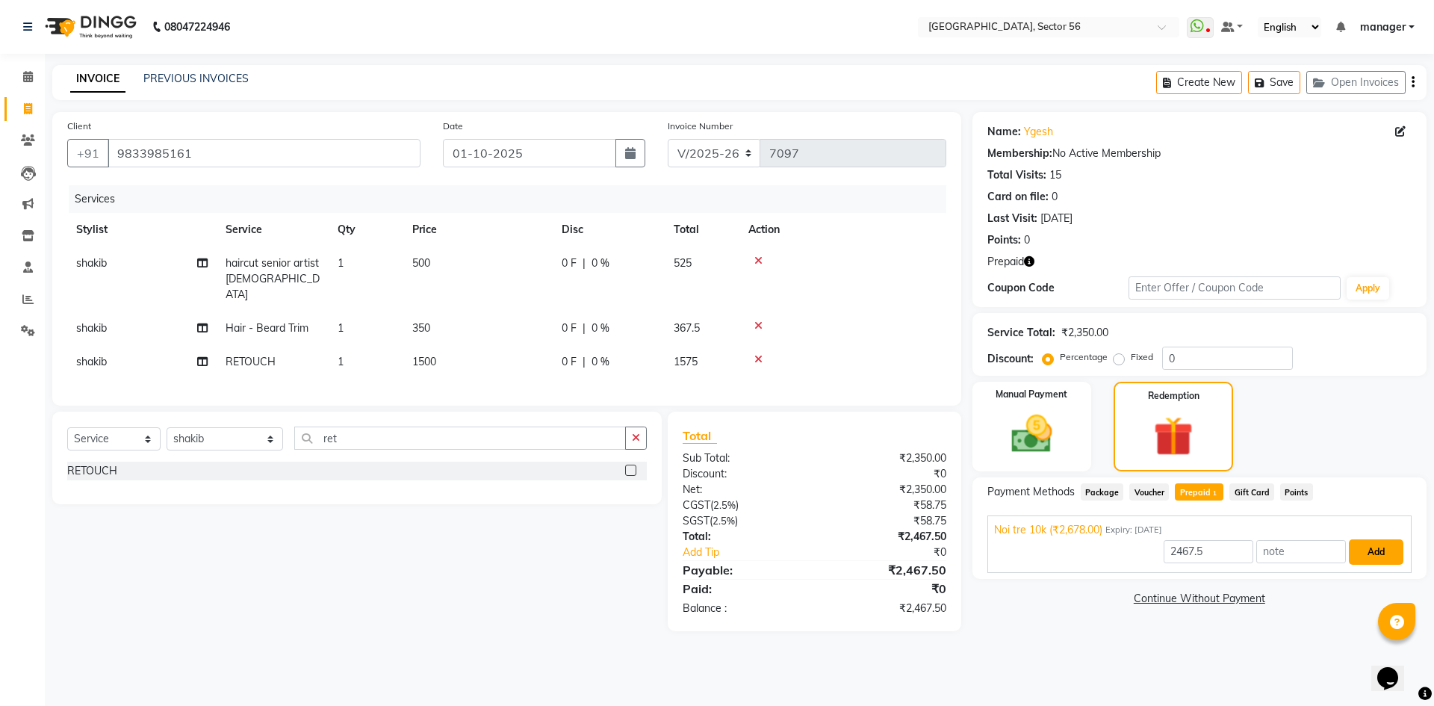
click at [1379, 542] on button "Add" at bounding box center [1376, 551] width 55 height 25
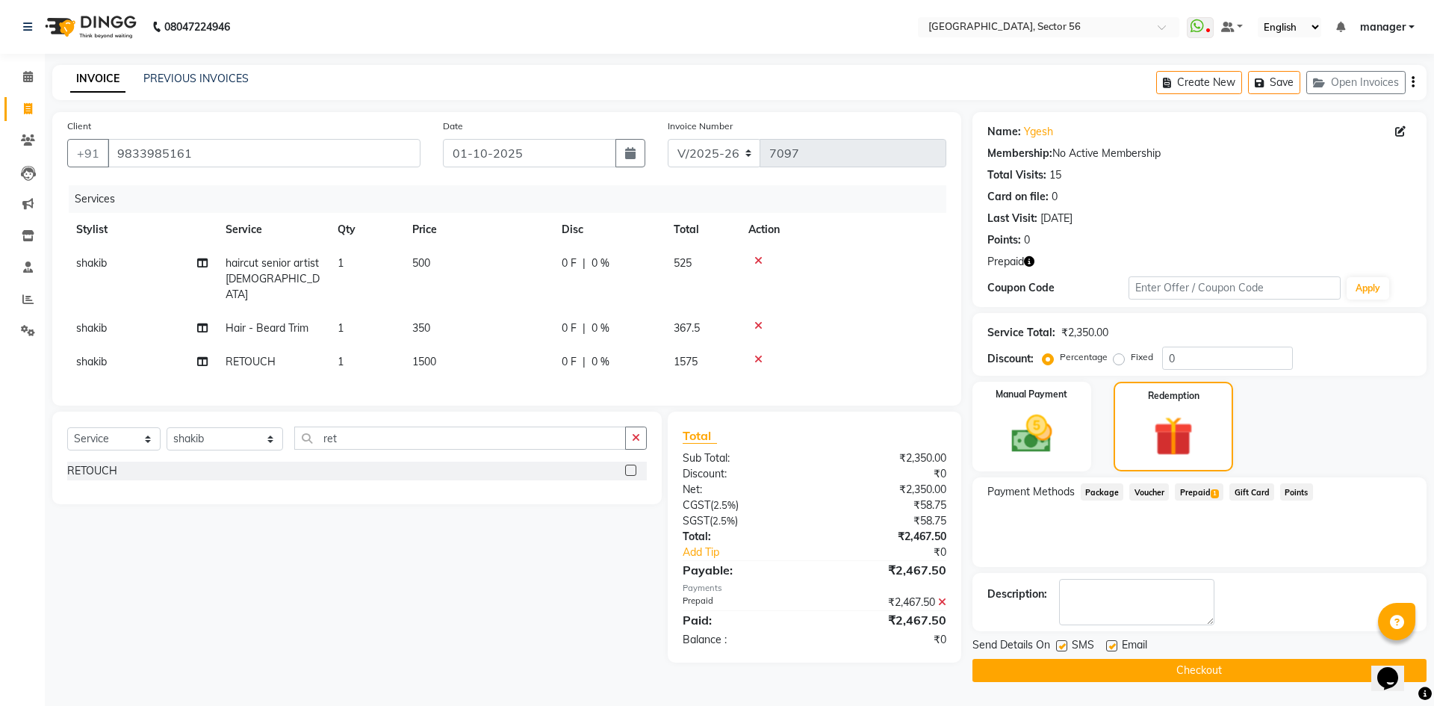
click at [1233, 668] on button "Checkout" at bounding box center [1200, 670] width 454 height 23
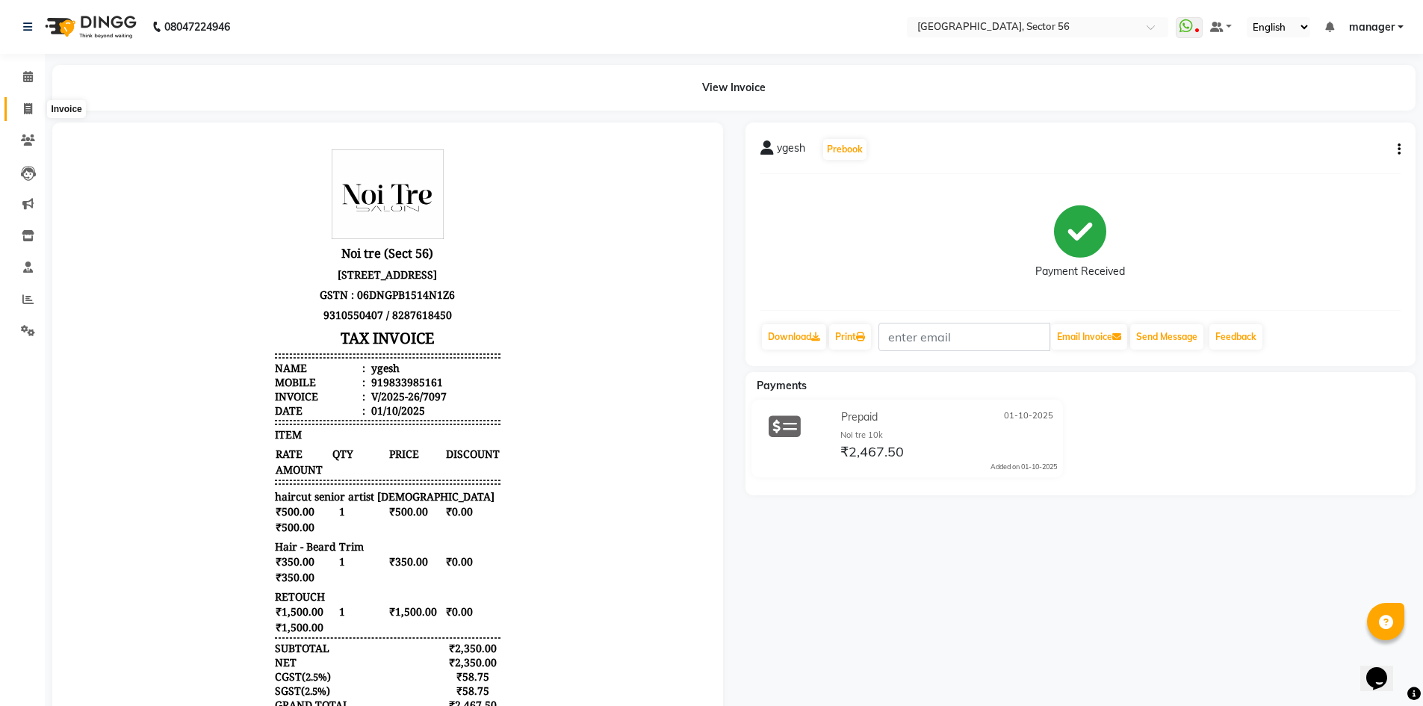
click at [22, 106] on span at bounding box center [28, 109] width 26 height 17
select select "service"
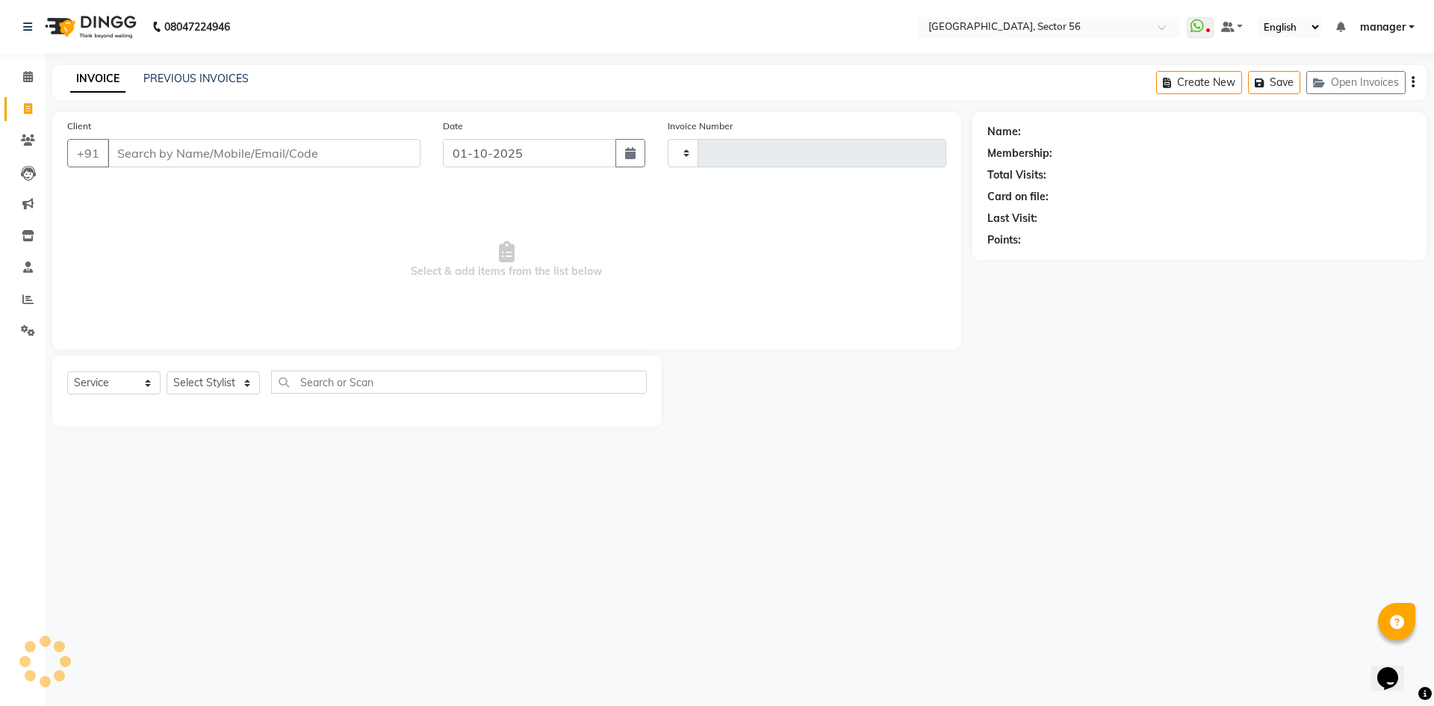
type input "7098"
select select "5557"
click at [230, 150] on input "Client" at bounding box center [264, 153] width 313 height 28
click at [238, 151] on input "Client" at bounding box center [264, 153] width 313 height 28
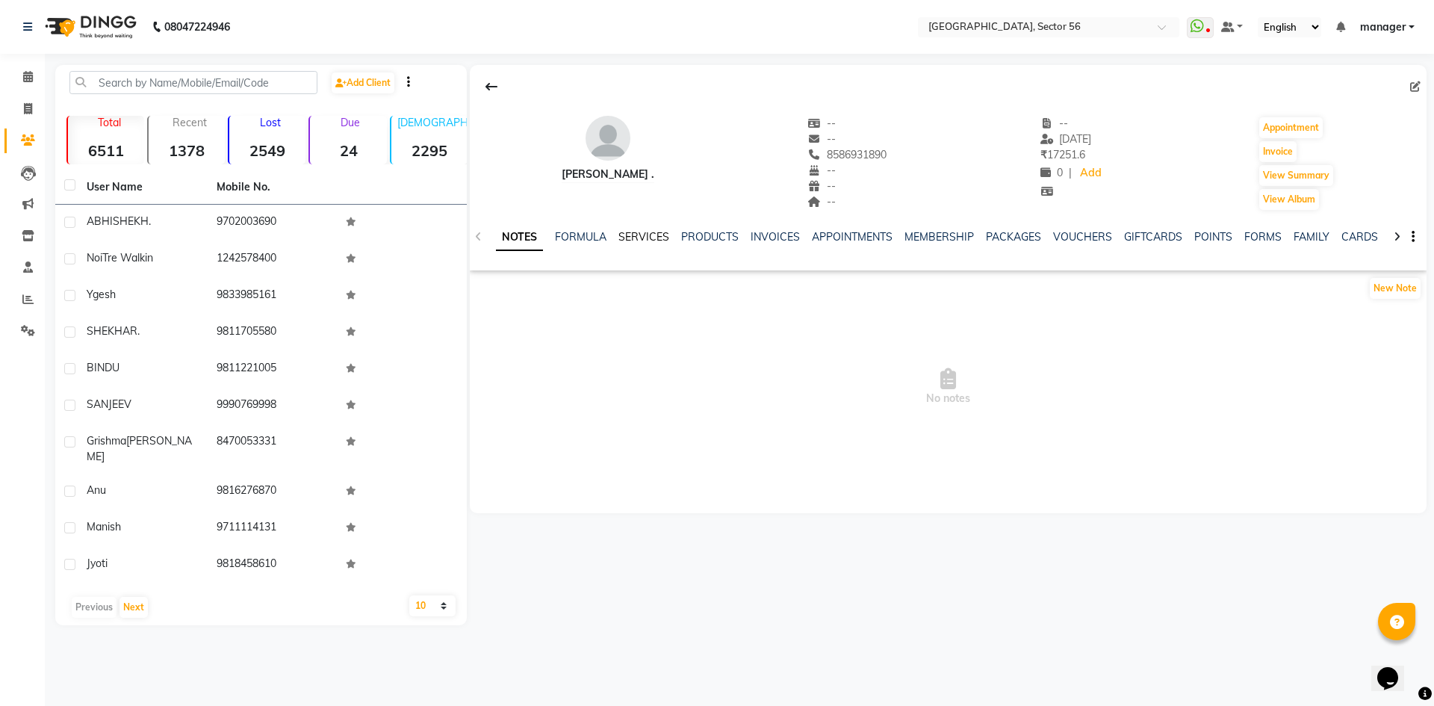
click at [619, 237] on link "SERVICES" at bounding box center [644, 236] width 51 height 13
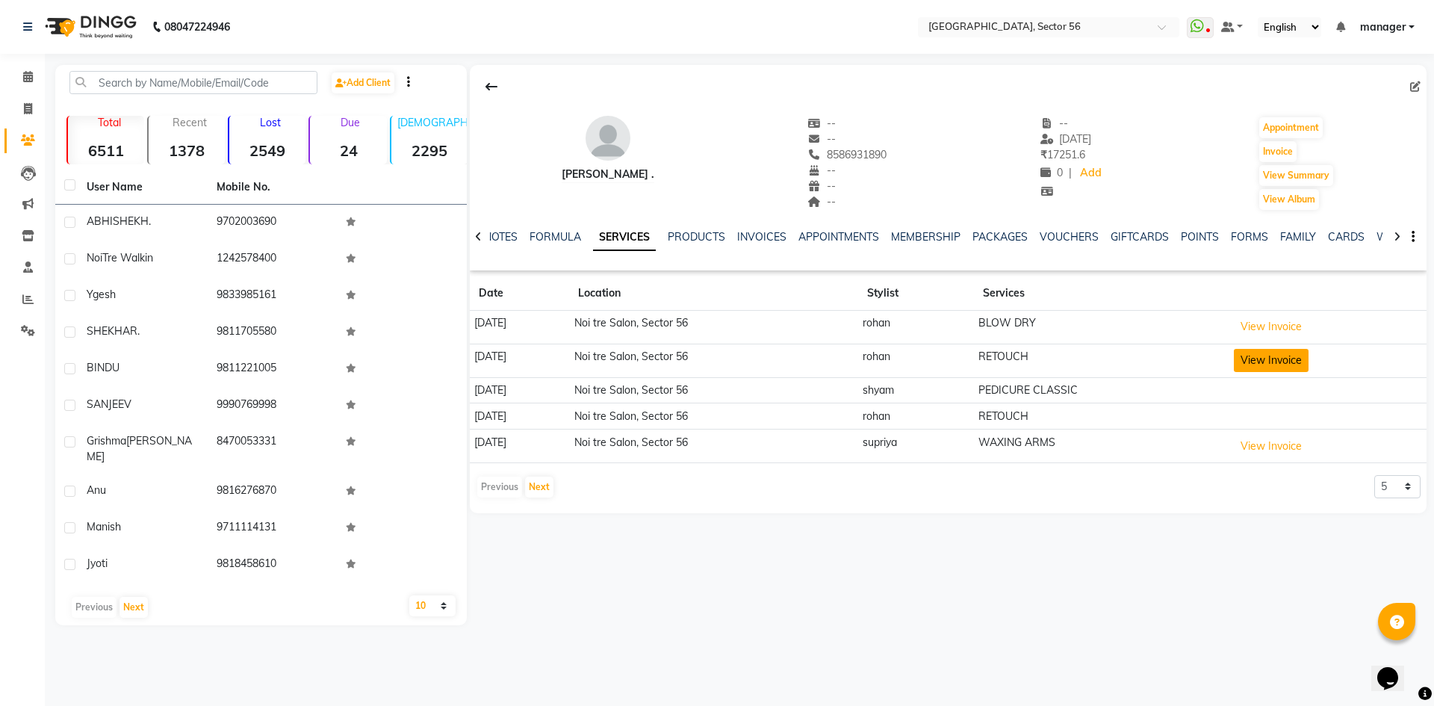
click at [1285, 357] on button "View Invoice" at bounding box center [1271, 360] width 75 height 23
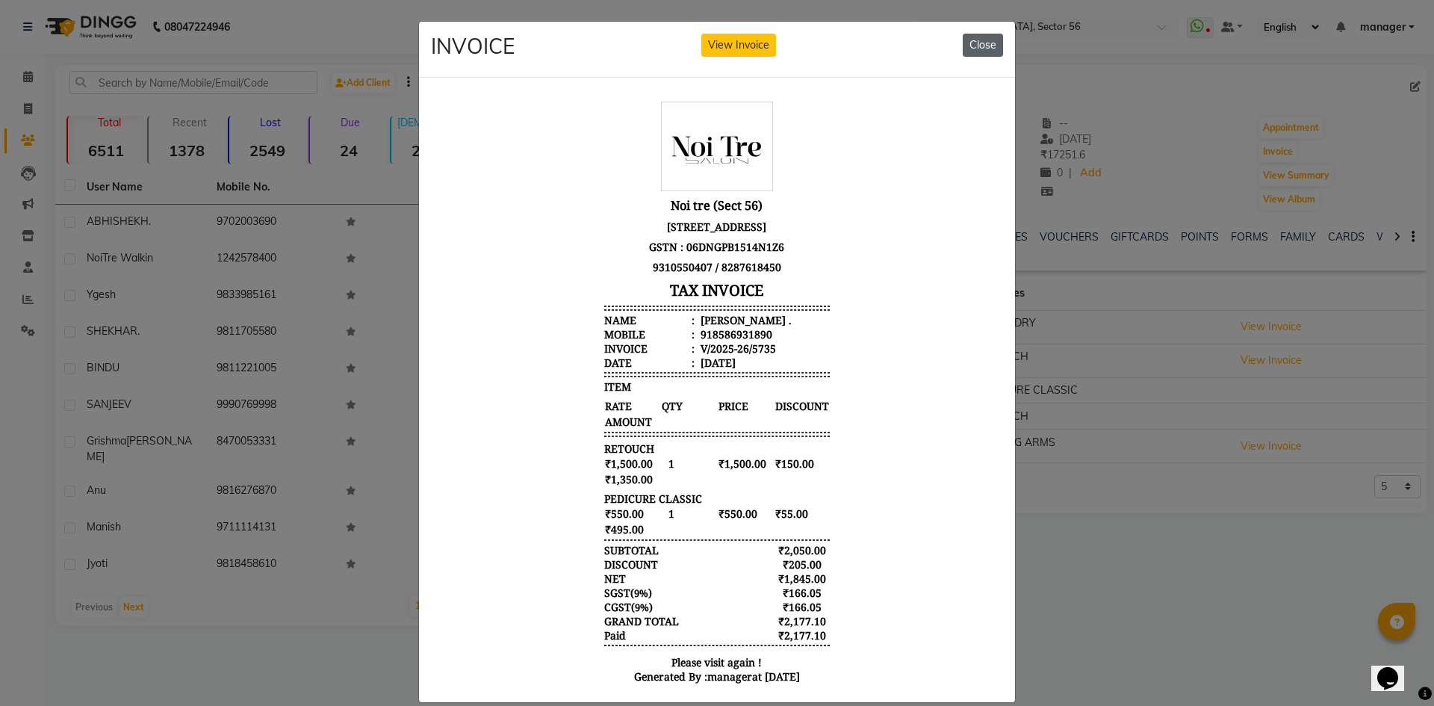
click at [975, 46] on button "Close" at bounding box center [983, 45] width 40 height 23
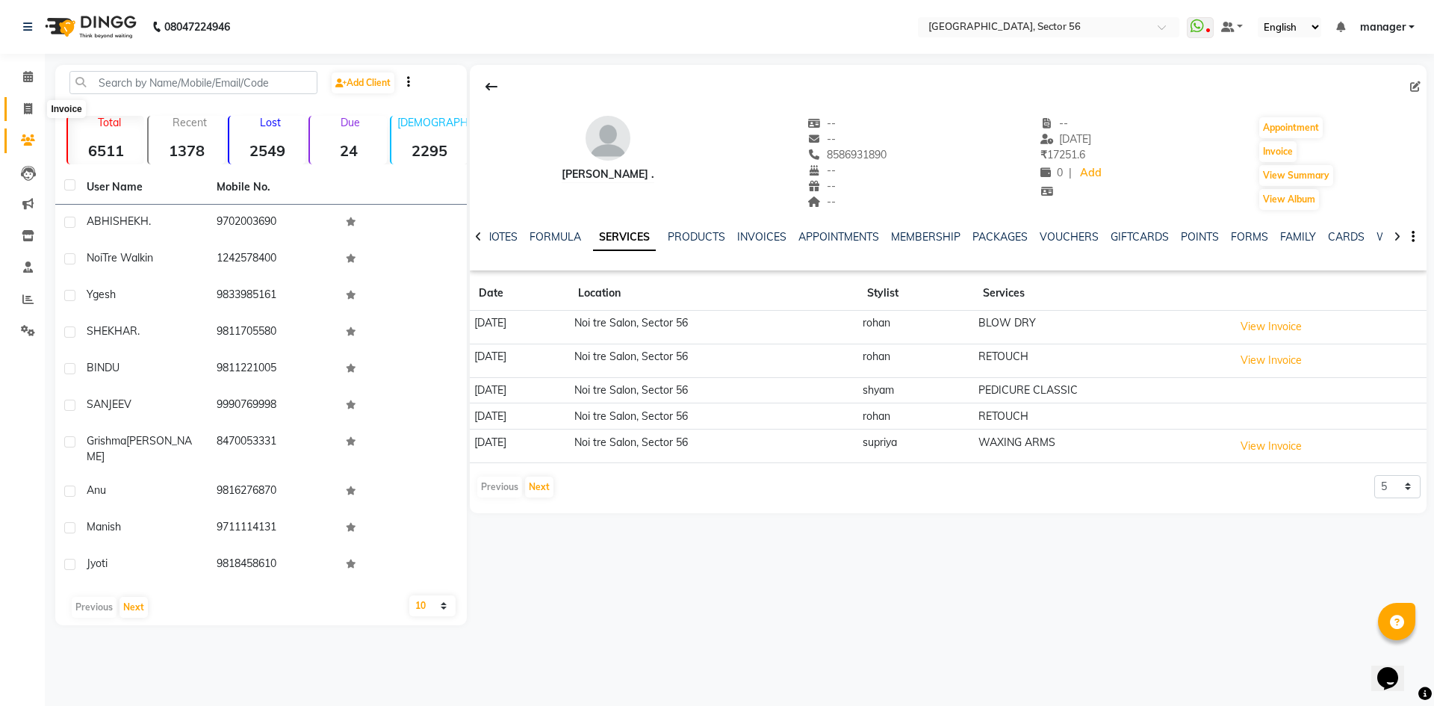
drag, startPoint x: 28, startPoint y: 107, endPoint x: 31, endPoint y: 117, distance: 10.4
click at [28, 107] on icon at bounding box center [28, 108] width 8 height 11
select select "service"
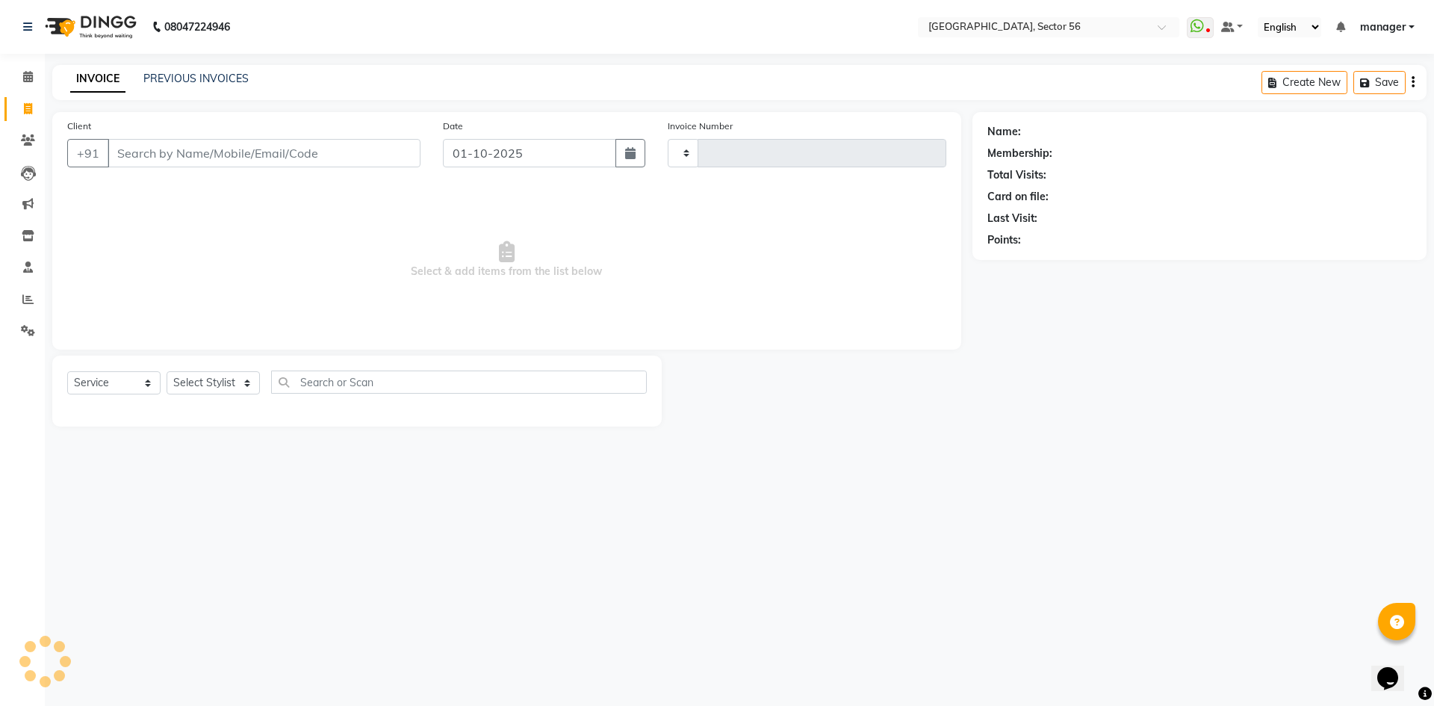
type input "7101"
select select "5557"
click at [229, 152] on input "Client" at bounding box center [264, 153] width 313 height 28
click at [201, 78] on link "PREVIOUS INVOICES" at bounding box center [195, 78] width 105 height 13
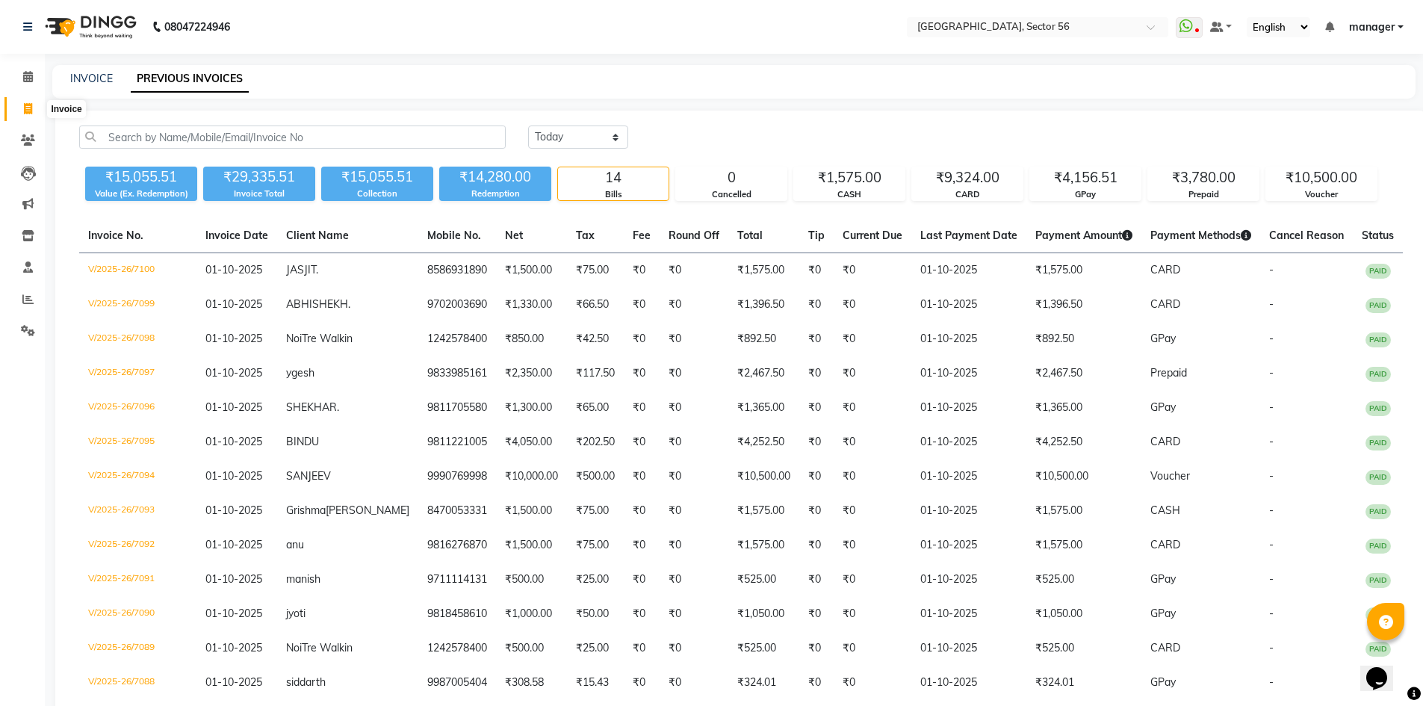
click at [27, 107] on icon at bounding box center [28, 108] width 8 height 11
select select "service"
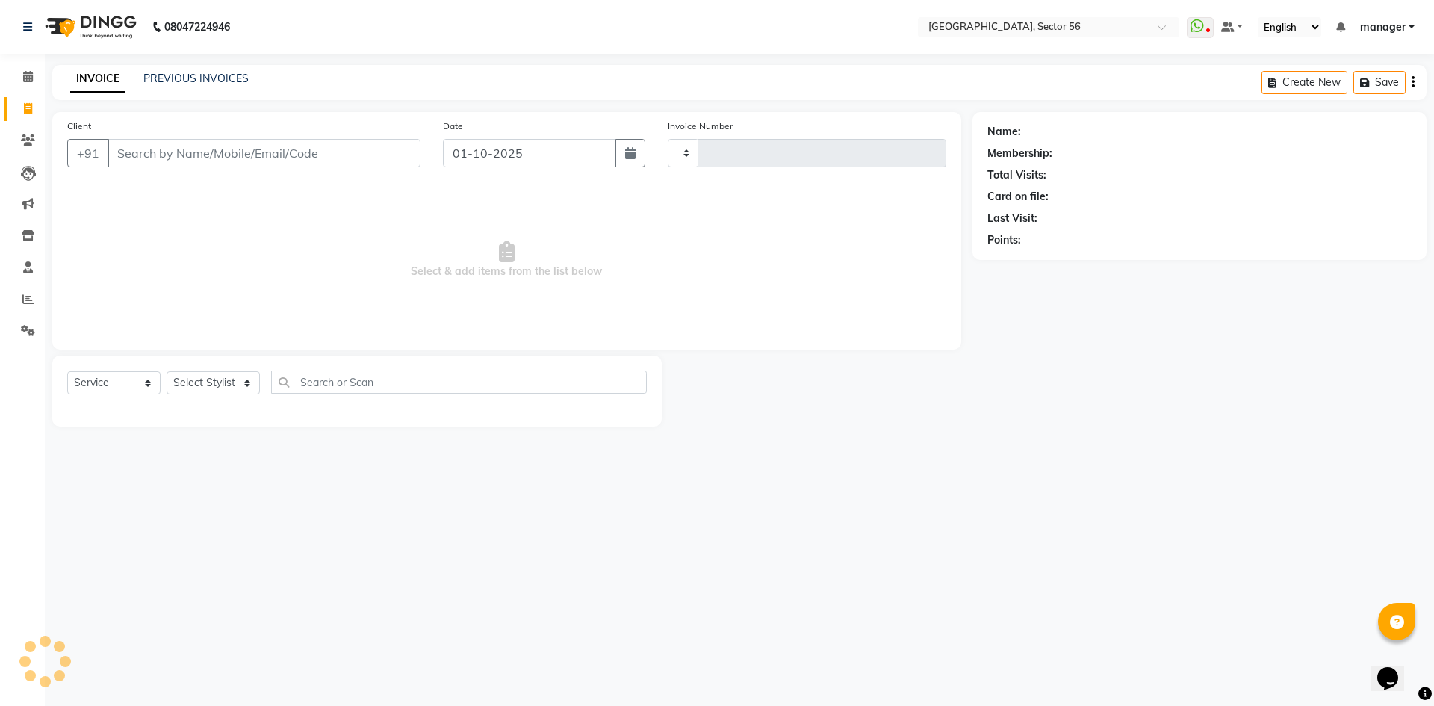
type input "7101"
select select "5557"
